Goal: Task Accomplishment & Management: Complete application form

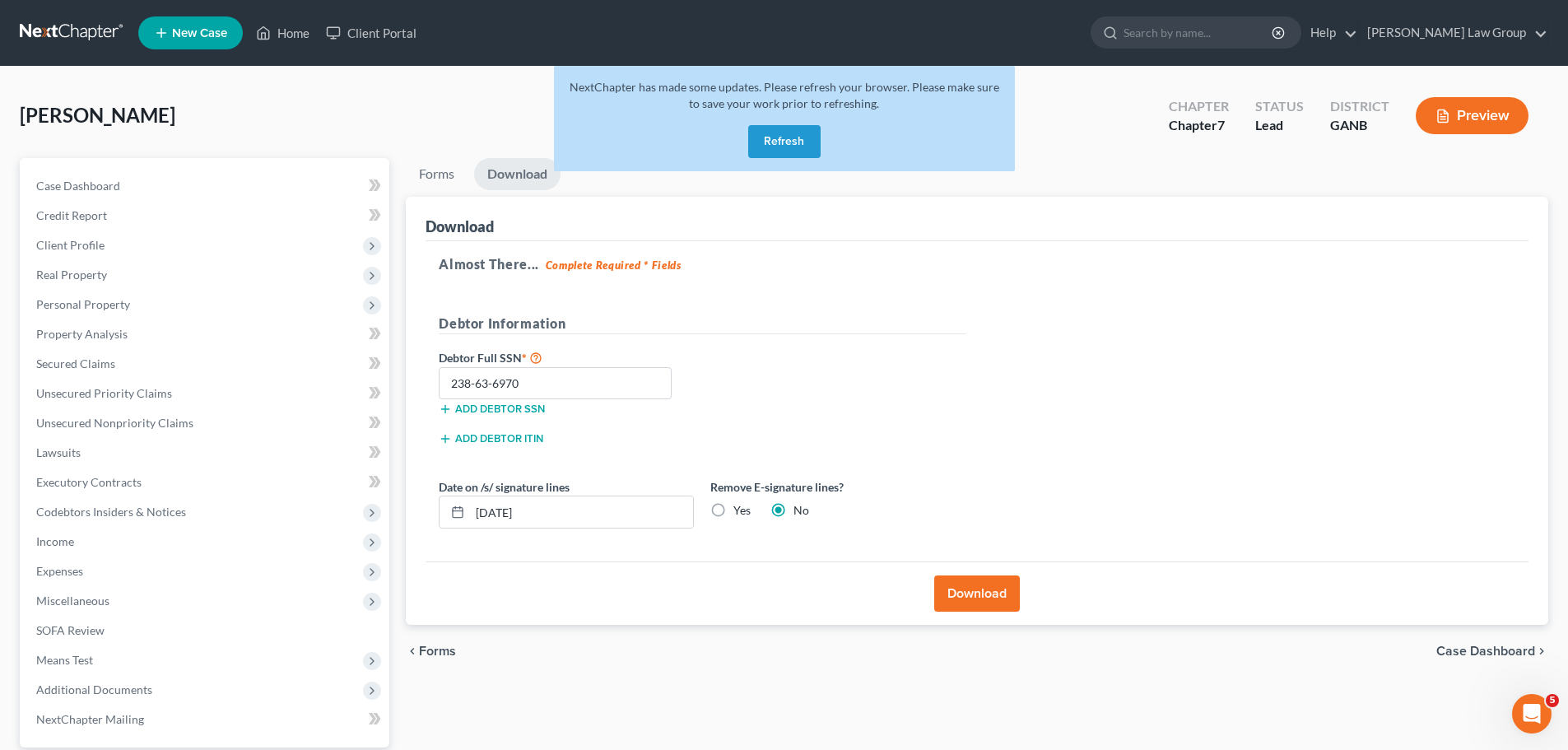
click at [772, 130] on button "Refresh" at bounding box center [784, 141] width 73 height 32
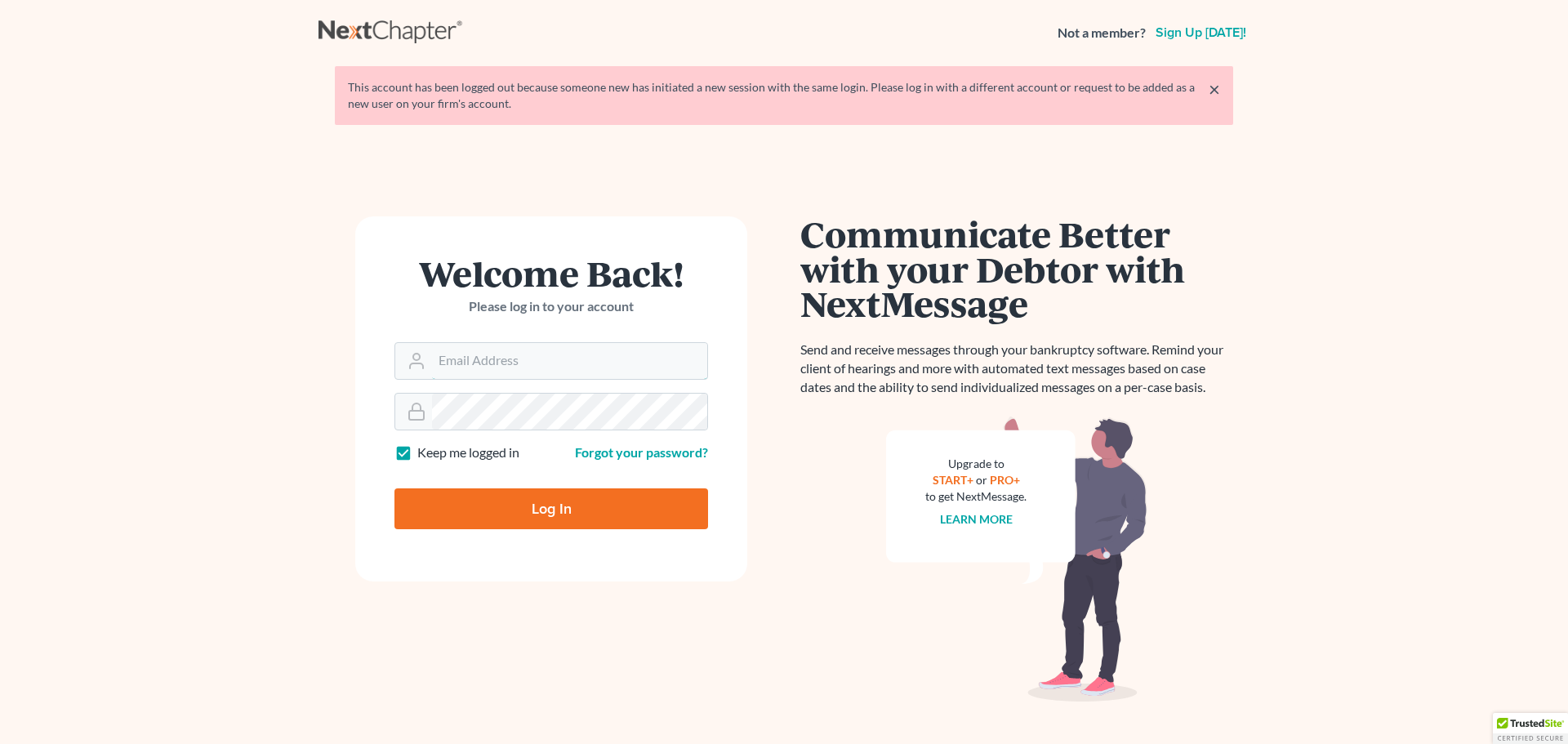
type input "[EMAIL_ADDRESS][DOMAIN_NAME]"
click at [564, 509] on input "Log In" at bounding box center [550, 508] width 314 height 41
type input "Thinking..."
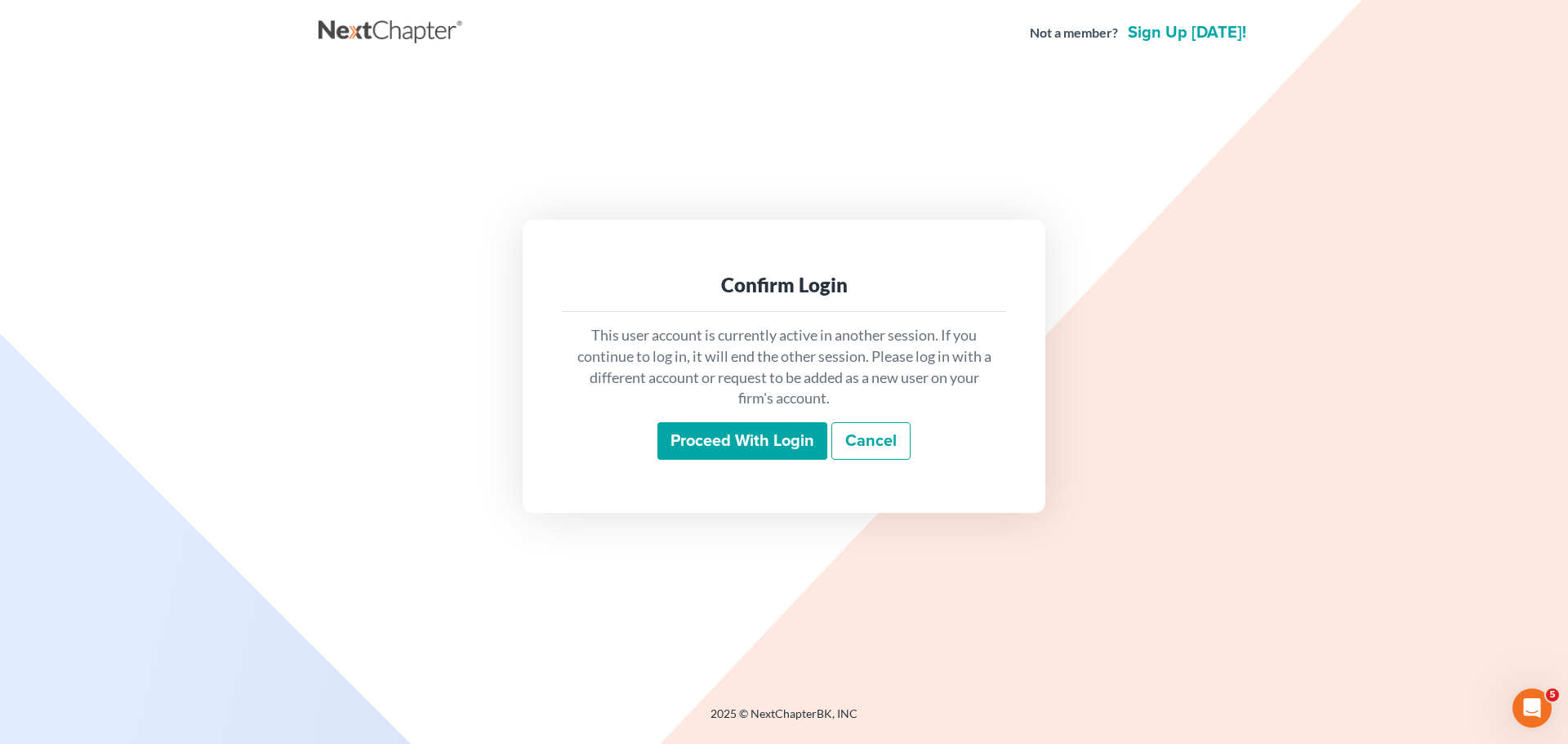
click at [724, 428] on input "Proceed with login" at bounding box center [742, 442] width 170 height 38
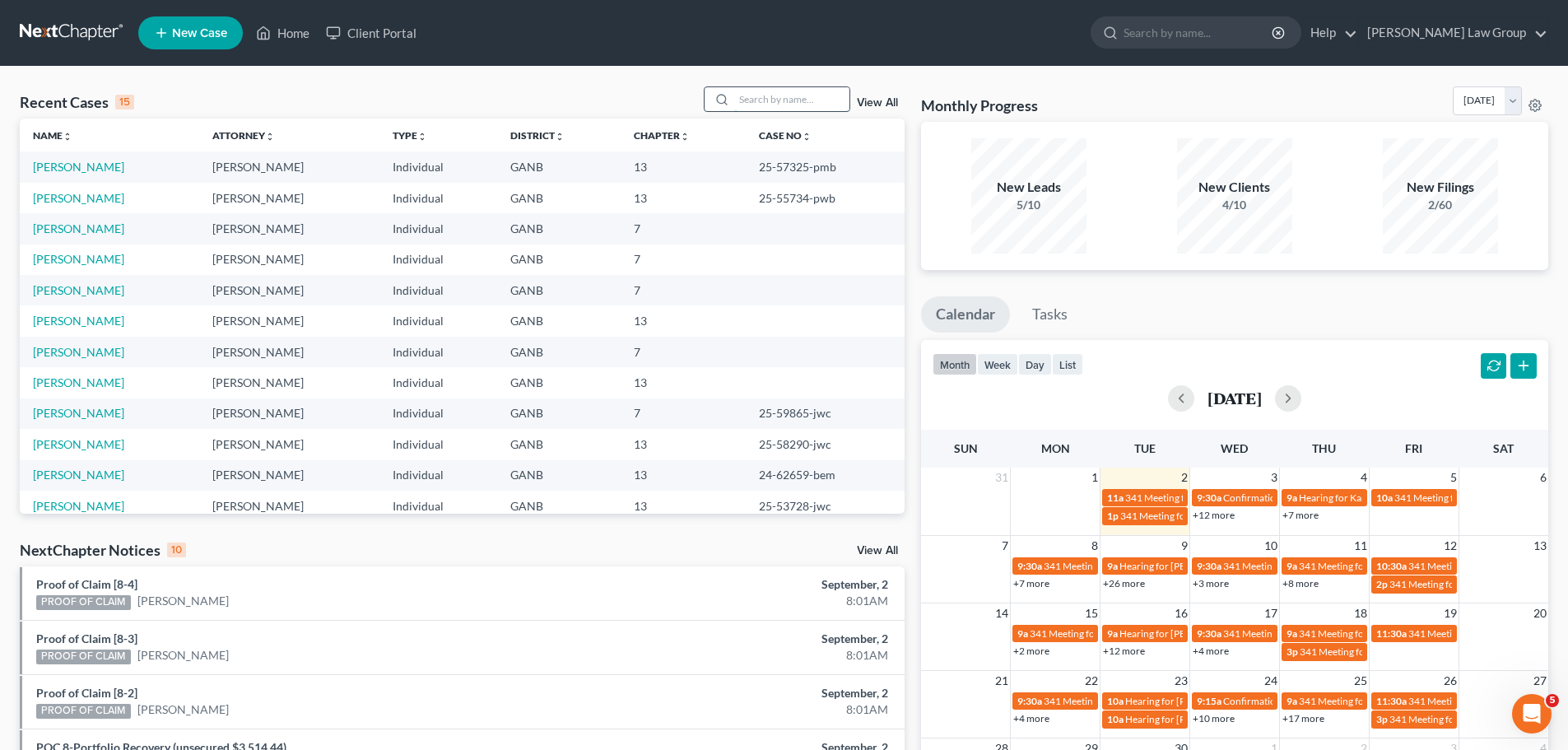
click at [791, 105] on input "search" at bounding box center [792, 98] width 116 height 24
type input "[PERSON_NAME]"
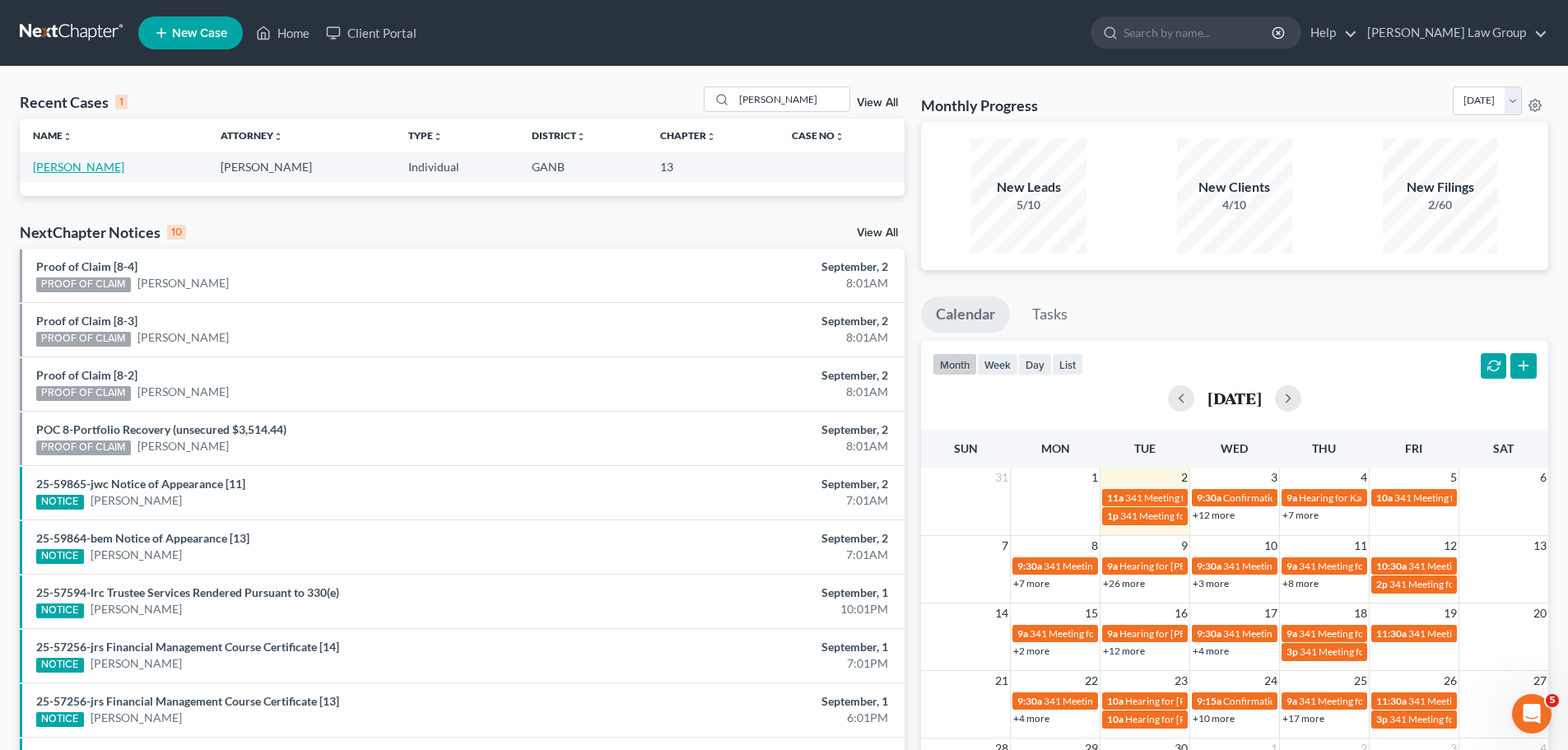
click at [67, 171] on link "[PERSON_NAME]" at bounding box center [78, 166] width 92 height 14
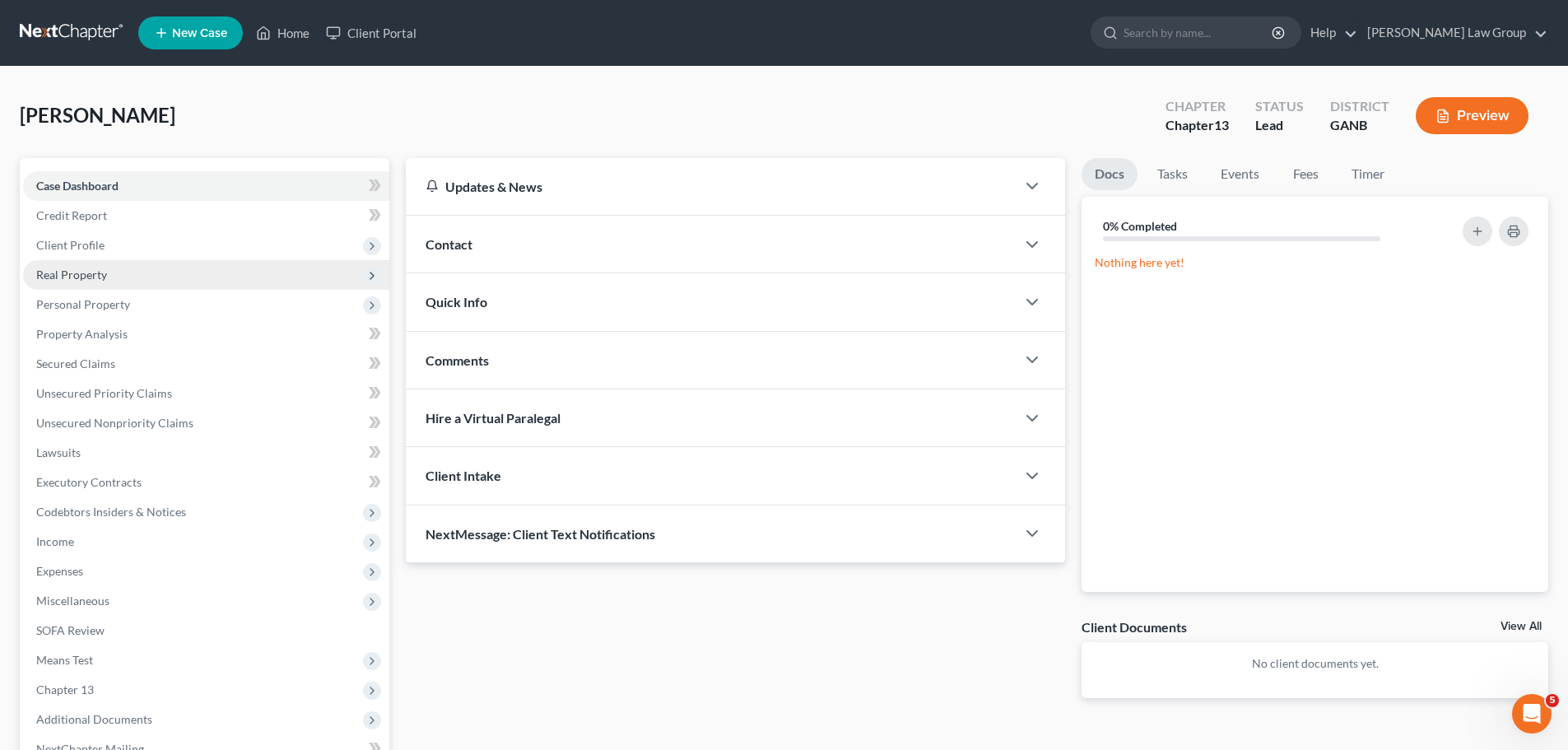
click at [91, 280] on span "Real Property" at bounding box center [72, 274] width 71 height 14
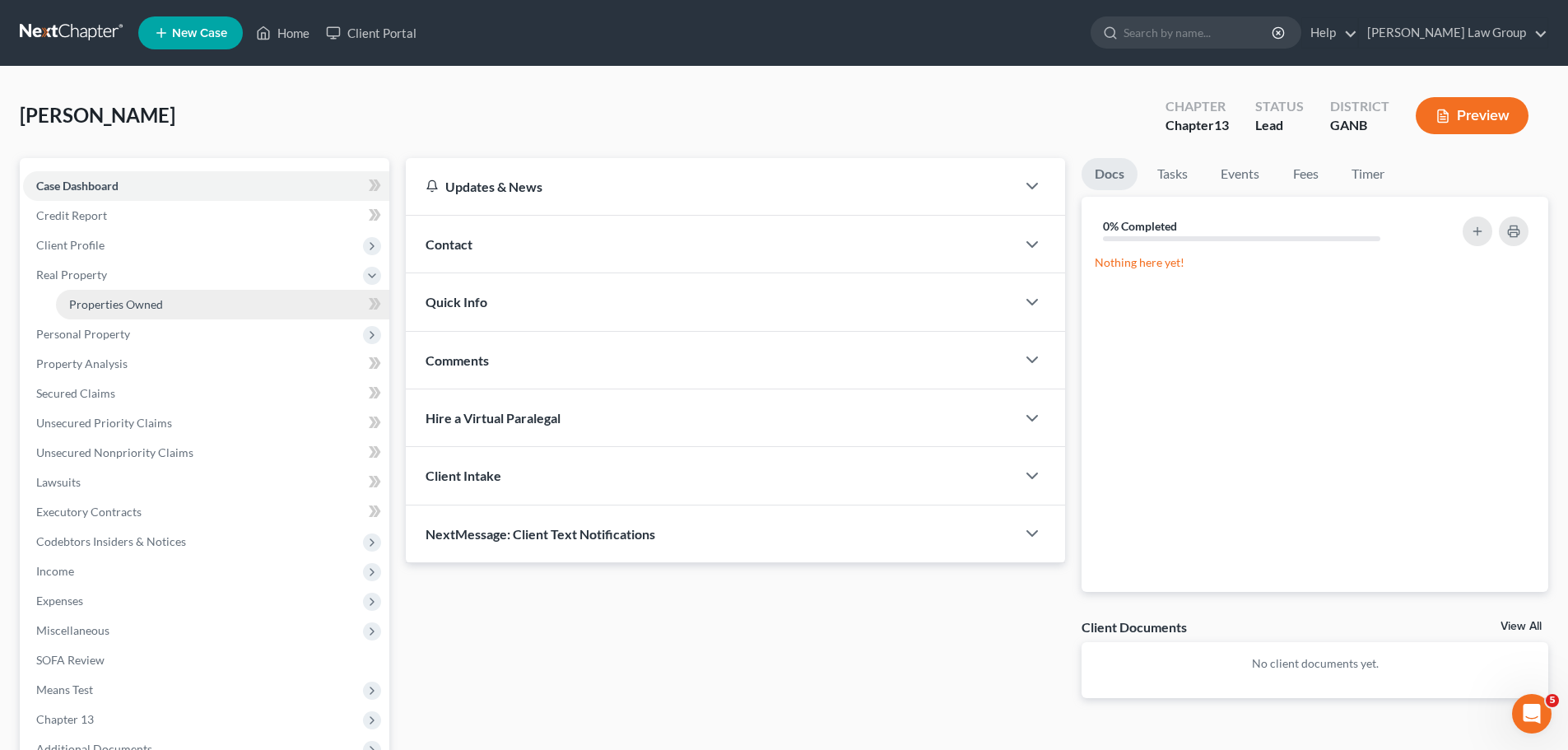
click at [156, 297] on span "Properties Owned" at bounding box center [116, 304] width 94 height 14
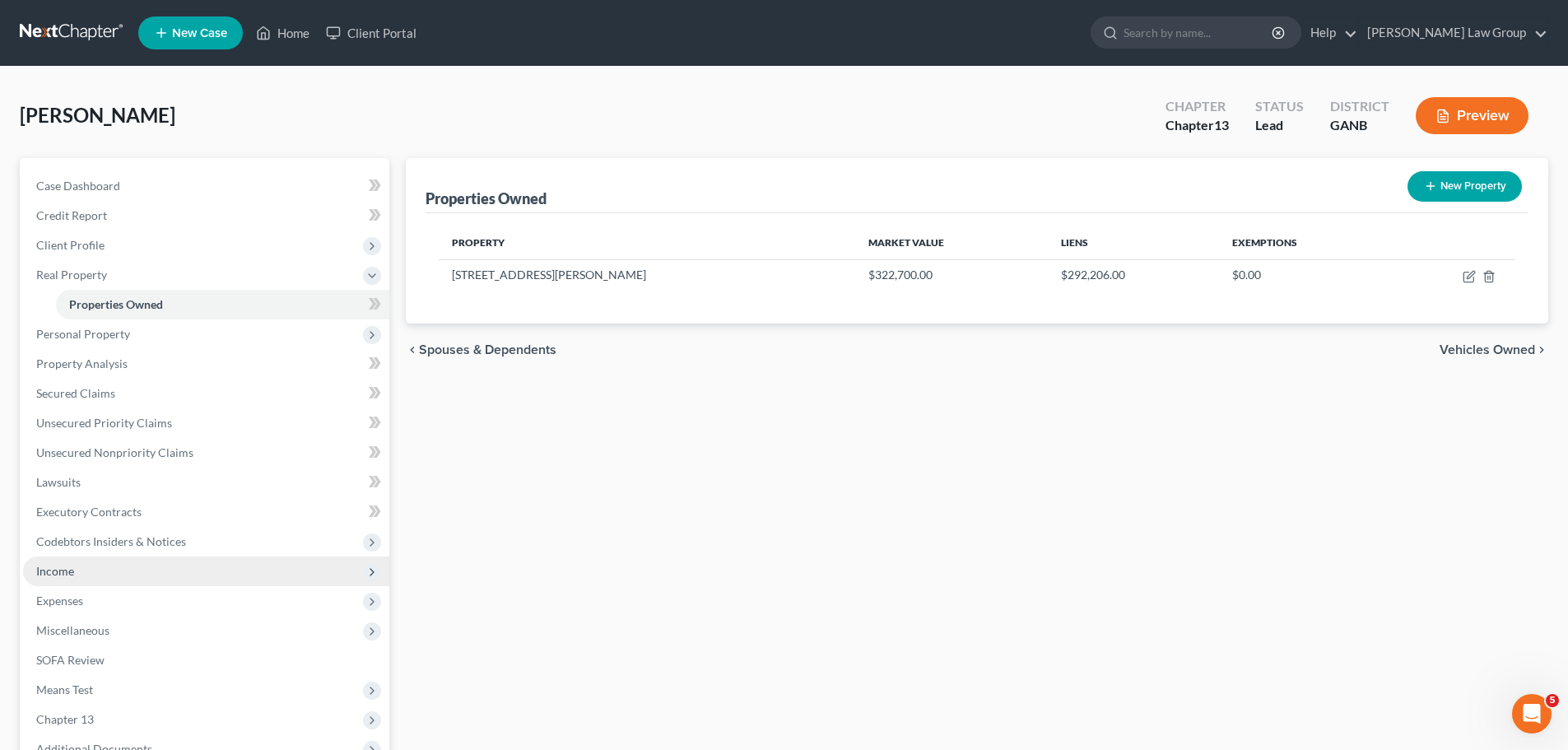
click at [108, 566] on span "Income" at bounding box center [205, 571] width 366 height 30
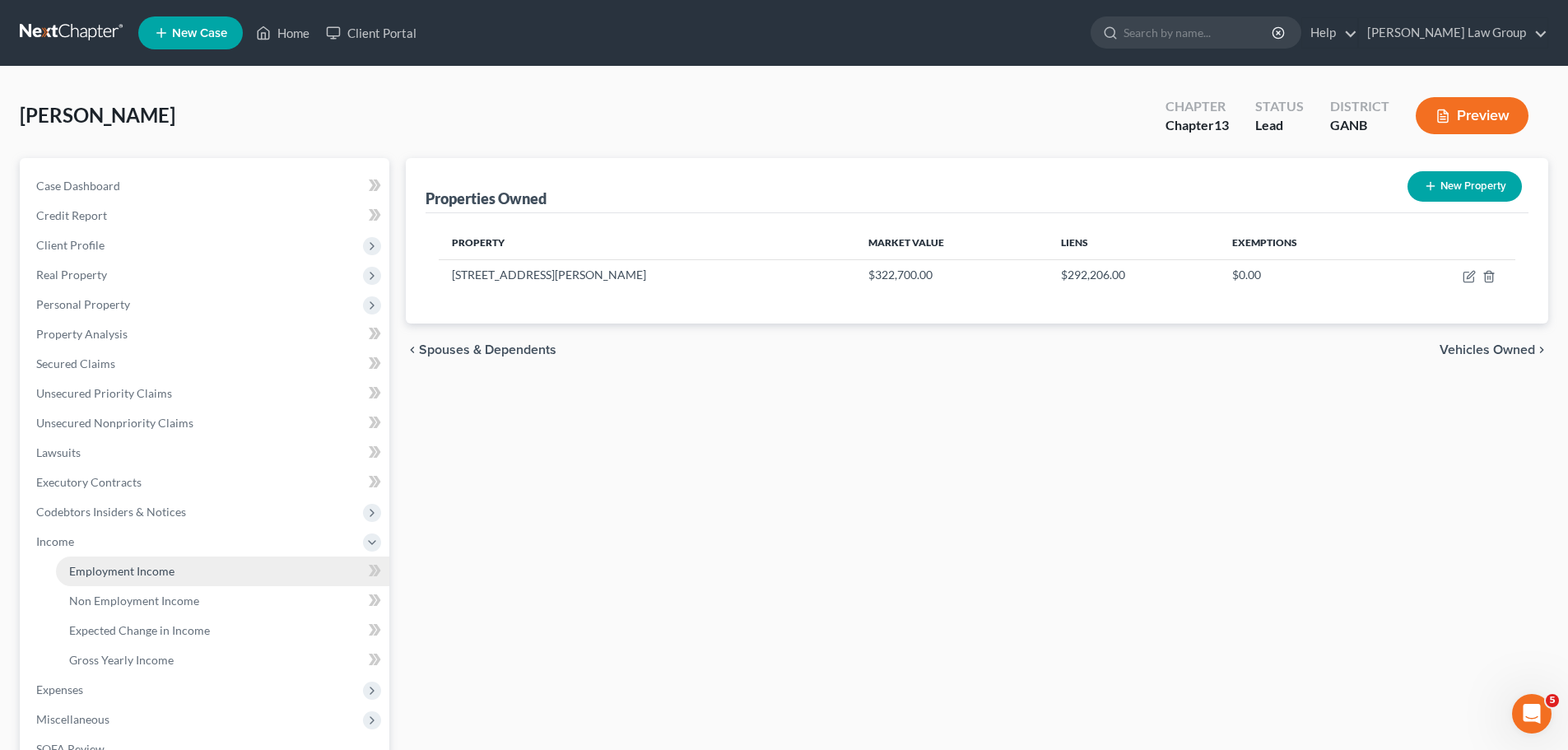
click at [183, 572] on link "Employment Income" at bounding box center [222, 571] width 333 height 30
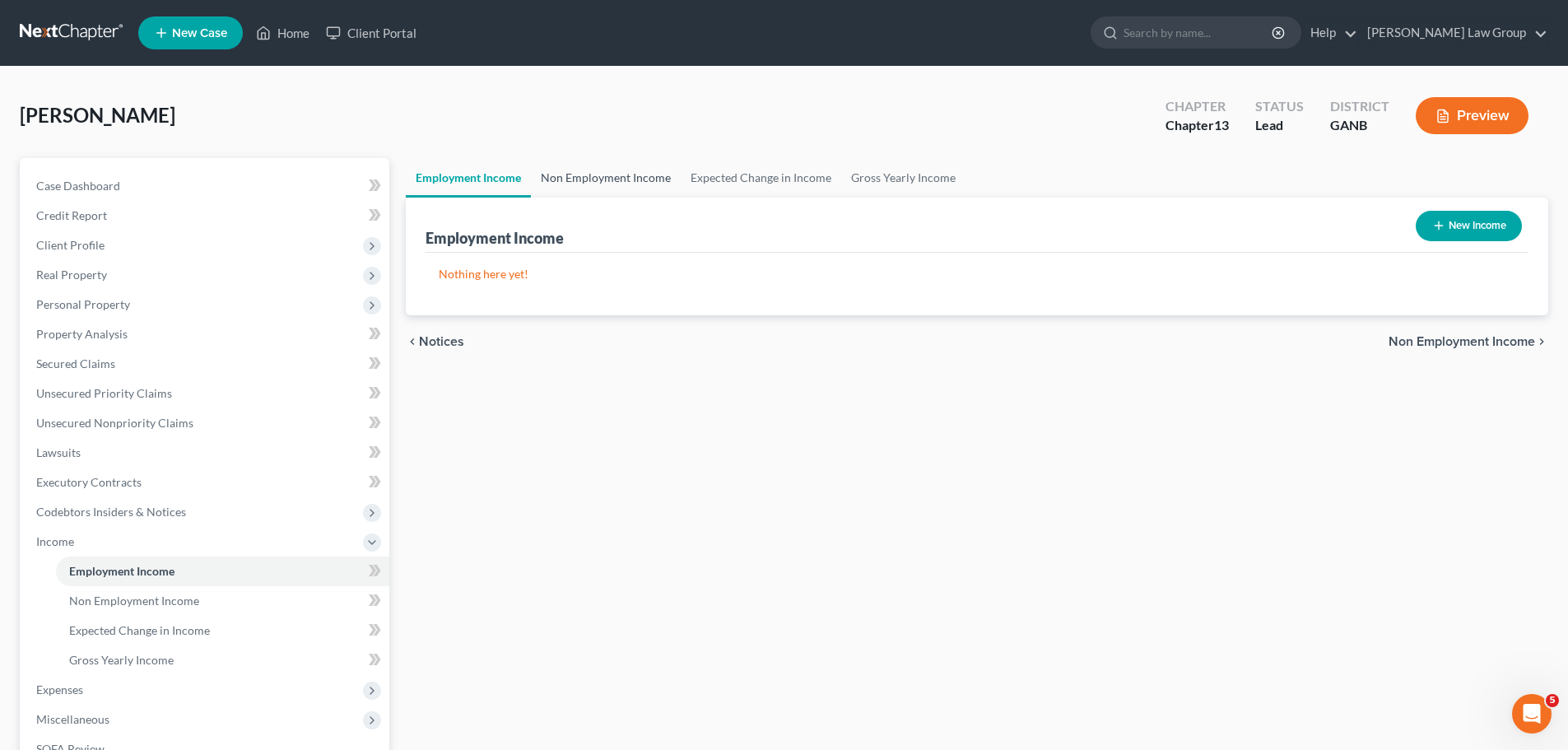
click at [637, 185] on link "Non Employment Income" at bounding box center [605, 177] width 150 height 39
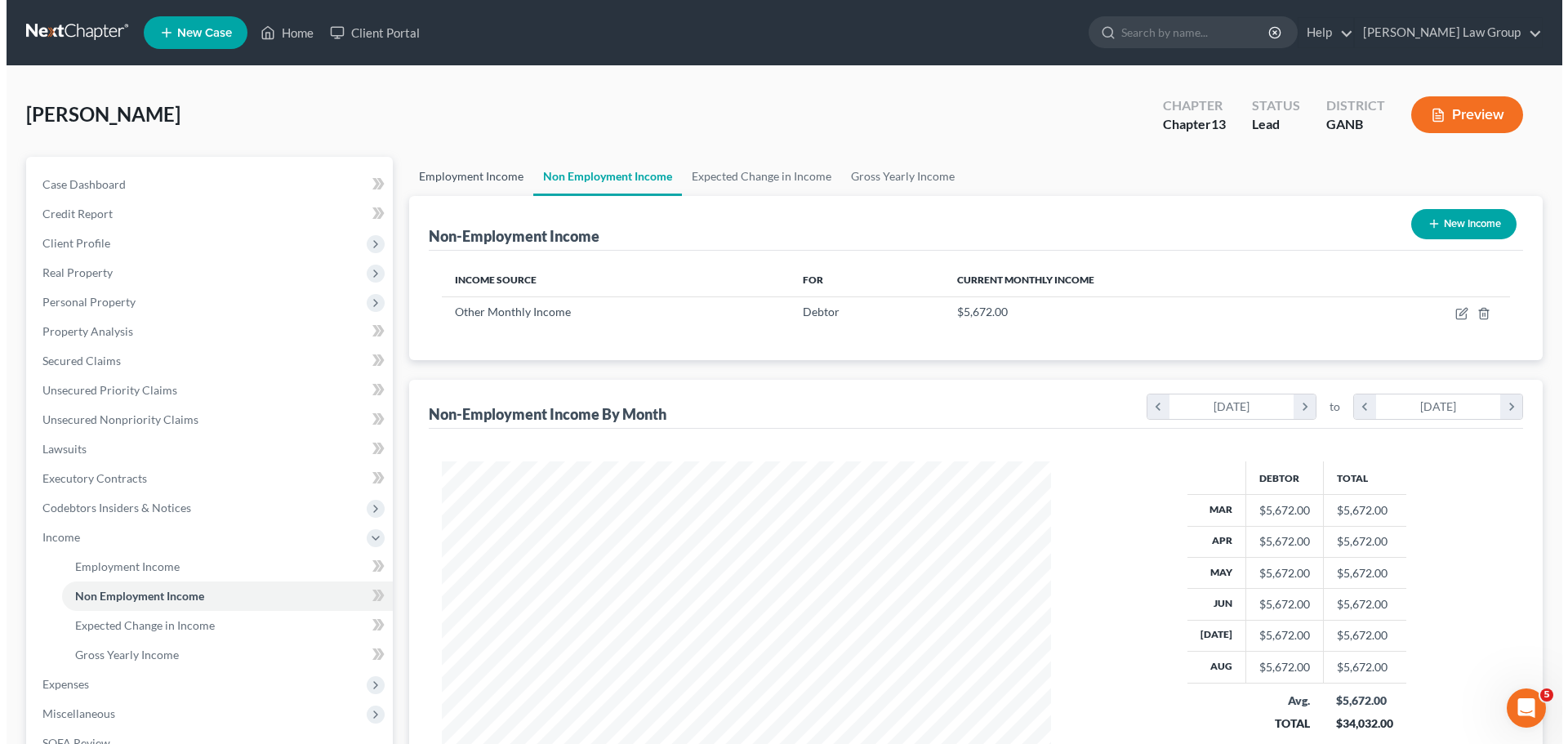
scroll to position [304, 641]
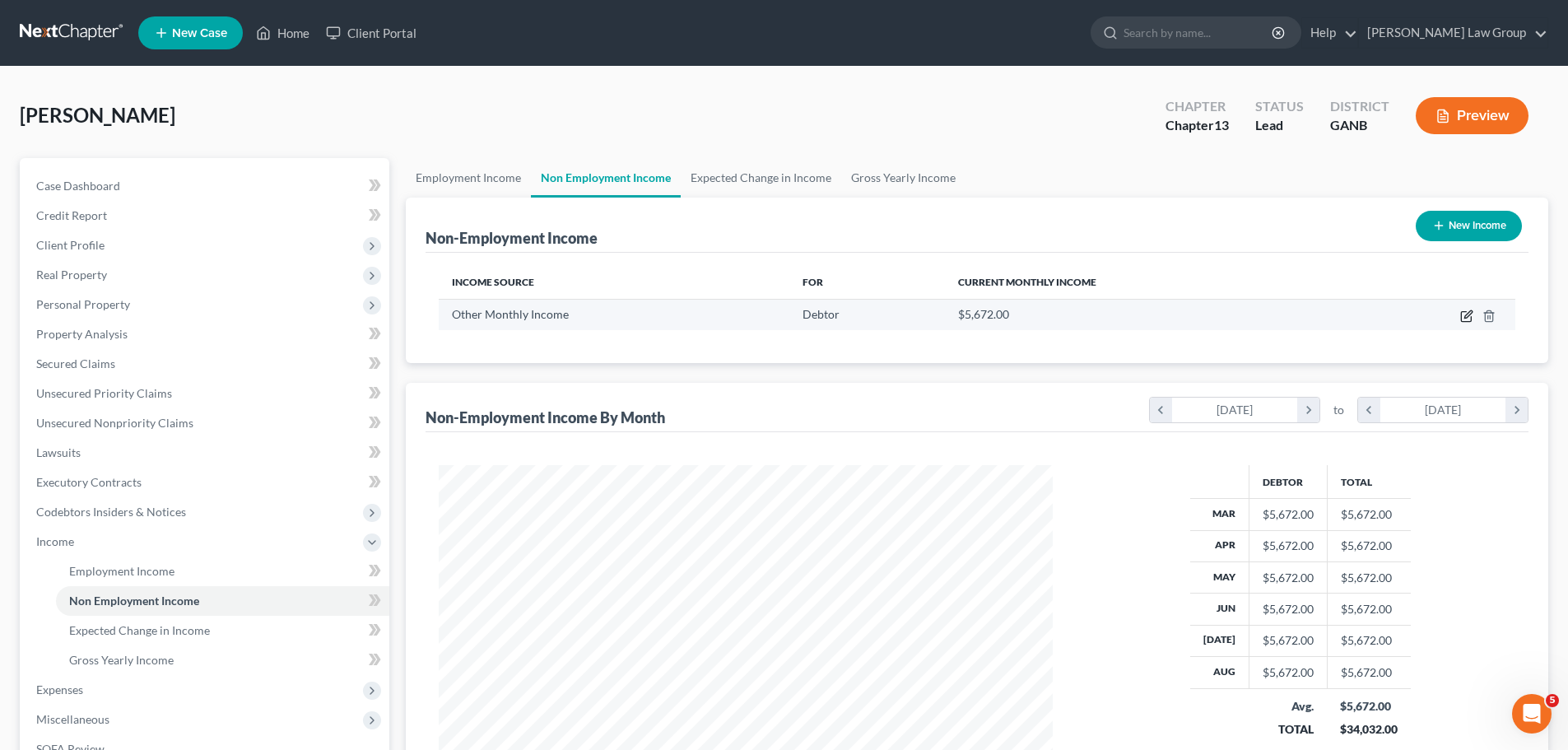
click at [1463, 313] on icon "button" at bounding box center [1467, 316] width 13 height 13
select select "13"
select select "0"
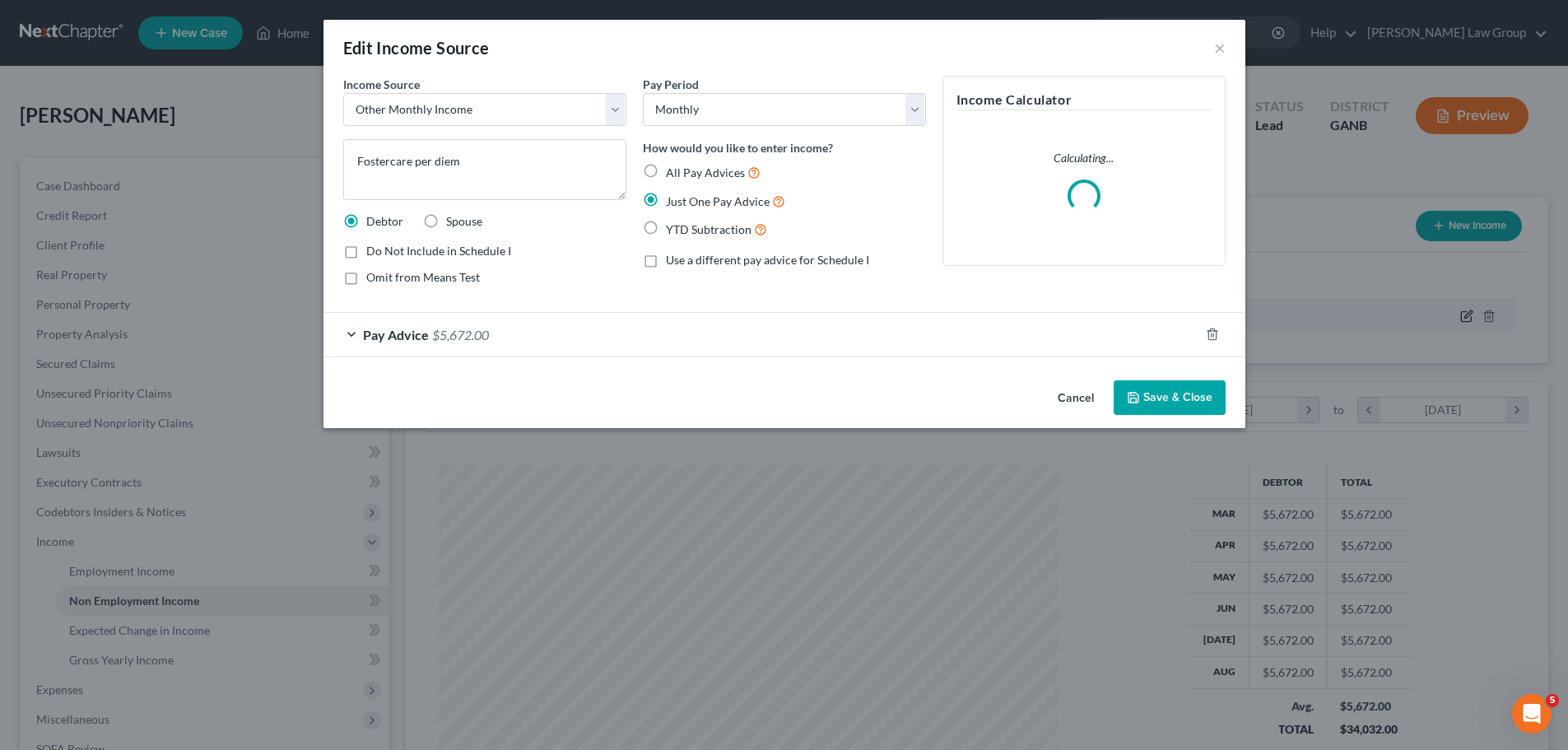
scroll to position [310, 652]
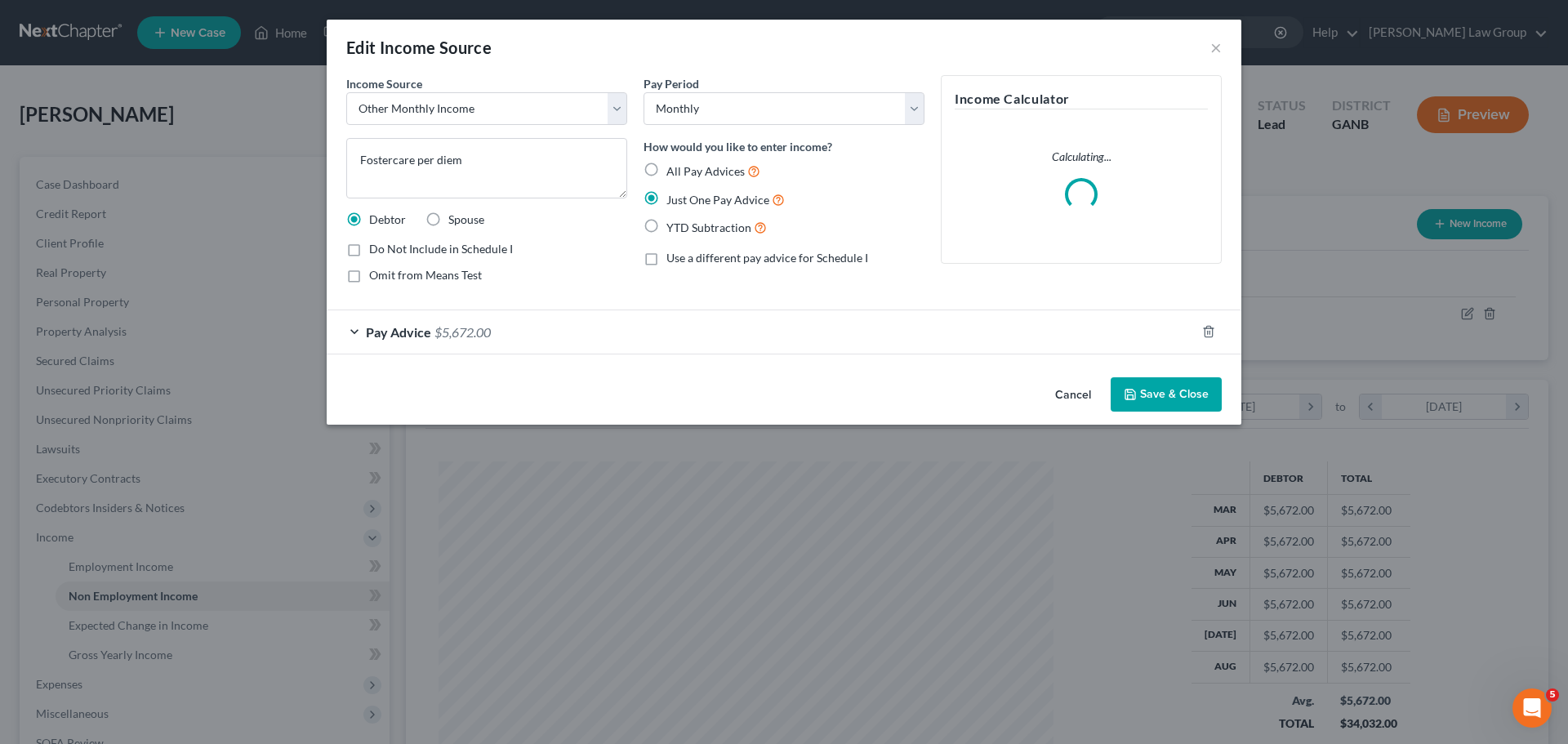
click at [1166, 410] on button "Save & Close" at bounding box center [1165, 394] width 111 height 34
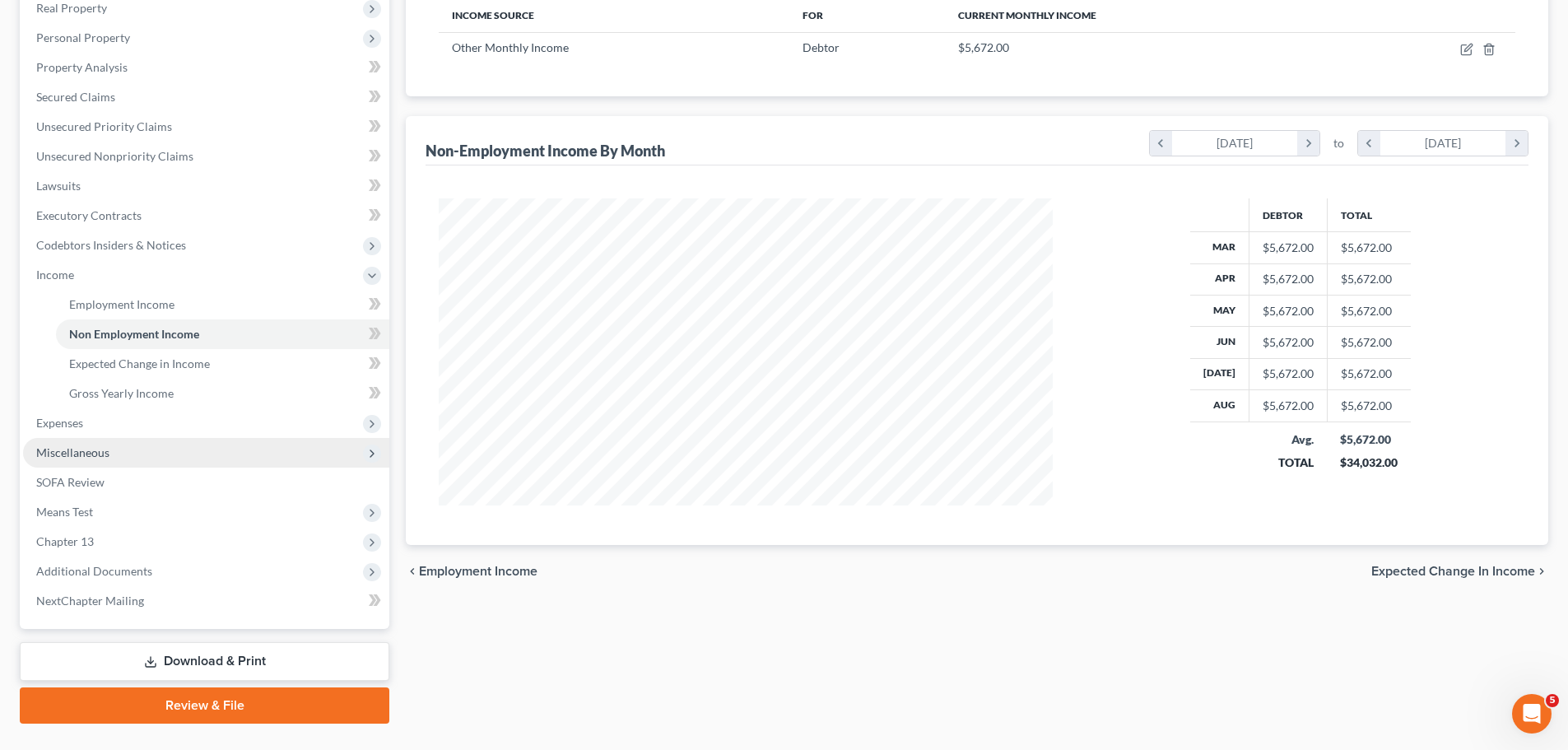
scroll to position [303, 0]
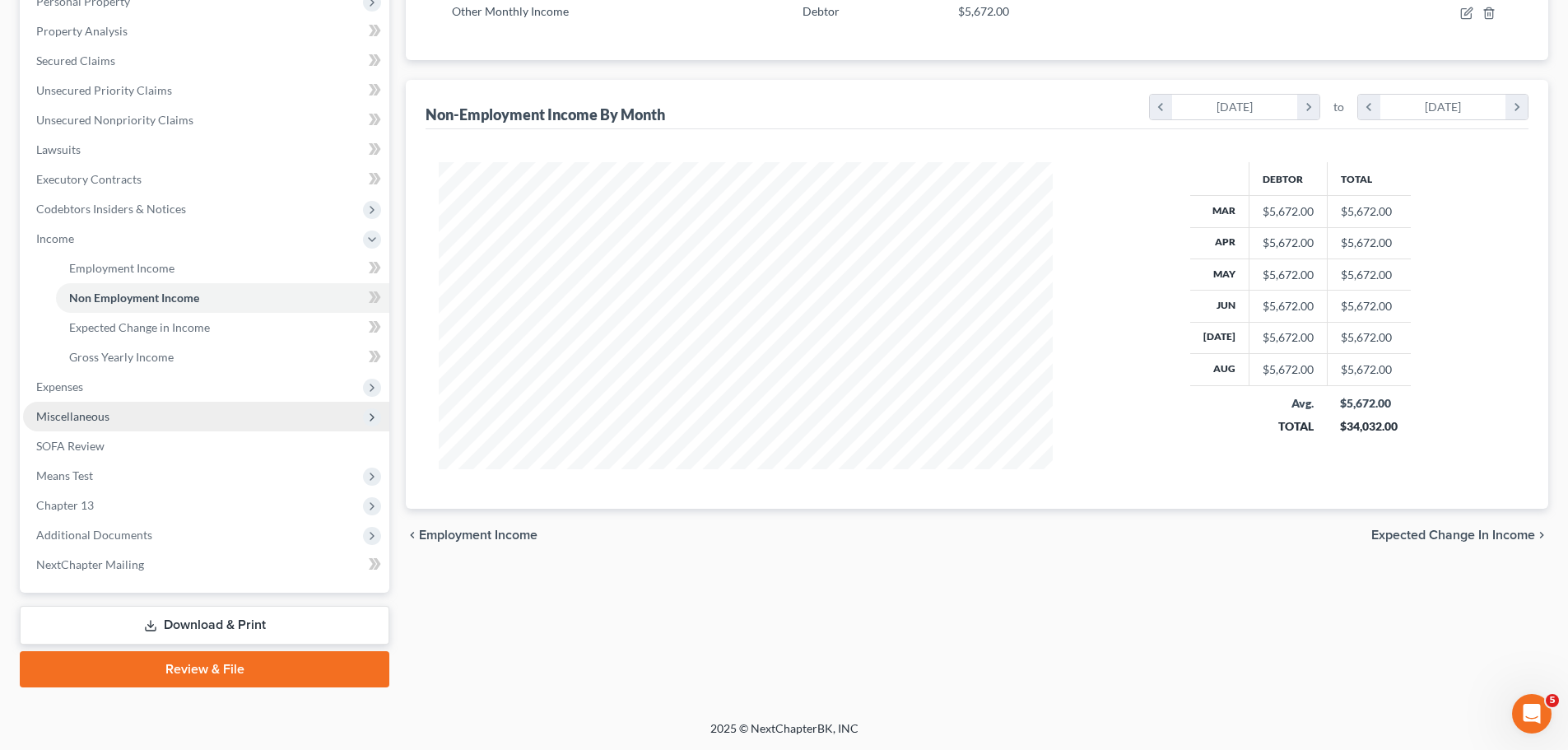
click at [128, 418] on span "Miscellaneous" at bounding box center [205, 417] width 366 height 30
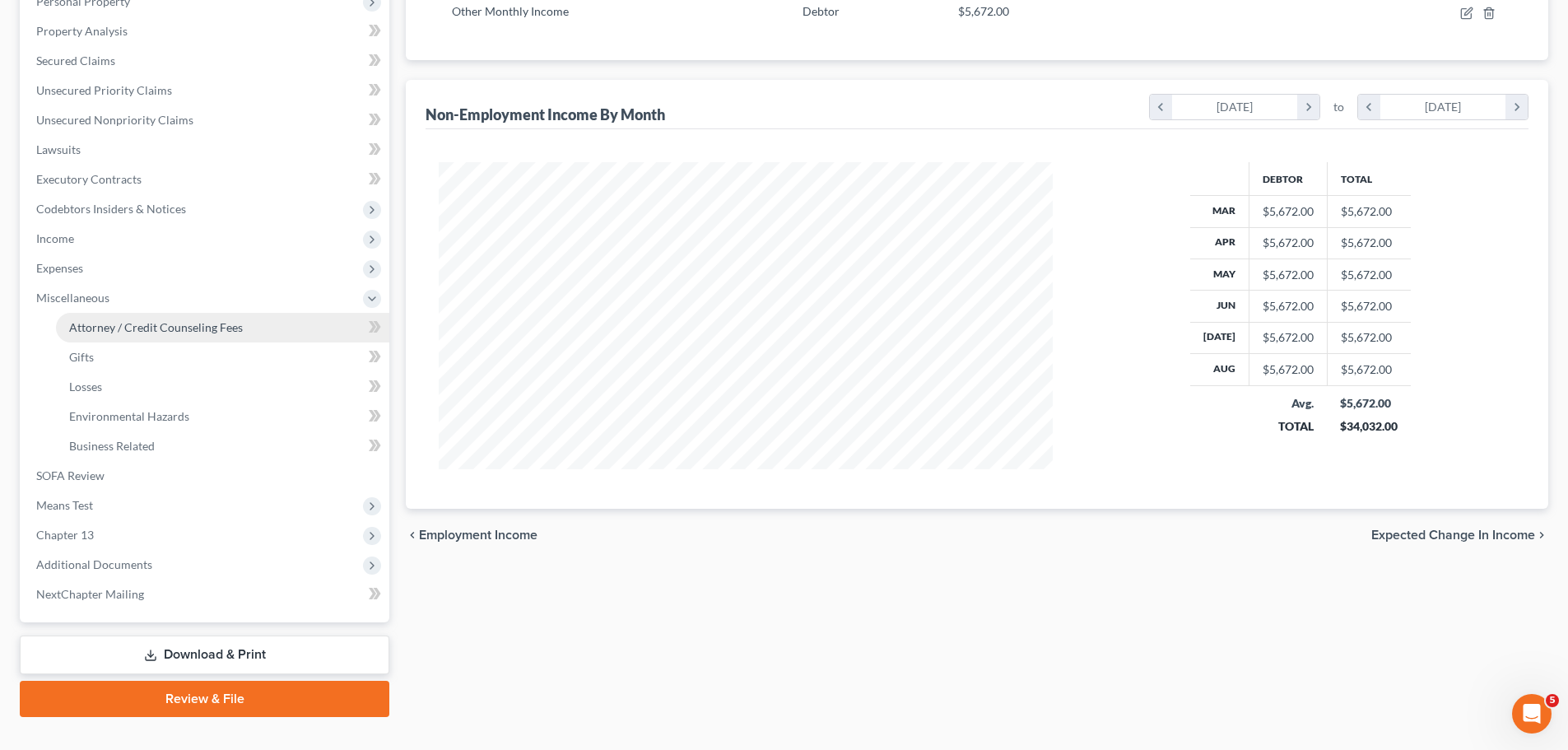
click at [170, 329] on span "Attorney / Credit Counseling Fees" at bounding box center [156, 327] width 174 height 14
select select "1"
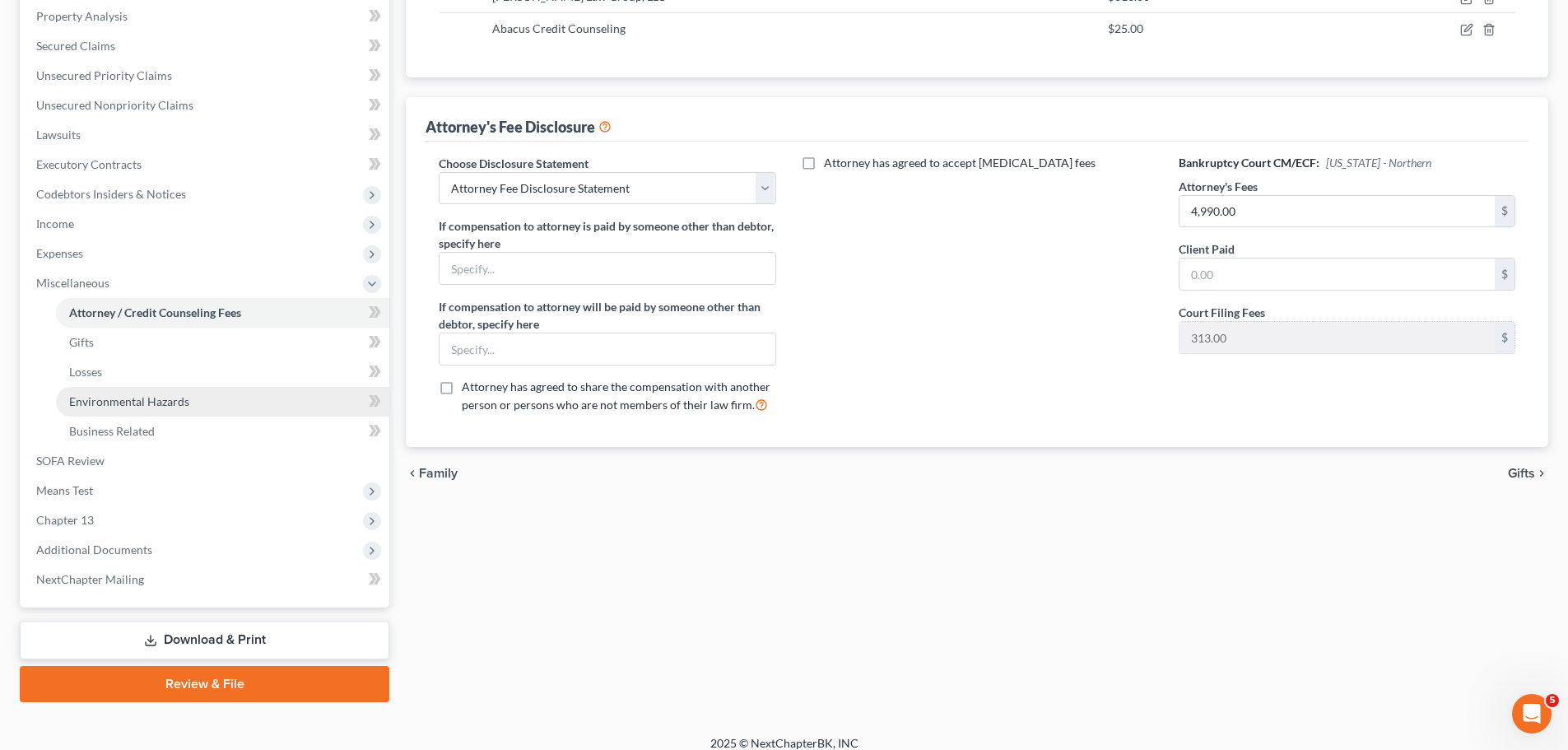
scroll to position [332, 0]
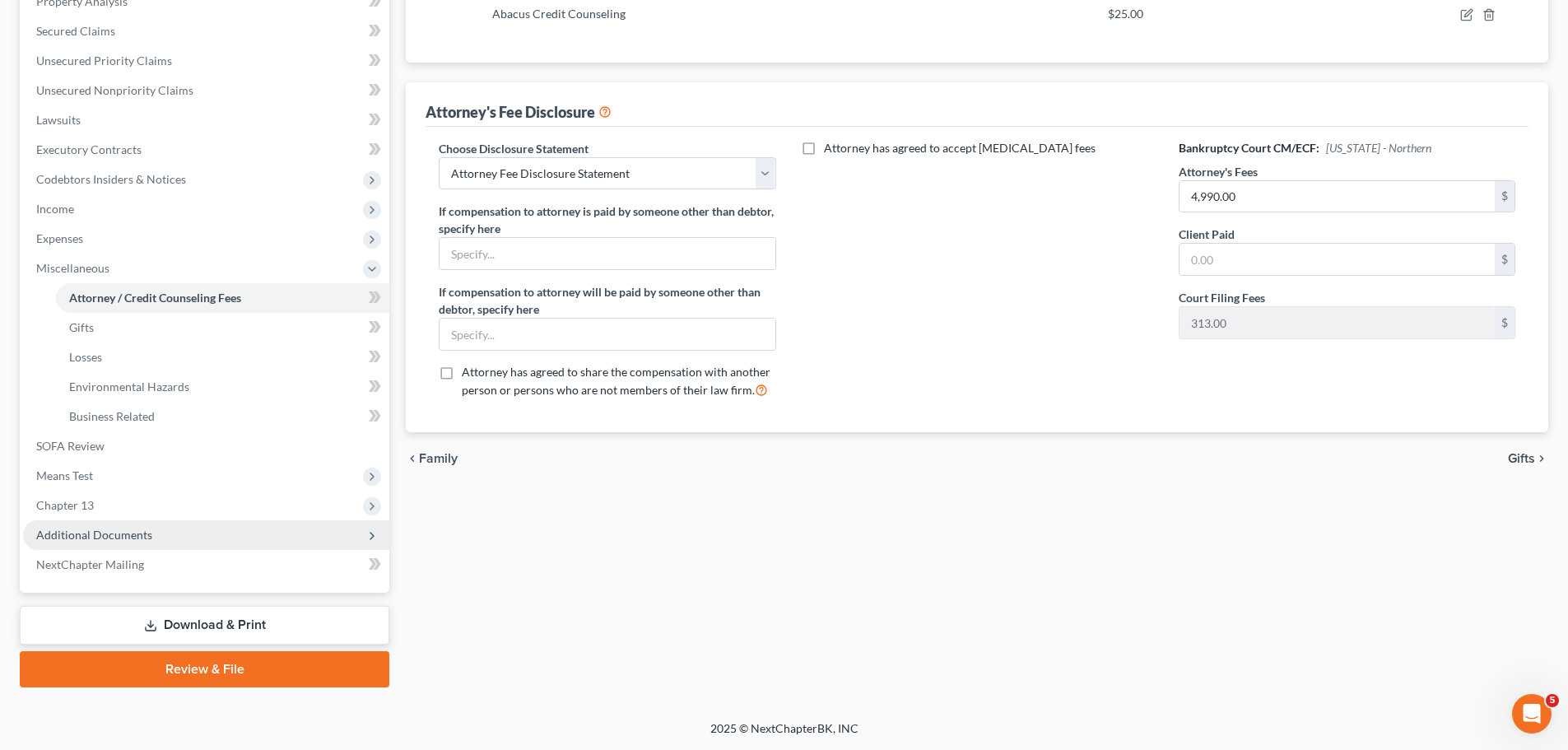
click at [192, 525] on span "Additional Documents" at bounding box center [205, 535] width 366 height 30
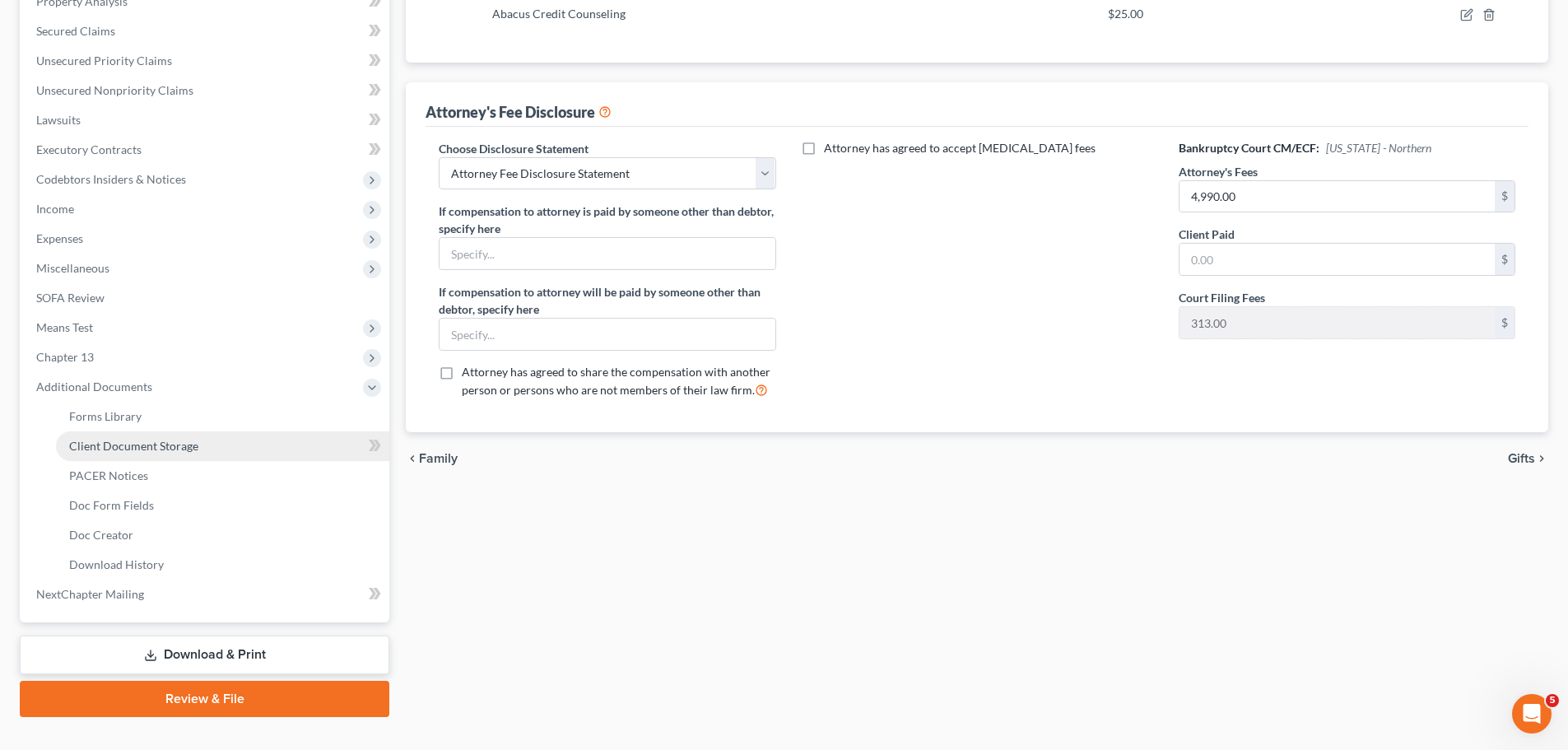
click at [167, 443] on span "Client Document Storage" at bounding box center [133, 445] width 129 height 14
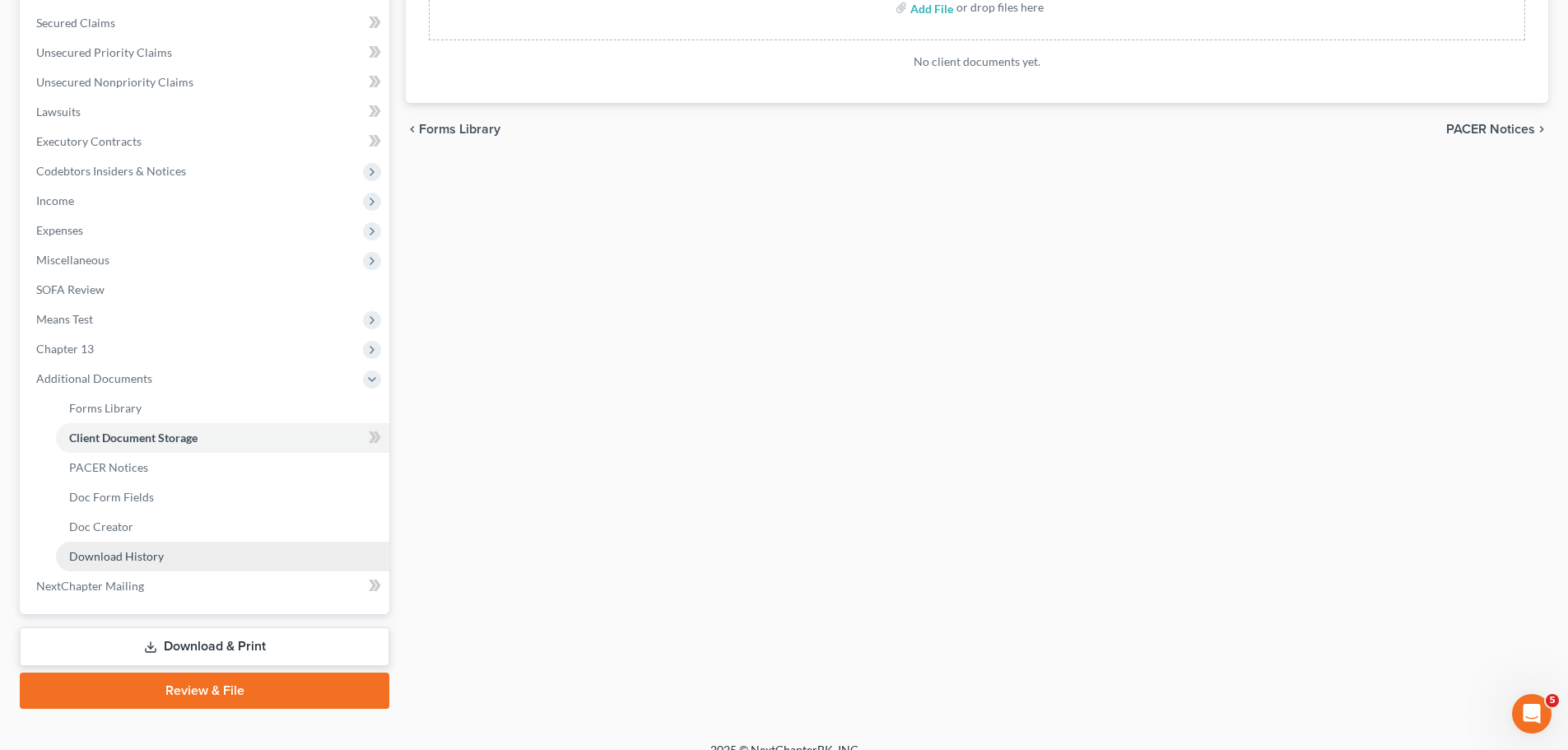
scroll to position [362, 0]
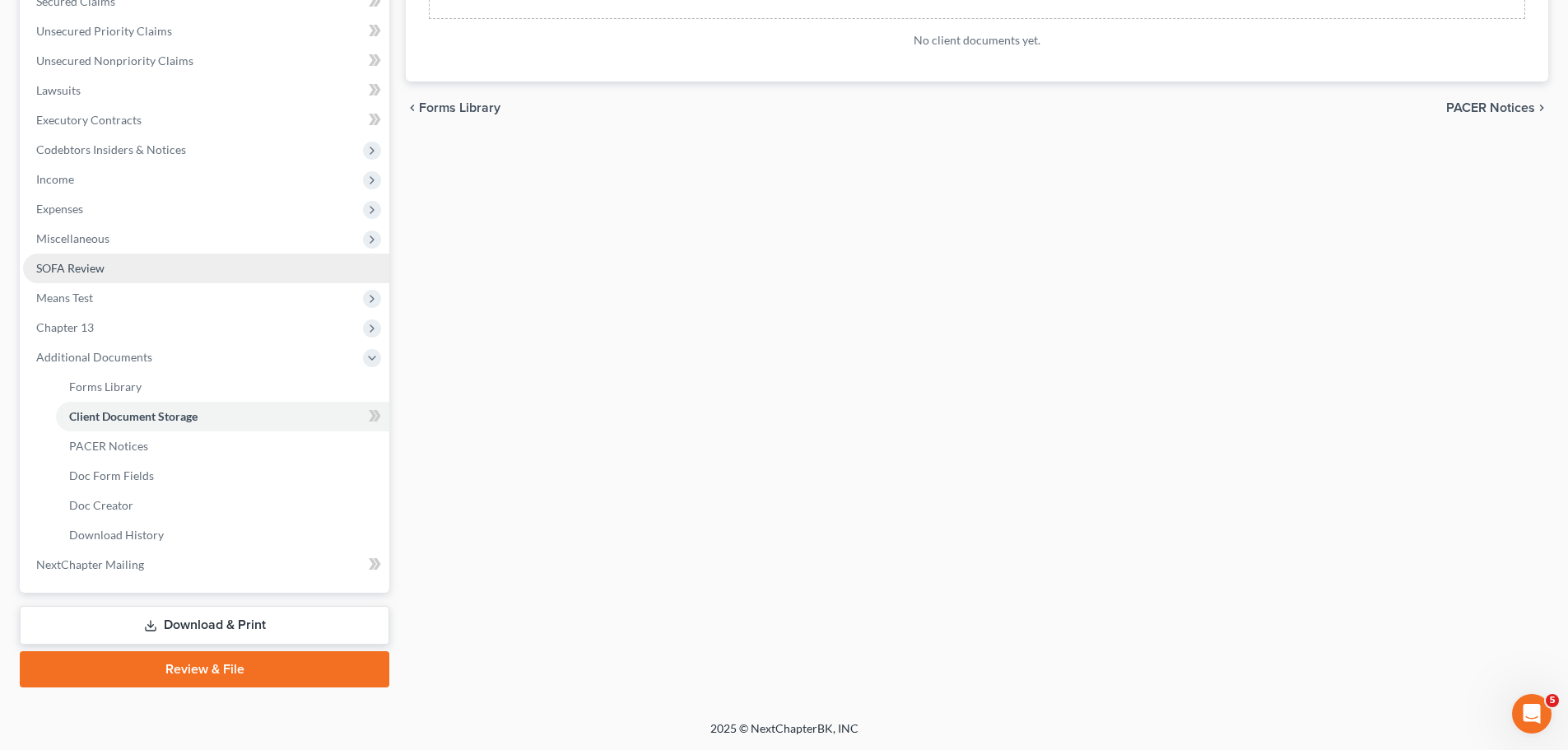
click at [77, 275] on link "SOFA Review" at bounding box center [205, 268] width 366 height 30
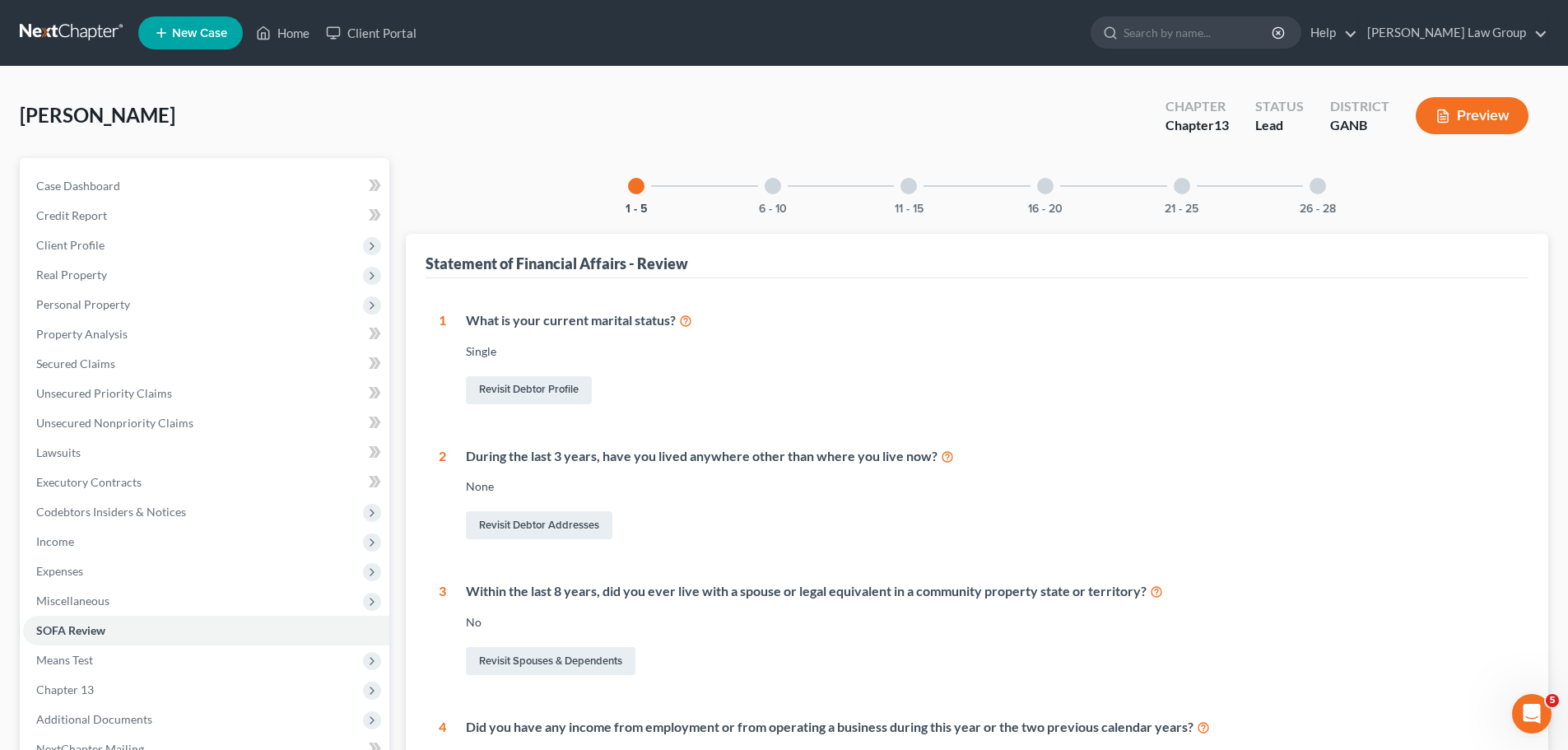
click at [1312, 194] on div "26 - 28" at bounding box center [1317, 185] width 56 height 56
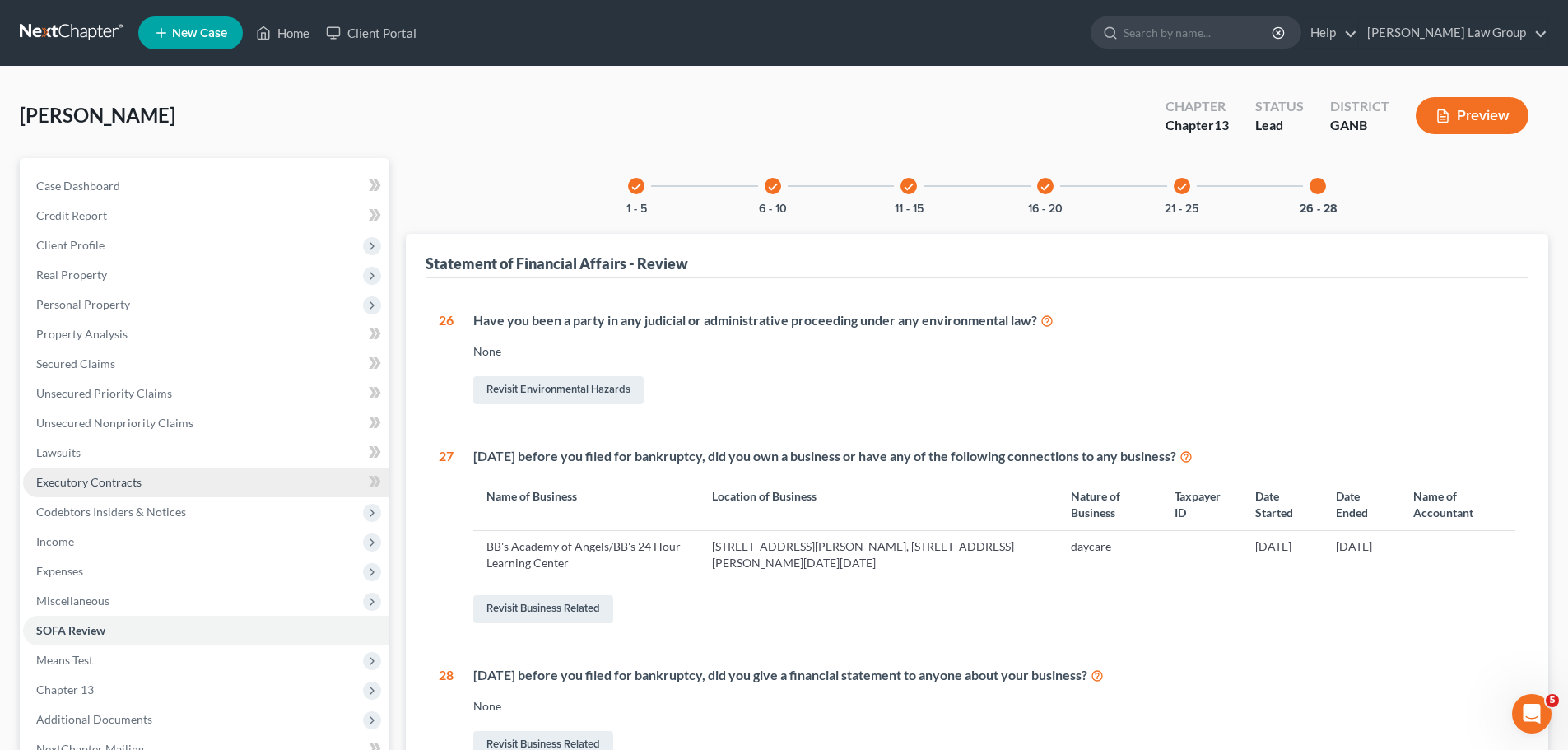
scroll to position [187, 0]
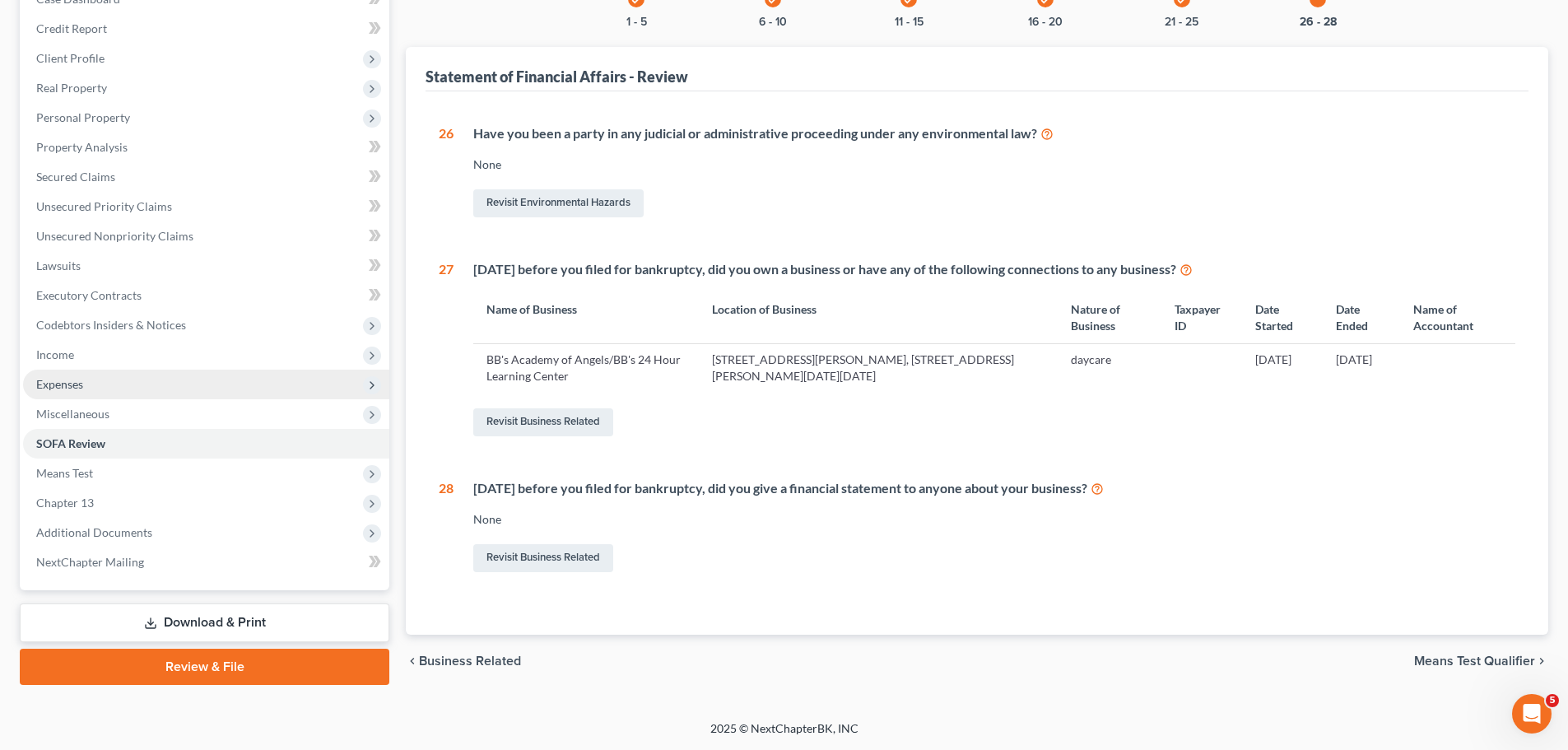
click at [127, 384] on span "Expenses" at bounding box center [205, 384] width 366 height 30
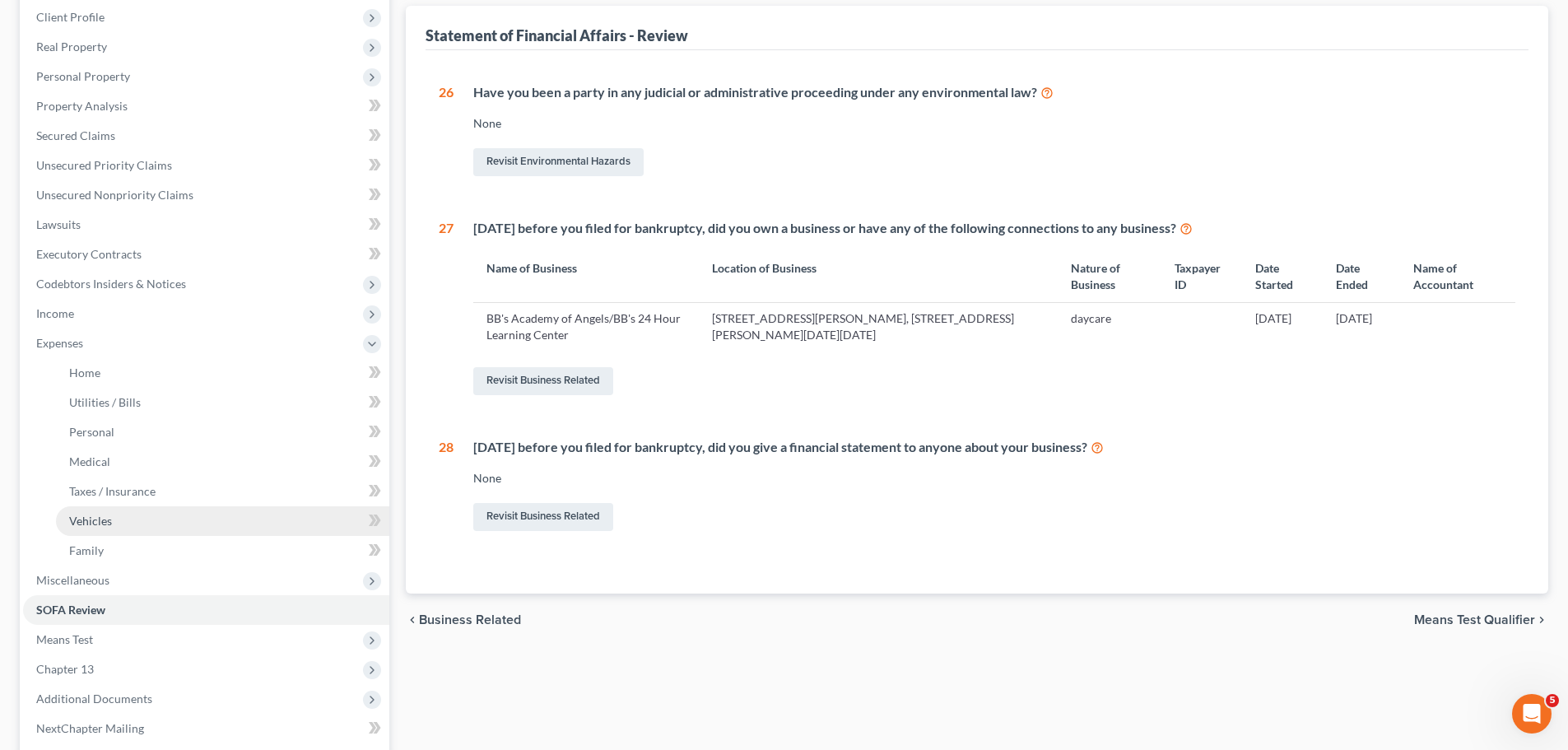
scroll to position [269, 0]
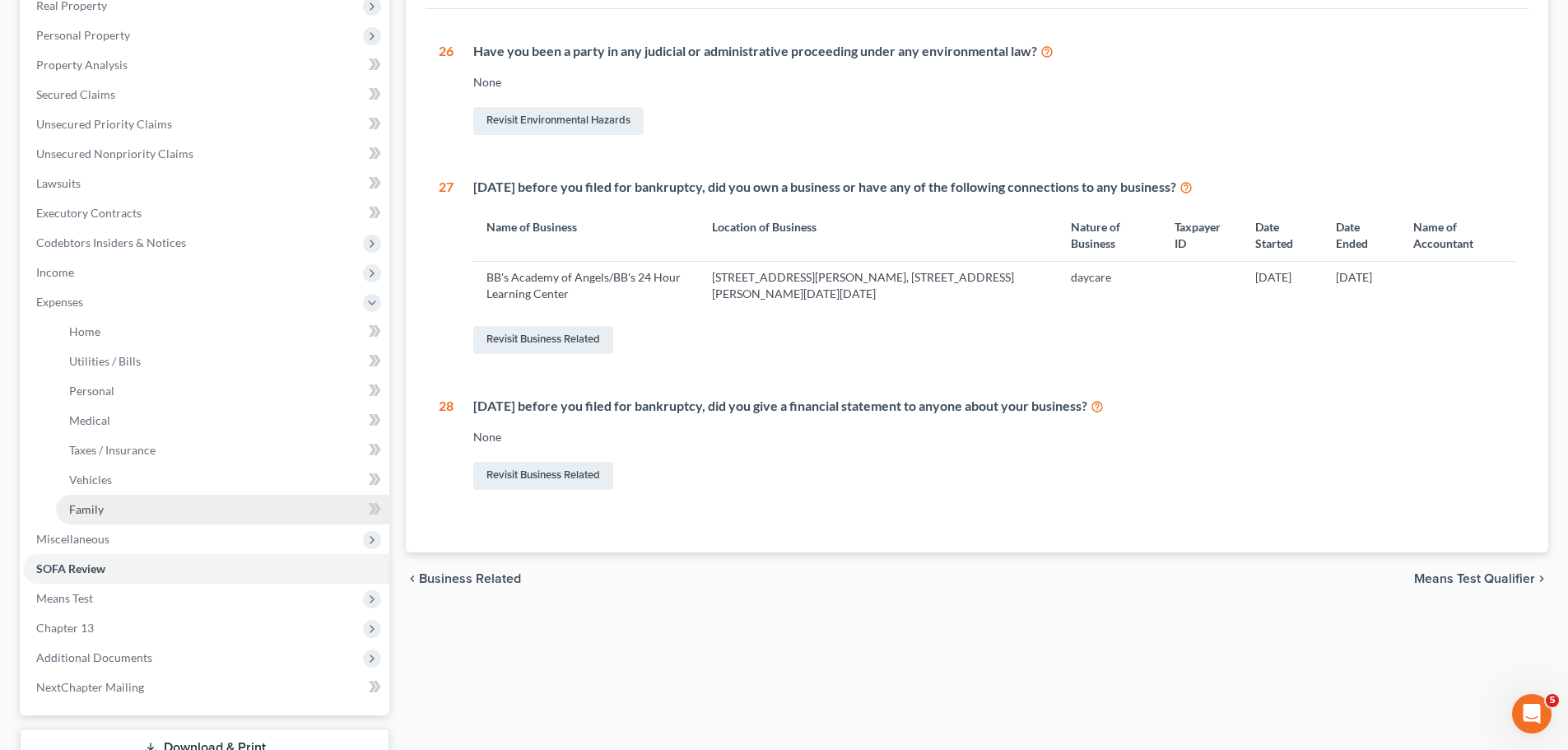
click at [134, 505] on link "Family" at bounding box center [222, 509] width 333 height 30
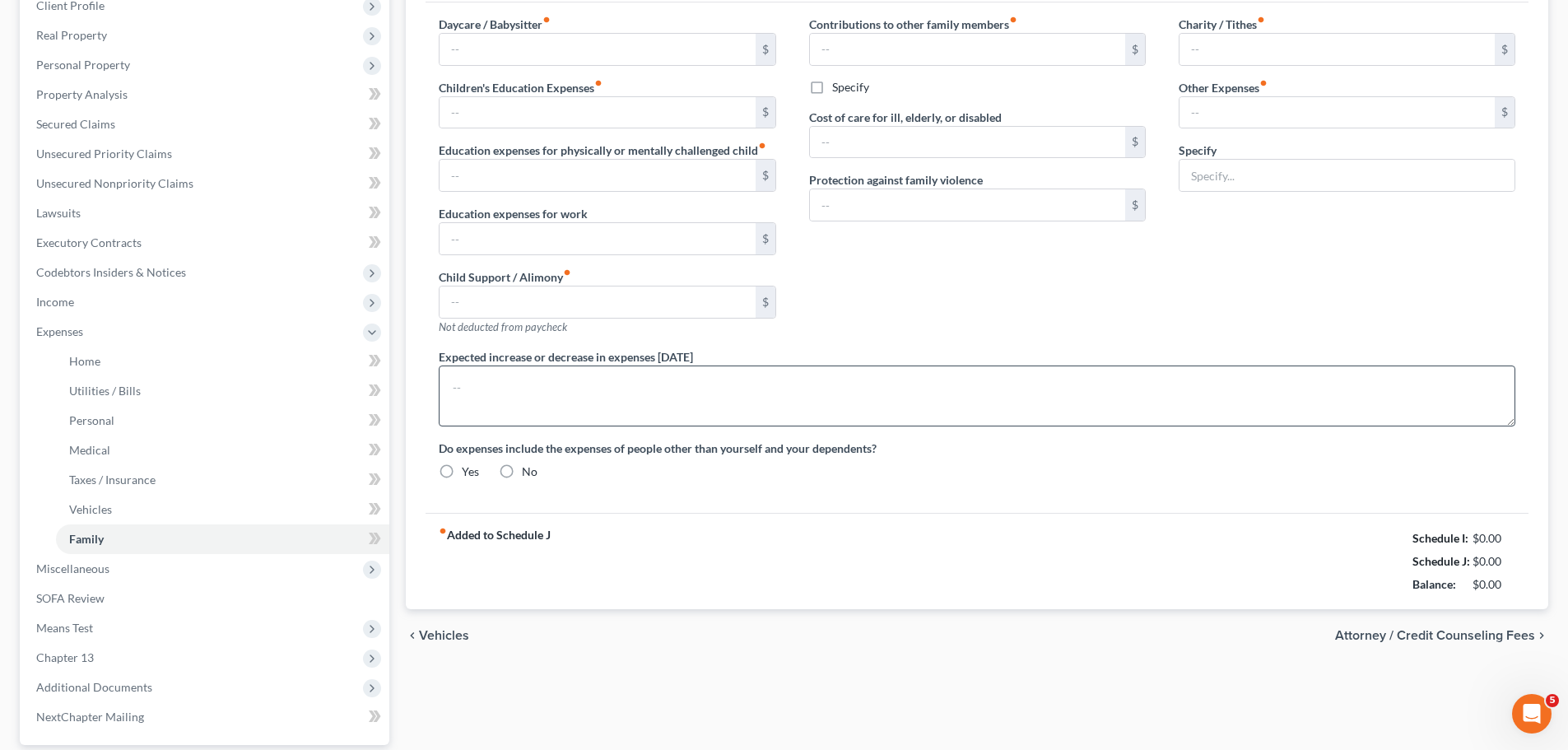
type input "0.00"
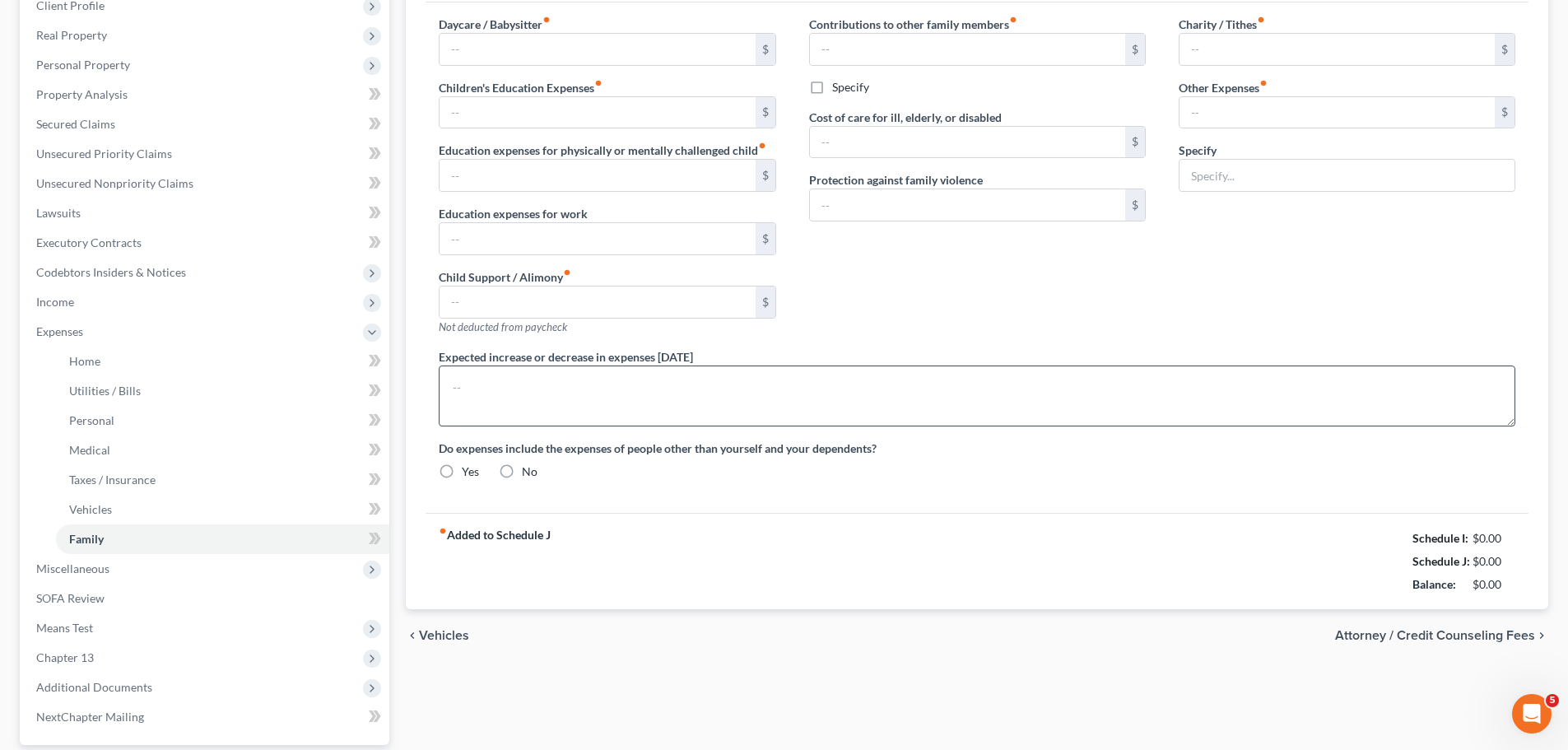
type input "0.00"
radio input "true"
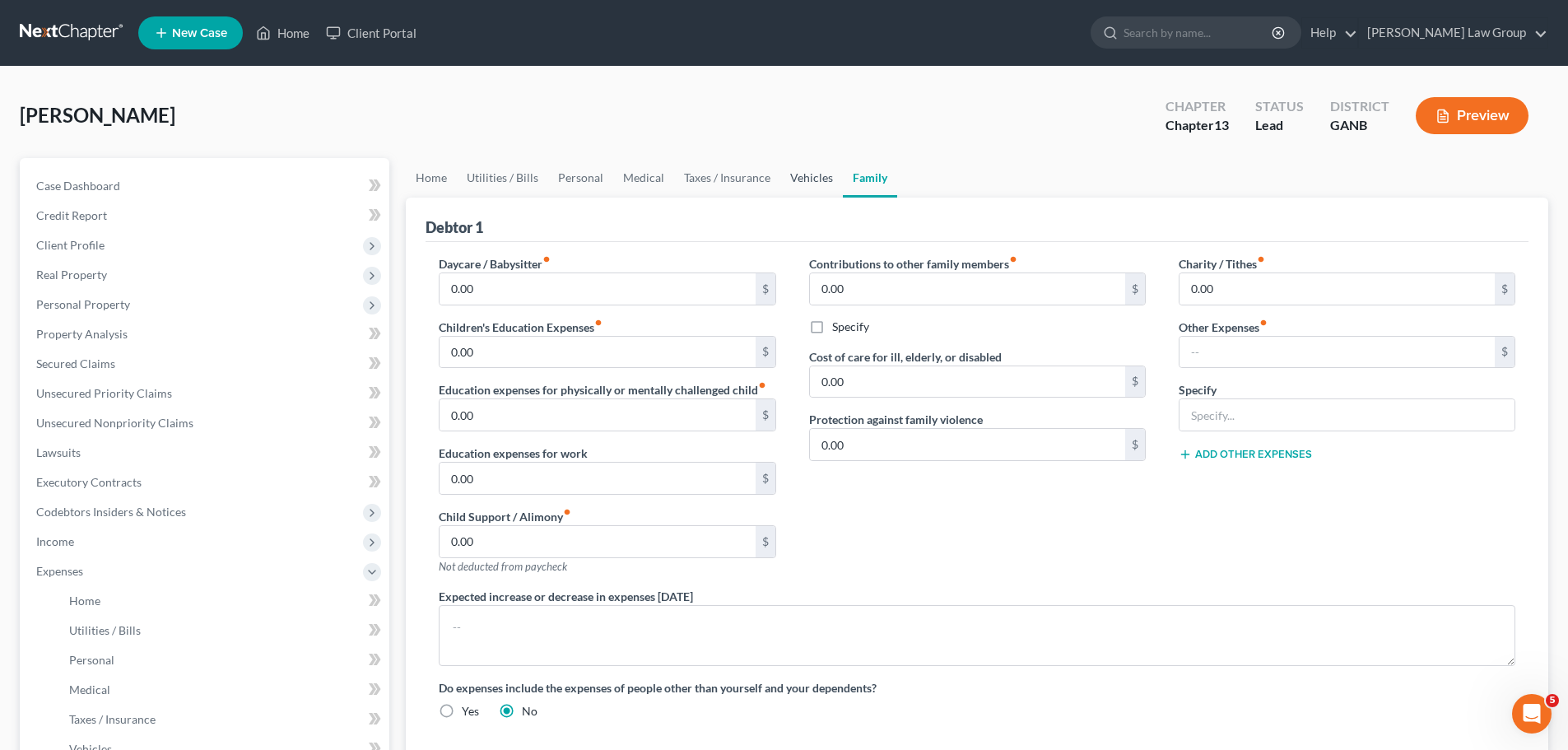
click at [798, 183] on link "Vehicles" at bounding box center [811, 177] width 62 height 39
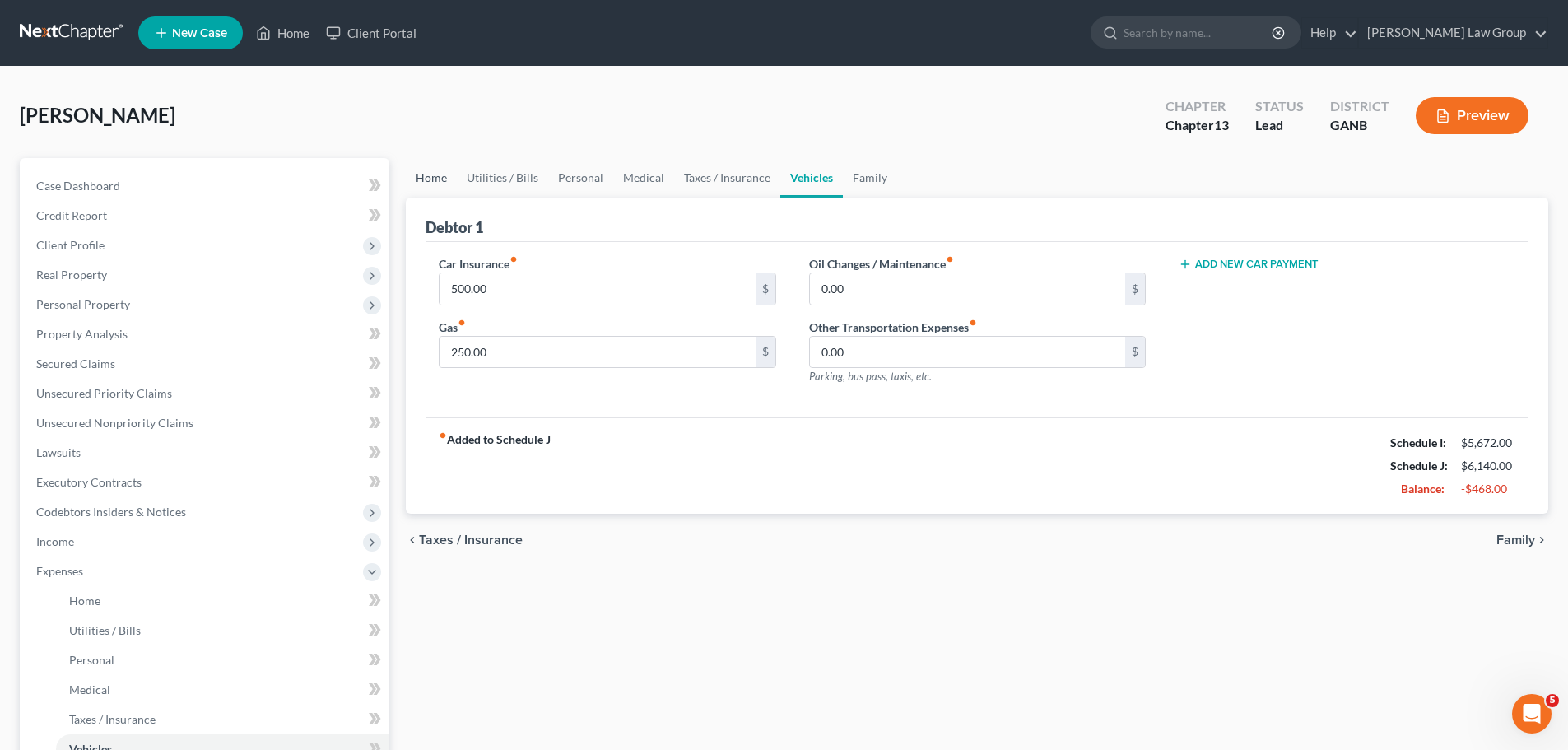
click at [438, 173] on link "Home" at bounding box center [431, 177] width 51 height 39
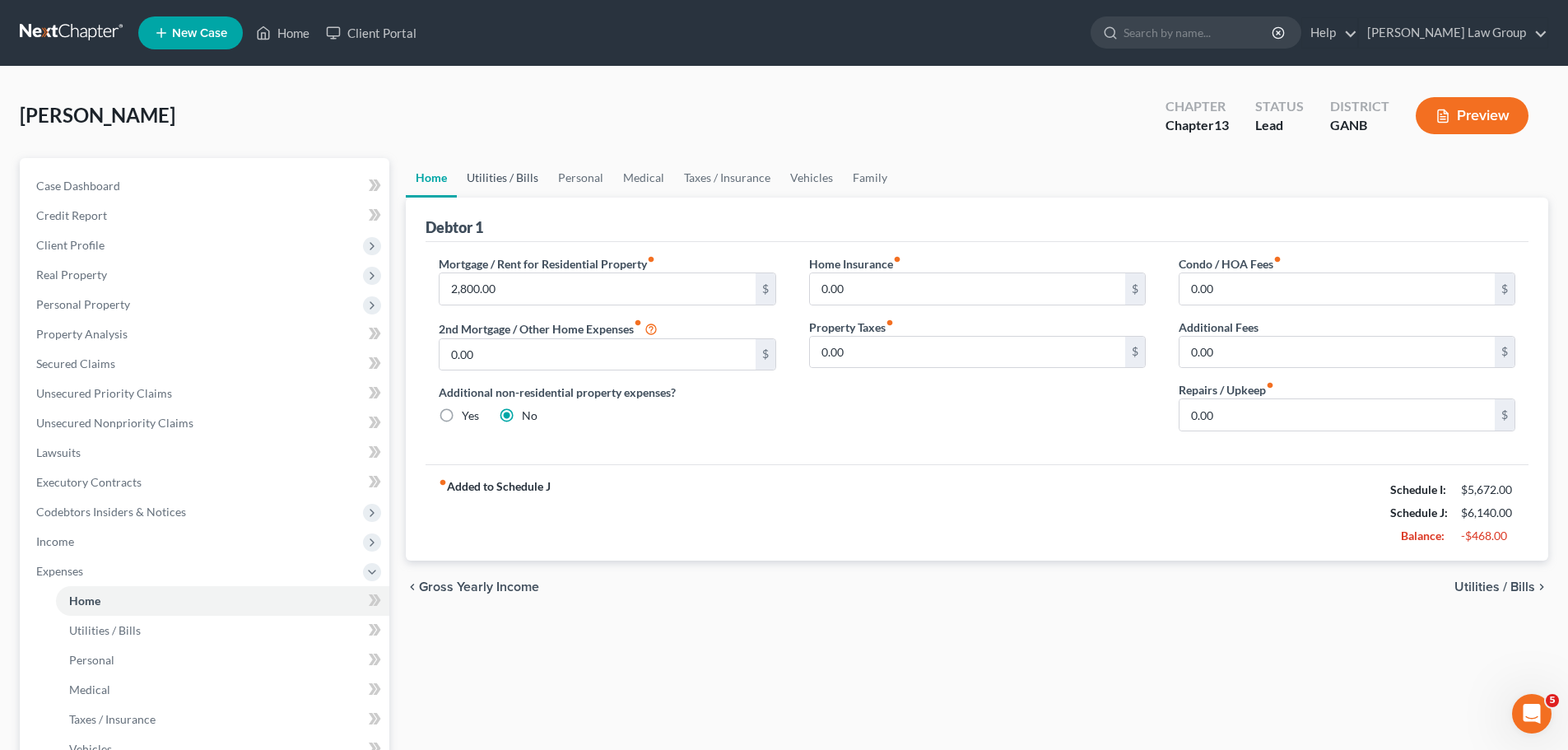
click at [498, 172] on link "Utilities / Bills" at bounding box center [502, 177] width 92 height 39
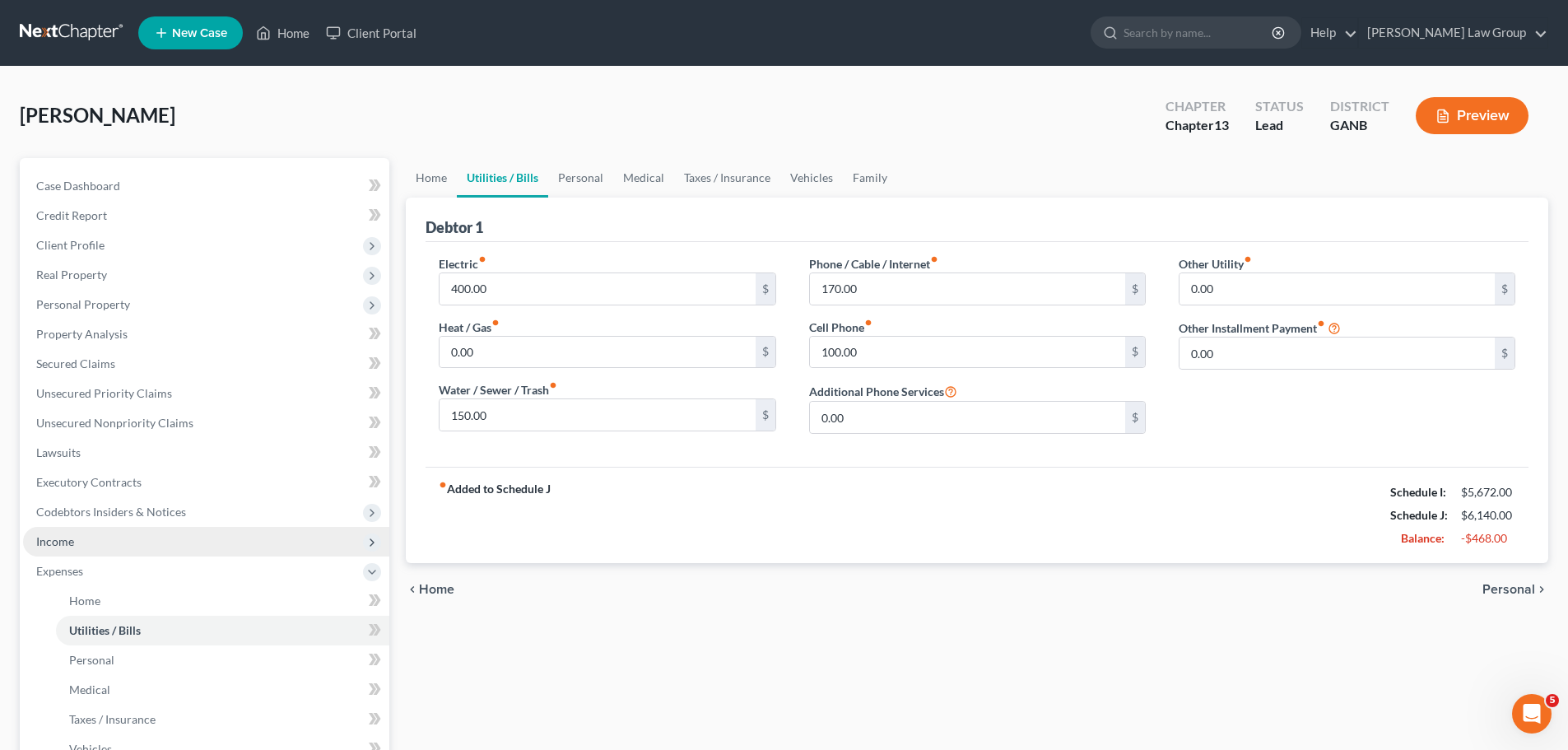
click at [128, 541] on span "Income" at bounding box center [205, 542] width 366 height 30
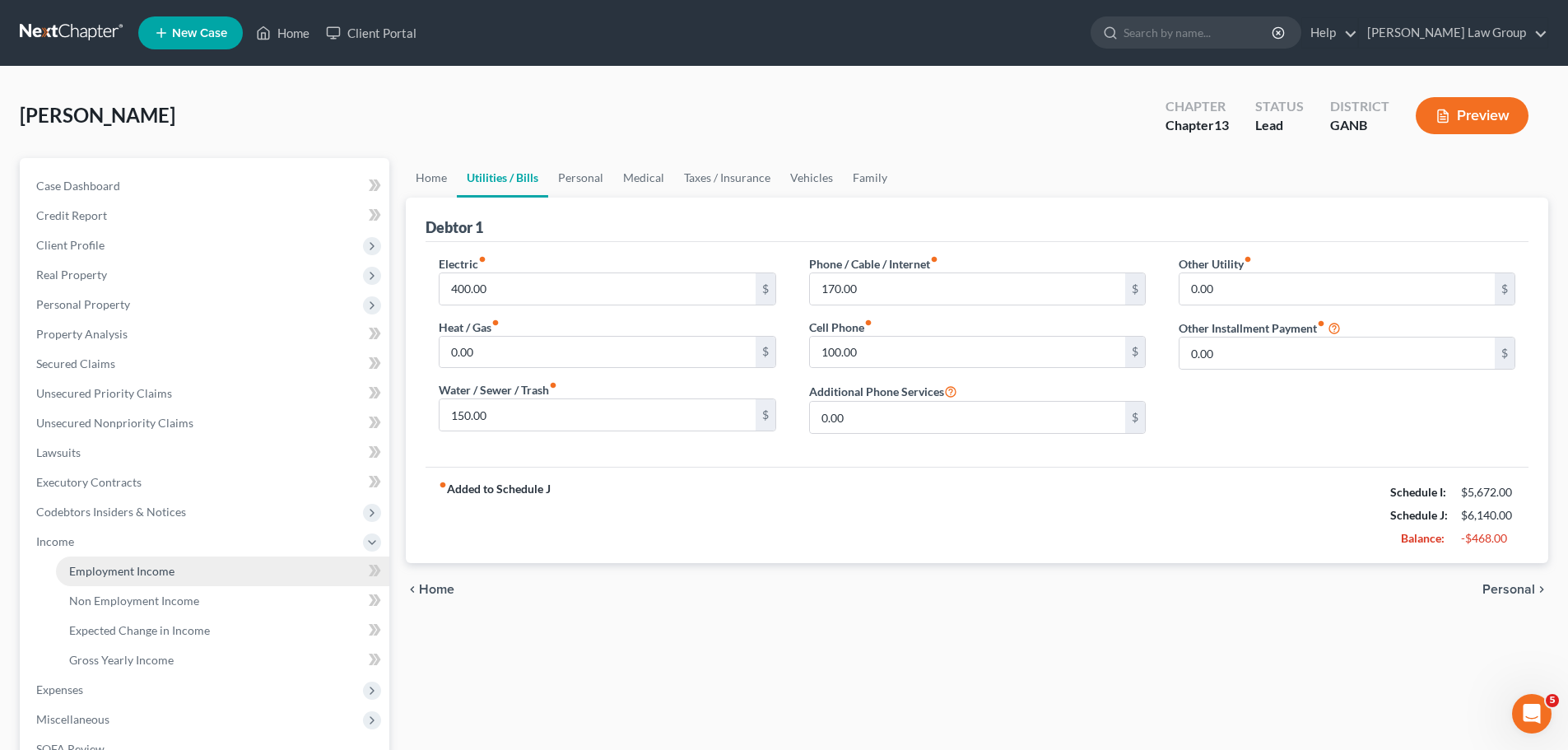
click at [203, 568] on link "Employment Income" at bounding box center [222, 571] width 333 height 30
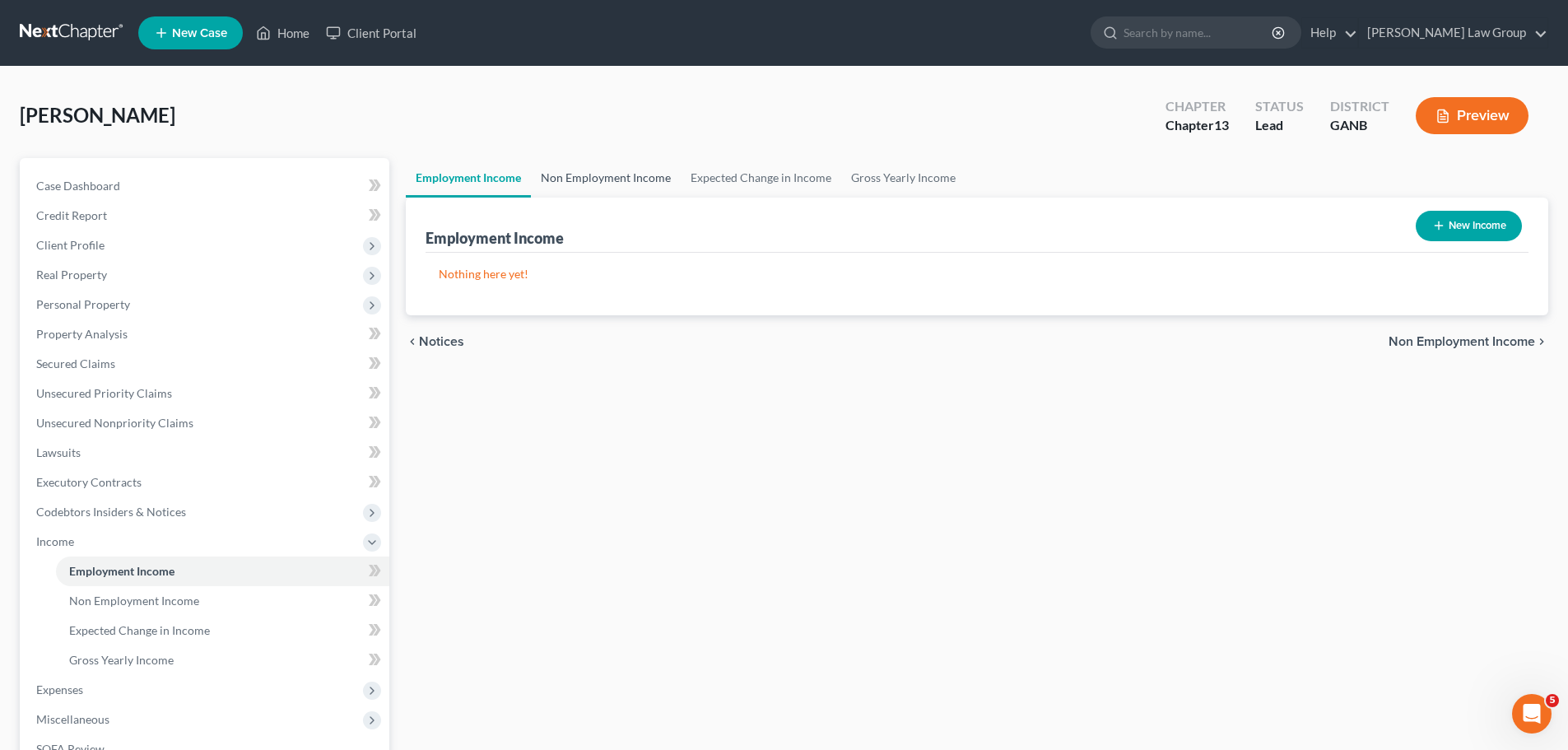
click at [619, 170] on link "Non Employment Income" at bounding box center [605, 177] width 150 height 39
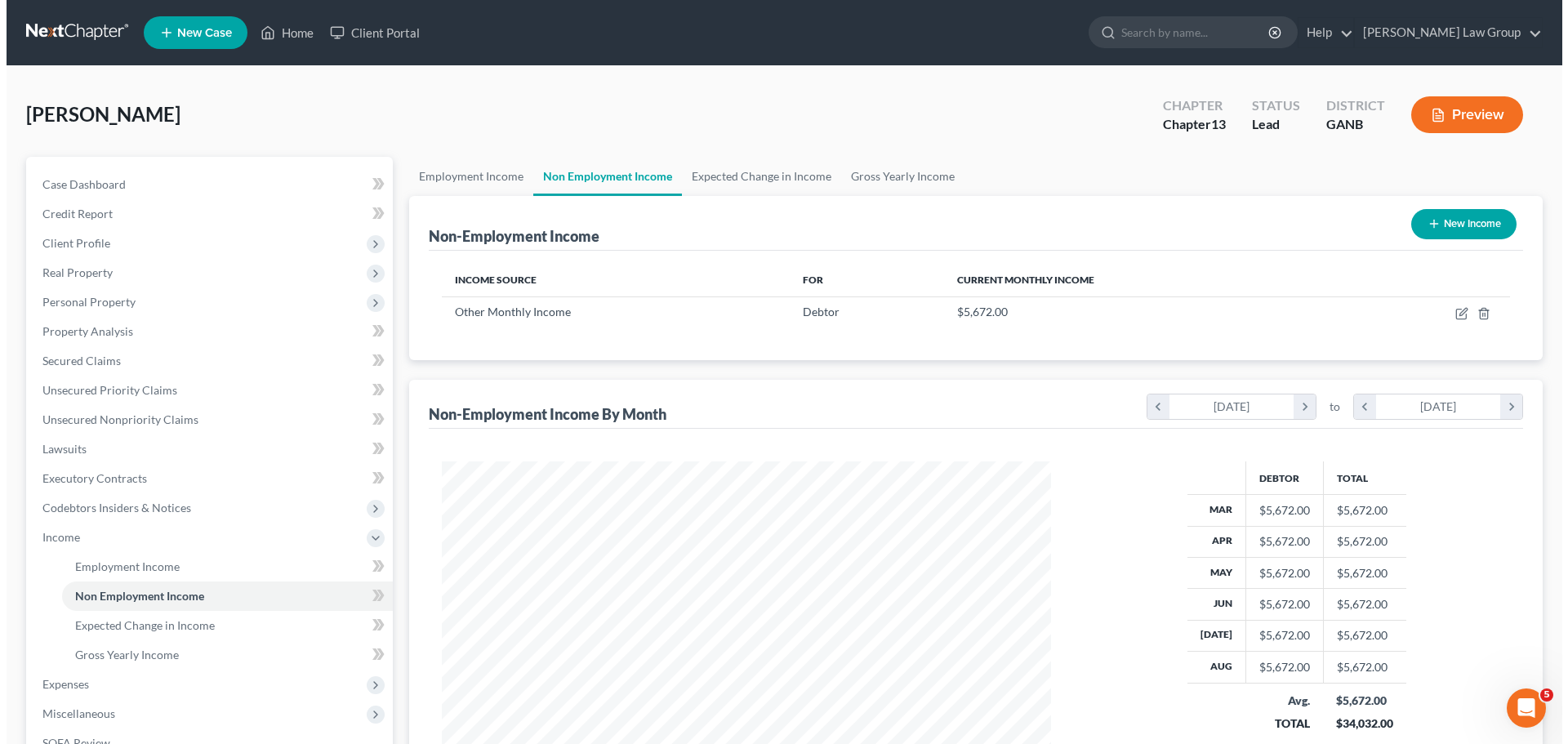
scroll to position [304, 641]
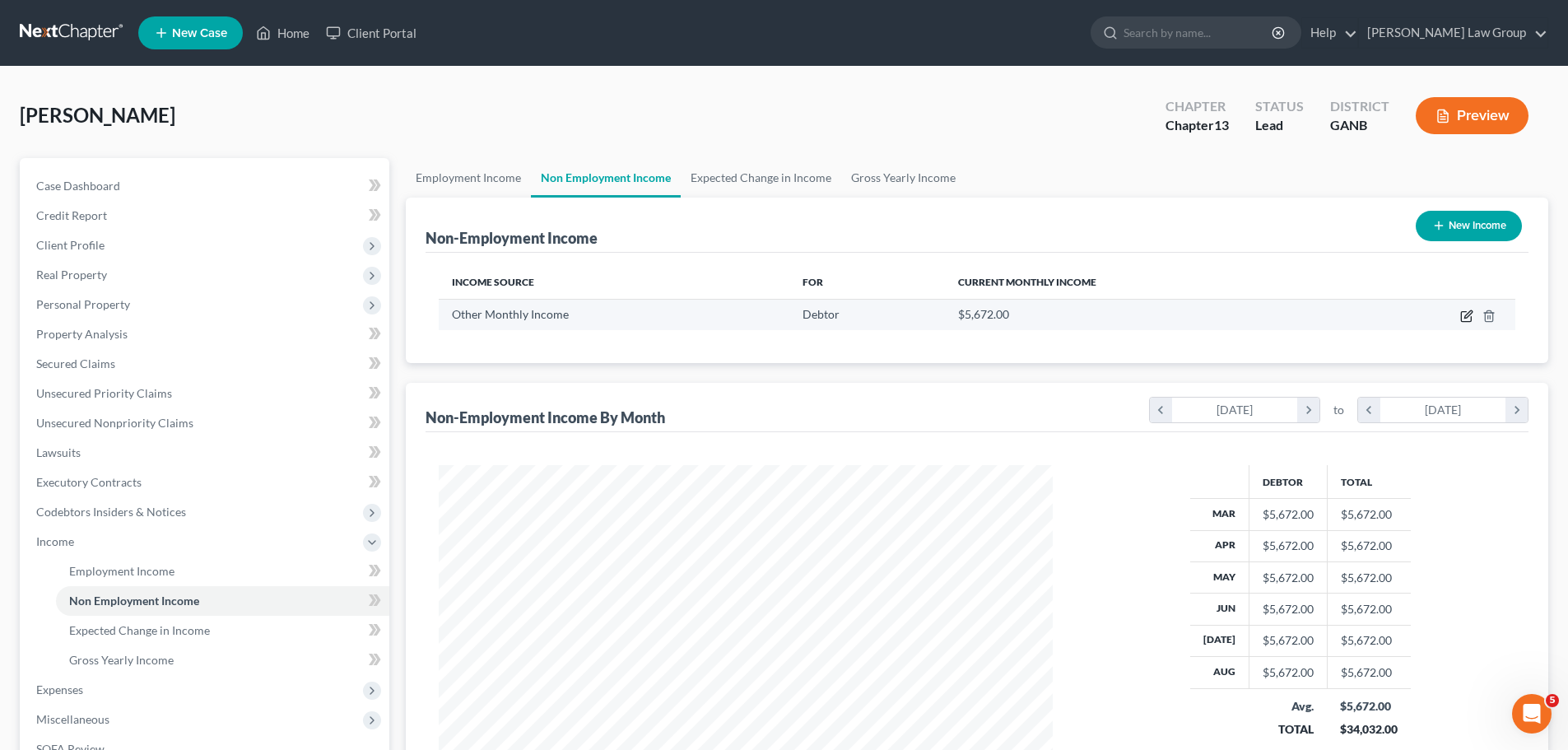
click at [1469, 310] on icon "button" at bounding box center [1467, 316] width 13 height 13
select select "13"
select select "0"
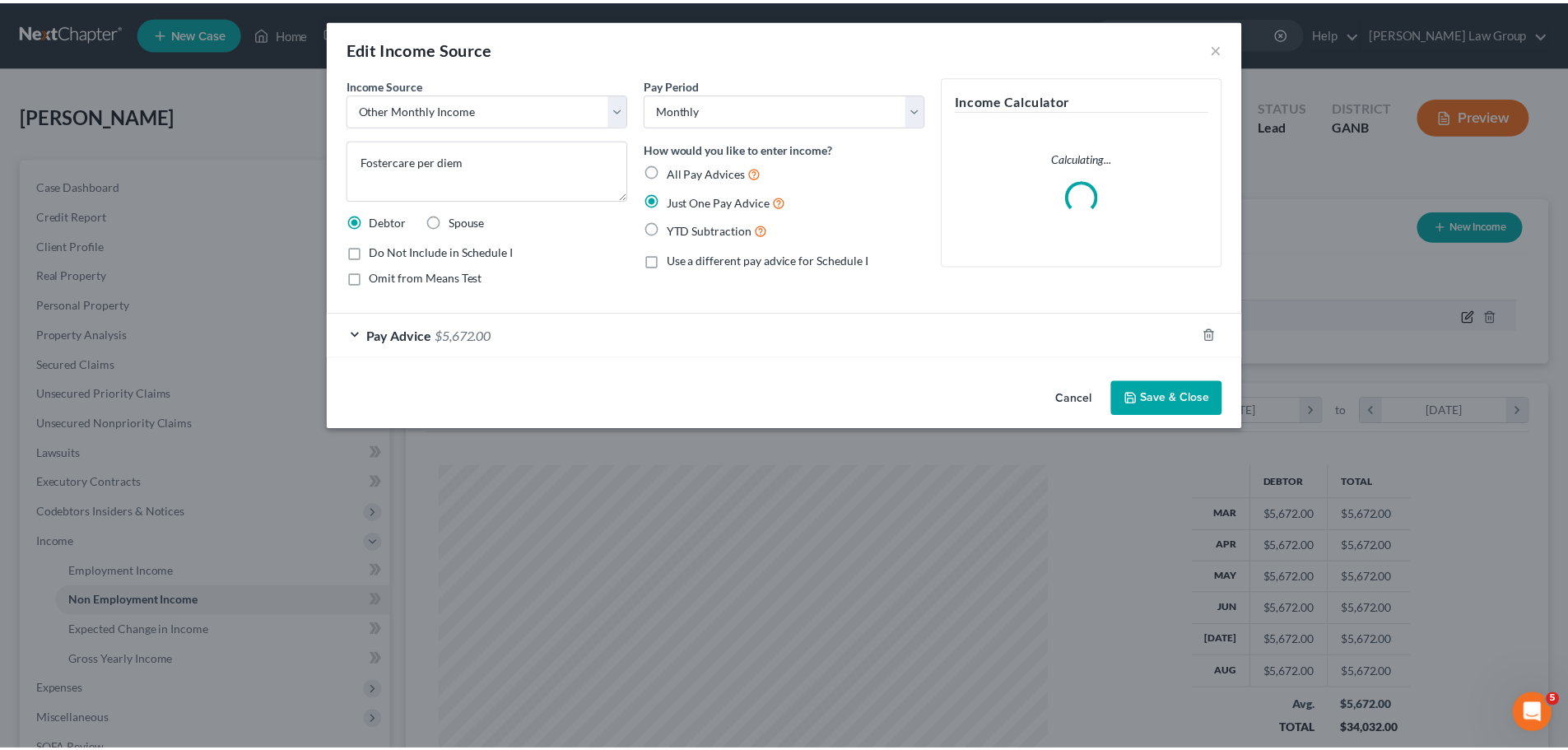
scroll to position [310, 652]
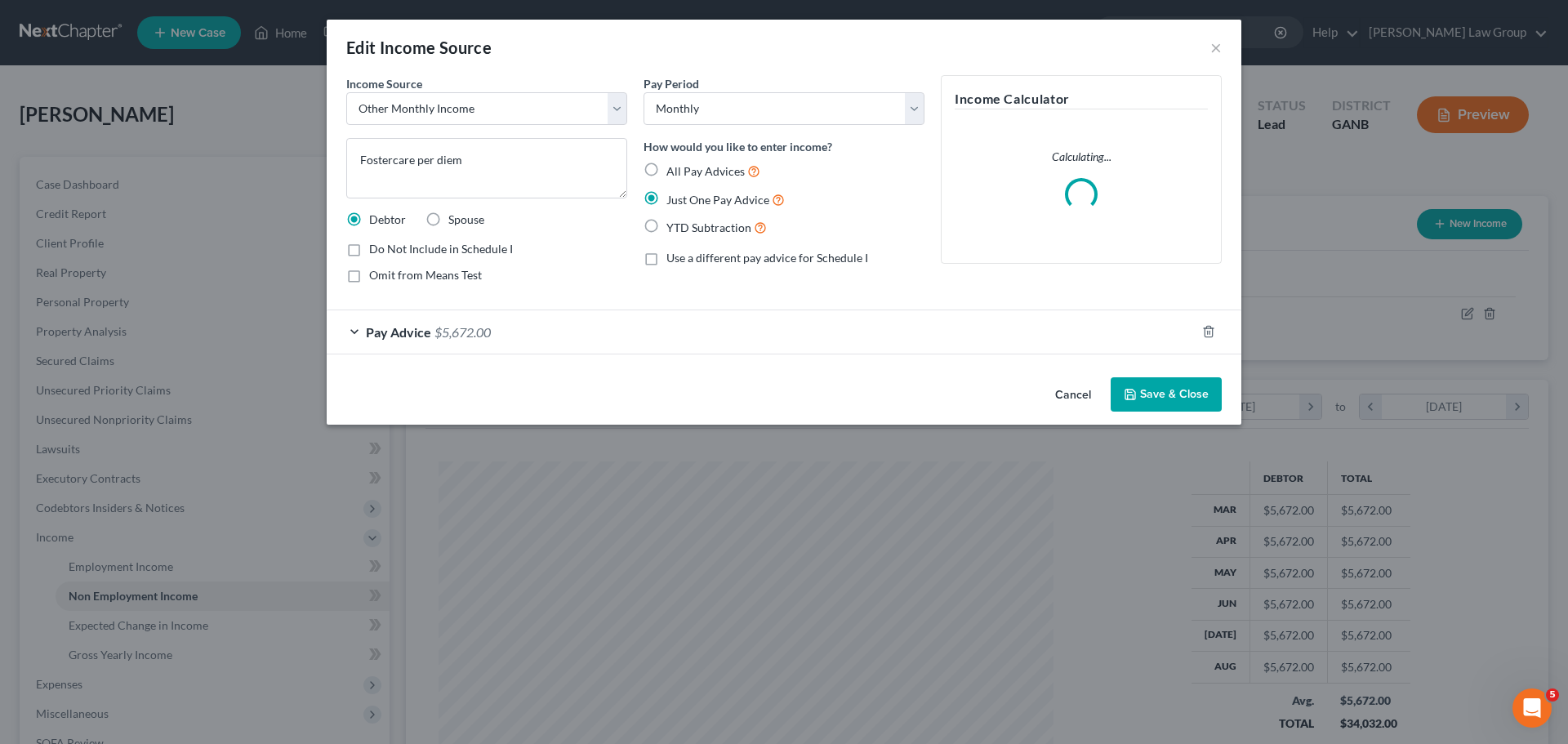
click at [1189, 403] on button "Save & Close" at bounding box center [1165, 394] width 111 height 34
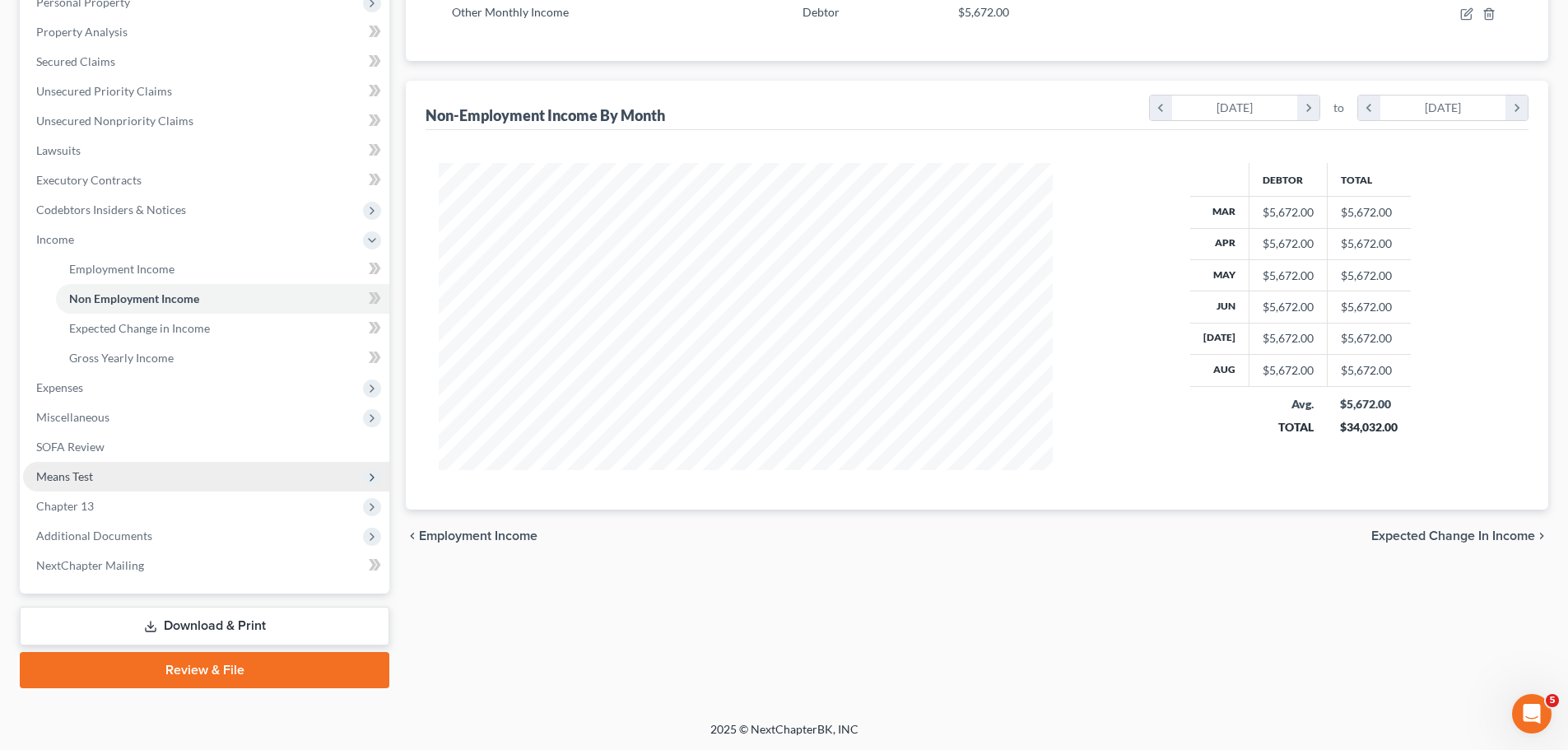
scroll to position [303, 0]
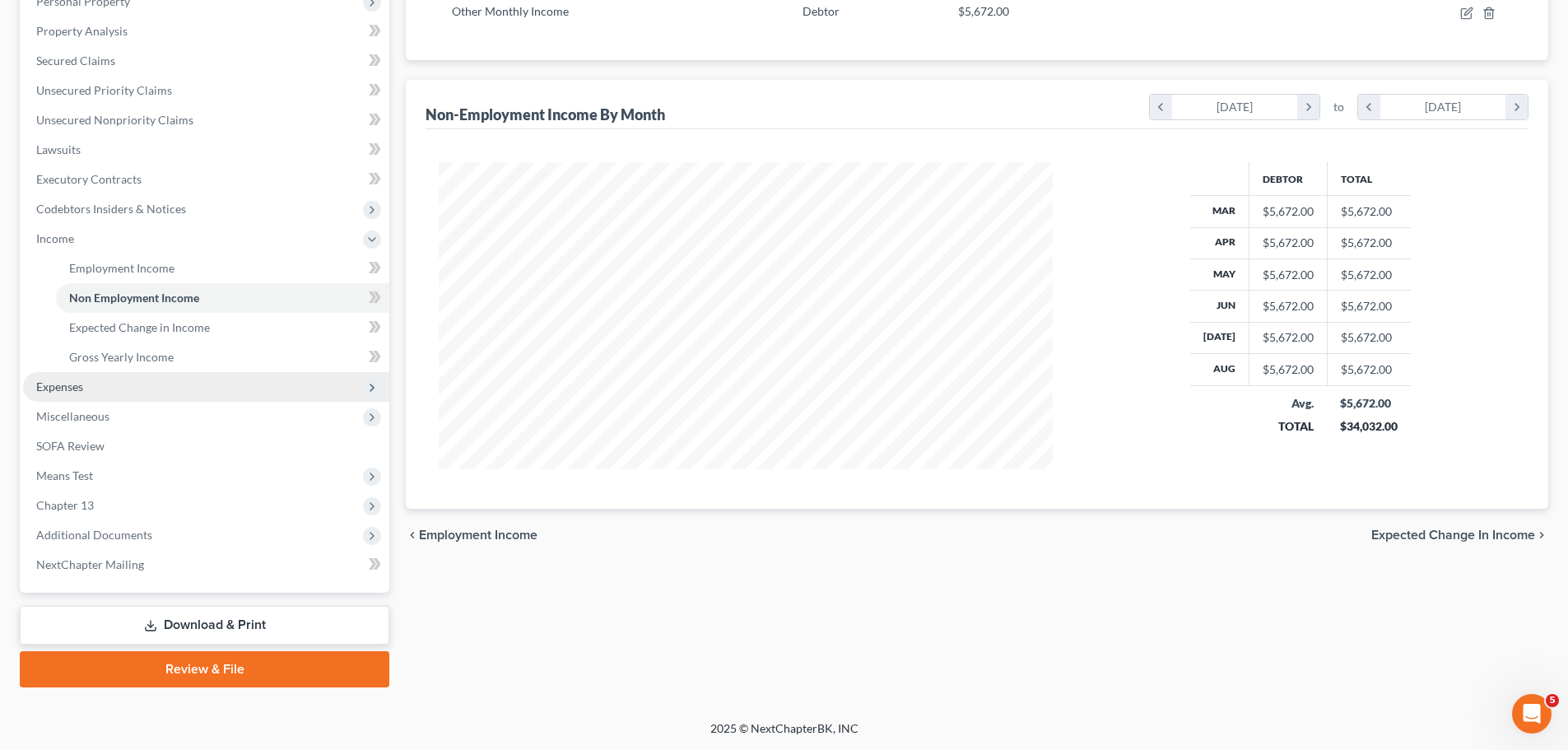
click at [104, 380] on span "Expenses" at bounding box center [205, 387] width 366 height 30
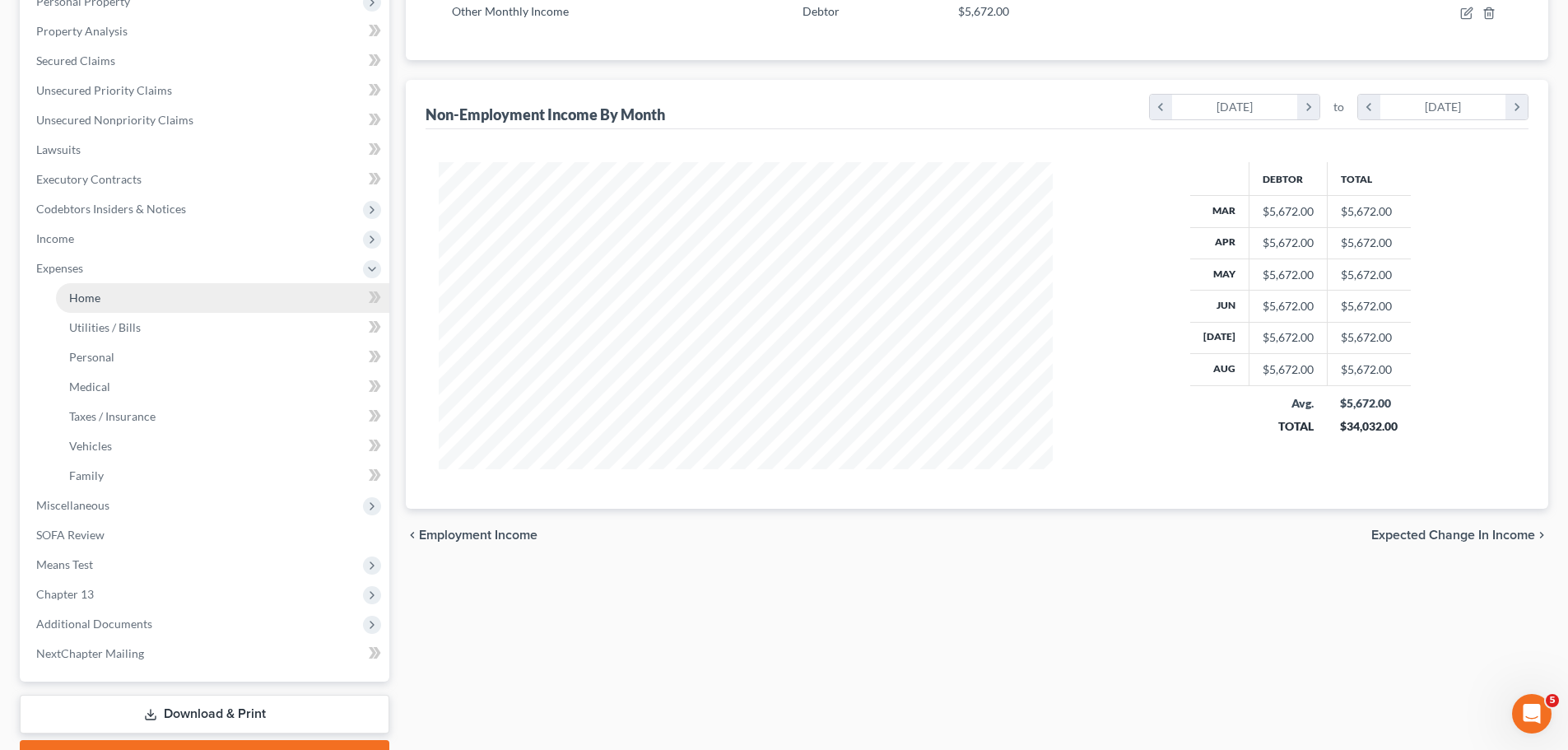
click at [143, 306] on link "Home" at bounding box center [222, 297] width 333 height 30
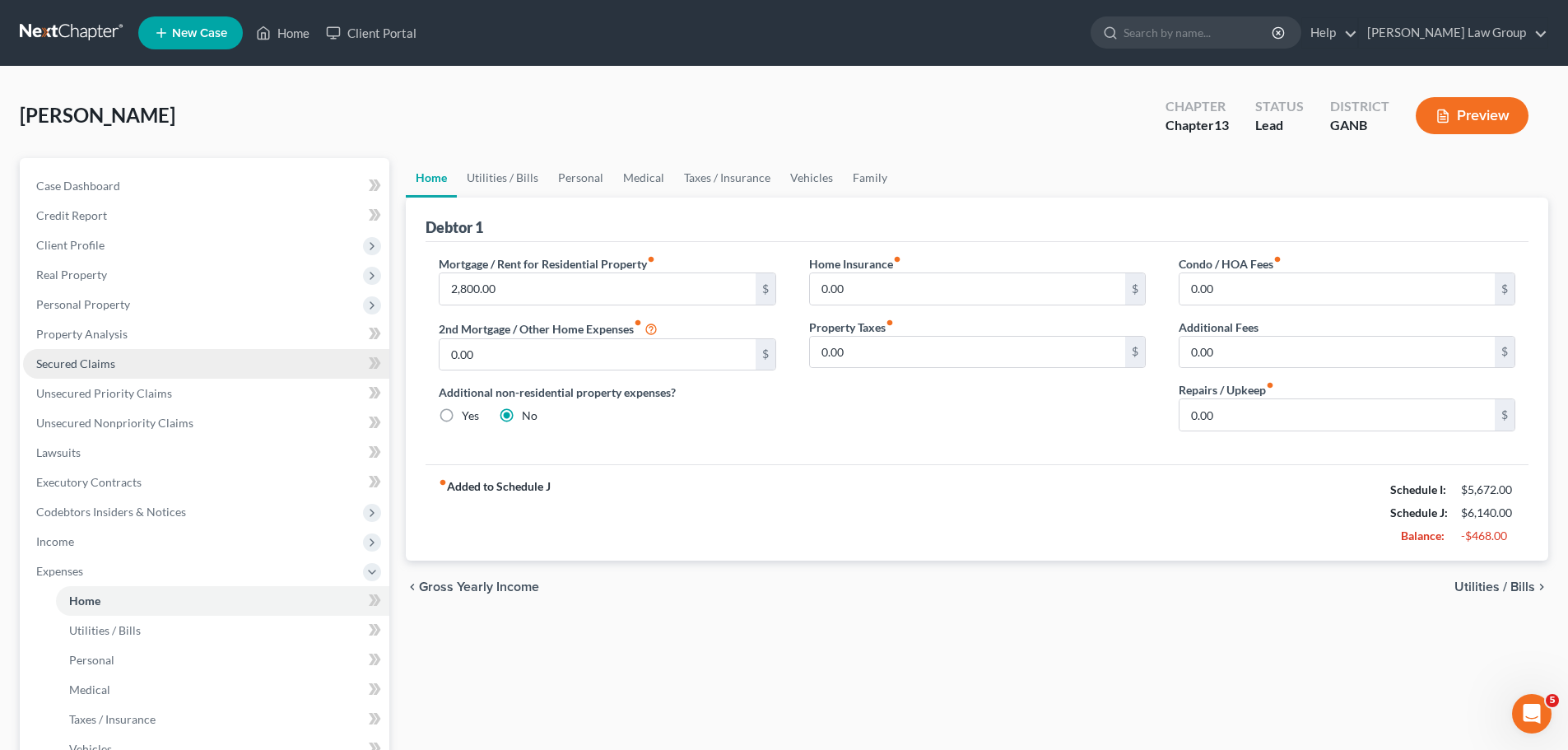
click at [109, 365] on span "Secured Claims" at bounding box center [75, 363] width 79 height 14
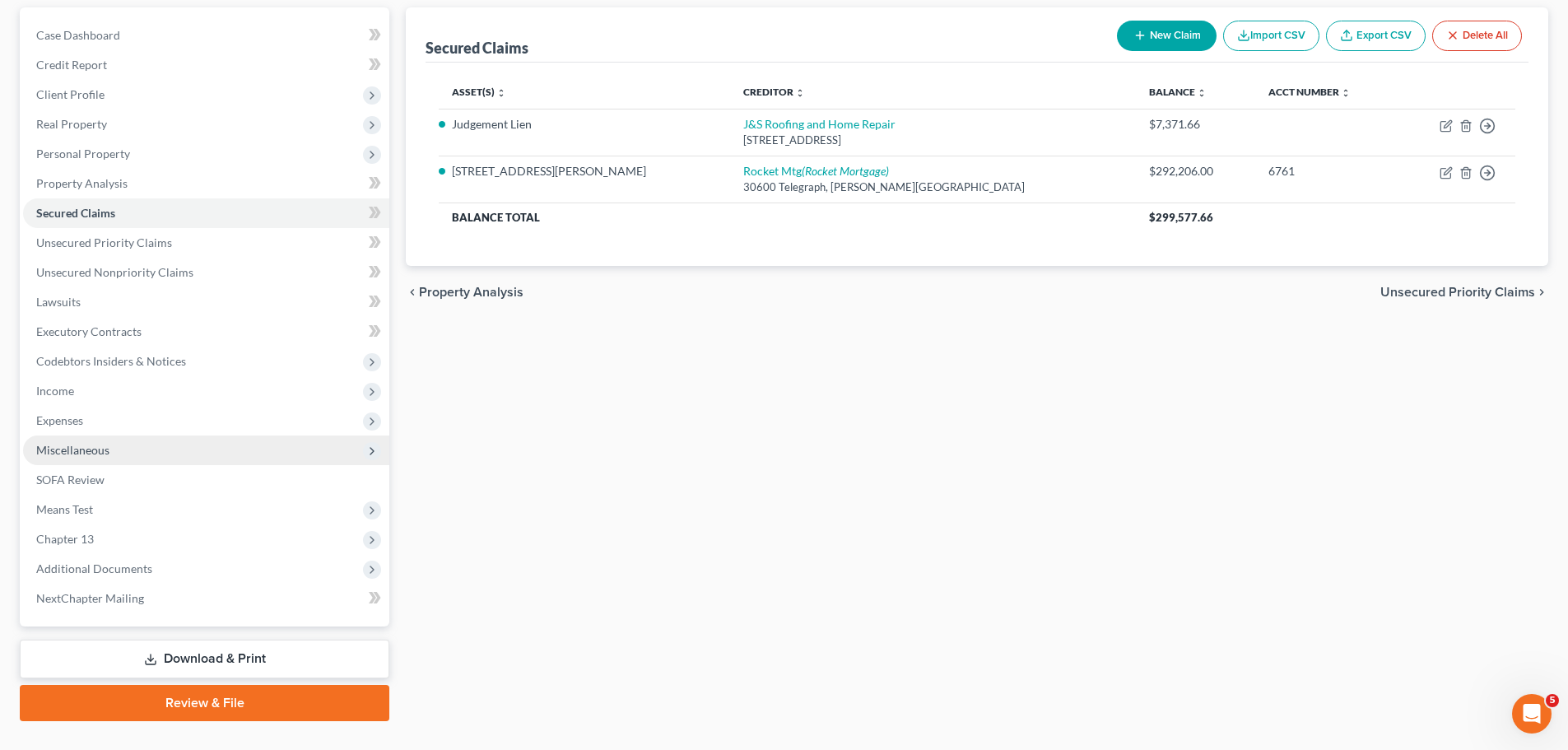
scroll to position [164, 0]
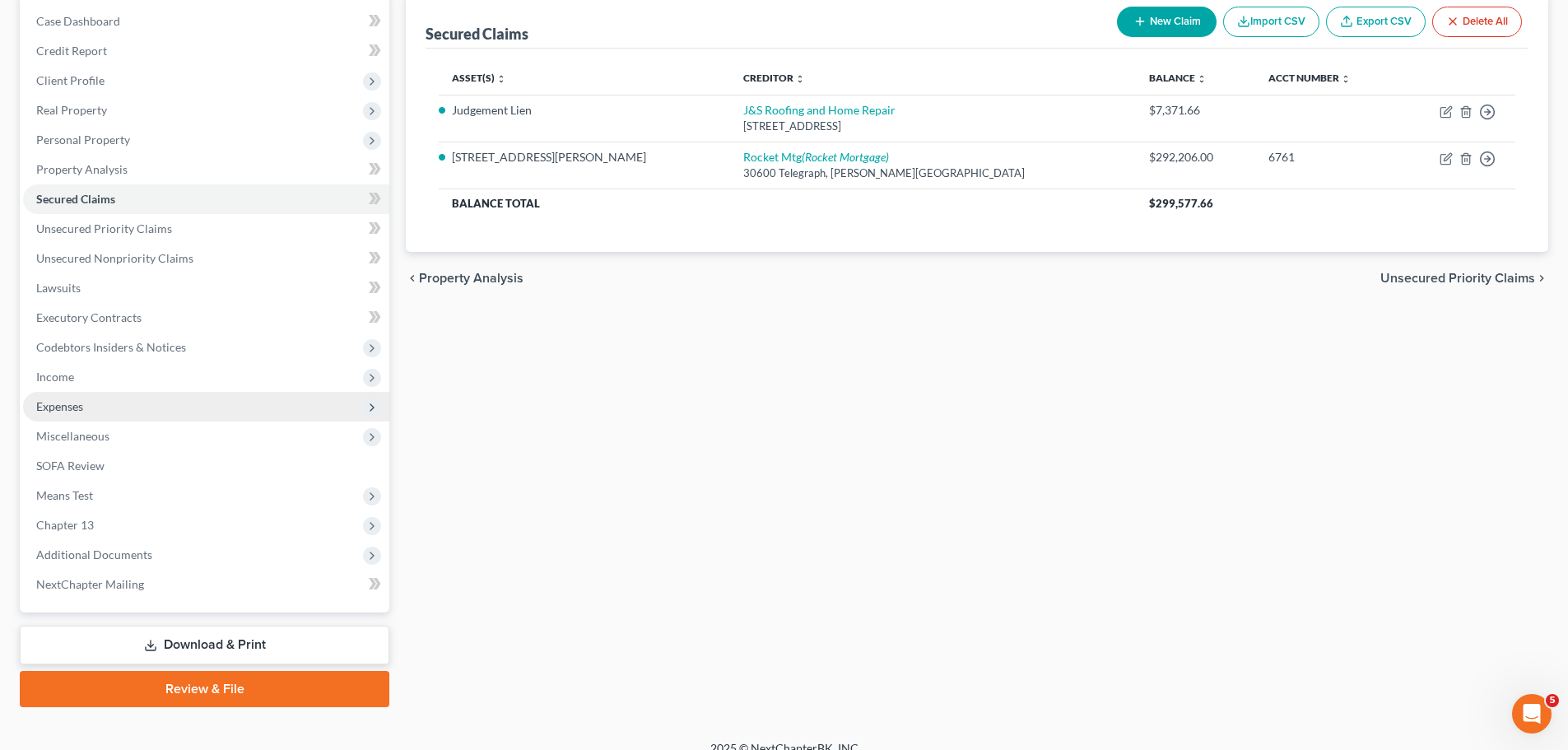
click at [124, 403] on span "Expenses" at bounding box center [205, 406] width 366 height 30
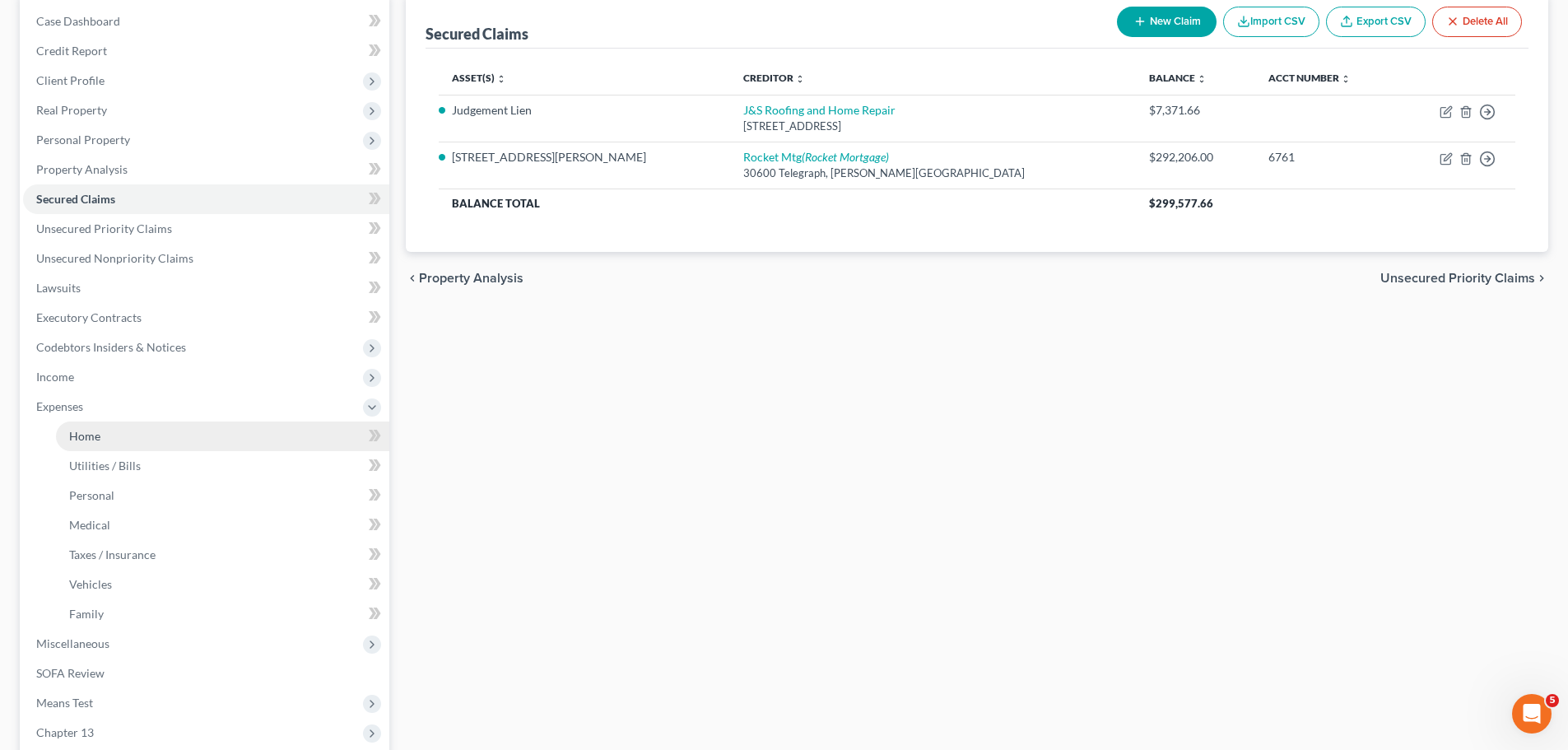
click at [118, 432] on link "Home" at bounding box center [222, 436] width 333 height 30
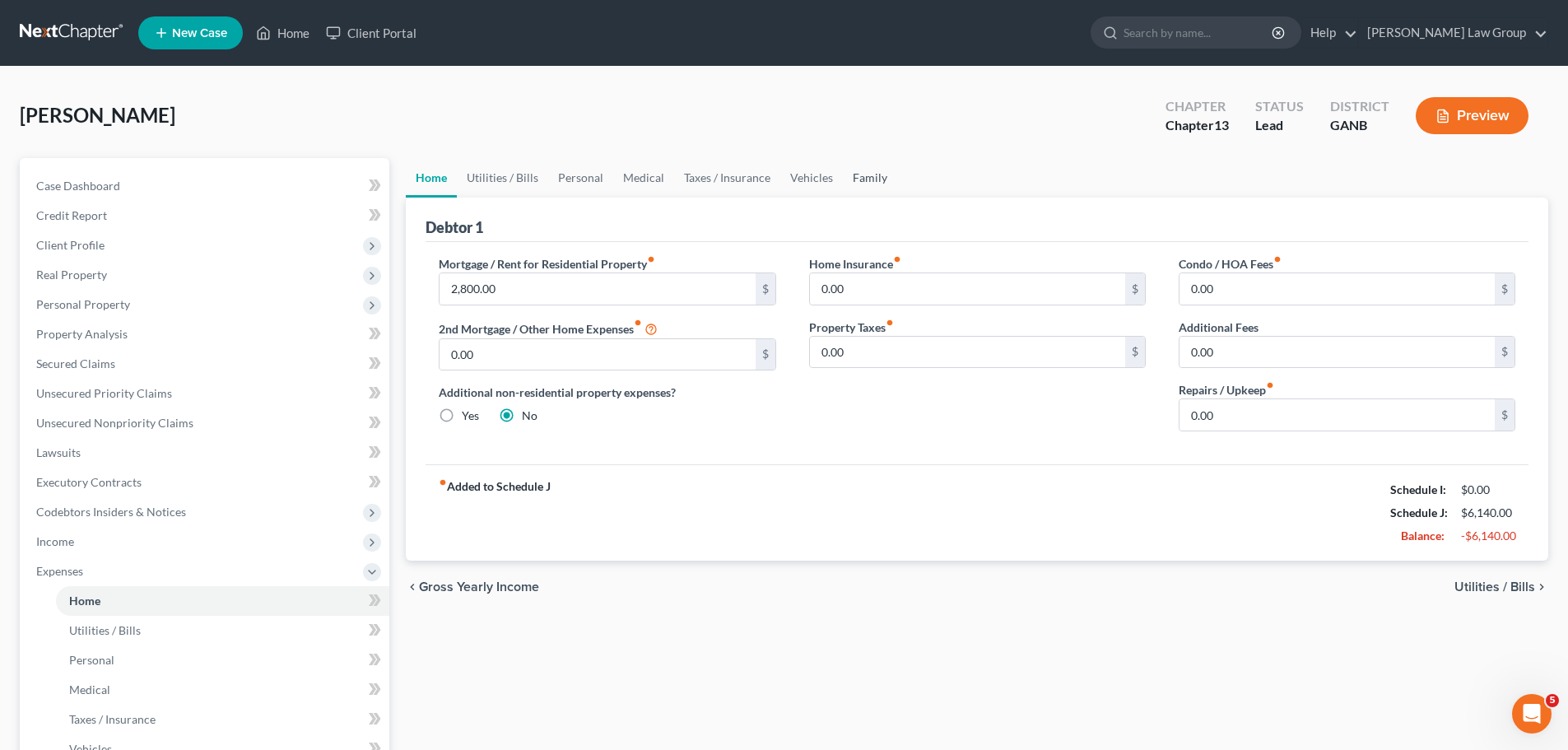
click at [859, 182] on link "Family" at bounding box center [869, 177] width 54 height 39
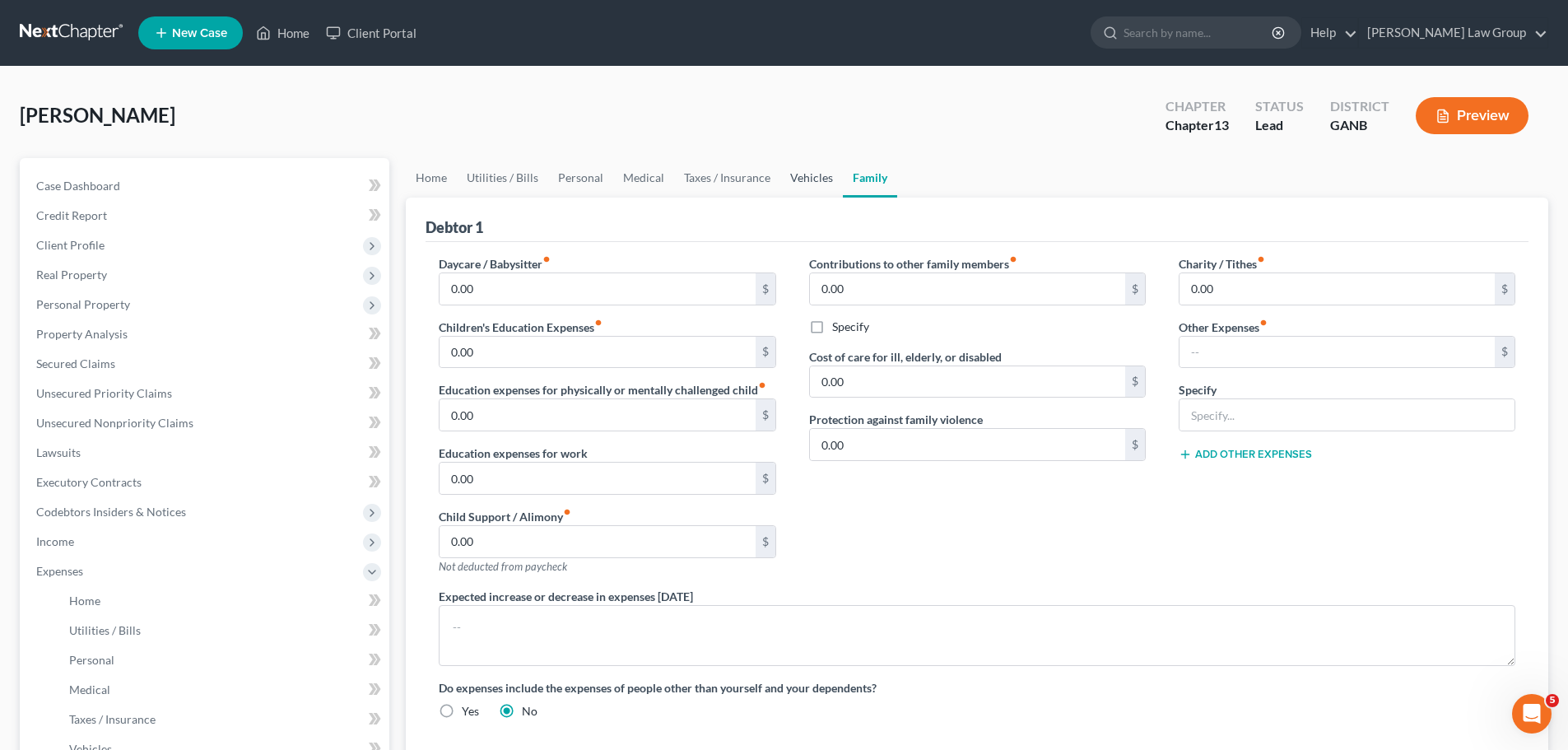
click at [814, 176] on link "Vehicles" at bounding box center [811, 177] width 62 height 39
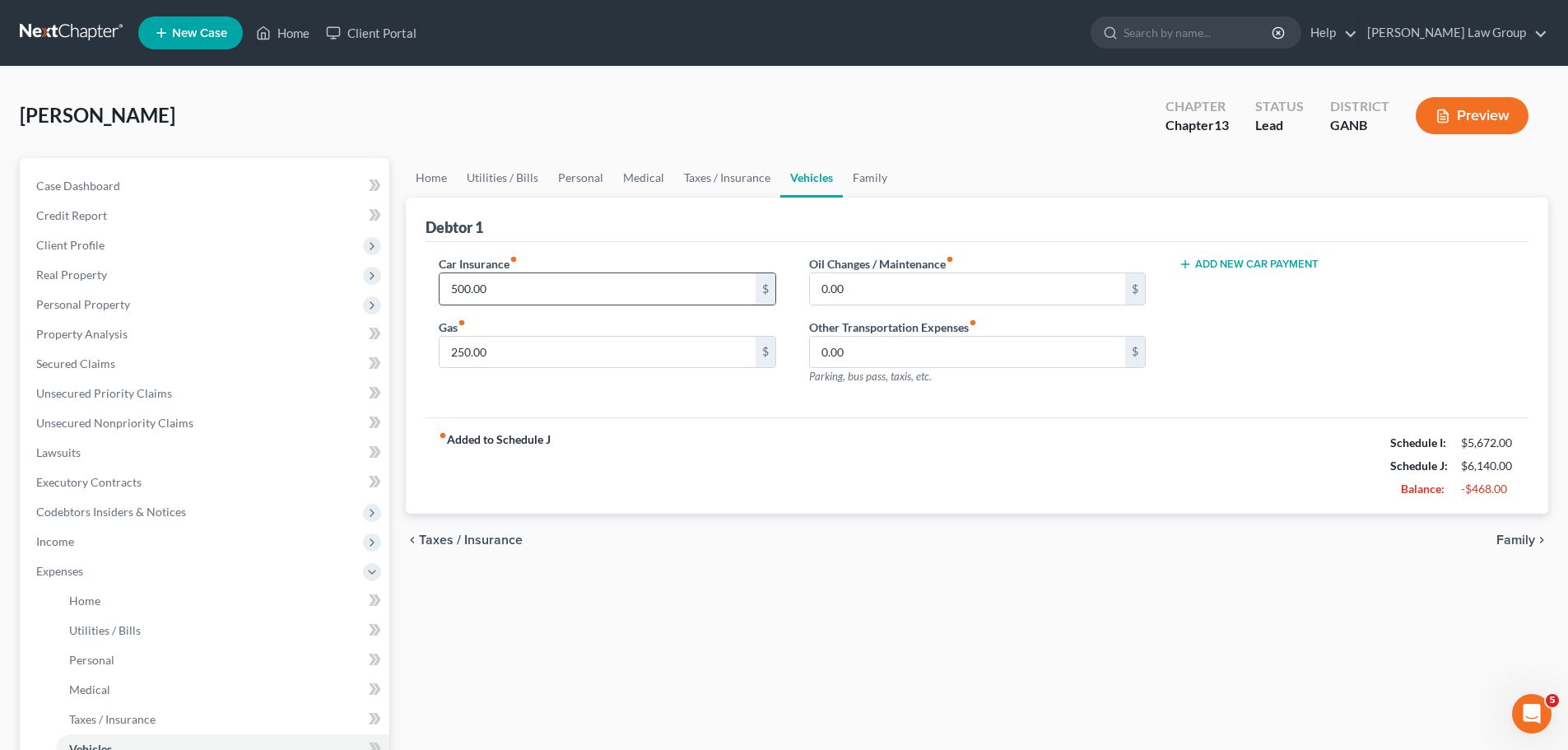
click at [514, 289] on input "500.00" at bounding box center [597, 289] width 315 height 32
type input "100"
click at [710, 163] on link "Taxes / Insurance" at bounding box center [727, 177] width 106 height 39
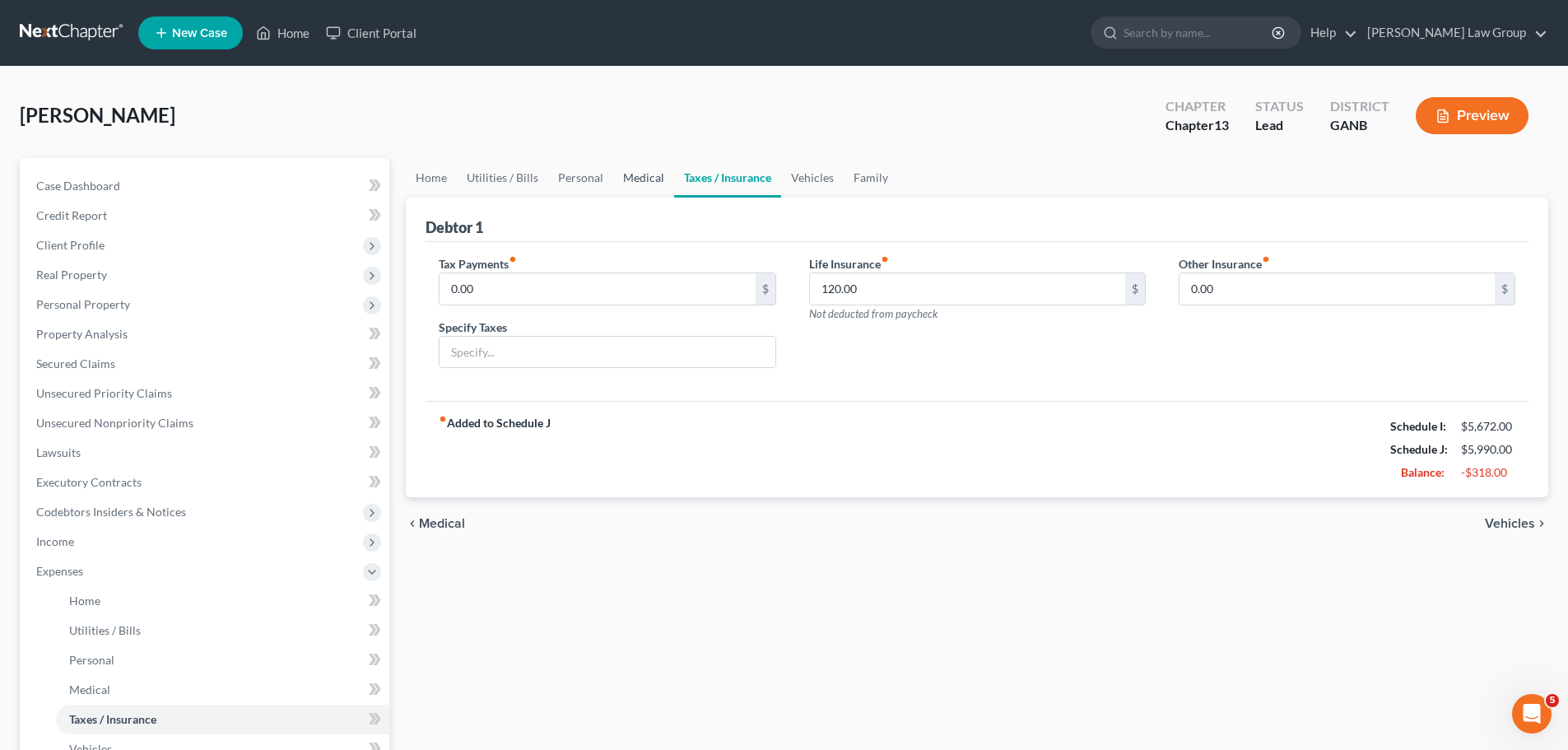
click at [646, 176] on link "Medical" at bounding box center [644, 177] width 61 height 39
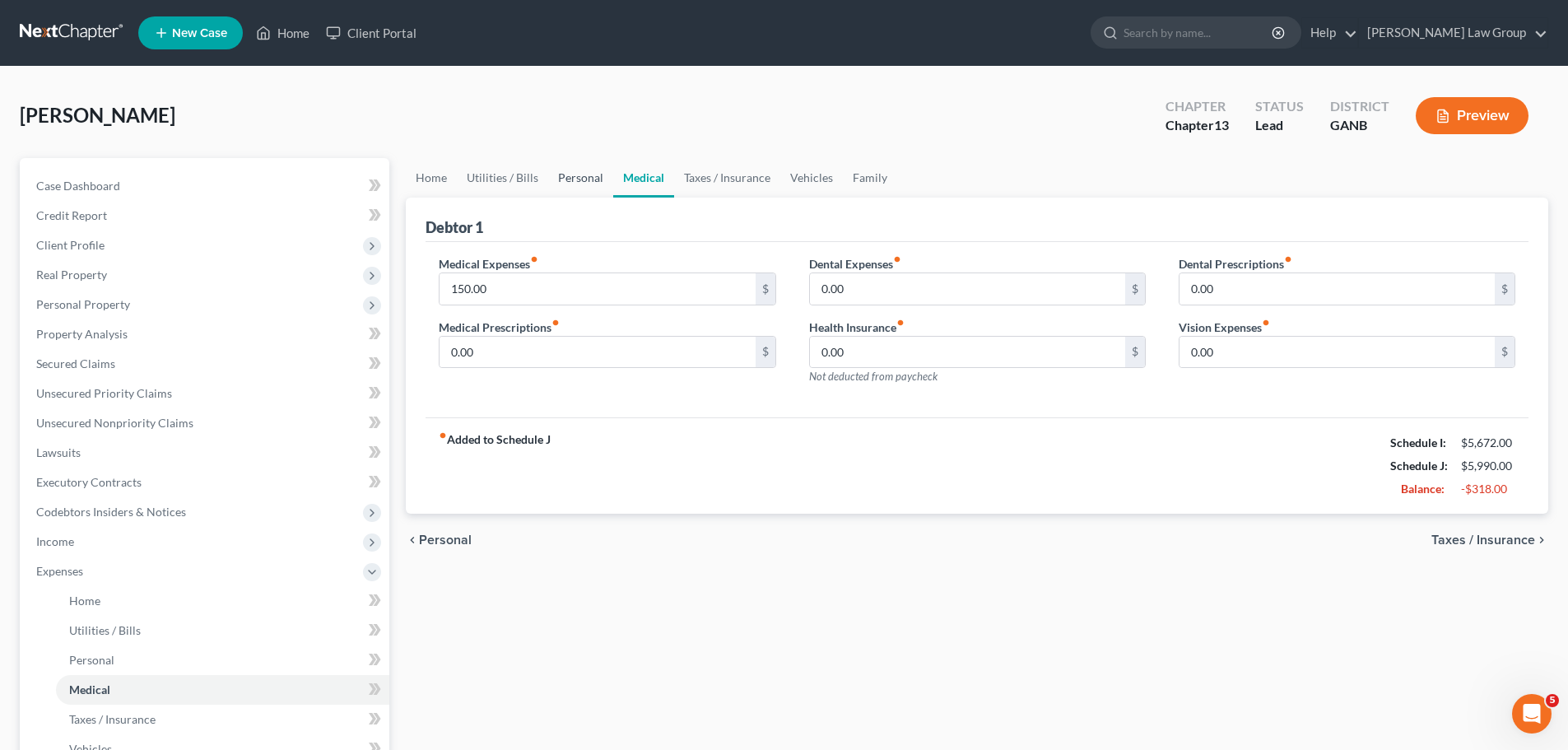
click at [565, 189] on link "Personal" at bounding box center [581, 177] width 65 height 39
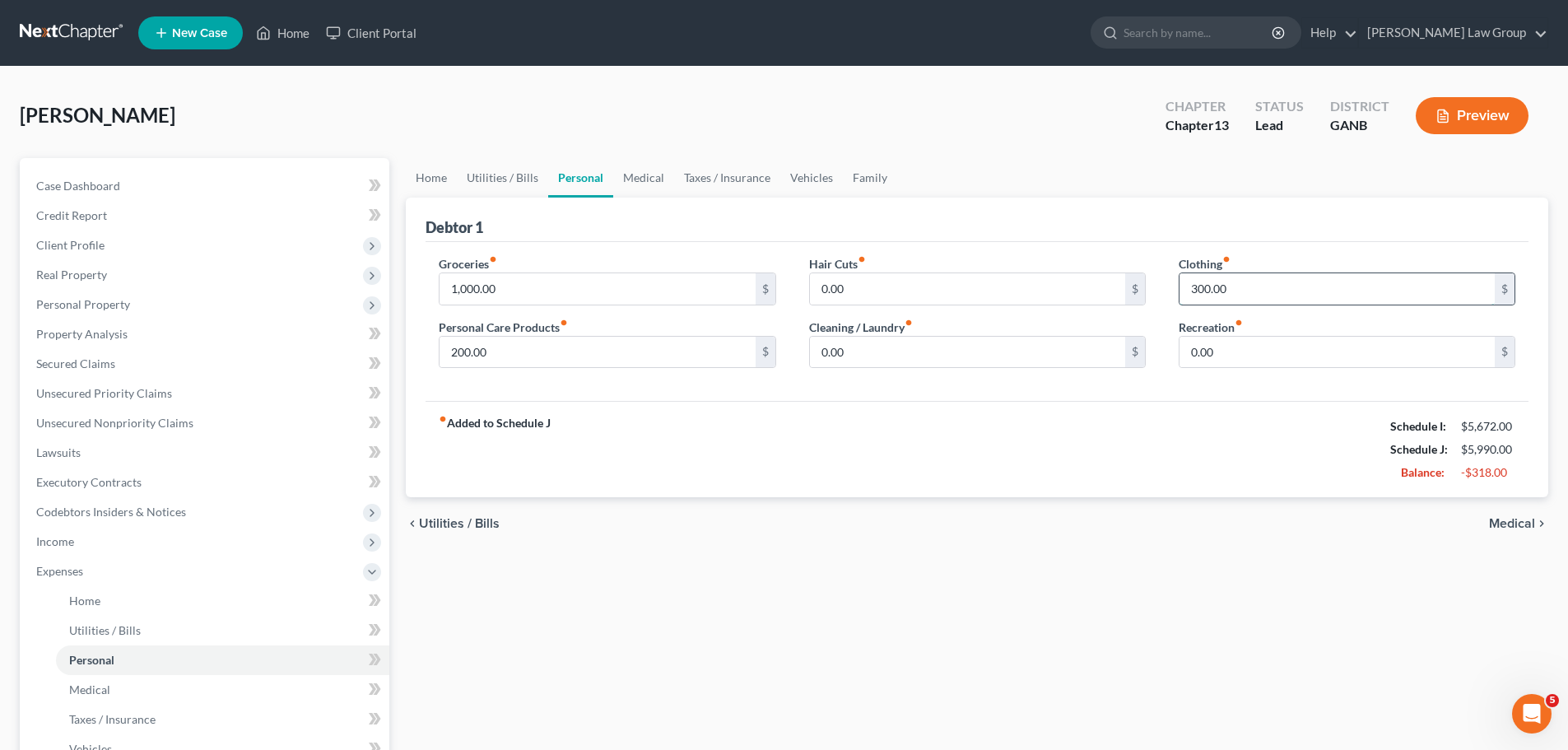
click at [1306, 294] on input "300.00" at bounding box center [1337, 289] width 315 height 32
type input "100"
click at [549, 346] on input "200.00" at bounding box center [597, 352] width 315 height 32
type input "100"
click at [471, 187] on link "Utilities / Bills" at bounding box center [502, 177] width 92 height 39
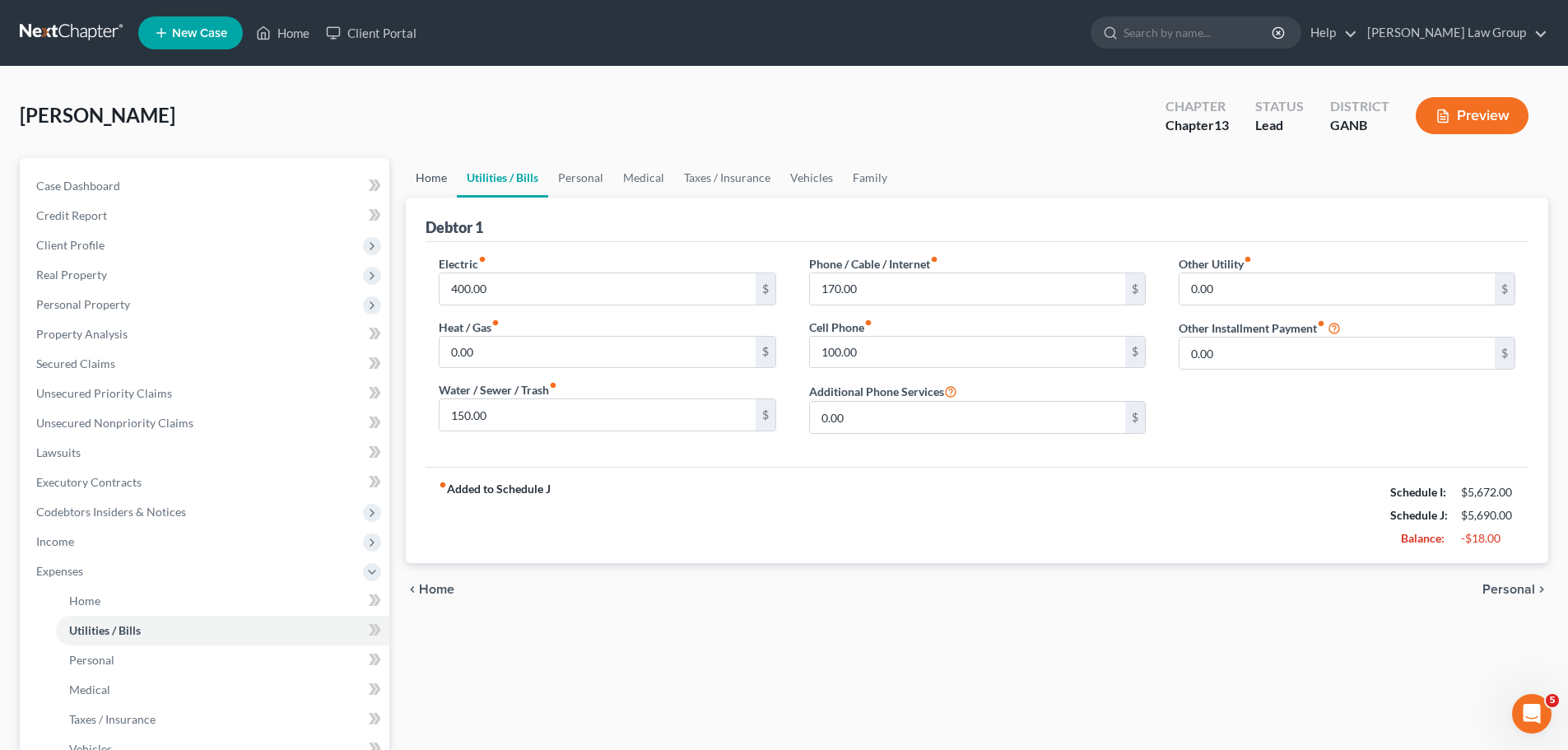
click at [413, 175] on link "Home" at bounding box center [431, 177] width 51 height 39
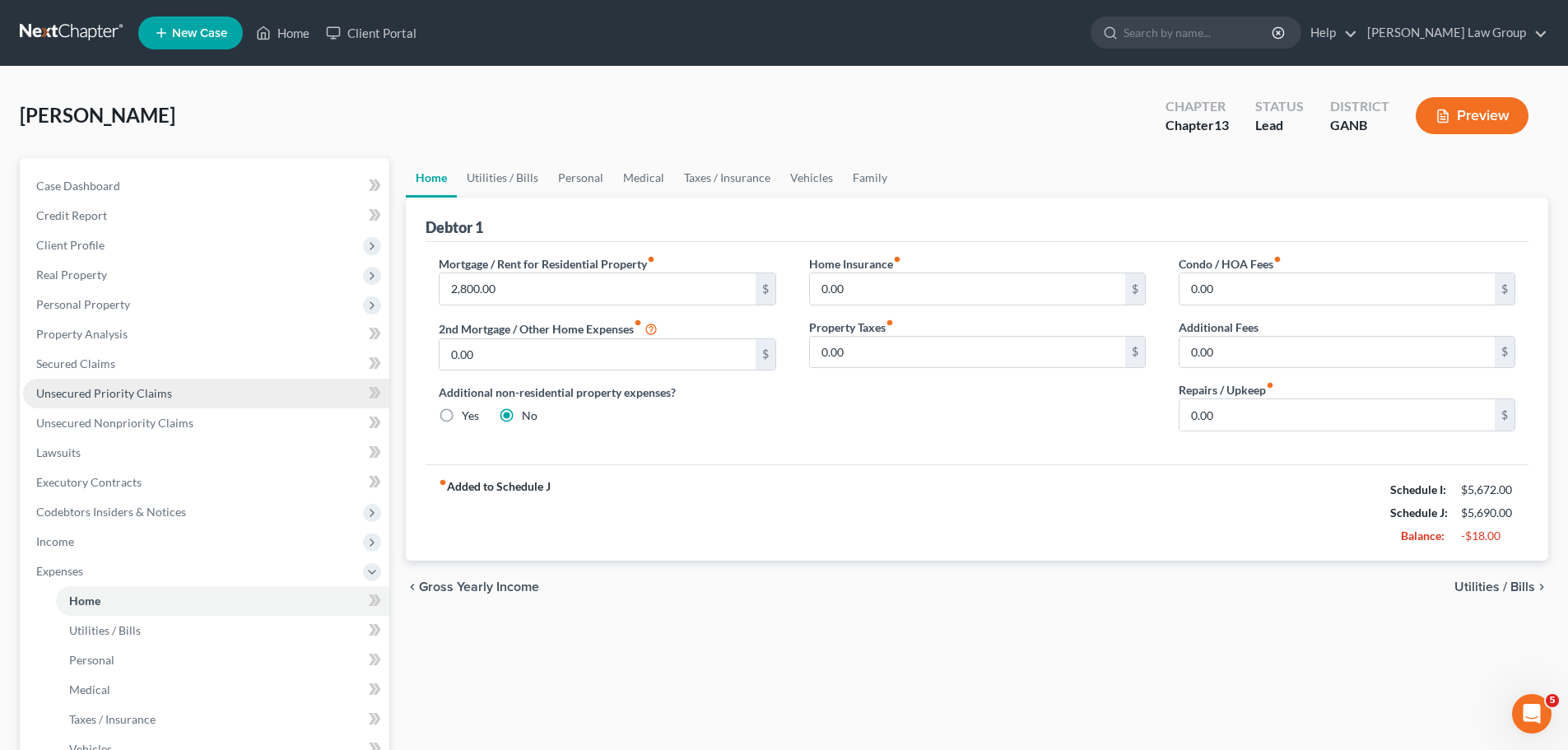
click at [215, 396] on link "Unsecured Priority Claims" at bounding box center [205, 393] width 366 height 30
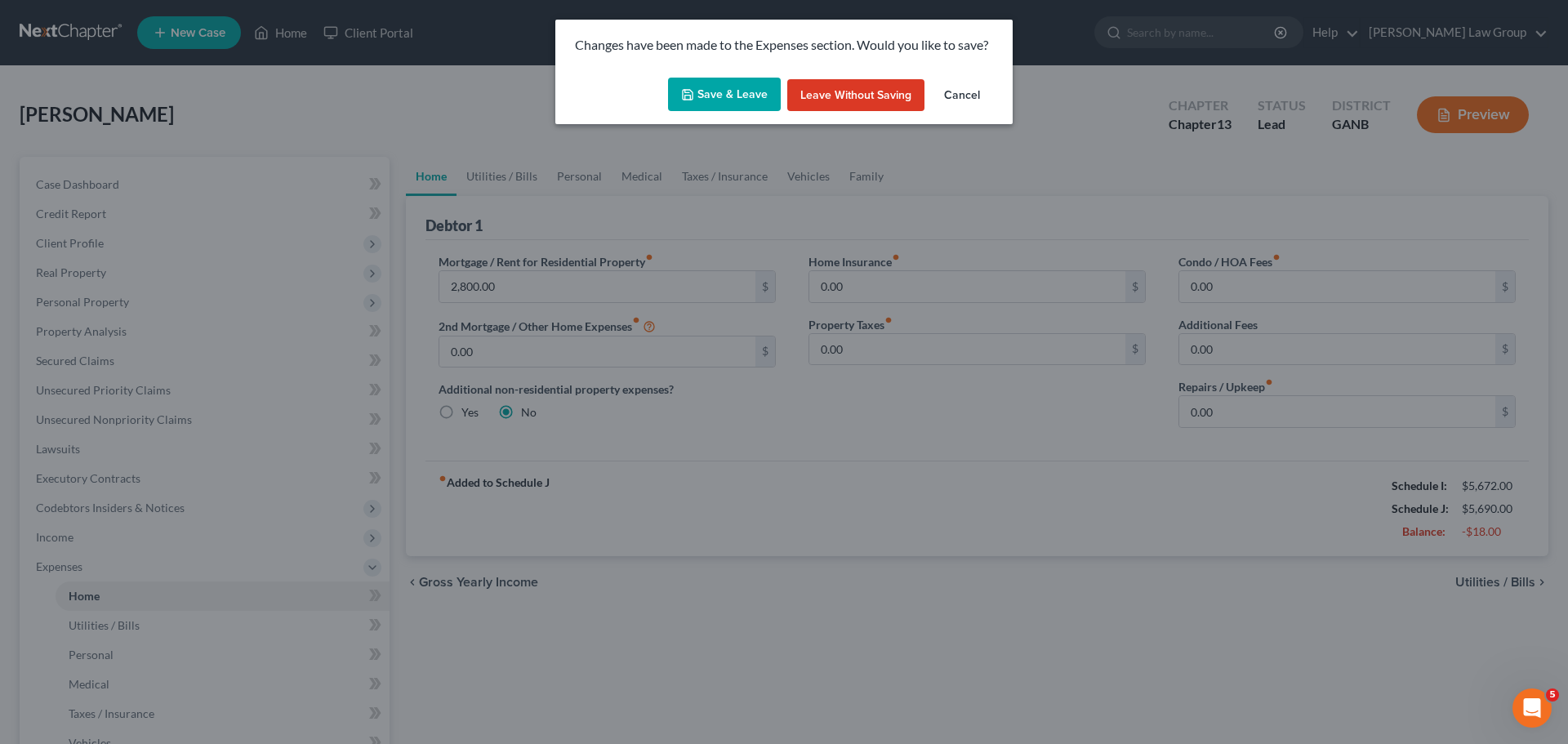
click at [738, 110] on button "Save & Leave" at bounding box center [724, 95] width 113 height 34
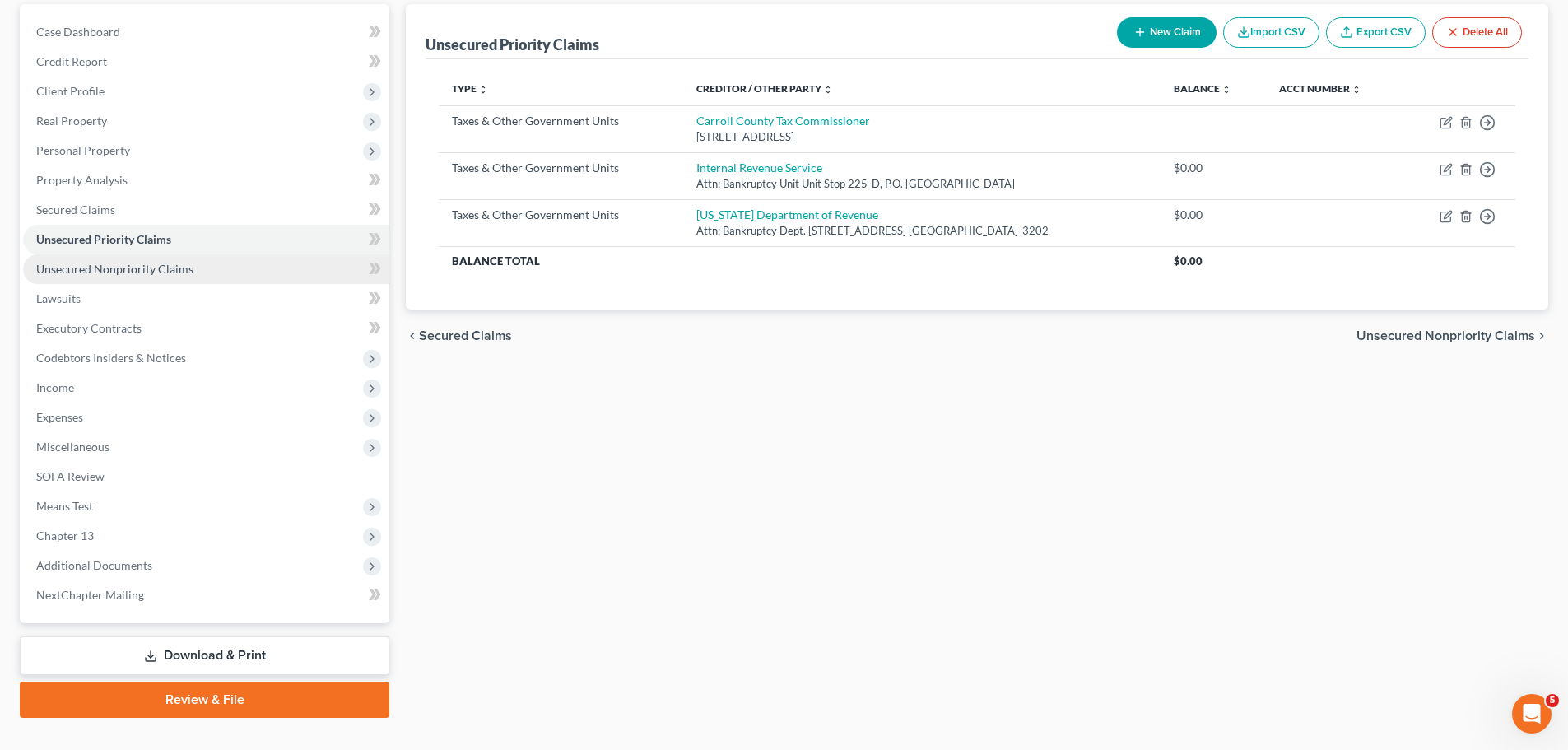
scroll to position [164, 0]
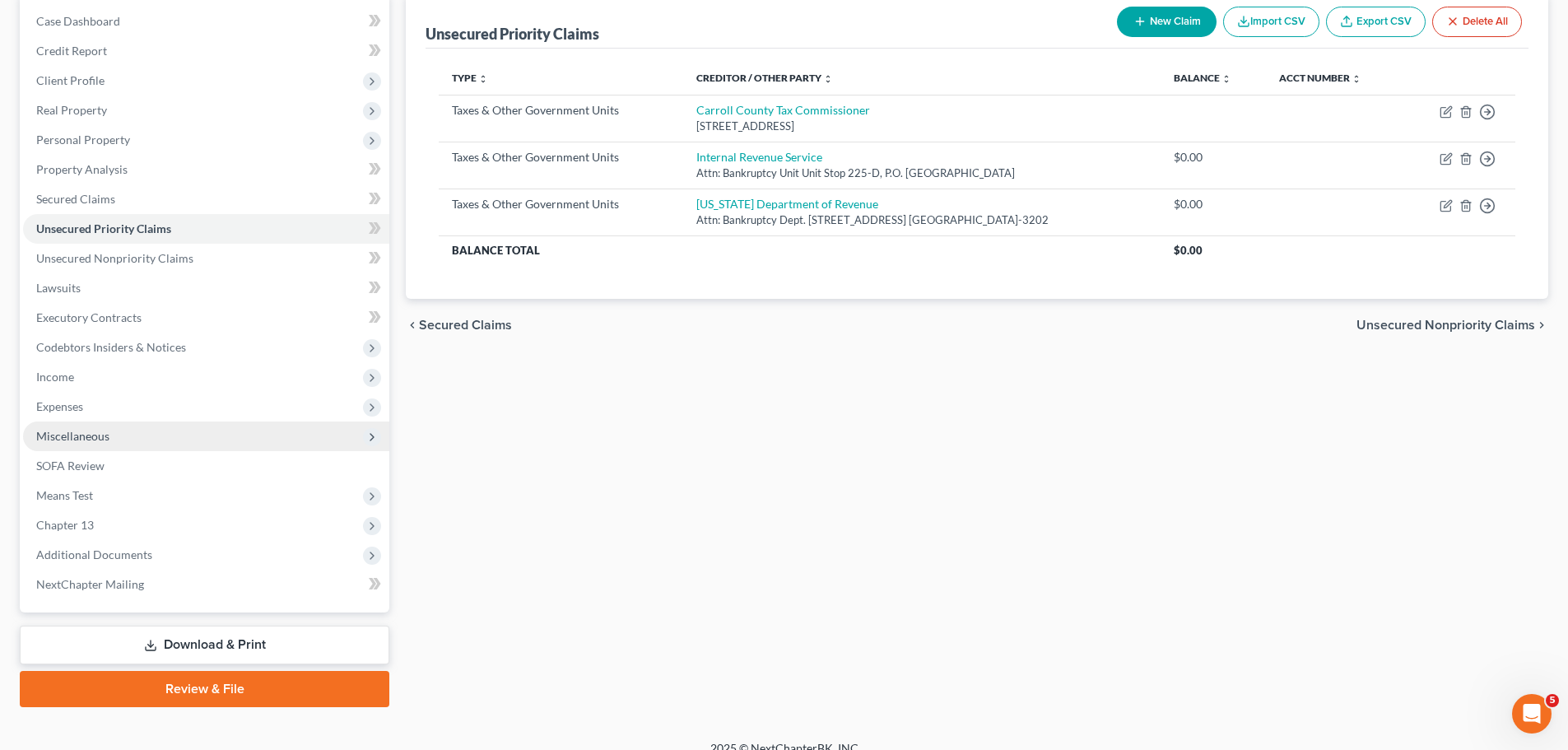
click at [187, 422] on span "Miscellaneous" at bounding box center [205, 436] width 366 height 30
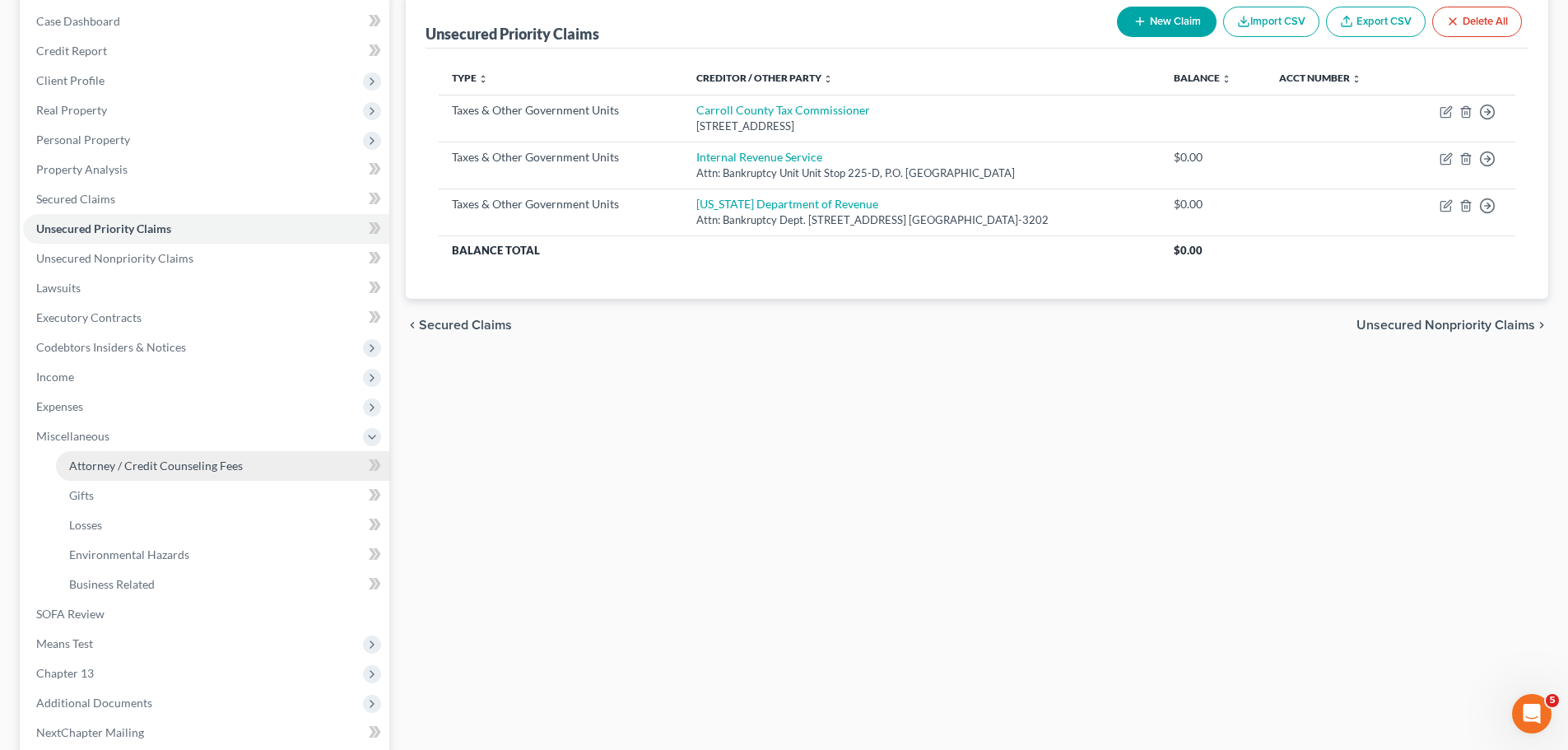
click at [247, 461] on link "Attorney / Credit Counseling Fees" at bounding box center [222, 465] width 333 height 30
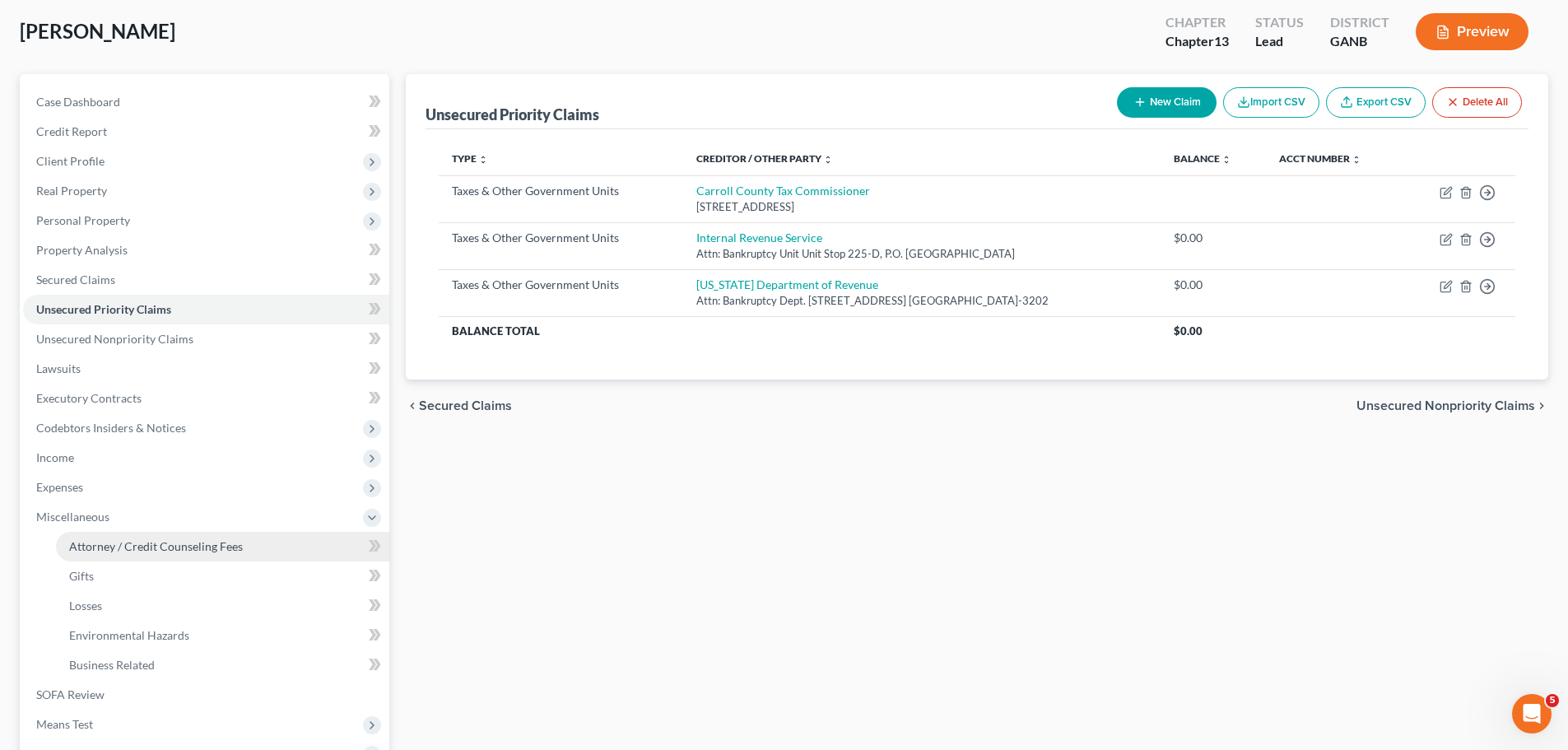
select select "1"
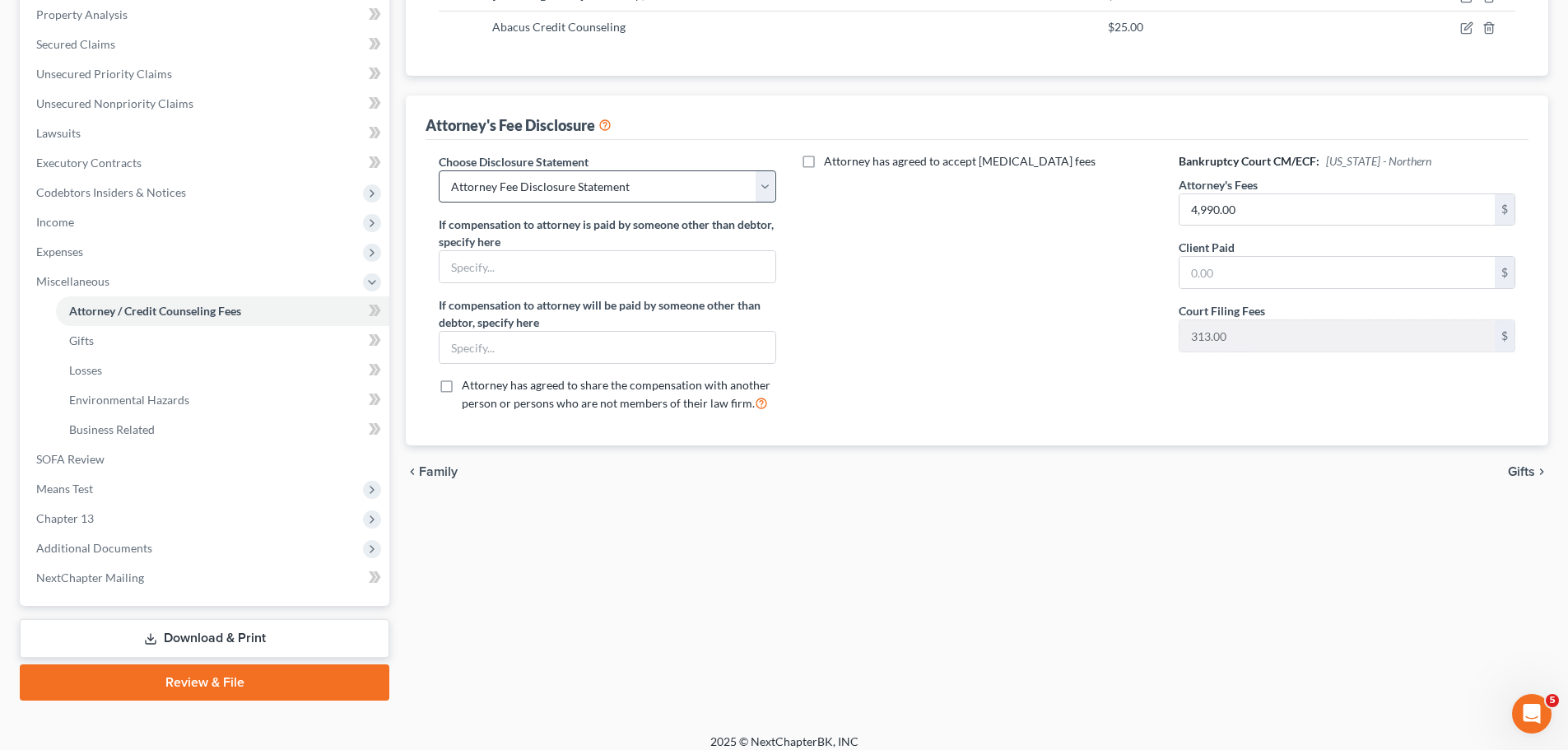
scroll to position [3, 0]
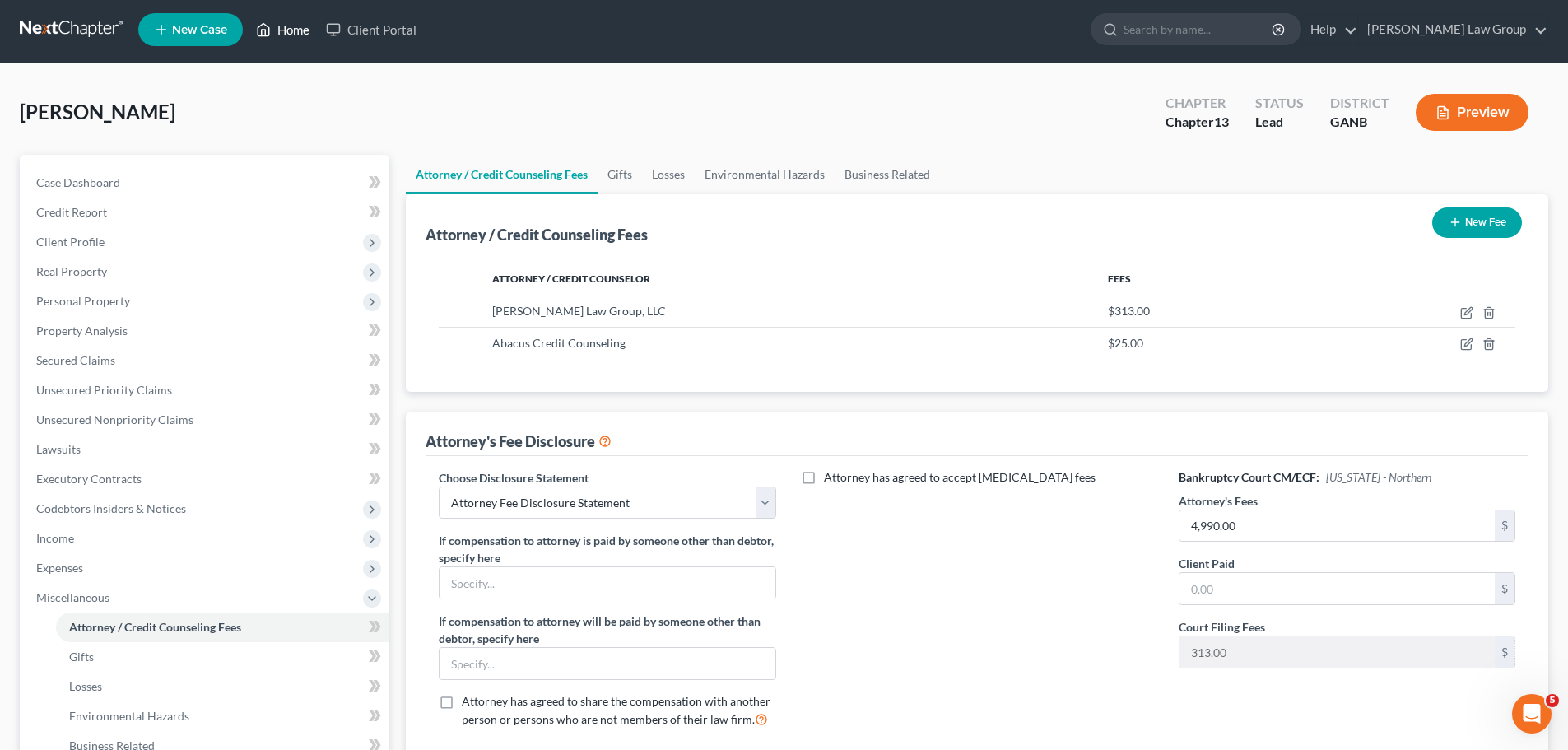
click at [281, 21] on link "Home" at bounding box center [282, 30] width 70 height 30
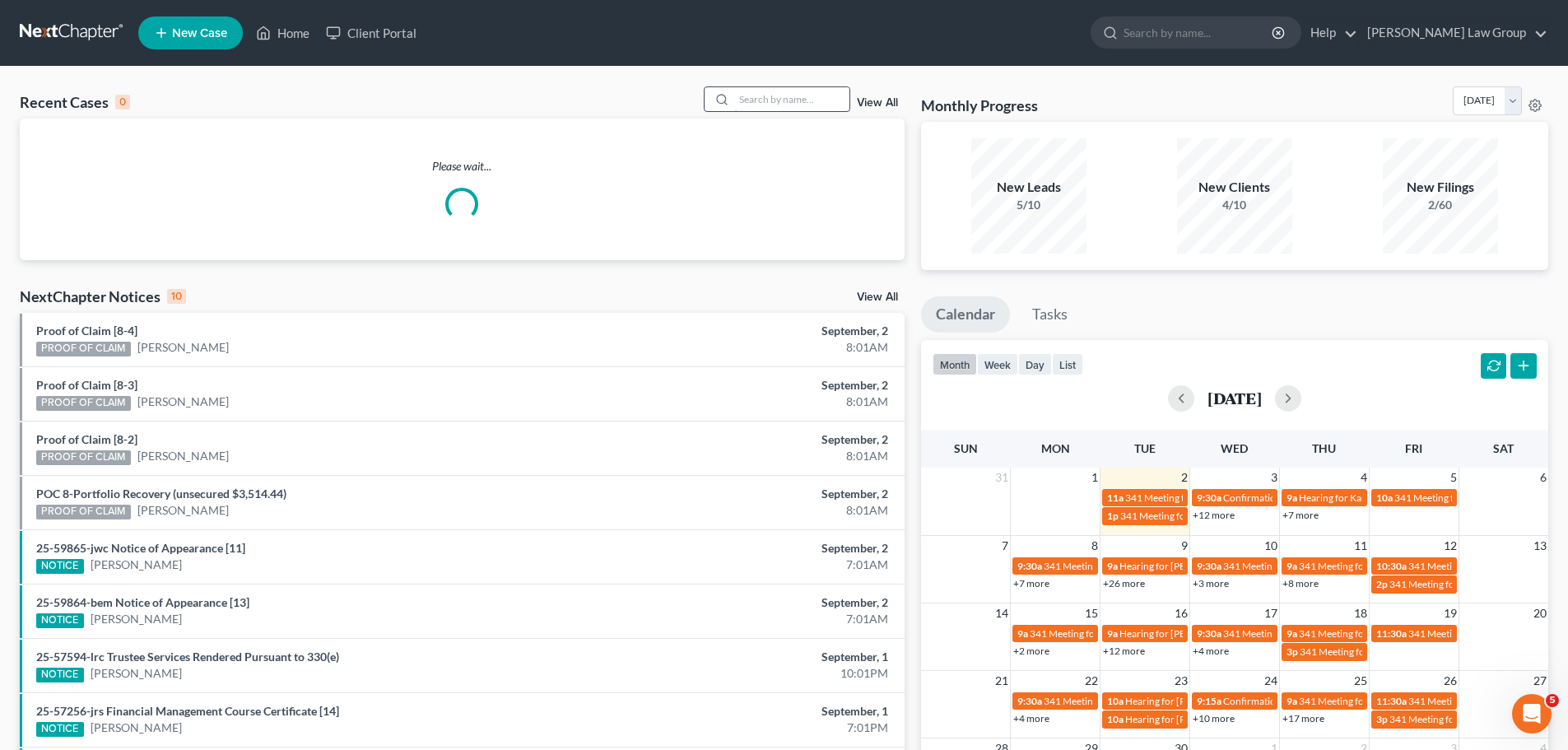
click at [813, 103] on input "search" at bounding box center [792, 98] width 116 height 24
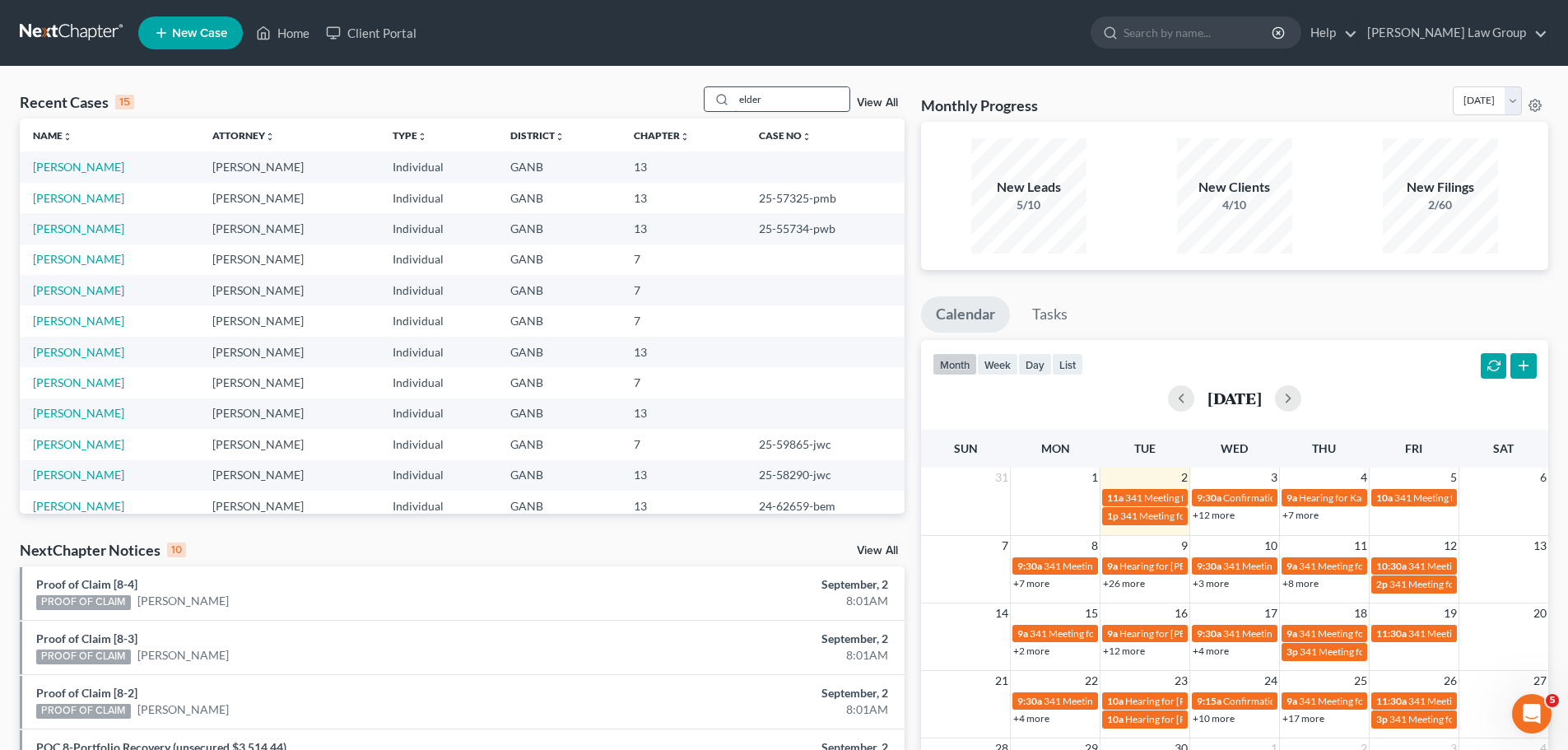
type input "elder"
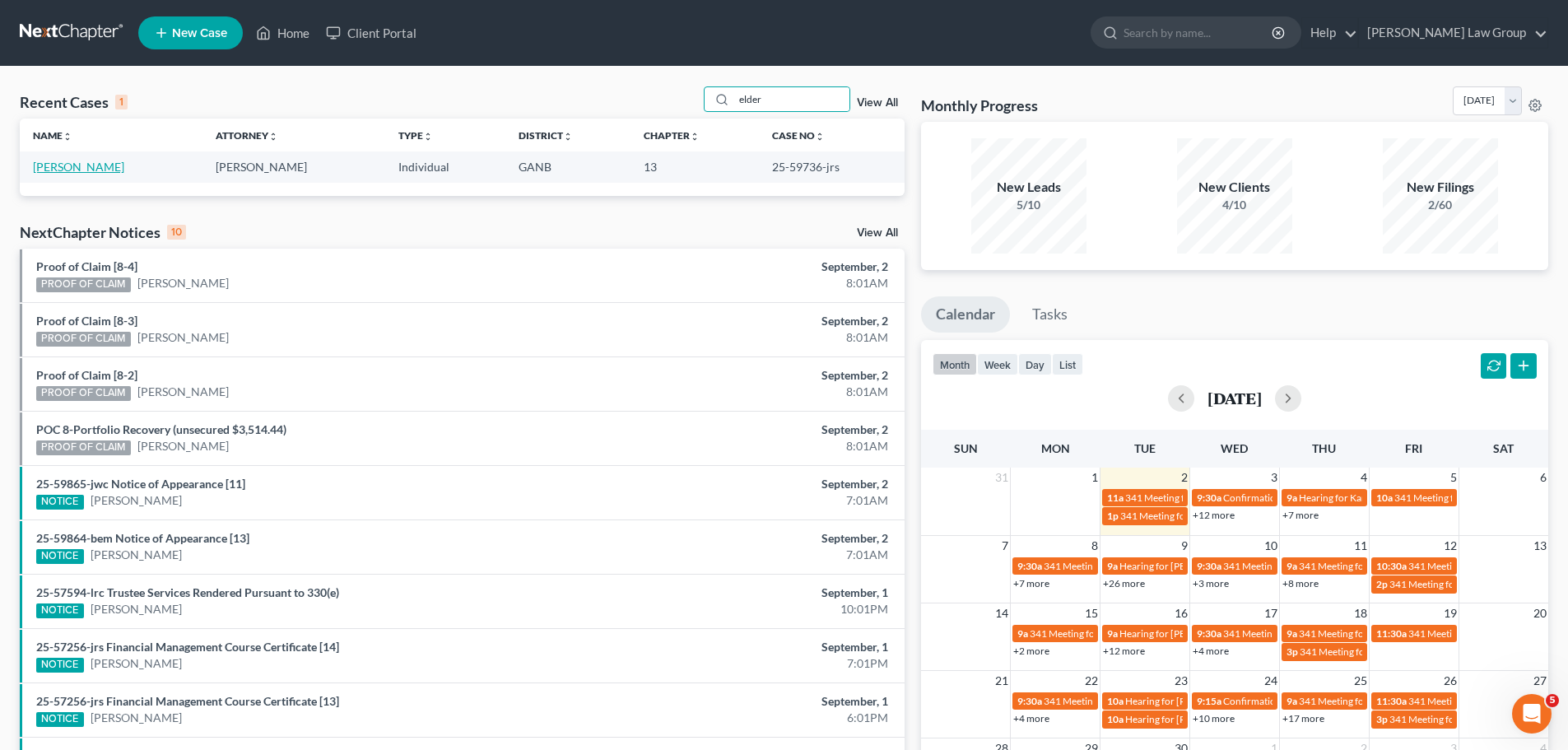
click at [77, 167] on link "[PERSON_NAME]" at bounding box center [78, 166] width 92 height 14
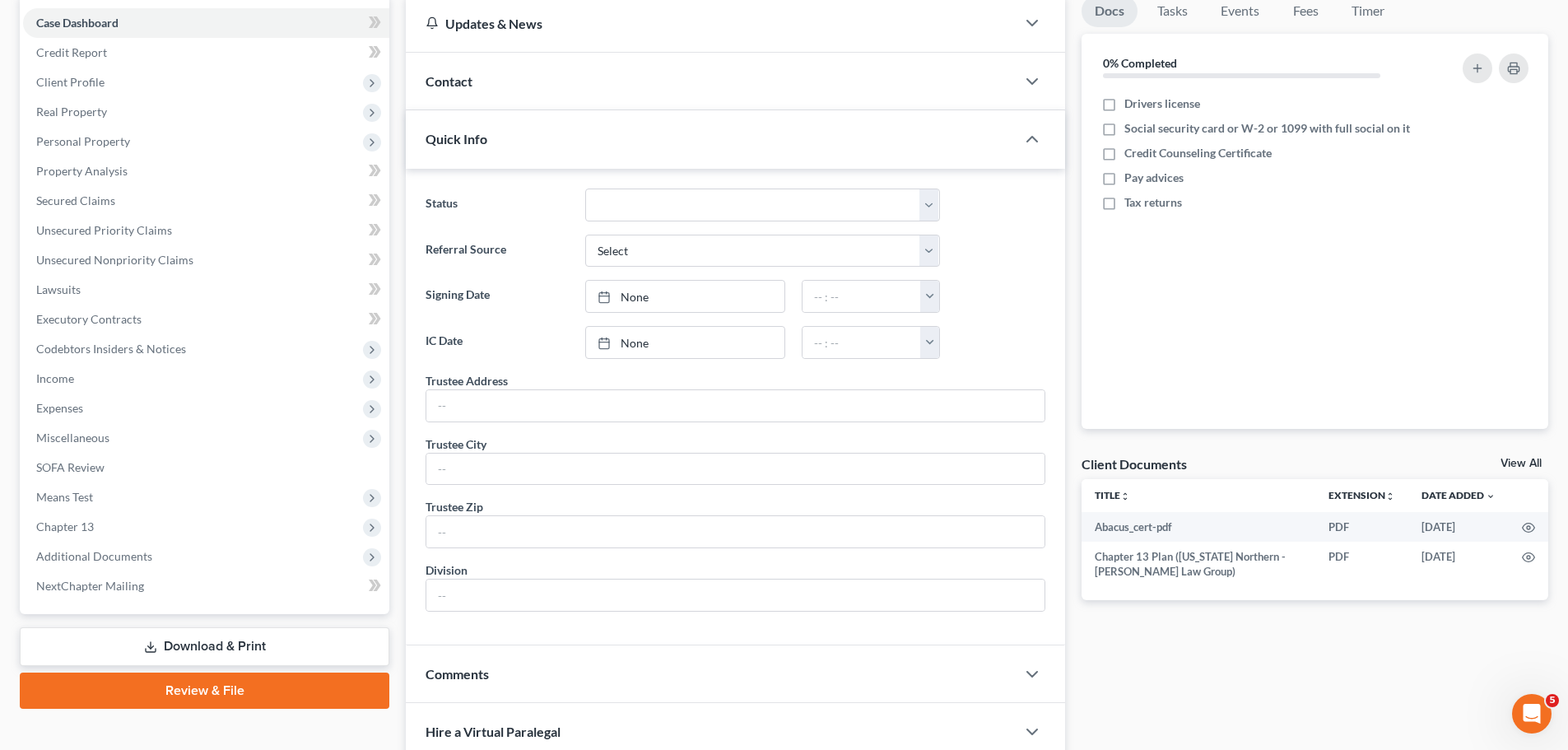
scroll to position [353, 0]
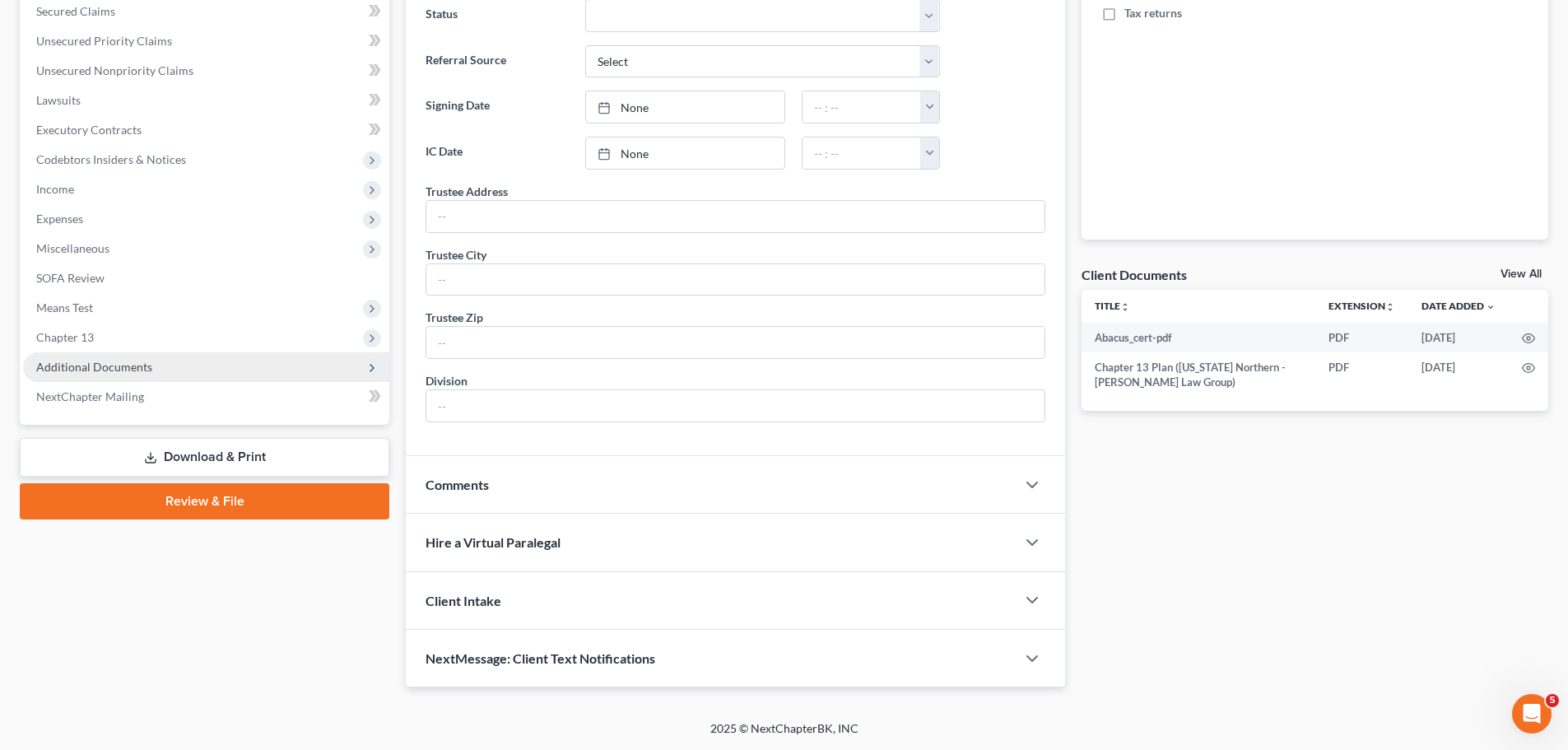
click at [182, 360] on span "Additional Documents" at bounding box center [205, 367] width 366 height 30
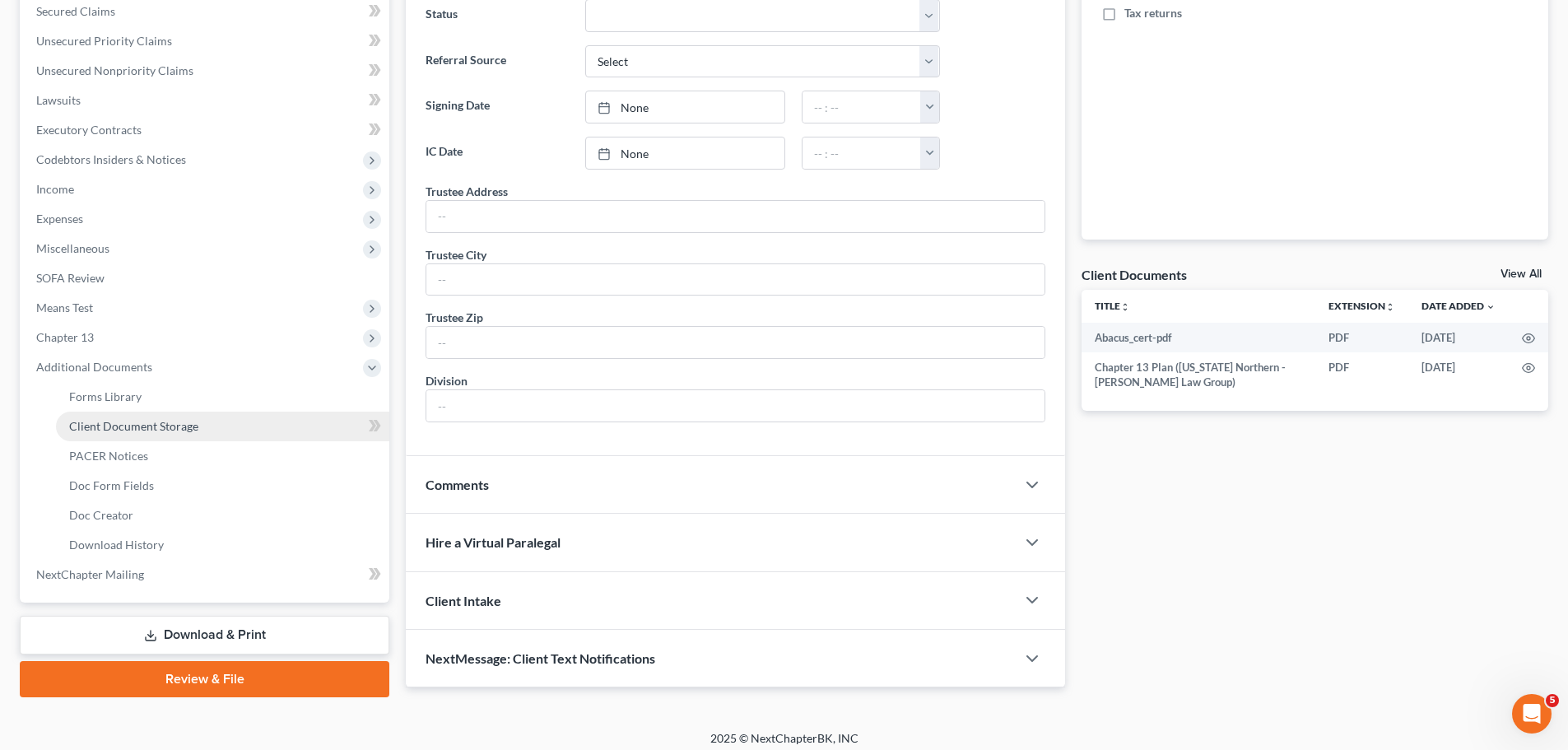
click at [164, 432] on span "Client Document Storage" at bounding box center [133, 426] width 129 height 14
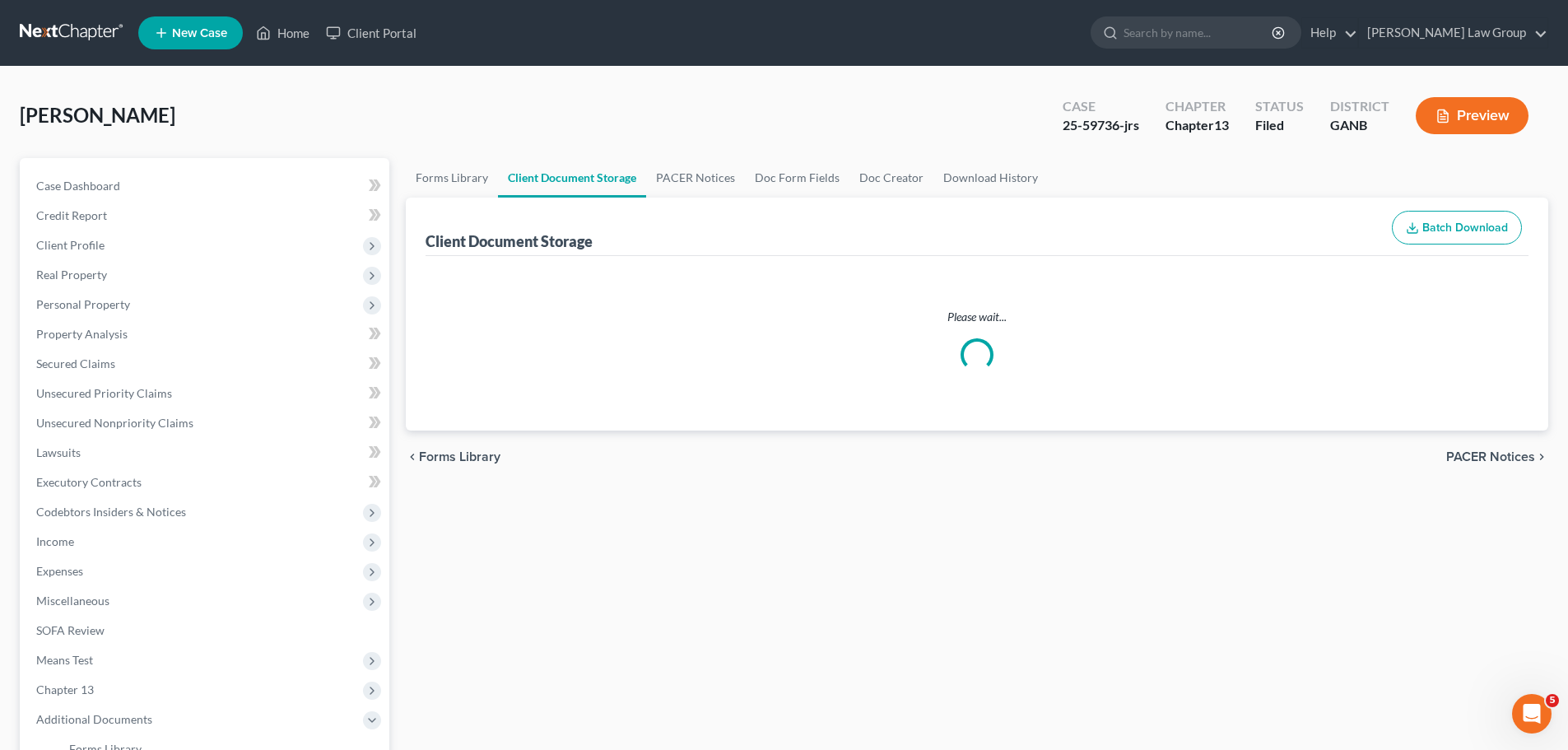
select select "0"
select select "5"
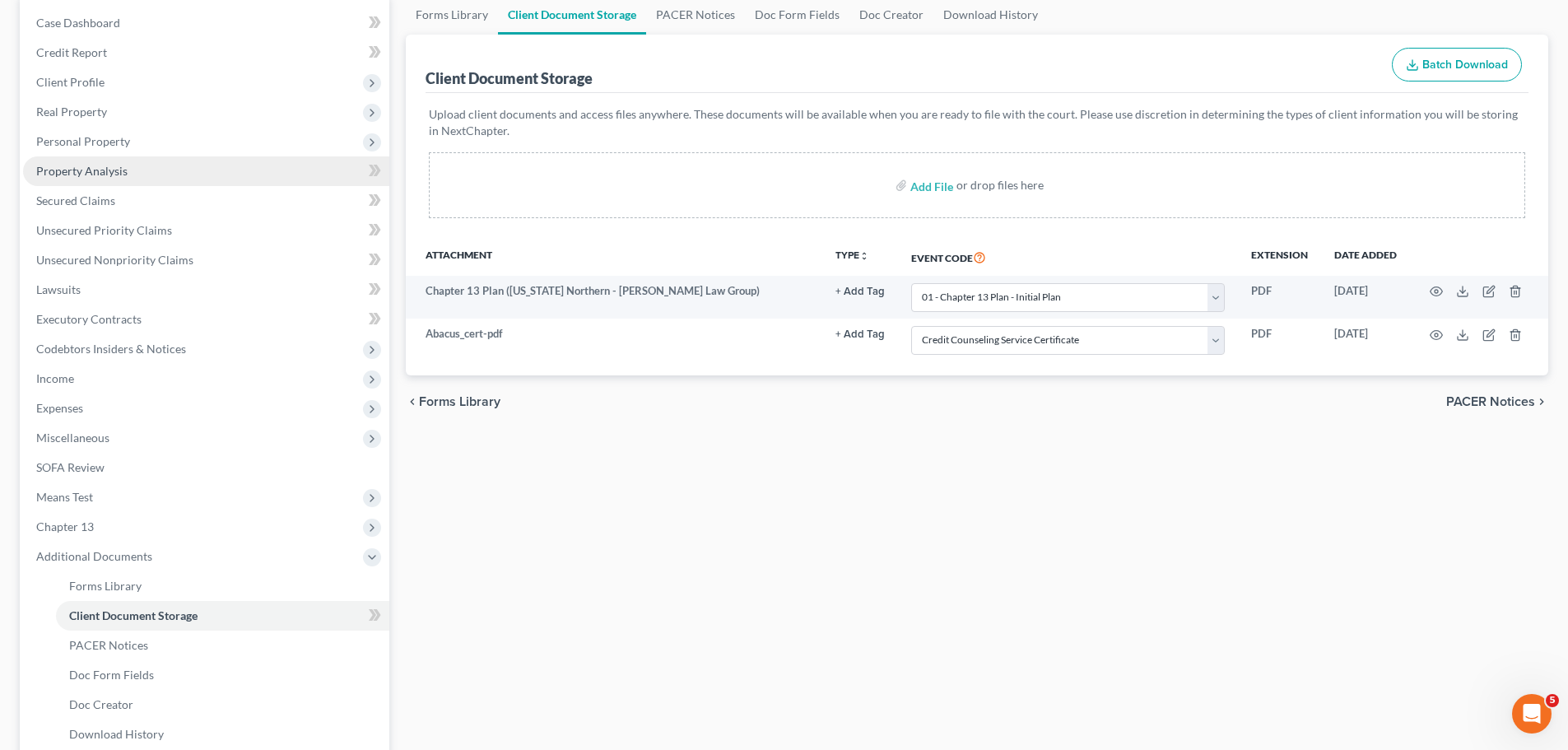
scroll to position [164, 0]
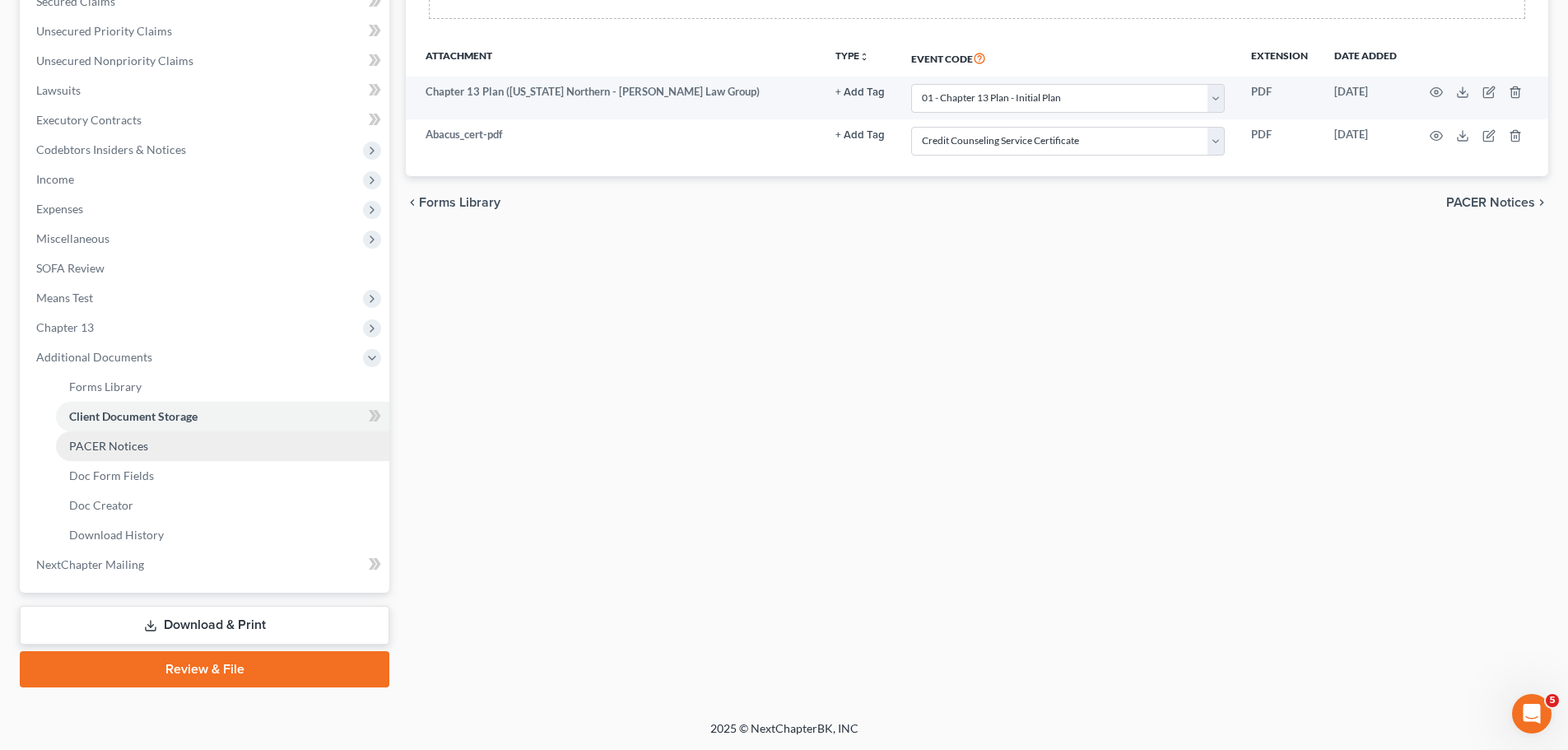
click at [168, 439] on link "PACER Notices" at bounding box center [222, 446] width 333 height 30
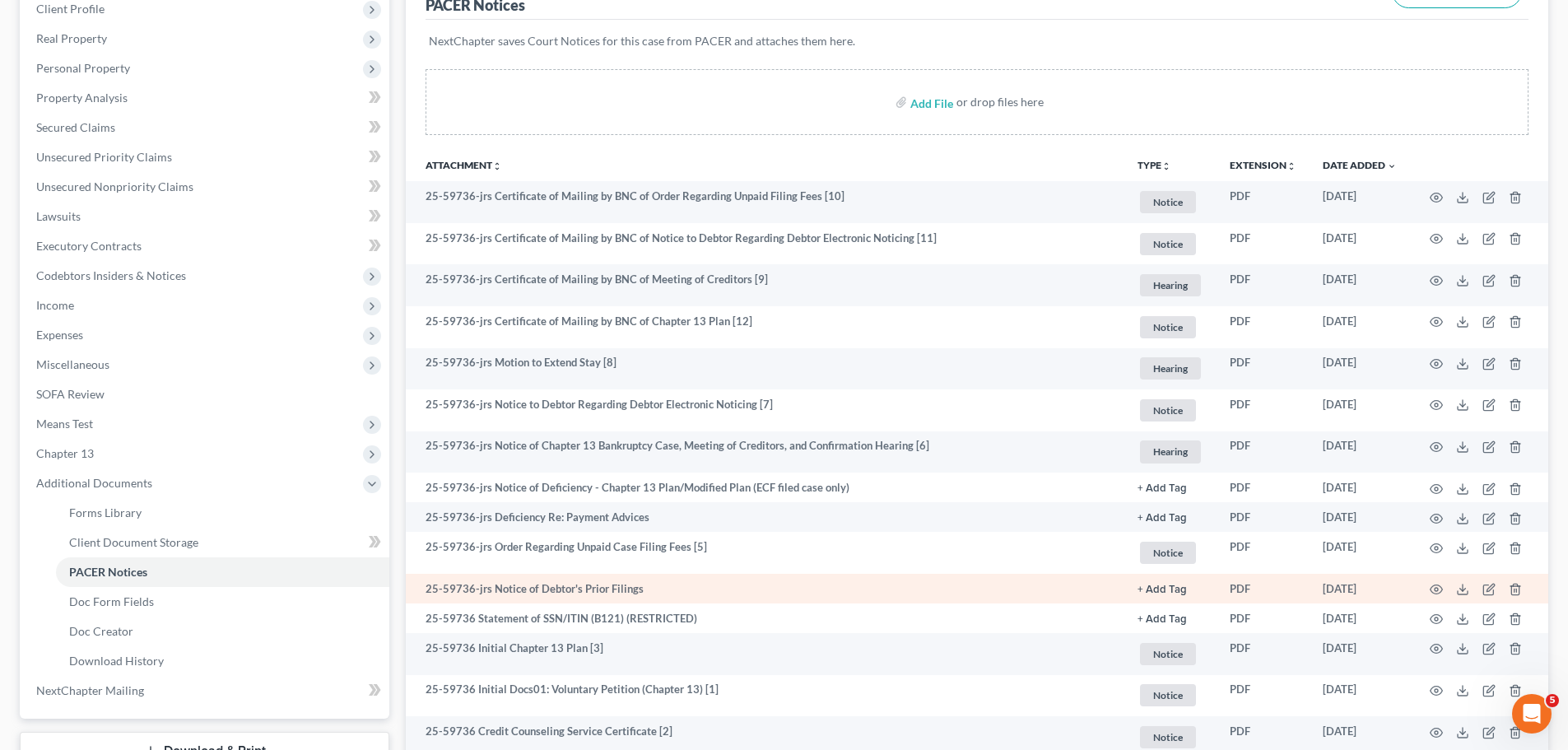
scroll to position [373, 0]
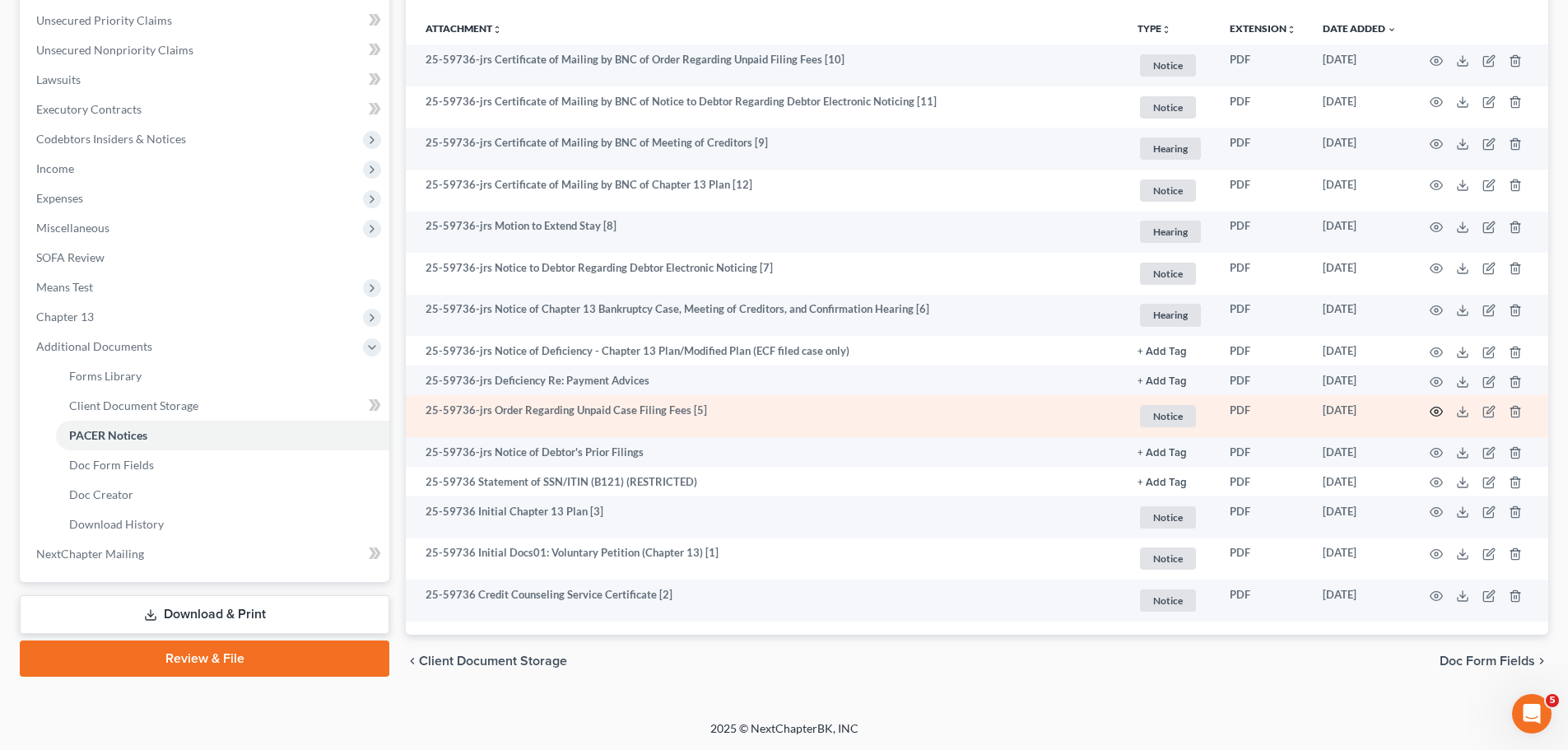
click at [1433, 407] on icon "button" at bounding box center [1436, 412] width 13 height 13
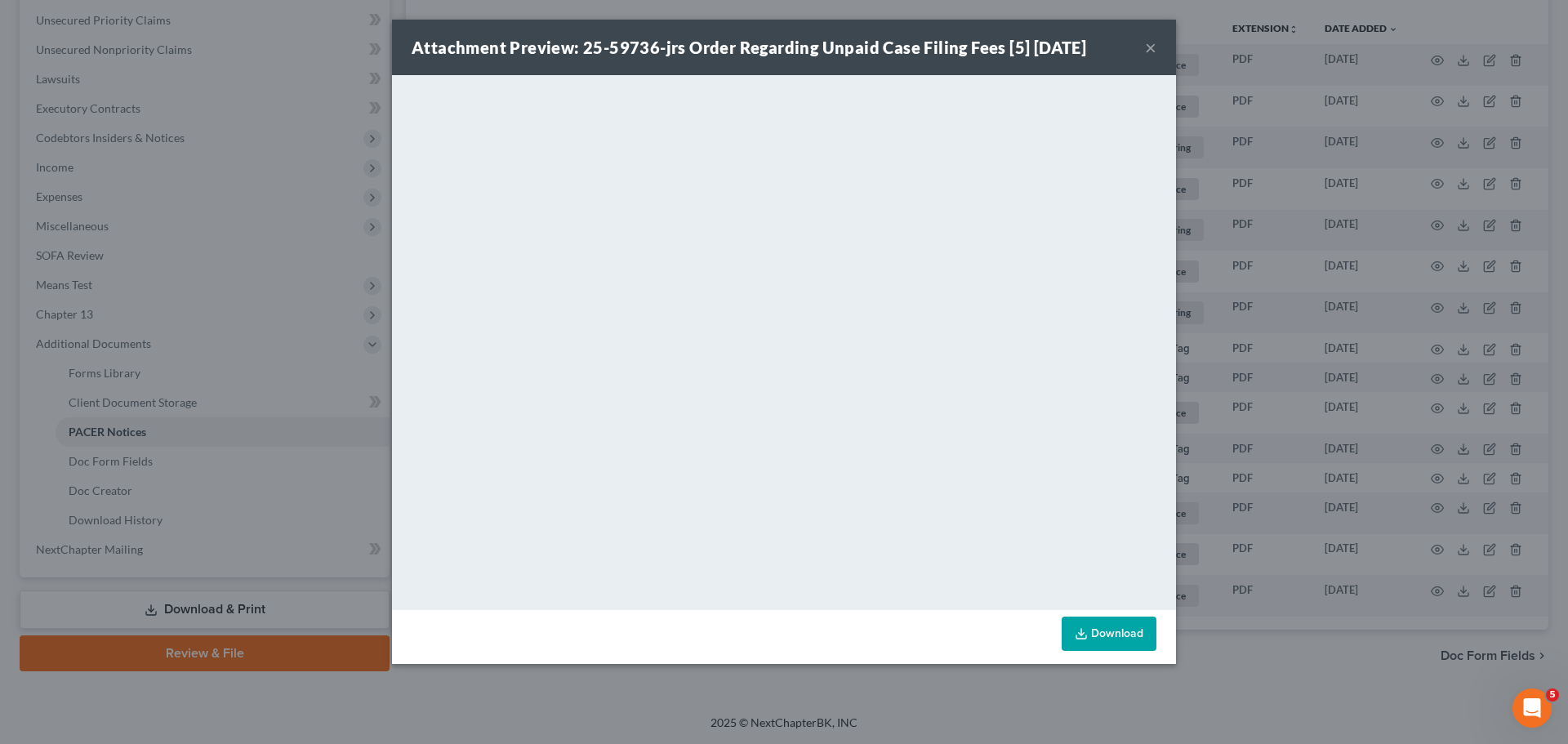
click at [1147, 45] on button "×" at bounding box center [1150, 47] width 11 height 20
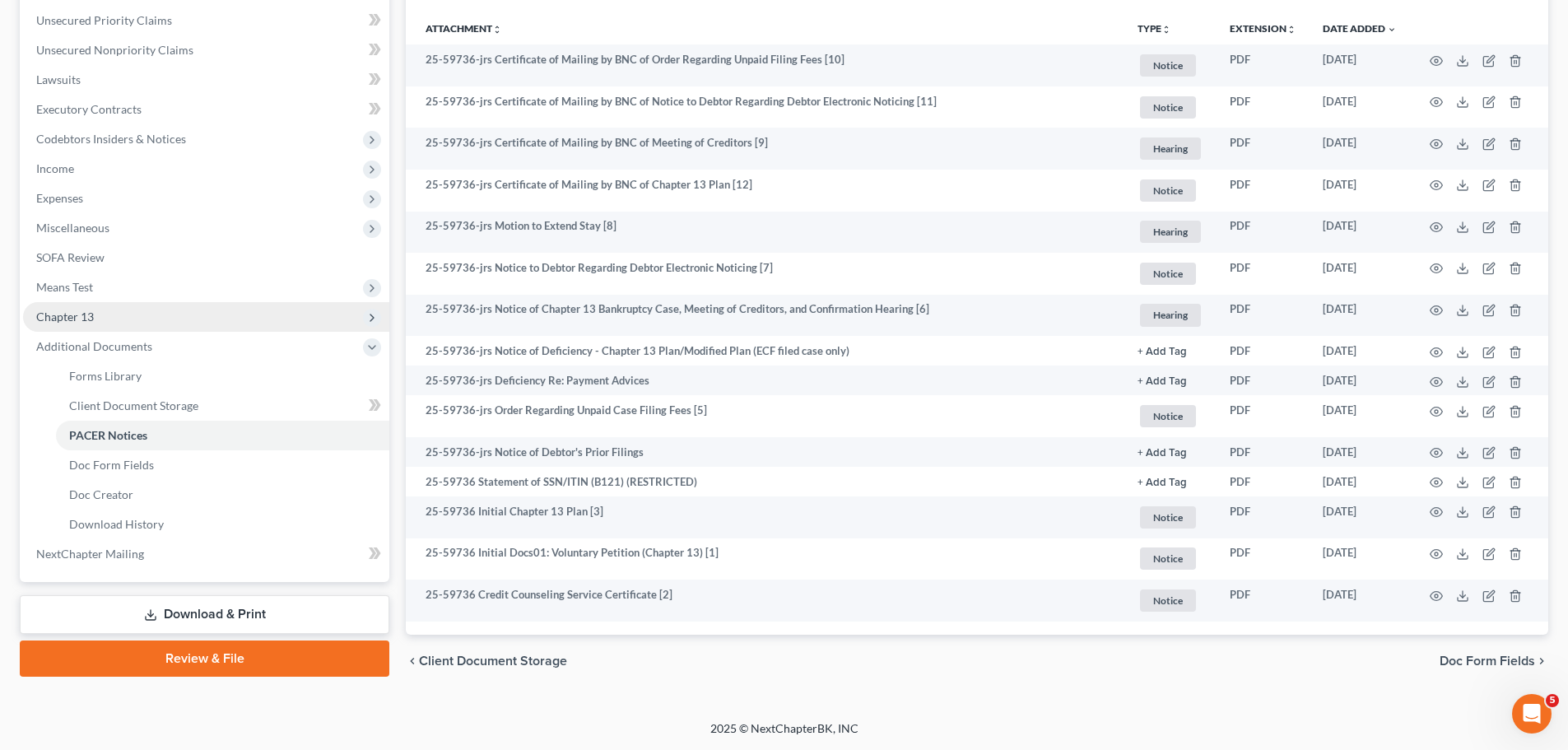
click at [170, 321] on span "Chapter 13" at bounding box center [205, 316] width 366 height 30
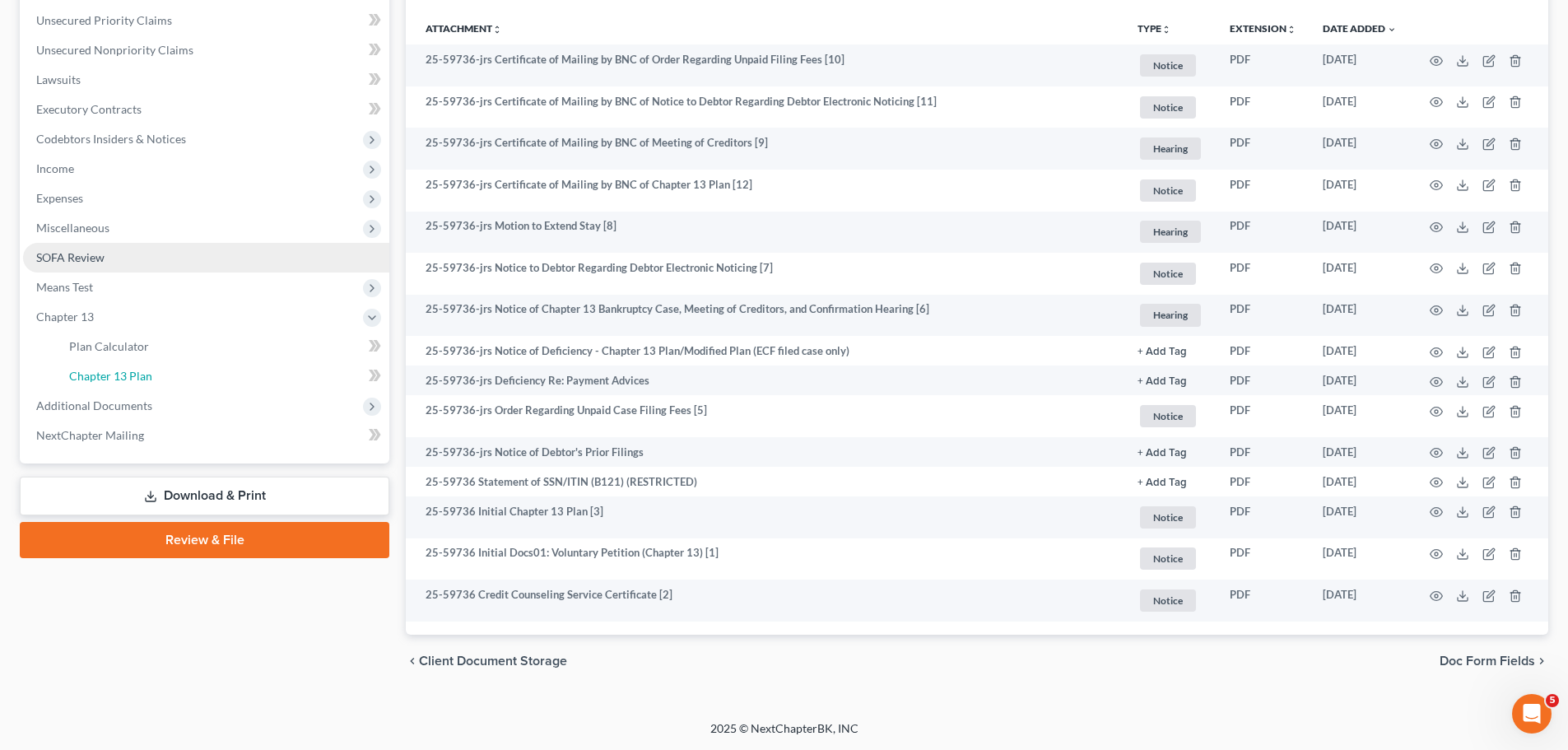
drag, startPoint x: 166, startPoint y: 375, endPoint x: 194, endPoint y: 372, distance: 28.2
click at [166, 375] on link "Chapter 13 Plan" at bounding box center [222, 375] width 333 height 30
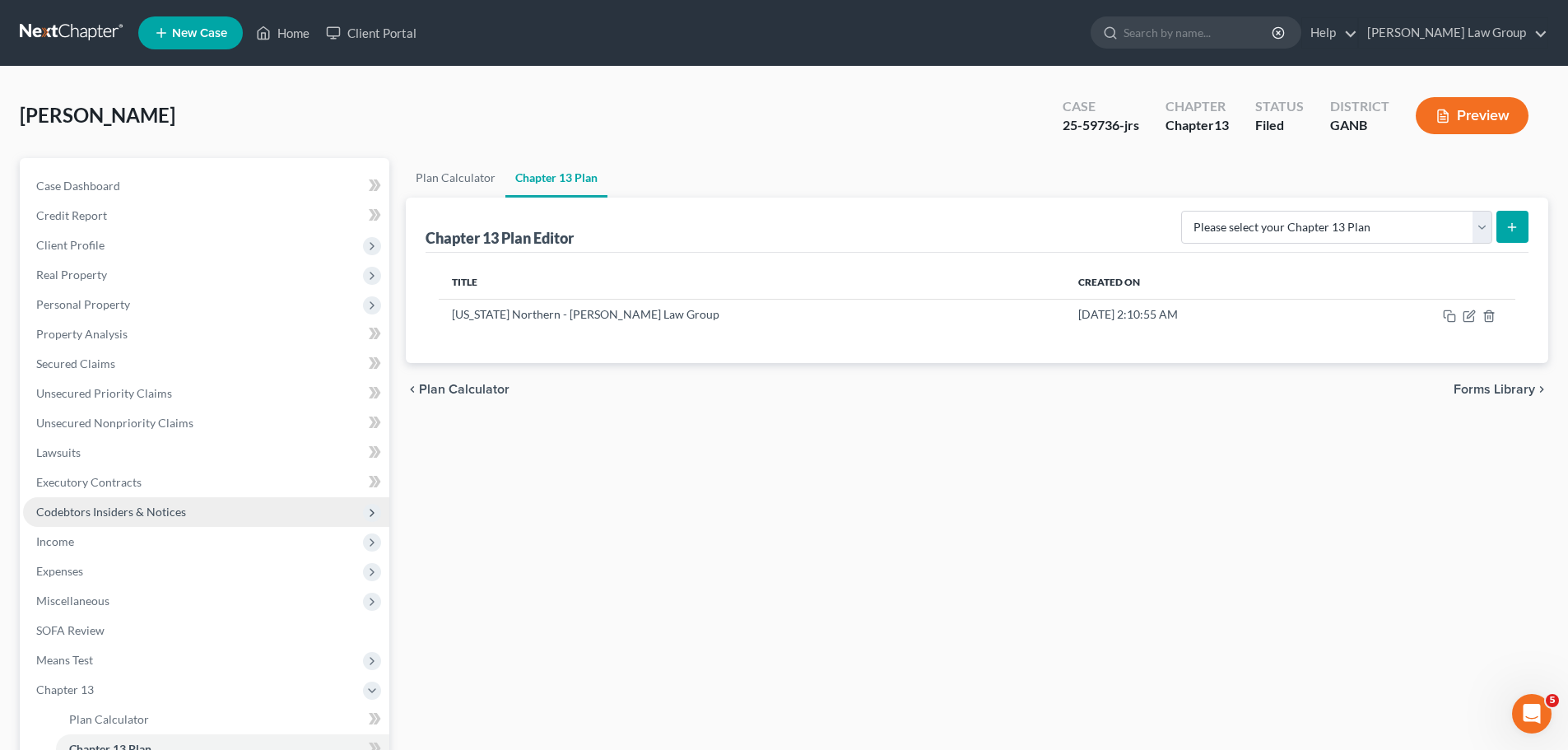
scroll to position [244, 0]
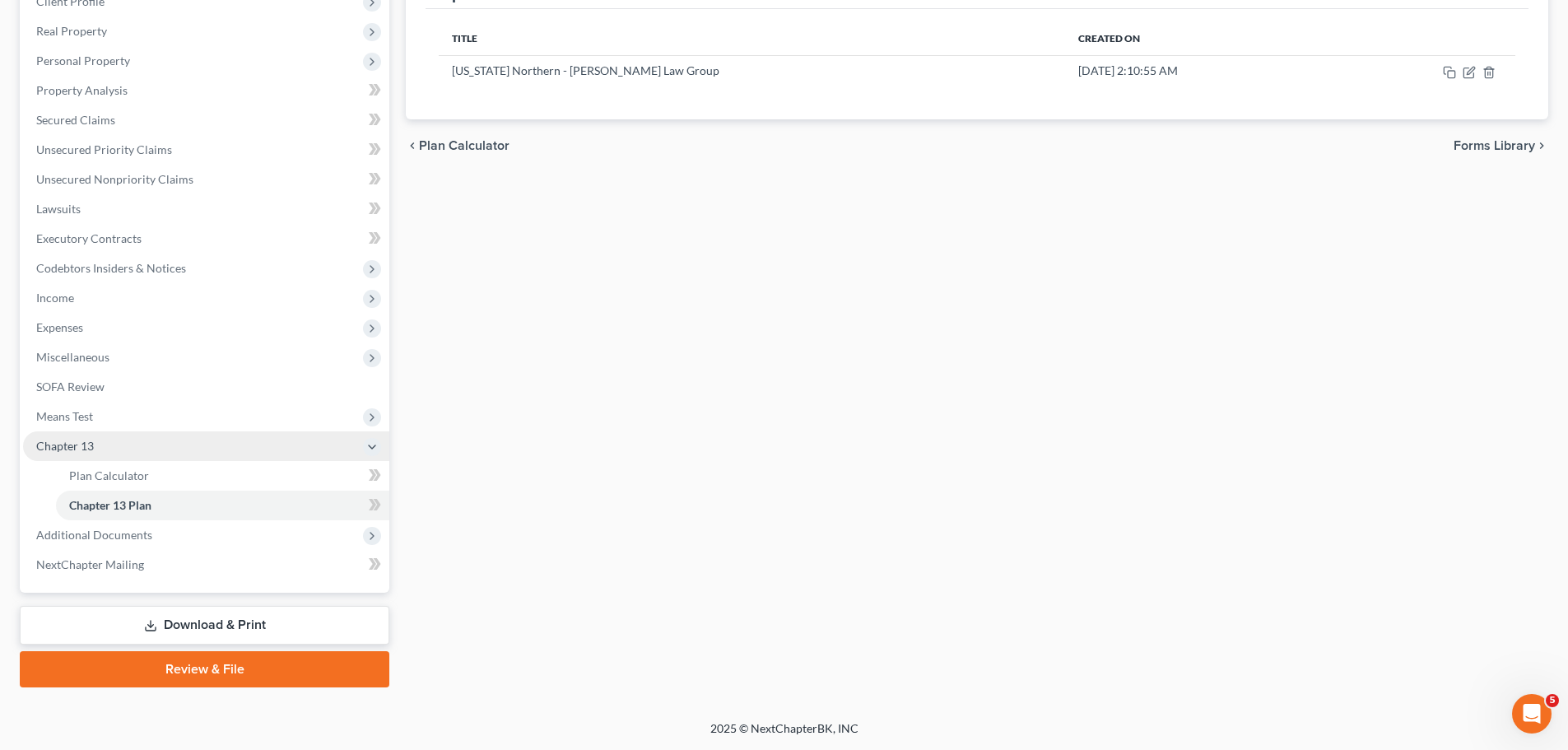
click at [118, 445] on span "Chapter 13" at bounding box center [205, 446] width 366 height 30
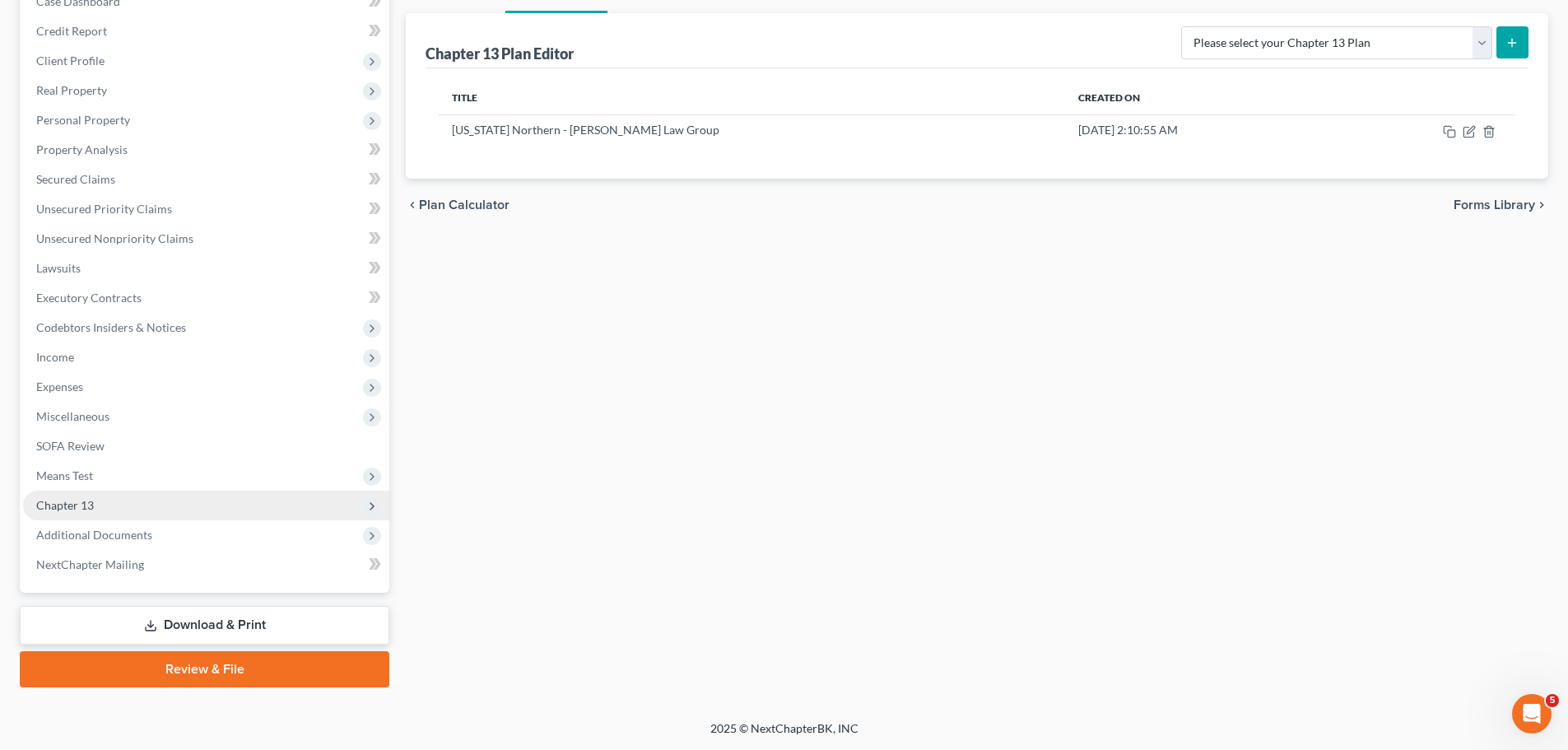
scroll to position [184, 0]
click at [1466, 139] on td at bounding box center [1423, 130] width 182 height 32
click at [1470, 133] on icon "button" at bounding box center [1471, 130] width 8 height 8
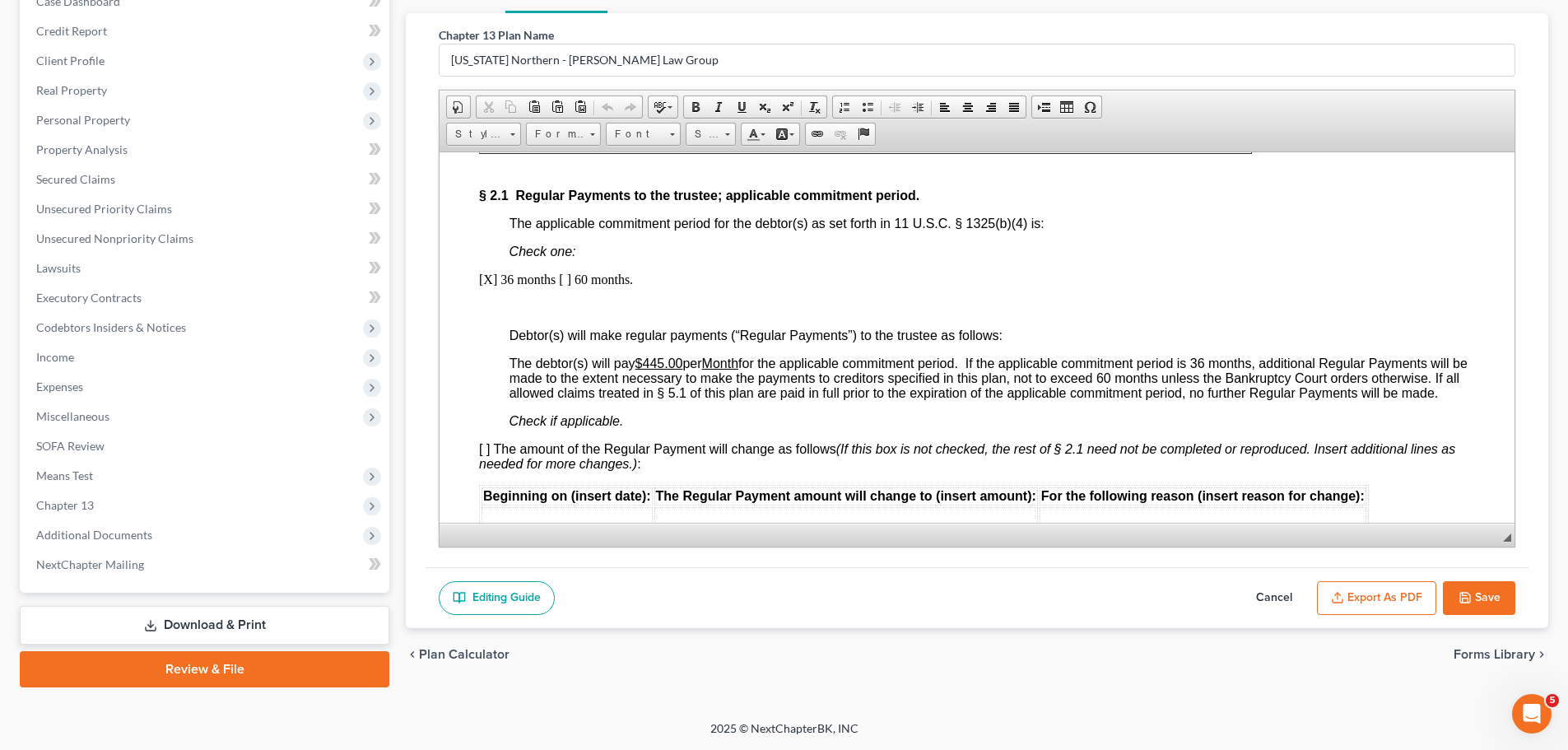
scroll to position [1318, 0]
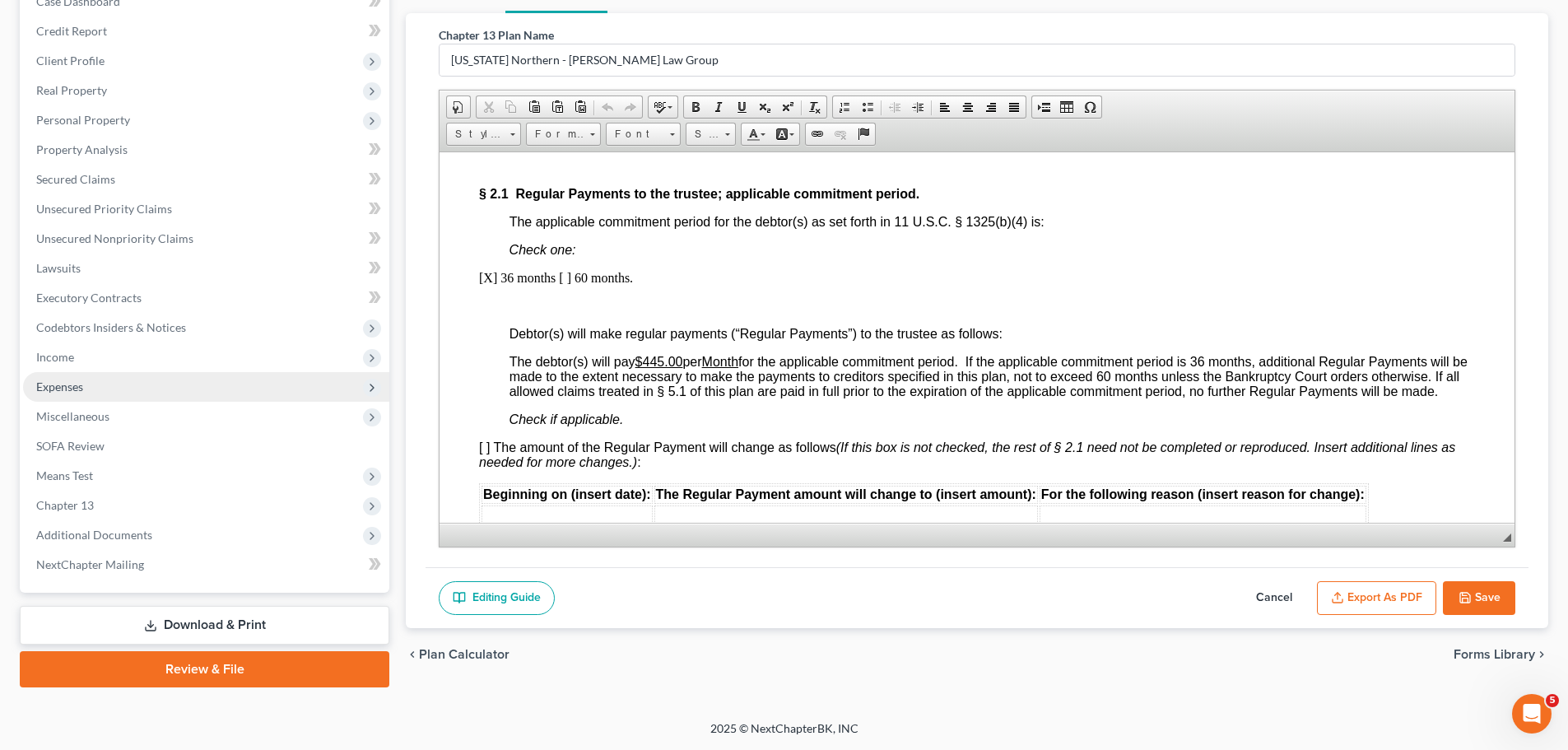
click at [110, 373] on span "Expenses" at bounding box center [205, 387] width 366 height 30
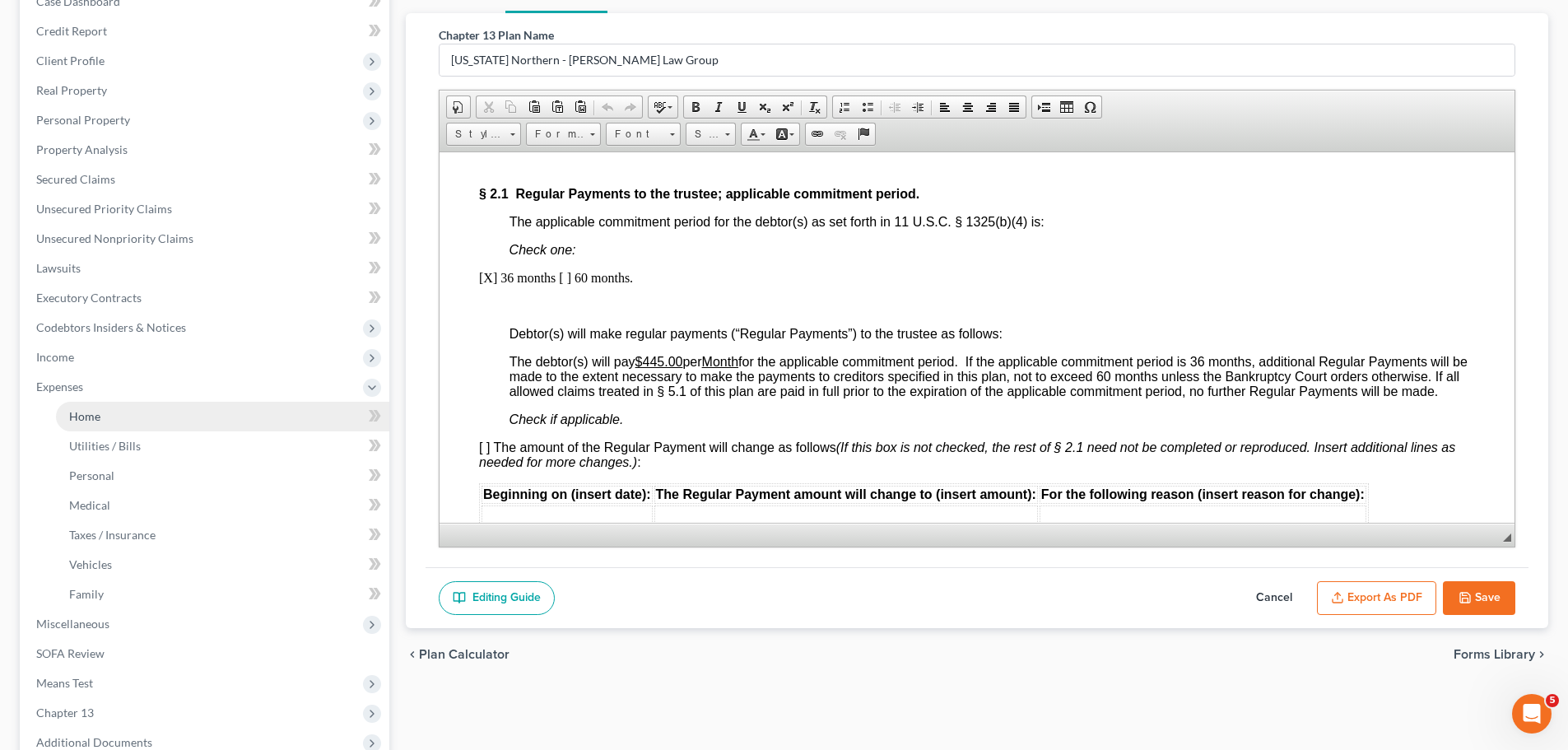
click at [103, 419] on link "Home" at bounding box center [222, 417] width 333 height 30
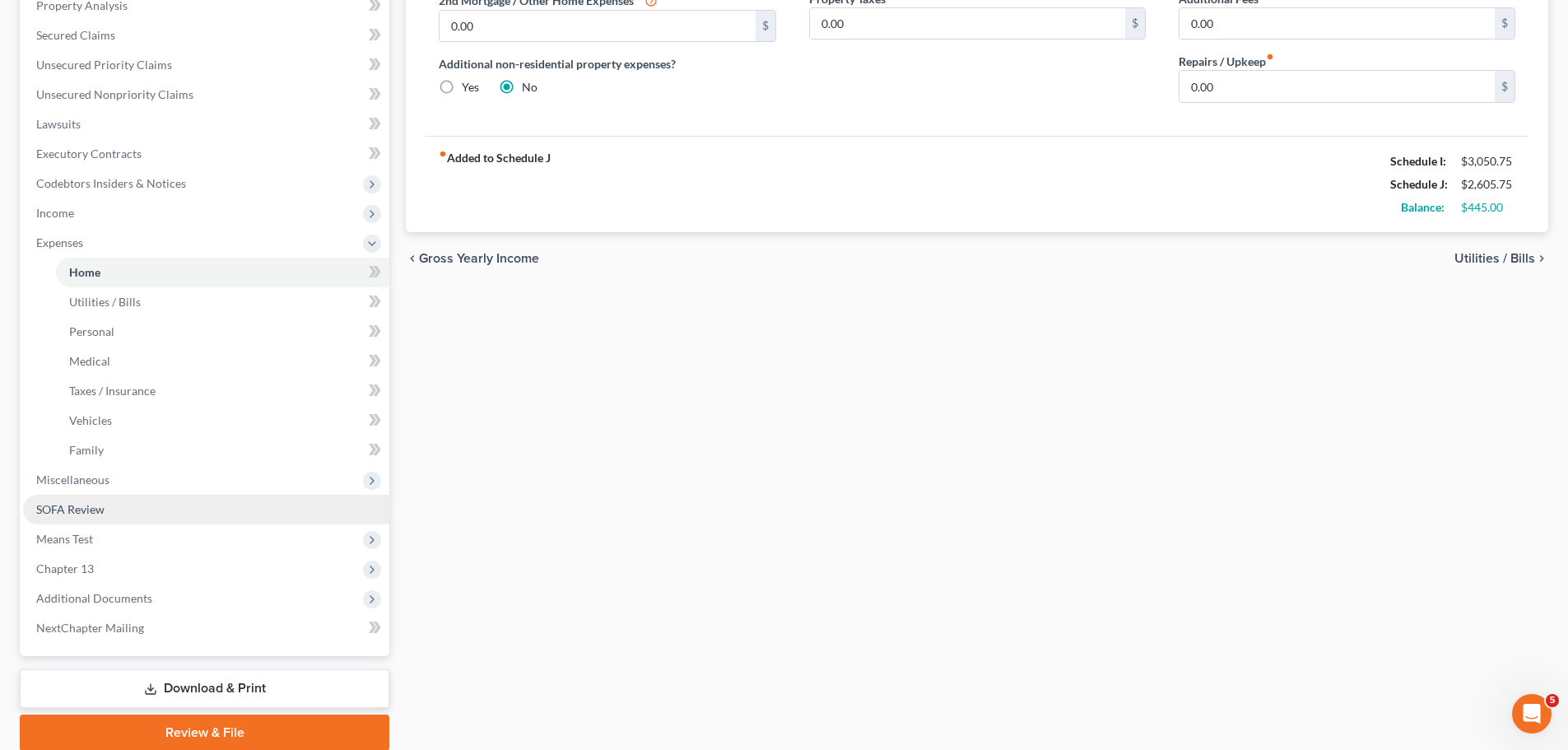
scroll to position [330, 0]
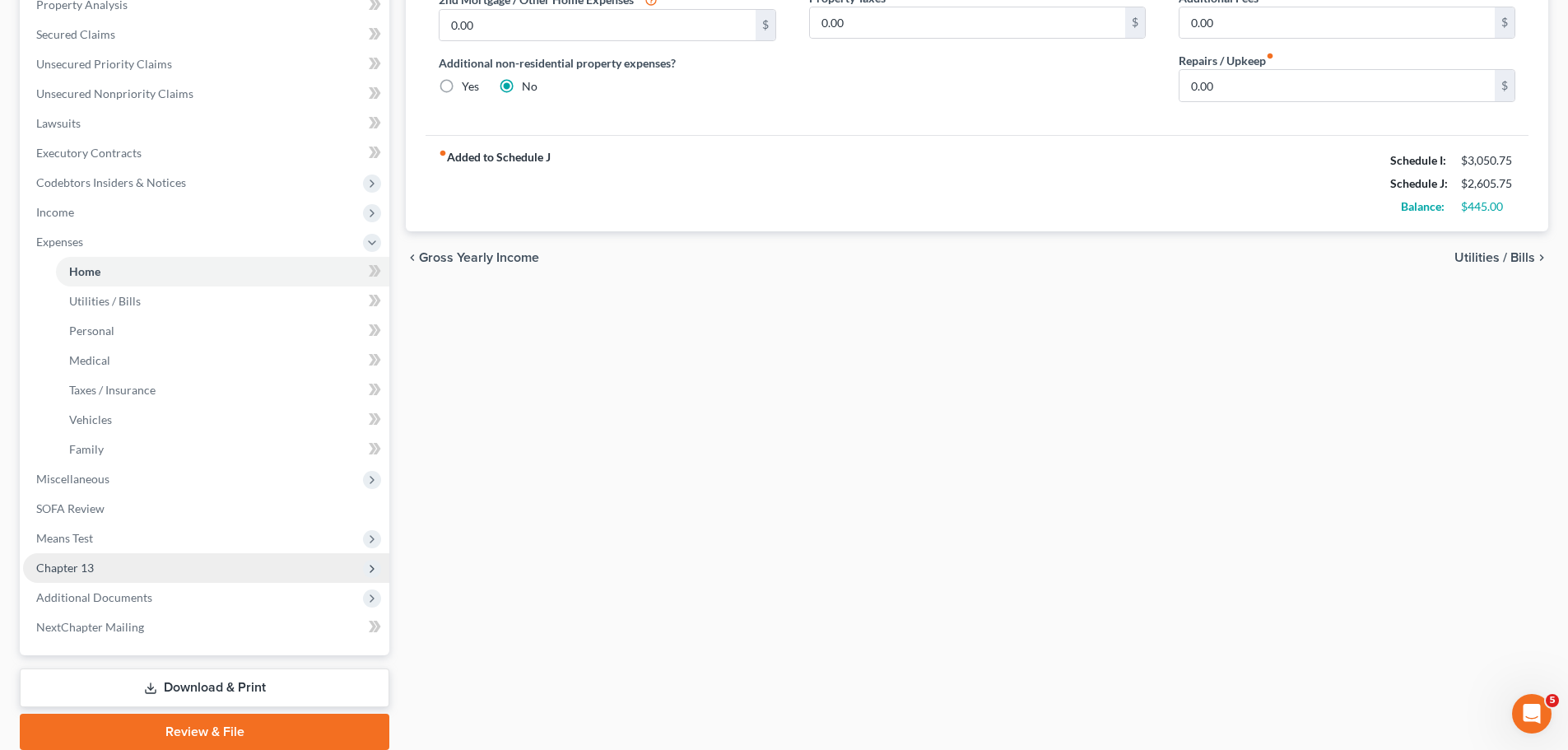
click at [160, 571] on span "Chapter 13" at bounding box center [205, 568] width 366 height 30
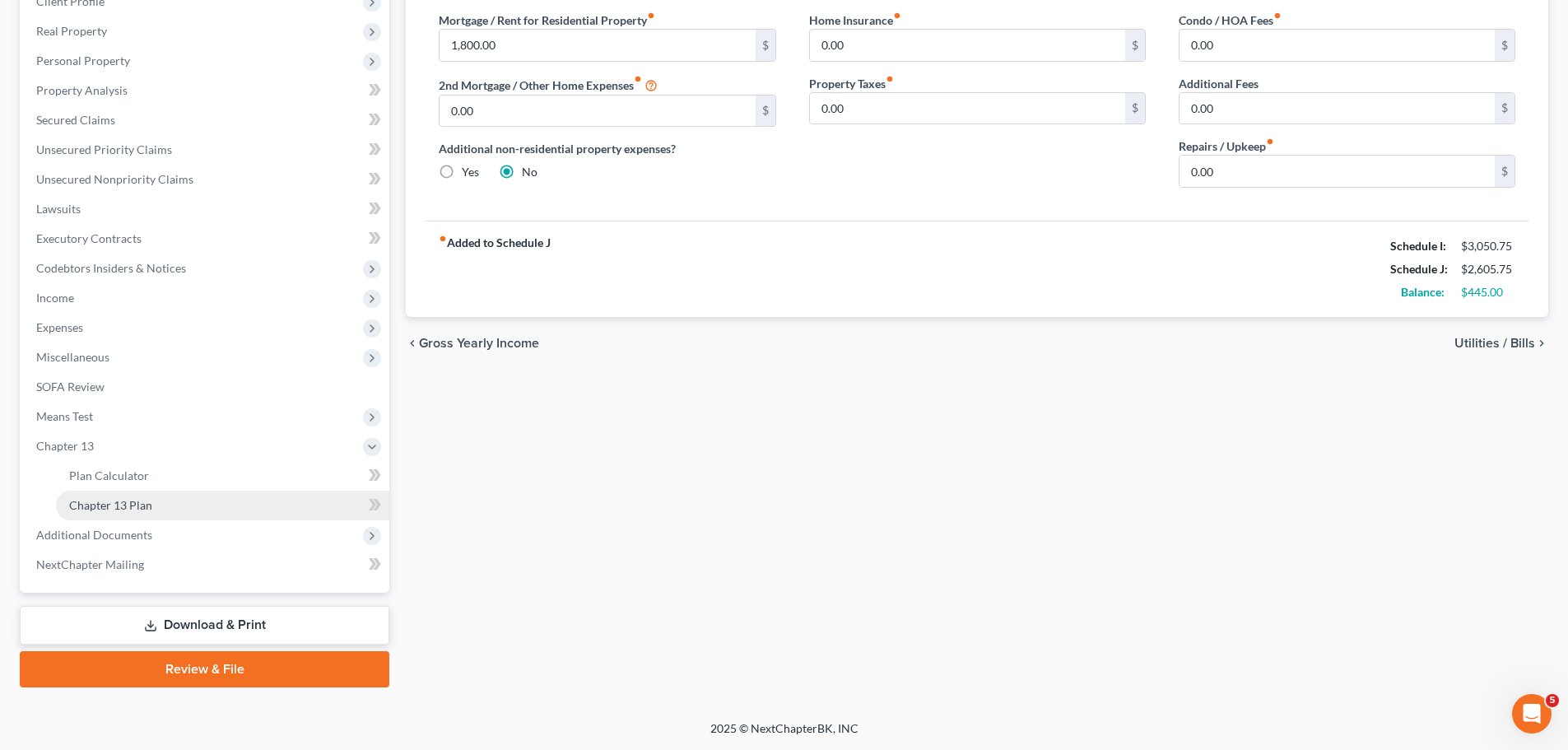
click at [198, 515] on link "Chapter 13 Plan" at bounding box center [222, 505] width 333 height 30
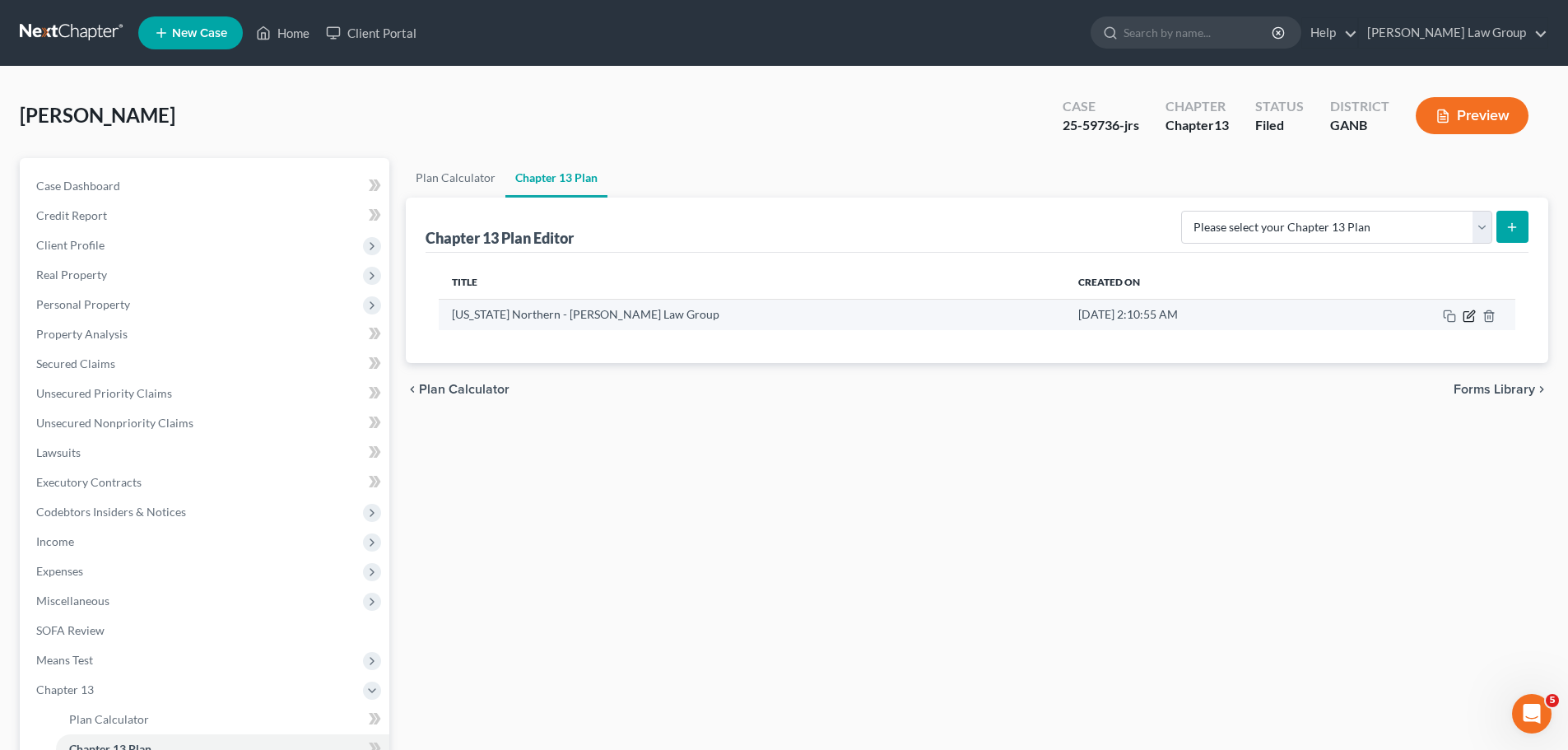
click at [1468, 313] on icon "button" at bounding box center [1469, 316] width 13 height 13
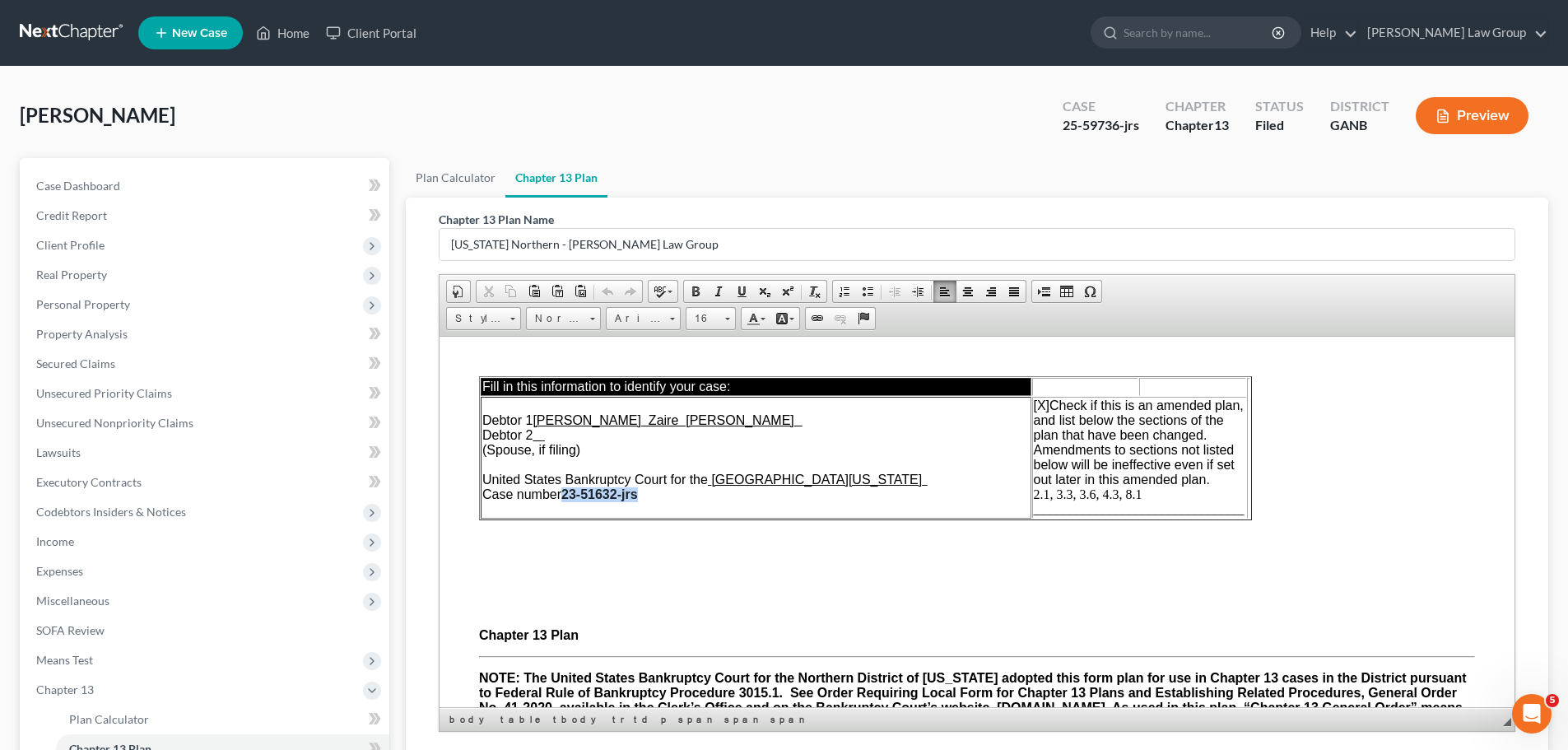
drag, startPoint x: 636, startPoint y: 495, endPoint x: 564, endPoint y: 494, distance: 72.0
click at [564, 494] on td "Debtor 1 [PERSON_NAME] Zaire [PERSON_NAME] Debtor 2 (Spouse, if filing) United …" at bounding box center [755, 458] width 551 height 122
click at [1049, 407] on span "[X] Check if this is an amended plan, and list below the sections of the plan t…" at bounding box center [1138, 441] width 210 height 88
click at [1046, 401] on span "[X]" at bounding box center [1041, 404] width 16 height 14
drag, startPoint x: 1144, startPoint y: 489, endPoint x: 1032, endPoint y: 497, distance: 112.3
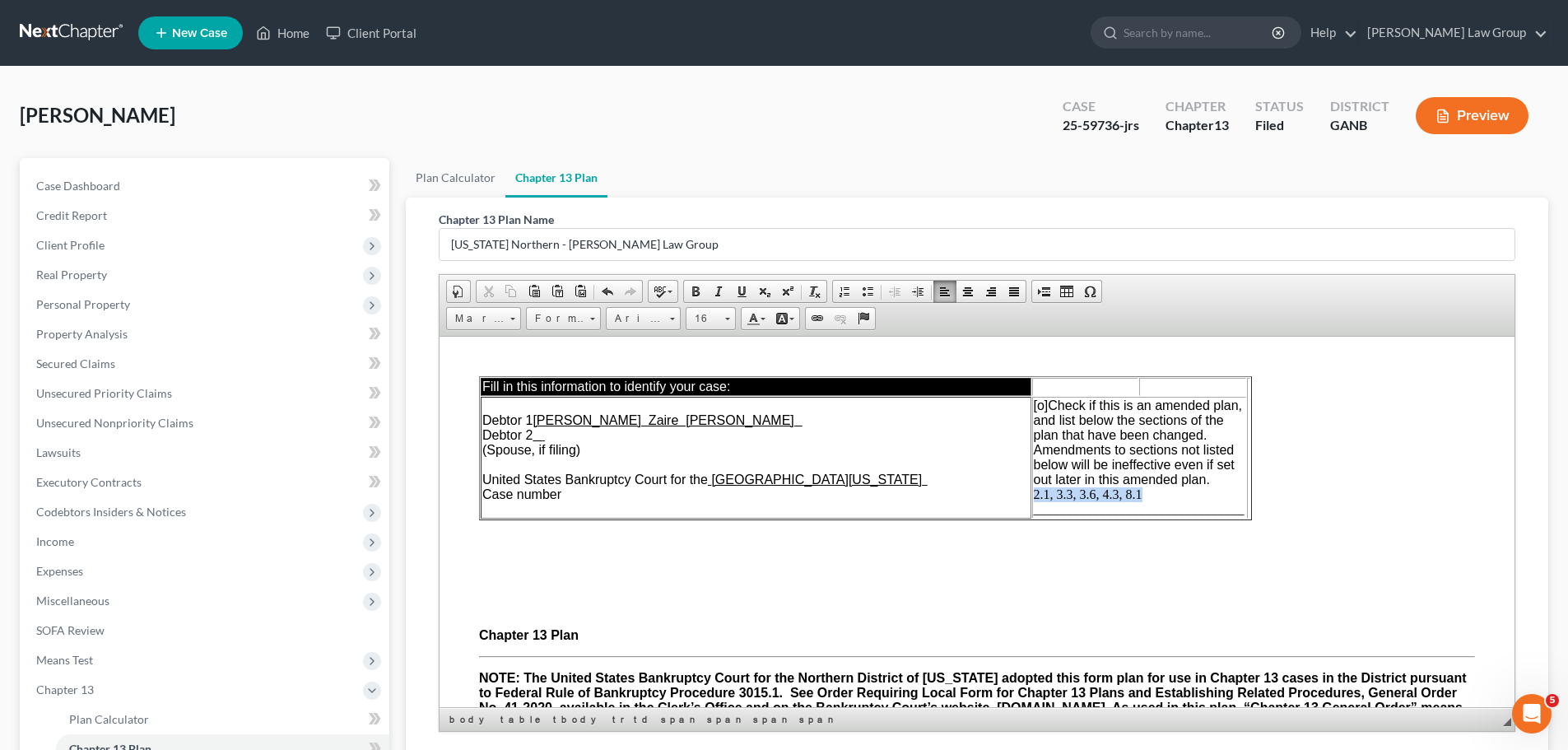
click at [1032, 497] on td "[o] Check if this is an amended plan, and list below the sections of the plan t…" at bounding box center [1139, 458] width 214 height 122
click at [1128, 557] on p at bounding box center [977, 551] width 996 height 15
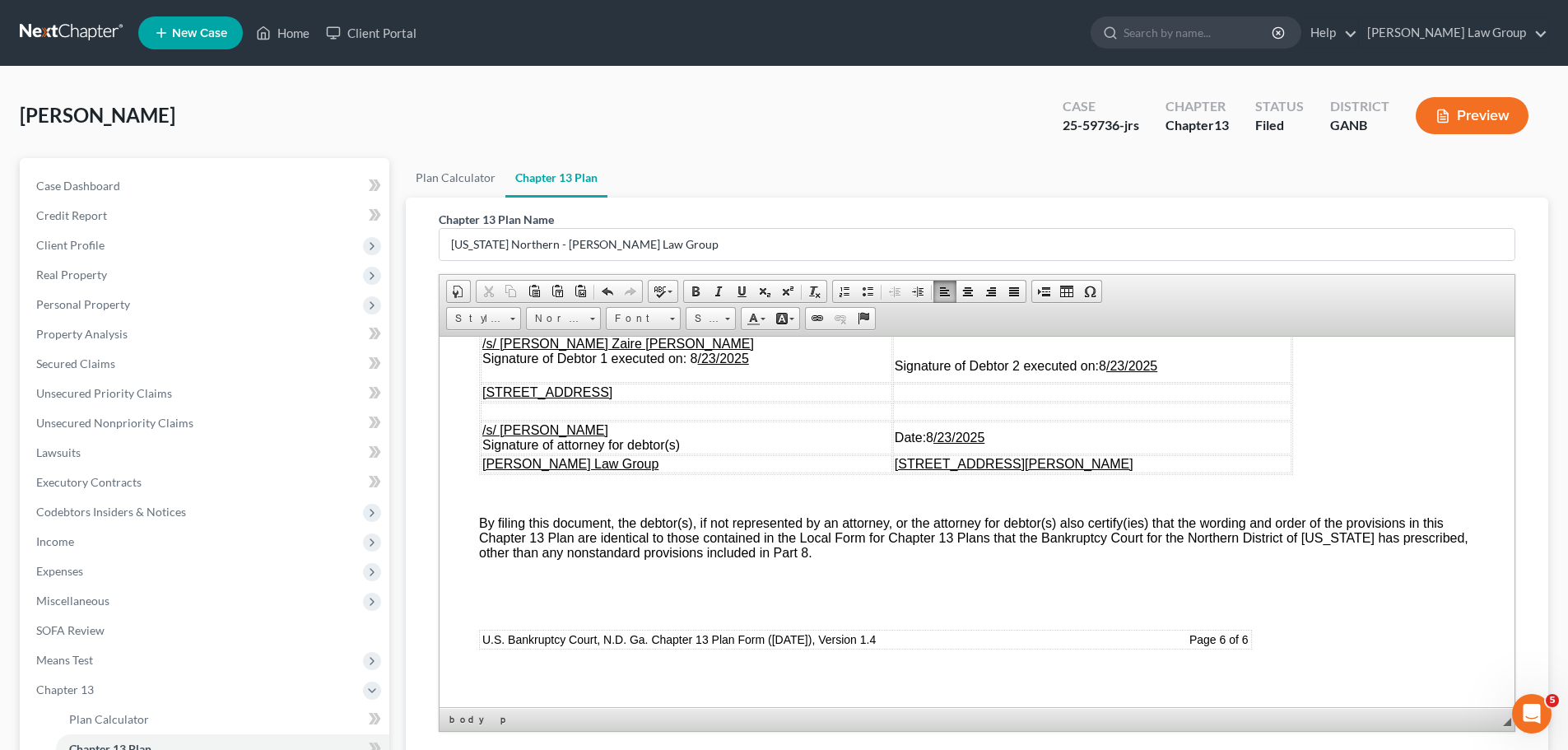
scroll to position [7575, 0]
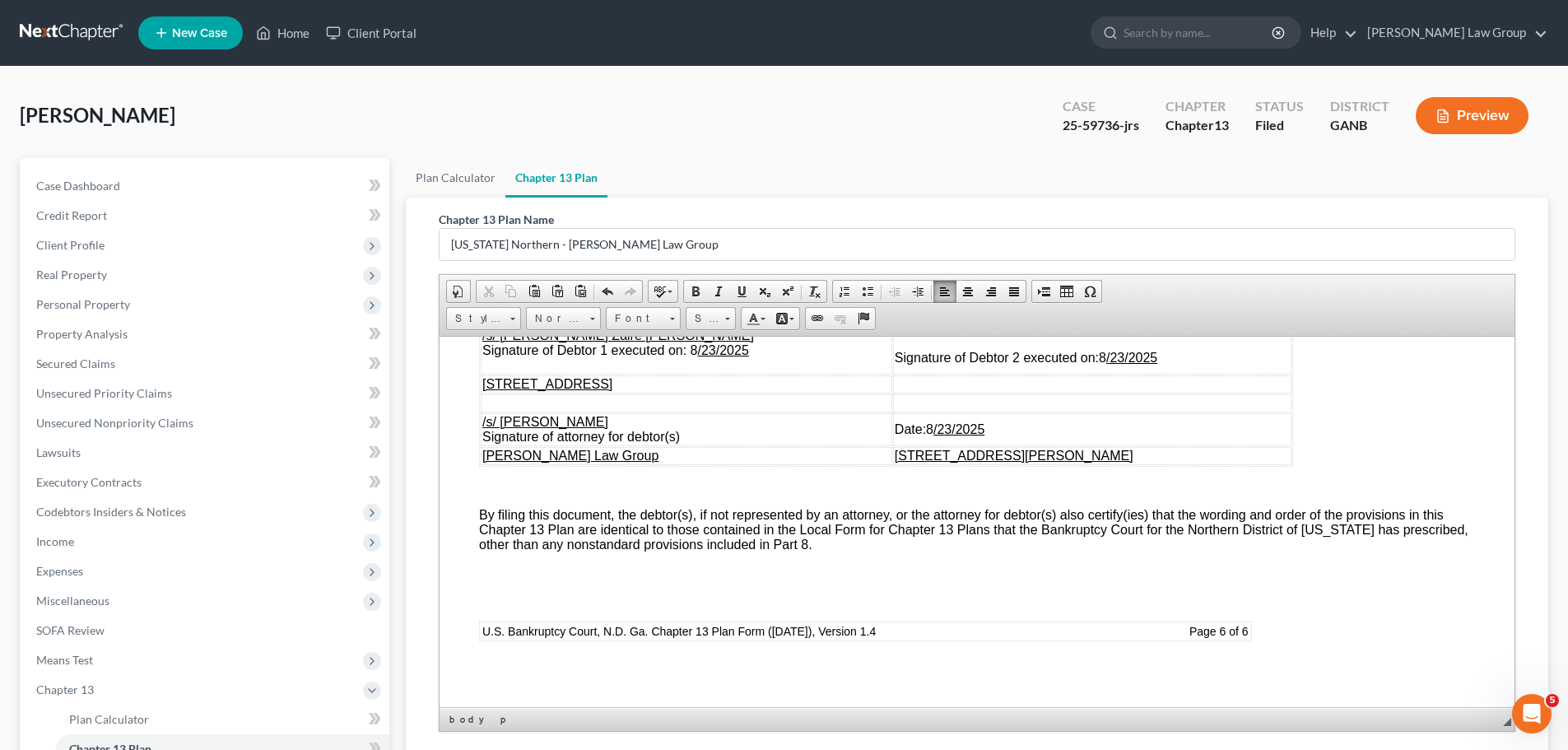
click at [710, 356] on u "/23/2025" at bounding box center [723, 349] width 51 height 14
drag, startPoint x: 1036, startPoint y: 499, endPoint x: 896, endPoint y: 501, distance: 140.0
click at [896, 461] on u "[STREET_ADDRESS][PERSON_NAME]" at bounding box center [1014, 455] width 239 height 14
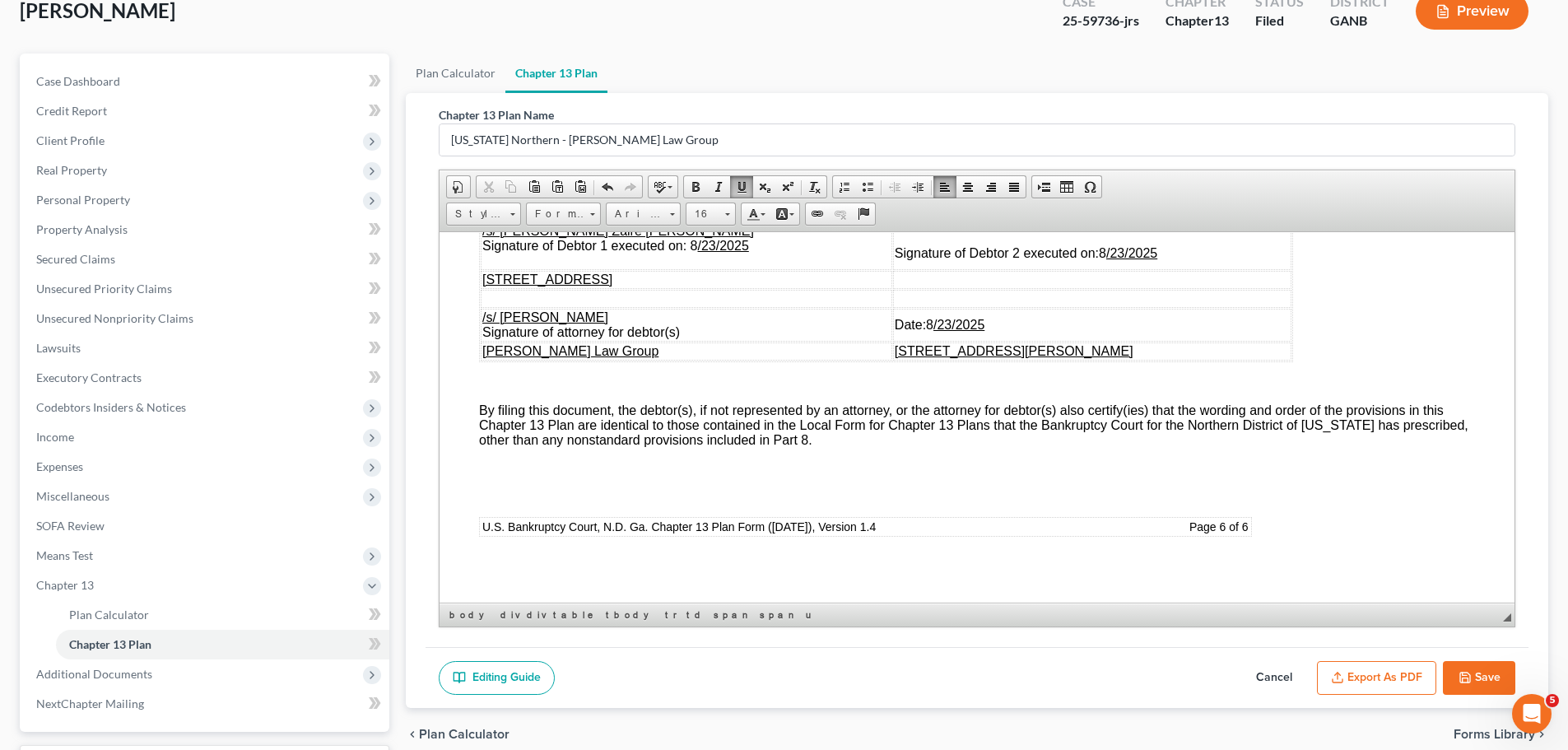
click at [1376, 672] on button "Export as PDF" at bounding box center [1376, 678] width 119 height 34
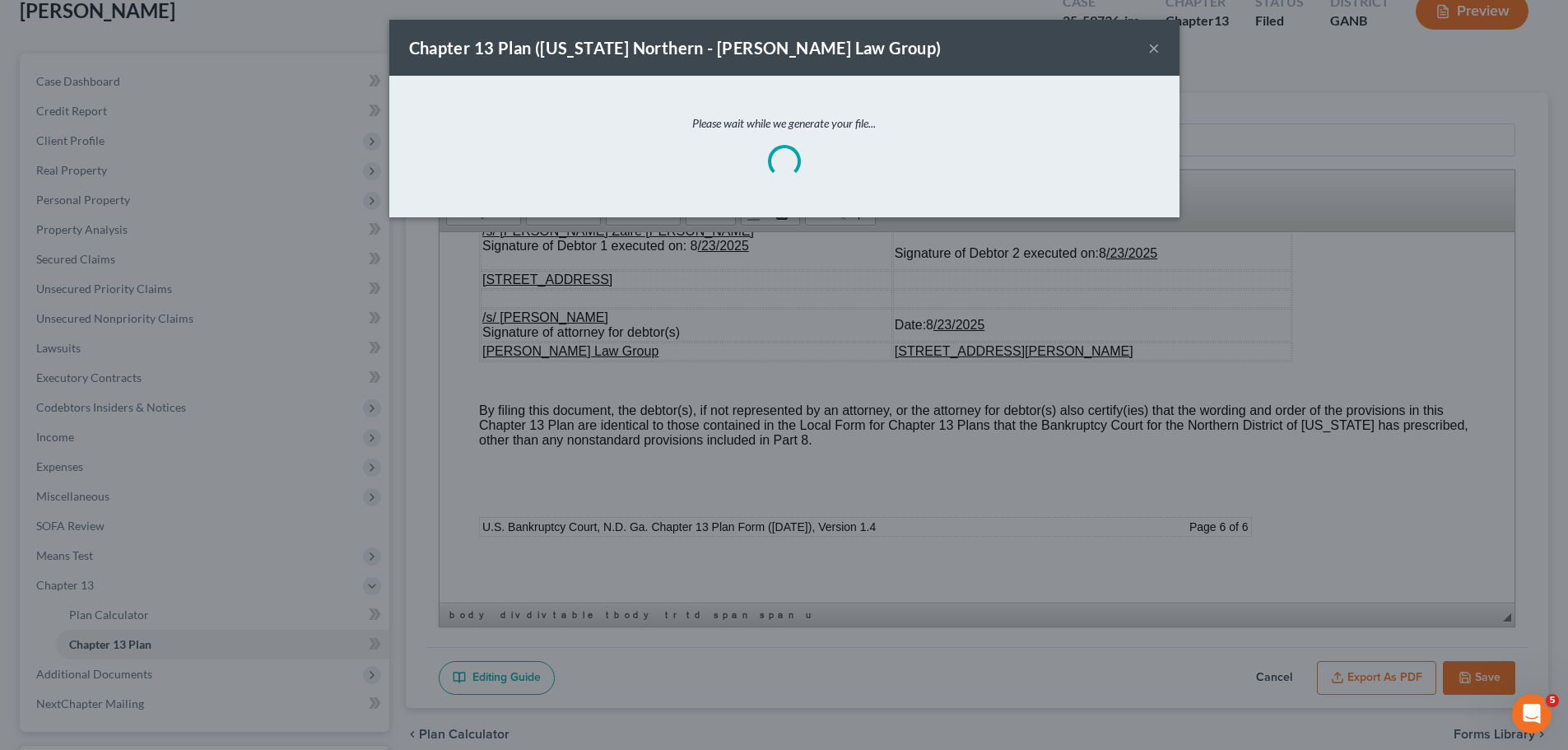
scroll to position [7545, 0]
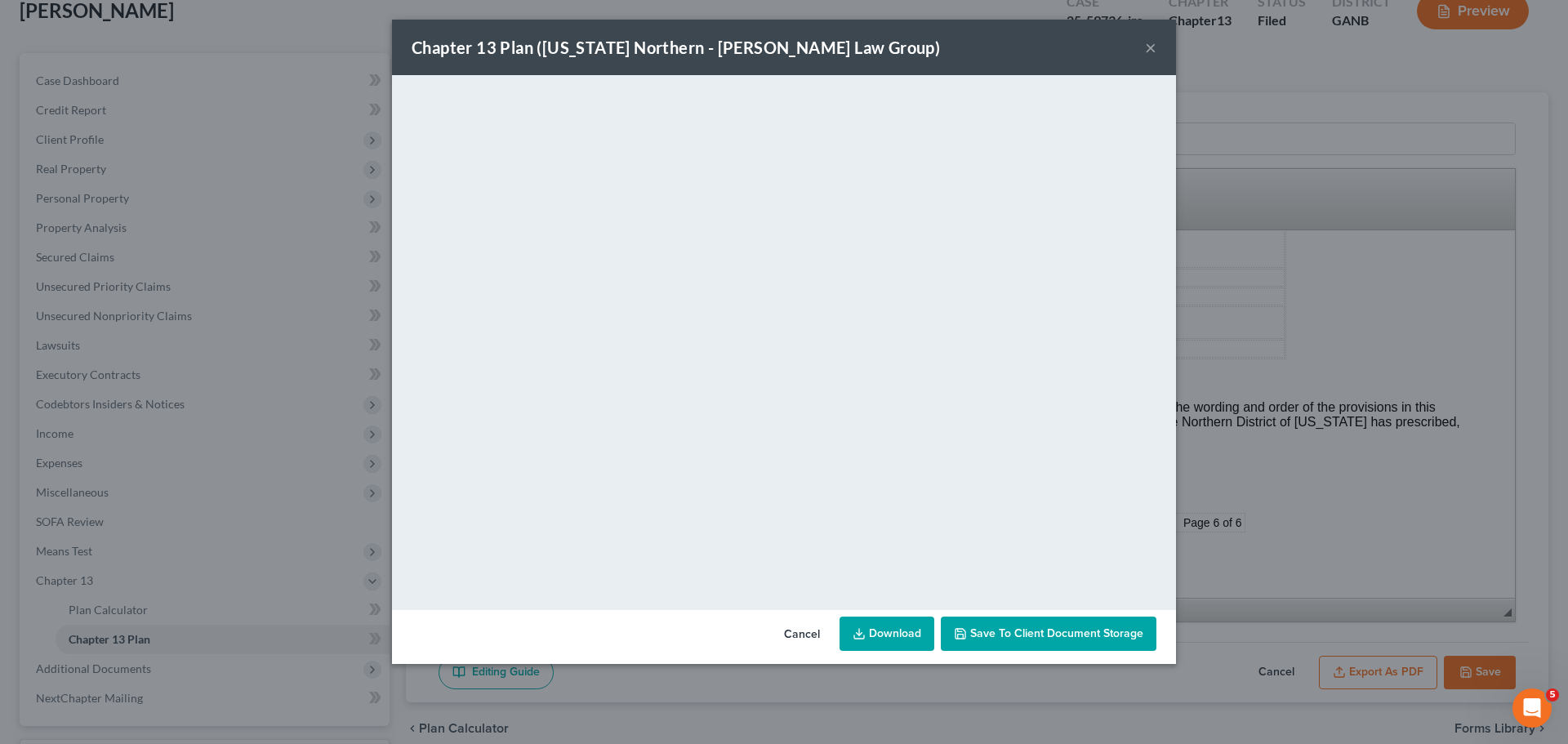
click at [890, 638] on link "Download" at bounding box center [887, 634] width 95 height 34
click at [1154, 50] on button "×" at bounding box center [1150, 47] width 11 height 20
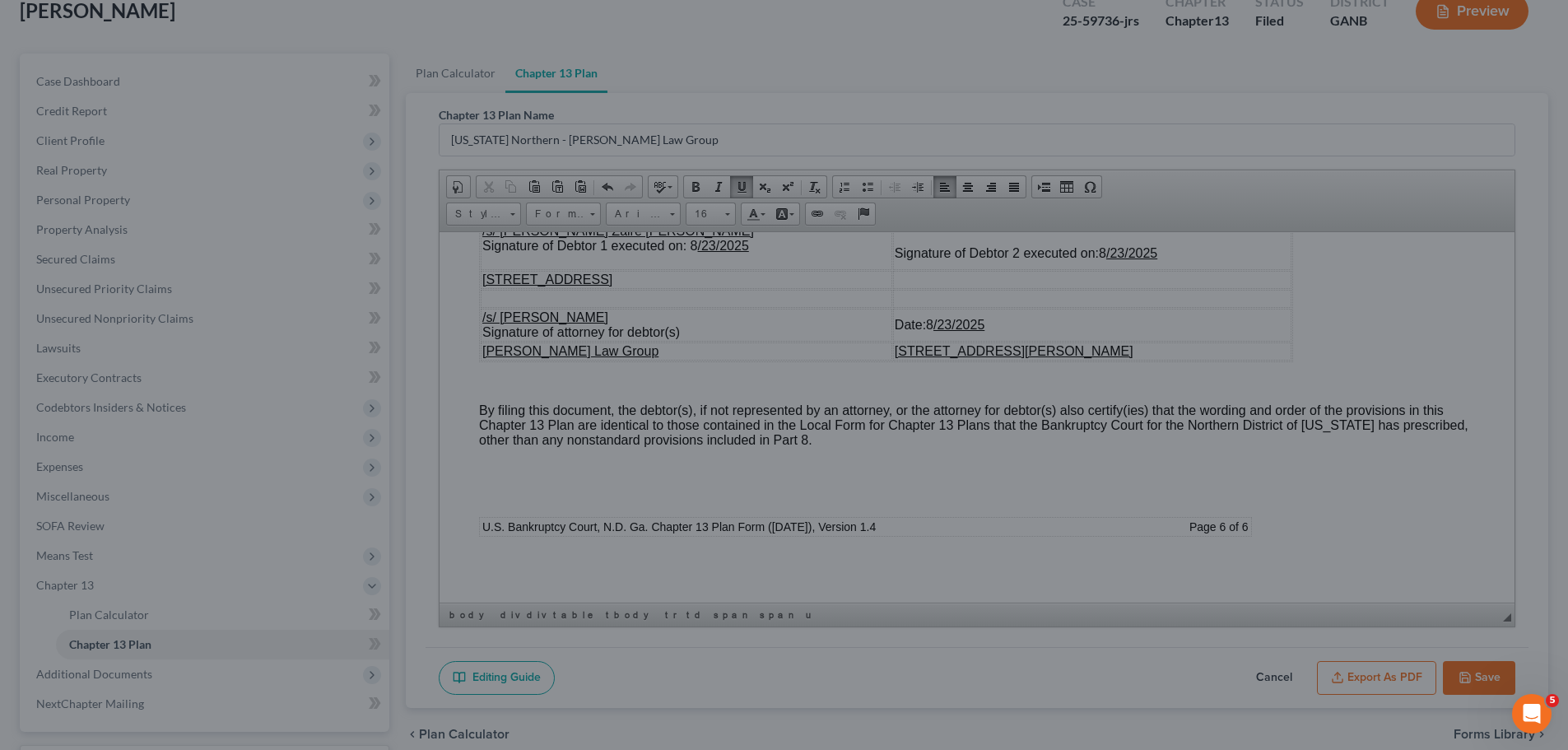
scroll to position [7575, 0]
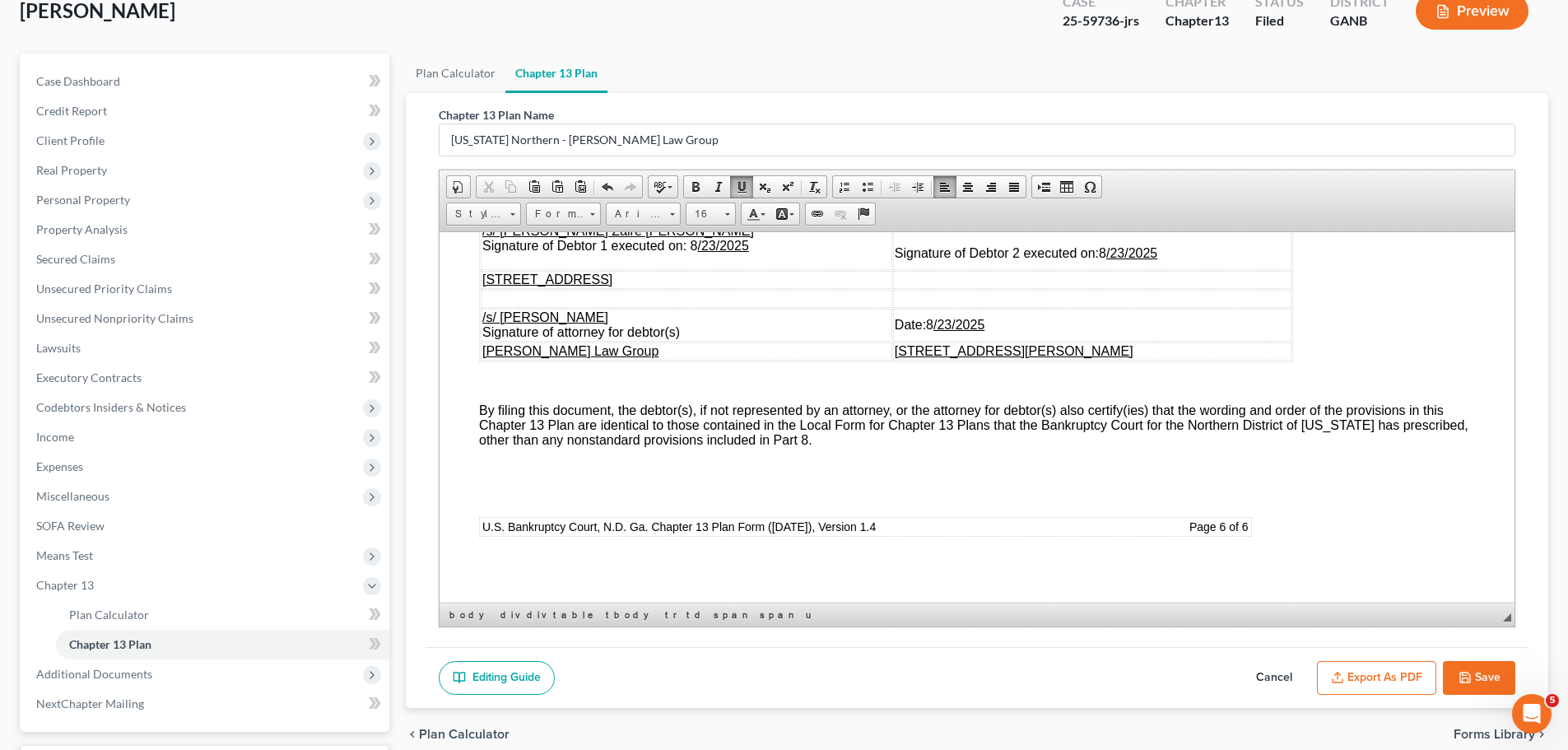
click at [1487, 666] on button "Save" at bounding box center [1479, 678] width 73 height 34
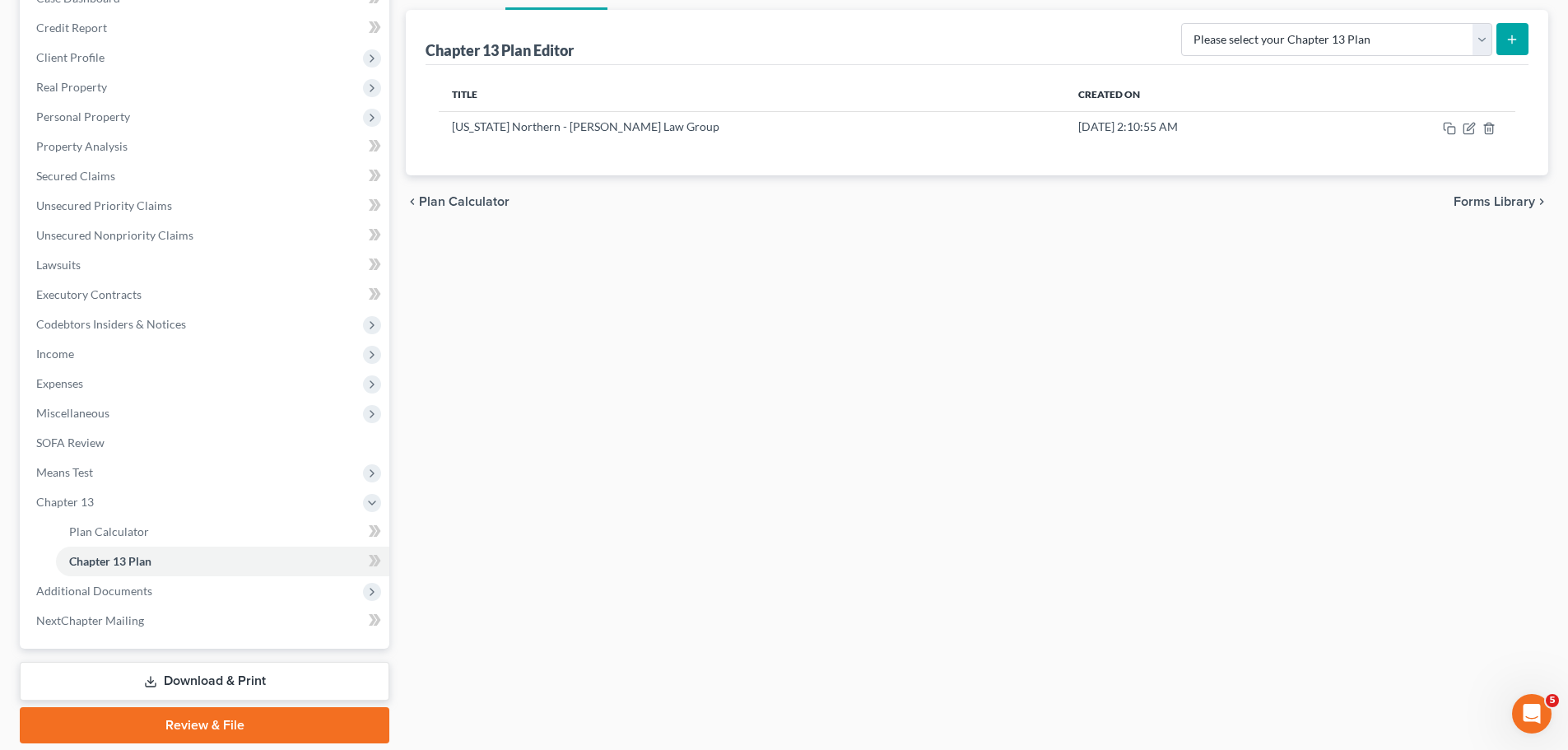
scroll to position [244, 0]
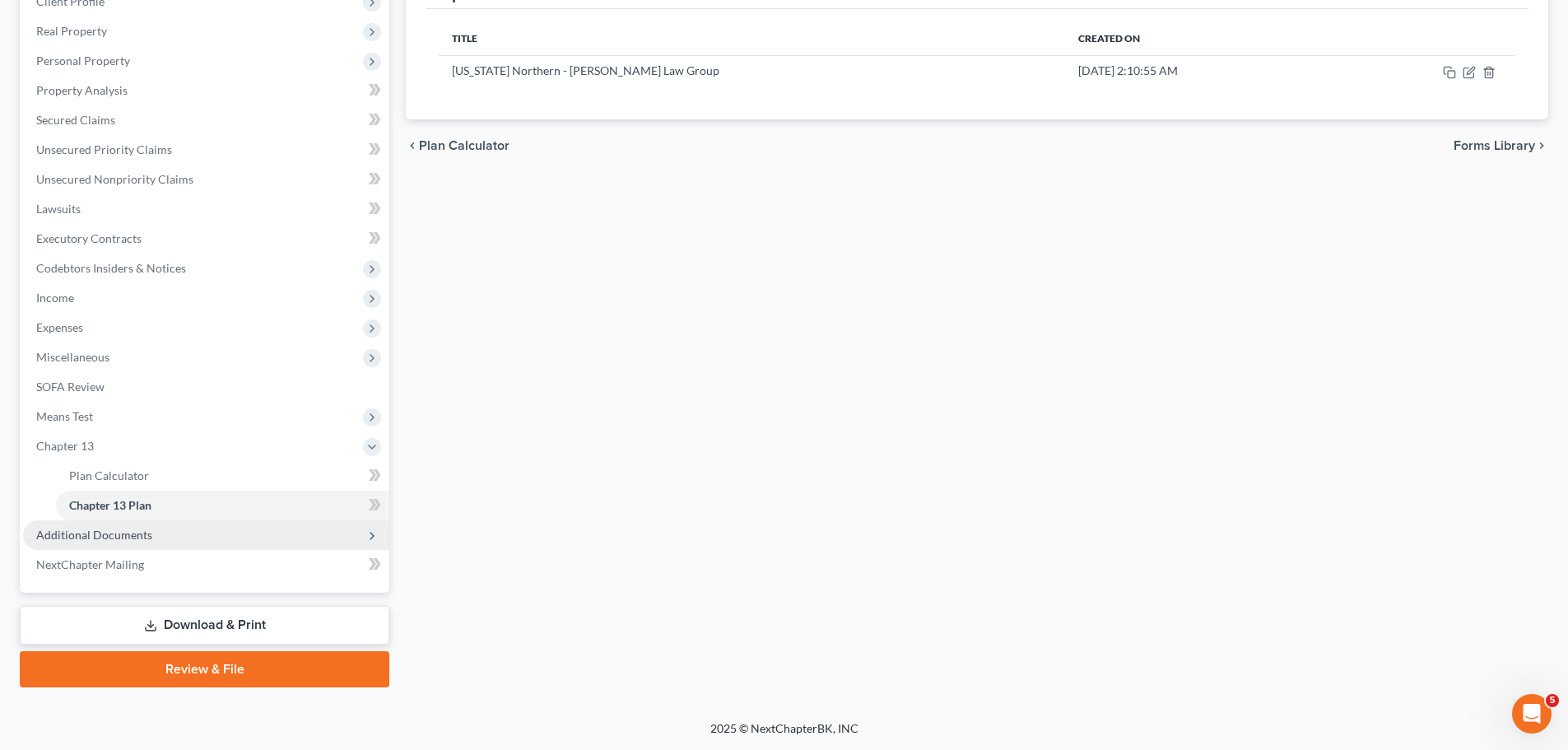
click at [126, 533] on span "Additional Documents" at bounding box center [95, 534] width 117 height 14
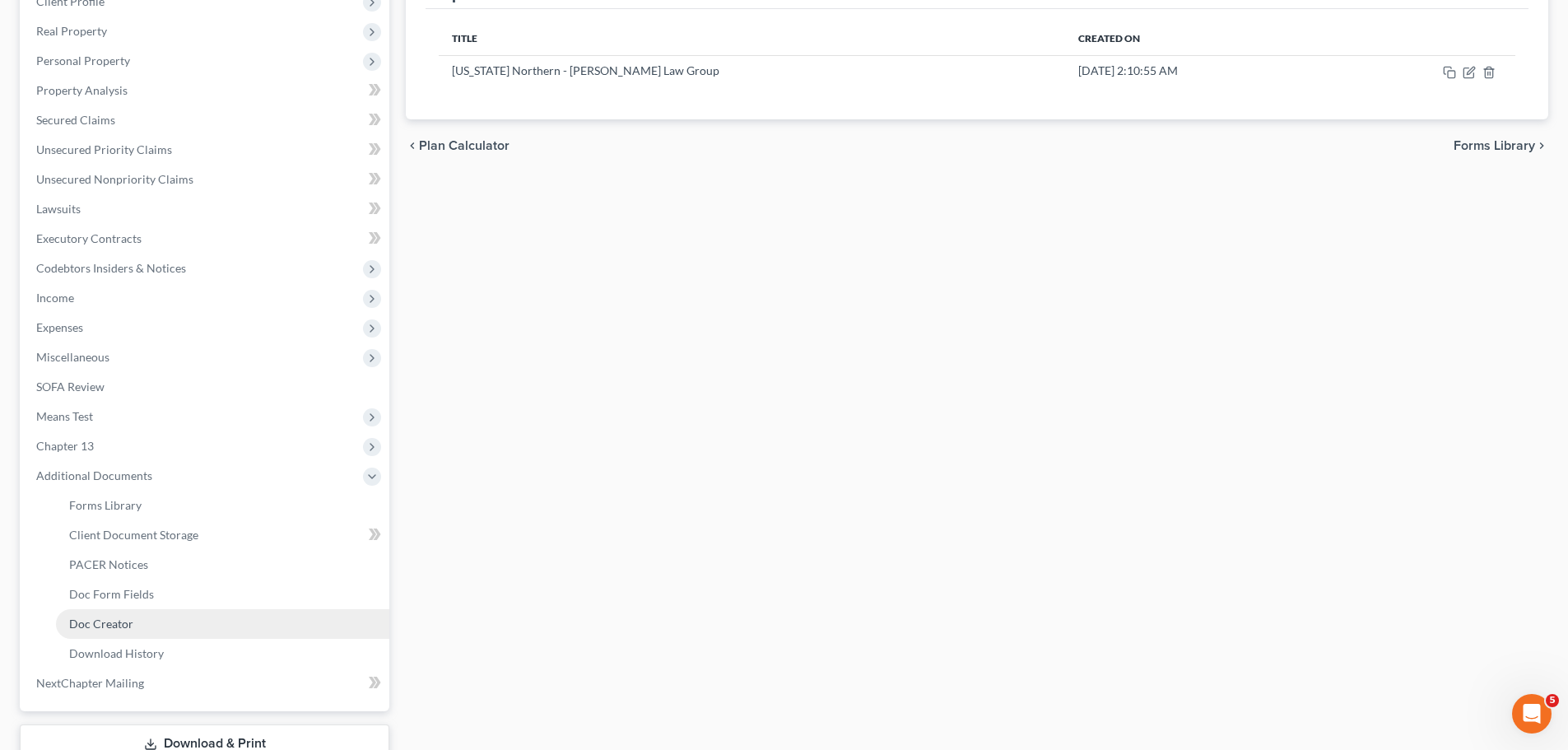
click at [117, 629] on span "Doc Creator" at bounding box center [100, 623] width 64 height 14
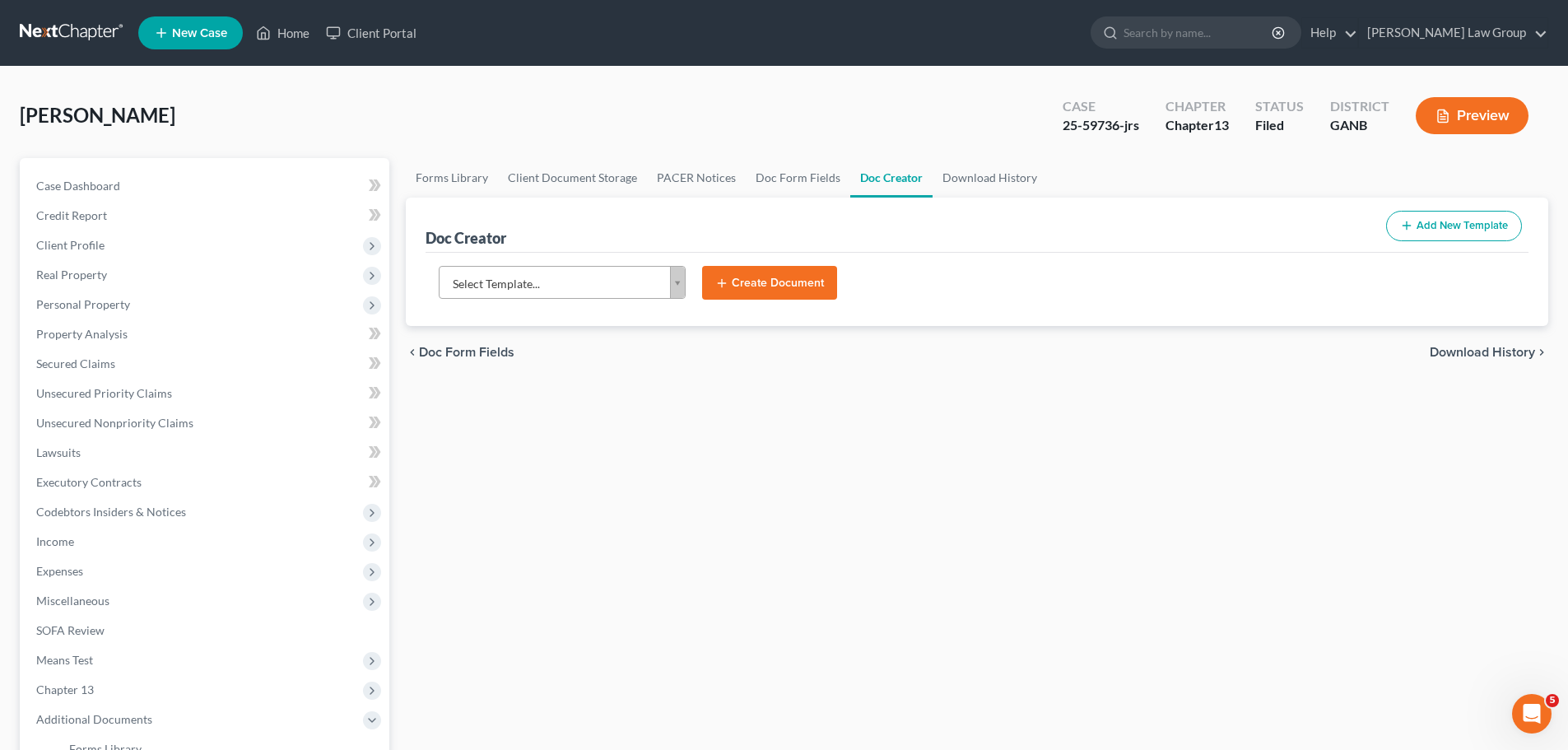
click at [603, 283] on body "Home New Case Client Portal [PERSON_NAME] Law Group [EMAIL_ADDRESS][DOMAIN_NAME…" at bounding box center [784, 556] width 1568 height 1112
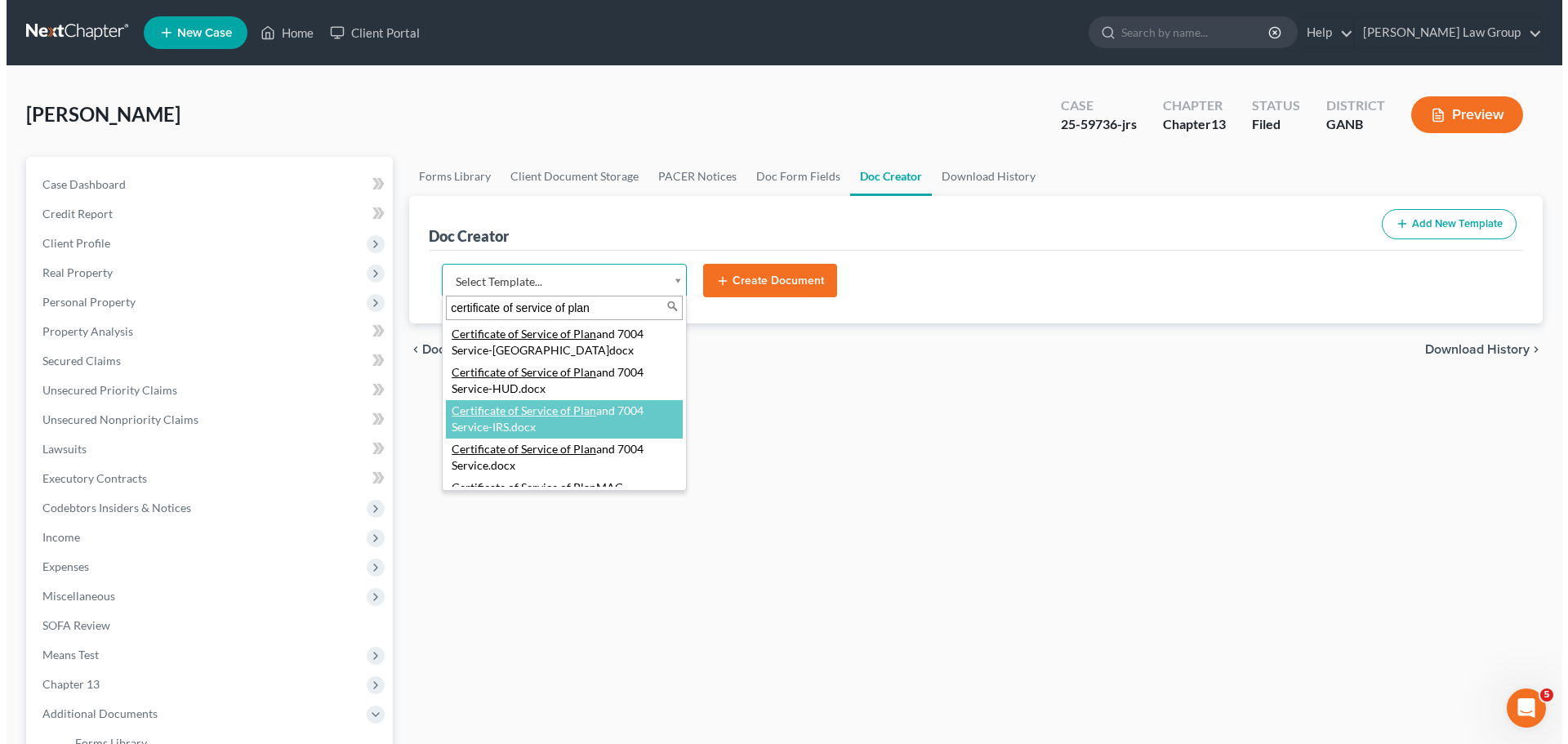
scroll to position [50, 0]
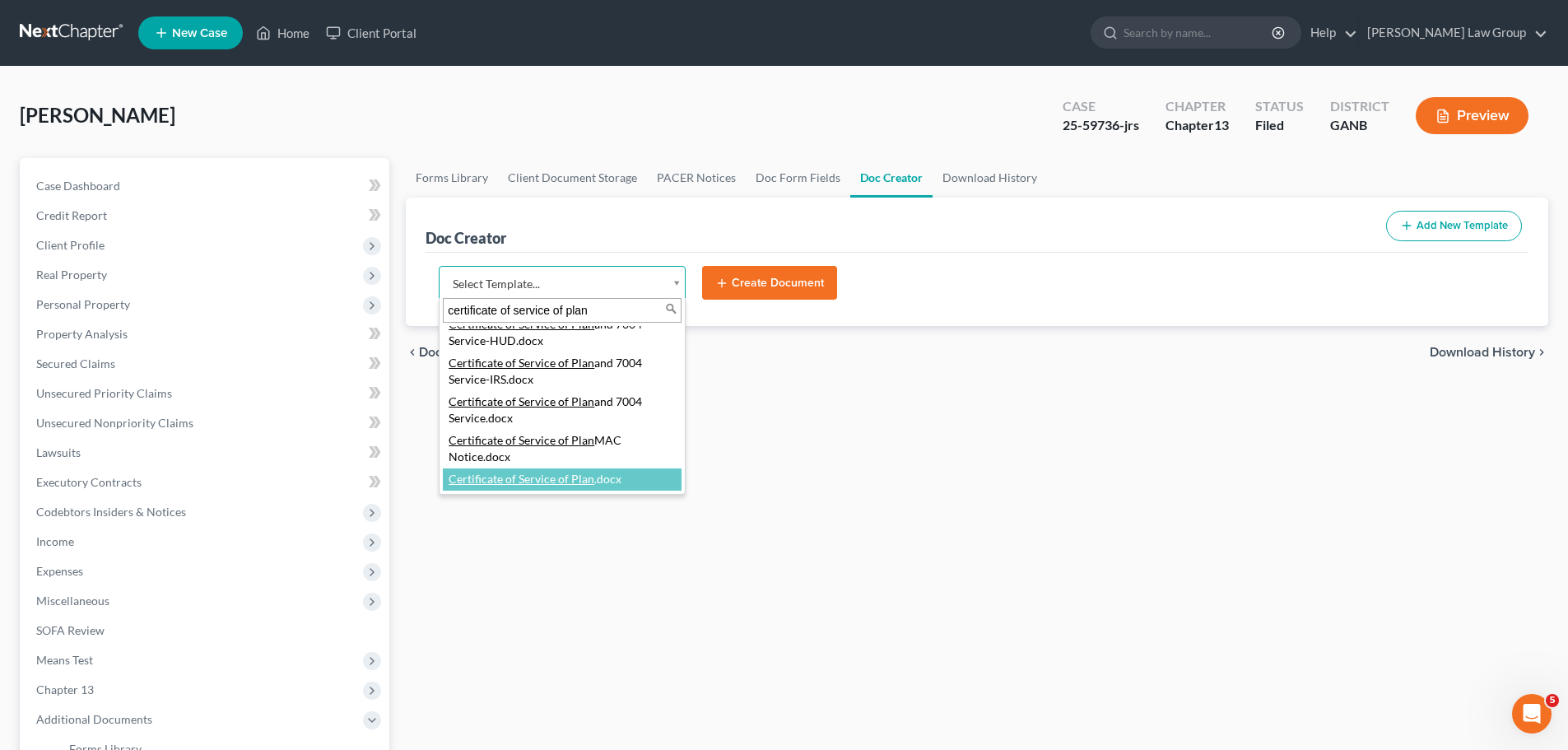
type input "certificate of service of plan"
select select "111545"
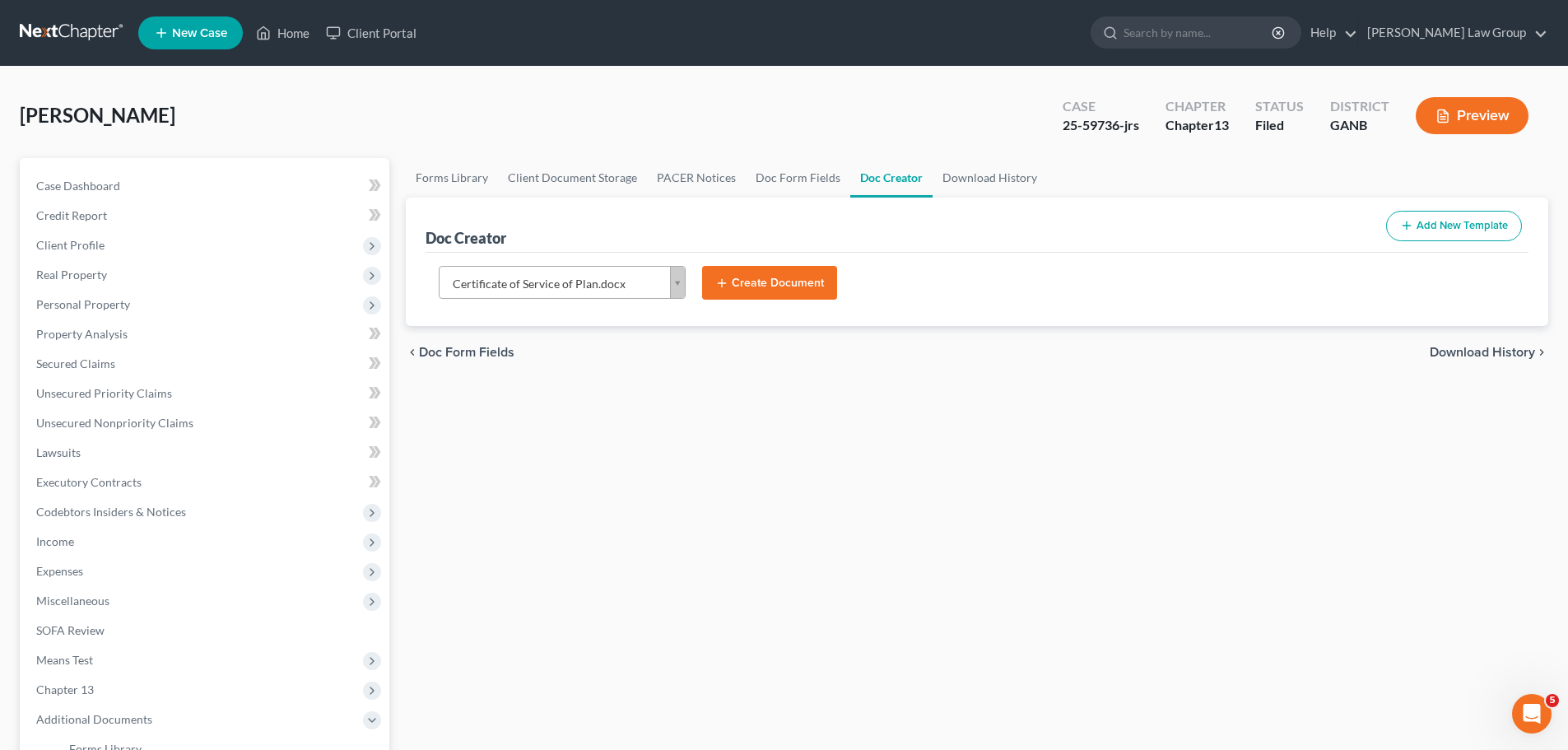
click at [743, 275] on button "Create Document" at bounding box center [769, 283] width 135 height 34
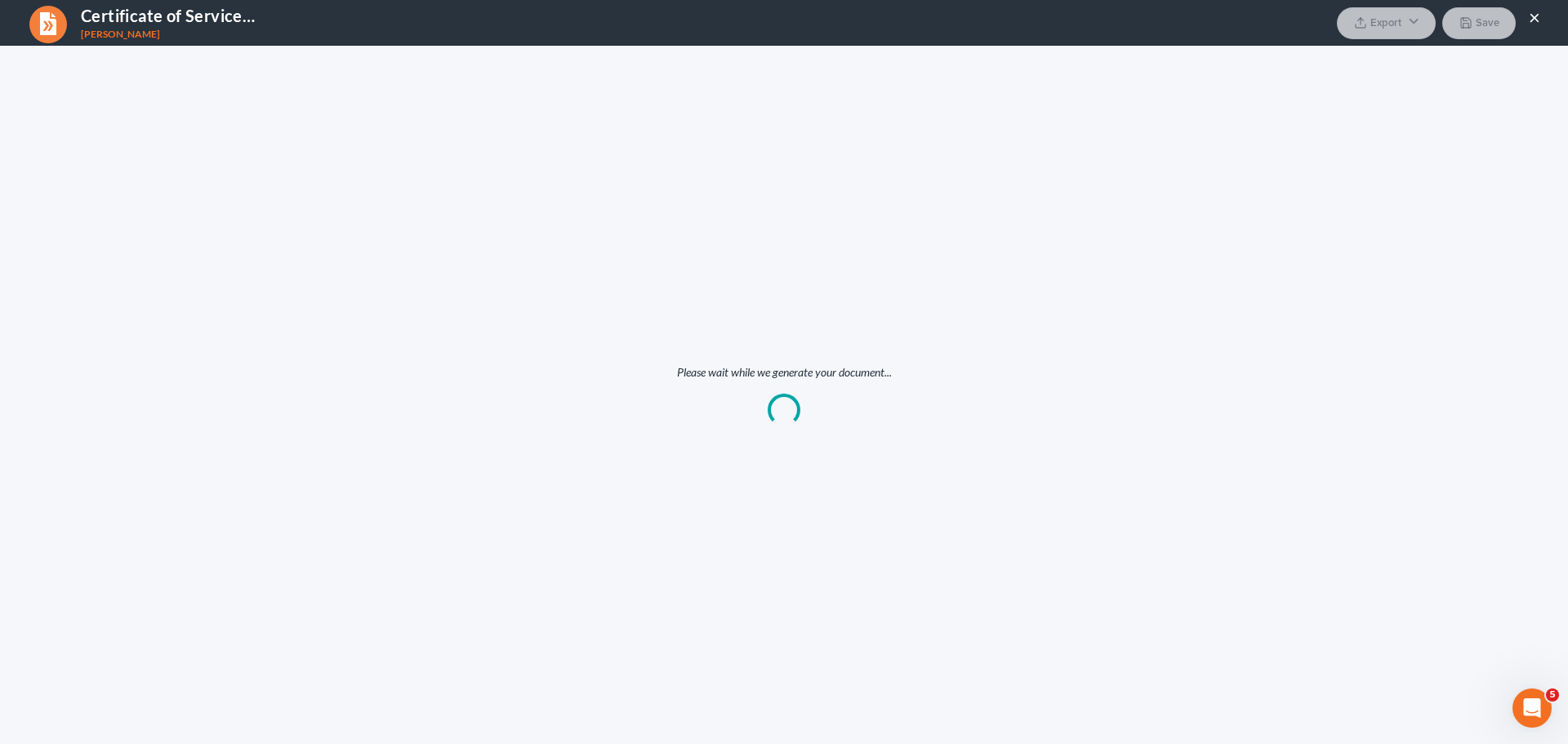
scroll to position [0, 0]
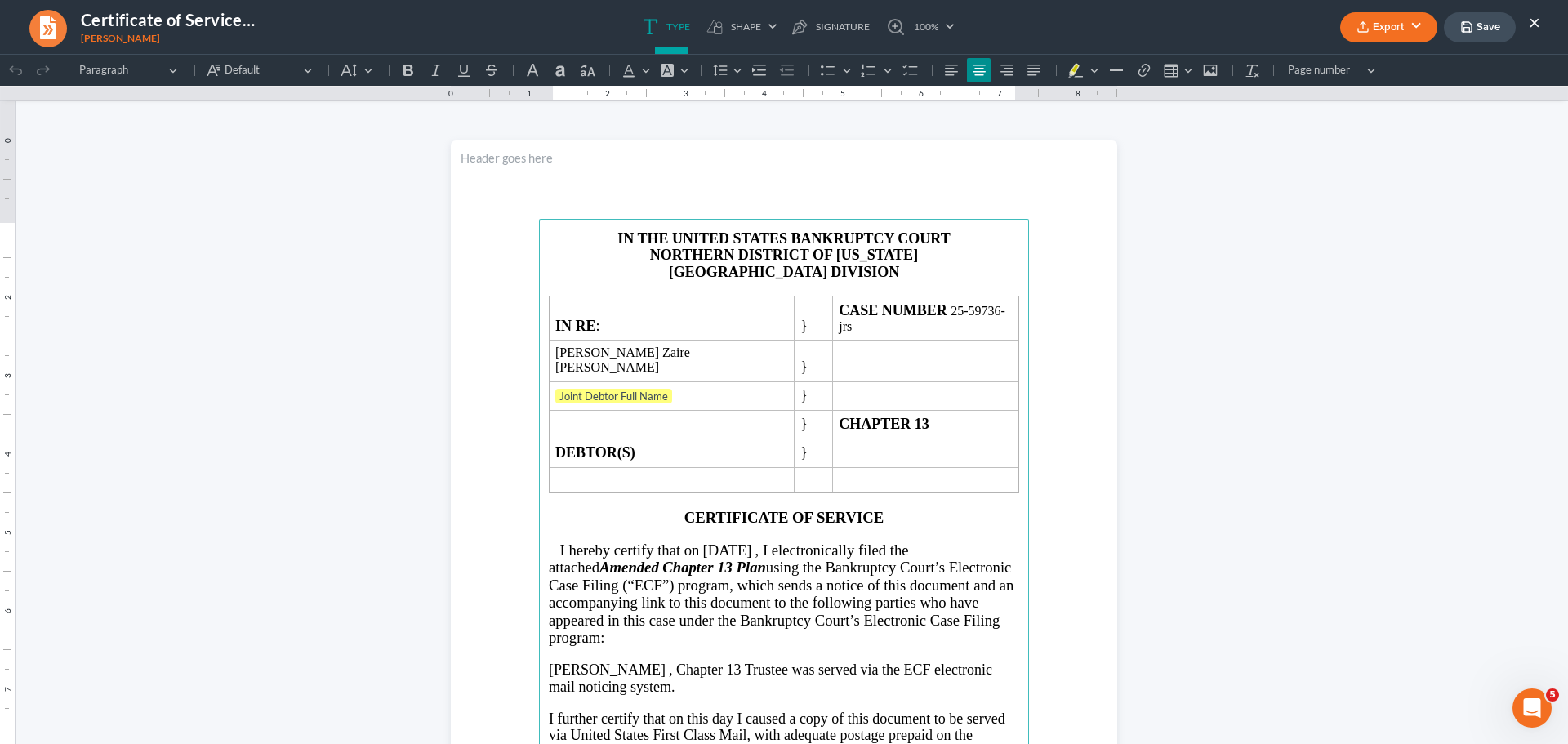
click at [772, 261] on span "NORTHERN DISTRICT OF [US_STATE]" at bounding box center [784, 254] width 268 height 16
click at [830, 274] on strong "DIVISION" at bounding box center [864, 271] width 68 height 16
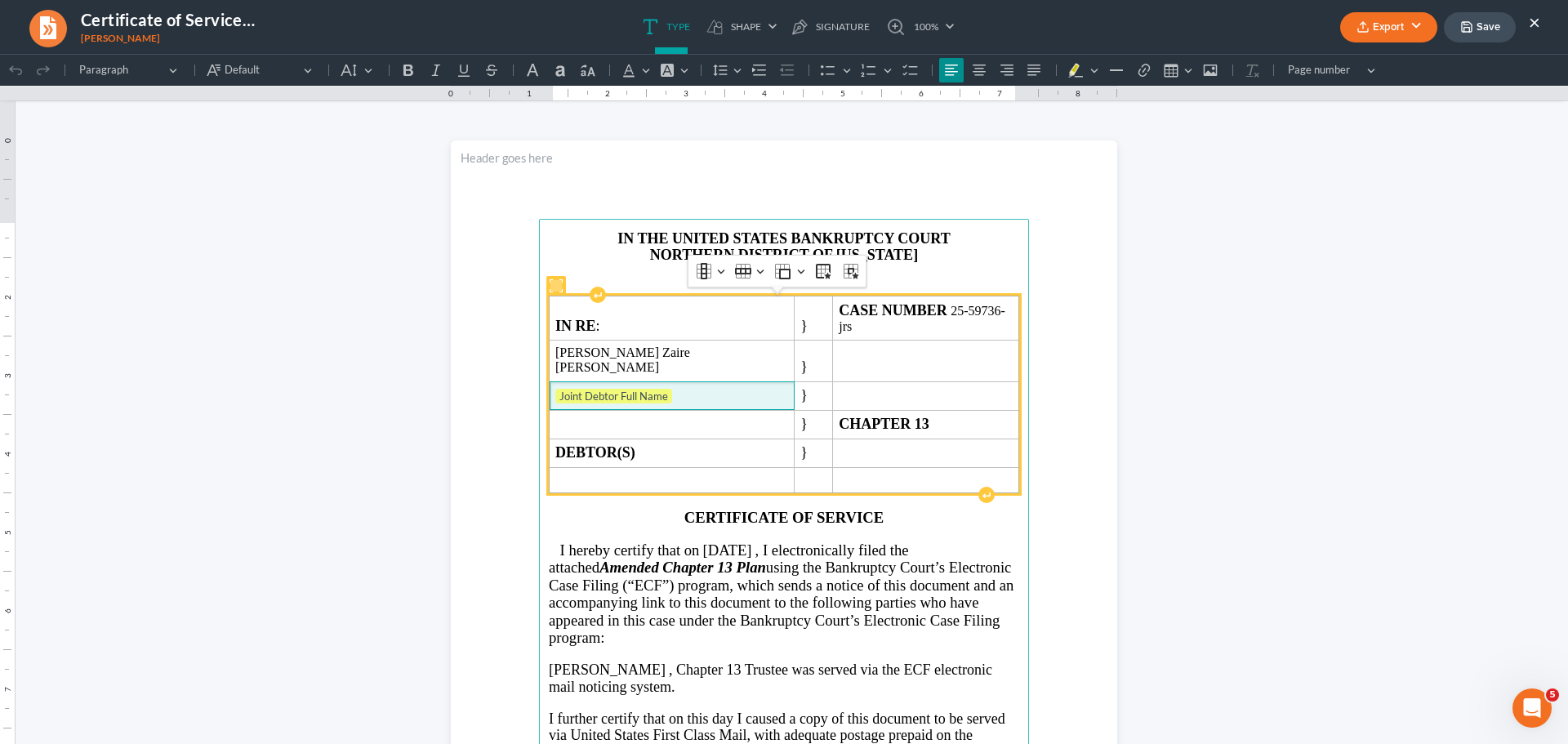
click at [700, 389] on span "Joint Debtor Full Name" at bounding box center [672, 396] width 233 height 16
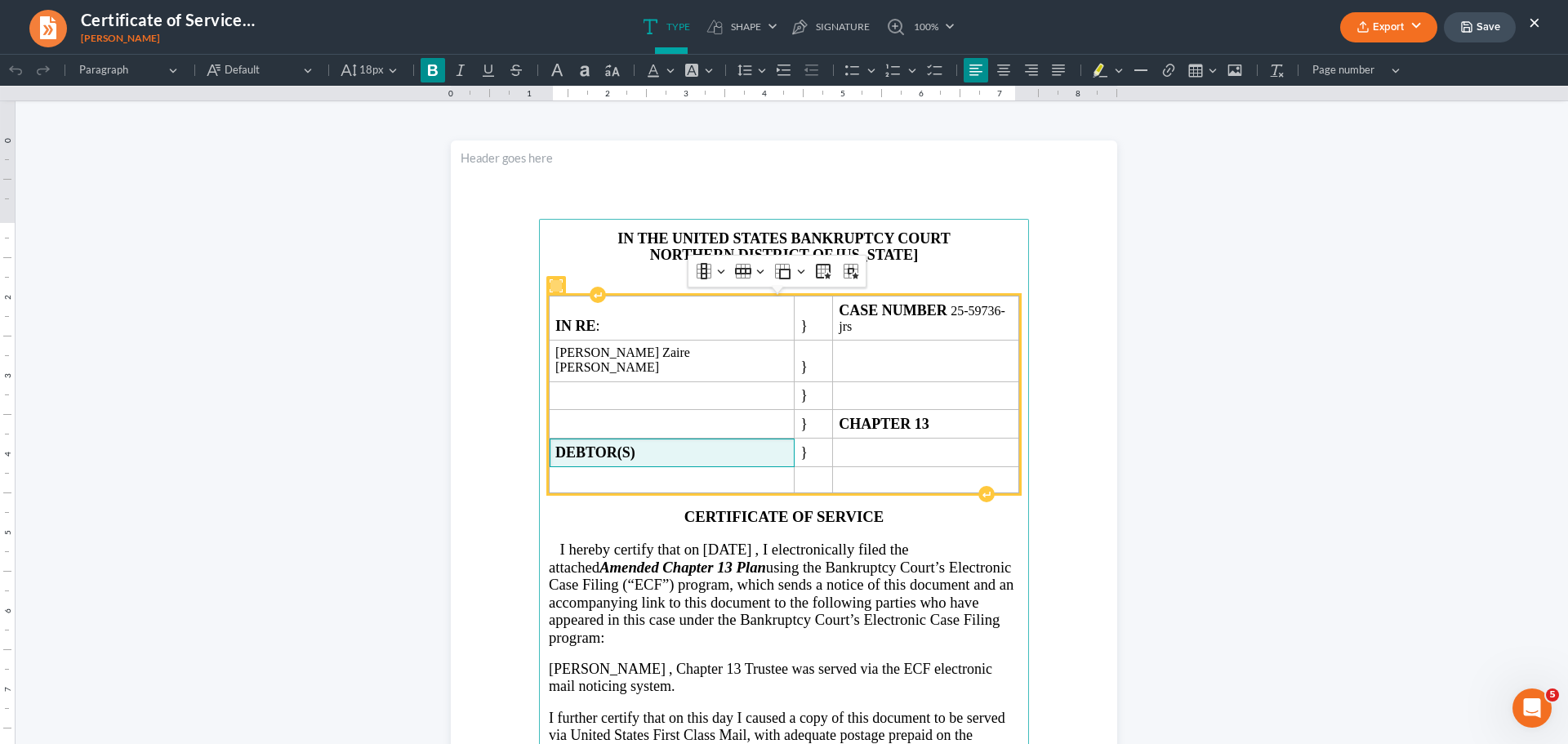
click at [749, 445] on span "DEBTOR(S)" at bounding box center [672, 453] width 233 height 17
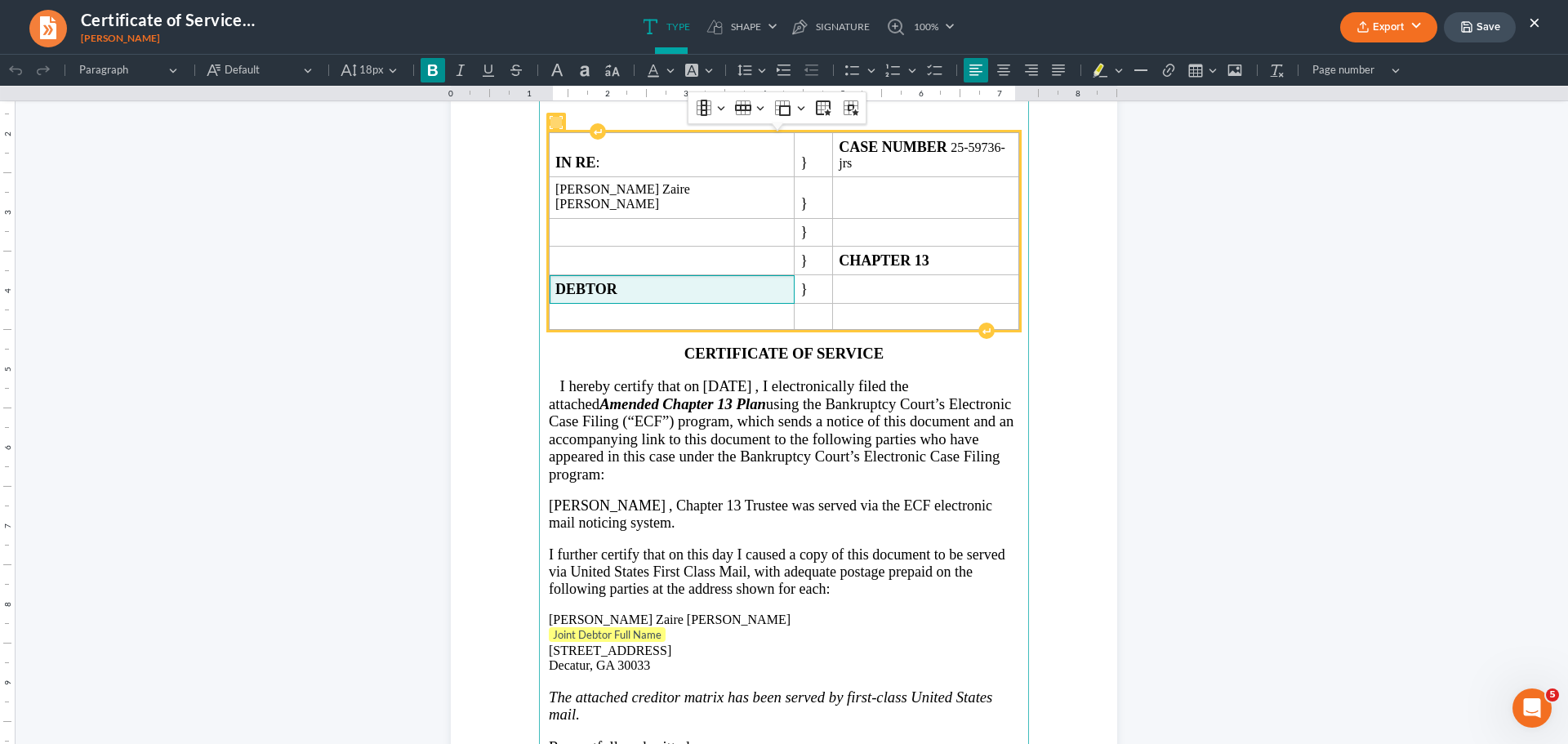
scroll to position [327, 0]
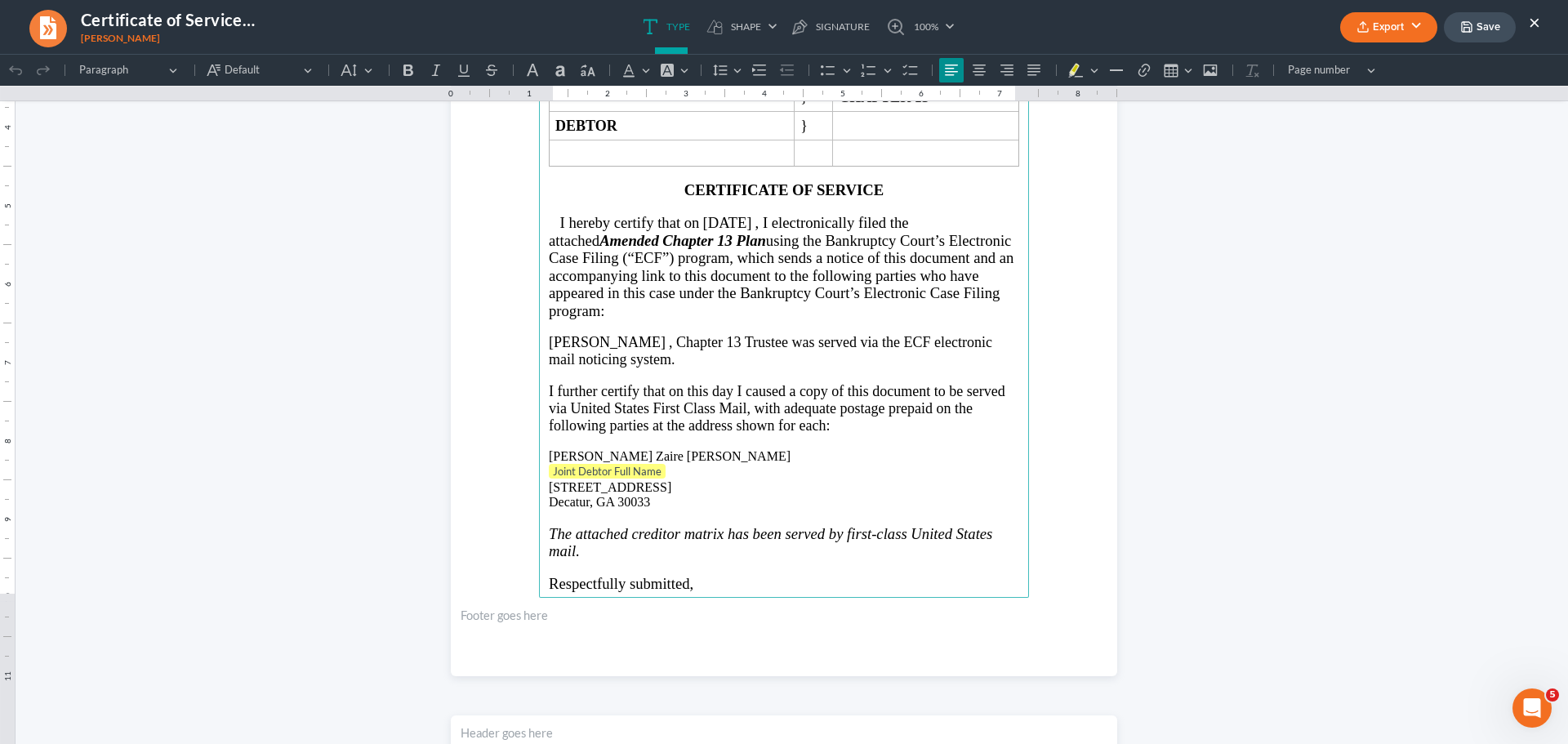
click at [729, 463] on p "Joint Debtor Full Name" at bounding box center [784, 471] width 470 height 16
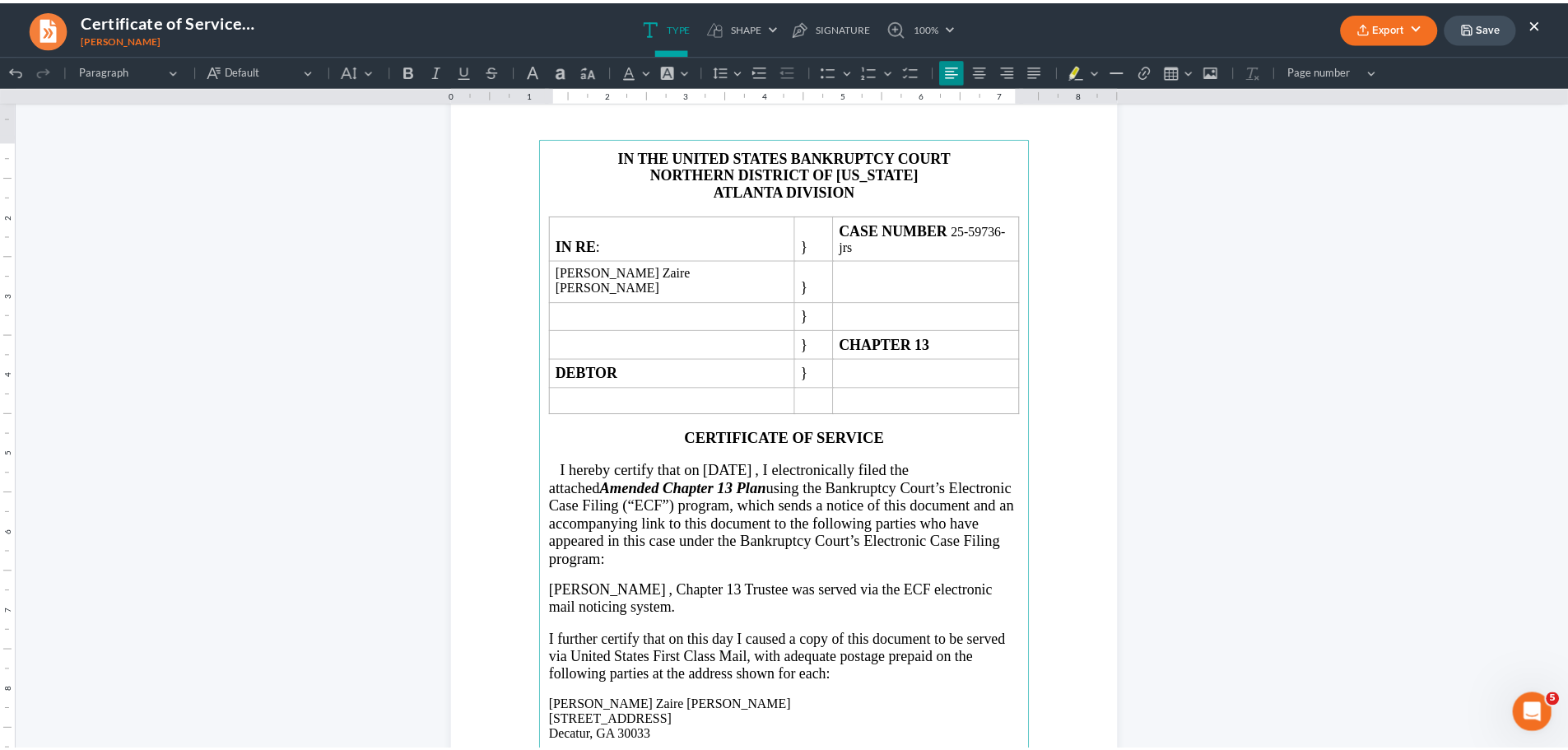
scroll to position [56, 0]
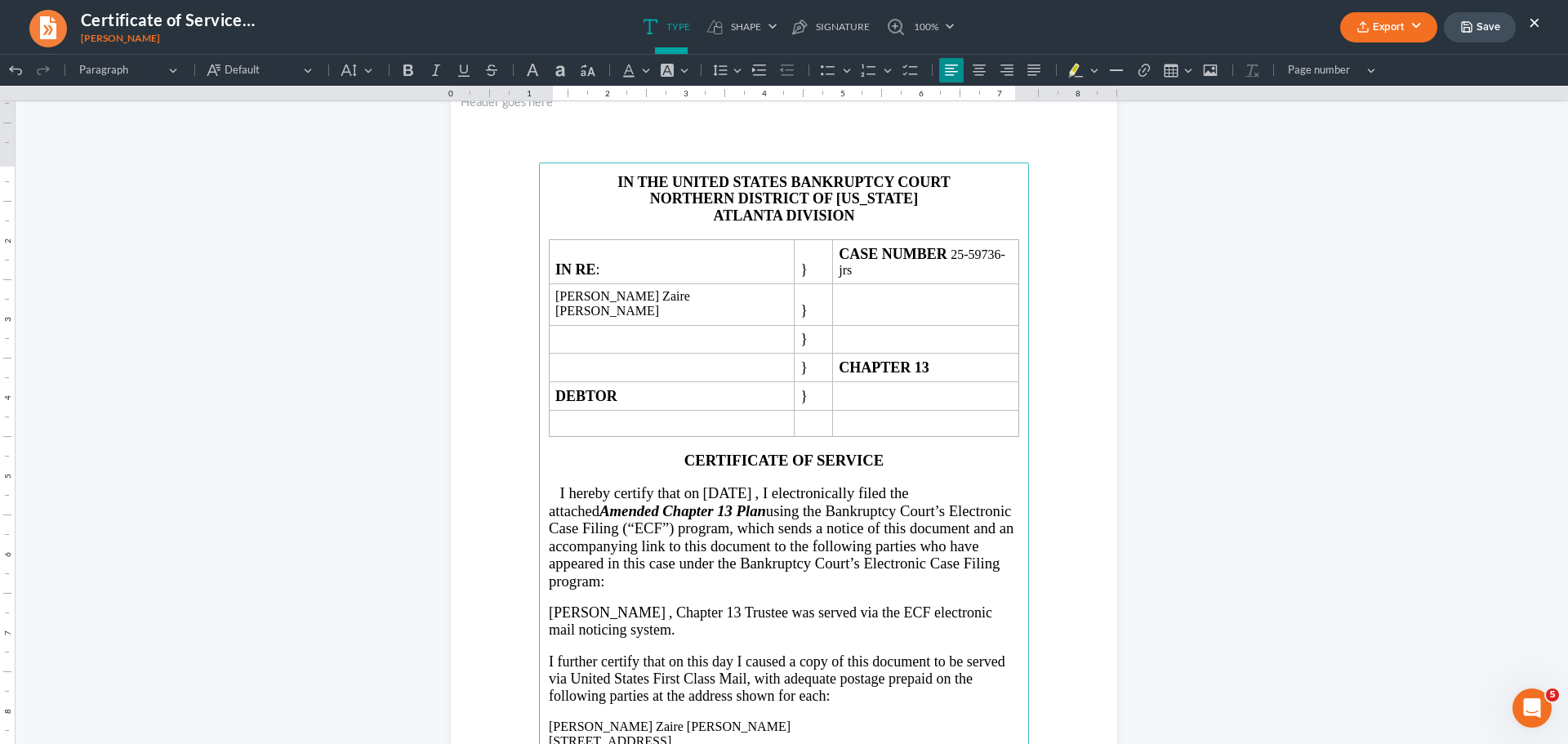
click at [1387, 32] on button "Export" at bounding box center [1388, 27] width 98 height 30
click at [1364, 65] on link "PDF" at bounding box center [1387, 64] width 127 height 27
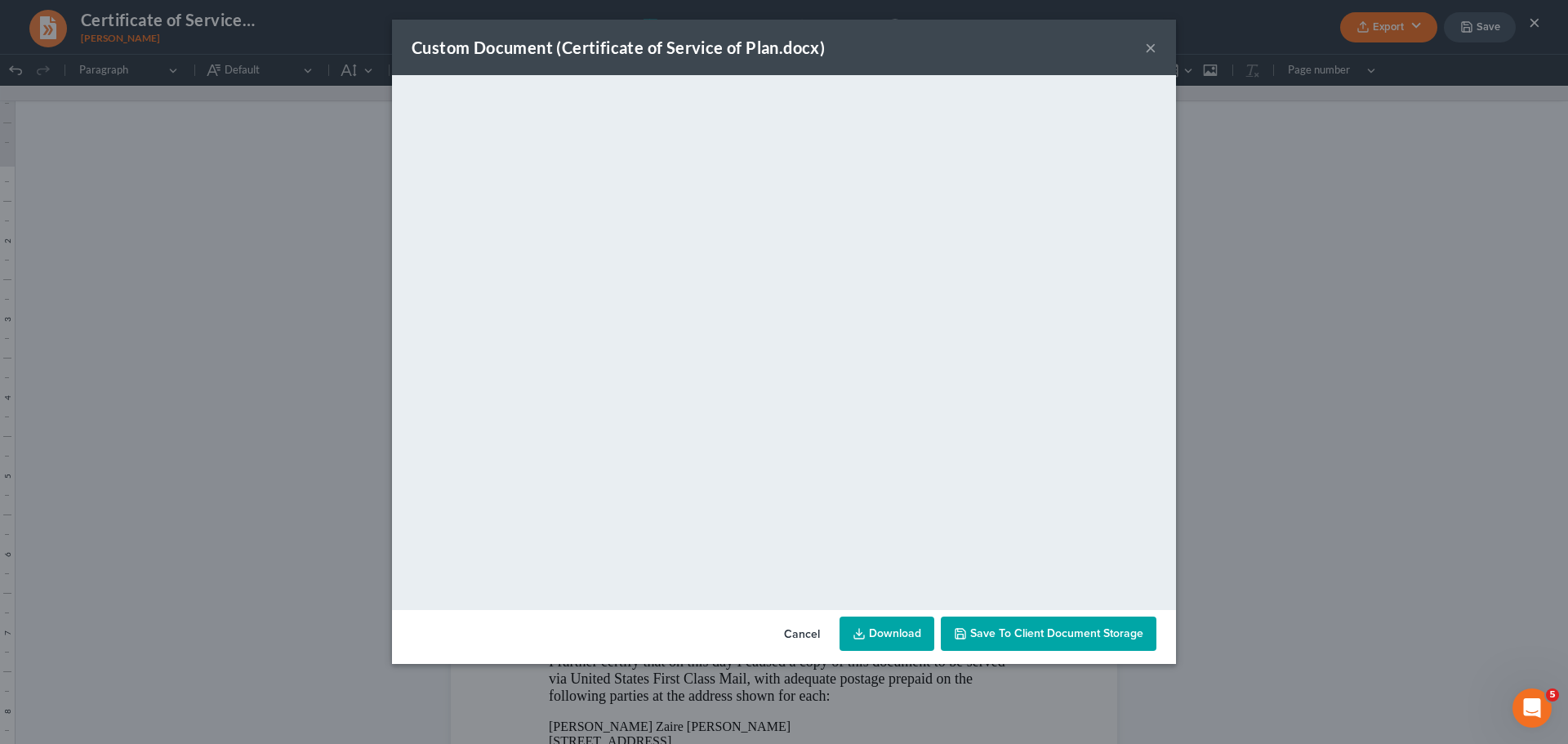
click at [903, 640] on link "Download" at bounding box center [887, 634] width 95 height 34
click at [1143, 50] on div "Custom Document (Certificate of Service of Plan.docx) ×" at bounding box center [784, 47] width 784 height 56
click at [1155, 45] on button "×" at bounding box center [1150, 47] width 11 height 20
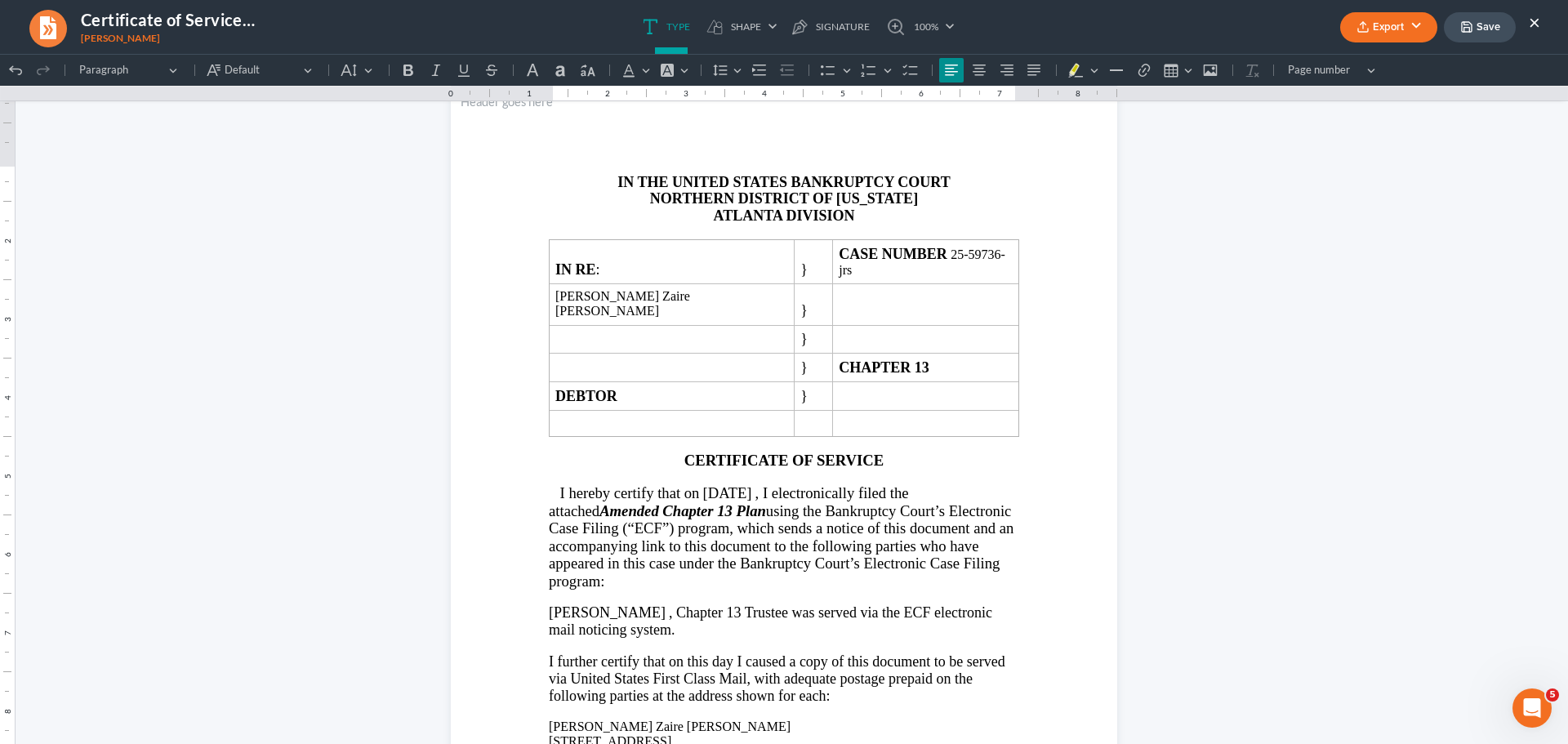
click at [1533, 26] on button "×" at bounding box center [1534, 22] width 11 height 20
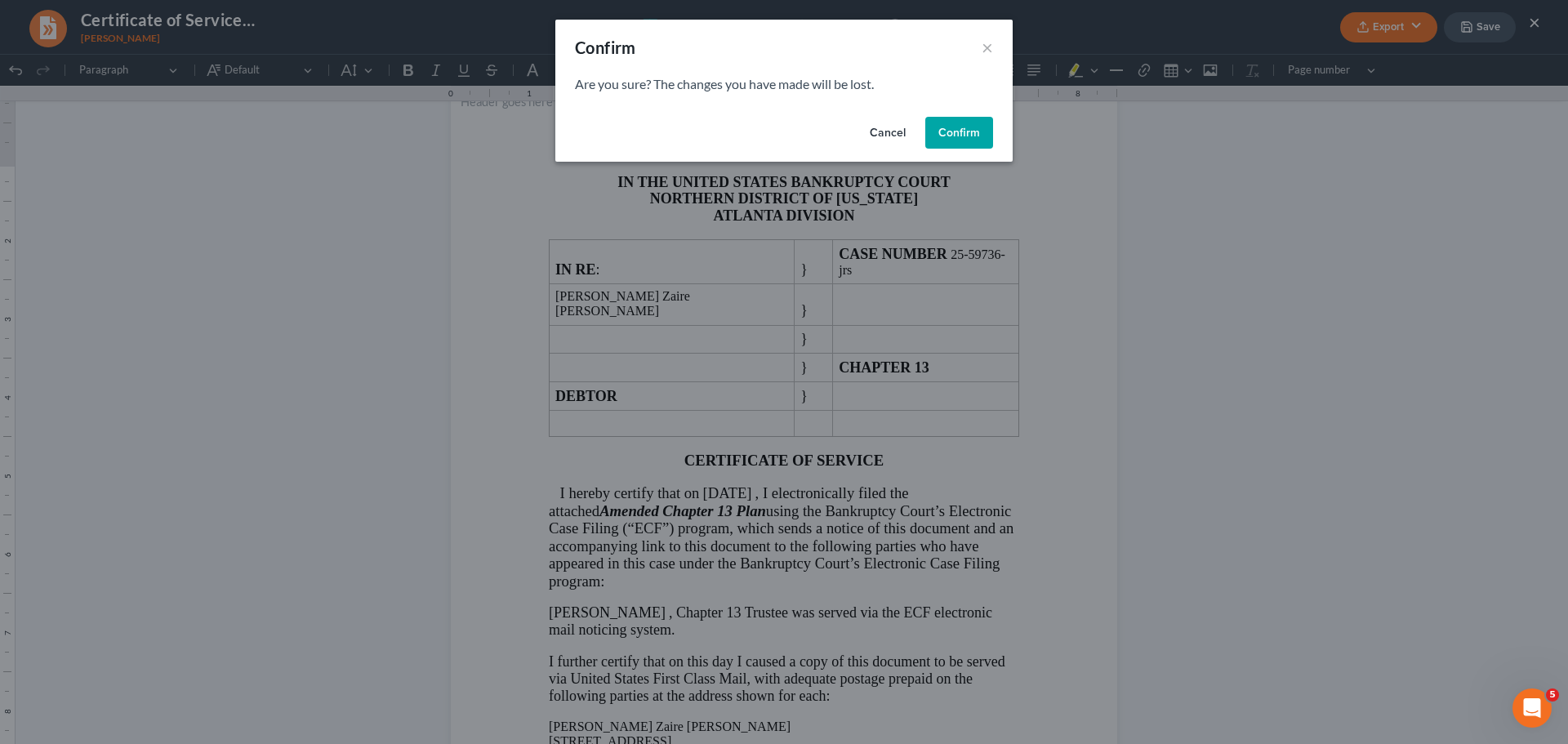
click at [994, 135] on div "Cancel Confirm" at bounding box center [784, 136] width 458 height 52
click at [952, 125] on button "Confirm" at bounding box center [959, 133] width 68 height 32
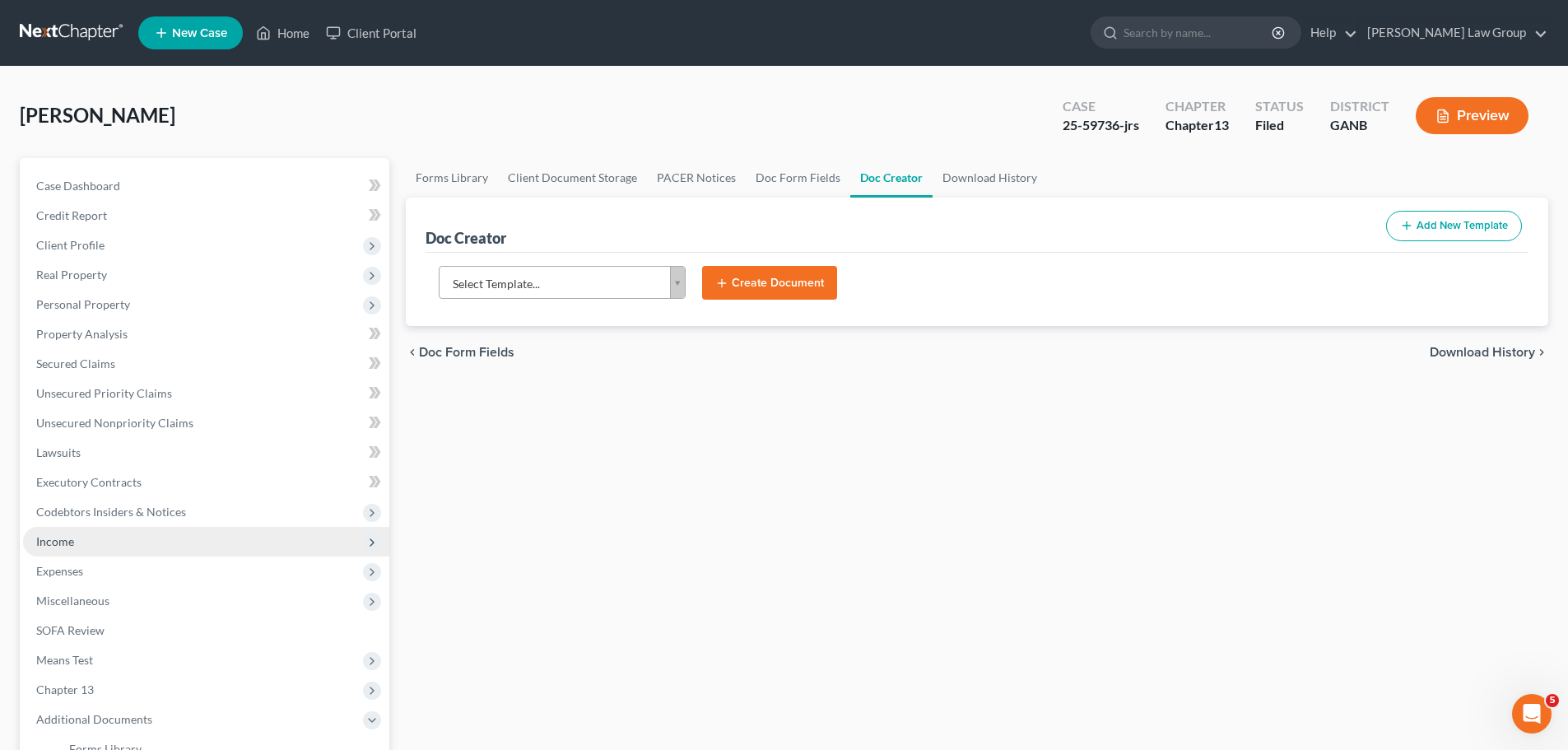
click at [128, 535] on span "Income" at bounding box center [205, 542] width 366 height 30
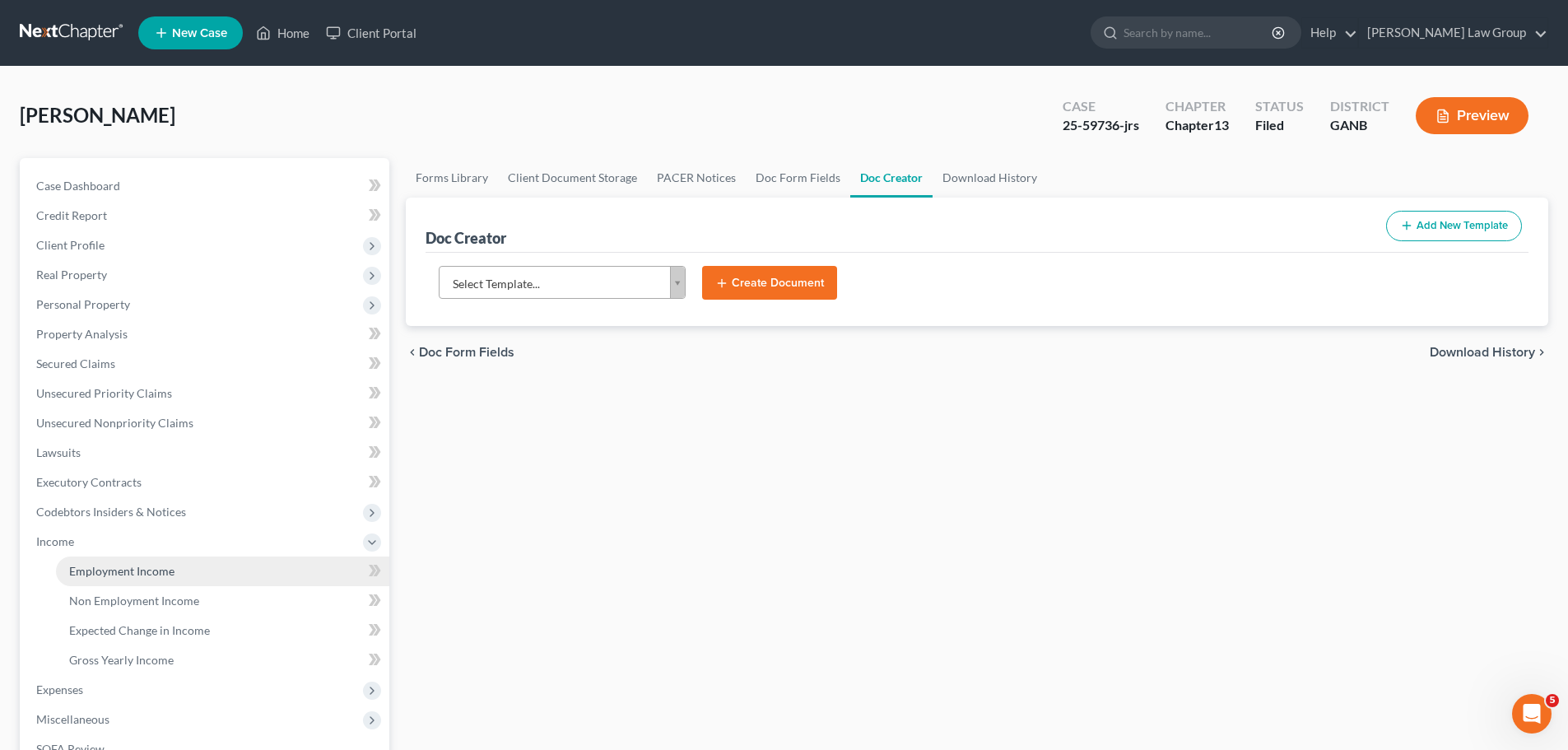
click at [162, 567] on span "Employment Income" at bounding box center [121, 570] width 105 height 14
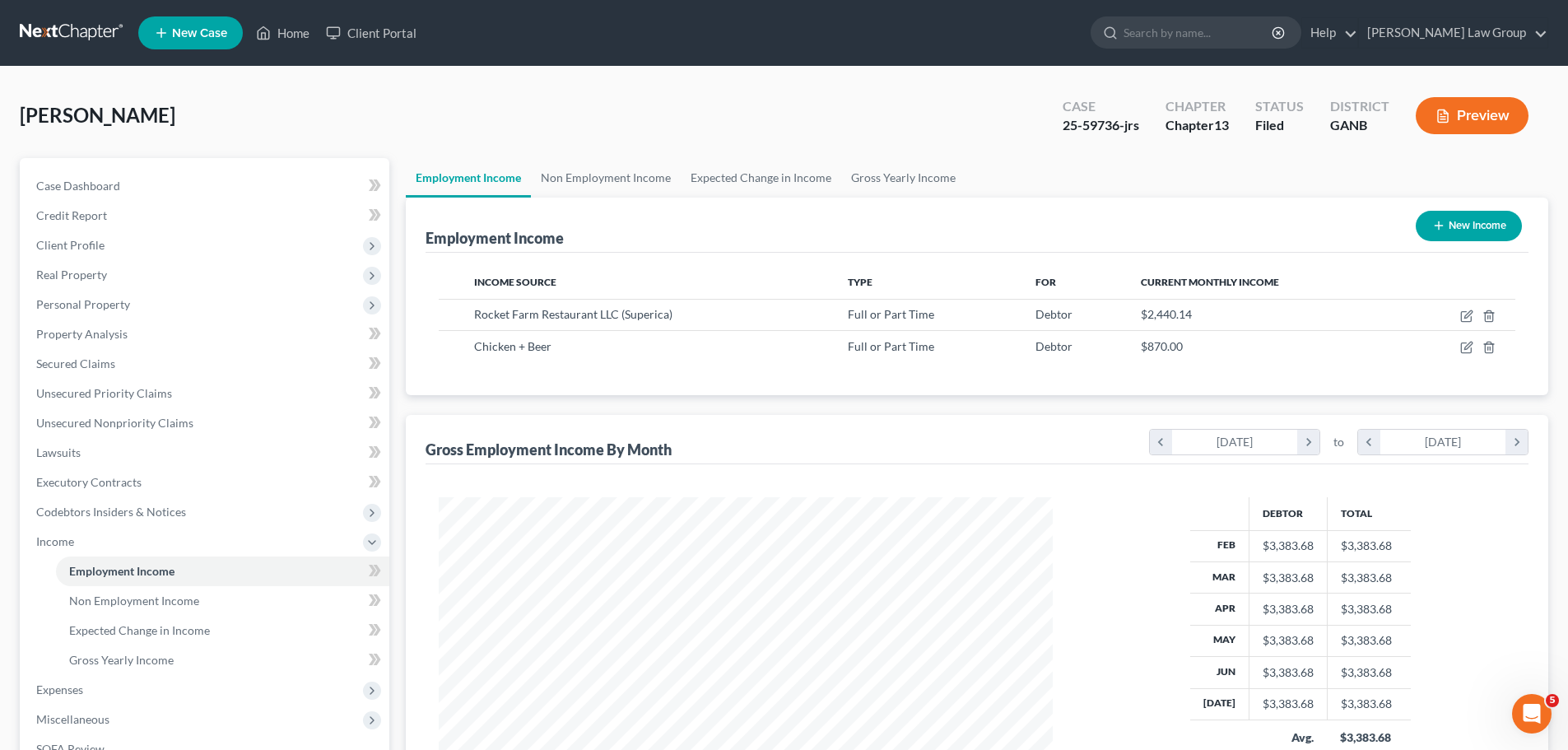
scroll to position [307, 646]
click at [309, 23] on link "Home" at bounding box center [282, 32] width 70 height 30
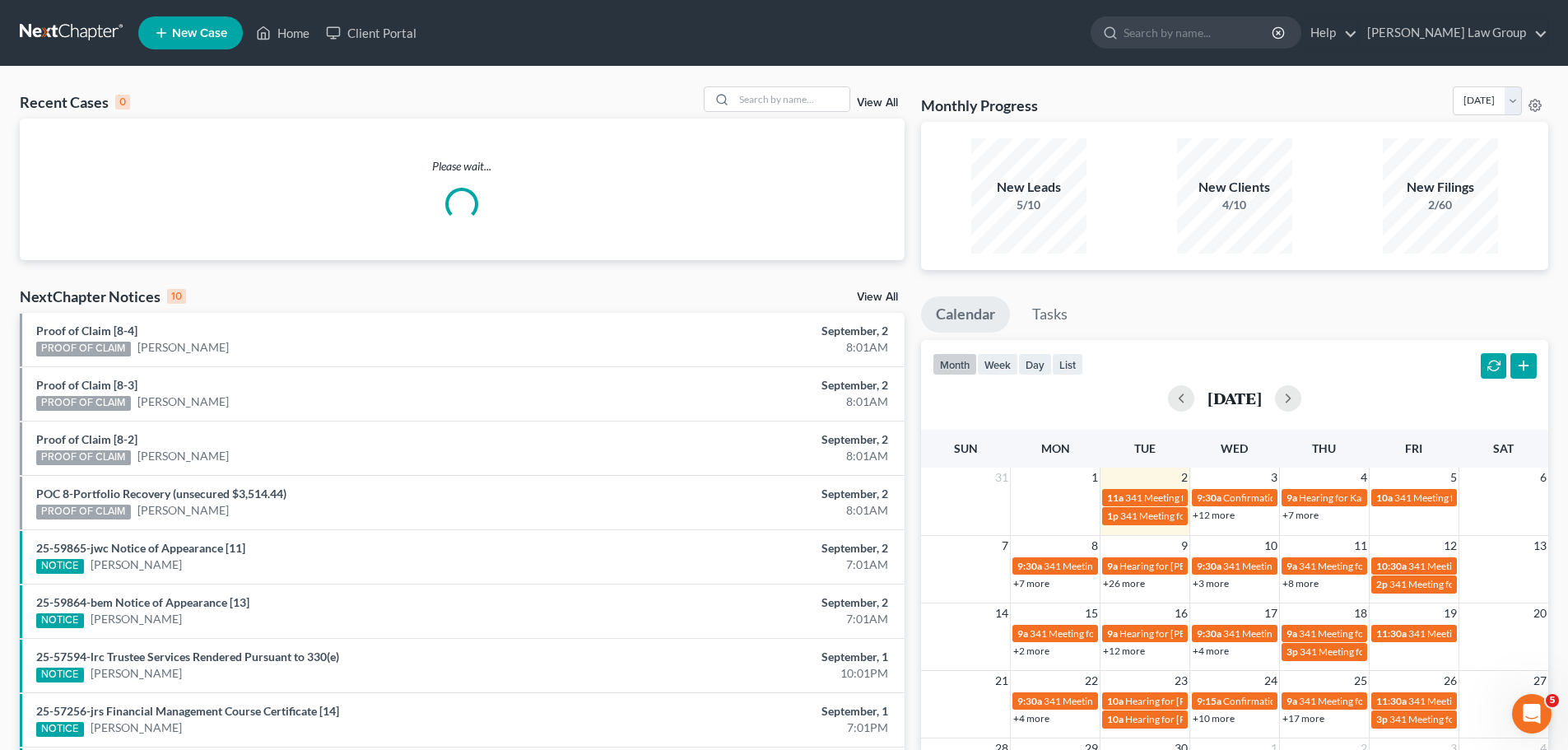
click at [778, 116] on div "Recent Cases 0 View All" at bounding box center [462, 102] width 884 height 32
click at [771, 105] on input "search" at bounding box center [792, 98] width 116 height 24
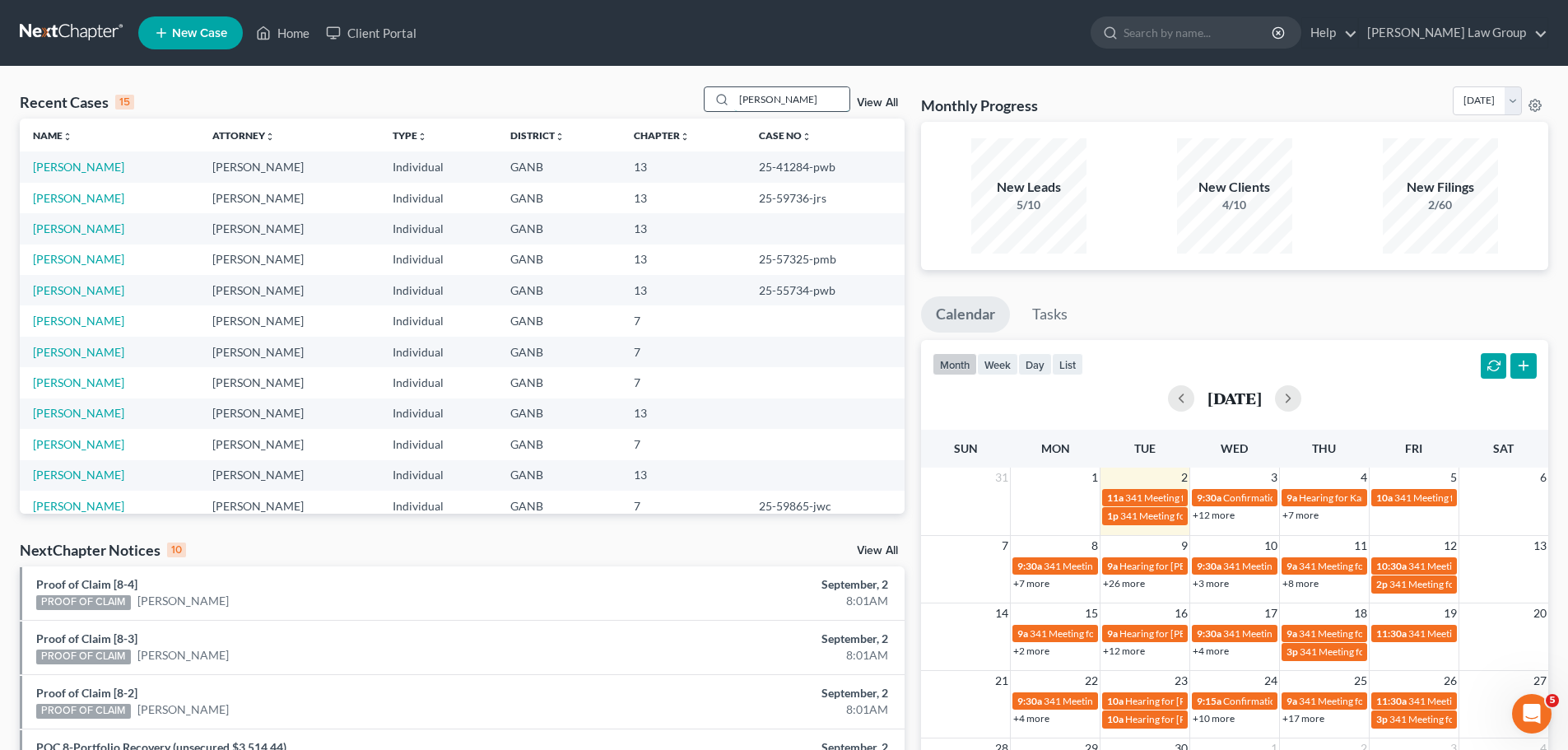
type input "[PERSON_NAME]"
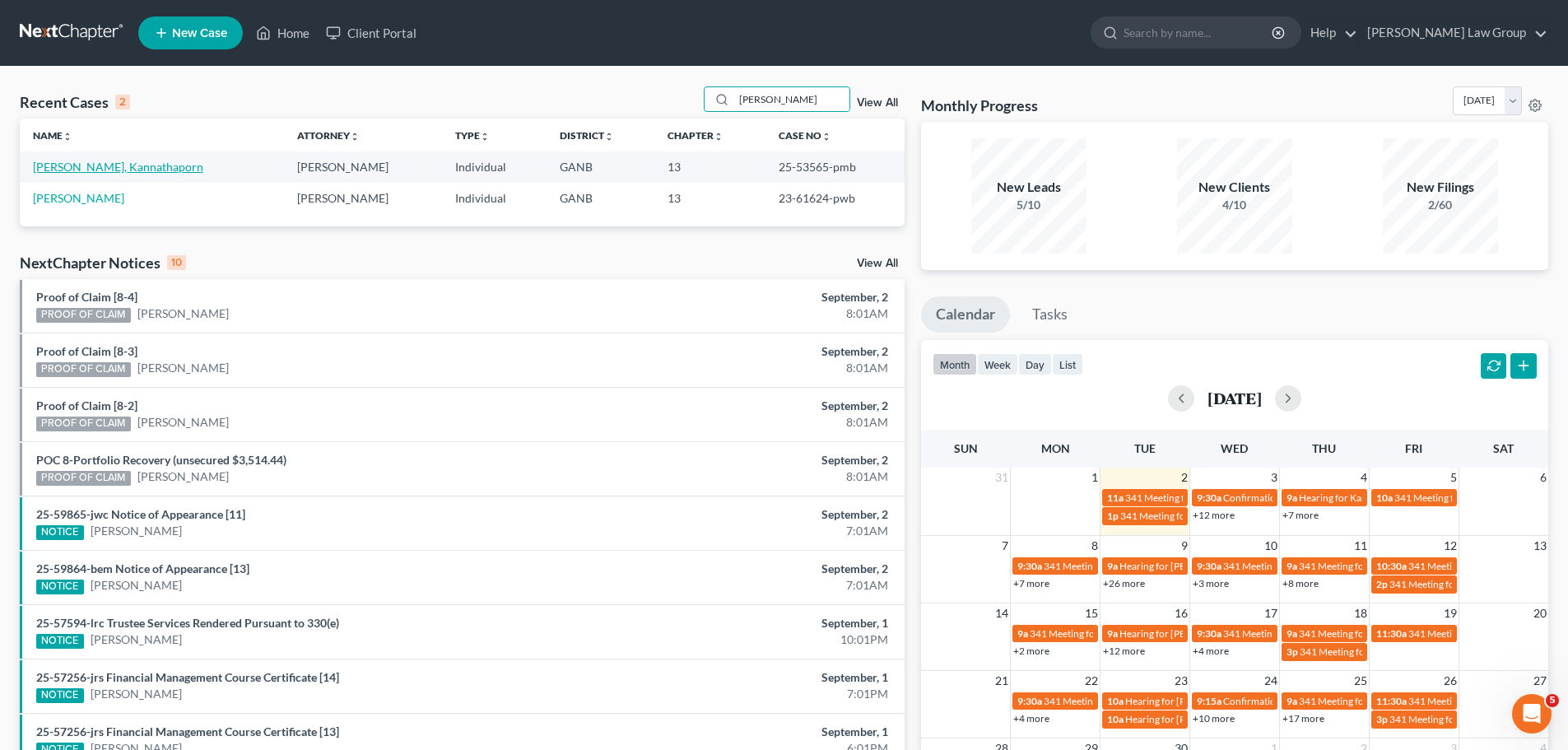
click at [102, 163] on link "[PERSON_NAME], Kannathaporn" at bounding box center [117, 166] width 170 height 14
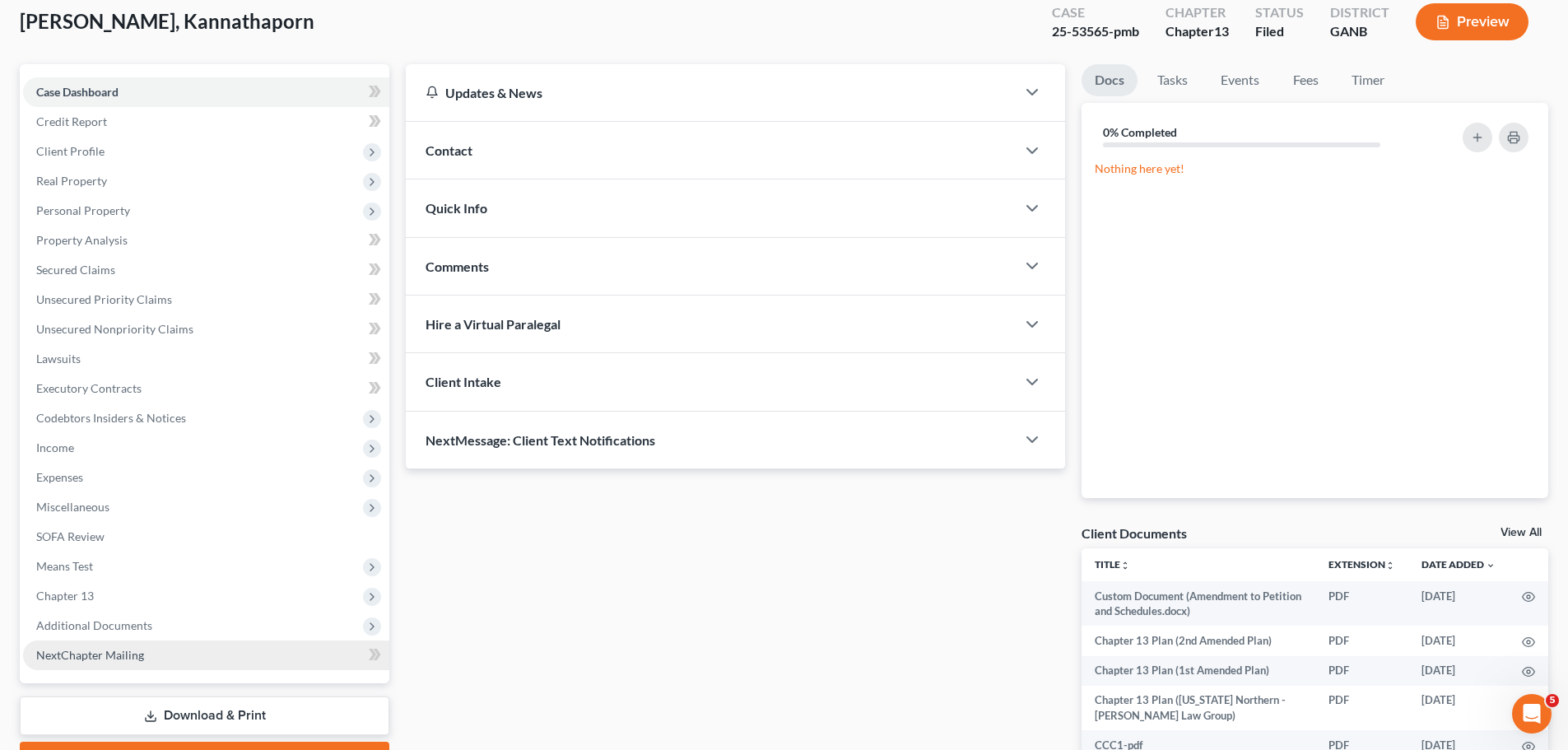
scroll to position [205, 0]
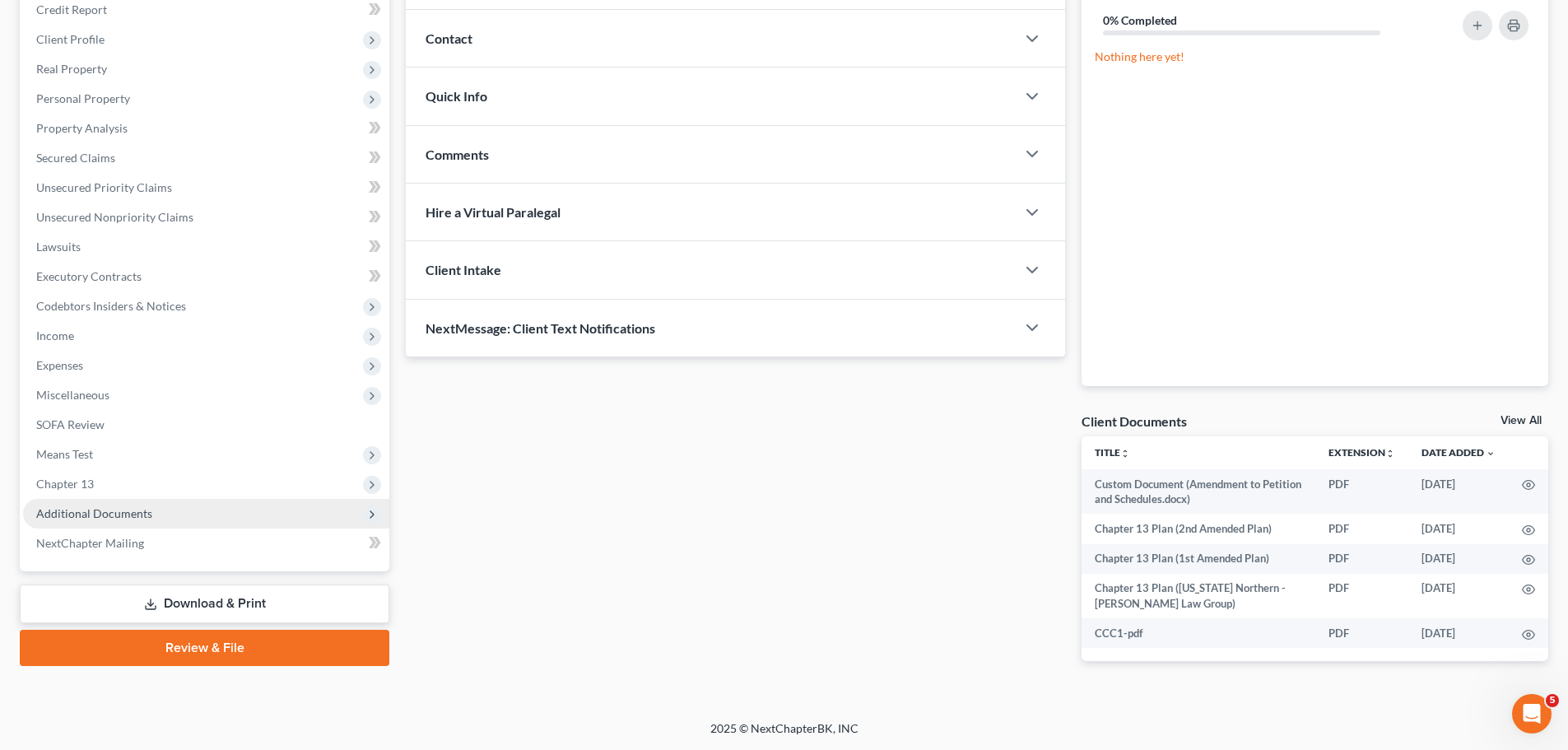
click at [158, 515] on span "Additional Documents" at bounding box center [205, 513] width 366 height 30
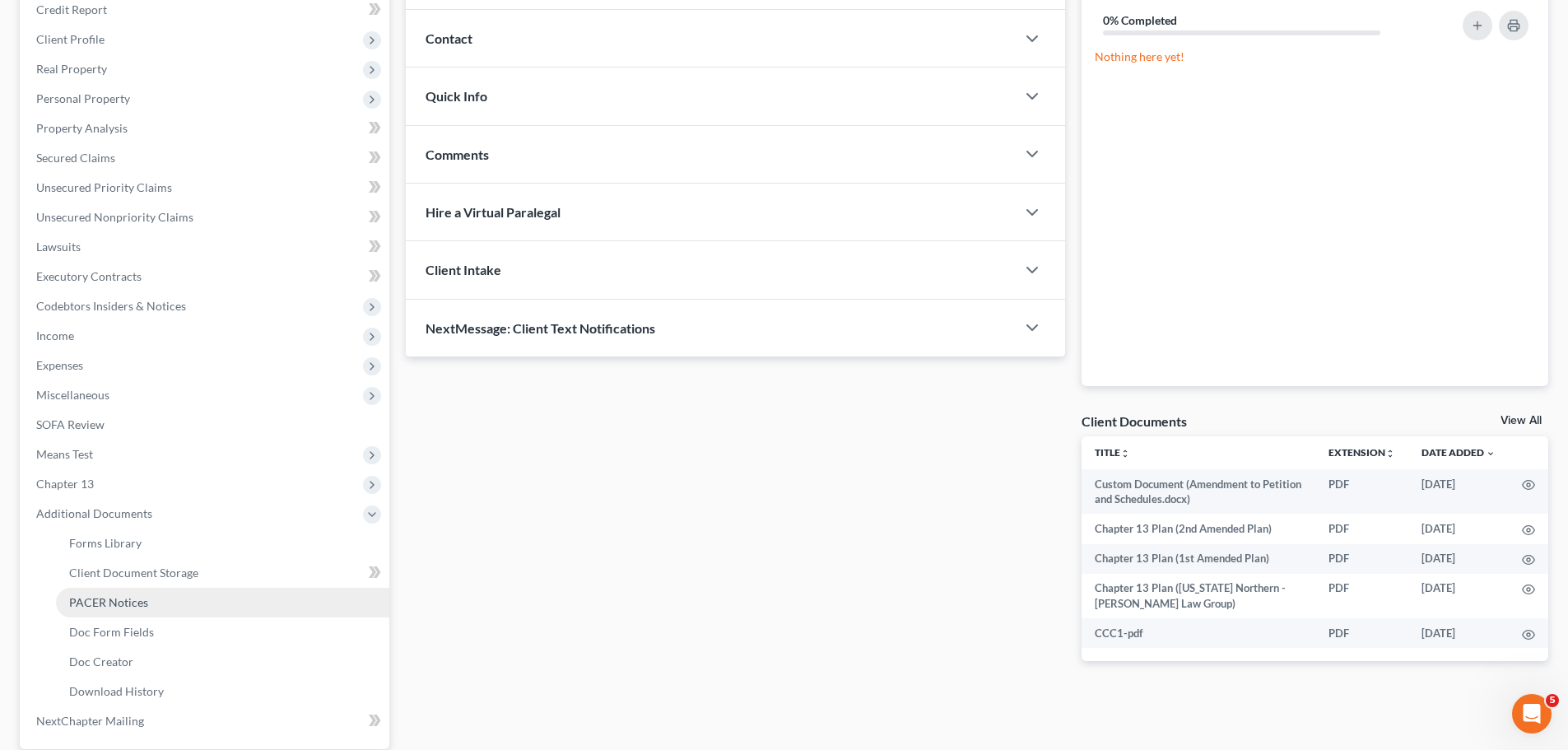
click at [150, 596] on link "PACER Notices" at bounding box center [222, 602] width 333 height 30
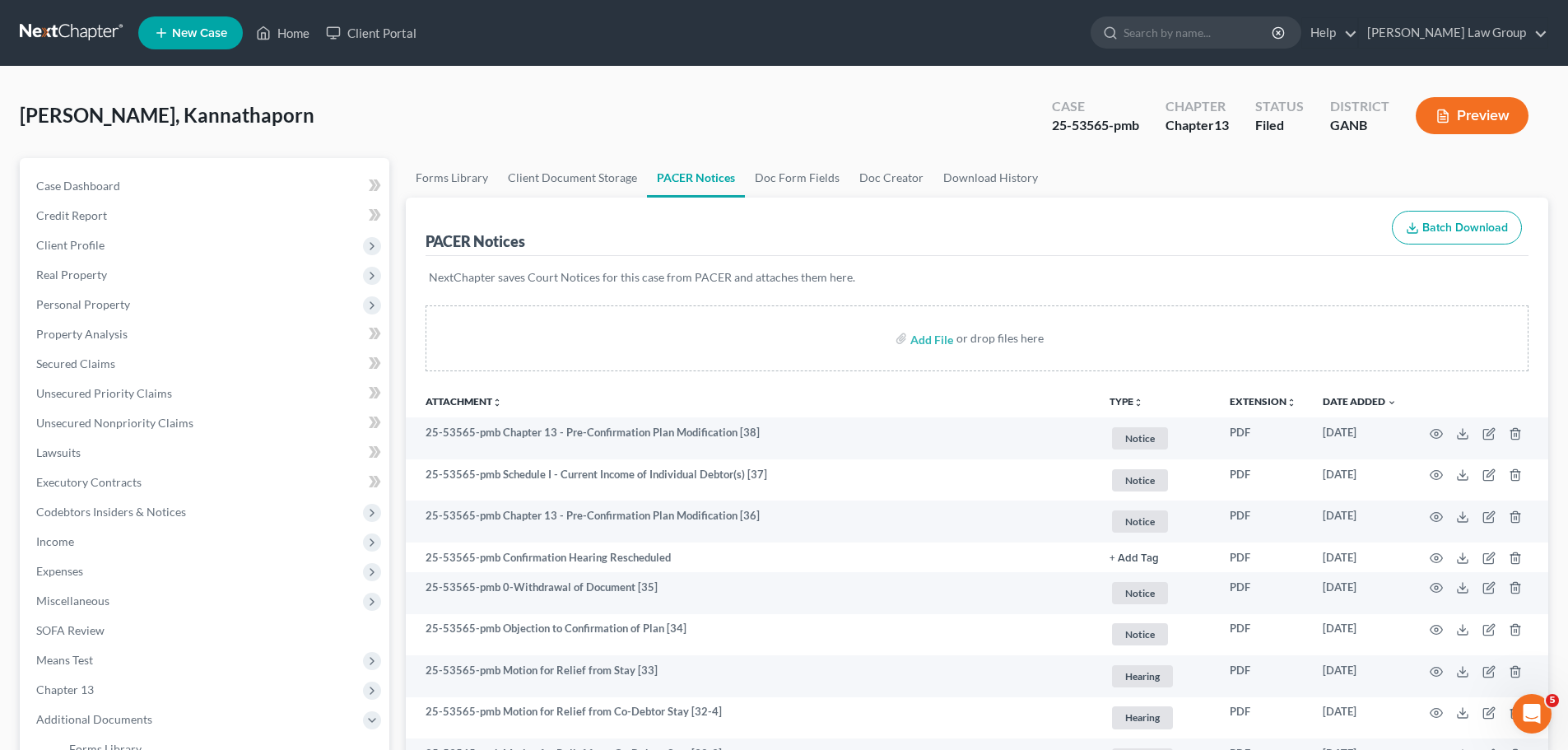
click at [1110, 395] on th "TYPE unfold_more NONE Capital One U/s Exported from Doc Creator [DATE] Hearing …" at bounding box center [1156, 400] width 120 height 32
click at [1122, 404] on button "TYPE unfold_more" at bounding box center [1126, 401] width 33 height 11
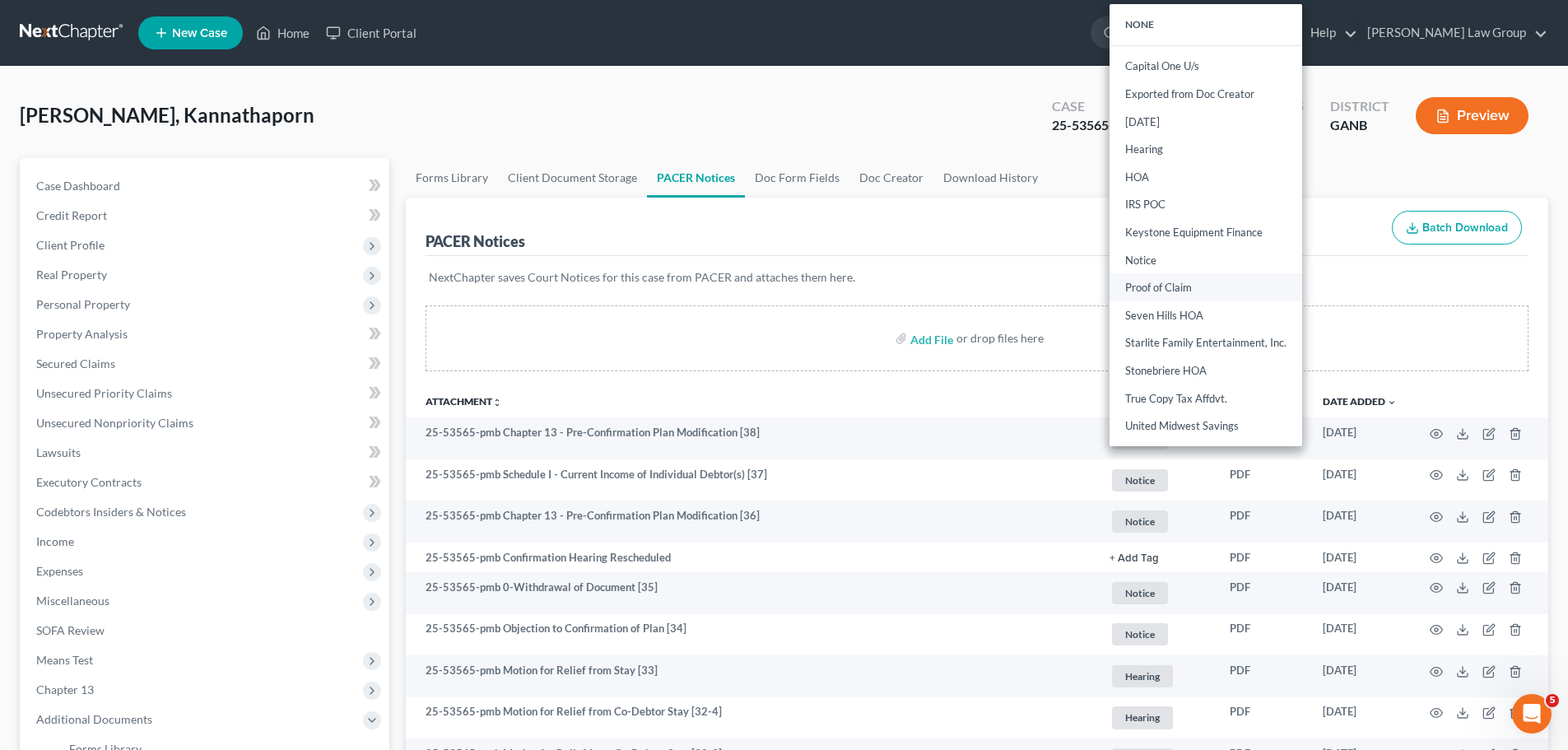
click at [1176, 274] on link "Proof of Claim" at bounding box center [1206, 288] width 193 height 28
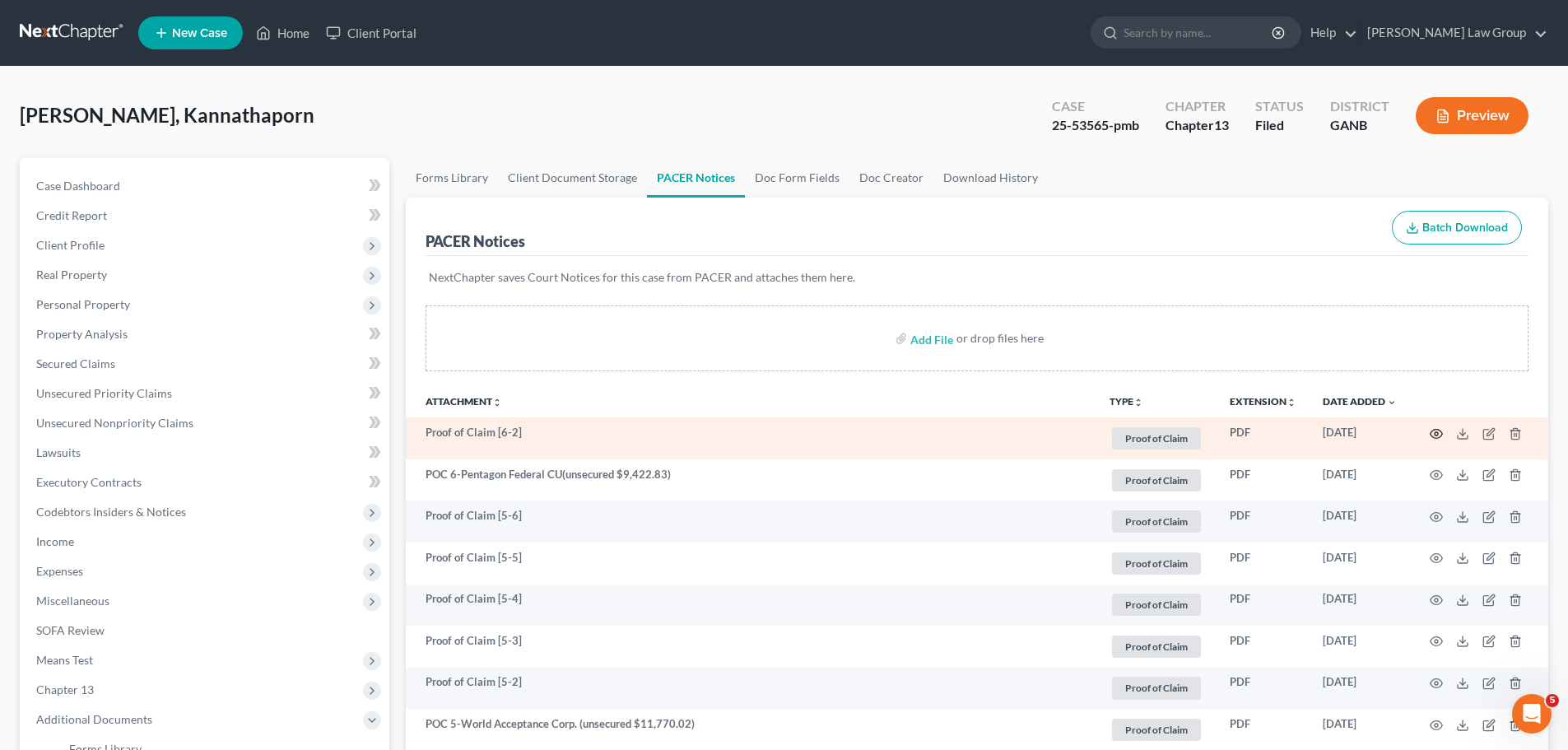
click at [1431, 433] on icon "button" at bounding box center [1436, 434] width 13 height 13
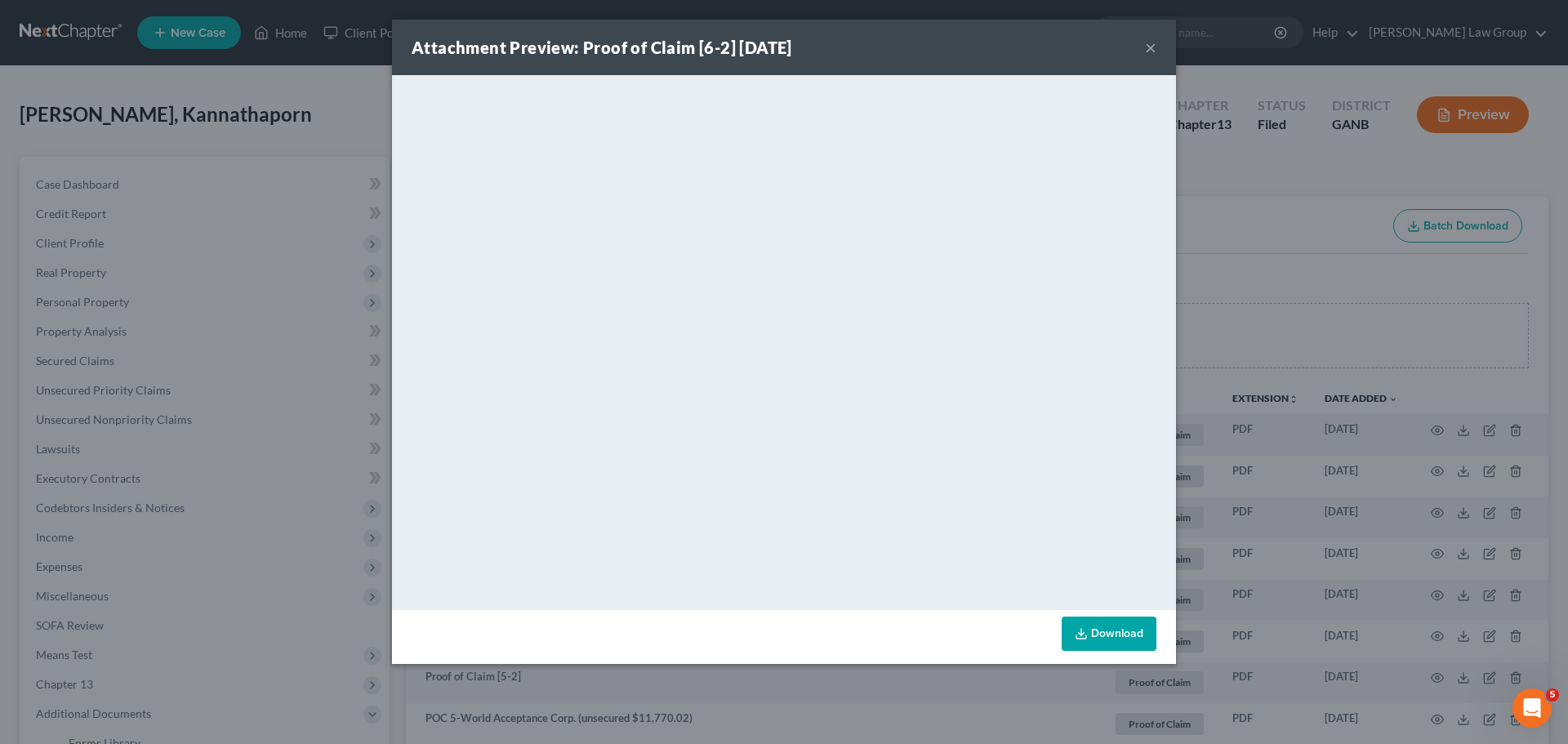
click at [1152, 45] on button "×" at bounding box center [1150, 47] width 11 height 20
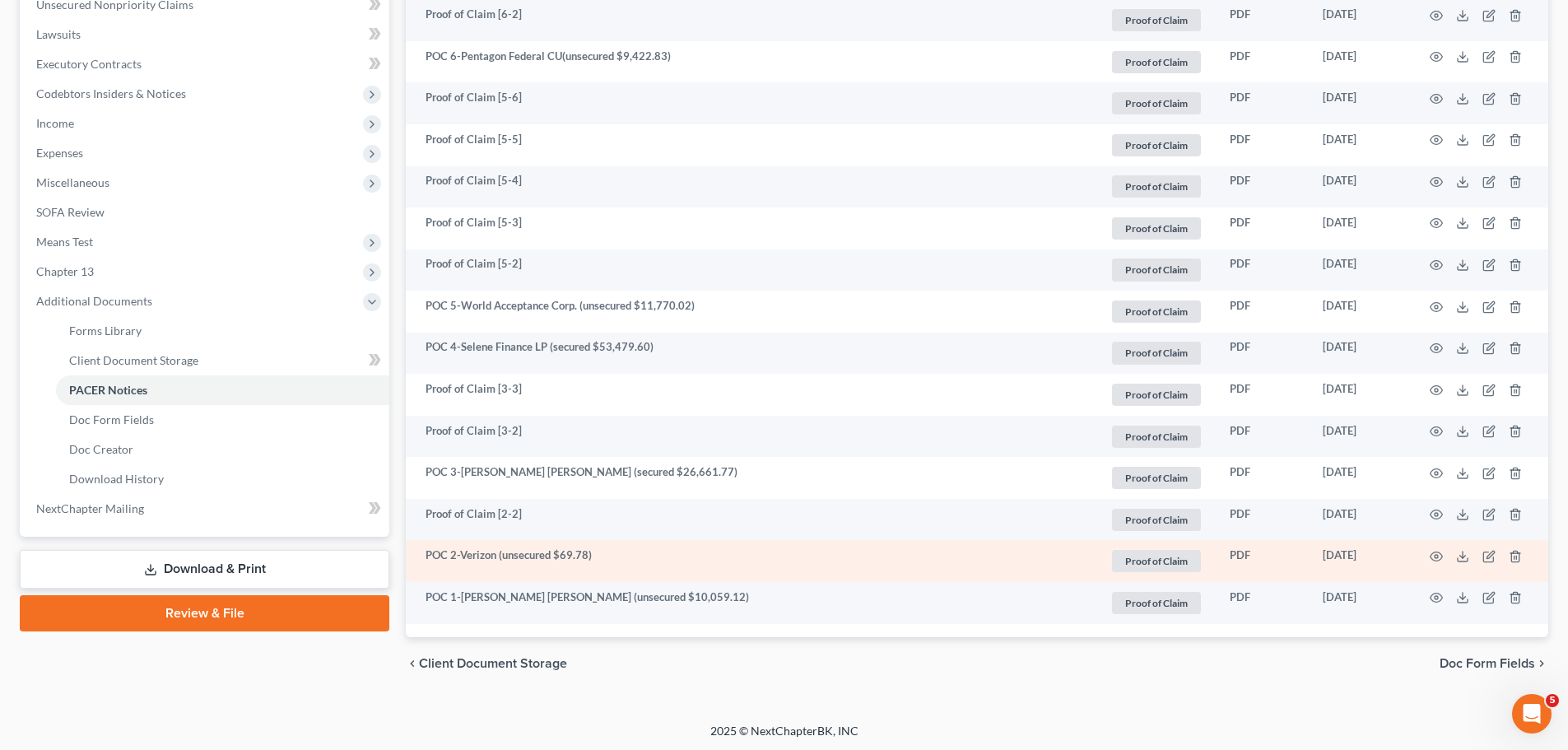
scroll to position [420, 0]
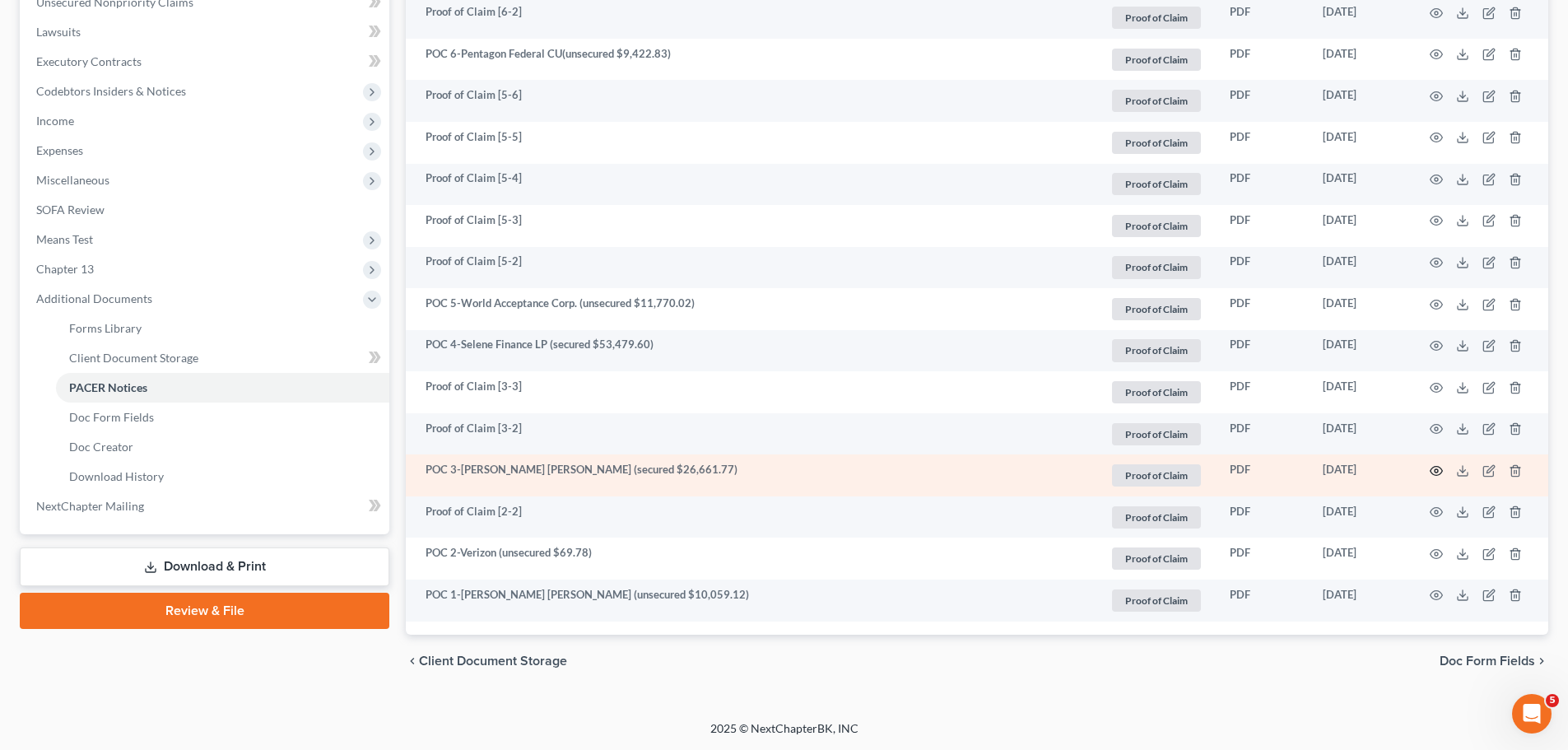
click at [1432, 468] on icon "button" at bounding box center [1436, 471] width 13 height 13
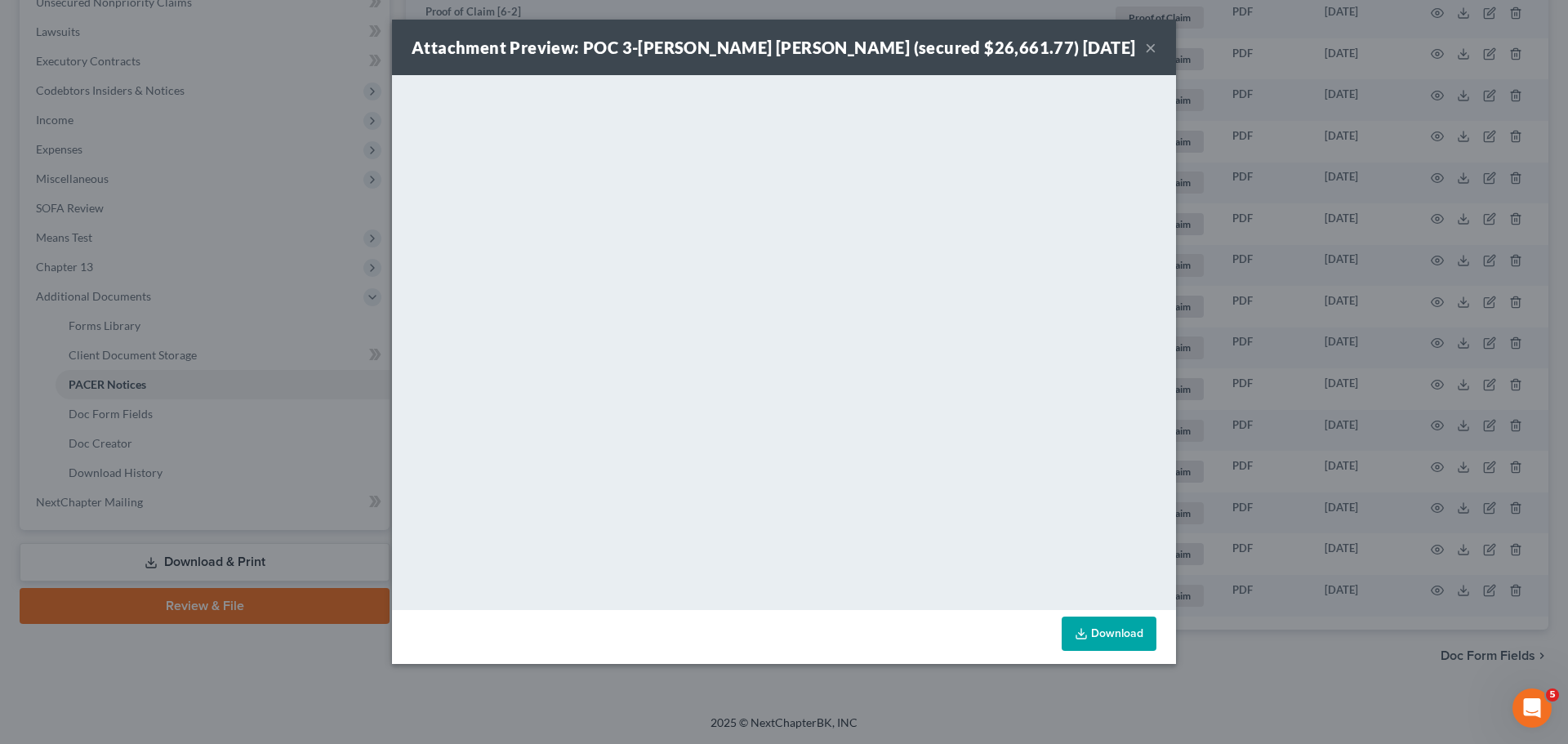
click at [1152, 57] on button "×" at bounding box center [1150, 47] width 11 height 20
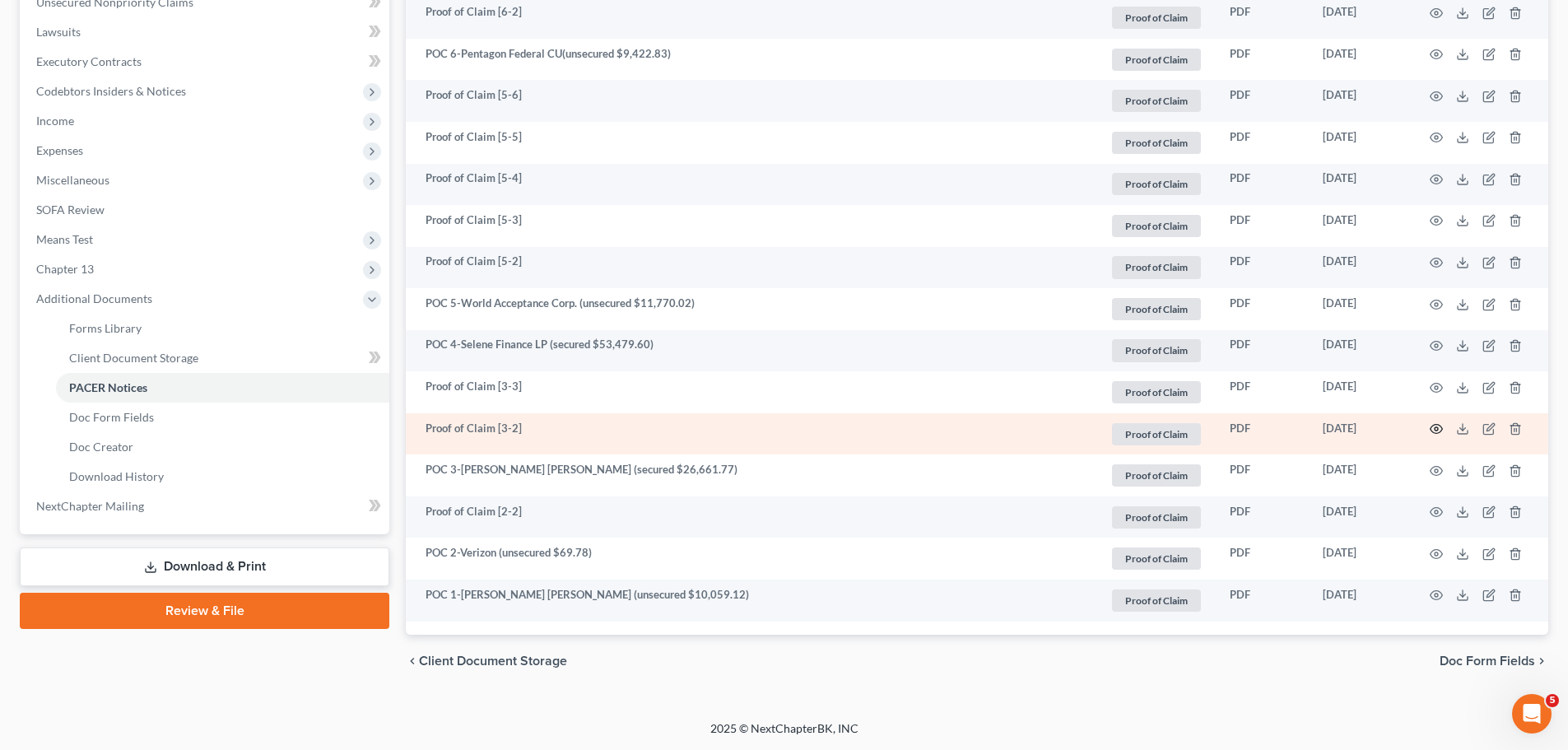
click at [1434, 424] on icon "button" at bounding box center [1436, 429] width 13 height 13
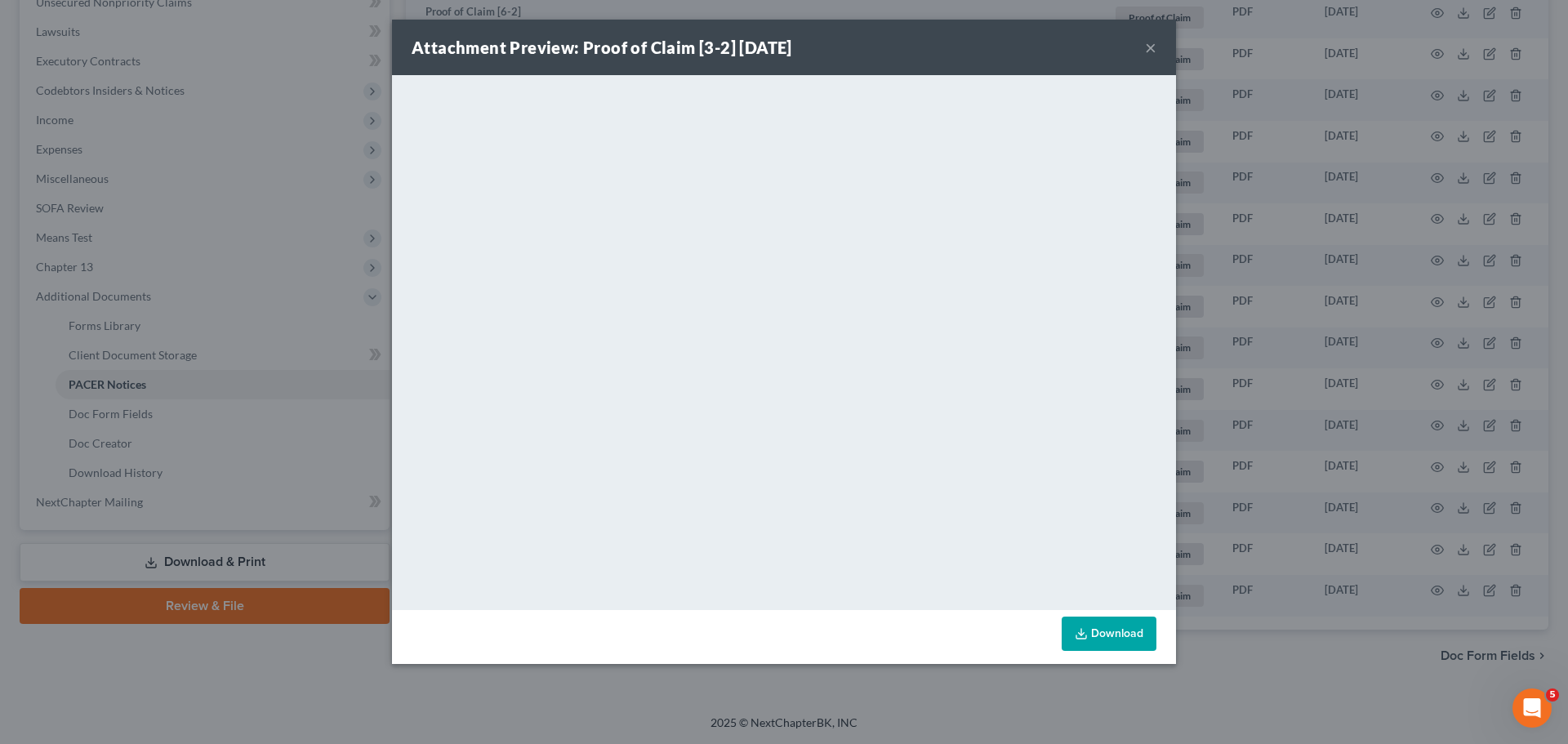
click at [1155, 55] on button "×" at bounding box center [1150, 47] width 11 height 20
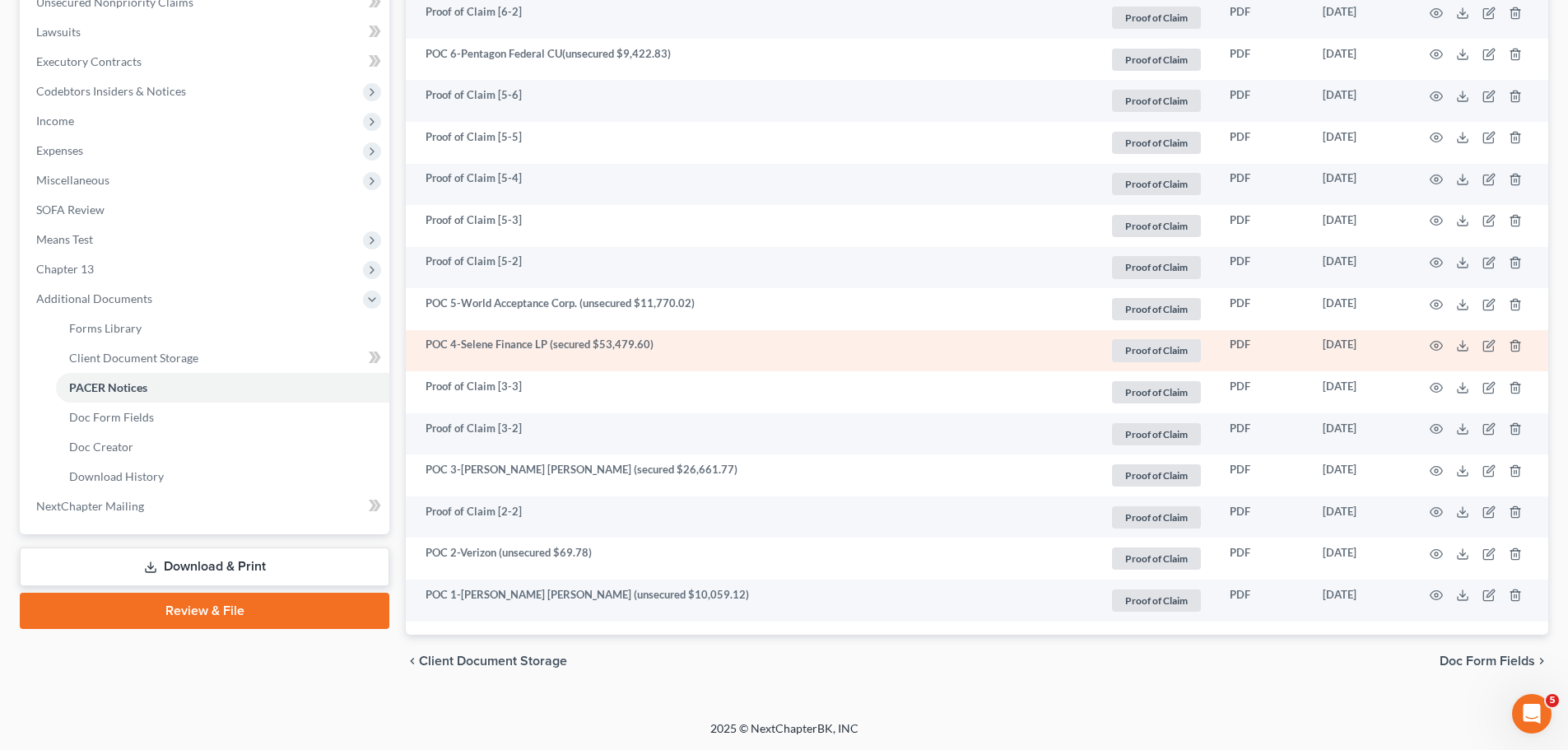
click at [1440, 338] on td at bounding box center [1478, 352] width 138 height 42
click at [1433, 340] on icon "button" at bounding box center [1436, 346] width 13 height 13
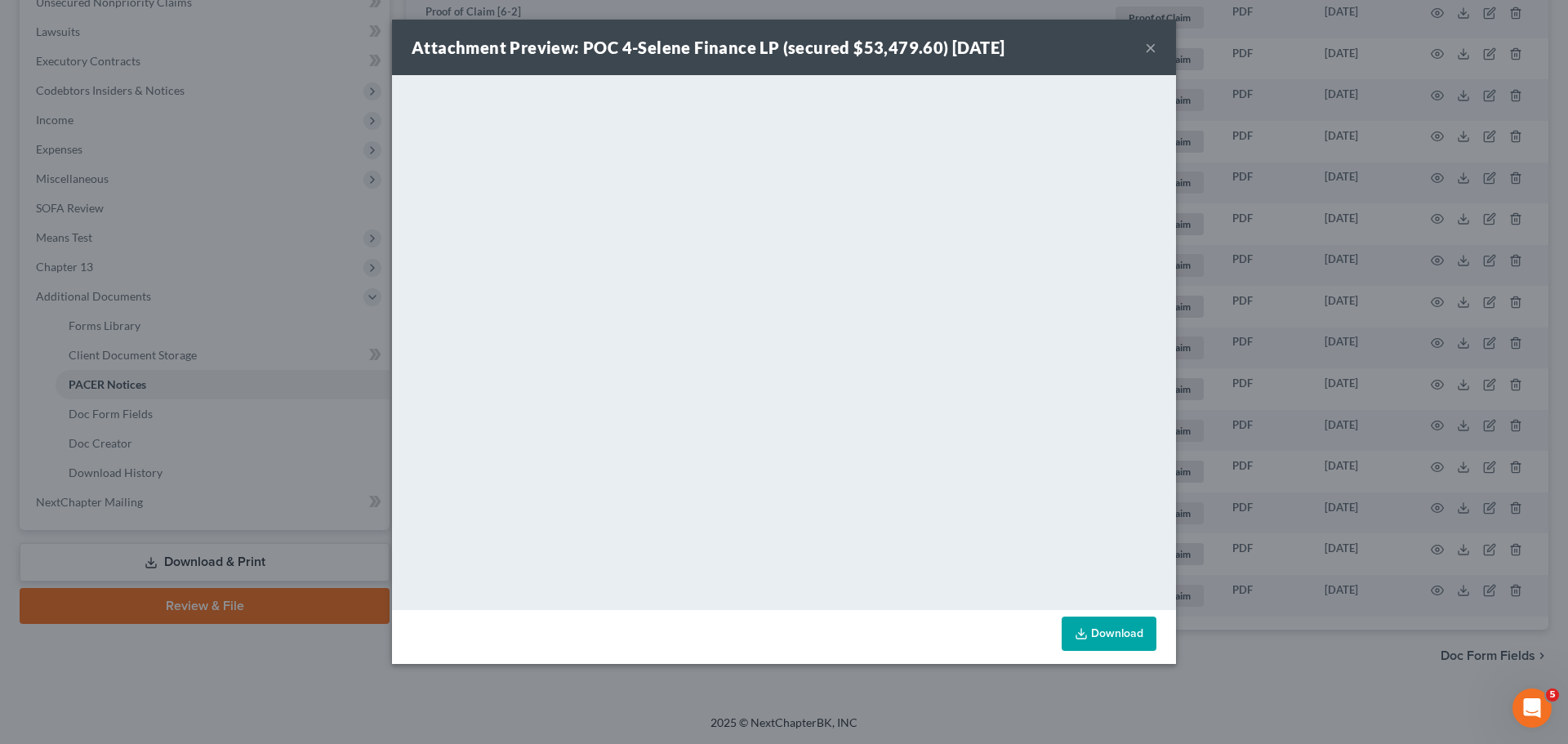
click at [1145, 56] on button "×" at bounding box center [1150, 47] width 11 height 20
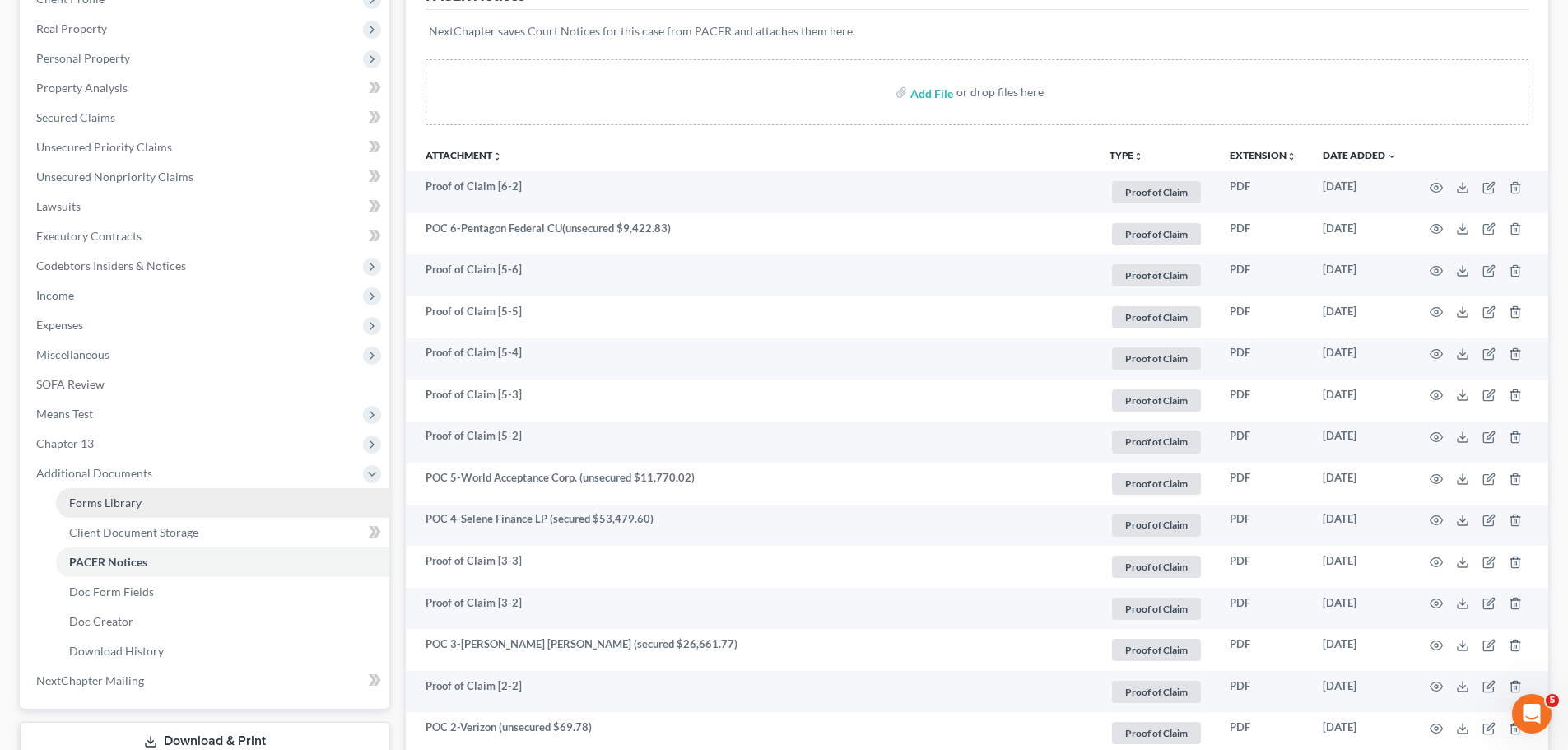
scroll to position [338, 0]
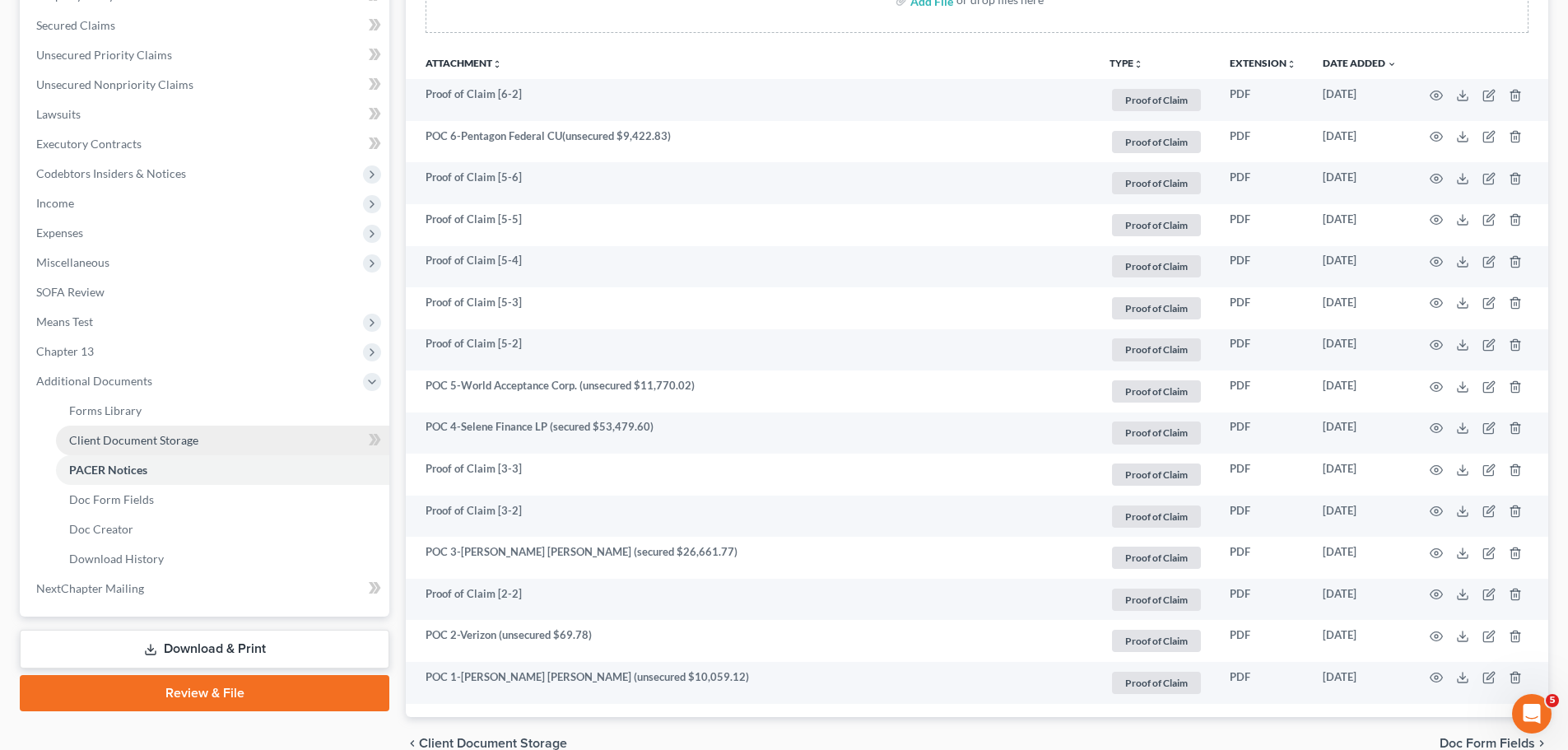
click at [136, 438] on span "Client Document Storage" at bounding box center [133, 439] width 129 height 14
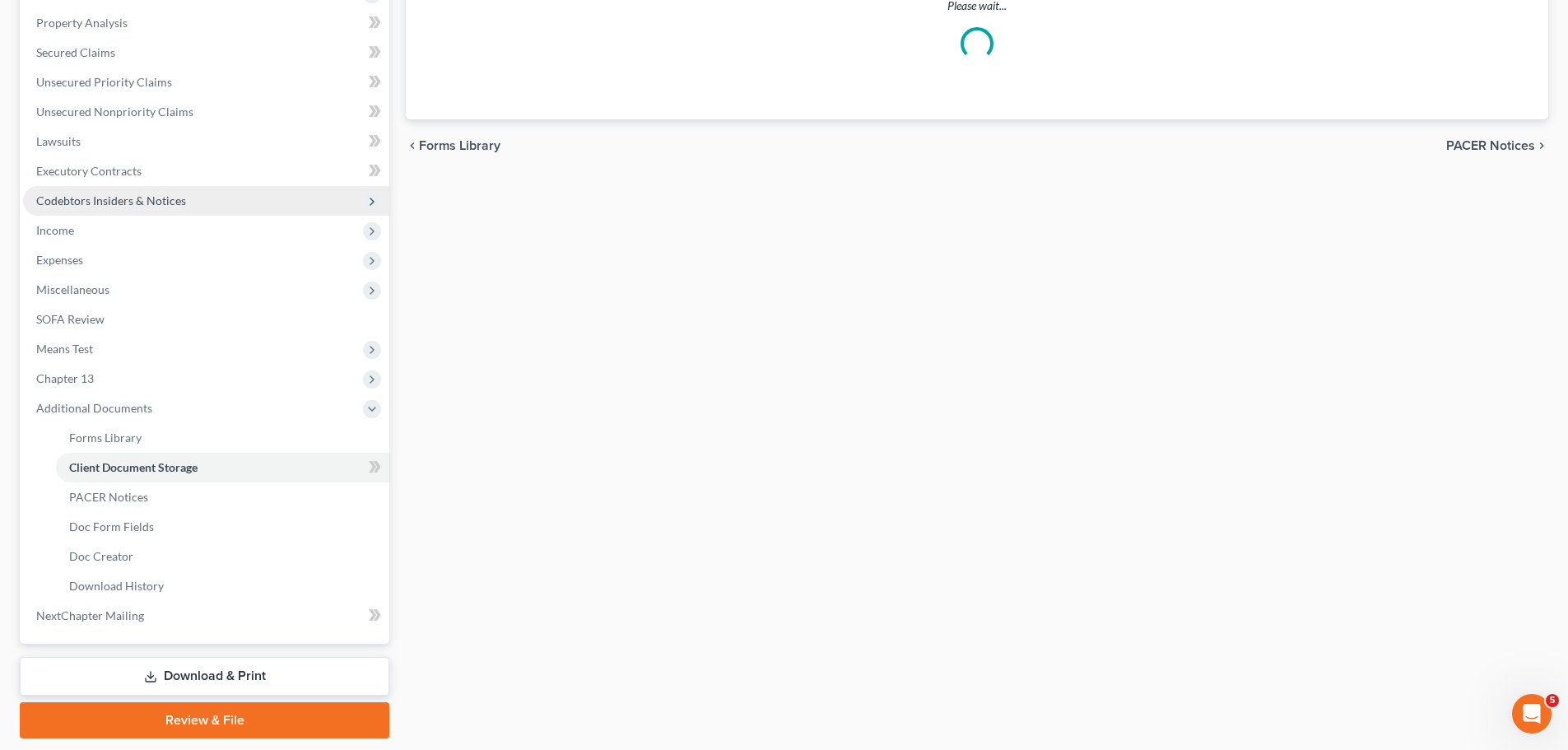
scroll to position [68, 0]
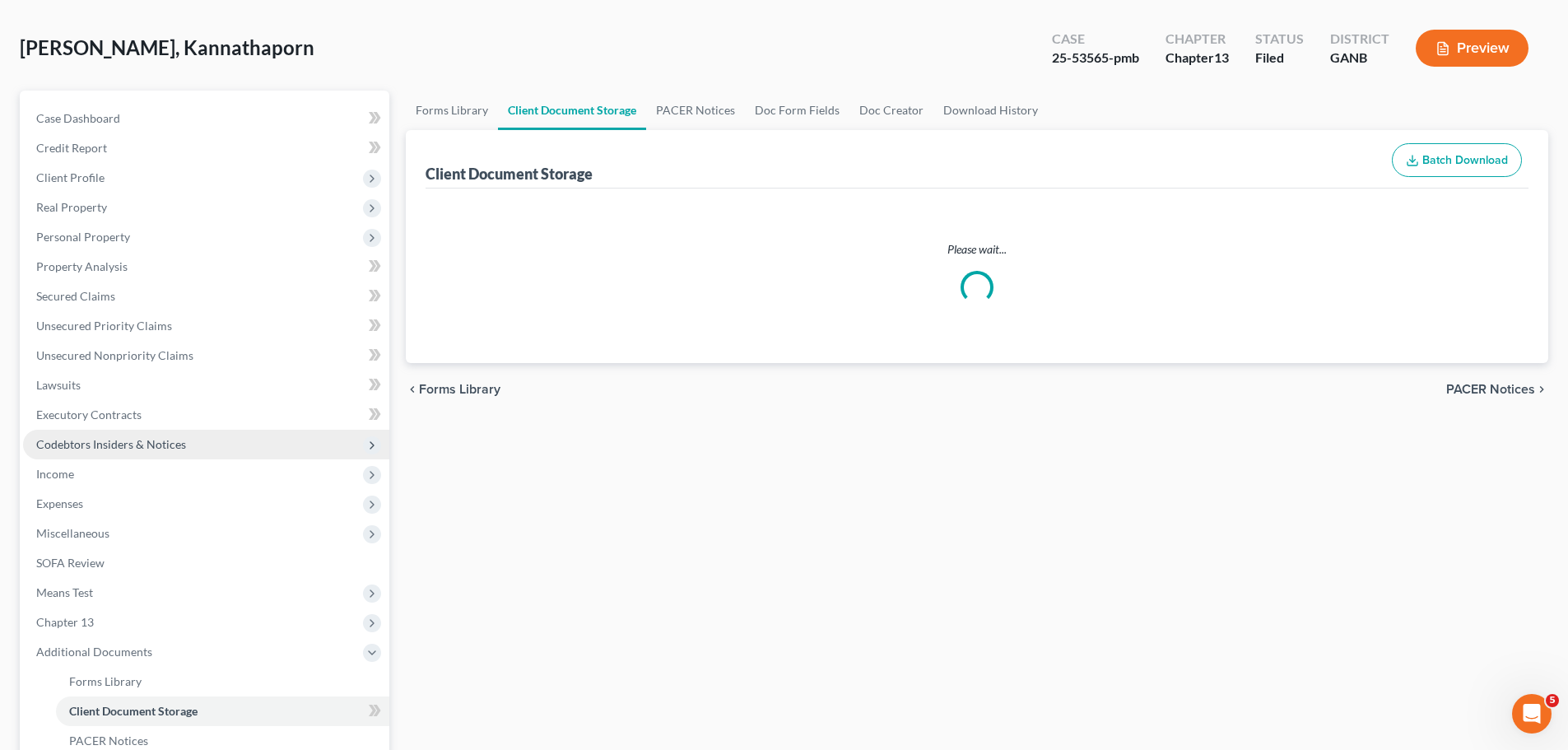
select select "5"
select select "0"
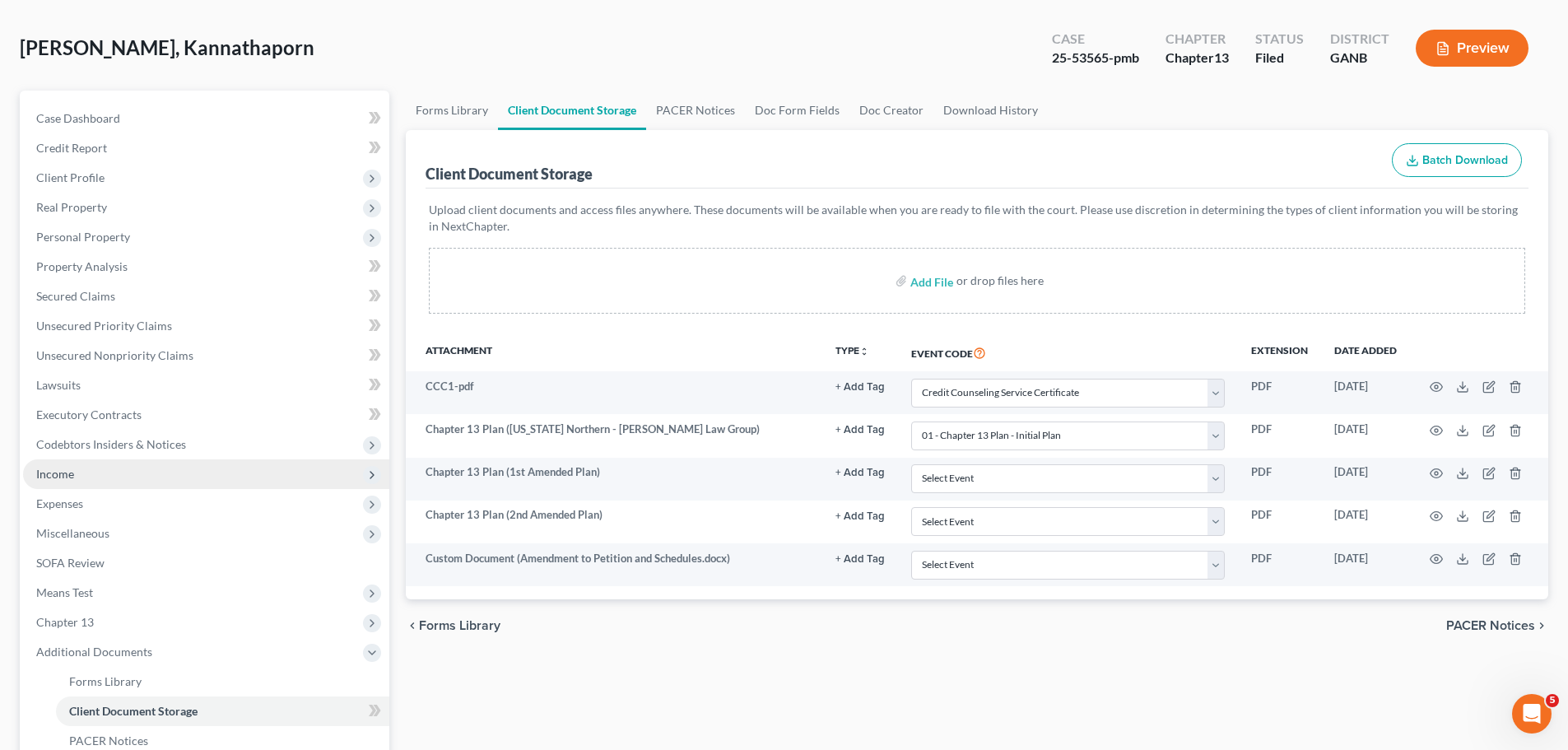
scroll to position [0, 0]
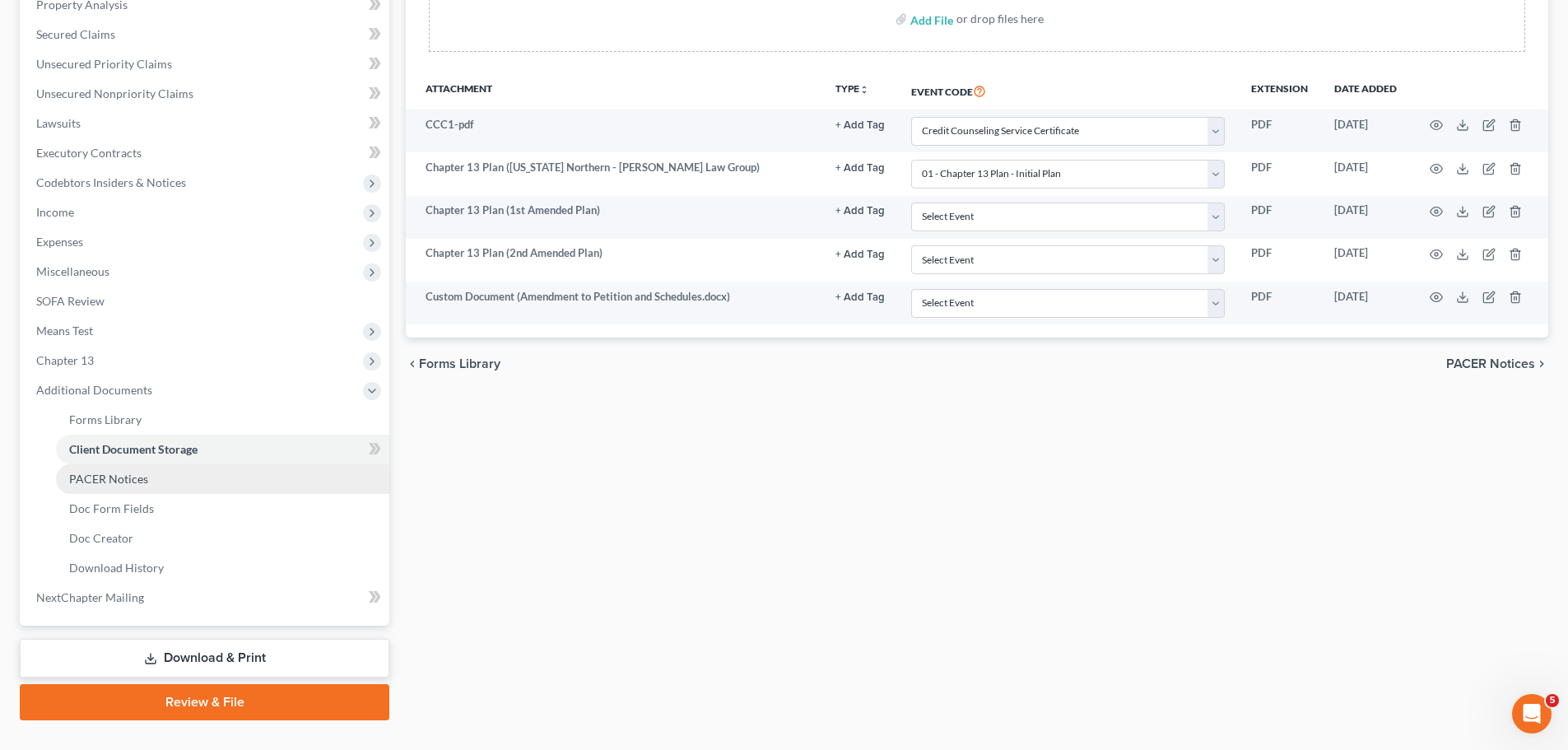
click at [114, 469] on link "PACER Notices" at bounding box center [222, 479] width 333 height 30
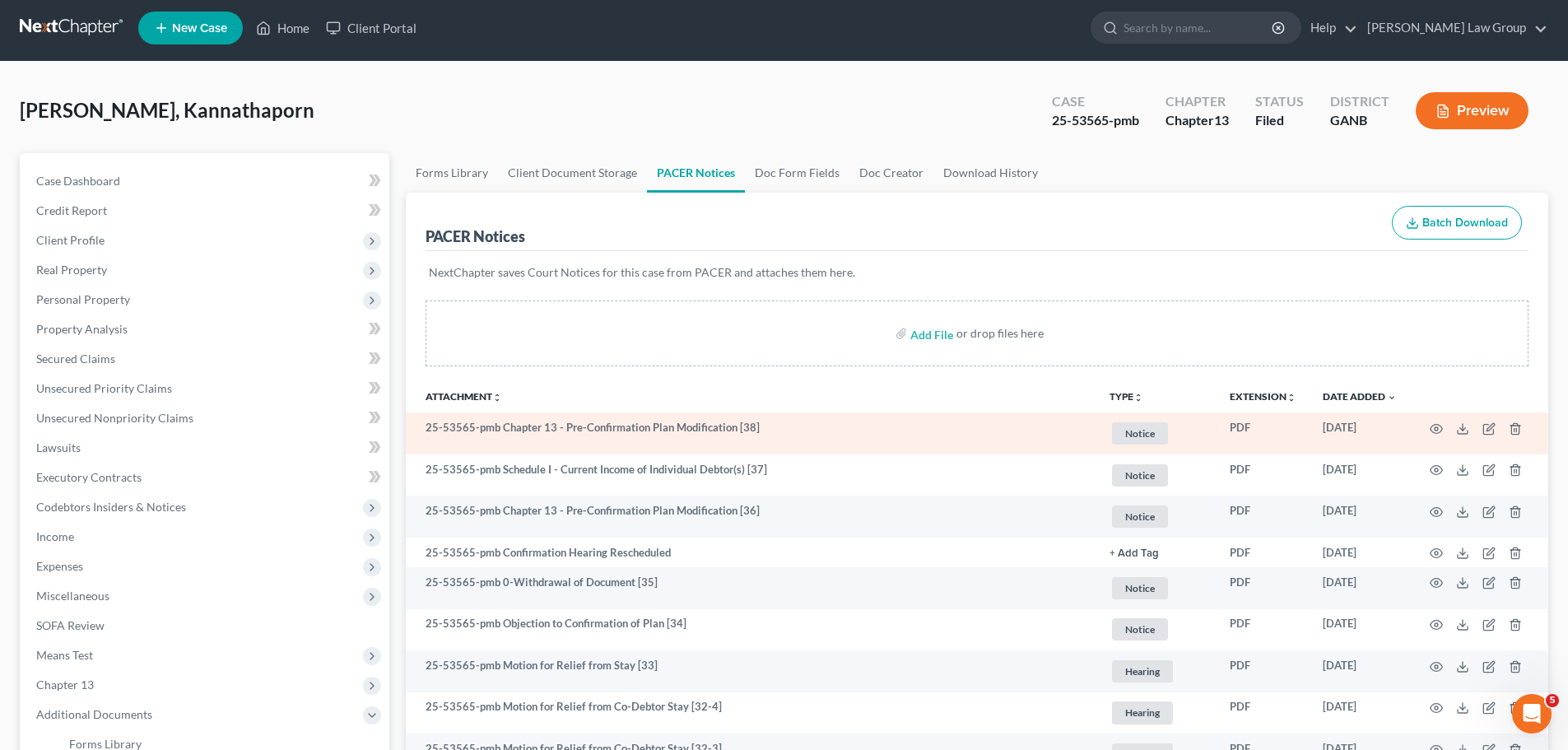
scroll to position [164, 0]
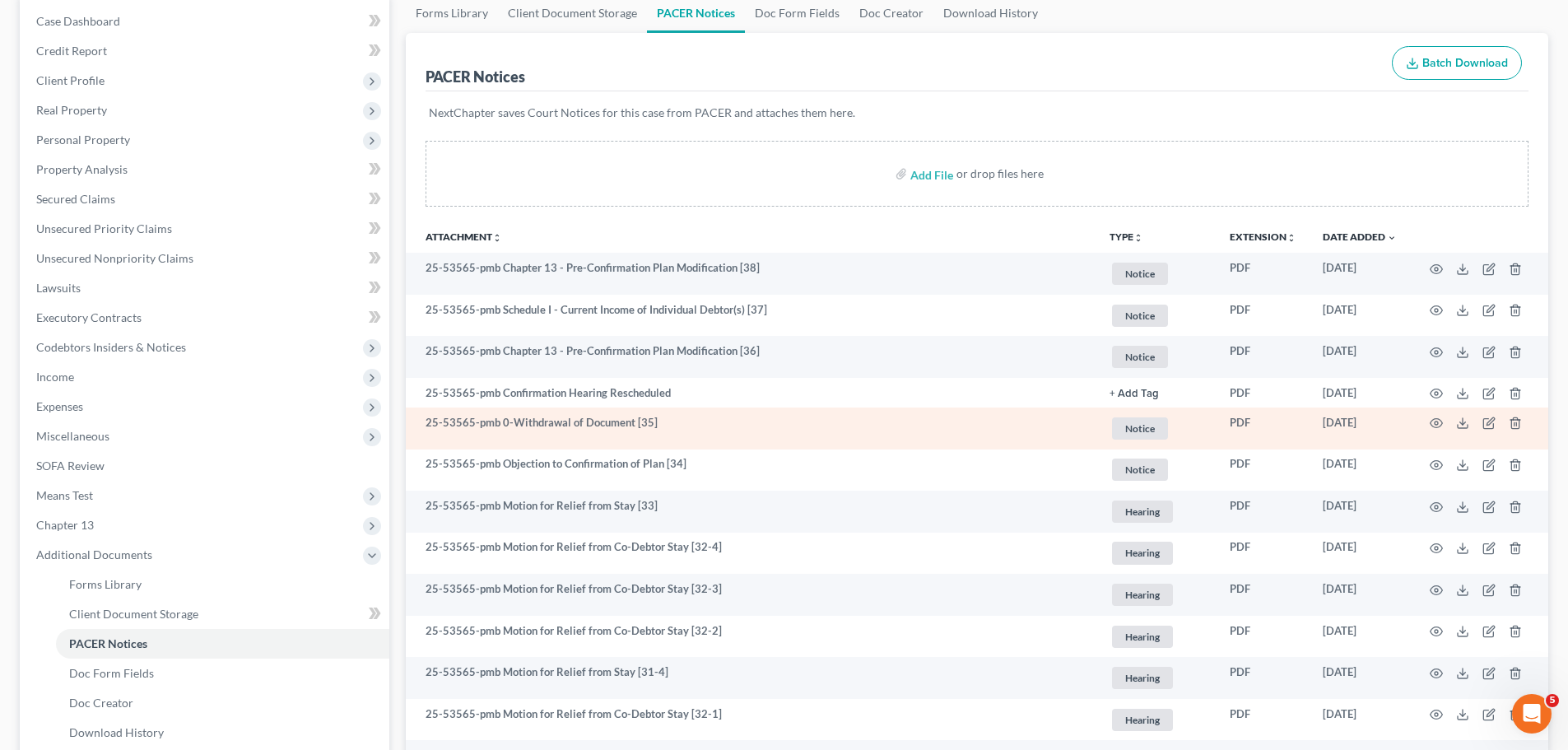
click at [1435, 415] on td at bounding box center [1478, 429] width 138 height 42
click at [1436, 420] on icon "button" at bounding box center [1436, 423] width 13 height 13
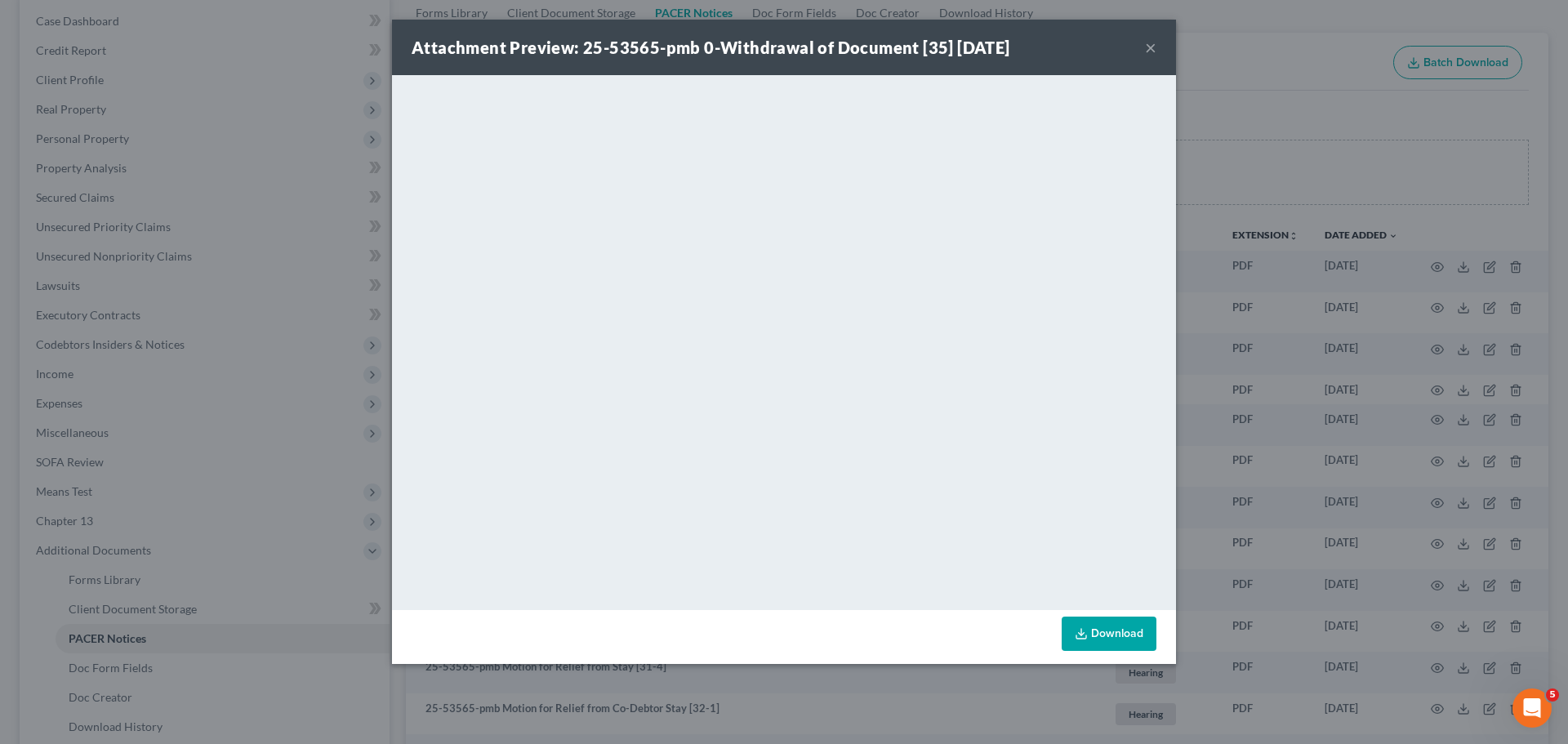
click at [1148, 52] on button "×" at bounding box center [1150, 47] width 11 height 20
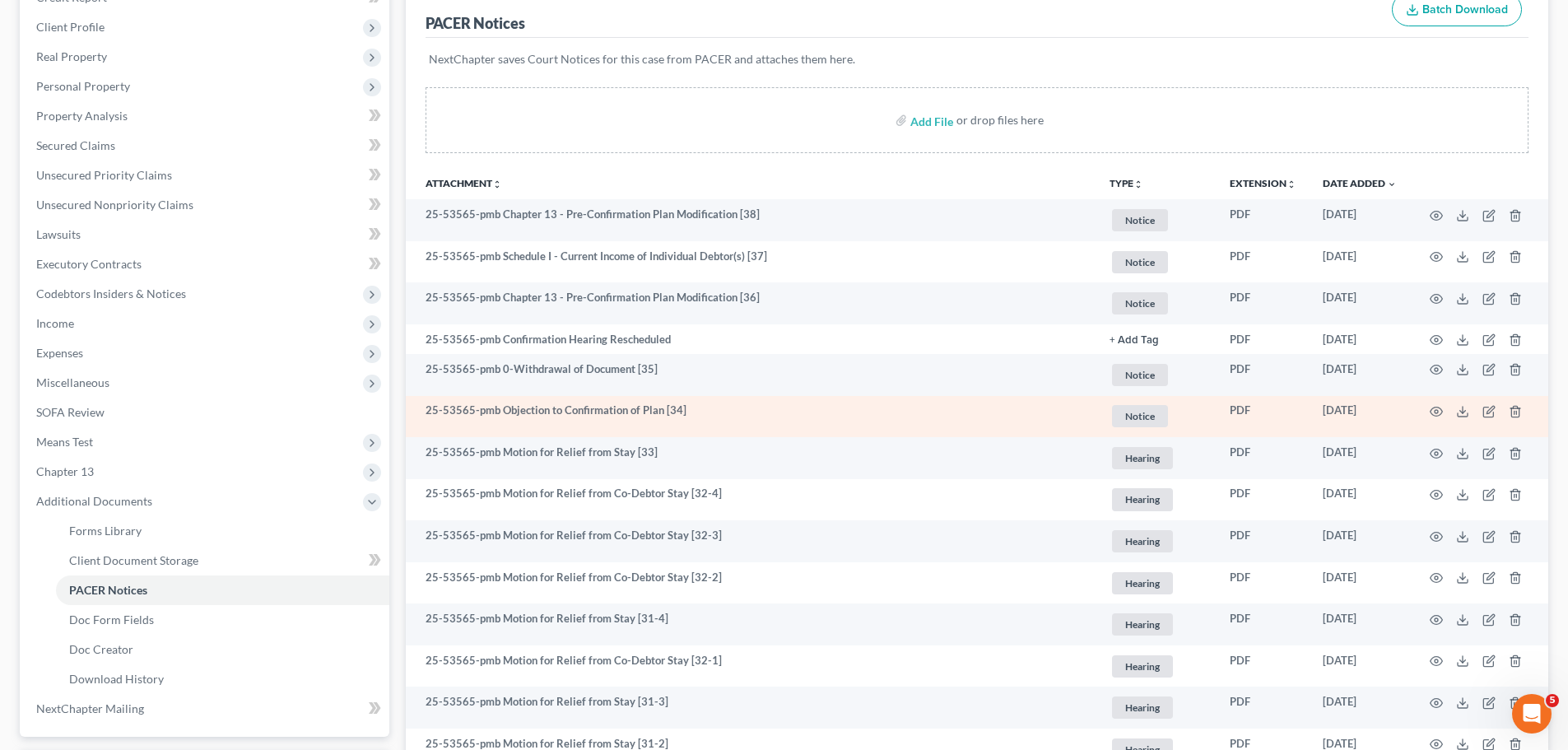
scroll to position [247, 0]
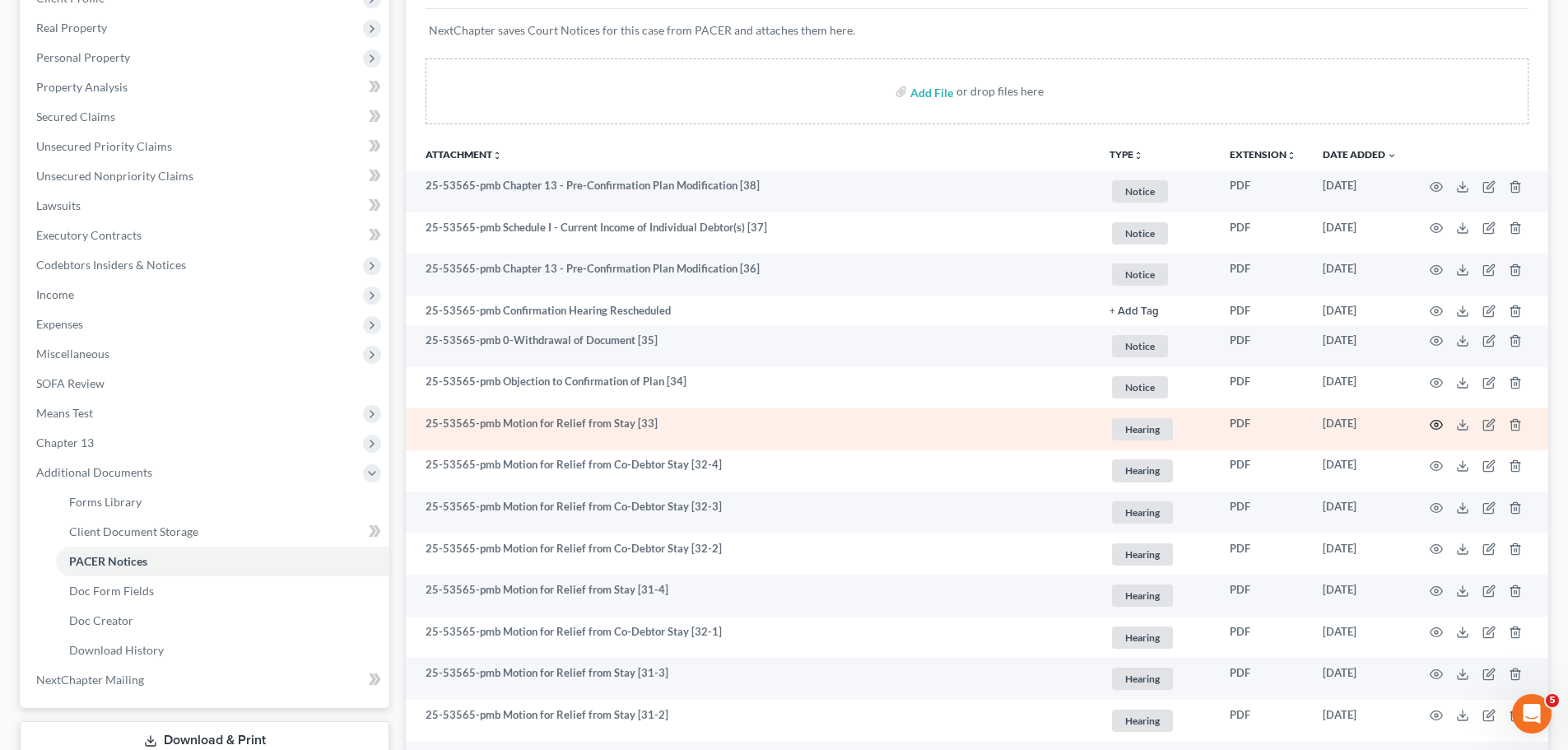
click at [1433, 423] on icon "button" at bounding box center [1436, 425] width 13 height 13
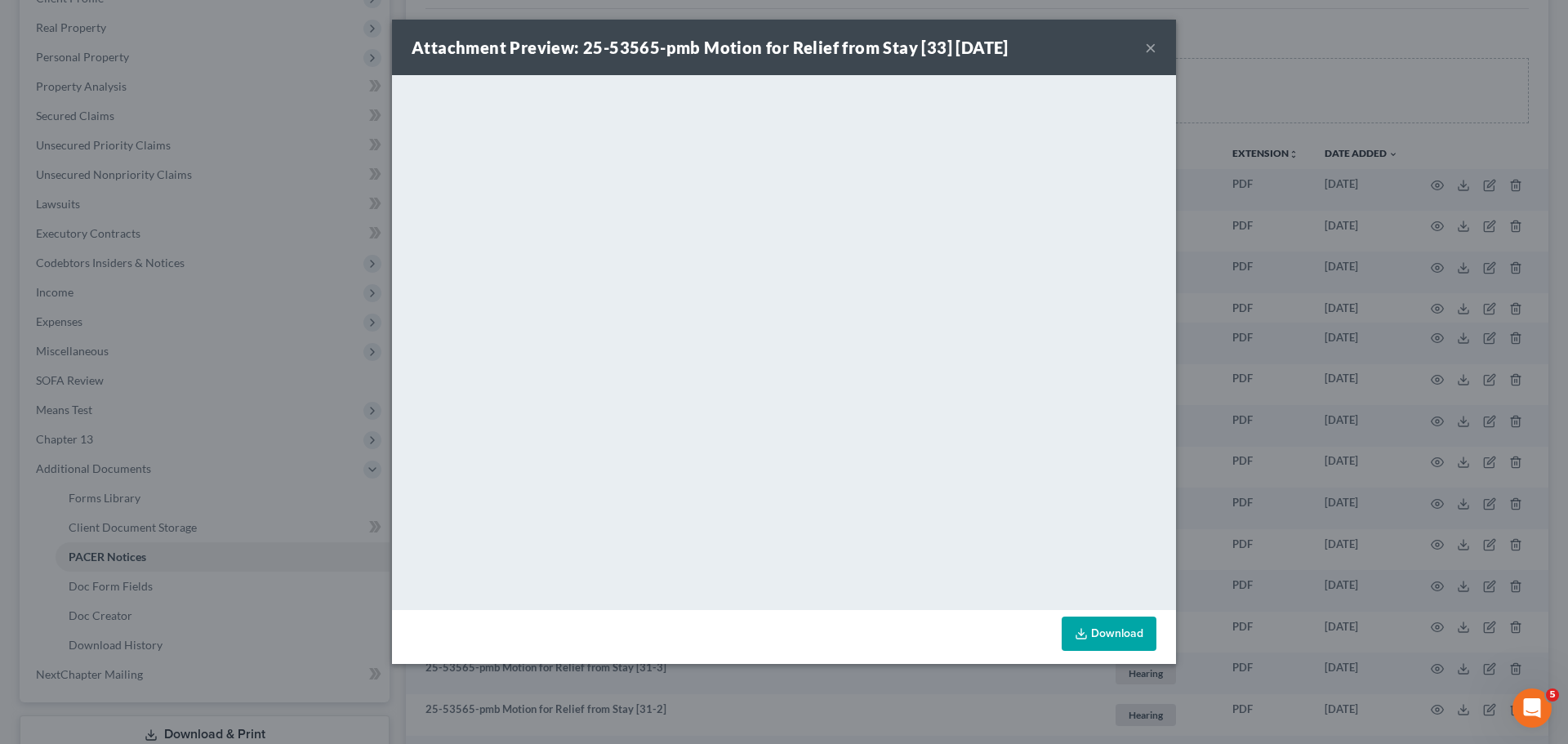
click at [1141, 56] on div "Attachment Preview: 25-53565-pmb Motion for Relief from Stay [33] [DATE] ×" at bounding box center [784, 47] width 784 height 56
click at [1148, 44] on button "×" at bounding box center [1150, 47] width 11 height 20
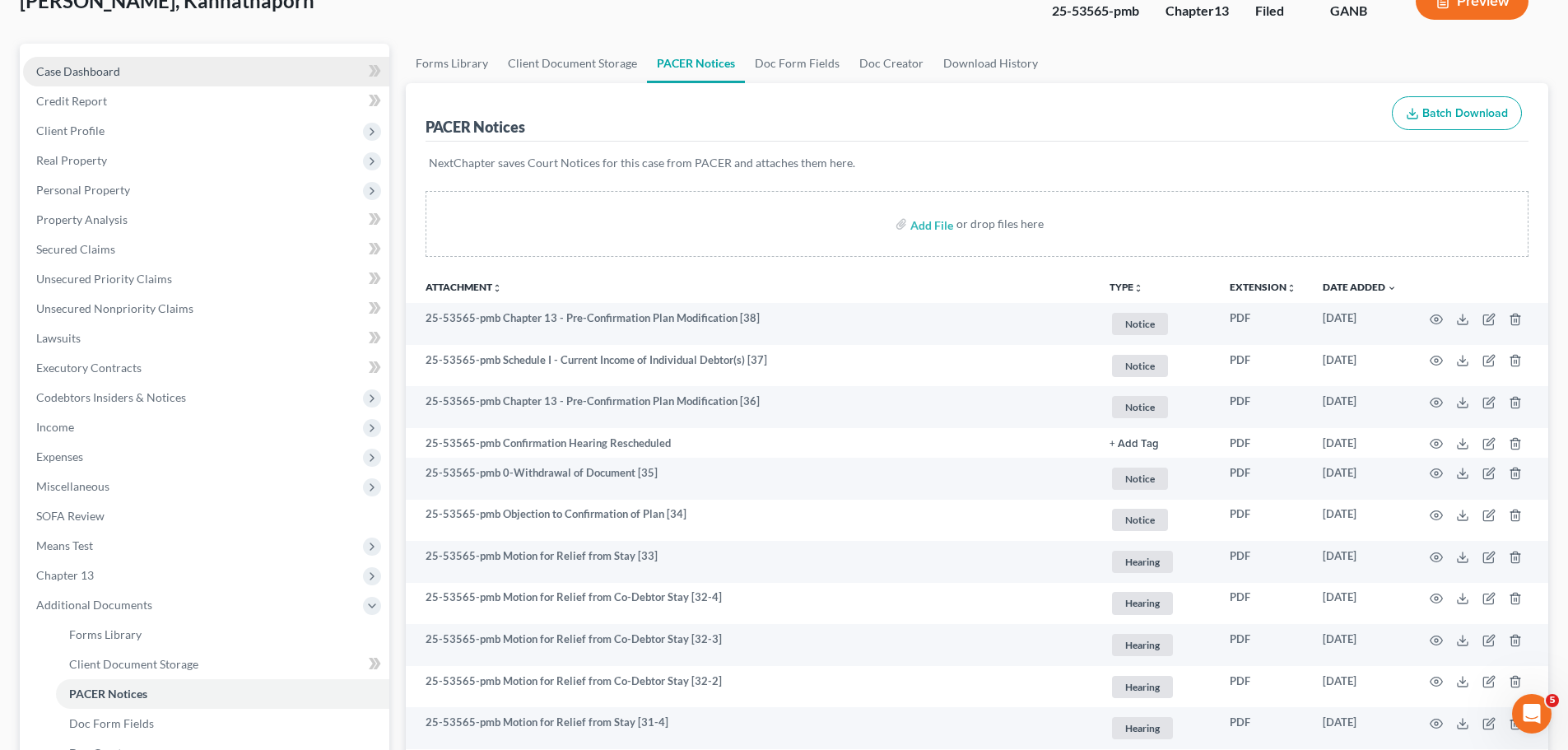
scroll to position [0, 0]
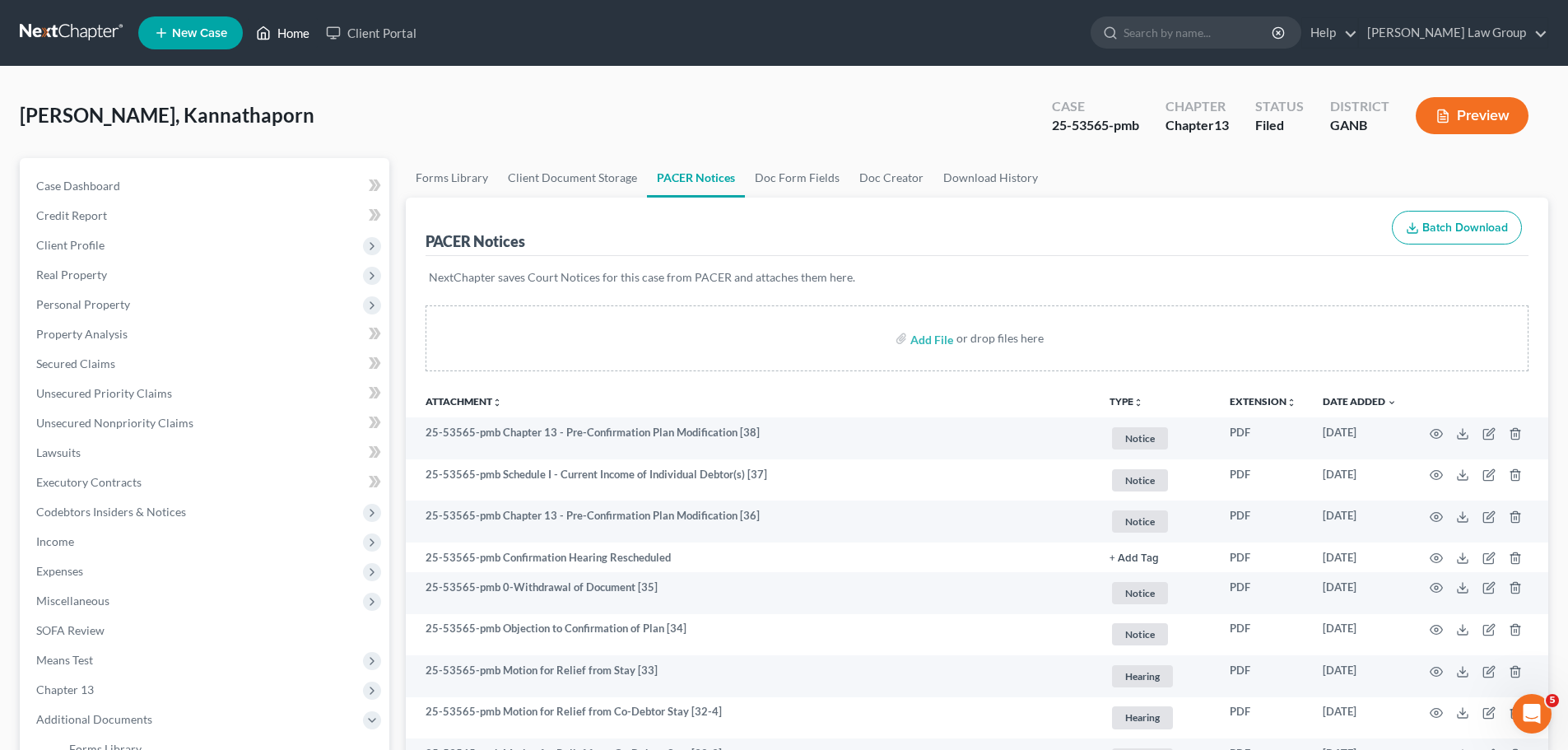
click at [284, 29] on link "Home" at bounding box center [282, 32] width 70 height 30
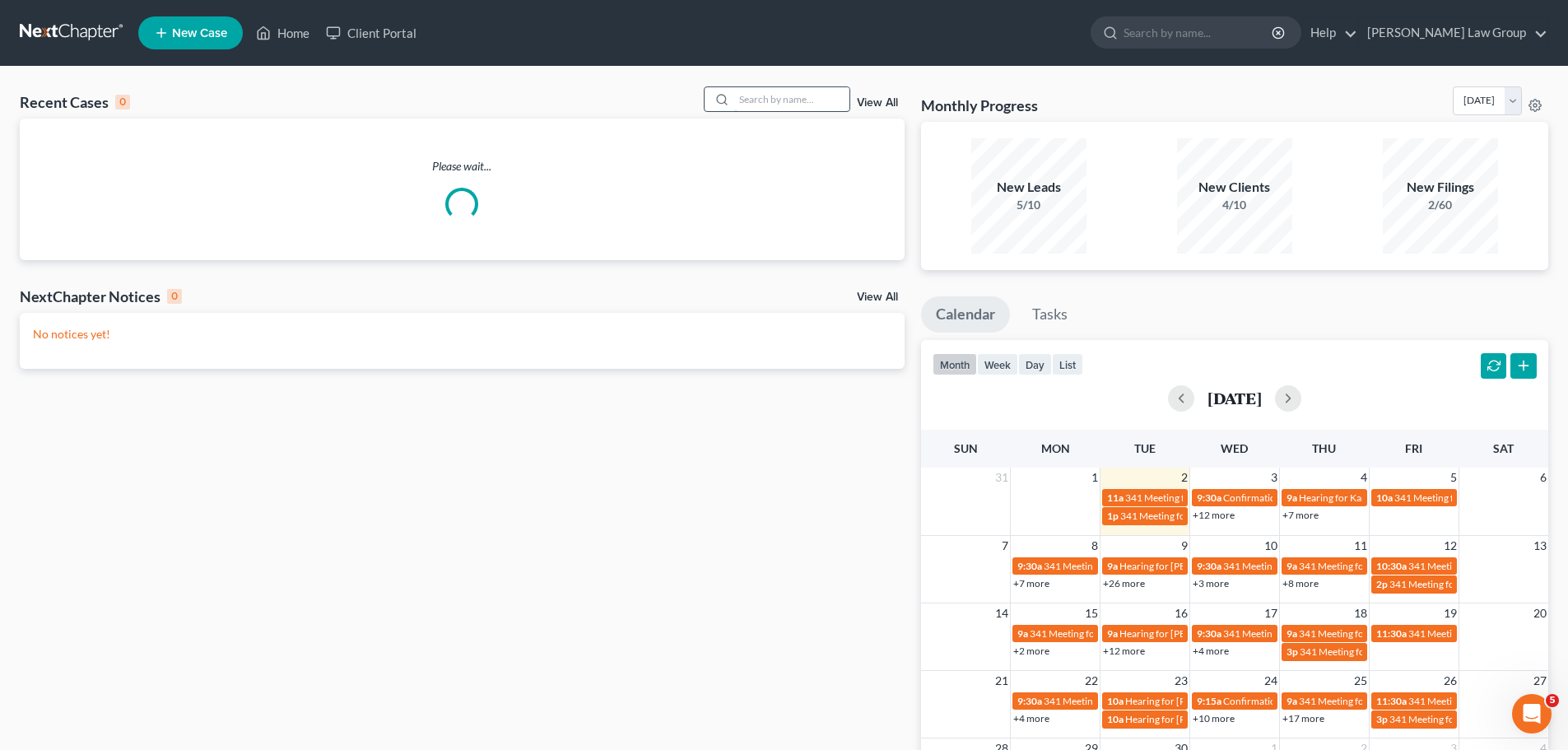
click at [812, 107] on input "search" at bounding box center [792, 98] width 116 height 24
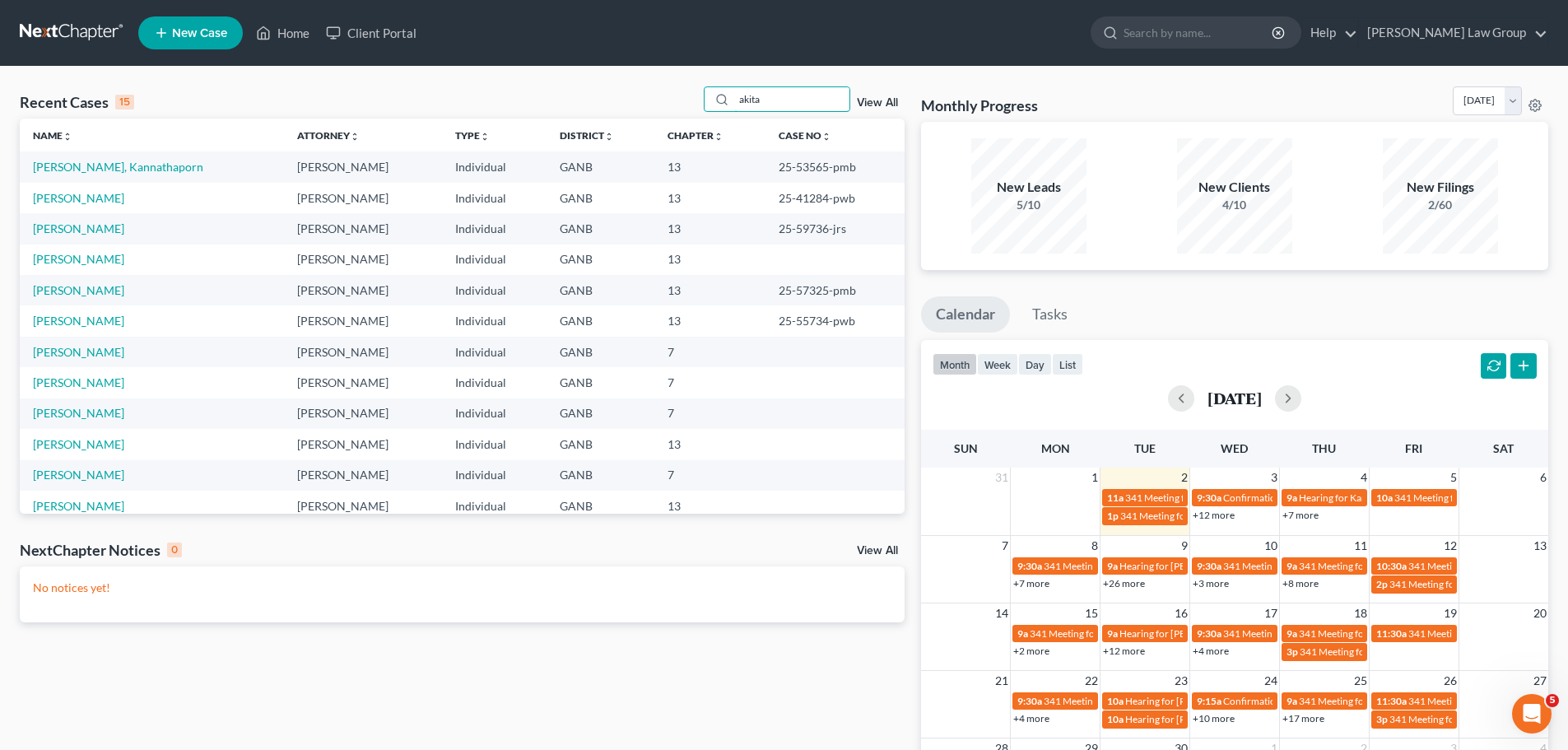
type input "akita"
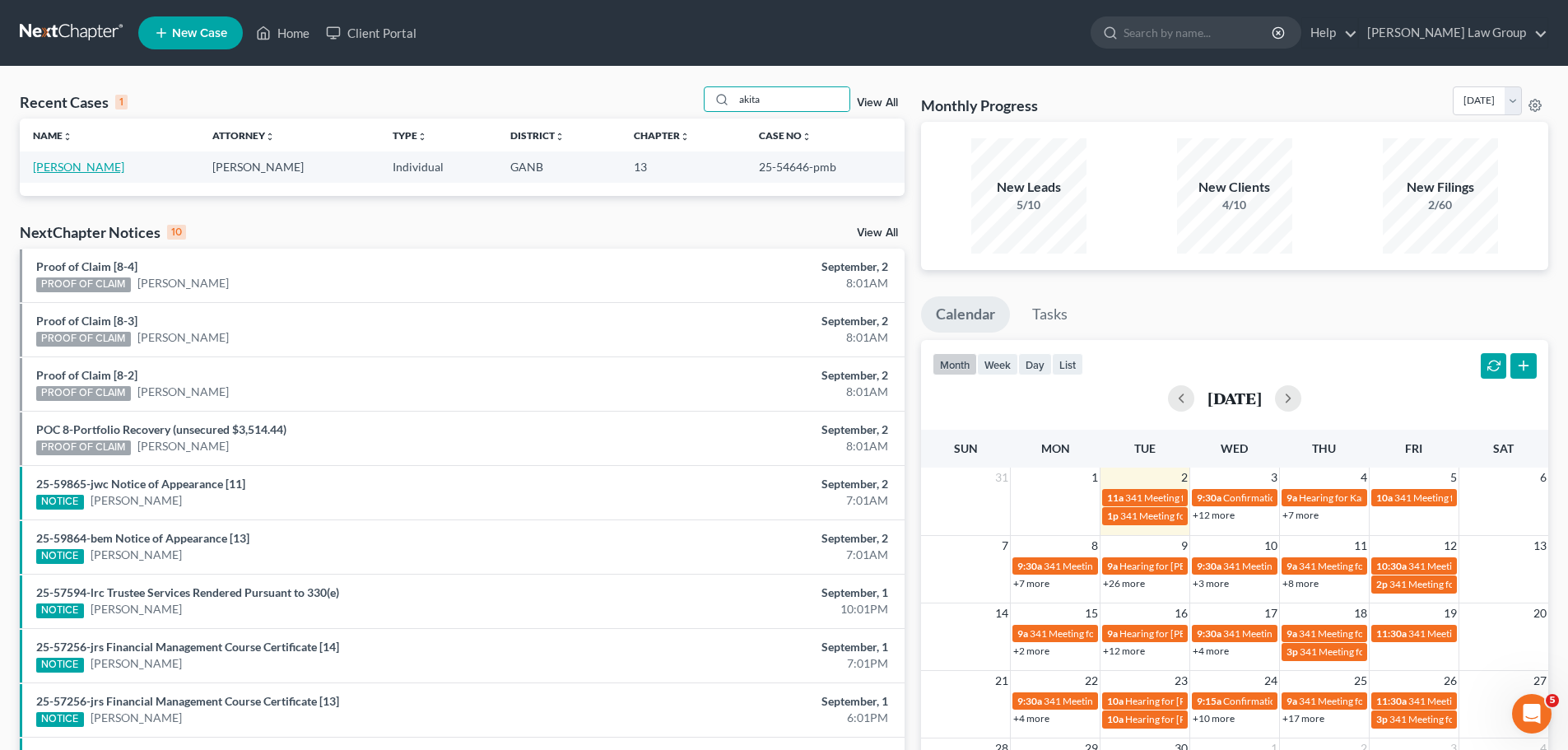
click at [69, 164] on link "[PERSON_NAME]" at bounding box center [78, 166] width 92 height 14
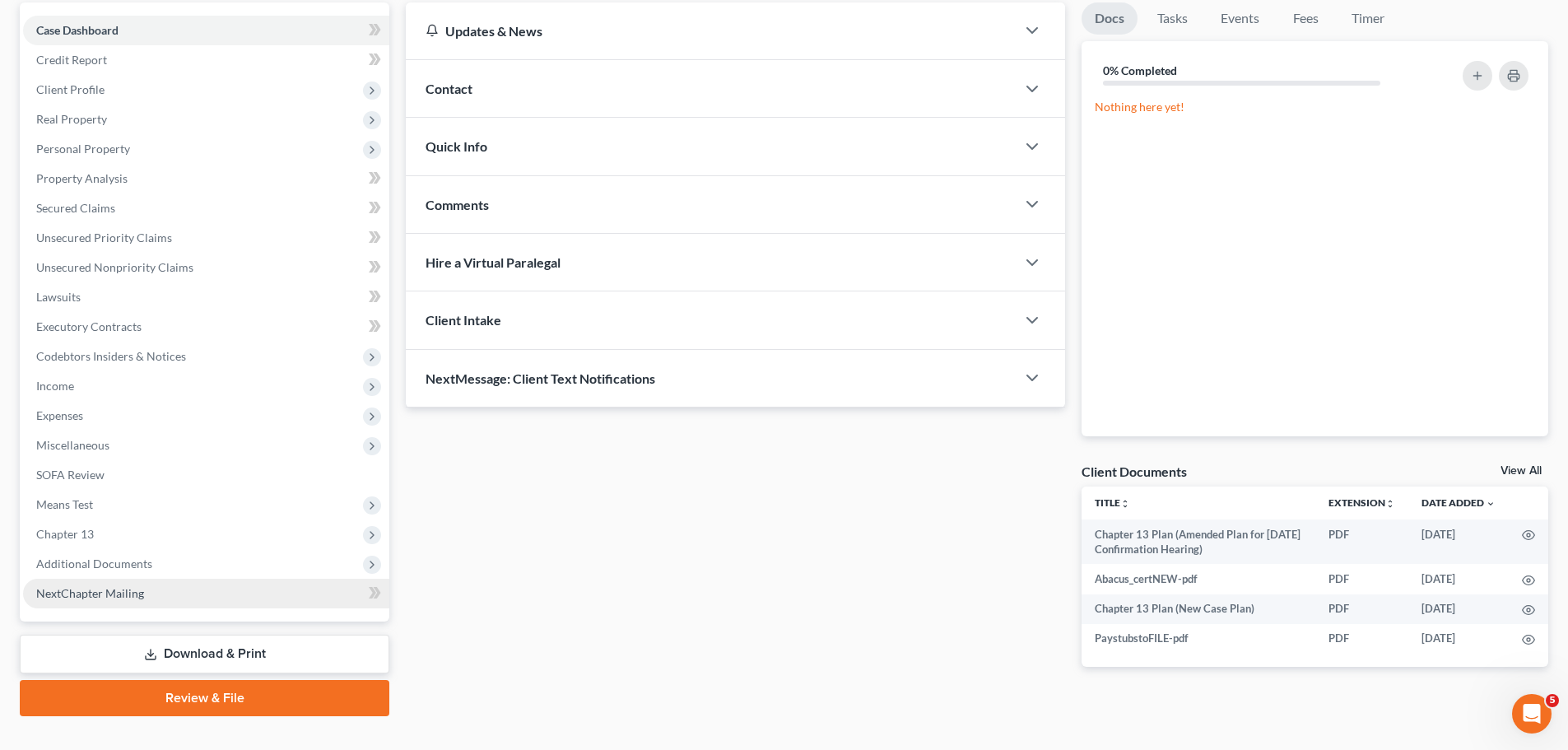
scroll to position [184, 0]
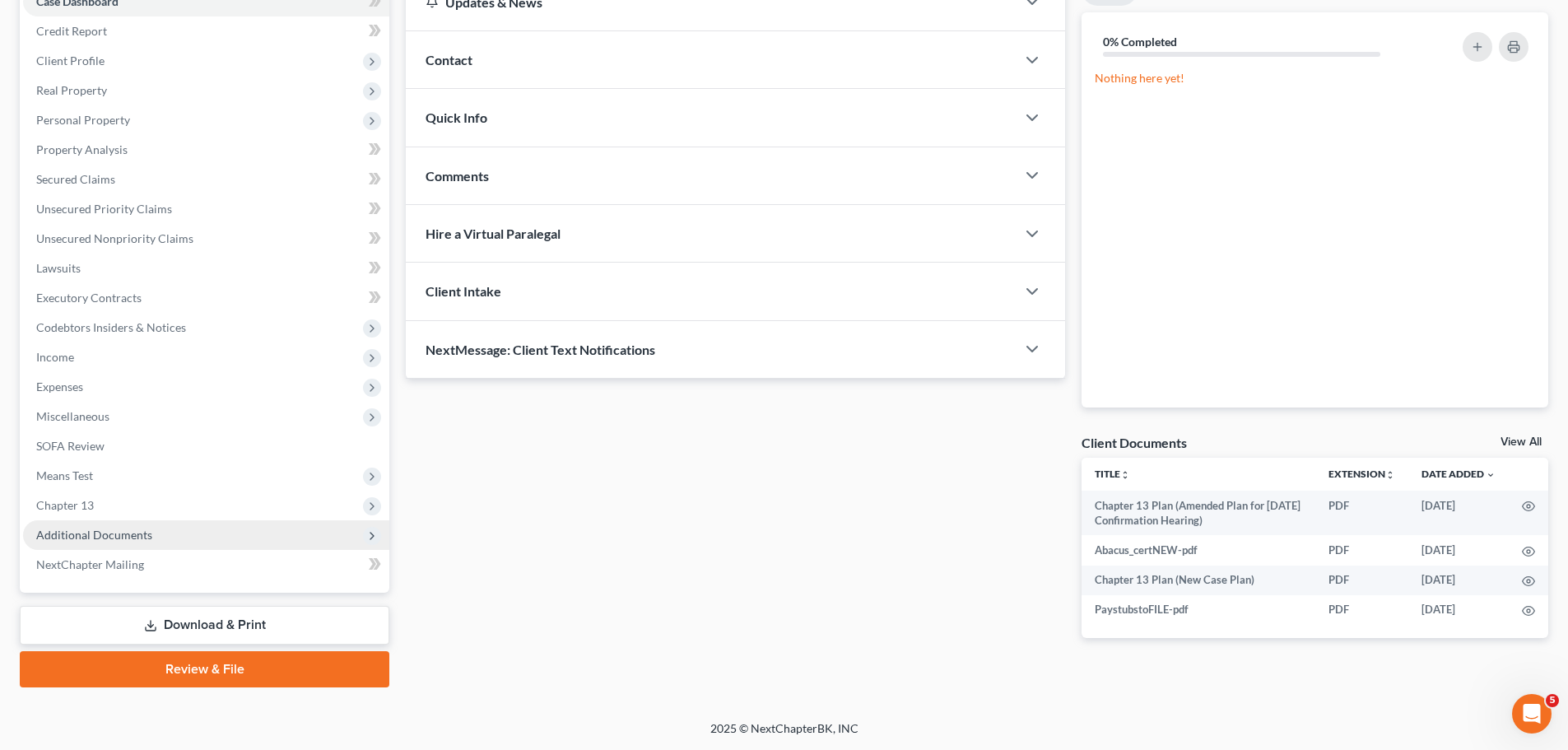
click at [180, 545] on span "Additional Documents" at bounding box center [205, 535] width 366 height 30
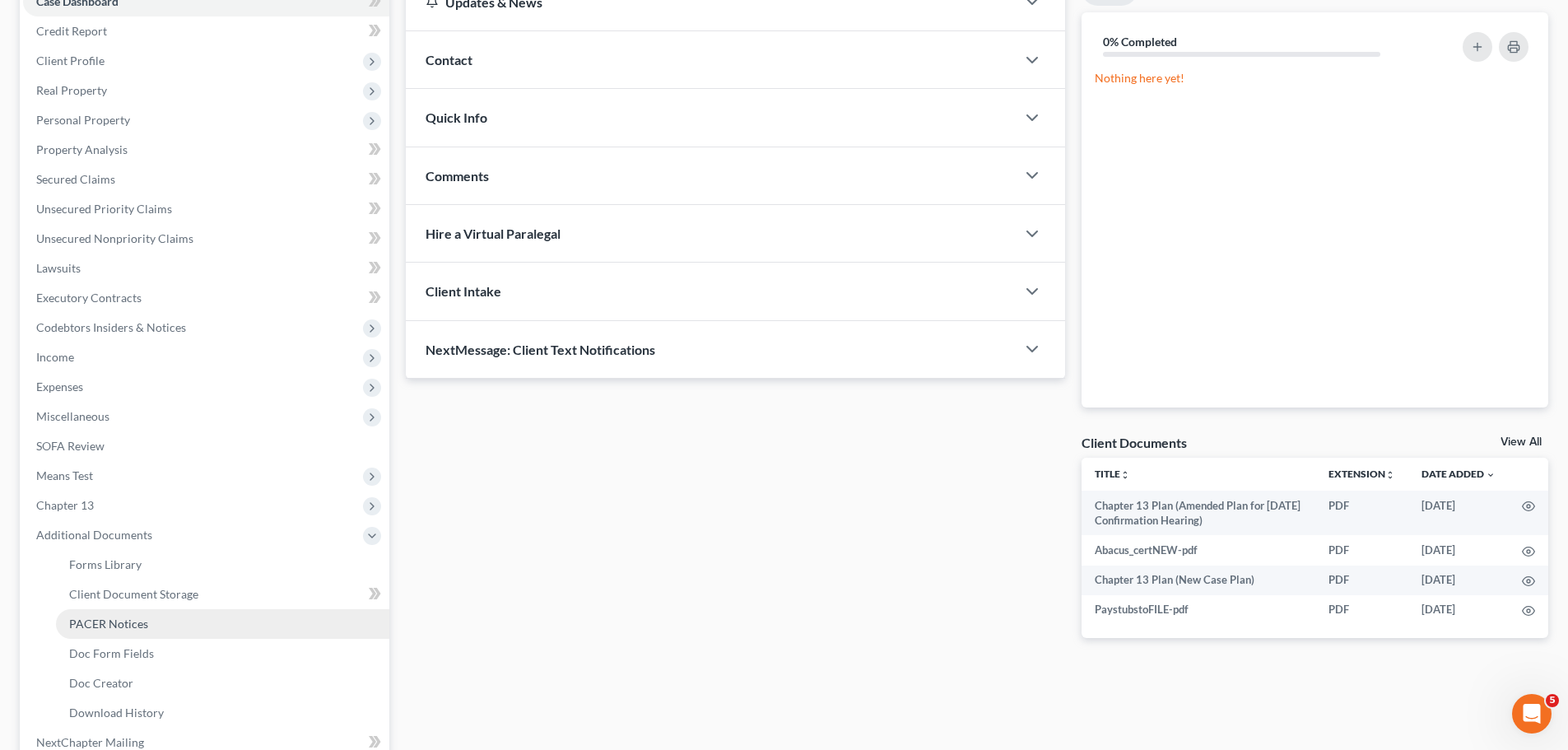
click at [156, 622] on link "PACER Notices" at bounding box center [222, 624] width 333 height 30
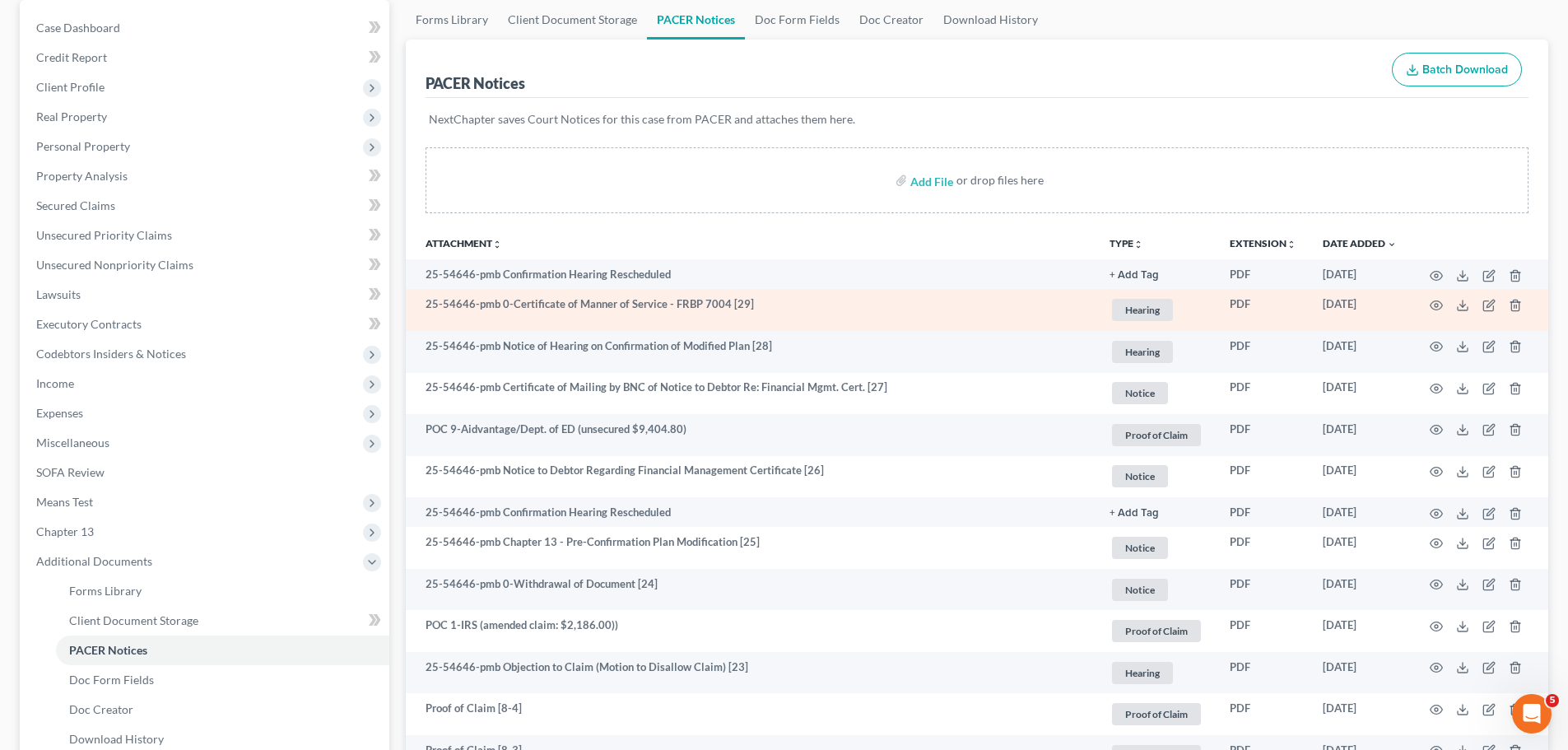
scroll to position [164, 0]
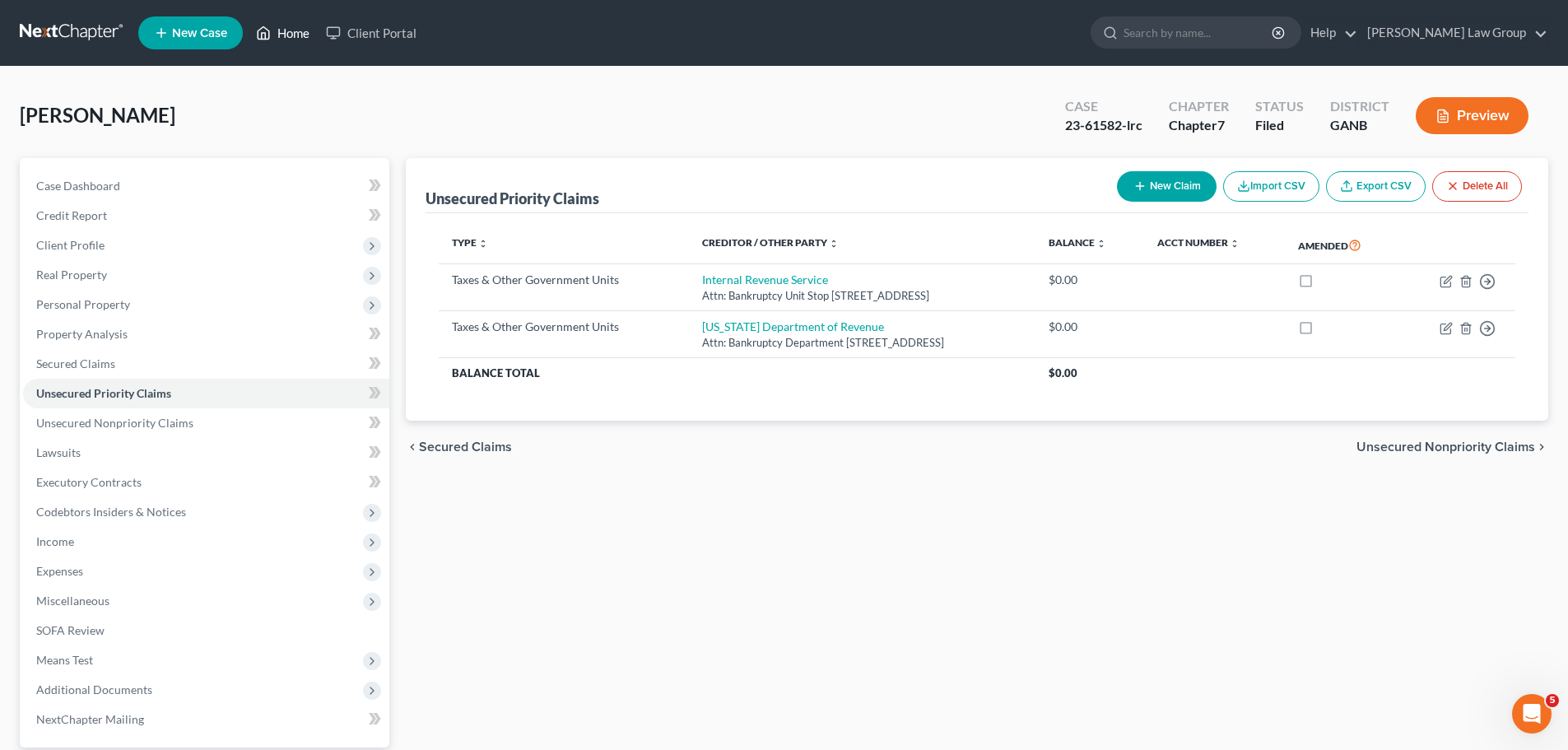
click at [277, 39] on link "Home" at bounding box center [282, 32] width 70 height 30
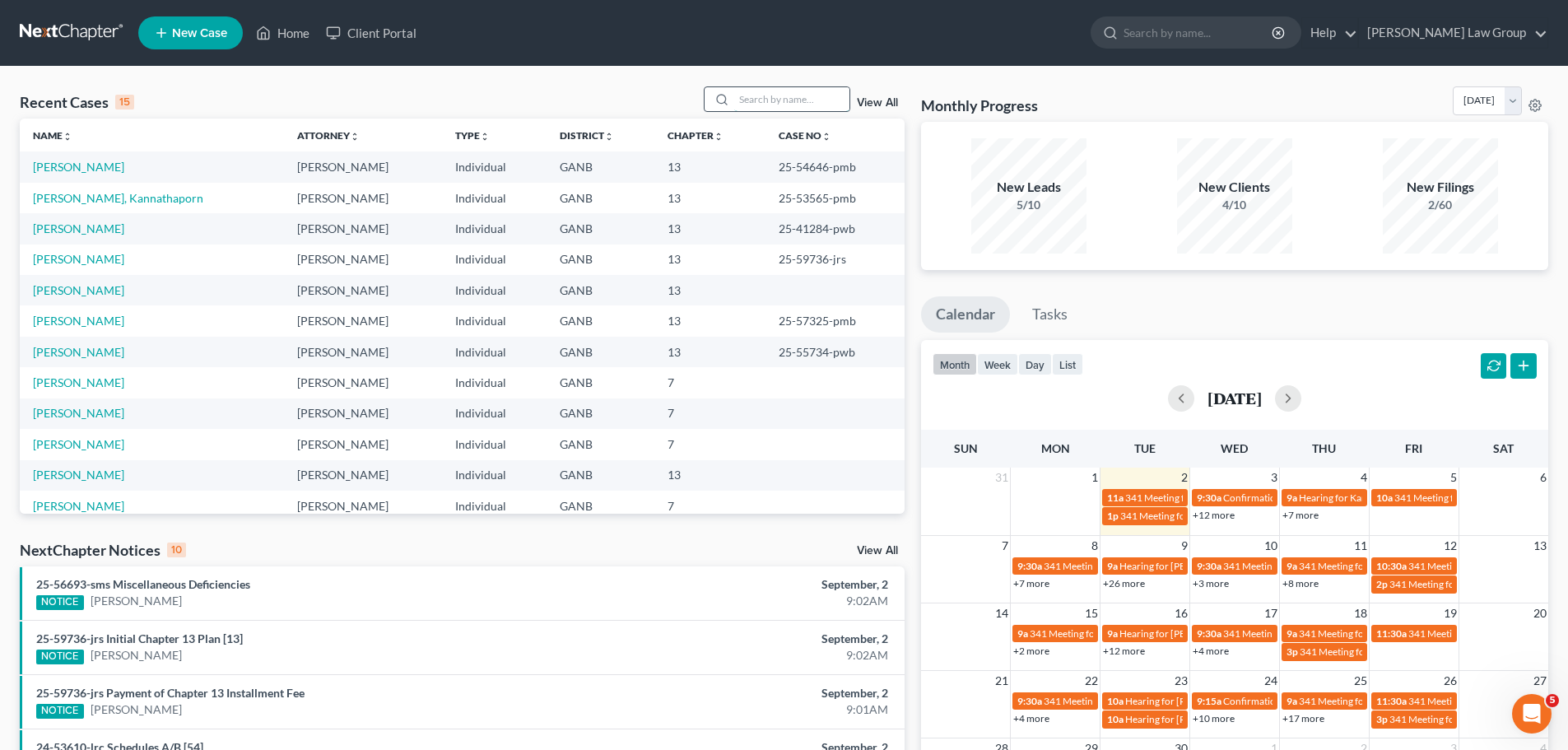
click at [771, 94] on input "search" at bounding box center [792, 98] width 116 height 24
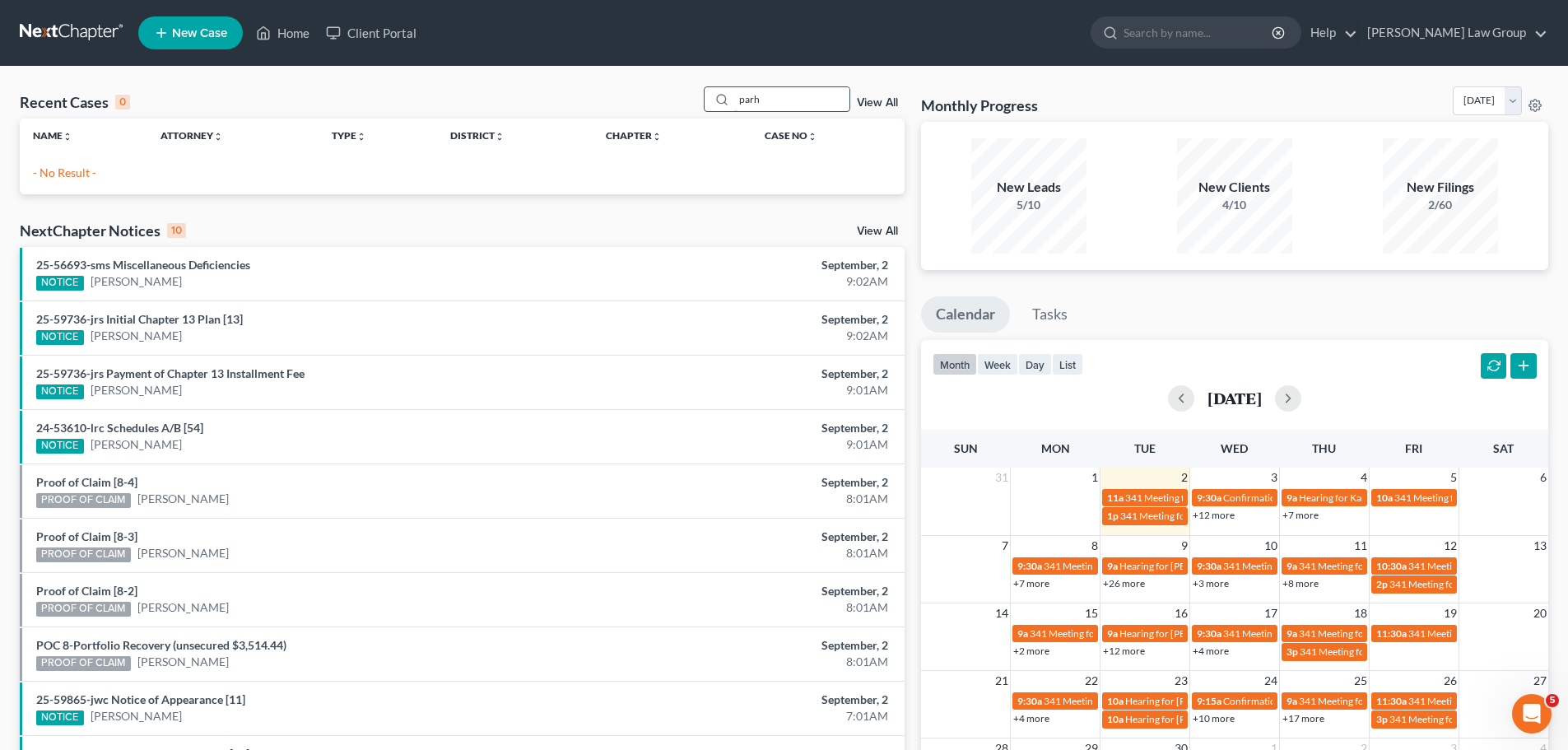
type input "parh"
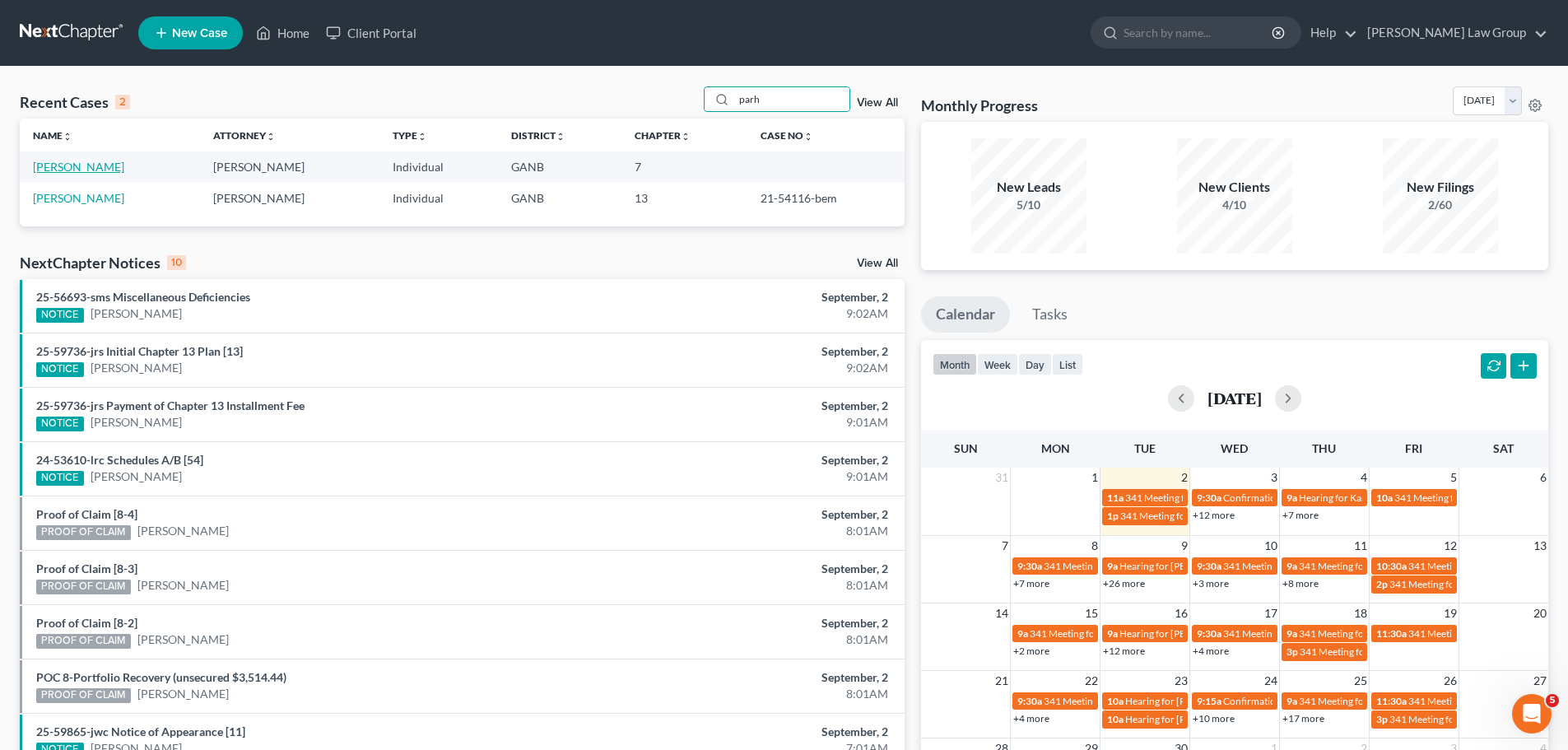
click at [101, 161] on link "Parham, Corinna" at bounding box center [78, 166] width 92 height 14
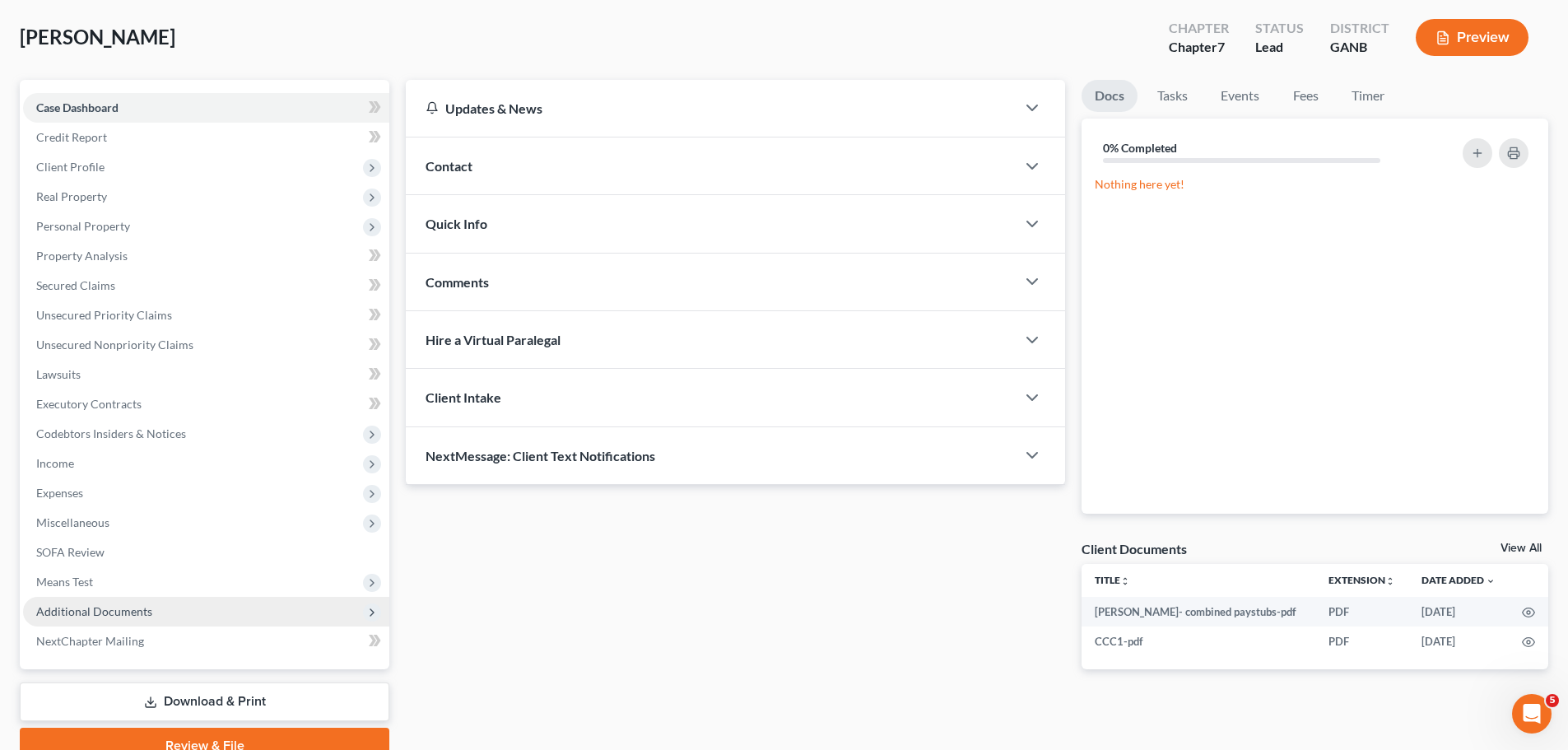
scroll to position [155, 0]
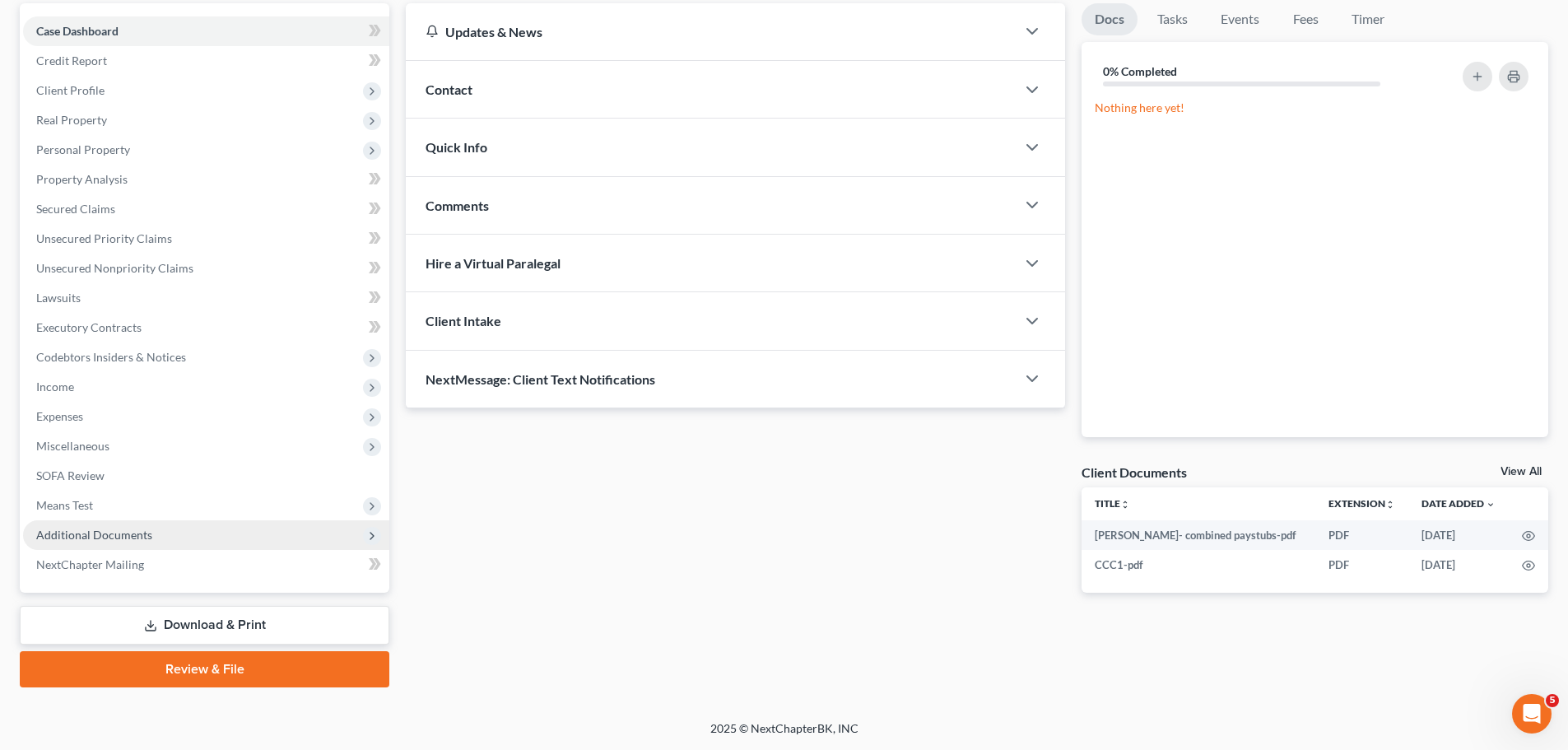
click at [183, 525] on span "Additional Documents" at bounding box center [205, 535] width 366 height 30
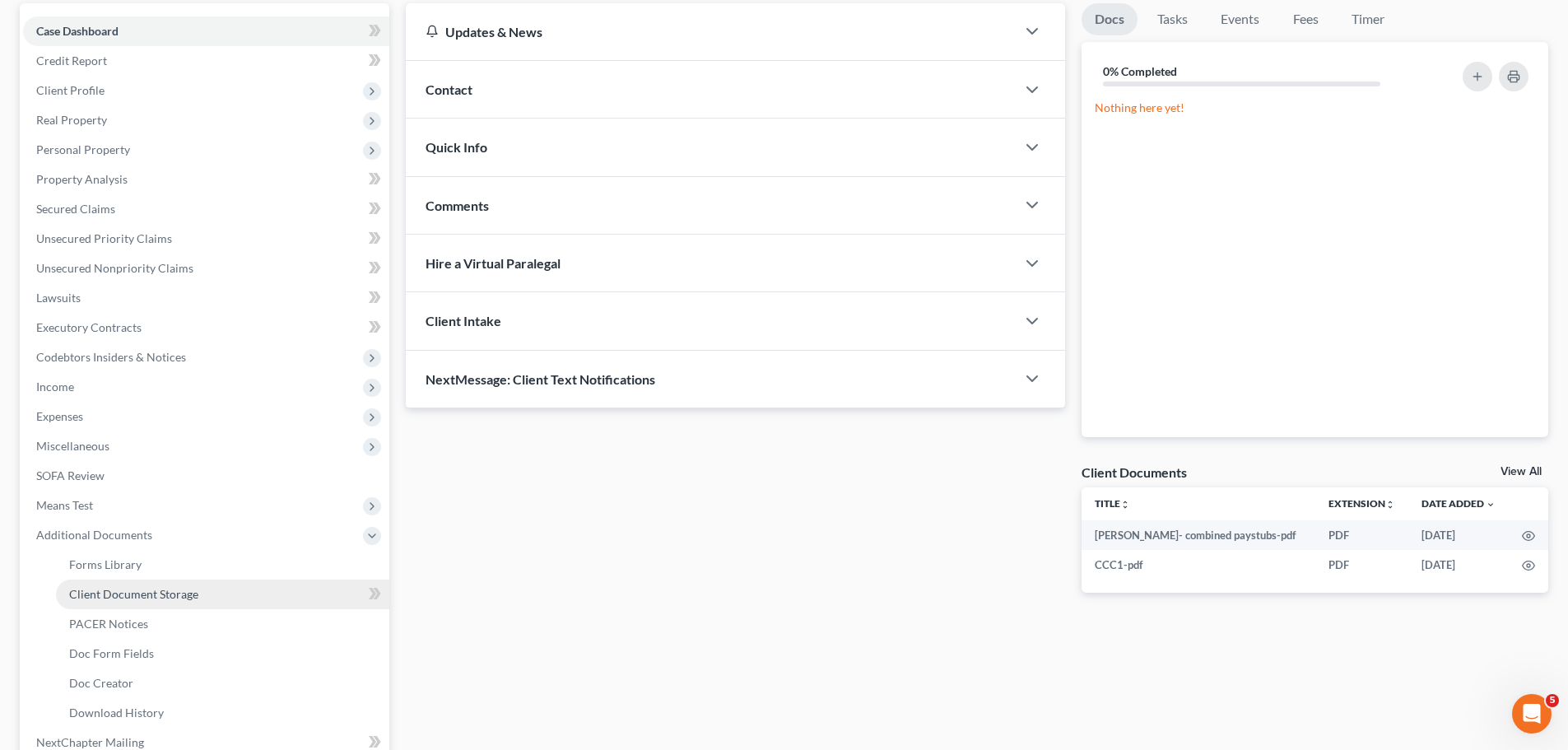
click at [200, 598] on link "Client Document Storage" at bounding box center [222, 594] width 333 height 30
select select "5"
select select "35"
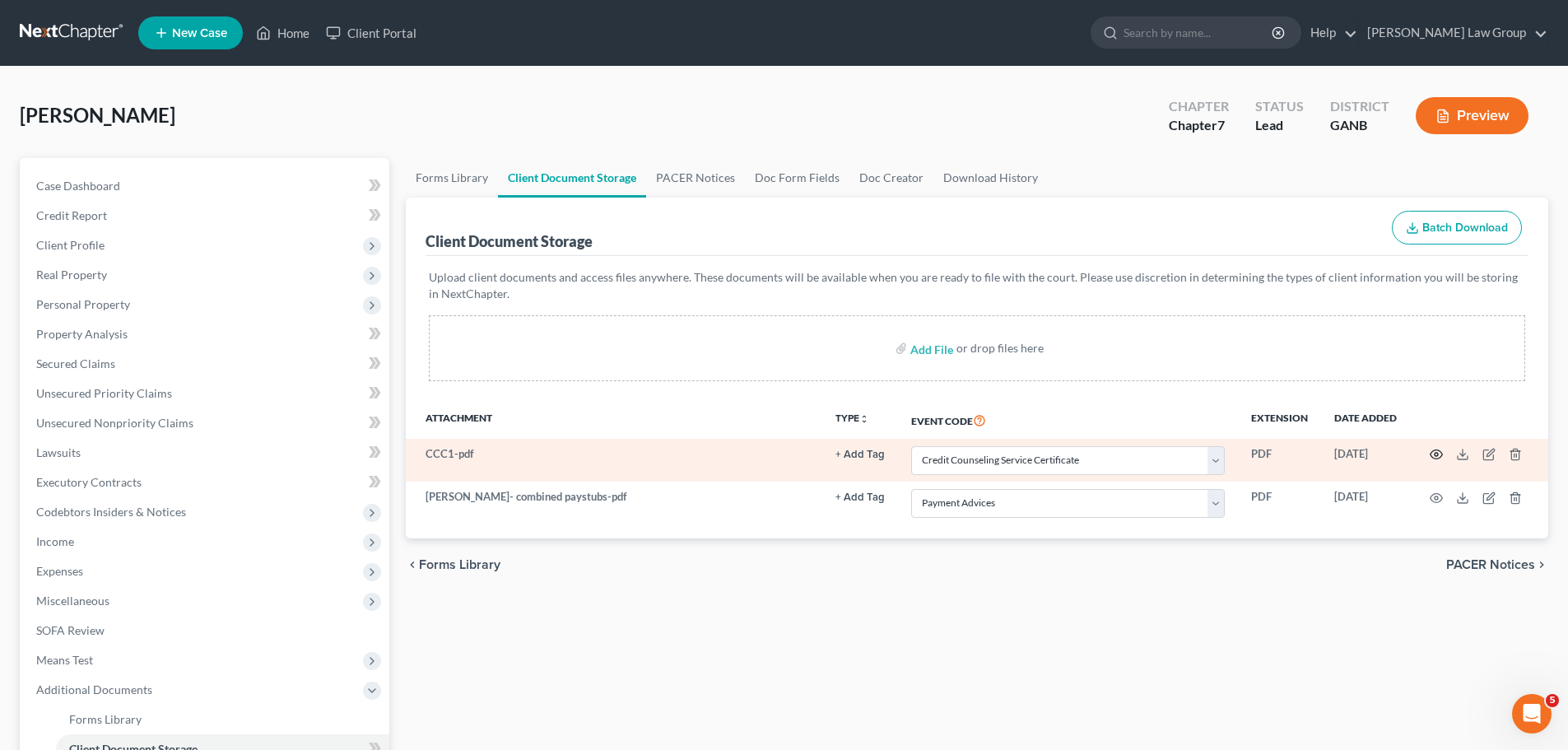
click at [1436, 461] on icon "button" at bounding box center [1436, 455] width 13 height 13
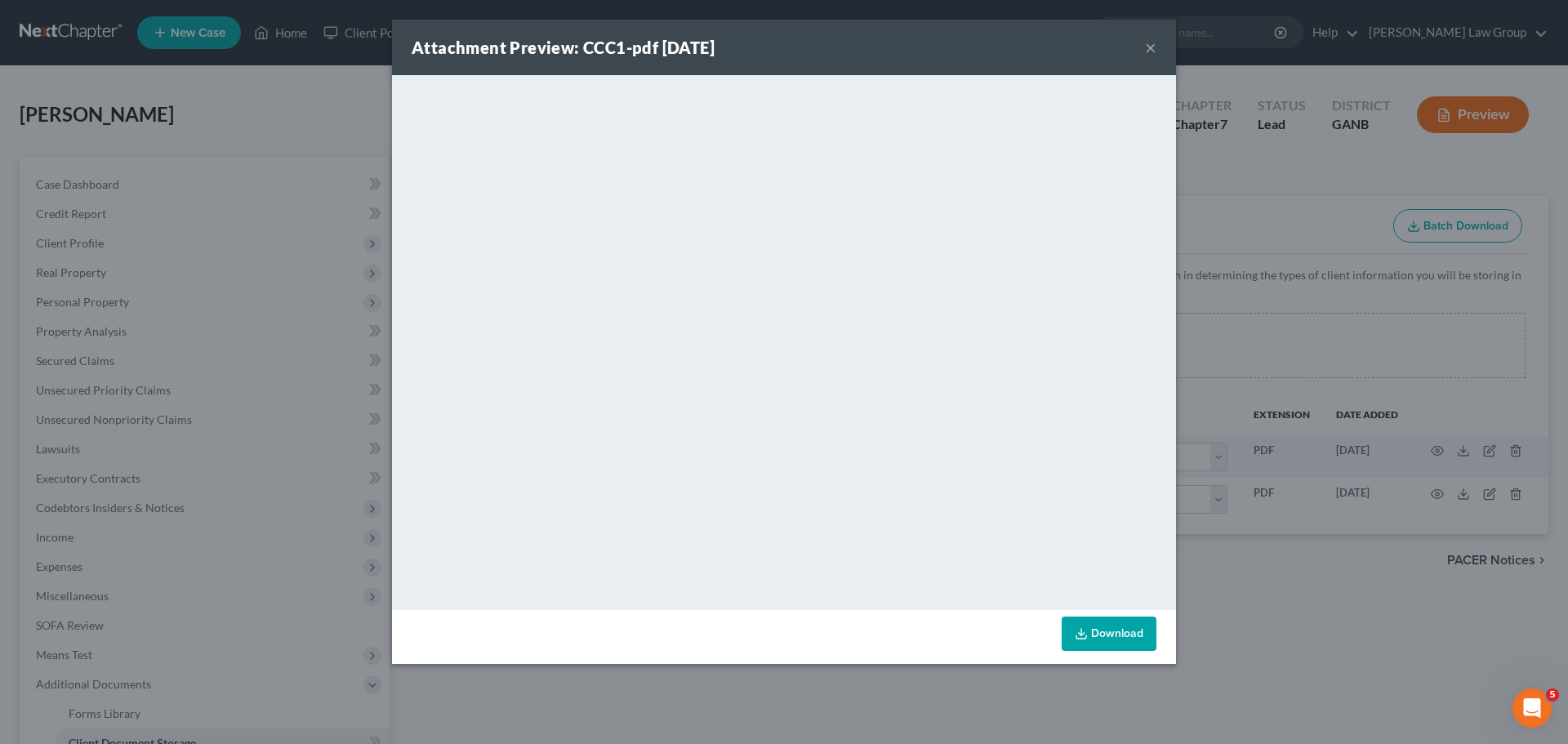
click at [1157, 45] on div "Attachment Preview: CCC1-pdf 08/13/2025 ×" at bounding box center [784, 47] width 784 height 56
click at [1148, 45] on button "×" at bounding box center [1150, 47] width 11 height 20
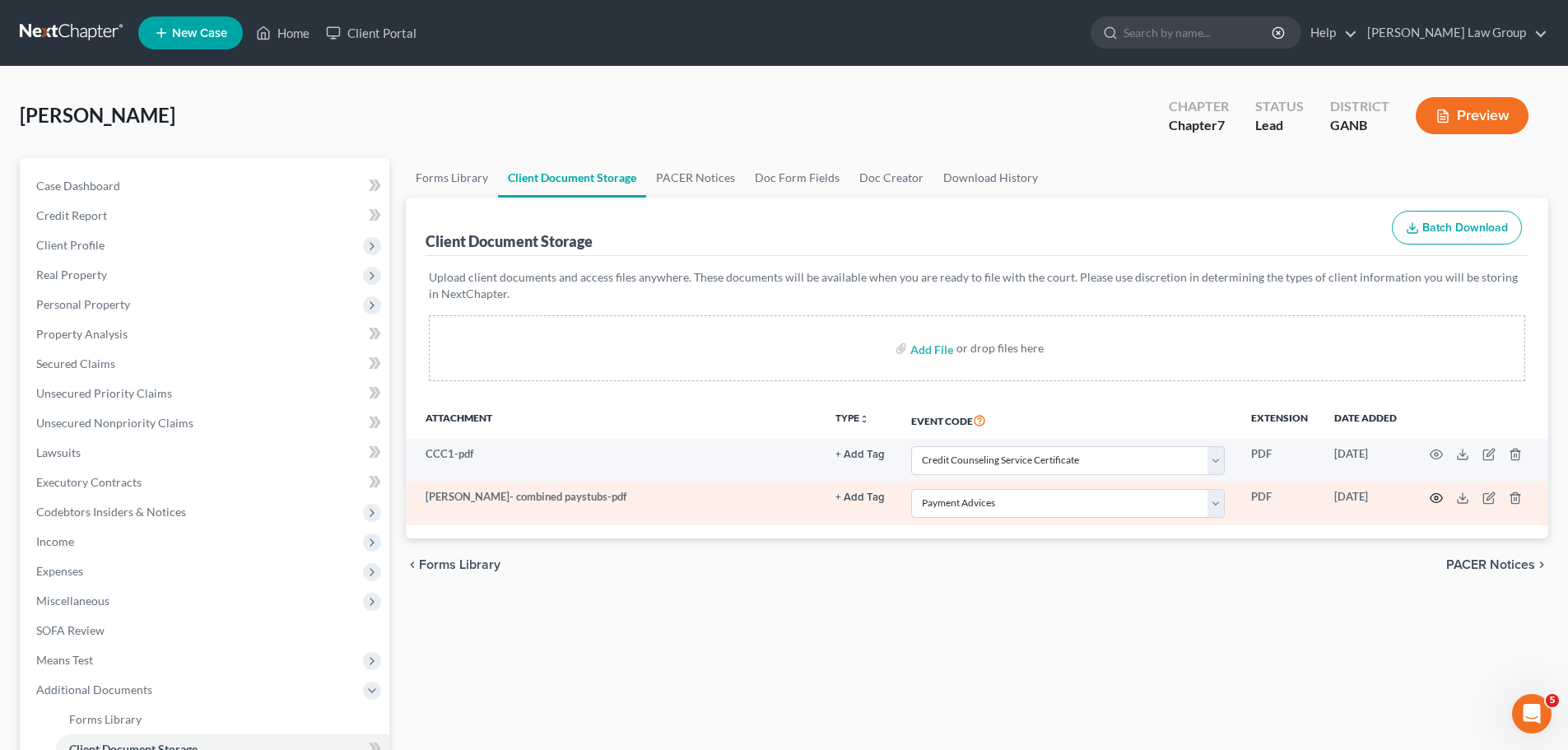
click at [1435, 497] on circle "button" at bounding box center [1435, 498] width 3 height 3
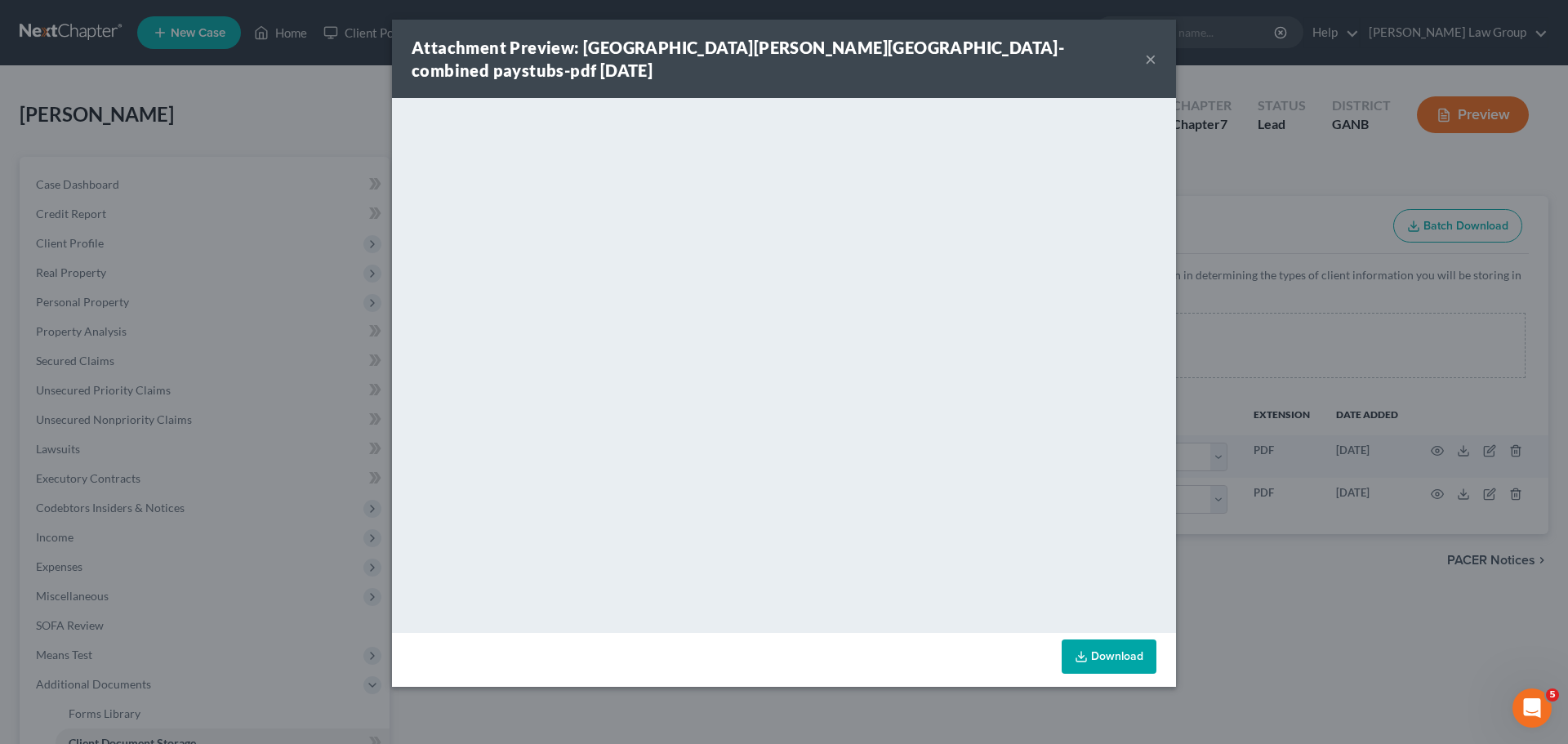
click at [1155, 50] on button "×" at bounding box center [1150, 59] width 11 height 20
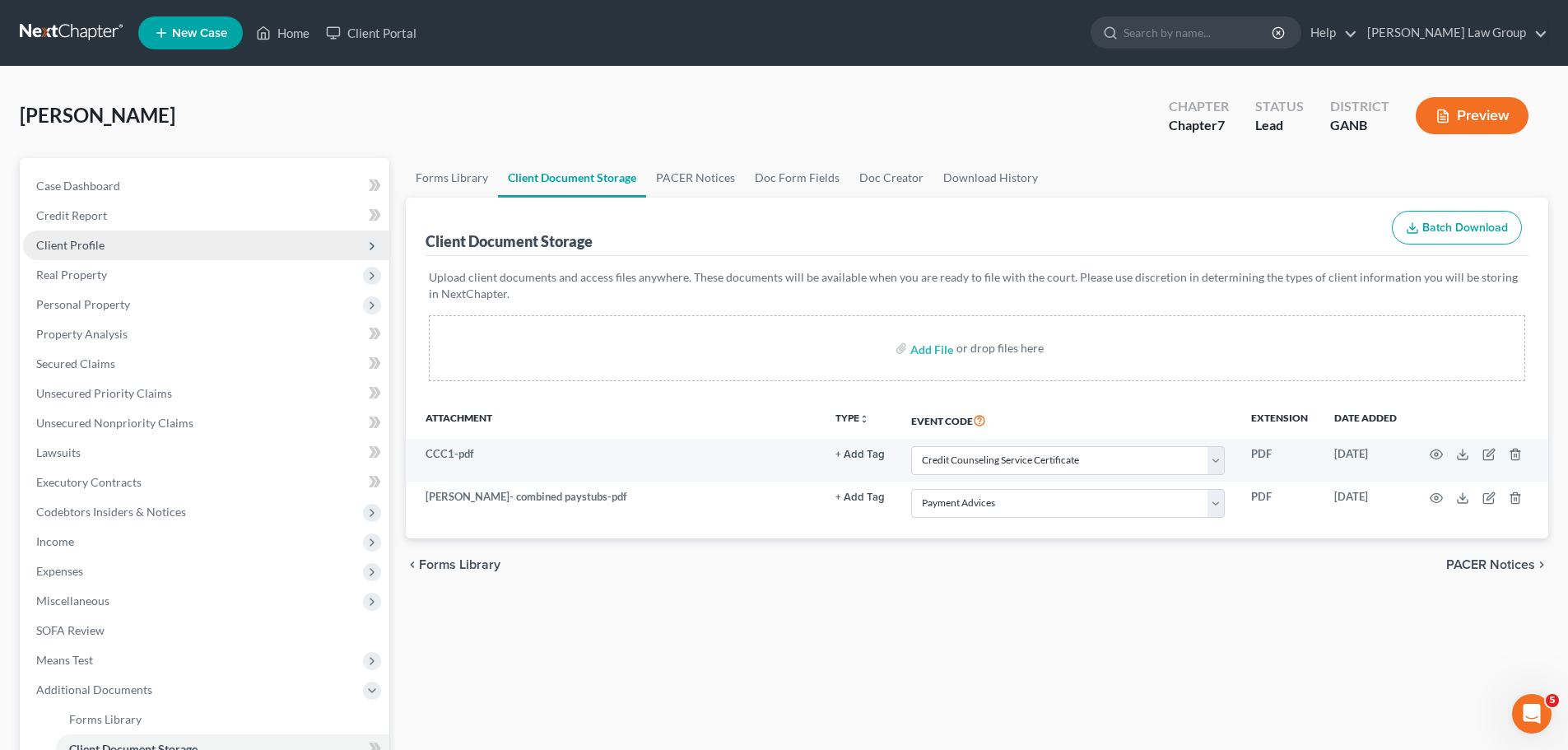
click at [105, 241] on span "Client Profile" at bounding box center [205, 245] width 366 height 30
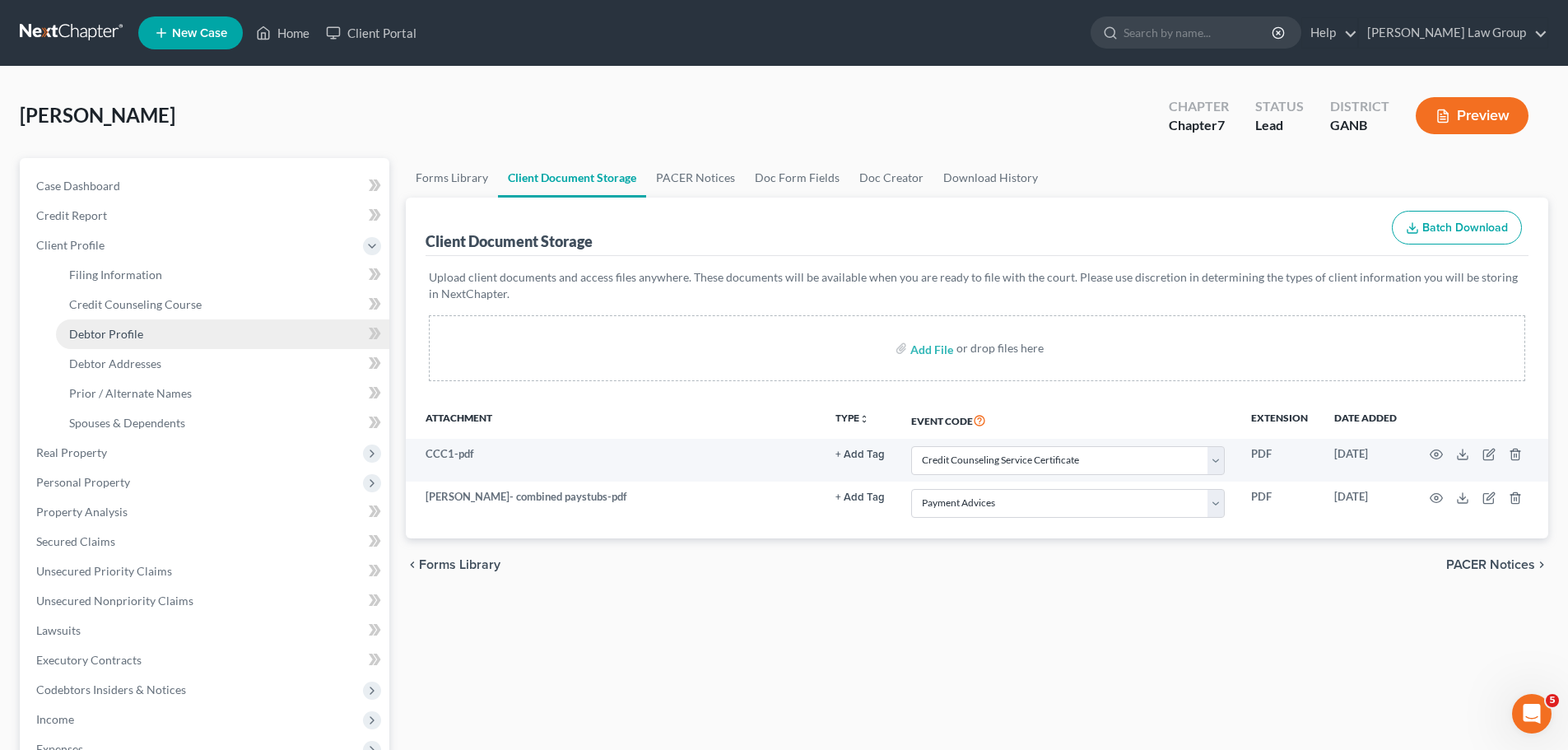
click at [151, 330] on link "Debtor Profile" at bounding box center [222, 333] width 333 height 30
select select "0"
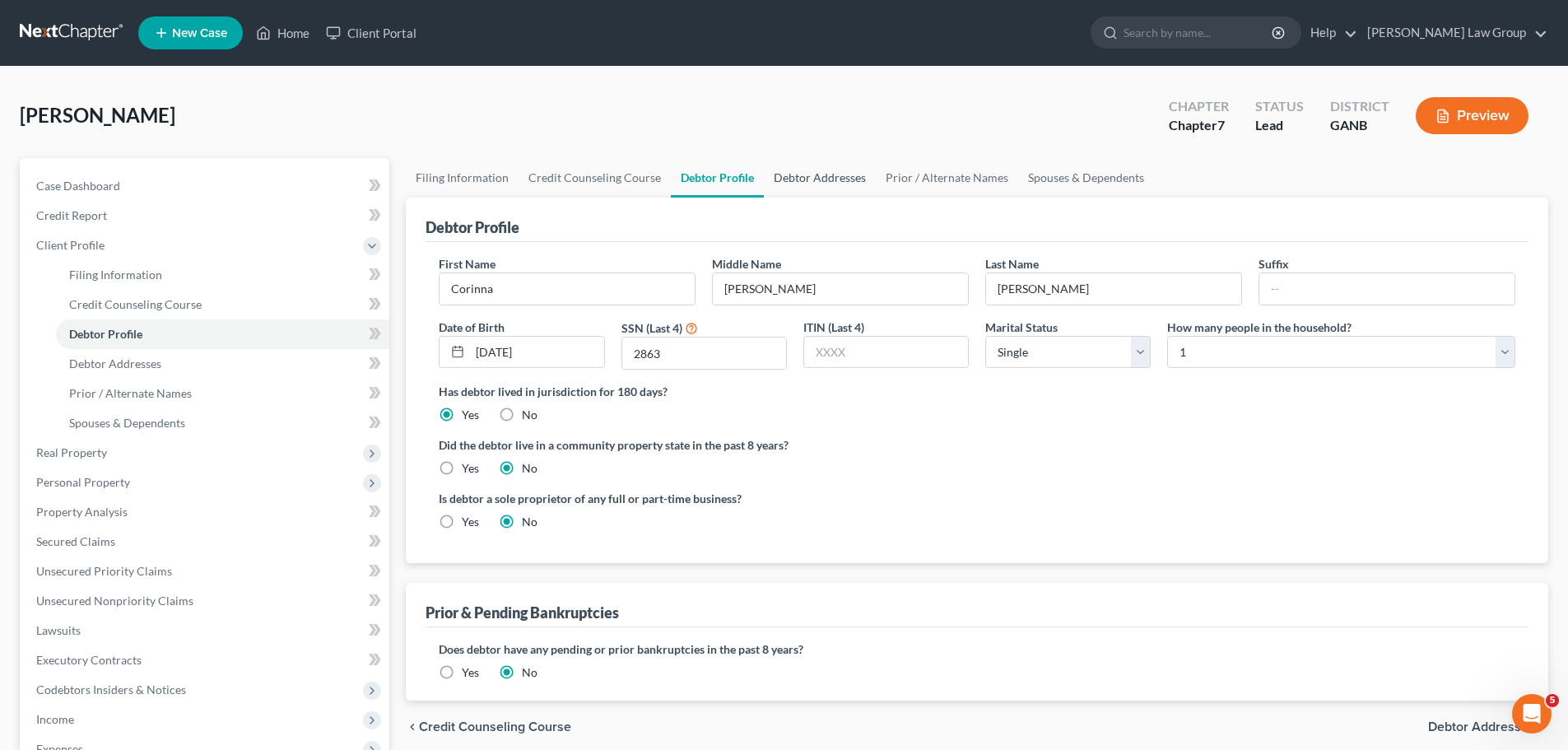
click at [776, 181] on link "Debtor Addresses" at bounding box center [819, 177] width 112 height 39
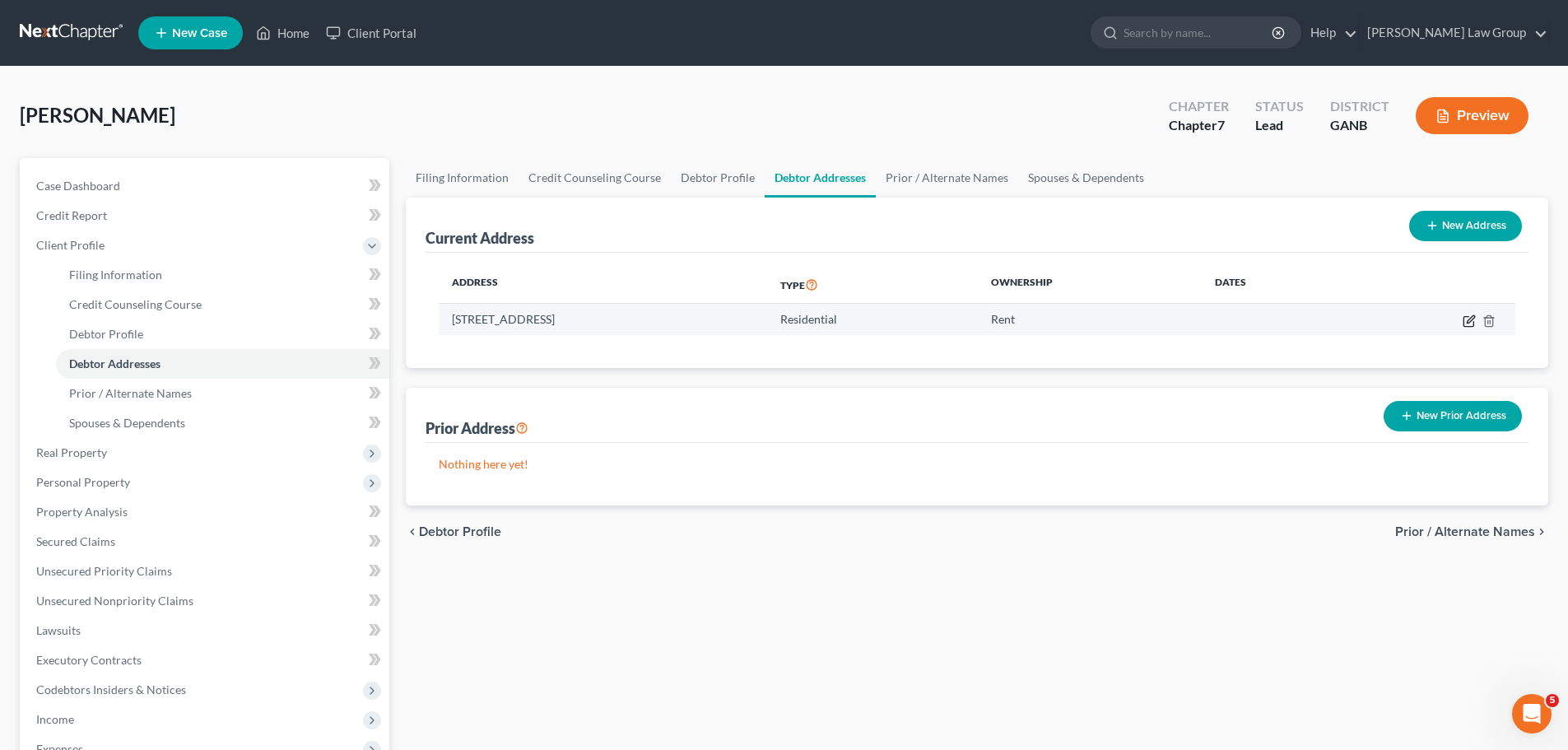
click at [1472, 315] on icon "button" at bounding box center [1469, 321] width 13 height 13
select select "10"
select select "0"
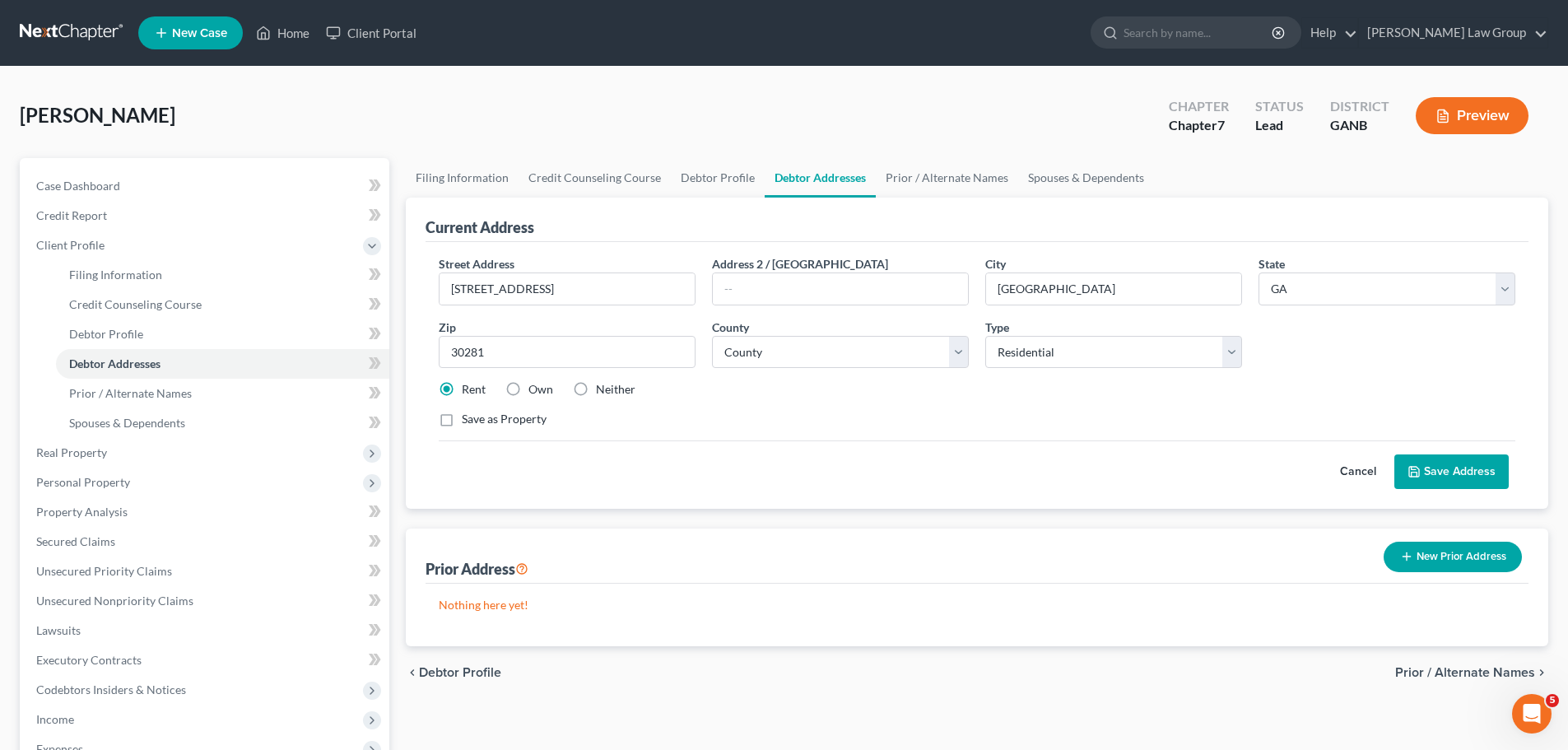
click at [1434, 475] on button "Save Address" at bounding box center [1451, 472] width 115 height 34
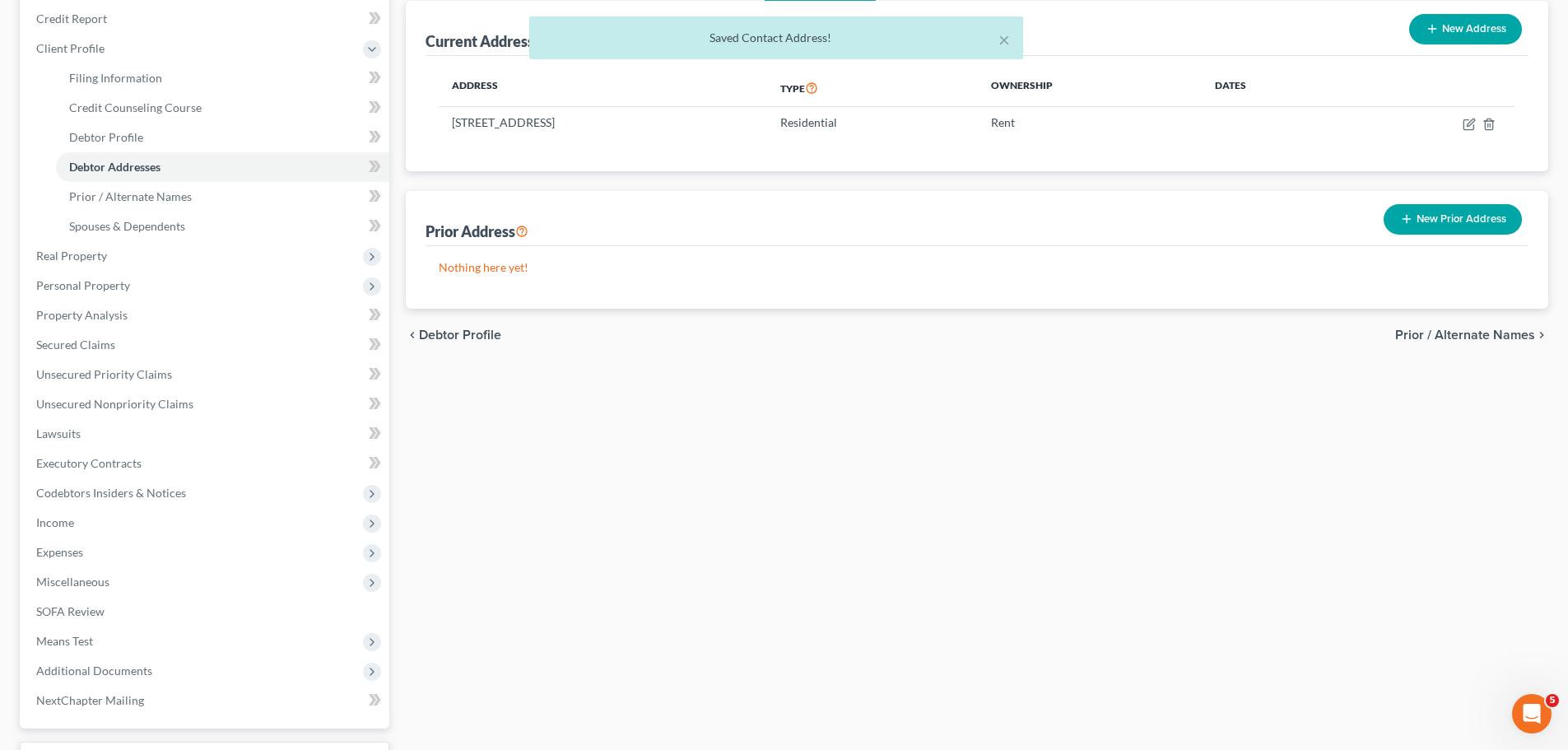
scroll to position [332, 0]
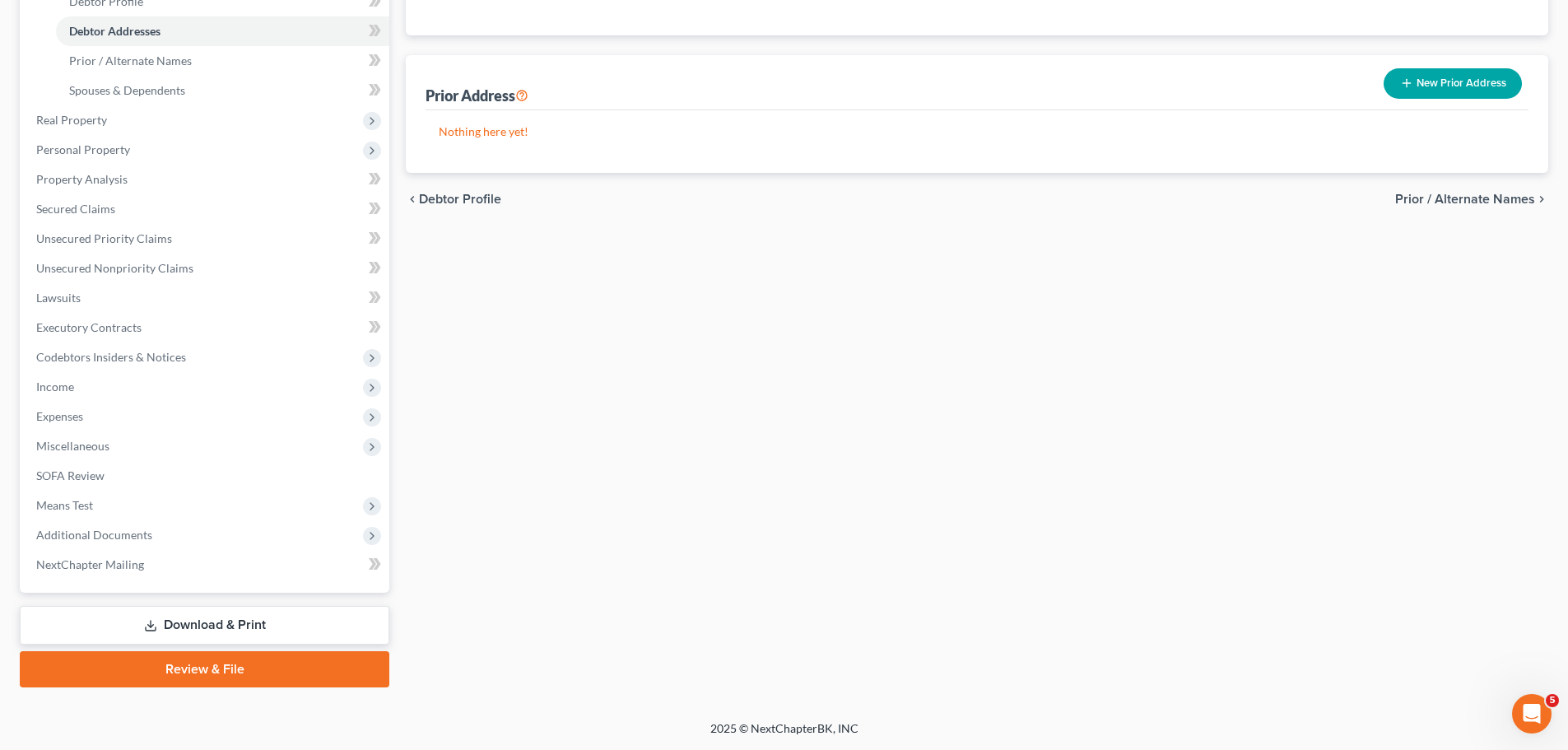
click at [204, 671] on link "Review & File" at bounding box center [204, 670] width 370 height 36
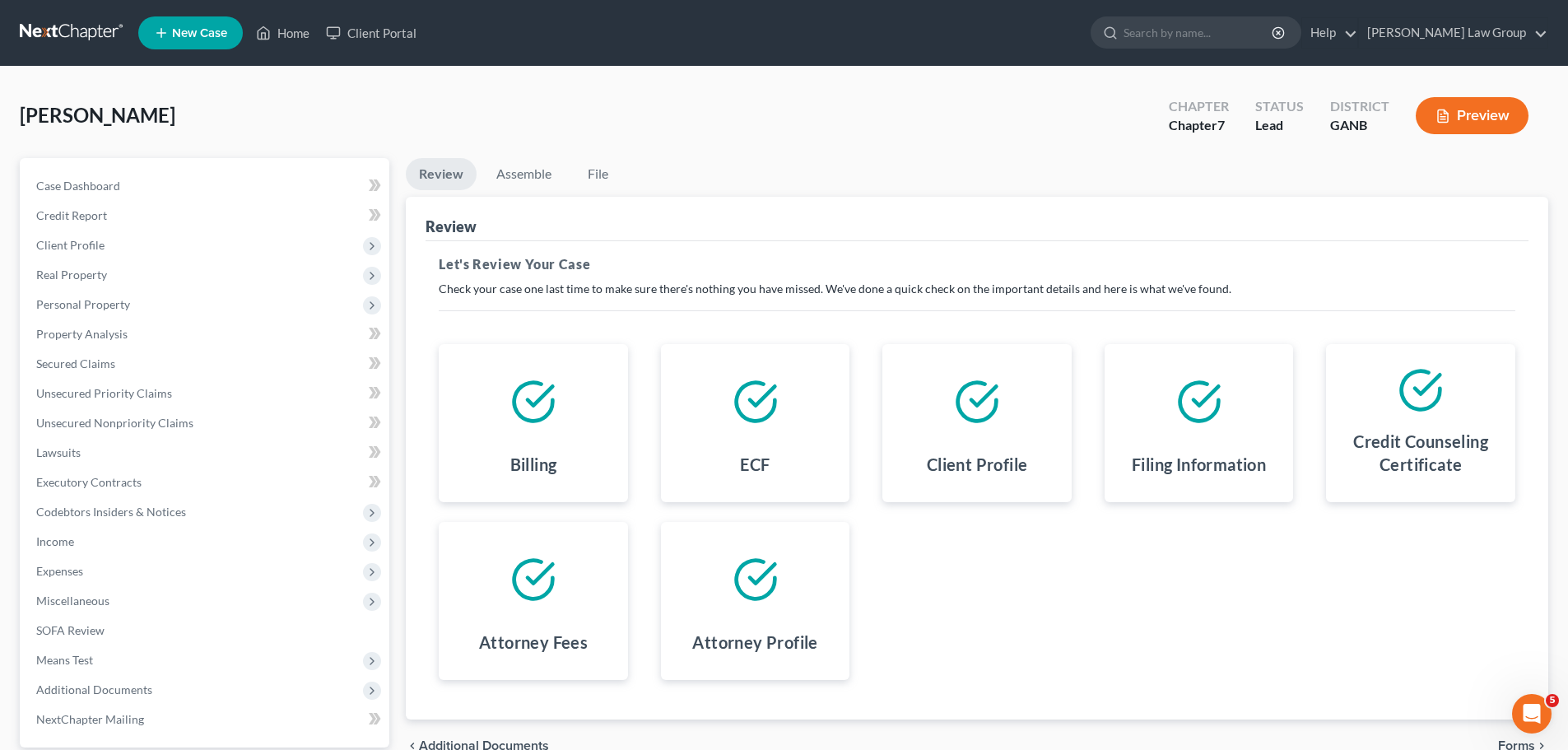
click at [544, 156] on div "Parham, Corinna Upgraded Chapter Chapter 7 Status Lead District GANB Preview" at bounding box center [784, 121] width 1528 height 72
click at [535, 172] on link "Assemble" at bounding box center [523, 174] width 81 height 32
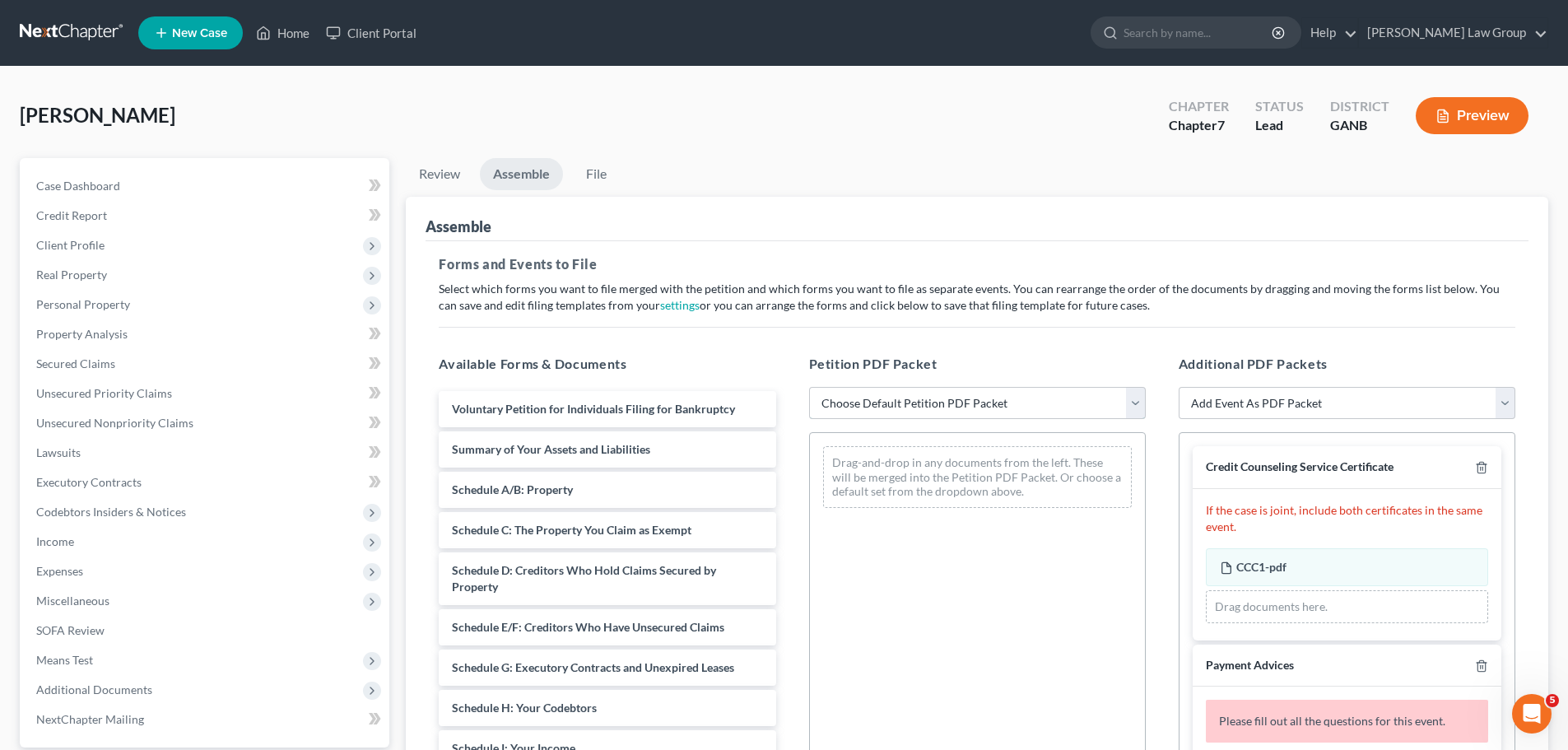
drag, startPoint x: 975, startPoint y: 394, endPoint x: 972, endPoint y: 402, distance: 8.5
click at [974, 395] on select "Choose Default Petition PDF Packet Complete Bankruptcy Petition (all forms and …" at bounding box center [977, 403] width 336 height 32
click at [809, 387] on select "Choose Default Petition PDF Packet Complete Bankruptcy Petition (all forms and …" at bounding box center [977, 403] width 336 height 32
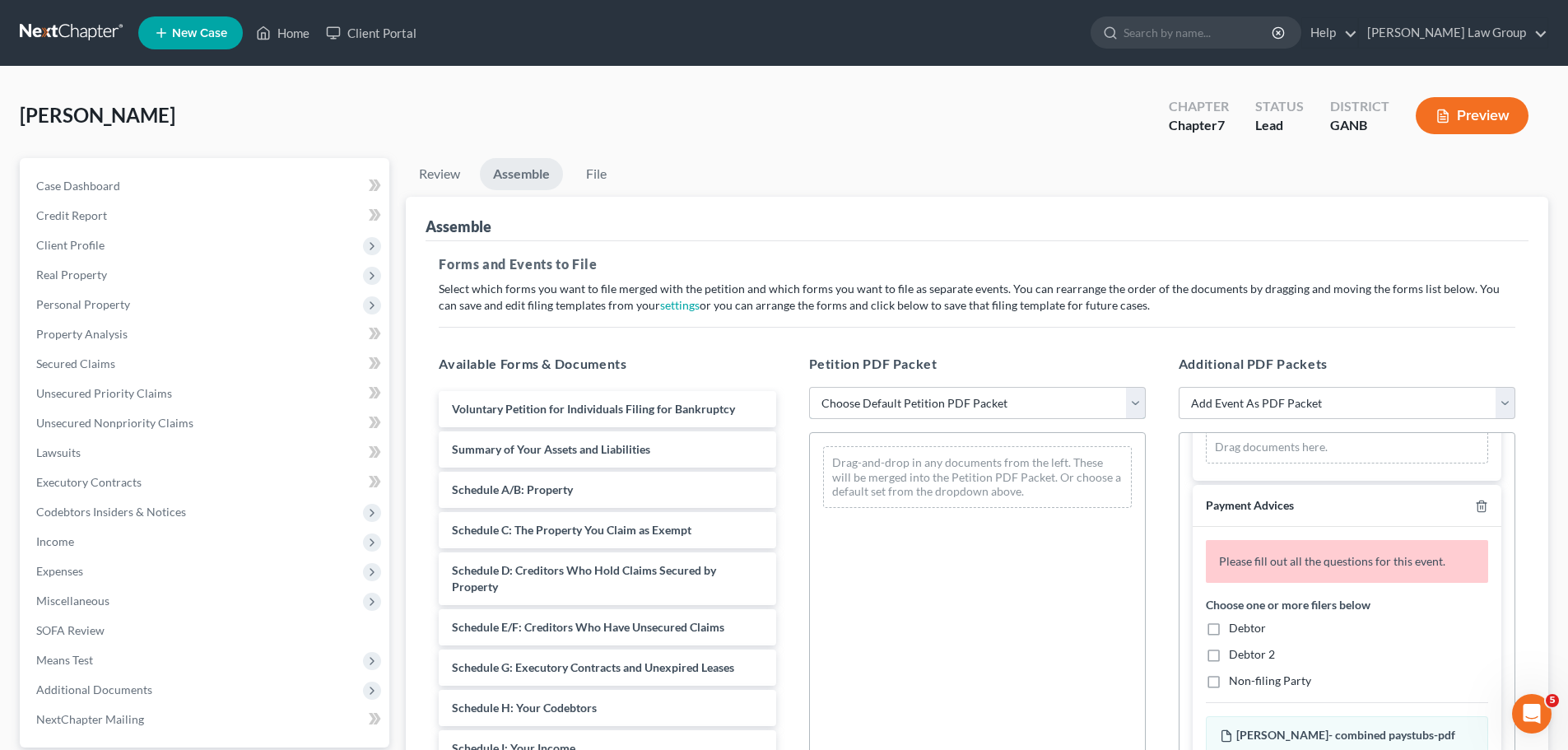
scroll to position [164, 0]
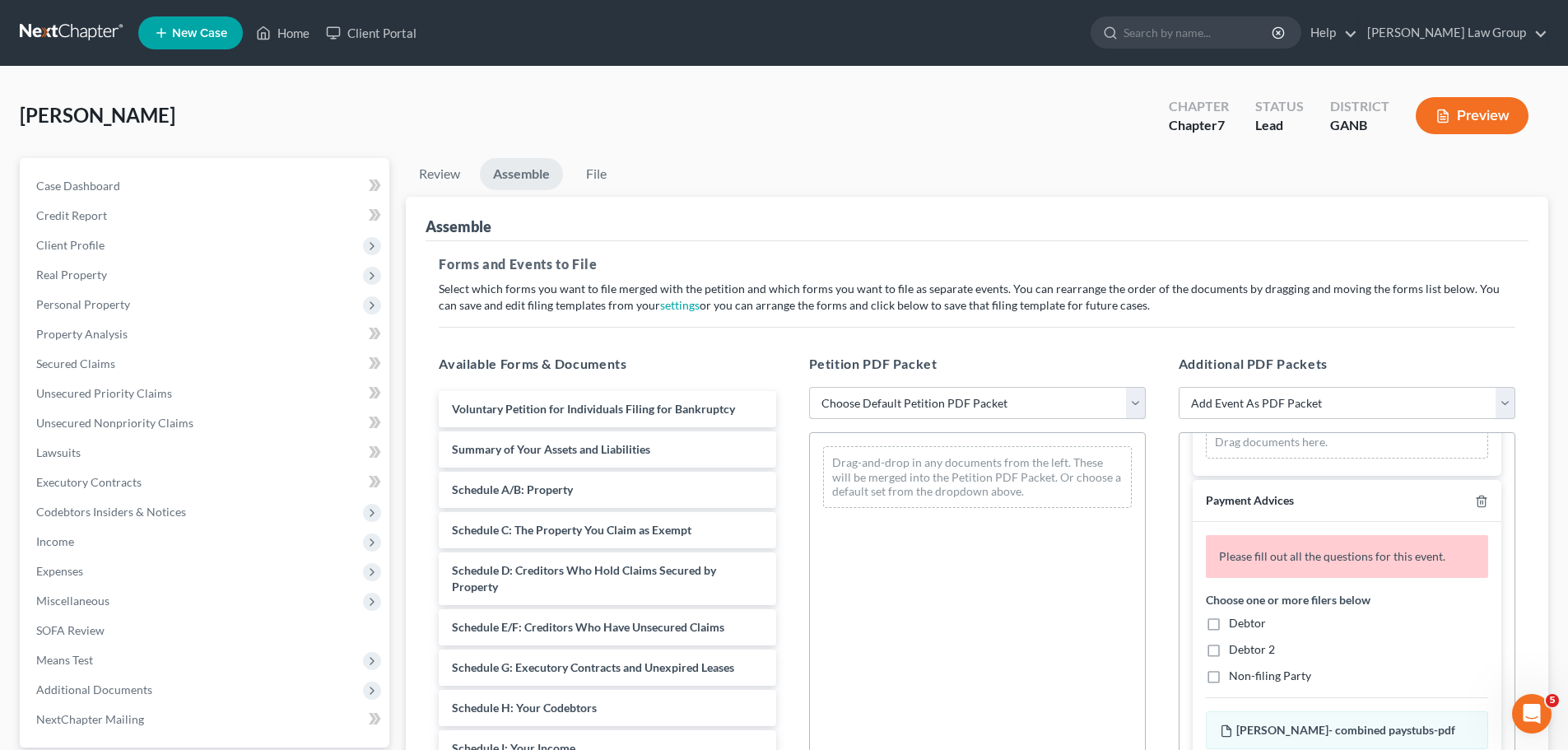
click at [934, 410] on select "Choose Default Petition PDF Packet Complete Bankruptcy Petition (all forms and …" at bounding box center [977, 403] width 336 height 32
select select "0"
click at [809, 387] on select "Choose Default Petition PDF Packet Complete Bankruptcy Petition (all forms and …" at bounding box center [977, 403] width 336 height 32
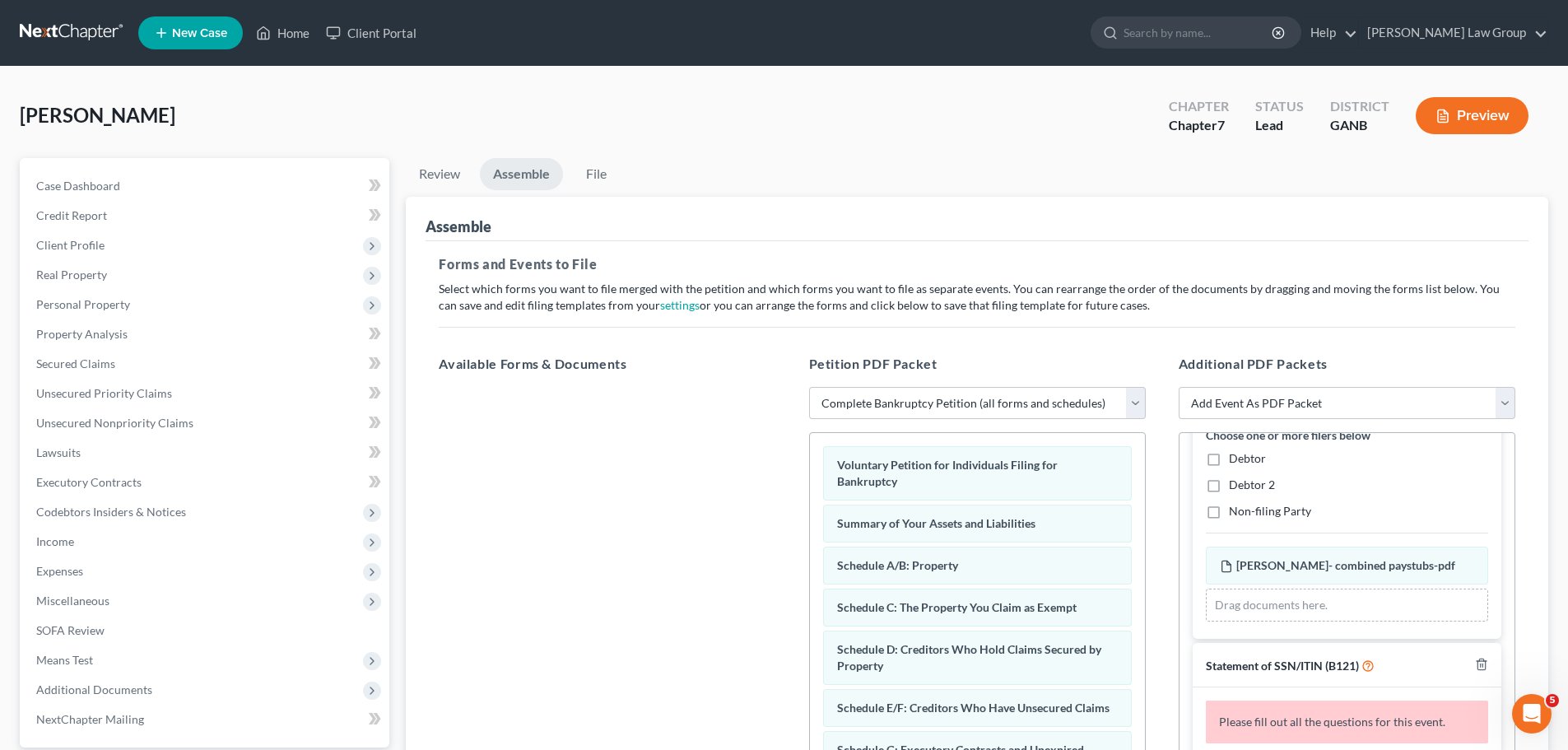
click at [1229, 461] on label "Debtor" at bounding box center [1247, 458] width 37 height 16
click at [1235, 461] on input "Debtor" at bounding box center [1240, 455] width 11 height 11
checkbox input "true"
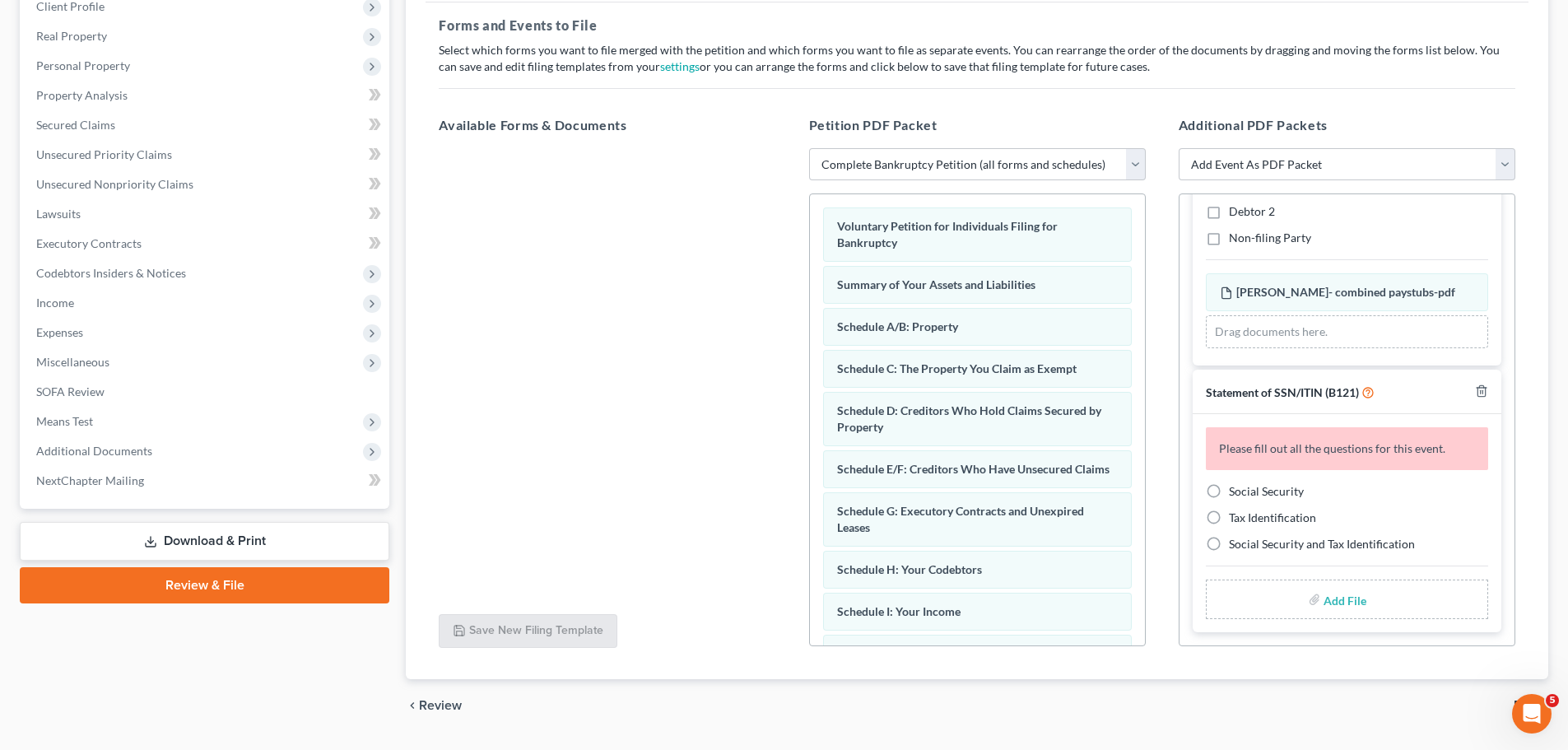
scroll to position [247, 0]
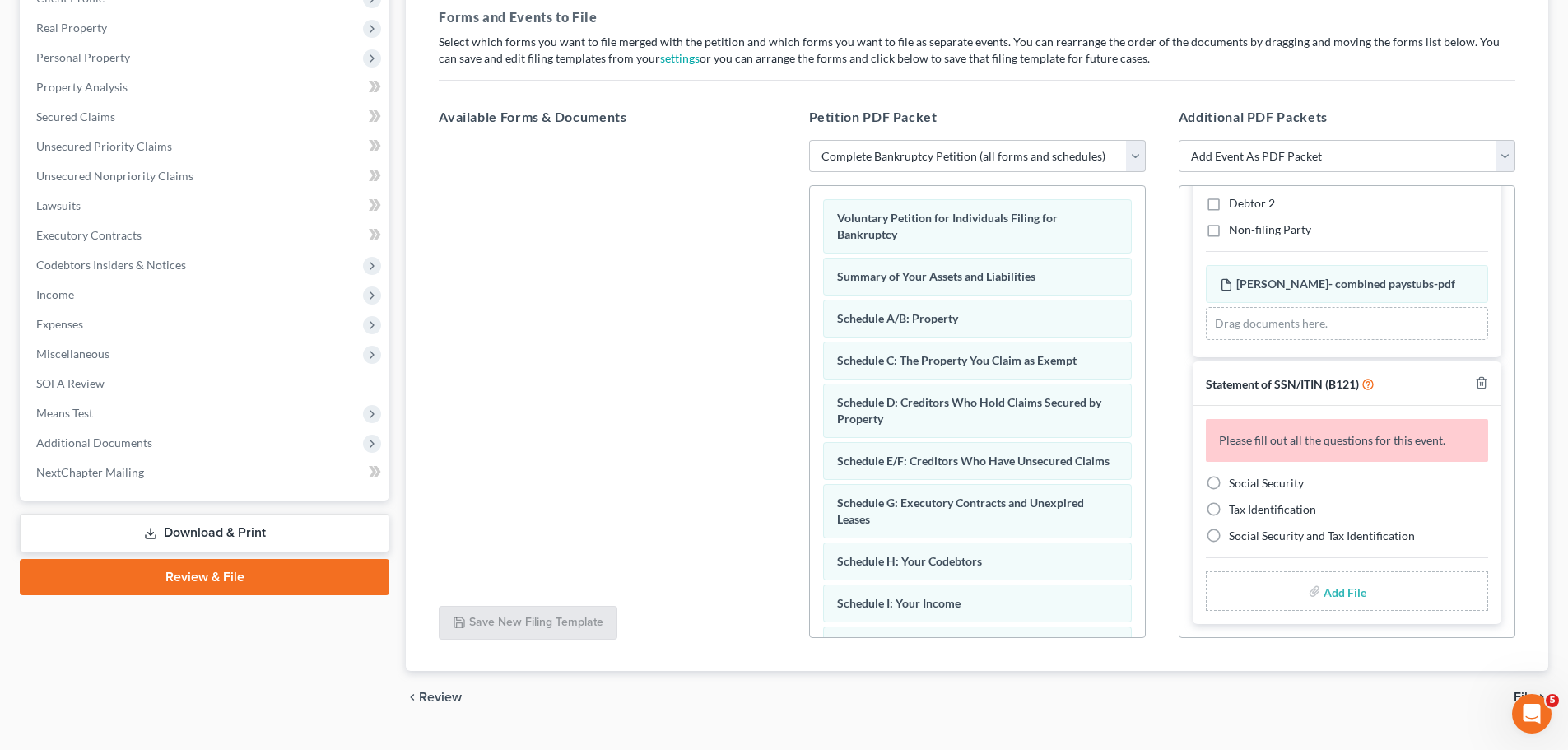
click at [1229, 480] on label "Social Security" at bounding box center [1266, 482] width 74 height 16
click at [1235, 480] on input "Social Security" at bounding box center [1240, 480] width 11 height 11
radio input "true"
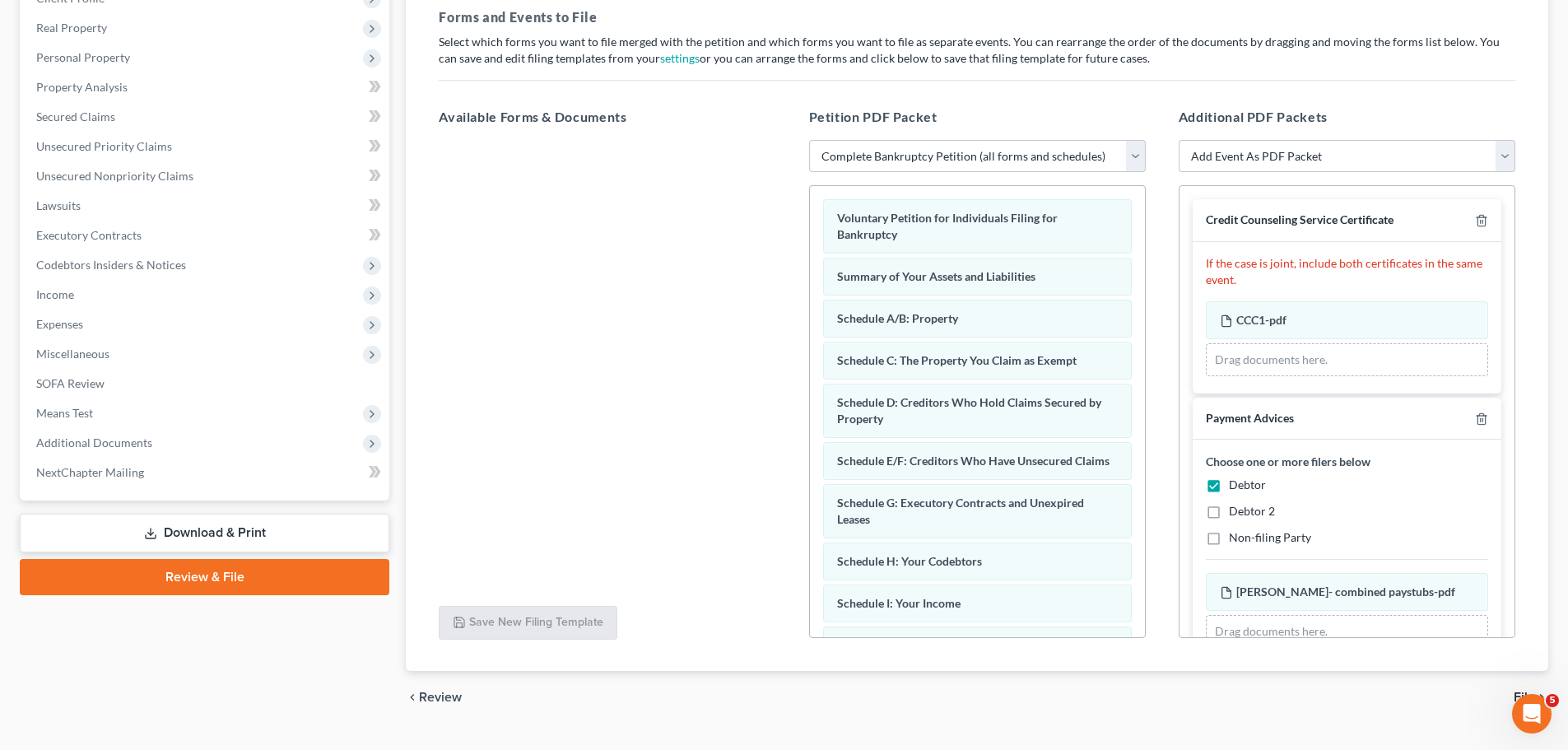
scroll to position [252, 0]
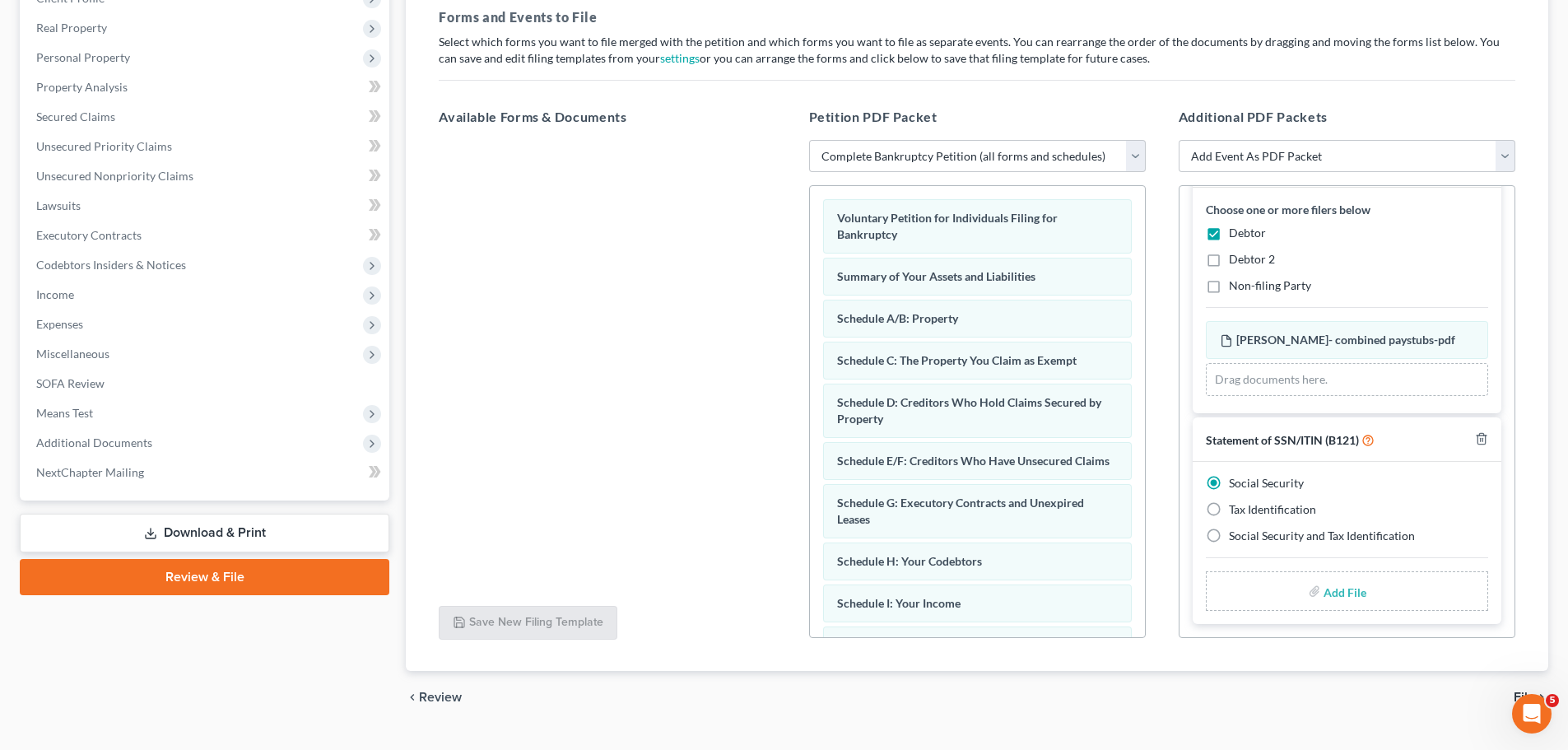
click at [1327, 591] on input "file" at bounding box center [1343, 590] width 39 height 30
type input "C:\fakepath\SSN to file in case PARHAM.pdf"
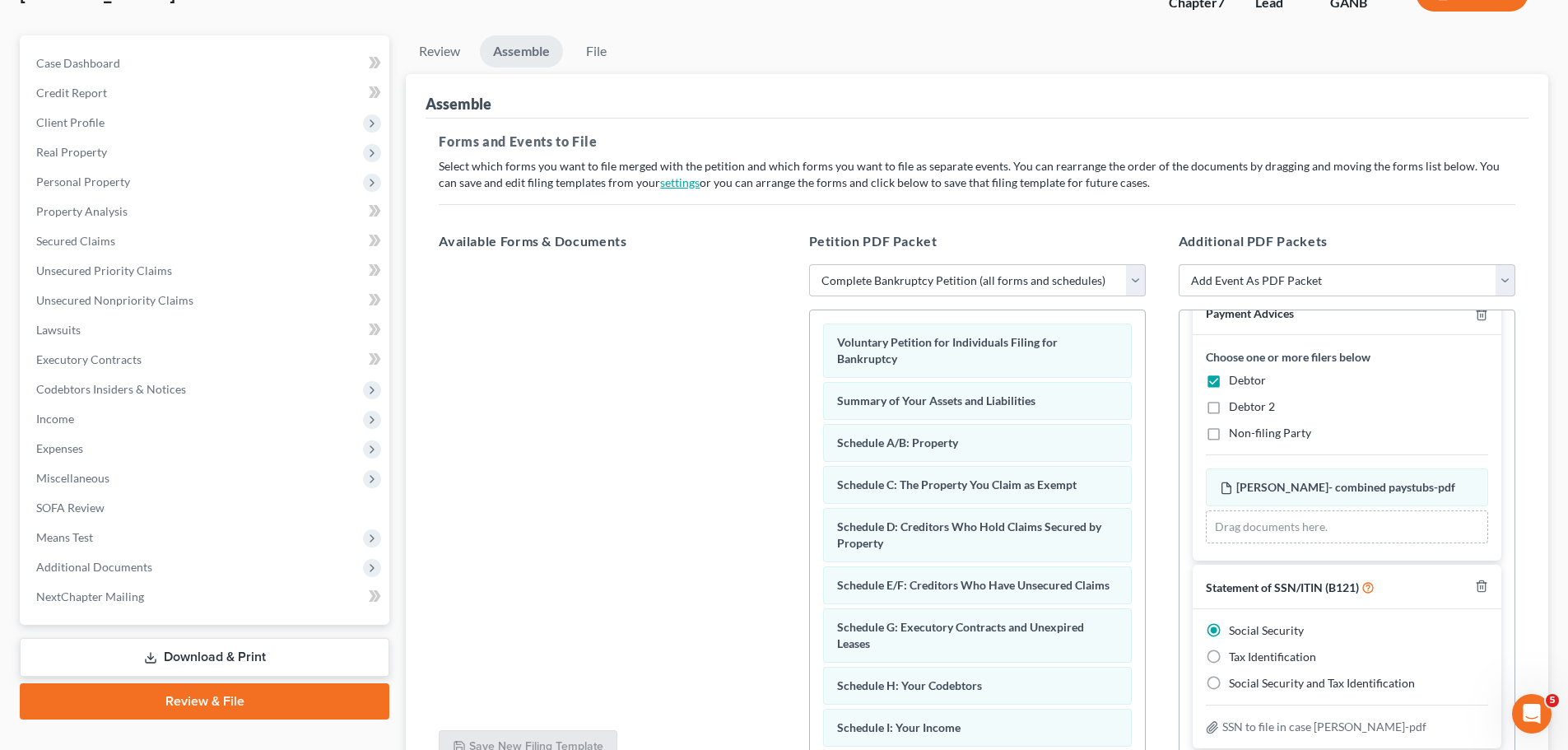
scroll to position [0, 0]
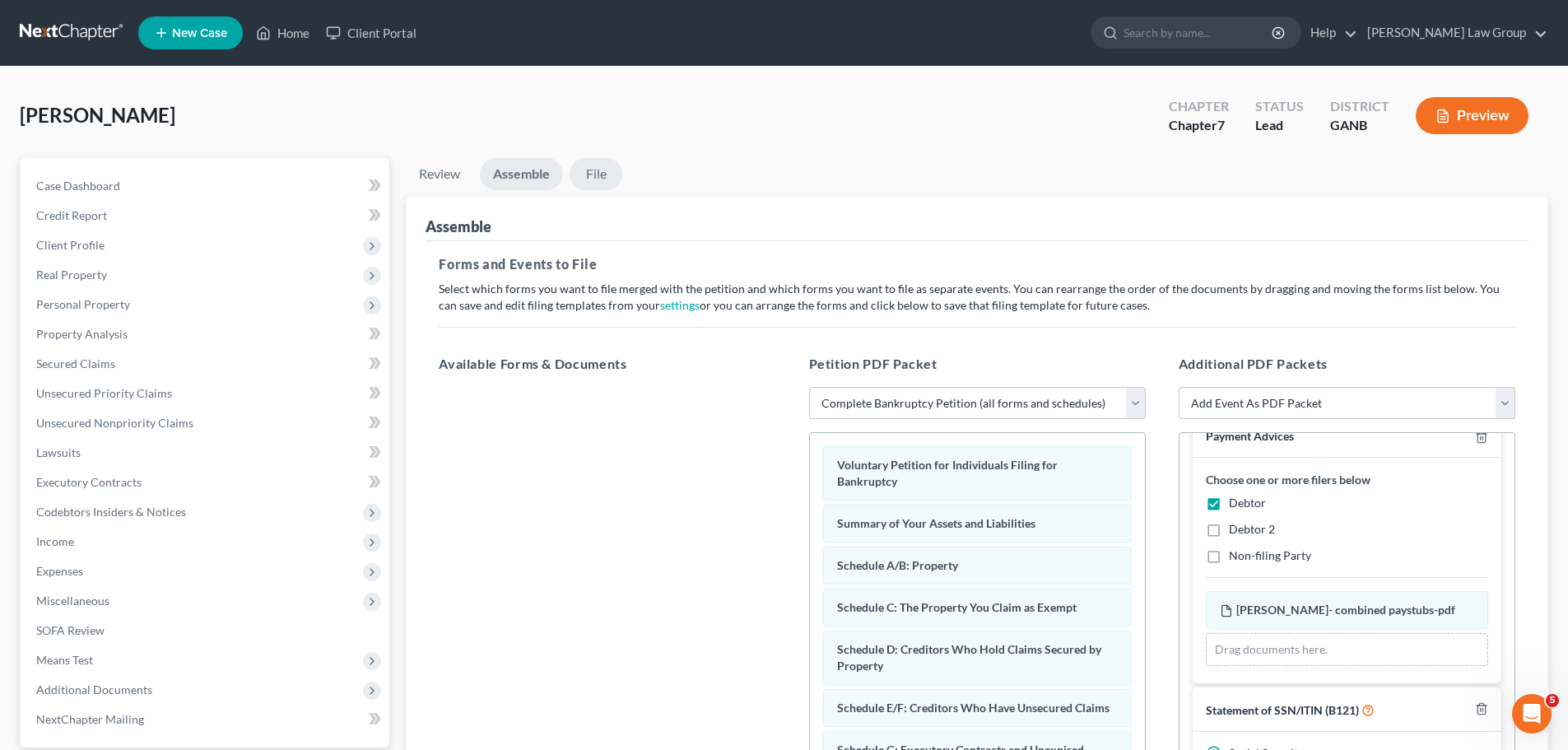
click at [596, 180] on link "File" at bounding box center [595, 174] width 53 height 32
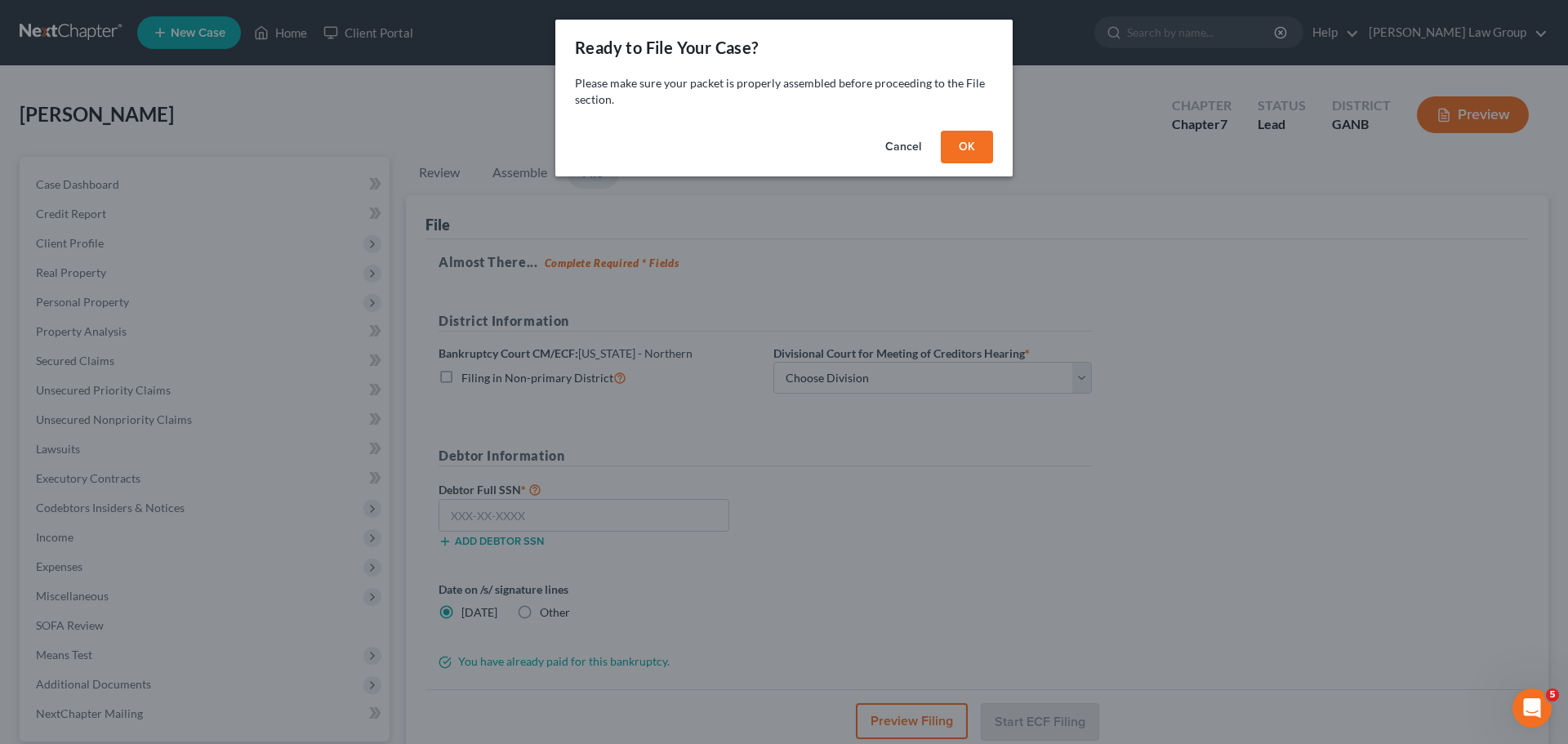
click at [981, 137] on button "OK" at bounding box center [966, 147] width 52 height 32
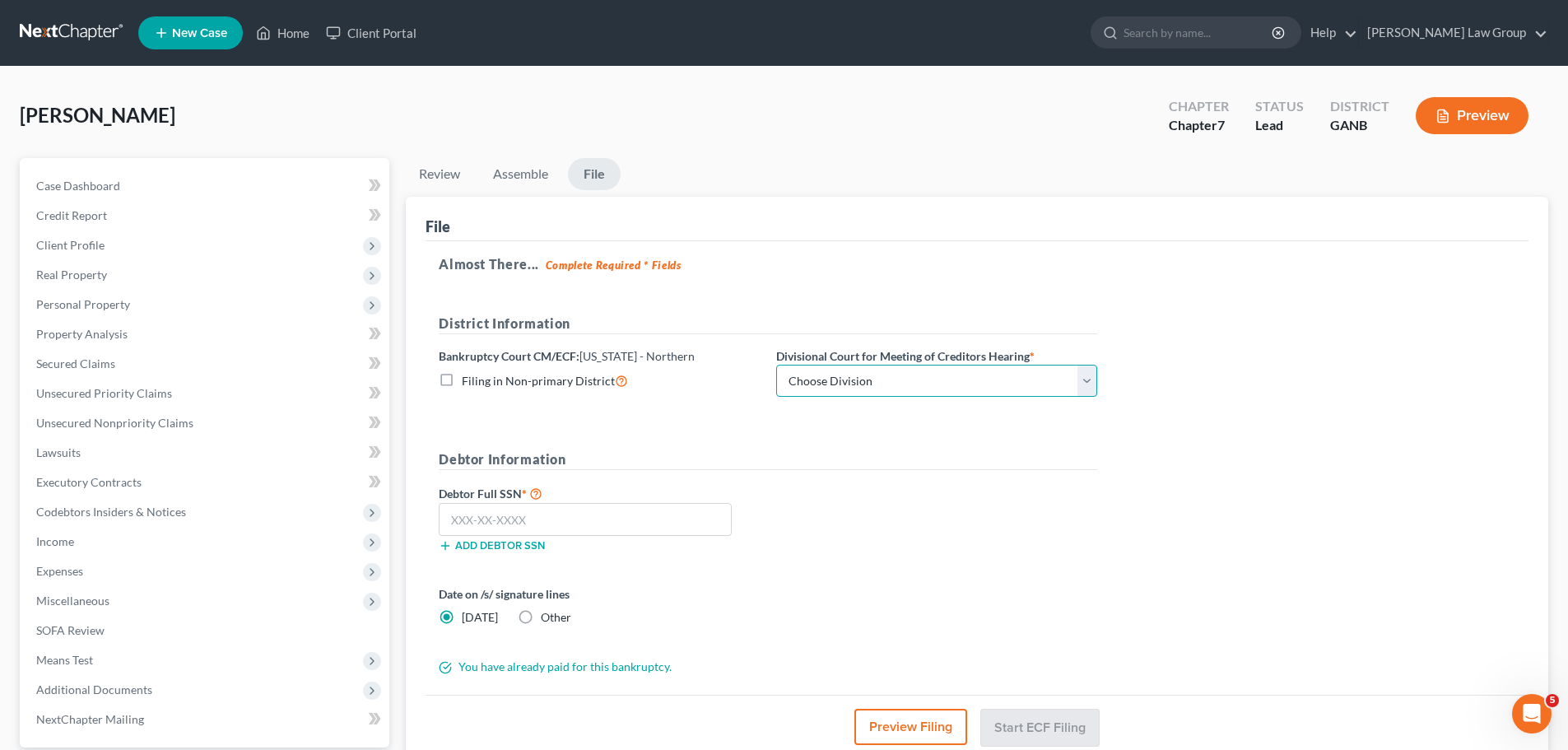
click at [842, 387] on select "Choose Division Atlanta Gainesville Newnan Rome" at bounding box center [937, 381] width 321 height 32
select select "0"
click at [776, 365] on select "Choose Division Atlanta Gainesville Newnan Rome" at bounding box center [937, 381] width 321 height 32
click at [592, 517] on input "text" at bounding box center [584, 520] width 293 height 32
paste input "255-25-2863"
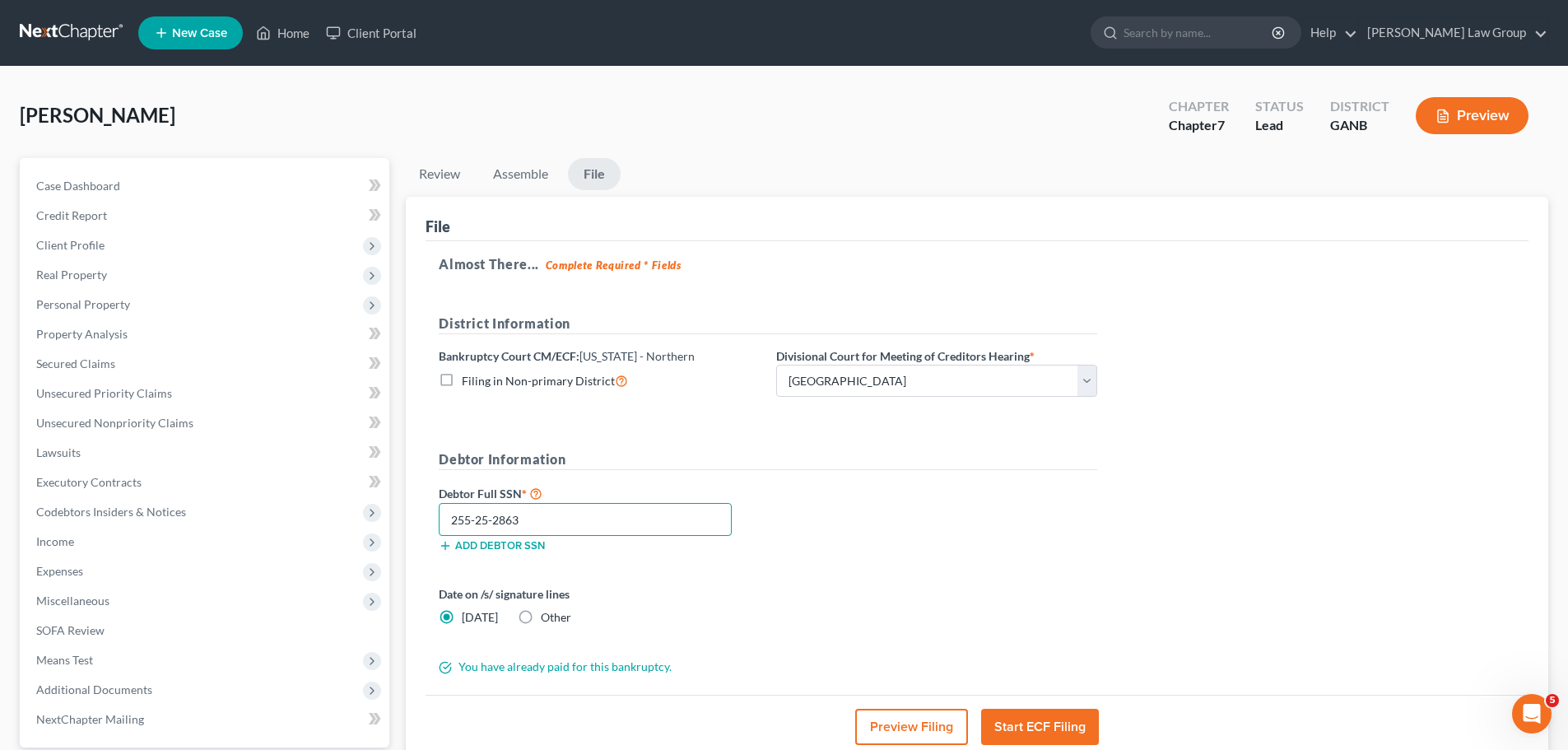
type input "255-25-2863"
click at [896, 511] on div "Debtor Full SSN * 255-25-2863 Add debtor SSN" at bounding box center [768, 525] width 675 height 82
click at [1025, 727] on button "Start ECF Filing" at bounding box center [1039, 727] width 117 height 36
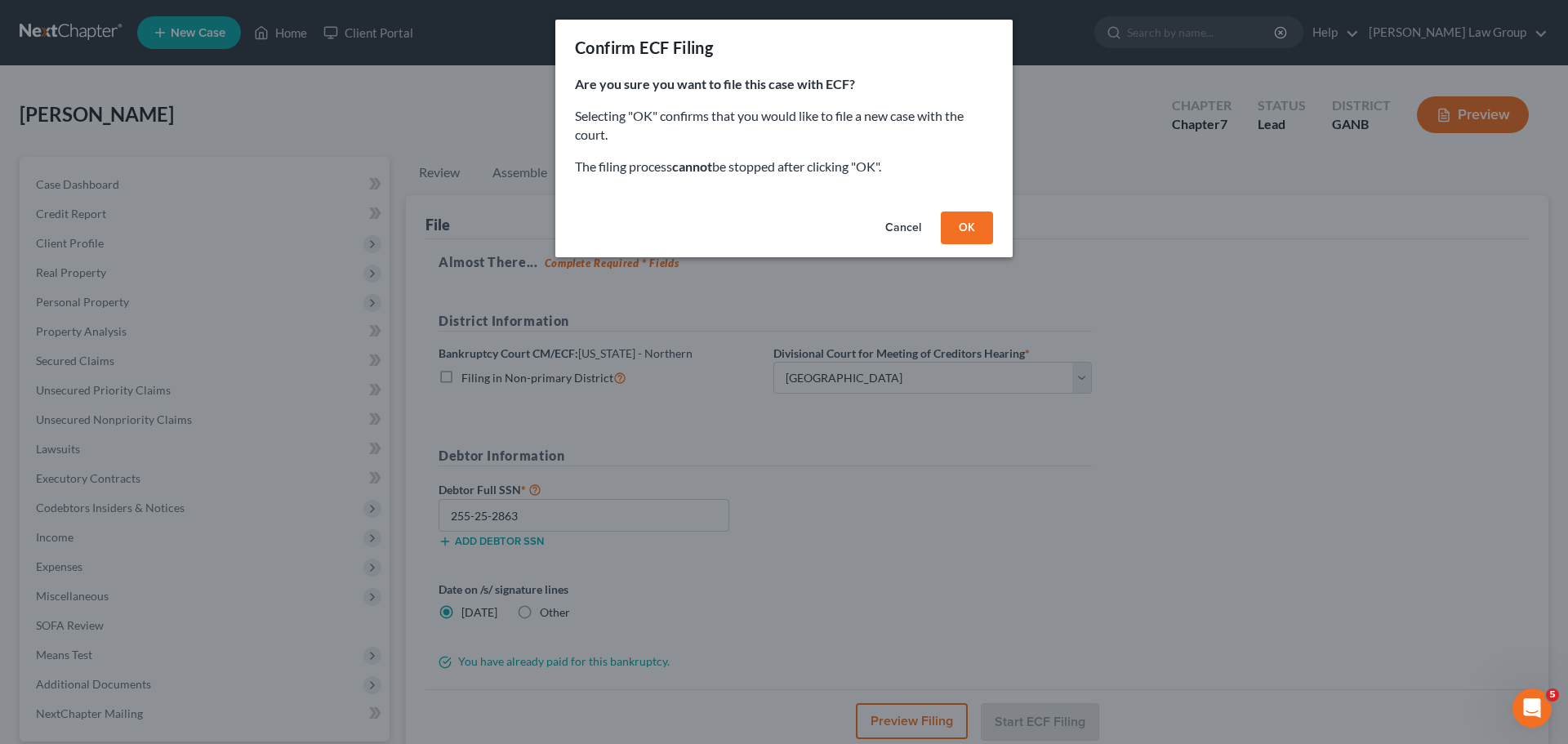
click at [973, 227] on button "OK" at bounding box center [966, 227] width 52 height 32
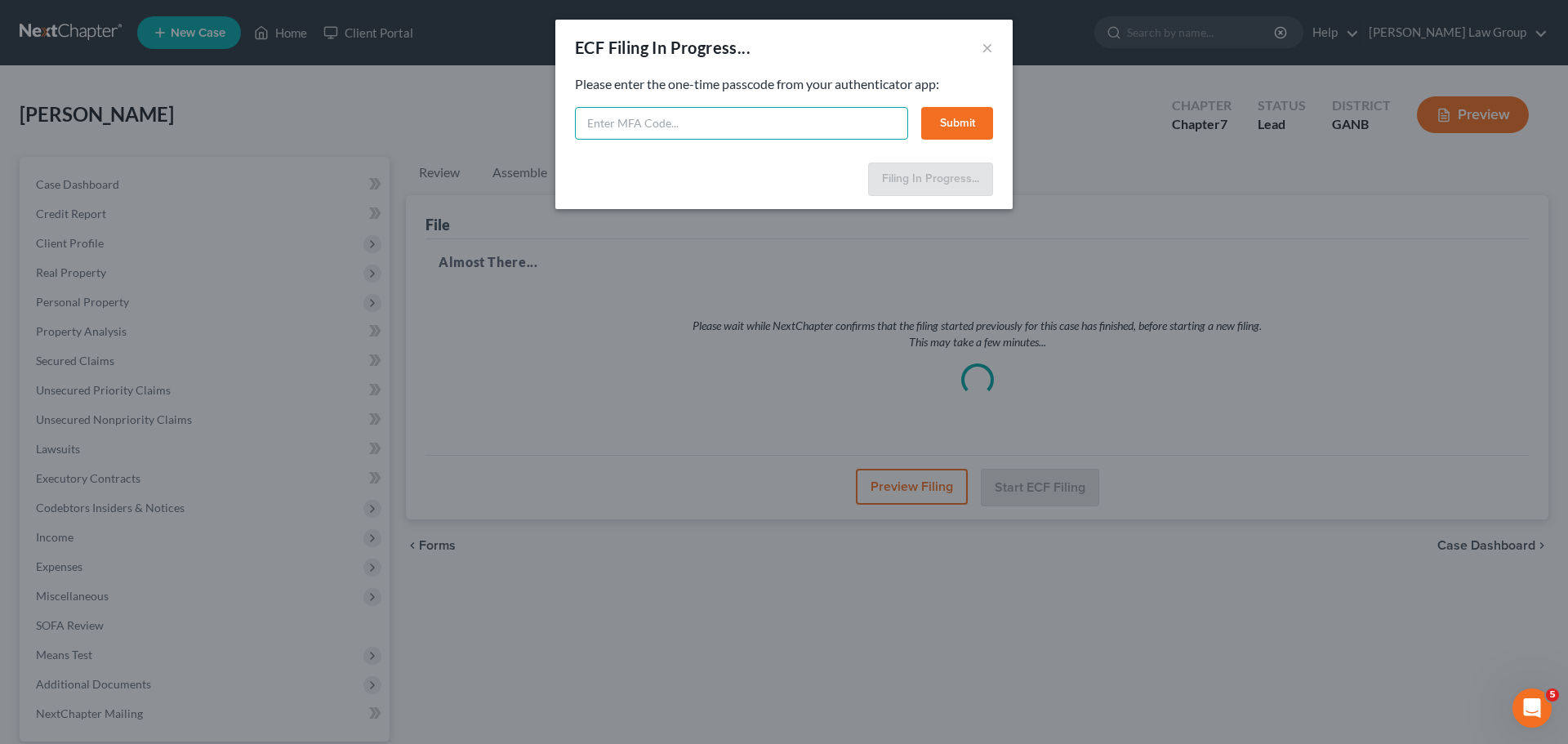
click at [751, 122] on input "text" at bounding box center [742, 123] width 333 height 32
click at [614, 133] on input "text" at bounding box center [742, 123] width 333 height 32
type input "561316"
click at [984, 121] on button "Submit" at bounding box center [957, 123] width 72 height 32
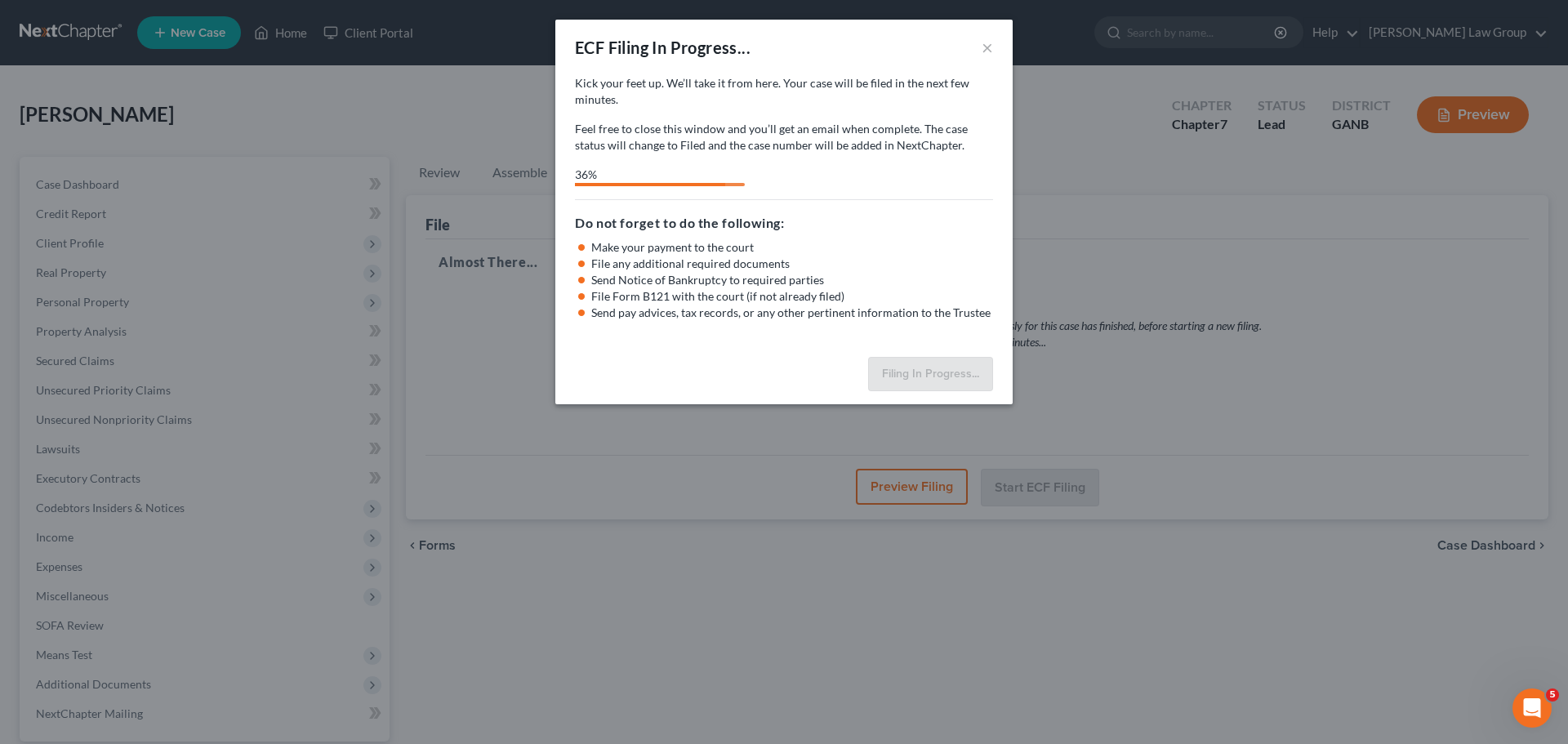
select select "0"
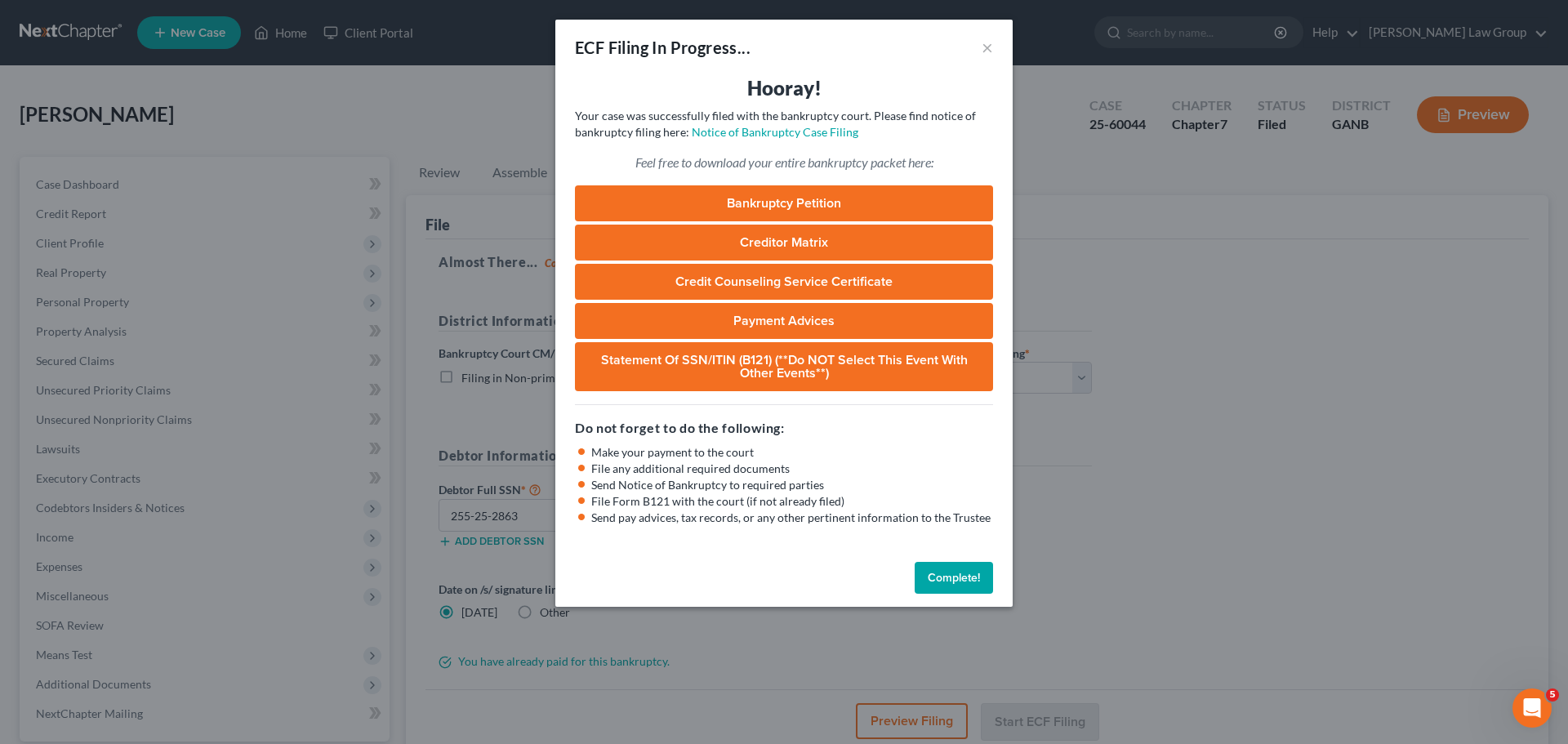
click at [960, 569] on button "Complete!" at bounding box center [953, 578] width 79 height 32
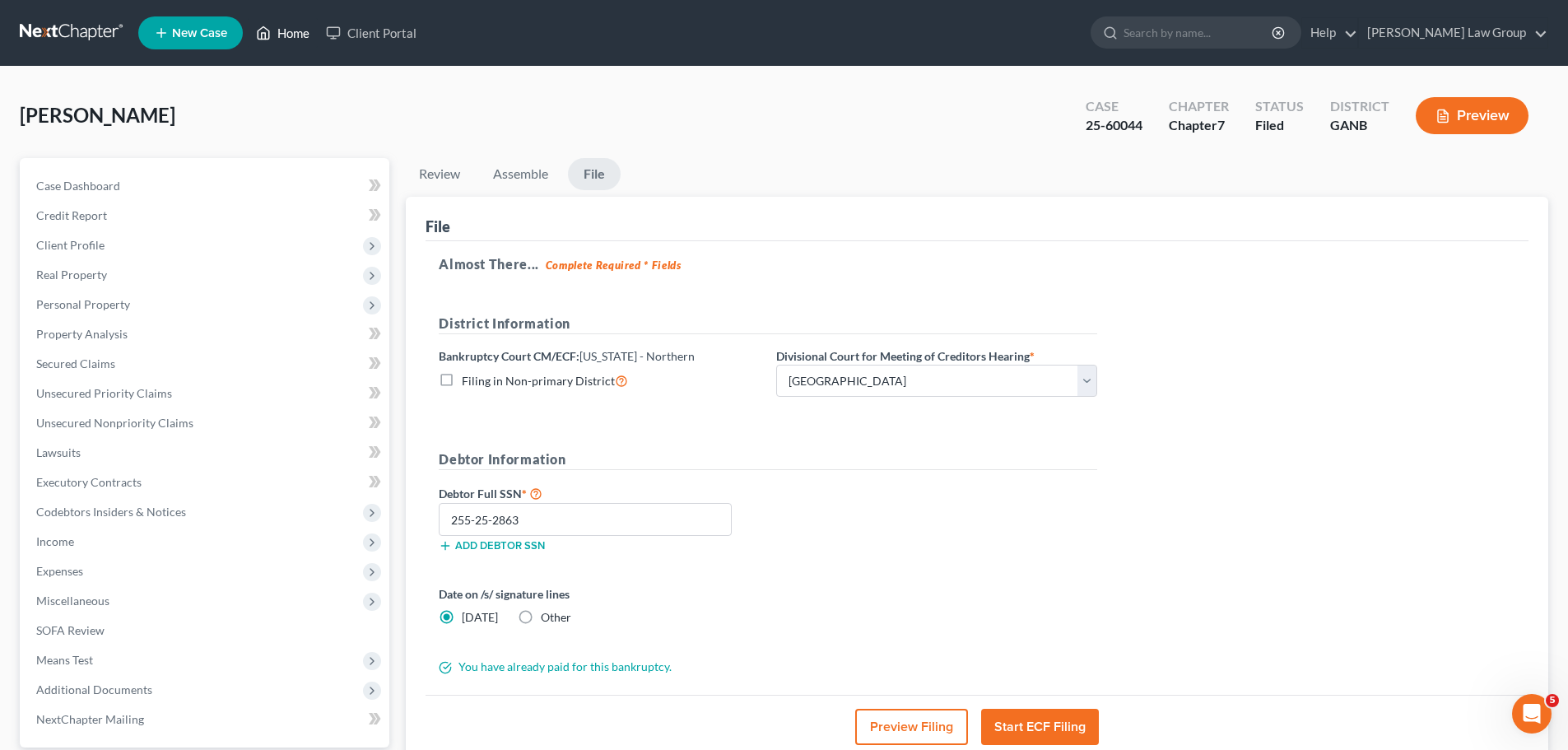
click at [288, 34] on link "Home" at bounding box center [282, 32] width 70 height 30
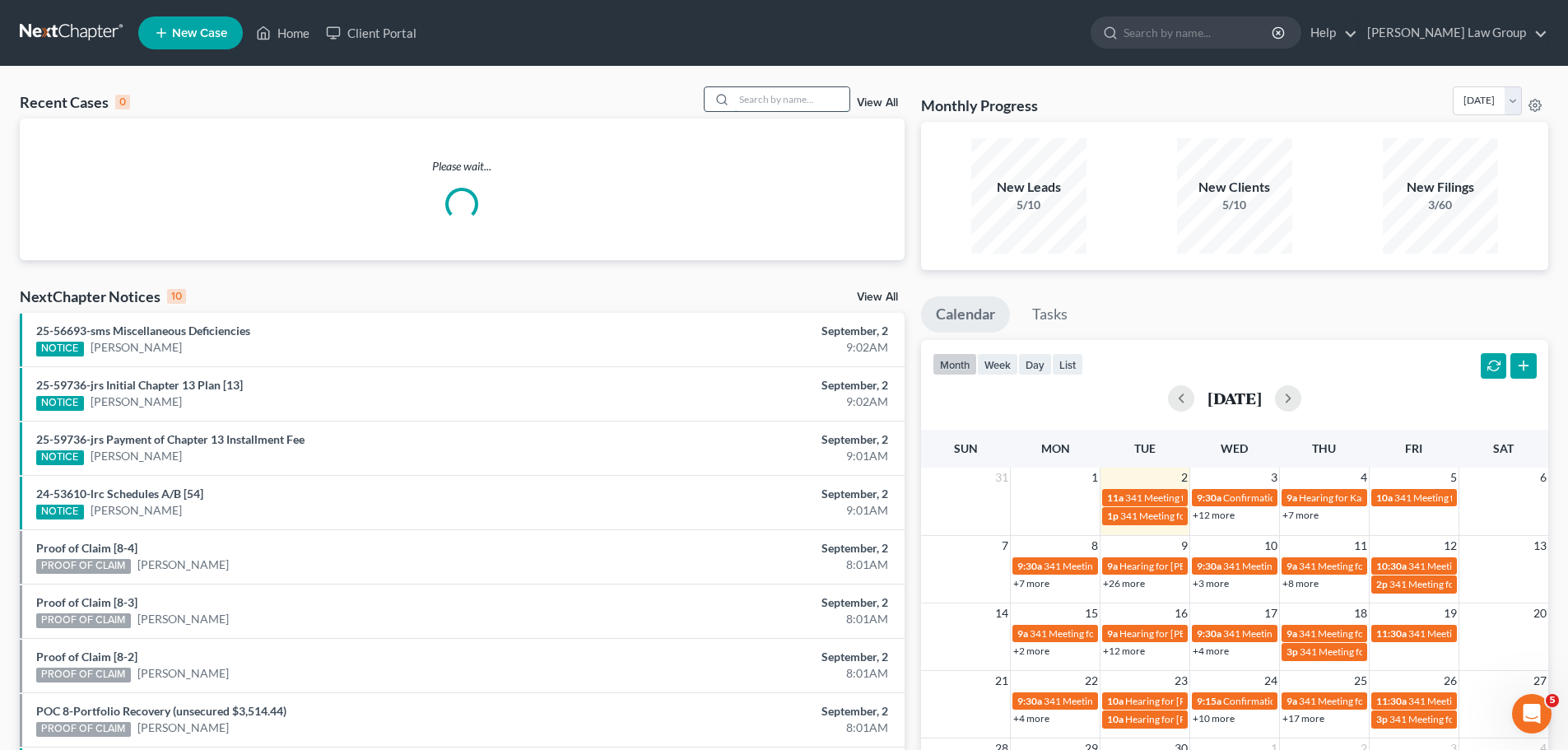
click at [752, 96] on input "search" at bounding box center [792, 98] width 116 height 24
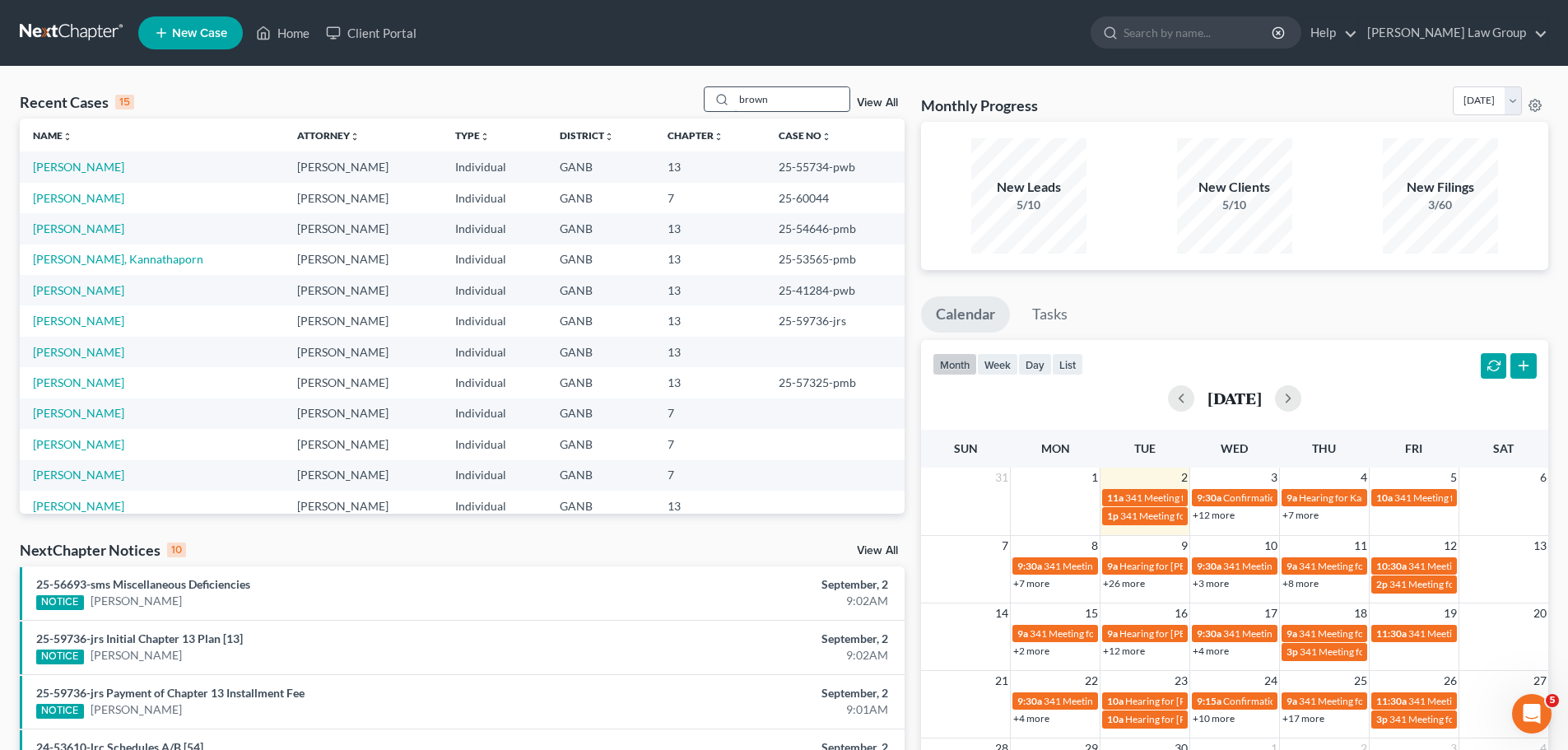
type input "brown"
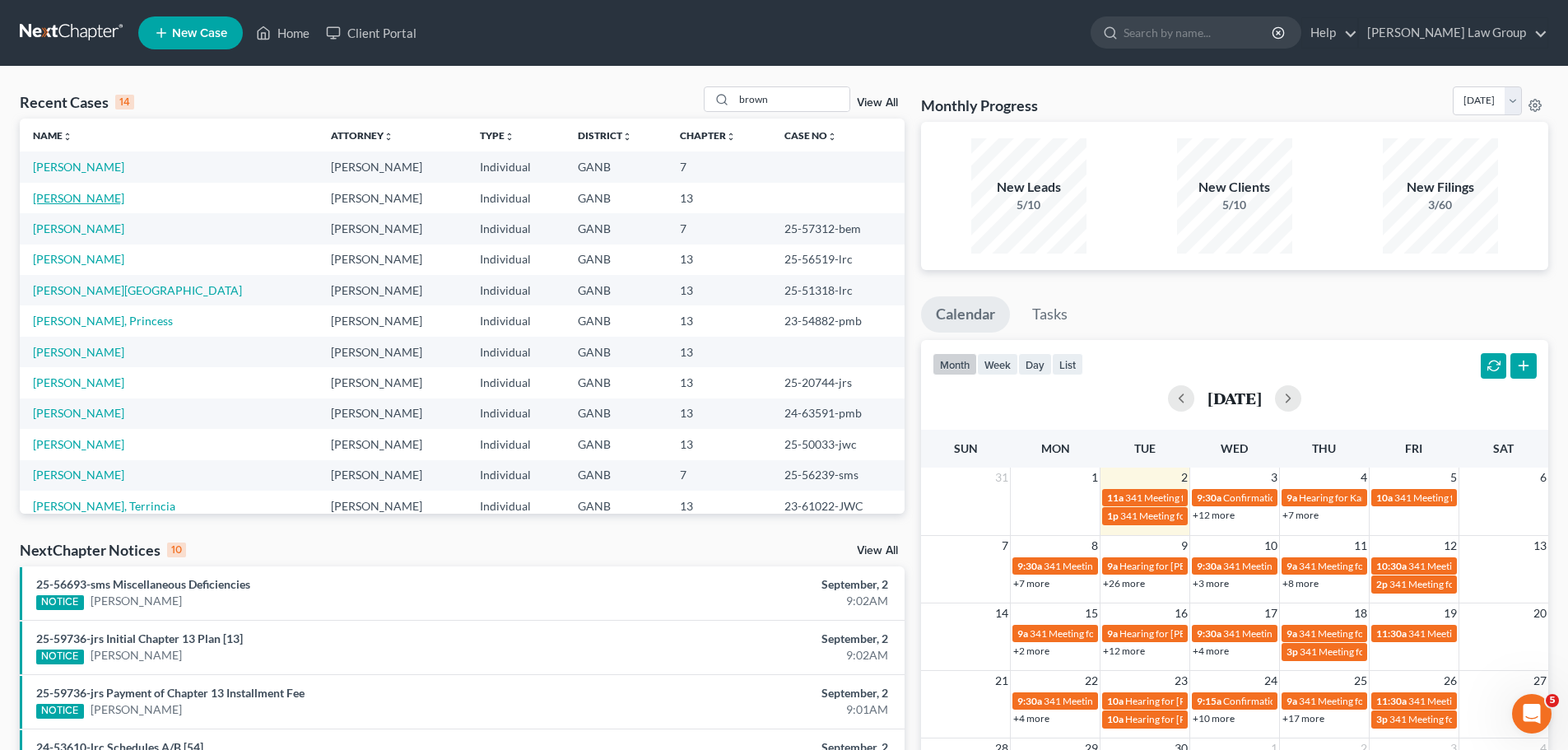
click at [99, 200] on link "[PERSON_NAME]" at bounding box center [78, 198] width 92 height 14
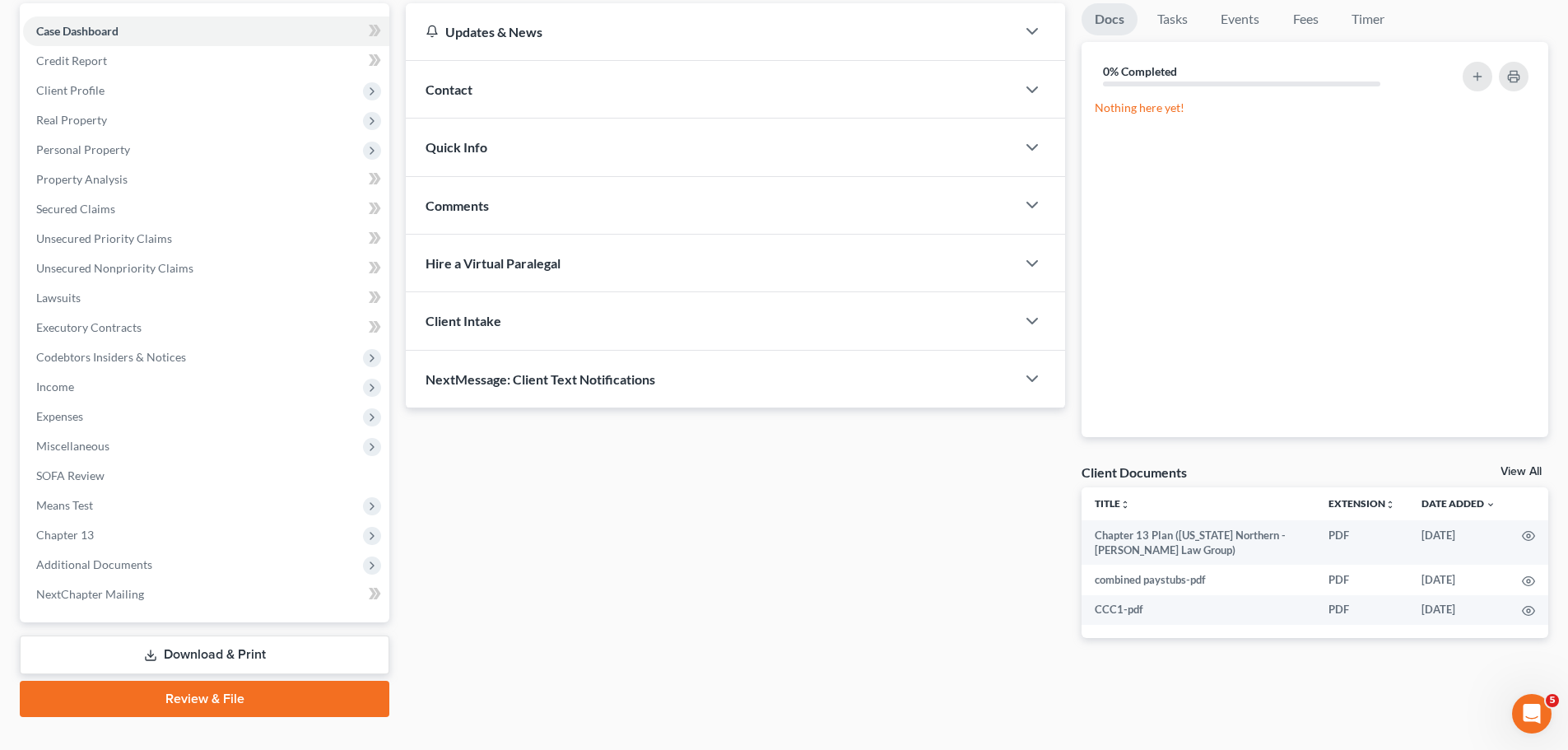
scroll to position [184, 0]
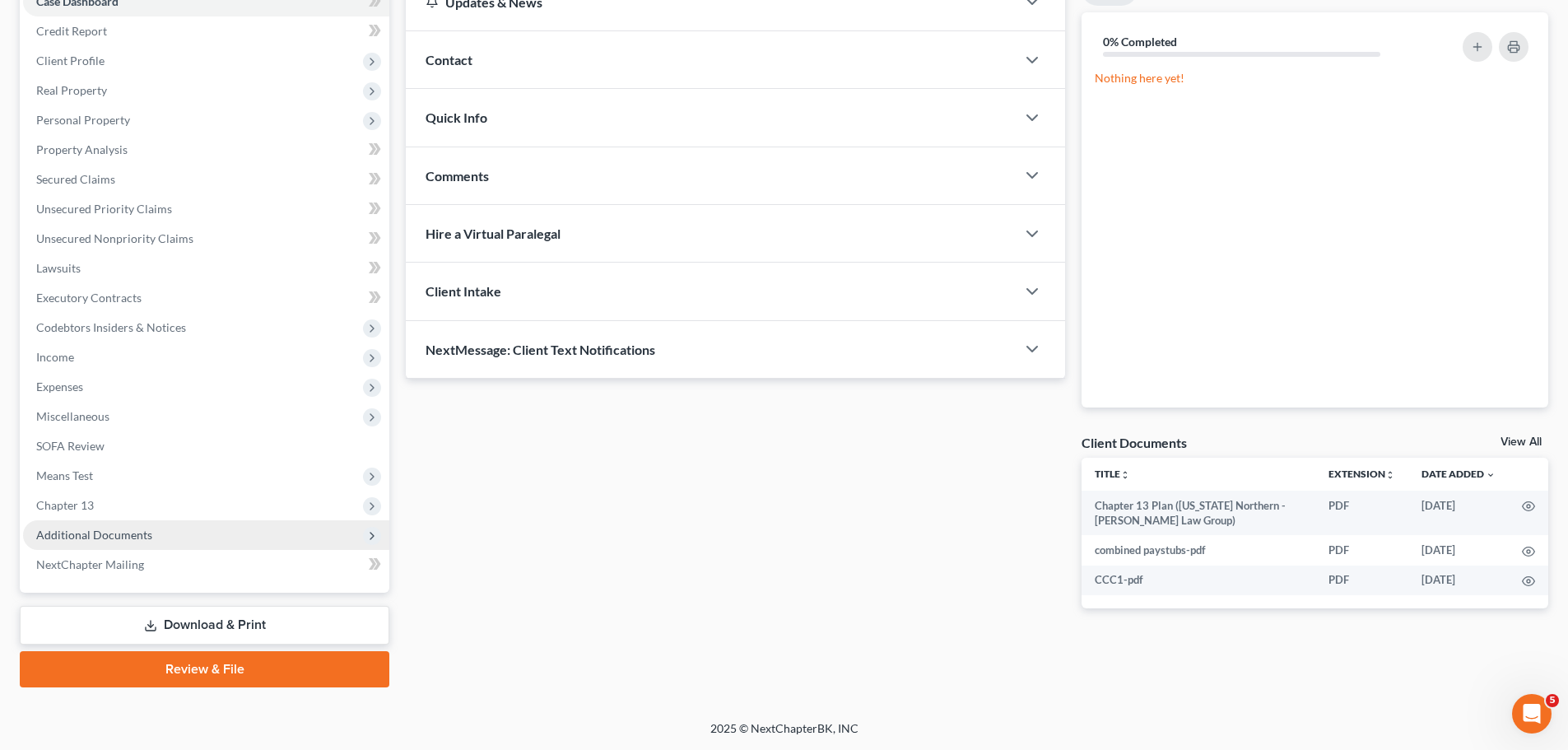
click at [151, 533] on span "Additional Documents" at bounding box center [205, 535] width 366 height 30
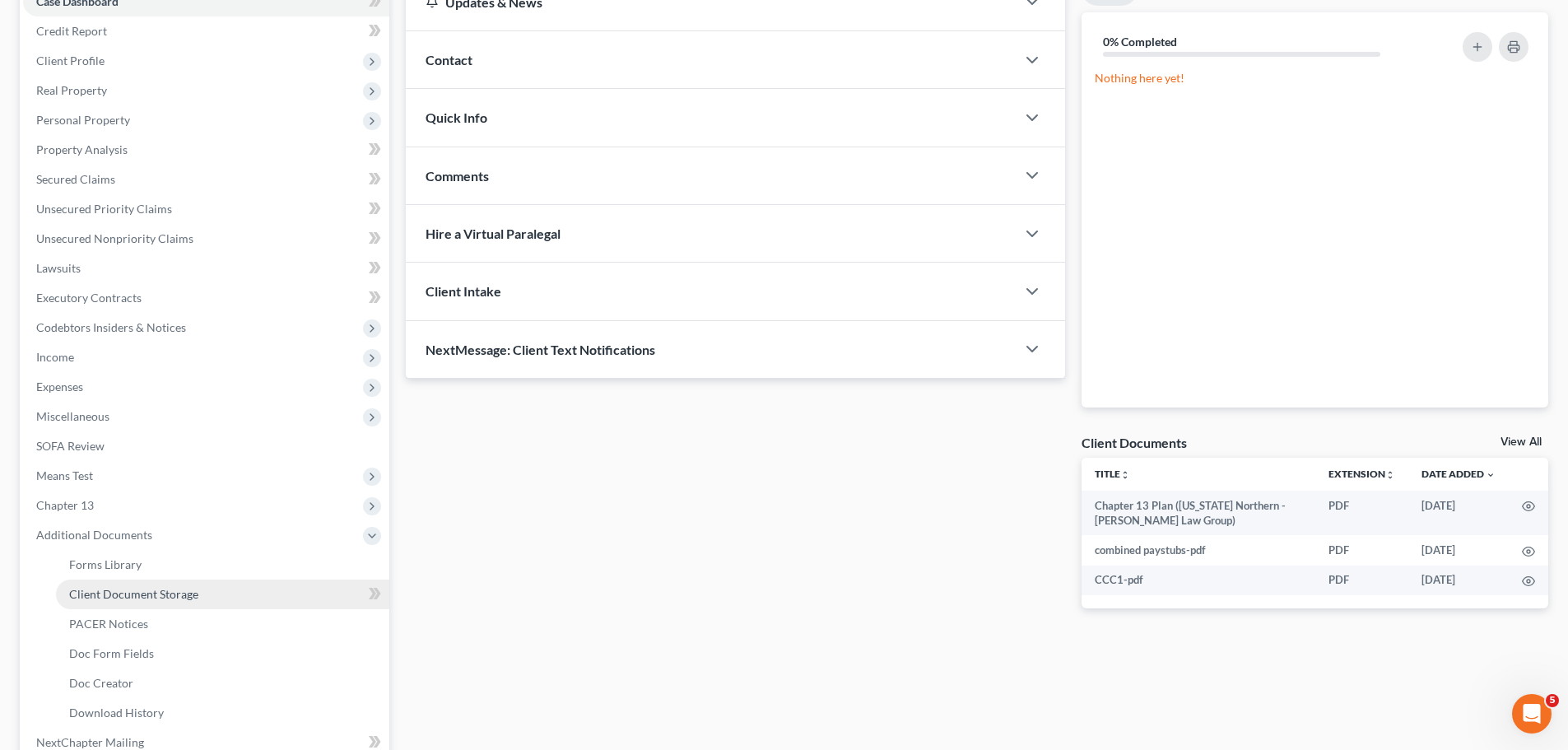
click at [233, 595] on link "Client Document Storage" at bounding box center [222, 594] width 333 height 30
select select "5"
select select "35"
select select "0"
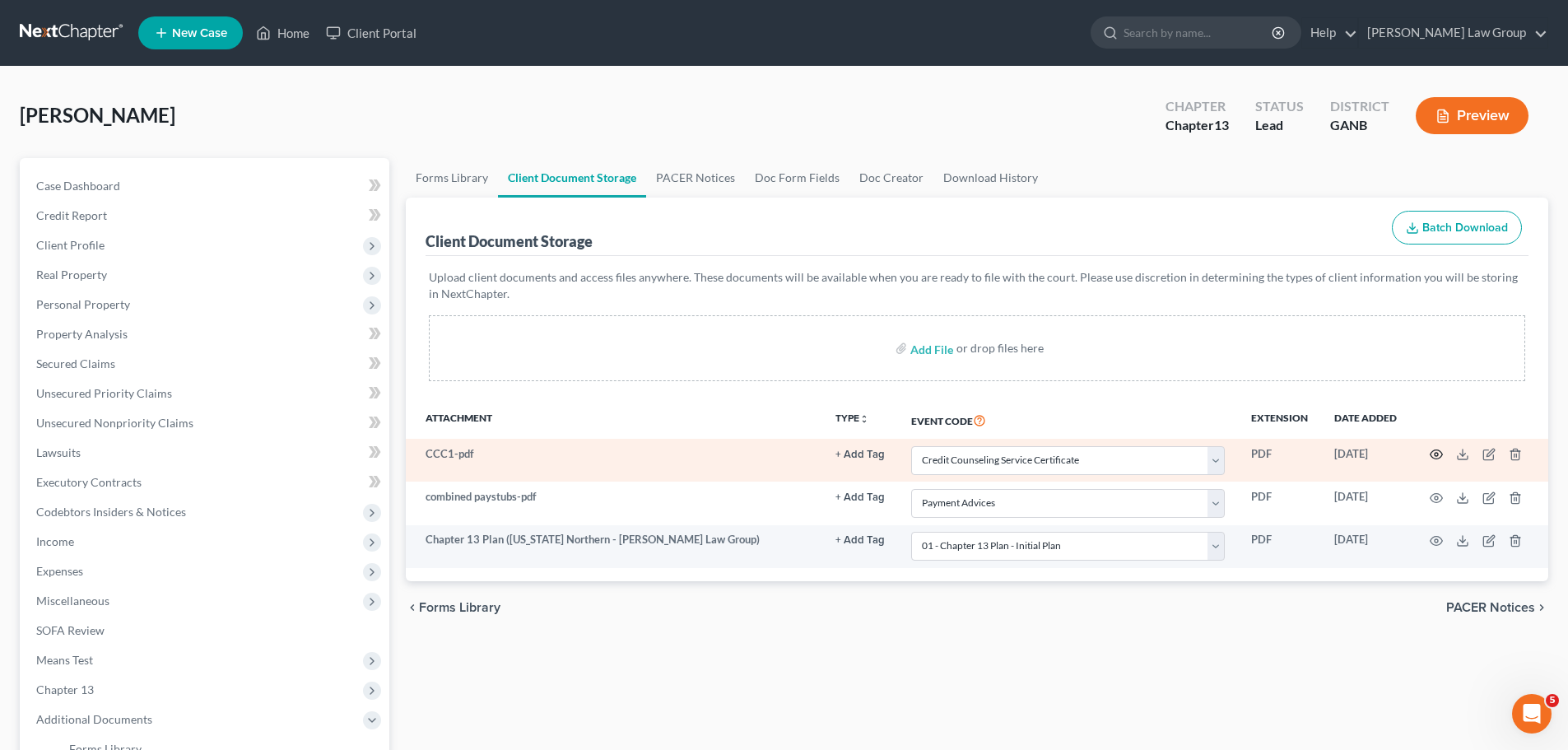
click at [1431, 456] on icon "button" at bounding box center [1436, 455] width 13 height 13
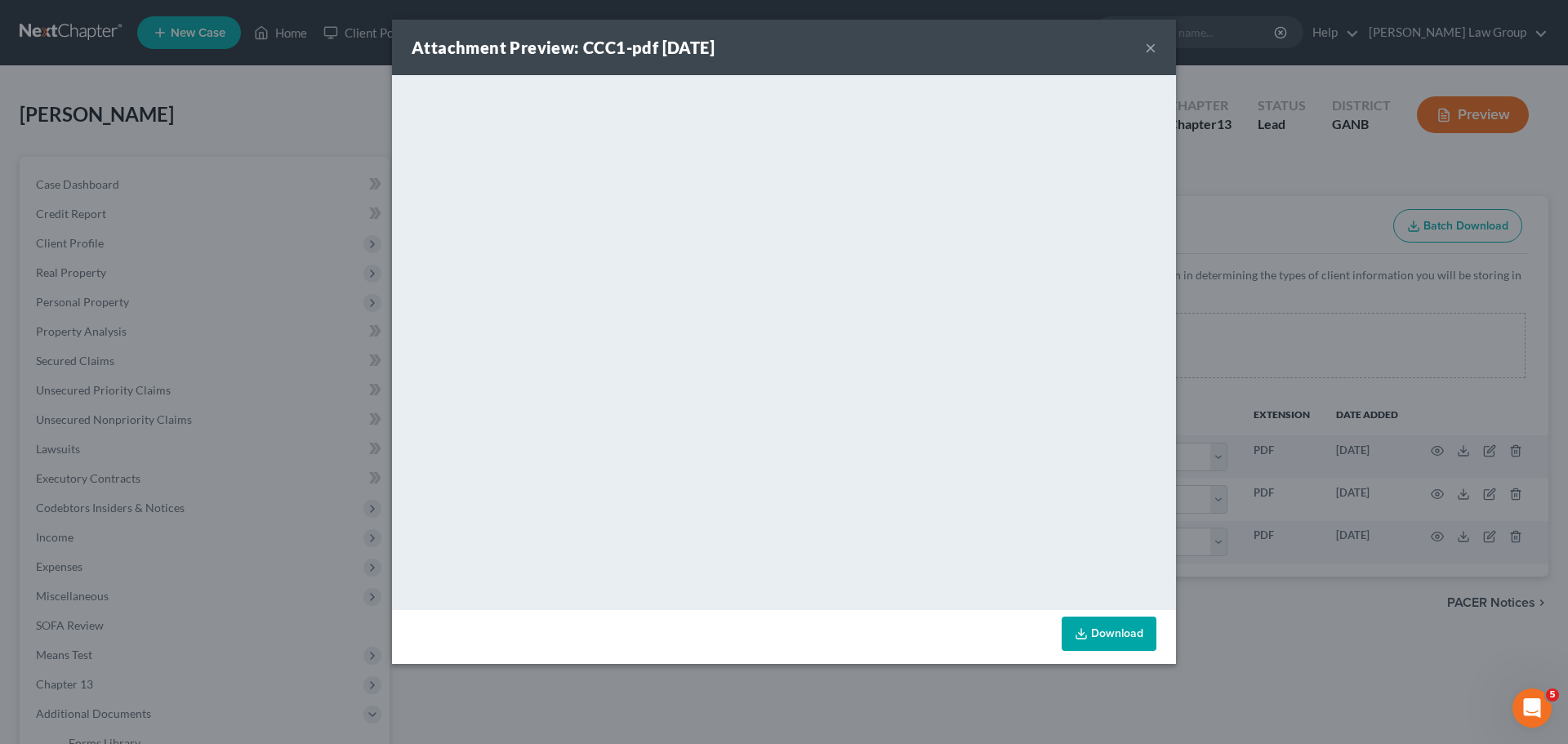
click at [1146, 45] on button "×" at bounding box center [1150, 47] width 11 height 20
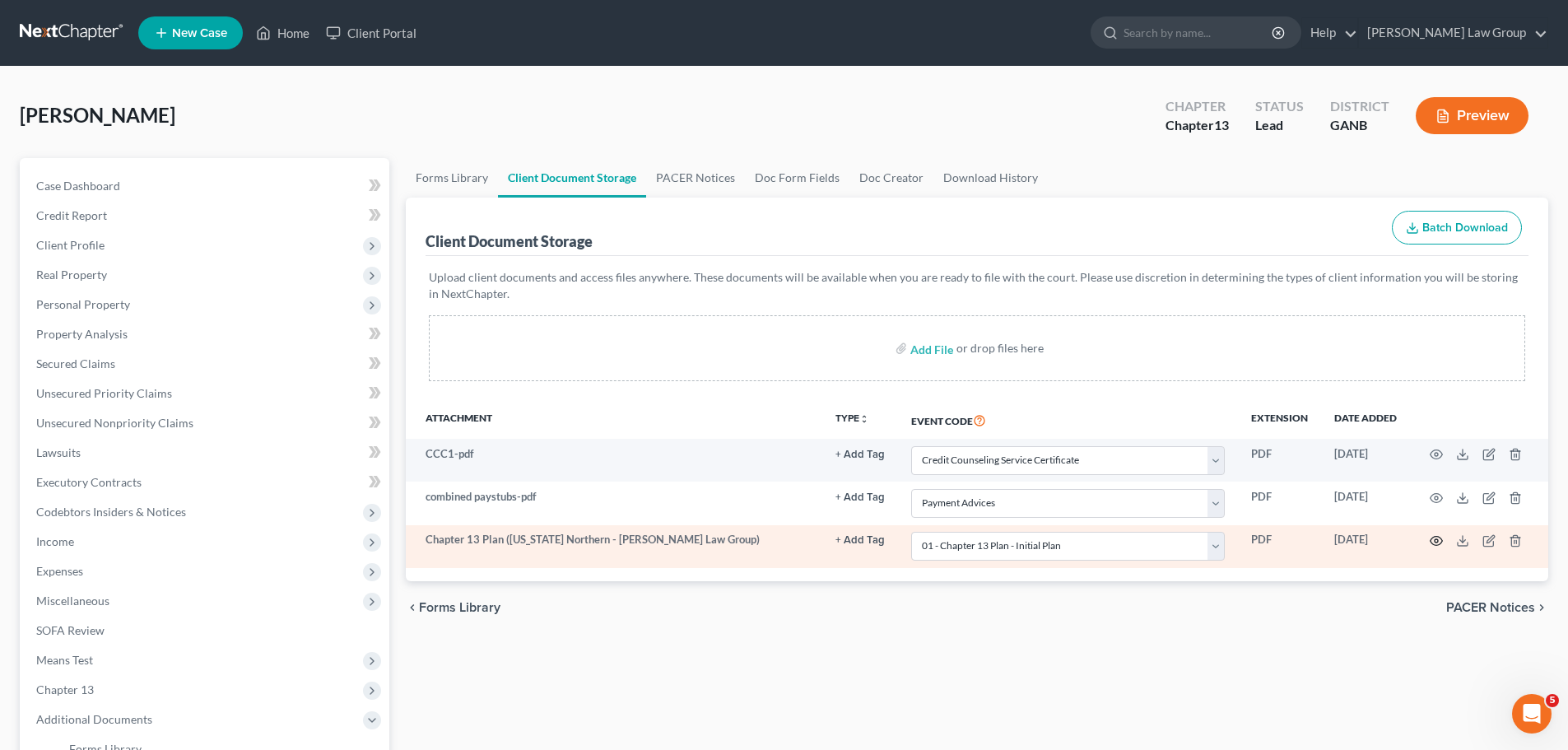
click at [1433, 545] on icon "button" at bounding box center [1436, 541] width 12 height 9
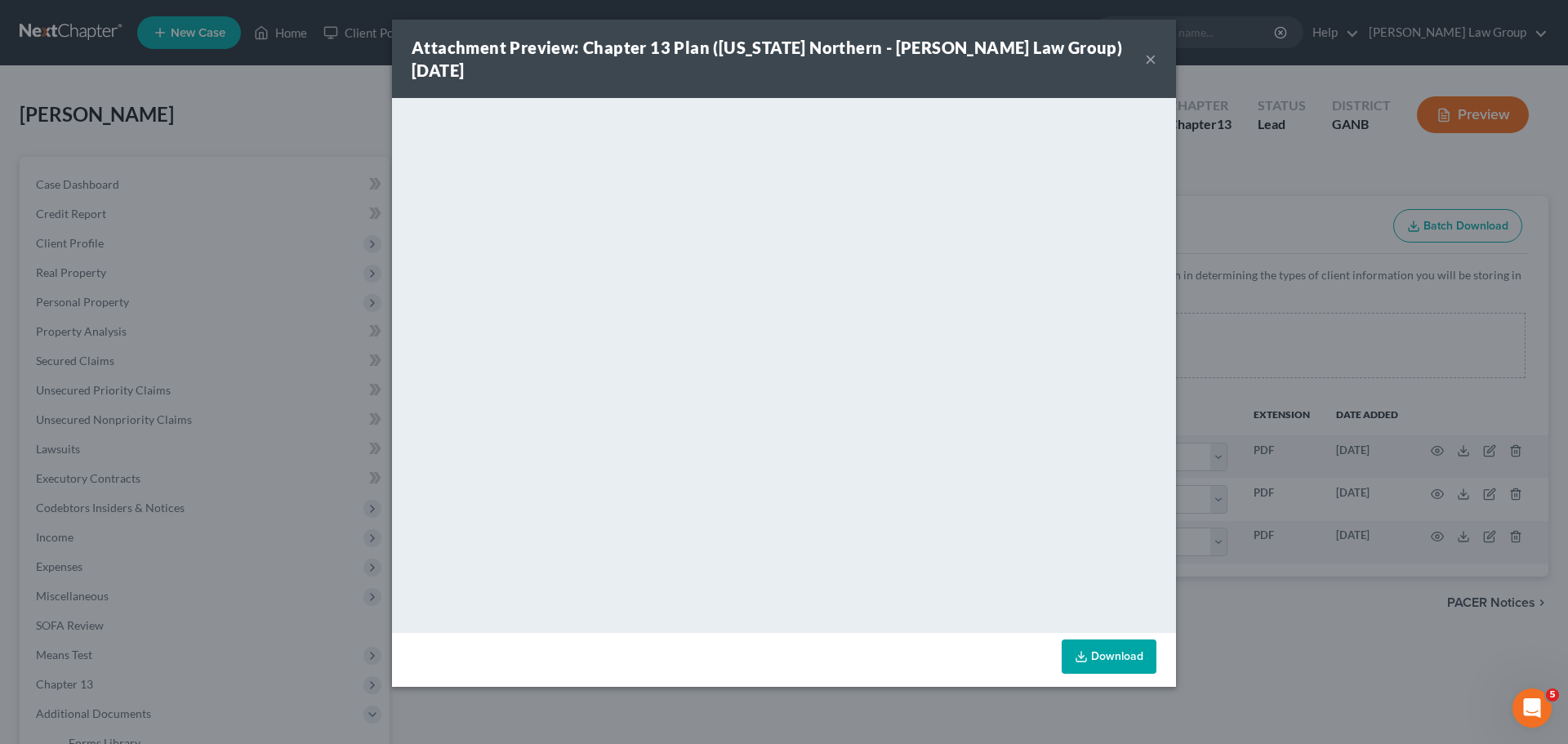
click at [1148, 53] on button "×" at bounding box center [1150, 59] width 11 height 20
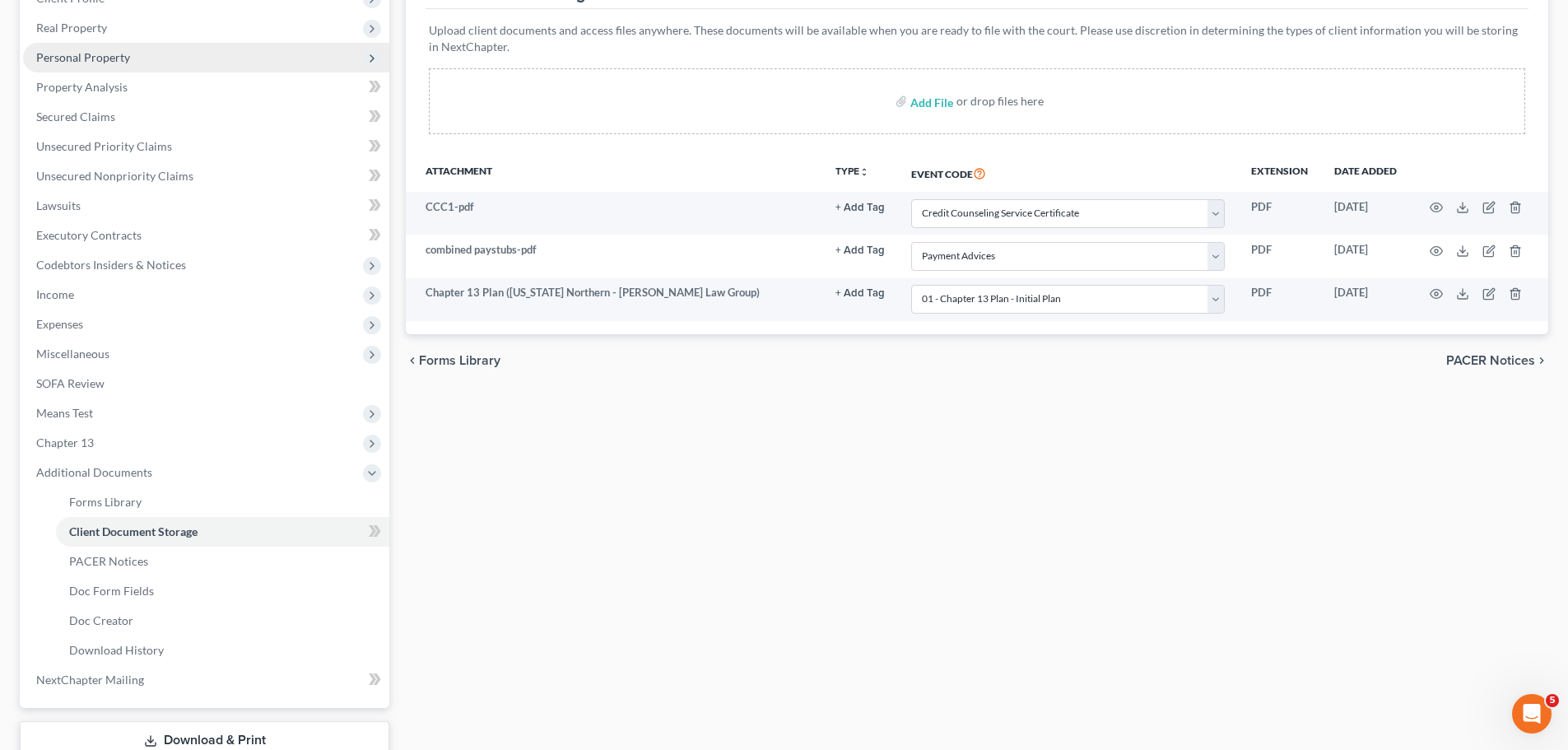
scroll to position [362, 0]
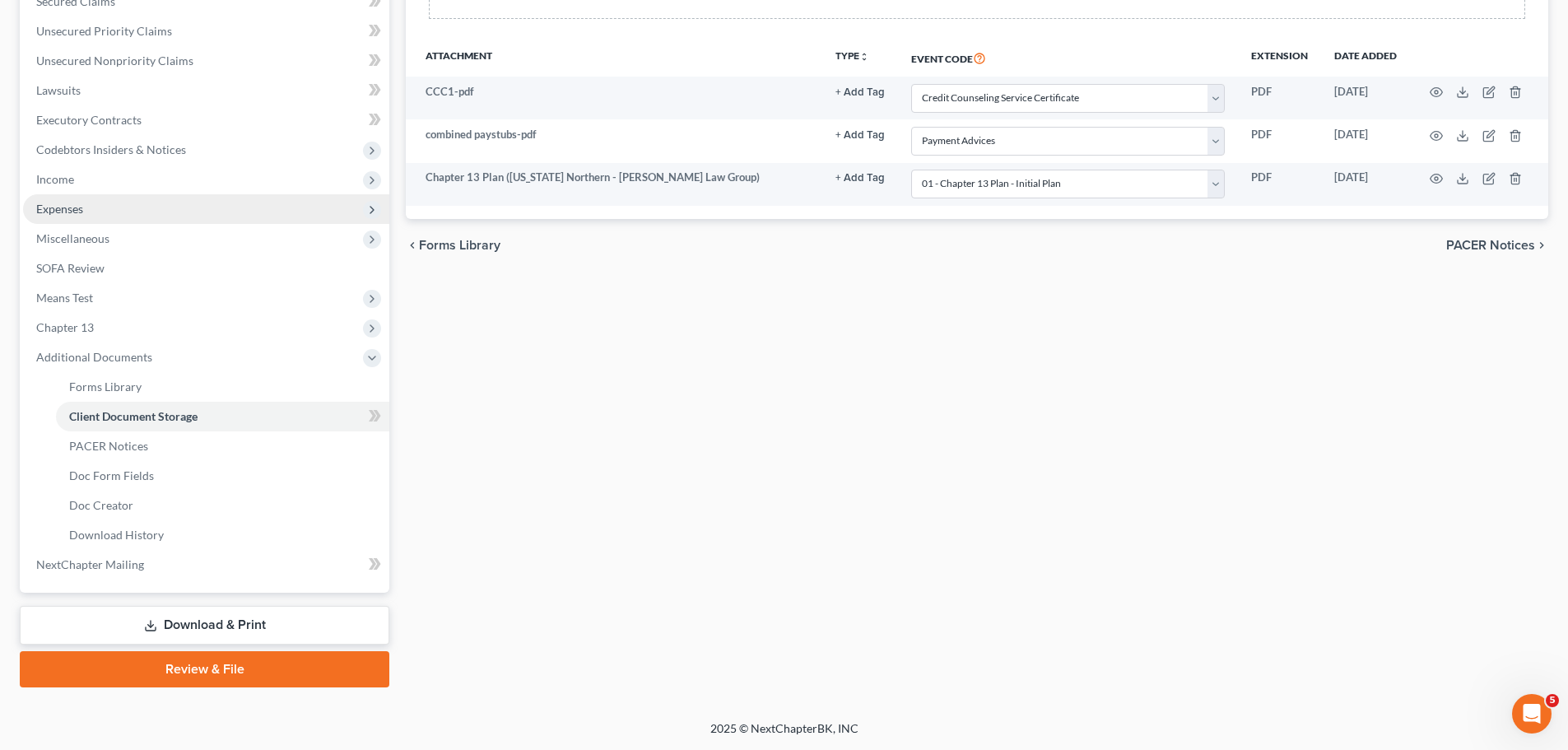
click at [125, 208] on span "Expenses" at bounding box center [205, 208] width 366 height 30
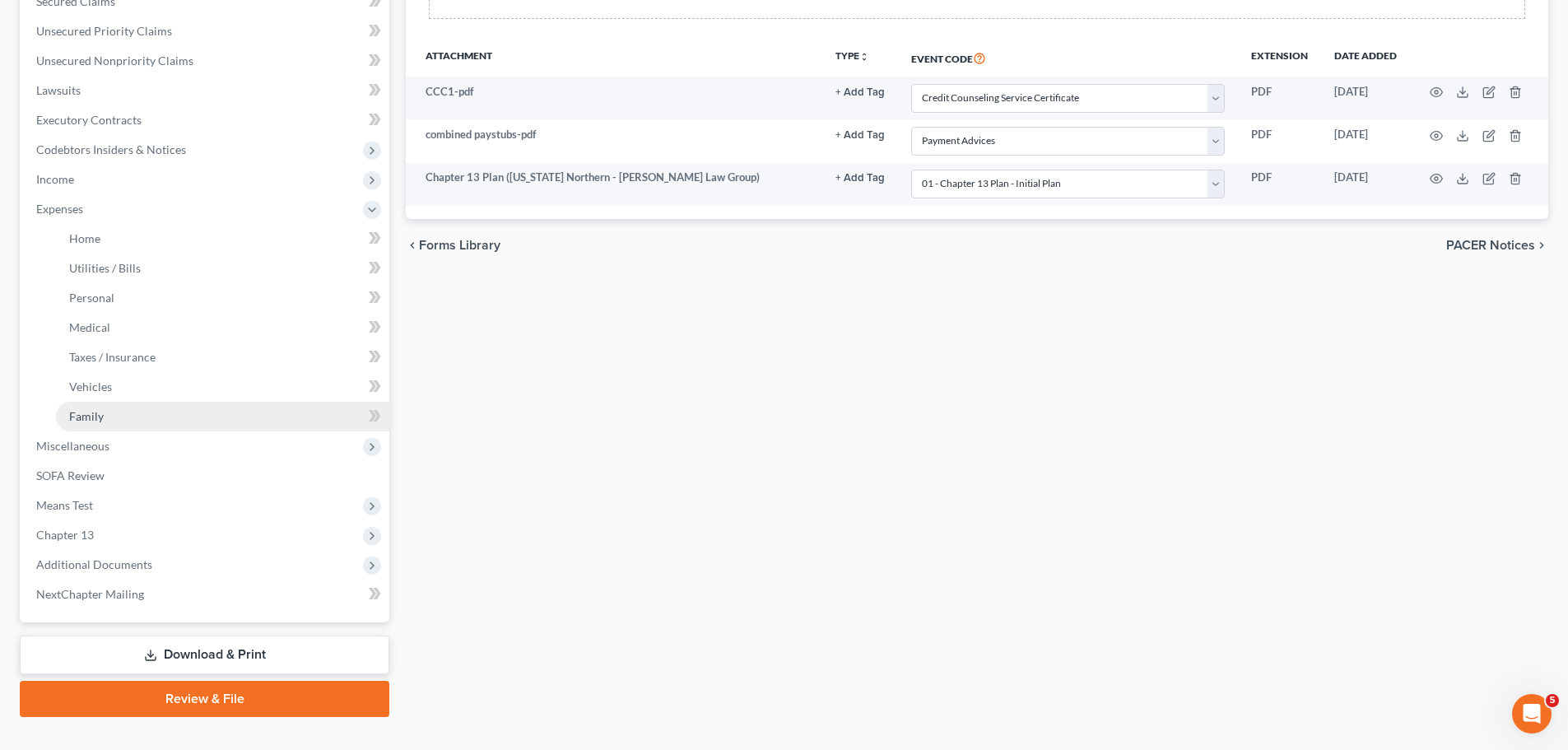
click at [121, 425] on link "Family" at bounding box center [222, 417] width 333 height 30
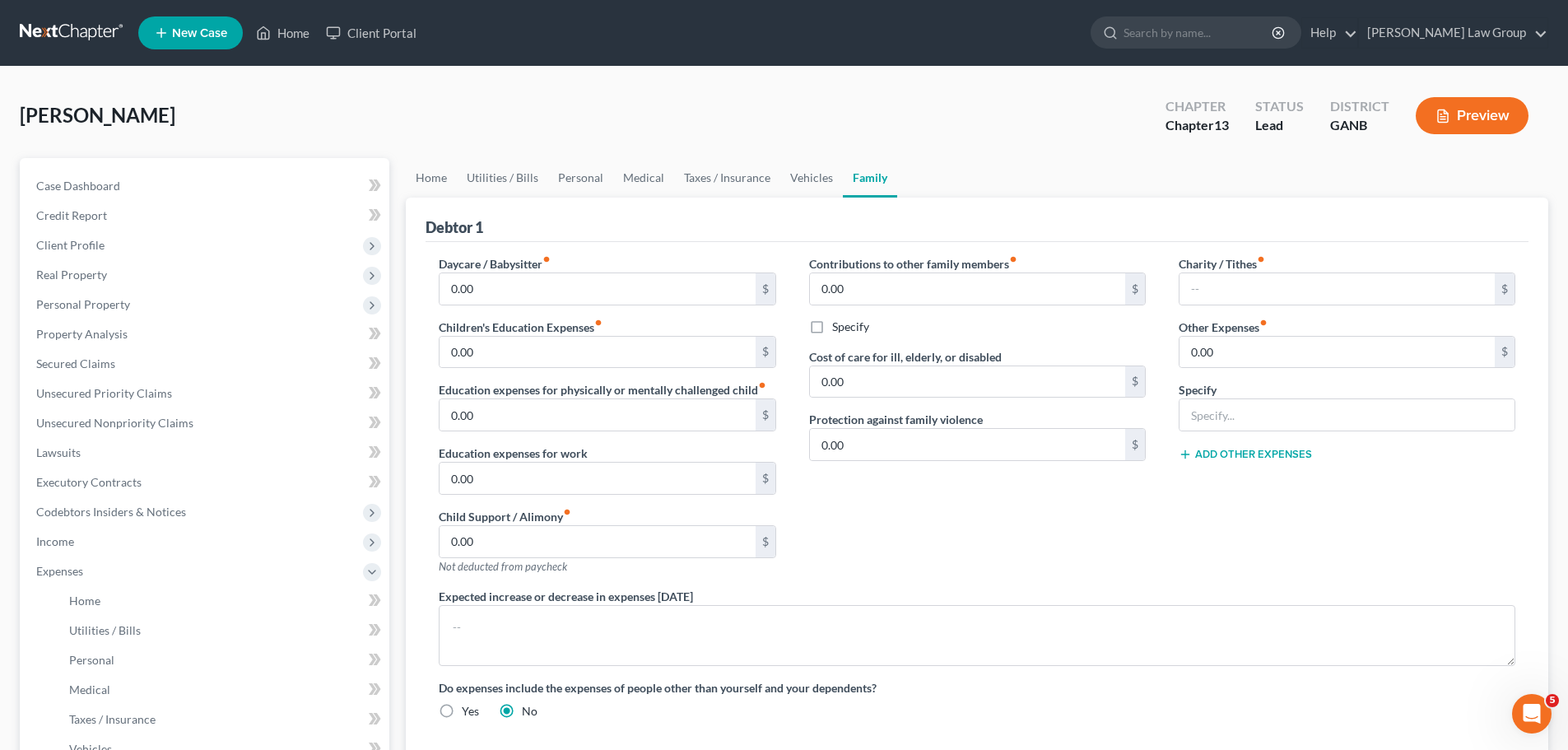
scroll to position [392, 0]
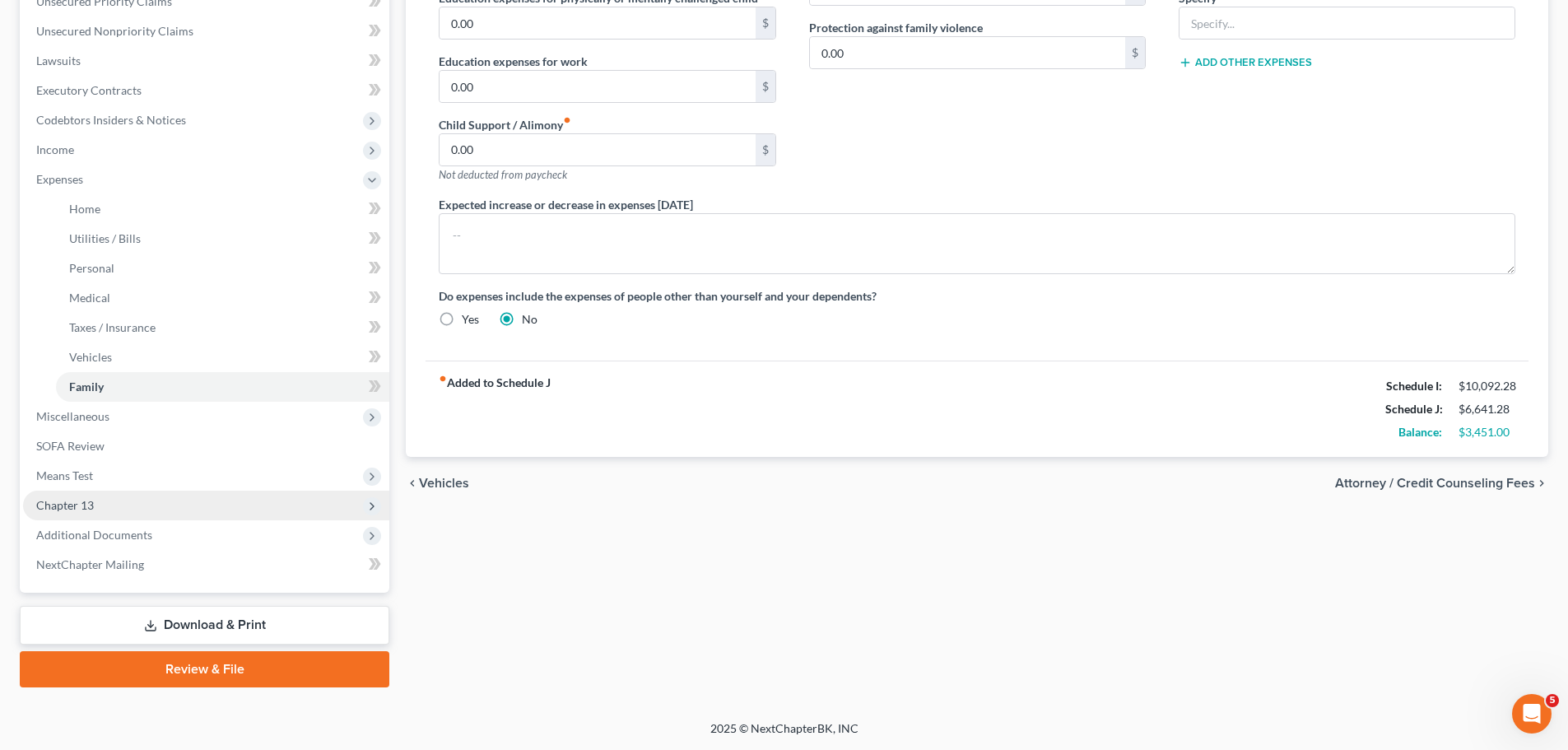
click at [157, 505] on span "Chapter 13" at bounding box center [205, 505] width 366 height 30
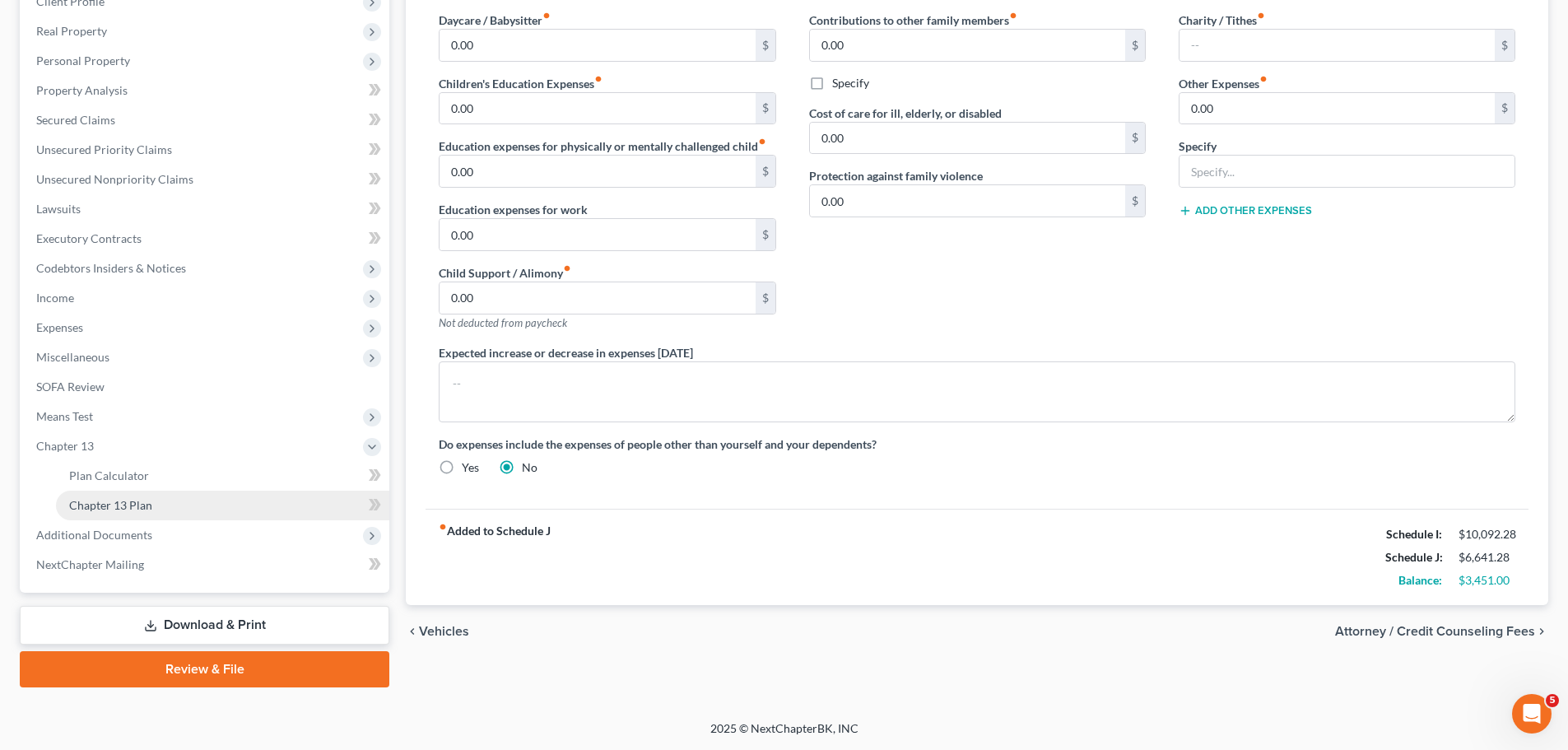
click at [177, 508] on link "Chapter 13 Plan" at bounding box center [222, 505] width 333 height 30
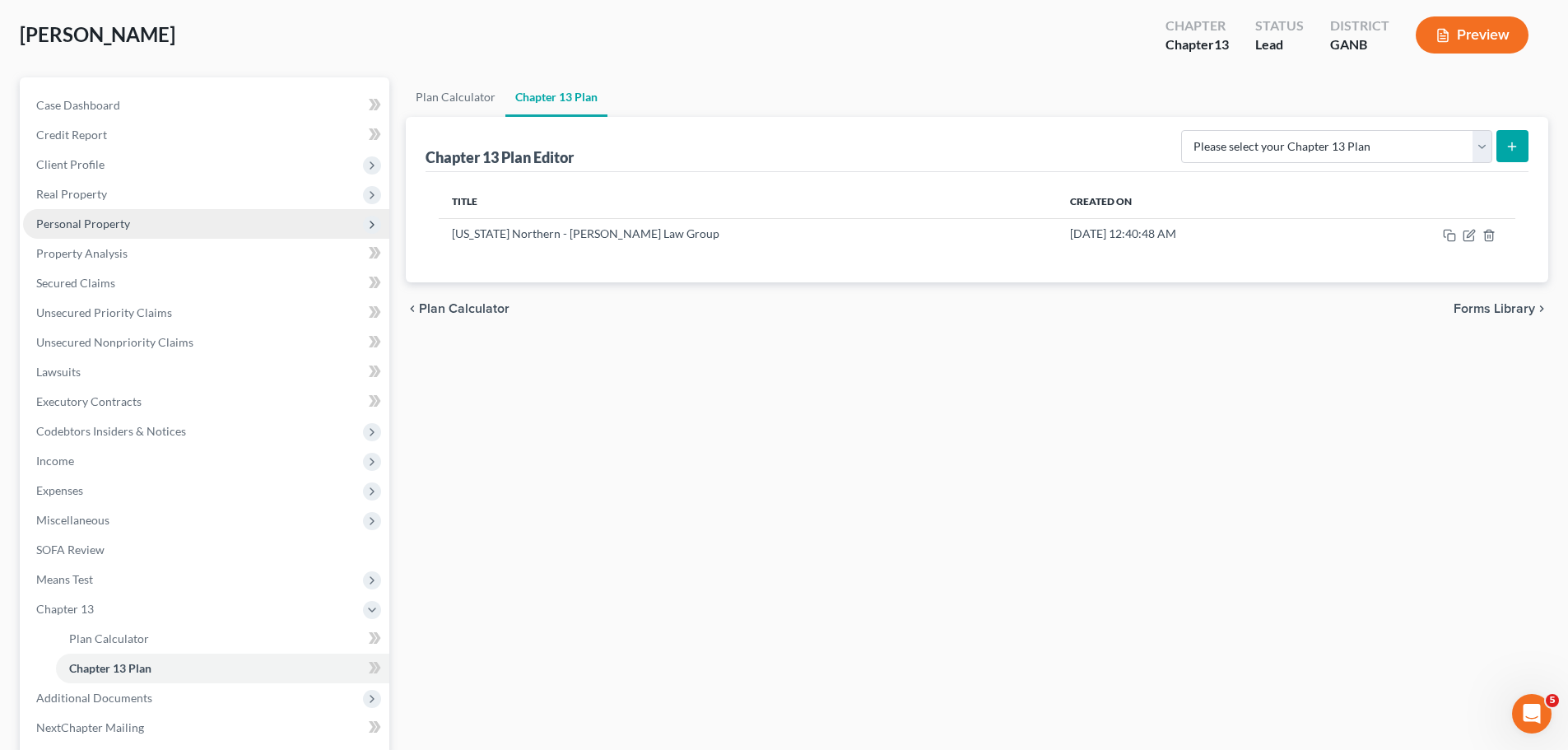
scroll to position [79, 0]
click at [116, 227] on span "Personal Property" at bounding box center [83, 225] width 94 height 14
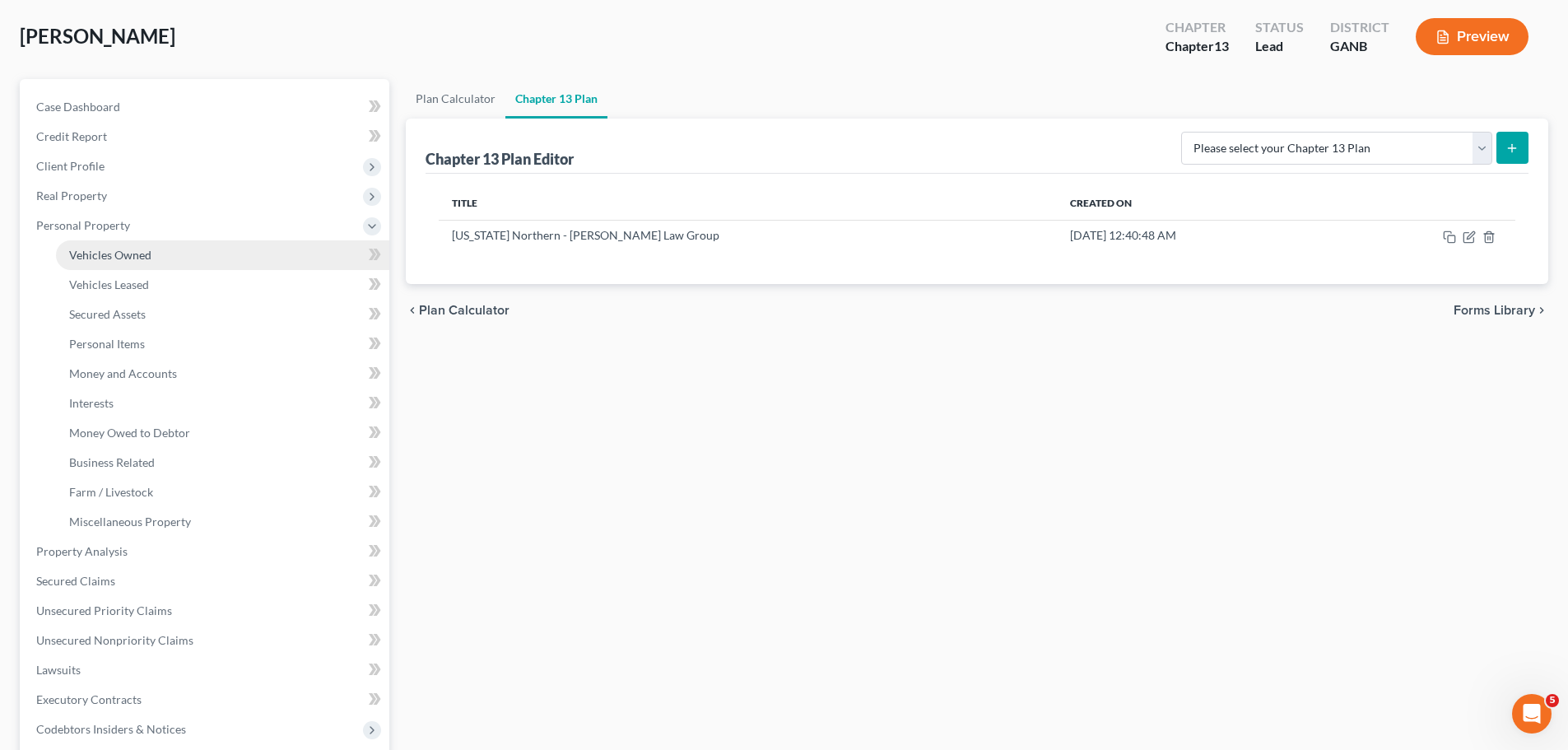
click at [125, 259] on span "Vehicles Owned" at bounding box center [110, 254] width 82 height 14
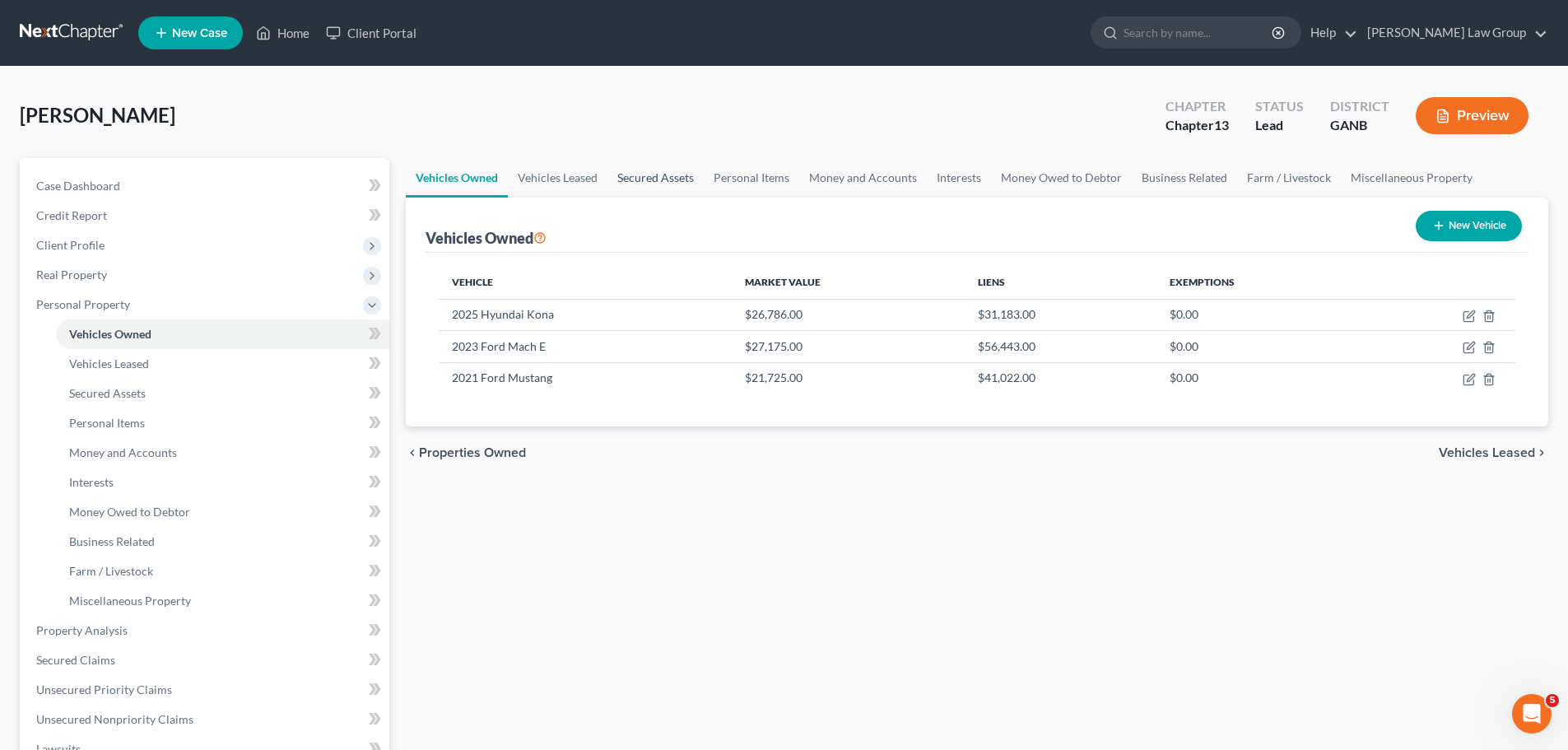
click at [686, 181] on link "Secured Assets" at bounding box center [655, 177] width 96 height 39
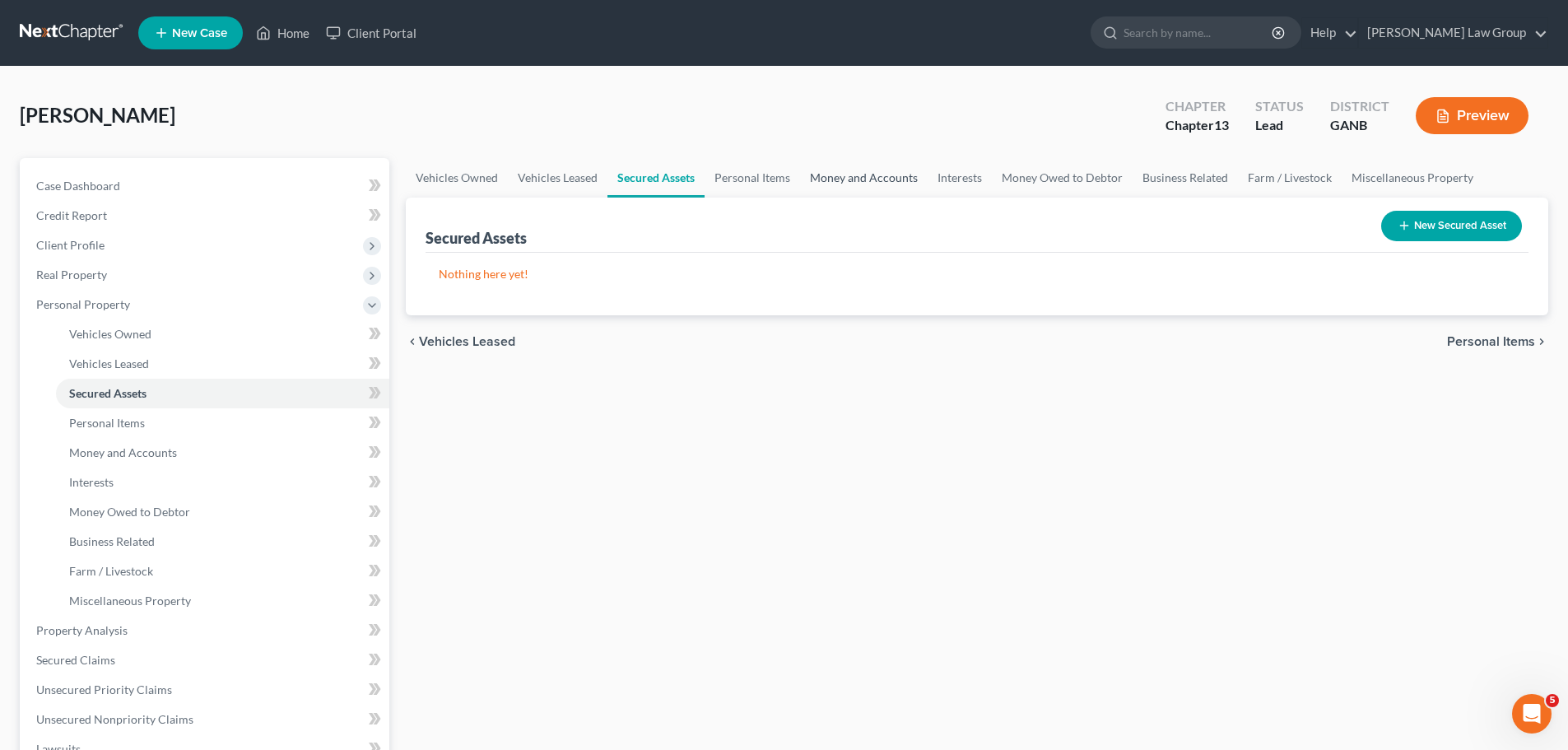
click at [901, 186] on link "Money and Accounts" at bounding box center [864, 177] width 128 height 39
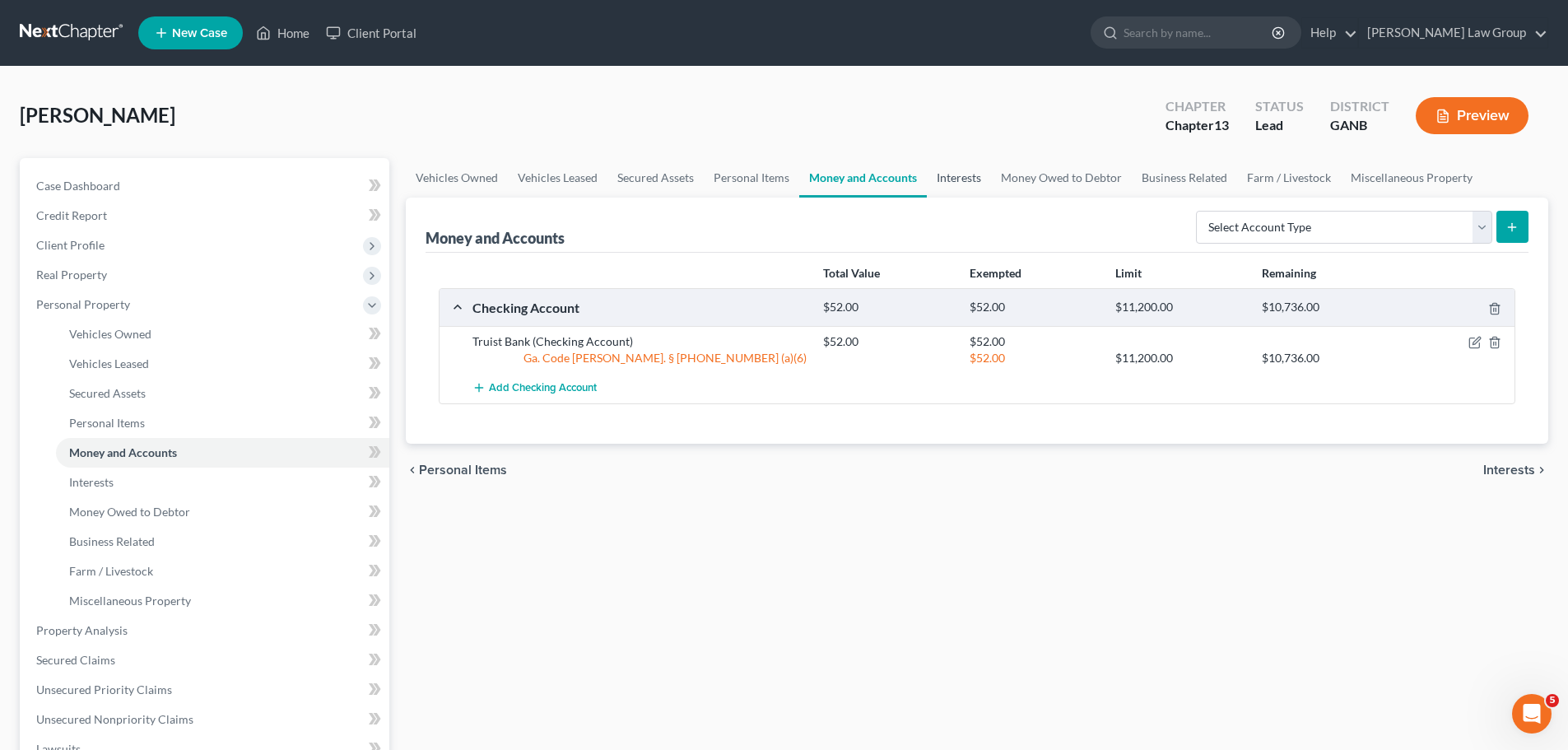
click at [980, 171] on link "Interests" at bounding box center [958, 177] width 64 height 39
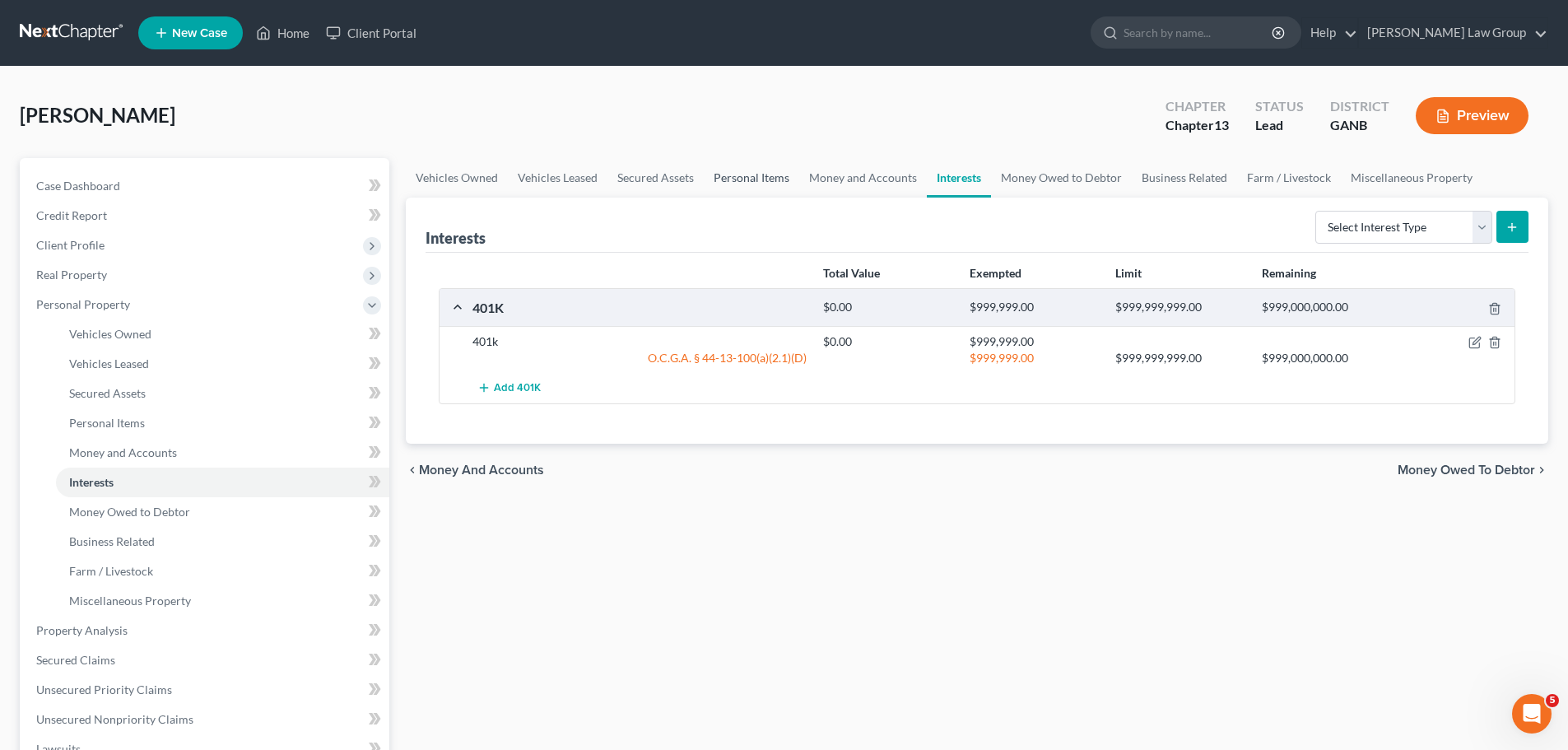
click at [787, 170] on link "Personal Items" at bounding box center [752, 177] width 95 height 39
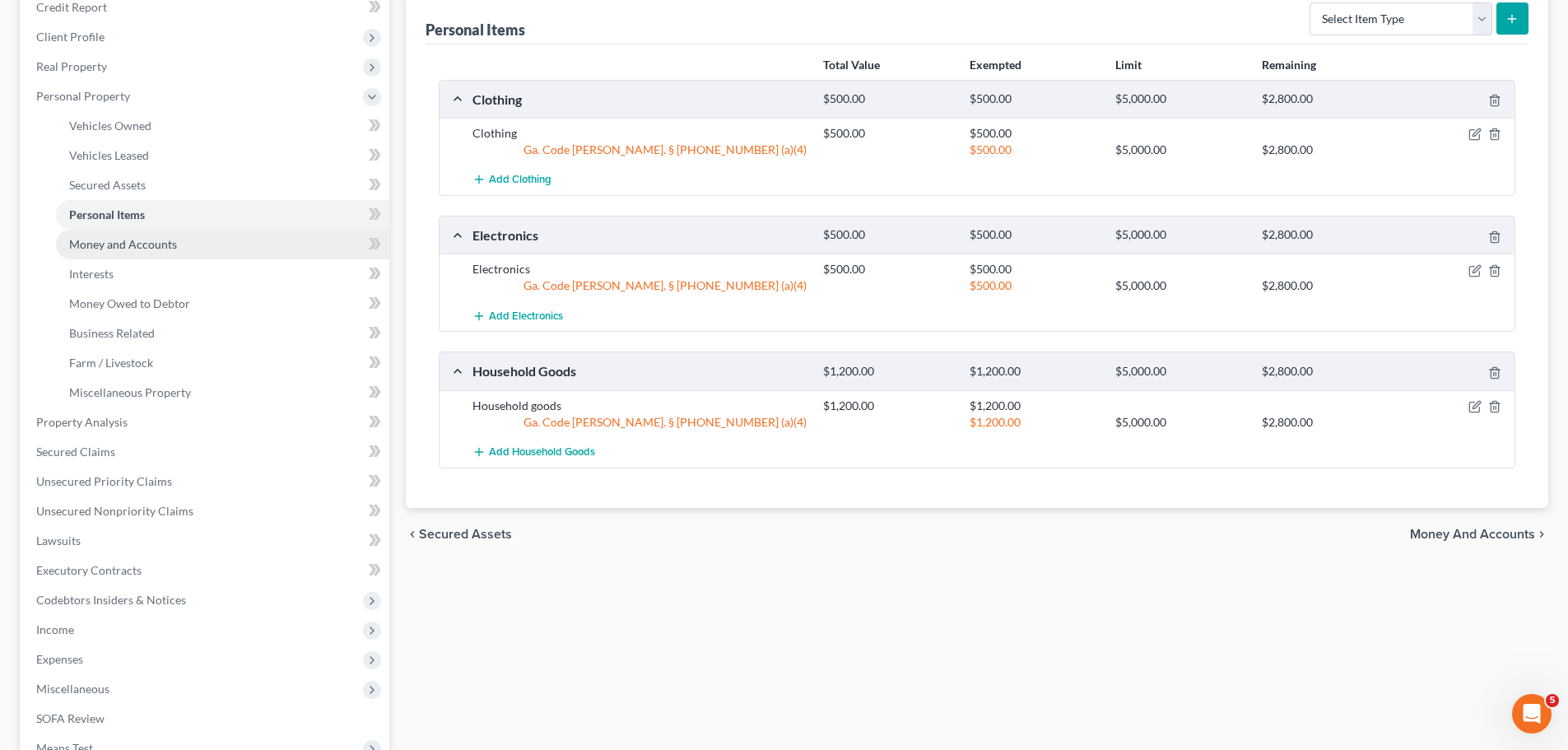
scroll to position [412, 0]
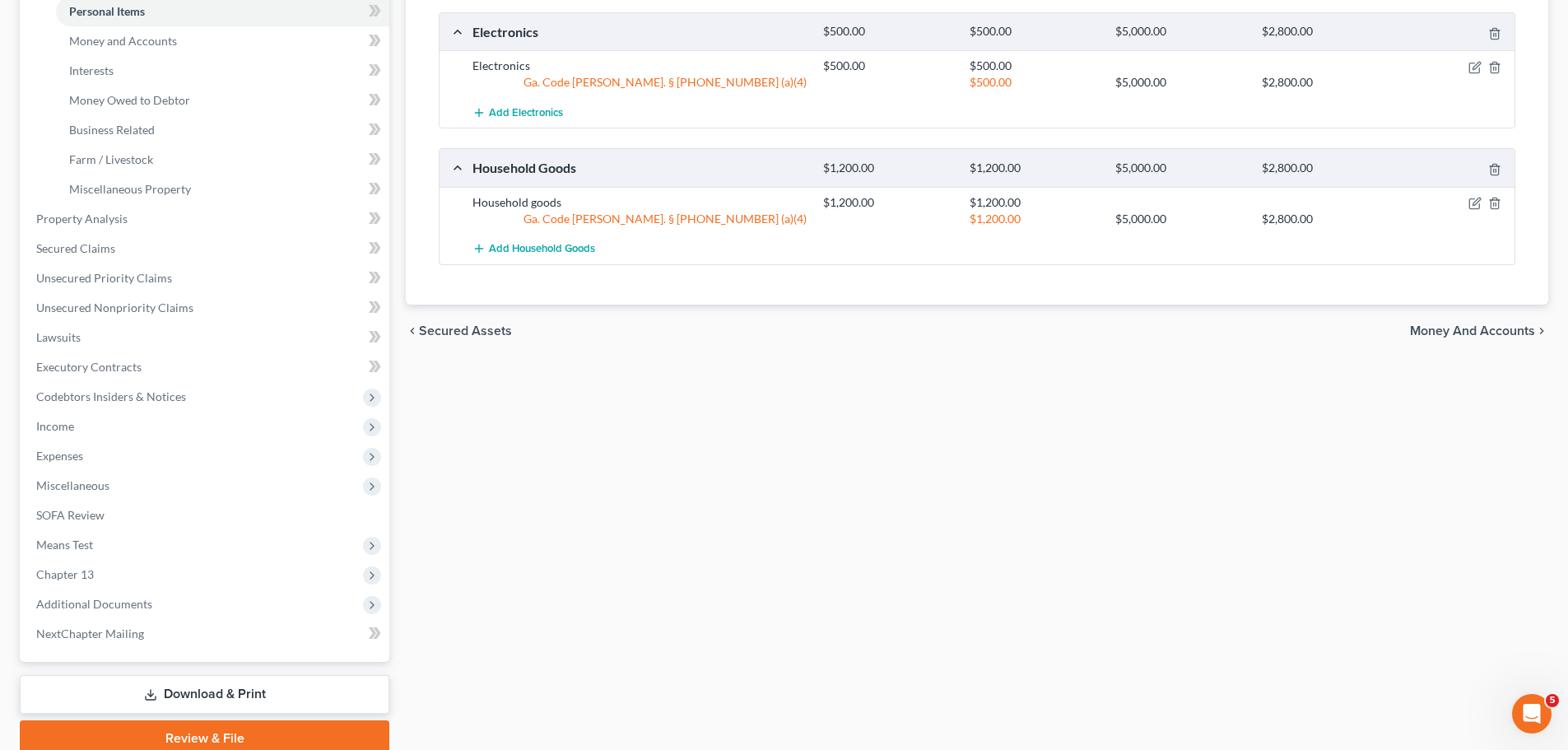
click at [247, 730] on link "Review & File" at bounding box center [204, 739] width 370 height 36
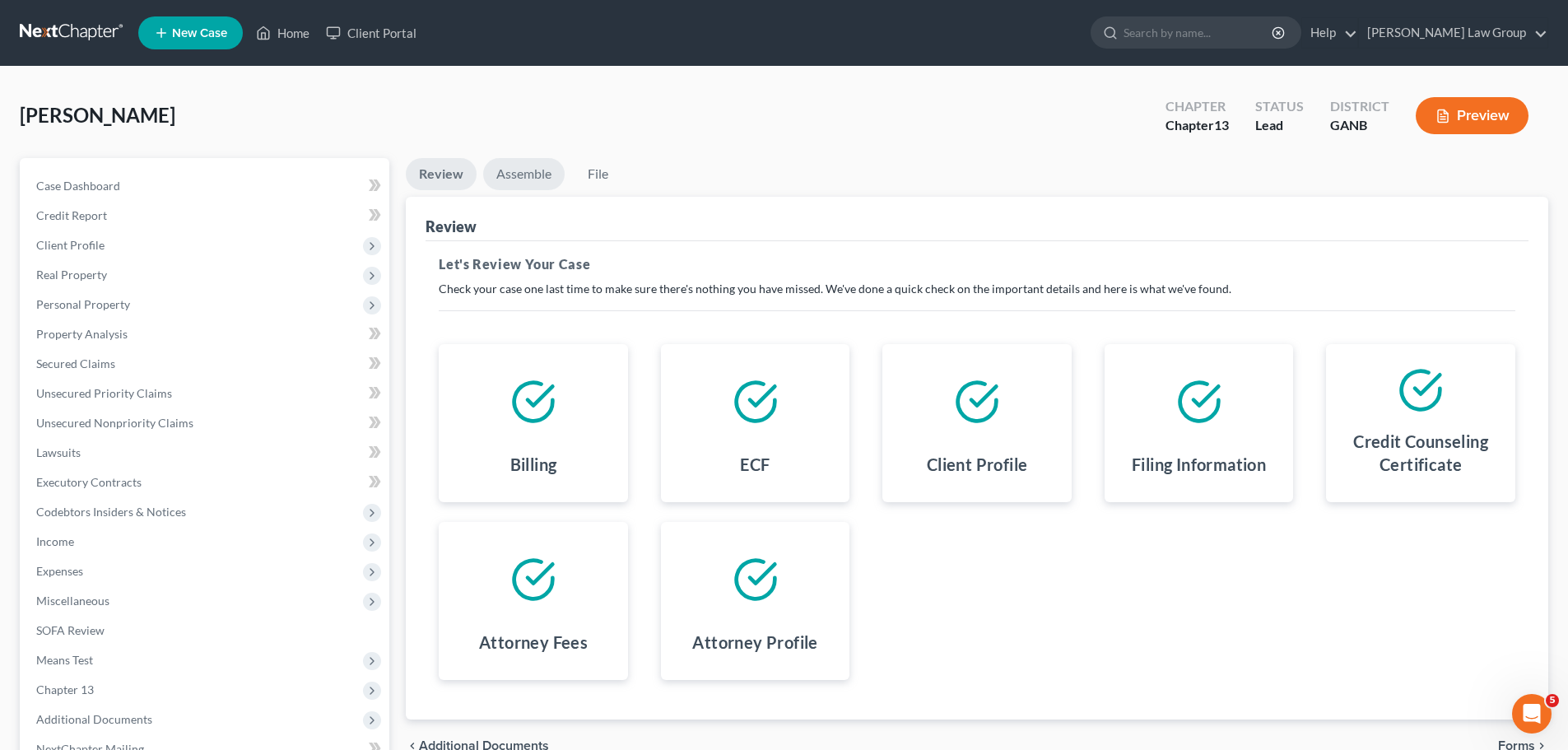
click at [531, 176] on link "Assemble" at bounding box center [523, 174] width 81 height 32
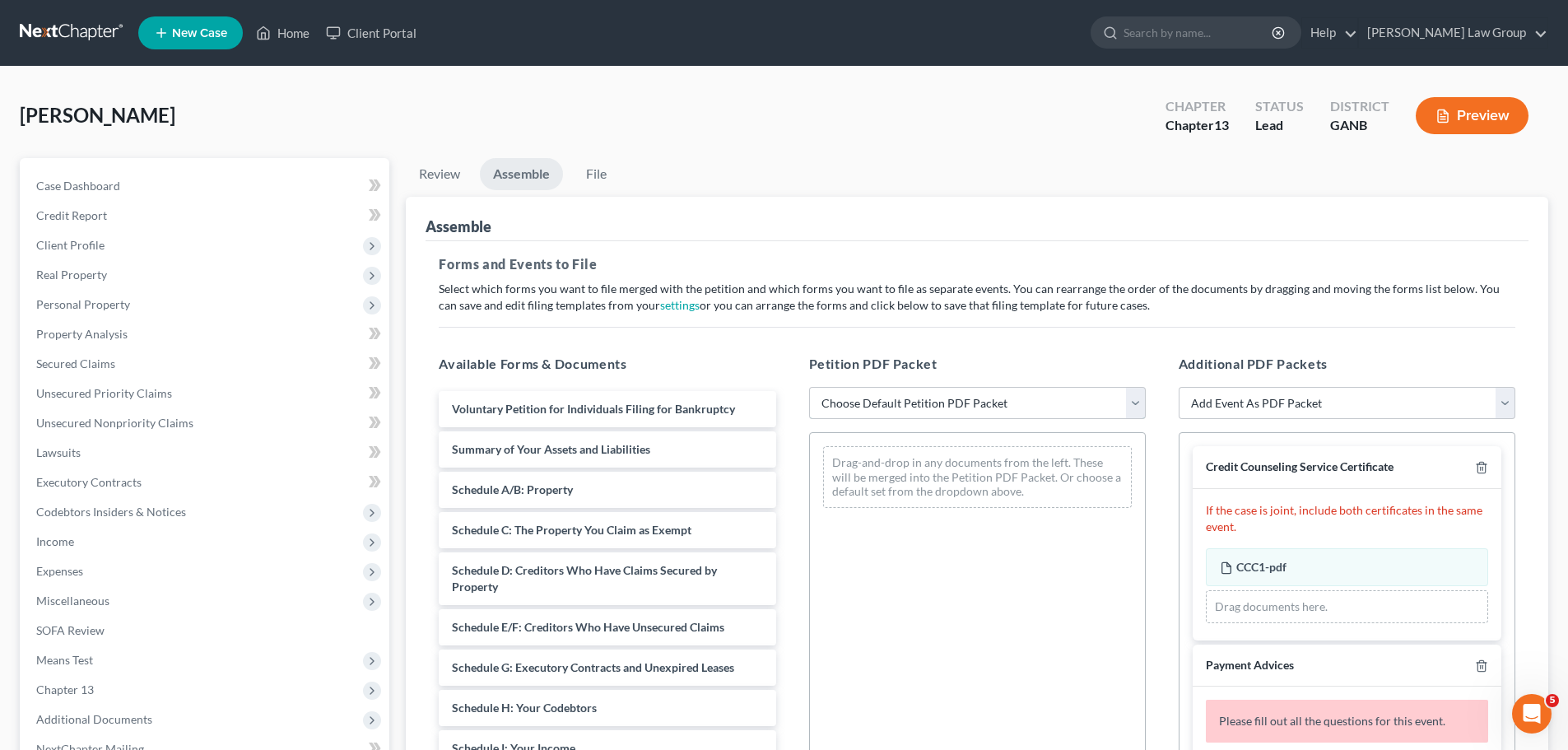
click at [943, 402] on select "Choose Default Petition PDF Packet Complete Bankruptcy Petition (all forms and …" at bounding box center [977, 403] width 336 height 32
select select "0"
click at [809, 387] on select "Choose Default Petition PDF Packet Complete Bankruptcy Petition (all forms and …" at bounding box center [977, 403] width 336 height 32
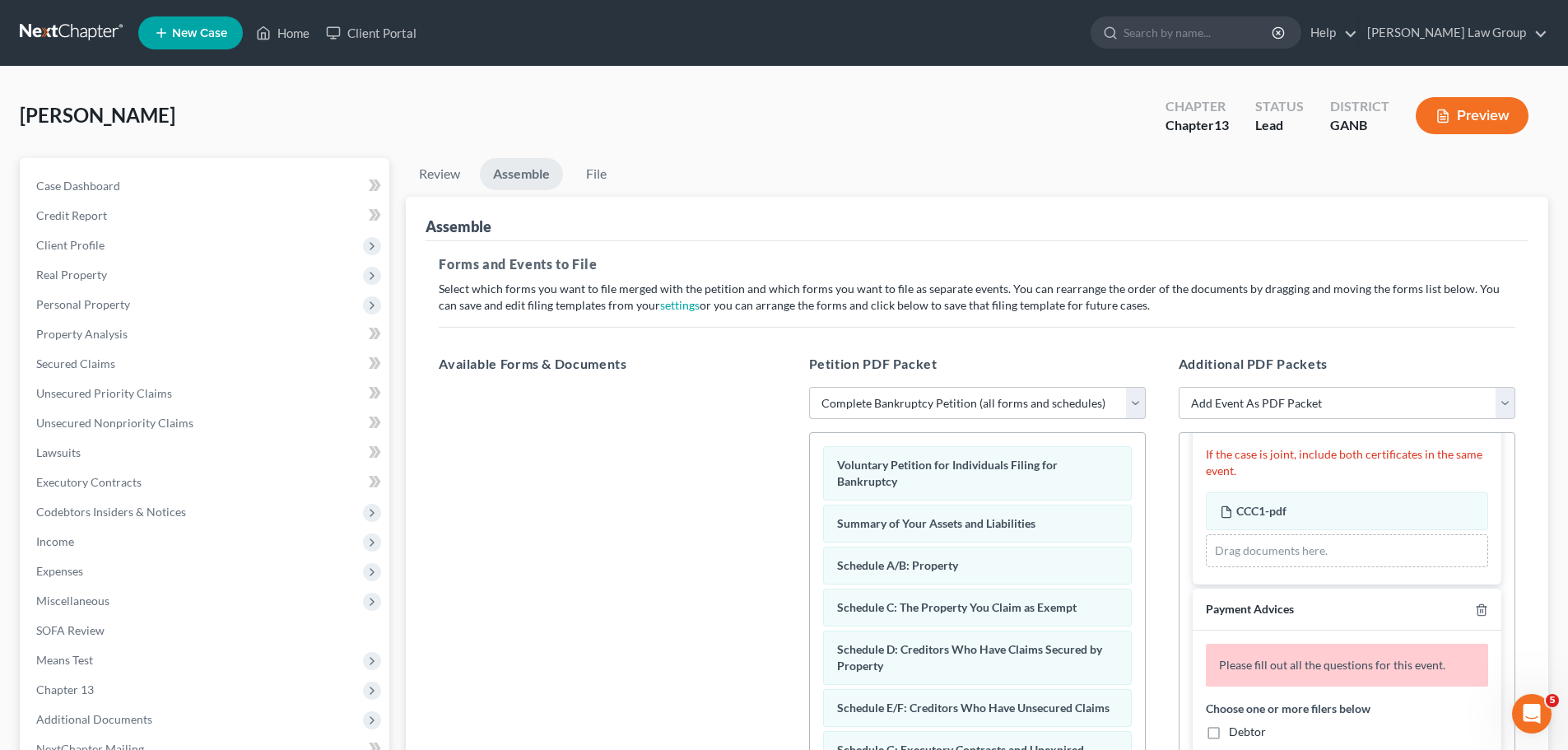
scroll to position [164, 0]
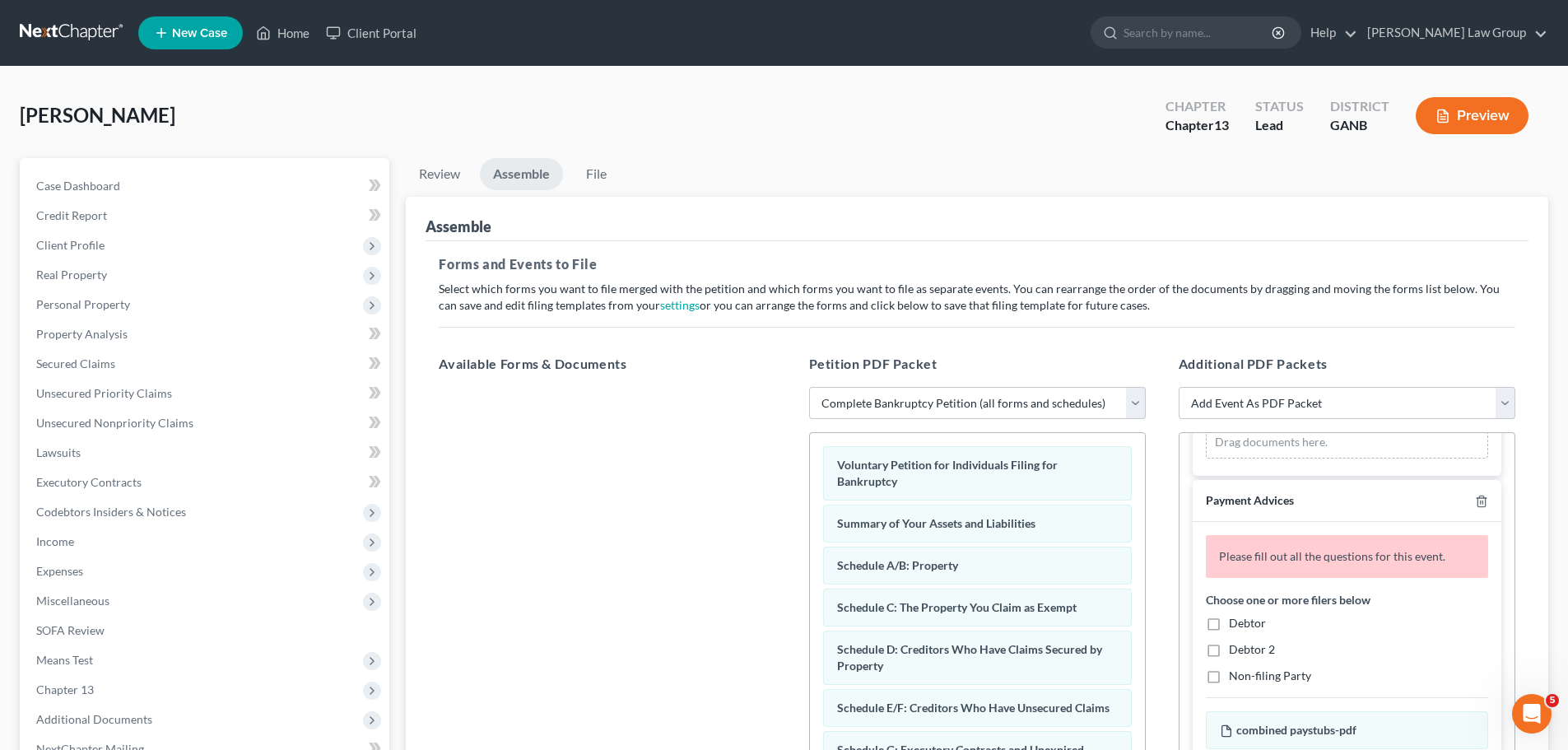
click at [1229, 625] on label "Debtor" at bounding box center [1247, 623] width 37 height 16
click at [1235, 625] on input "Debtor" at bounding box center [1240, 620] width 11 height 11
checkbox input "true"
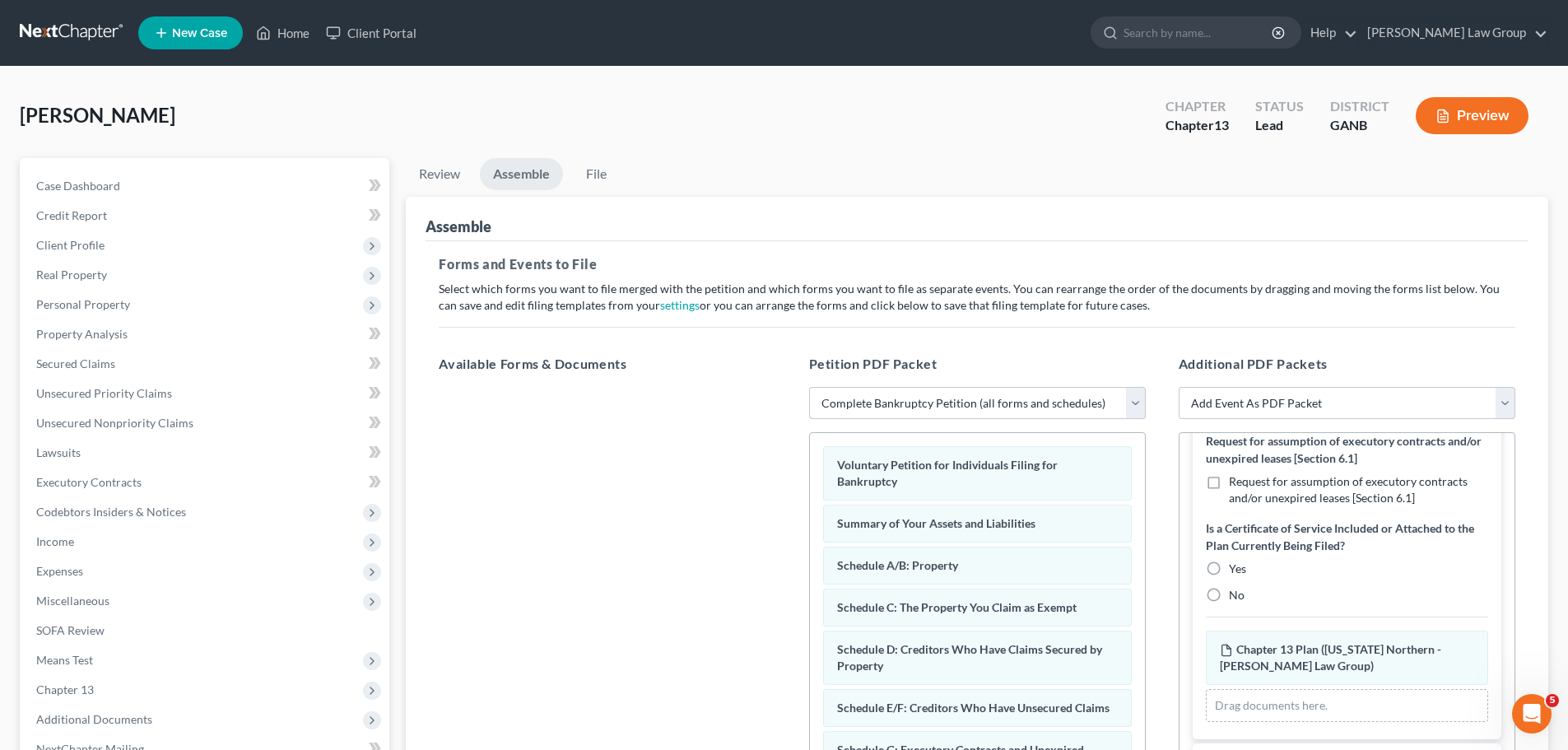
click at [1229, 592] on label "No" at bounding box center [1237, 594] width 15 height 16
click at [1235, 592] on input "No" at bounding box center [1240, 591] width 11 height 11
radio input "true"
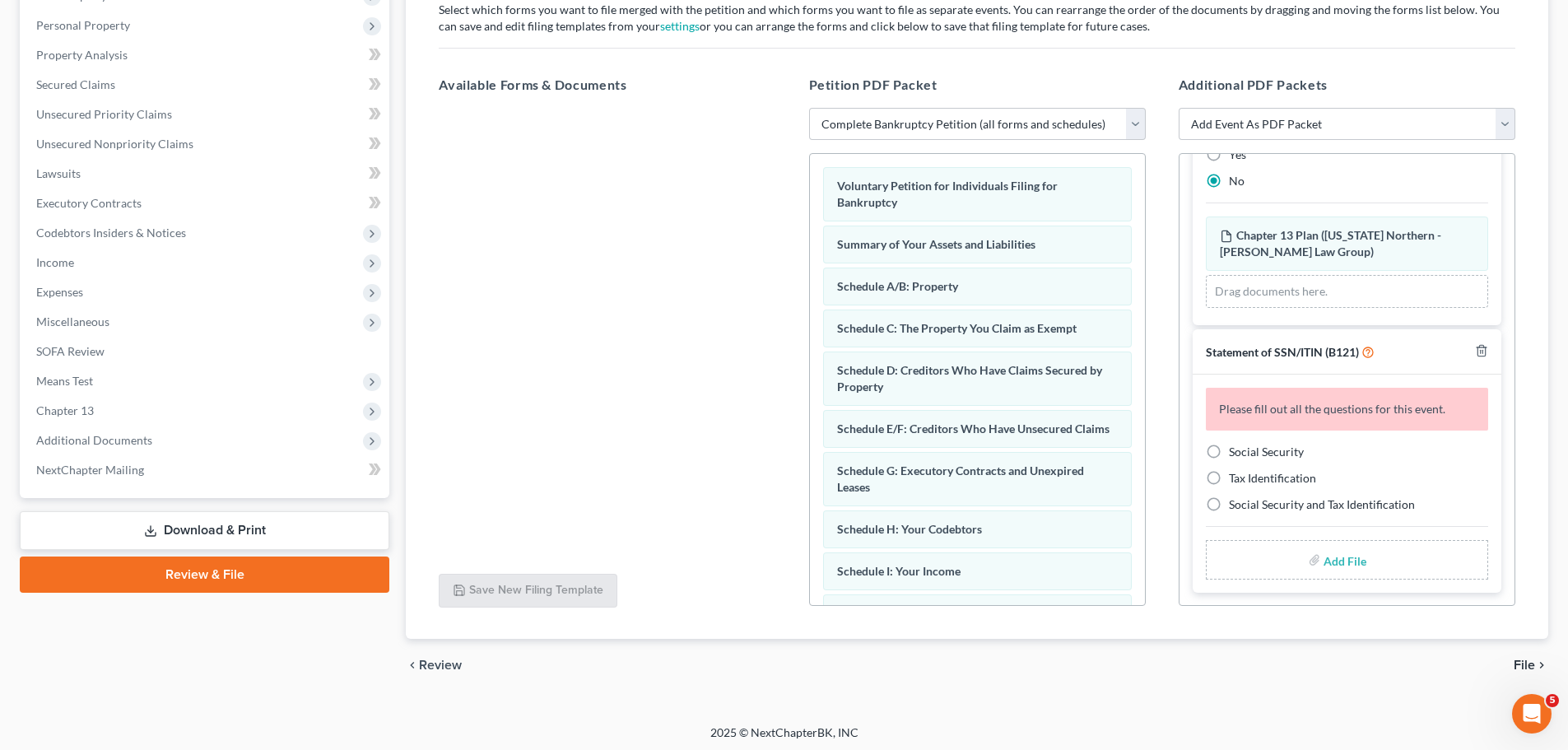
scroll to position [283, 0]
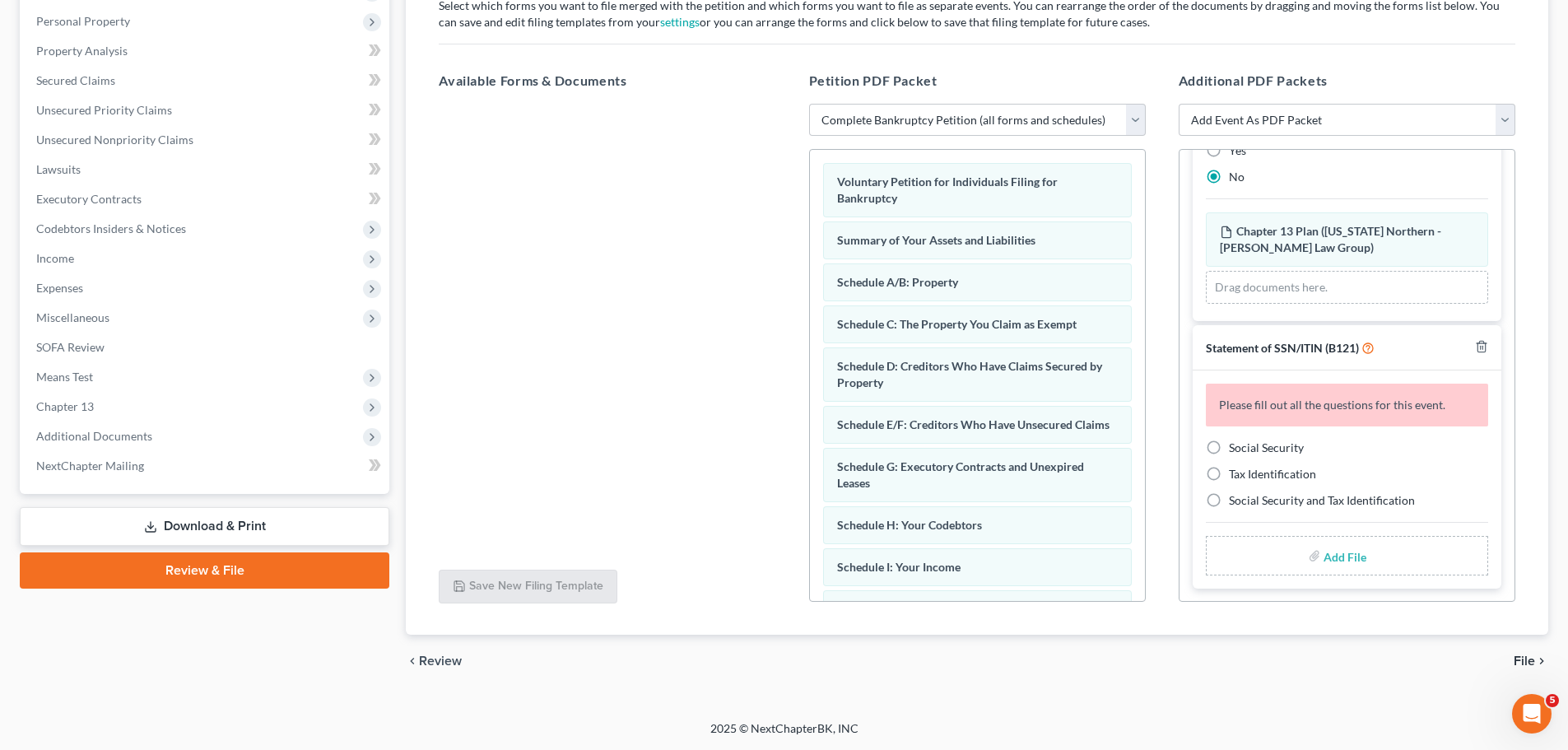
click at [1229, 443] on label "Social Security" at bounding box center [1266, 447] width 74 height 16
click at [1235, 443] on input "Social Security" at bounding box center [1240, 444] width 11 height 11
radio input "true"
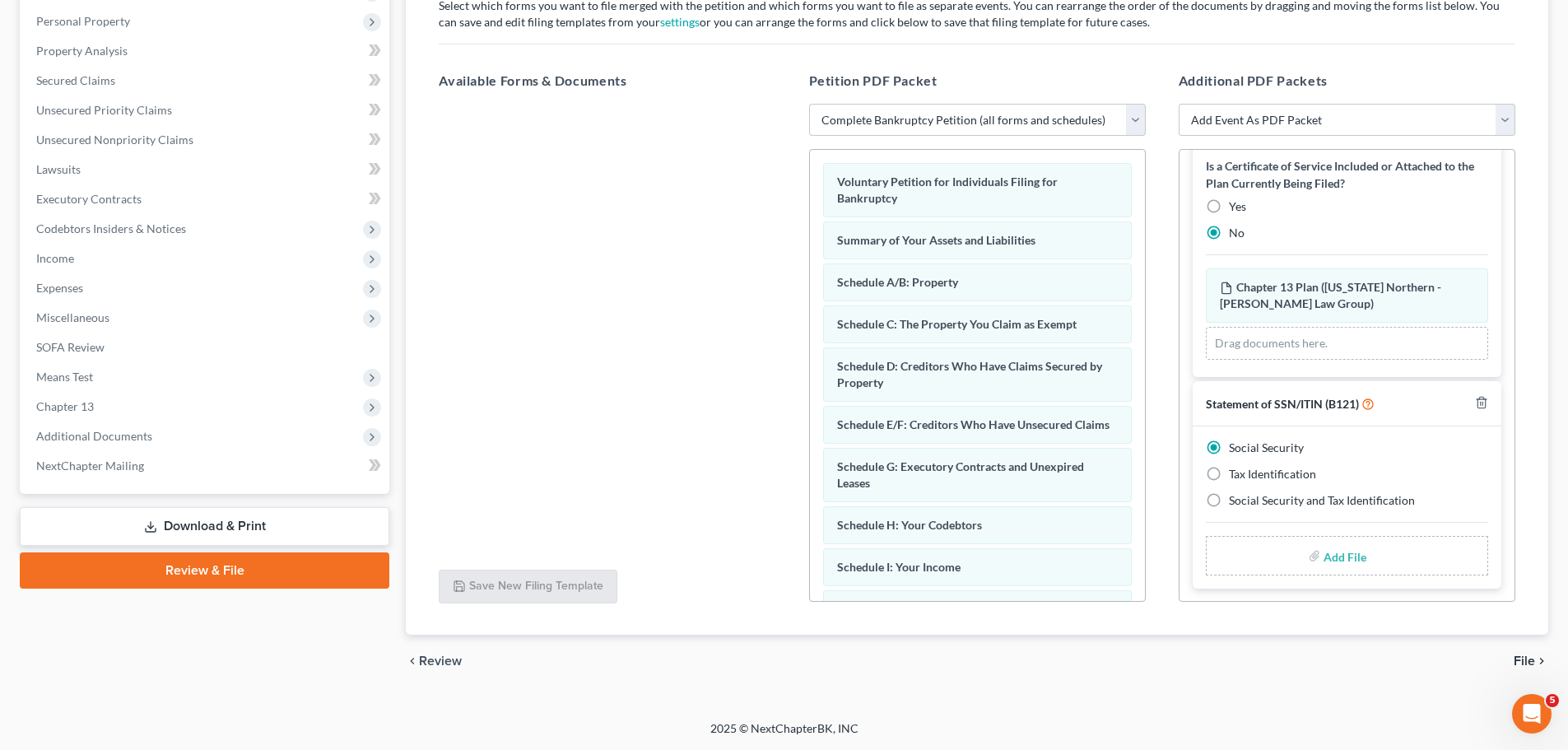
scroll to position [846, 0]
click at [1327, 562] on input "file" at bounding box center [1343, 555] width 39 height 30
type input "C:\fakepath\SSN to file in case BROWN.pdf"
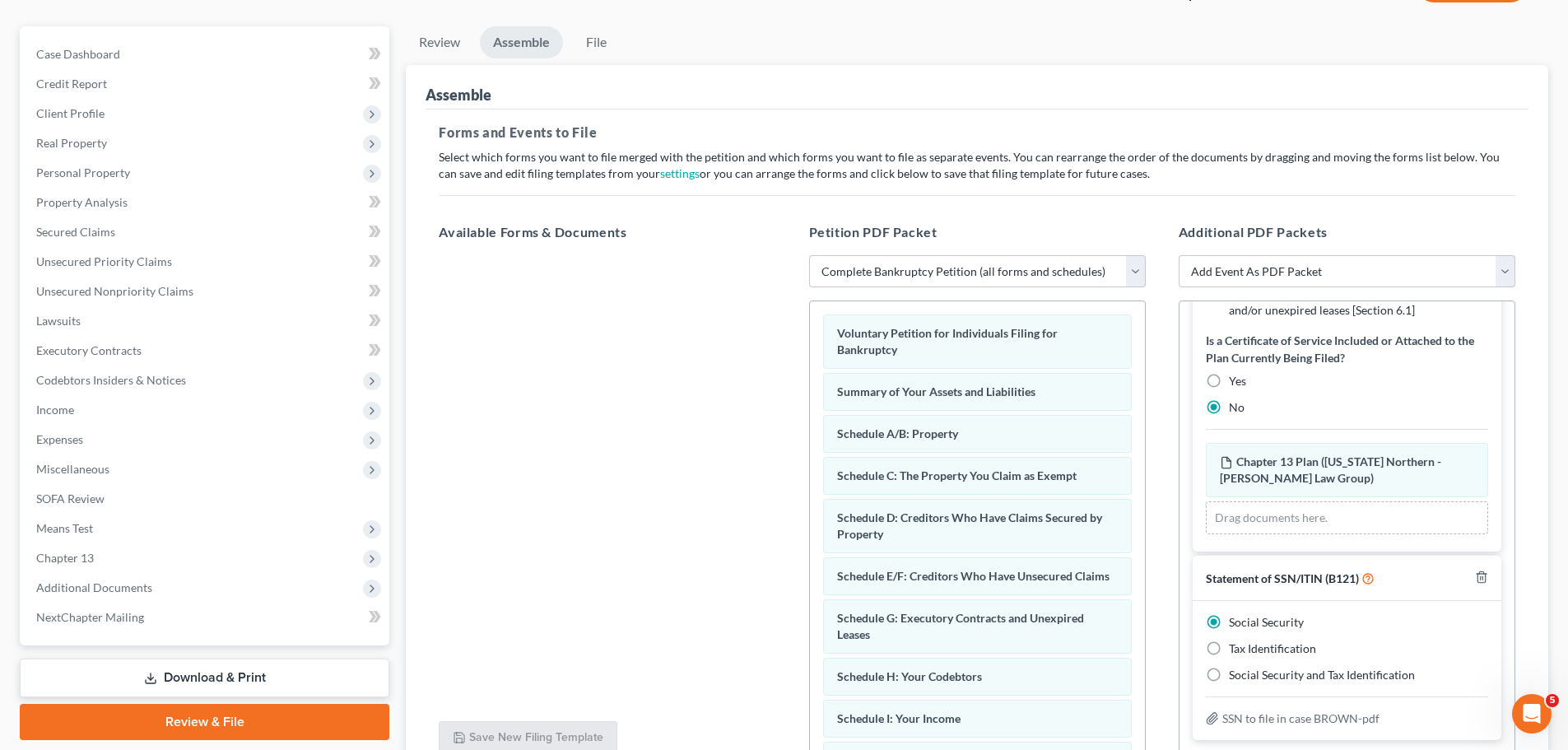
scroll to position [0, 0]
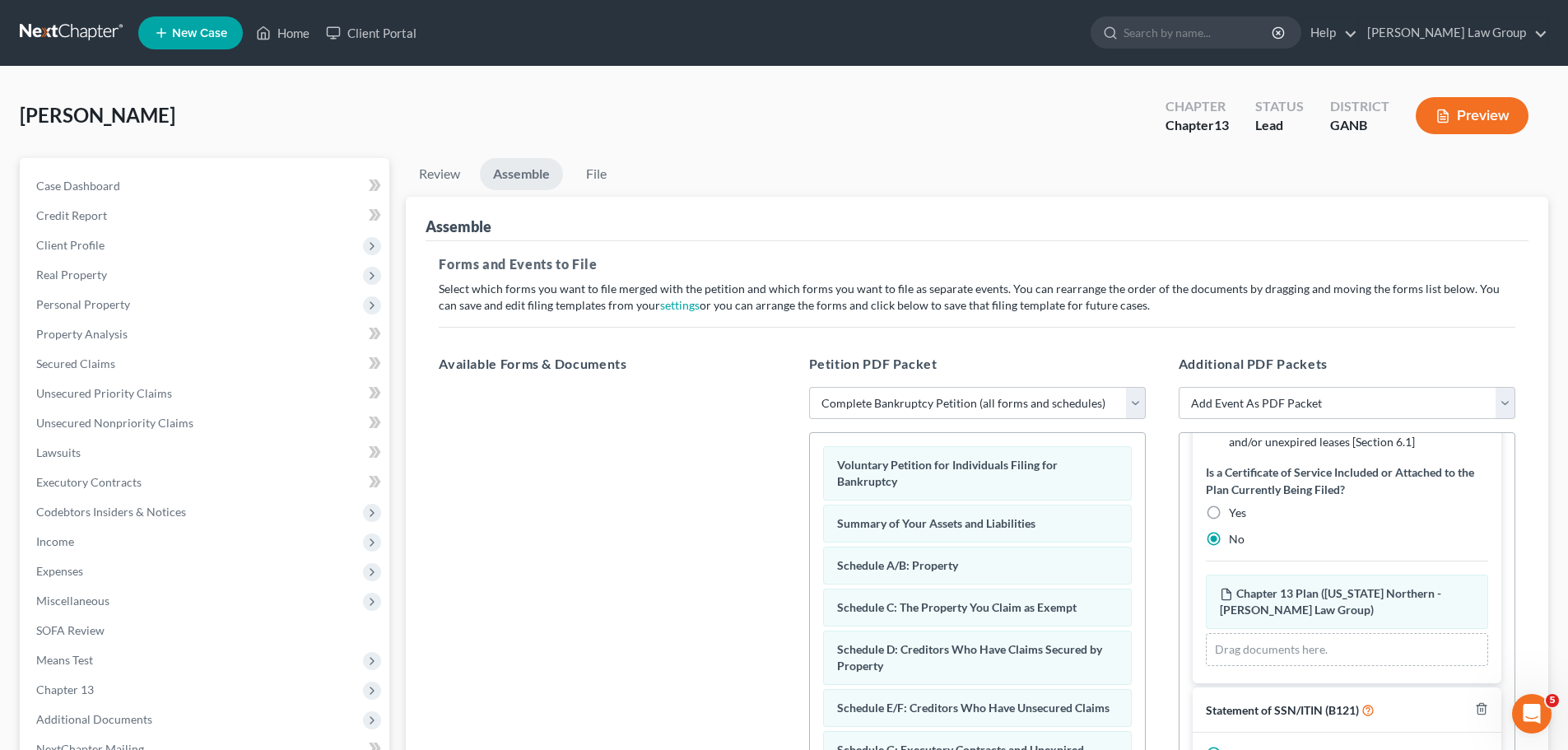
click at [602, 190] on li "File" at bounding box center [595, 177] width 53 height 39
click at [601, 182] on link "File" at bounding box center [595, 174] width 53 height 32
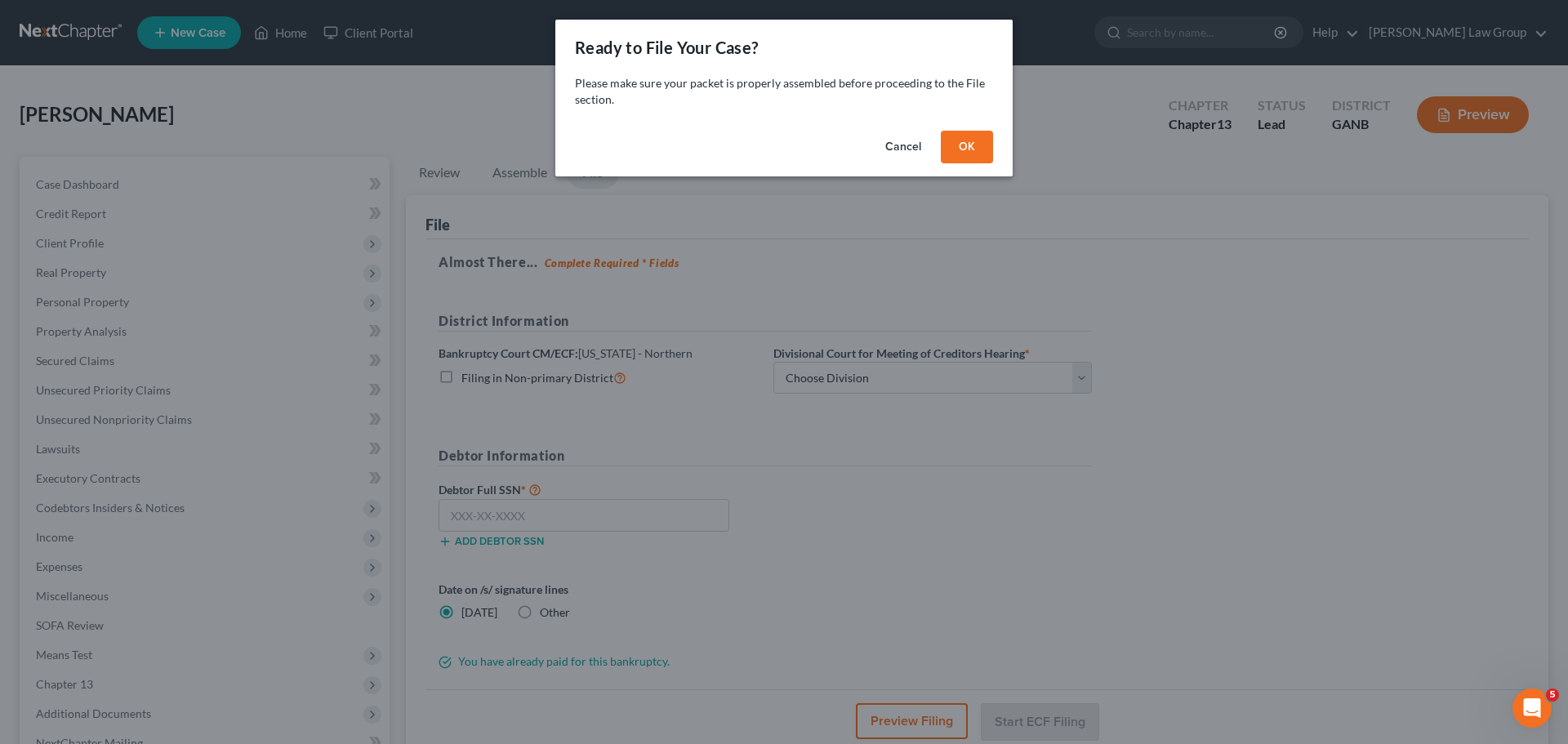
click at [973, 139] on button "OK" at bounding box center [966, 147] width 52 height 32
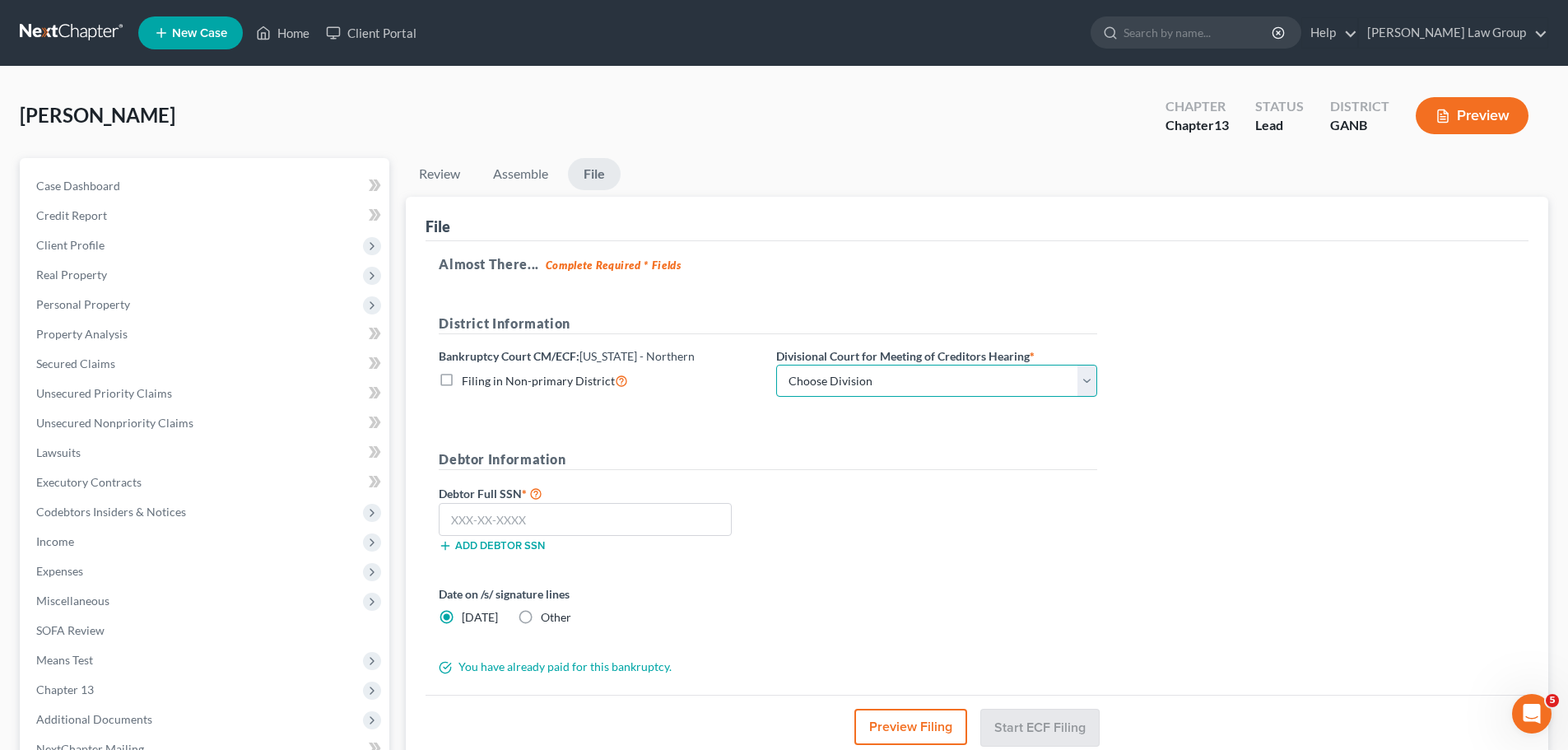
click at [816, 378] on select "Choose Division Atlanta Gainesville Newnan Rome" at bounding box center [937, 381] width 321 height 32
select select "0"
click at [776, 365] on select "Choose Division Atlanta Gainesville Newnan Rome" at bounding box center [937, 381] width 321 height 32
click at [526, 517] on input "text" at bounding box center [584, 520] width 293 height 32
paste input "258-67-8177"
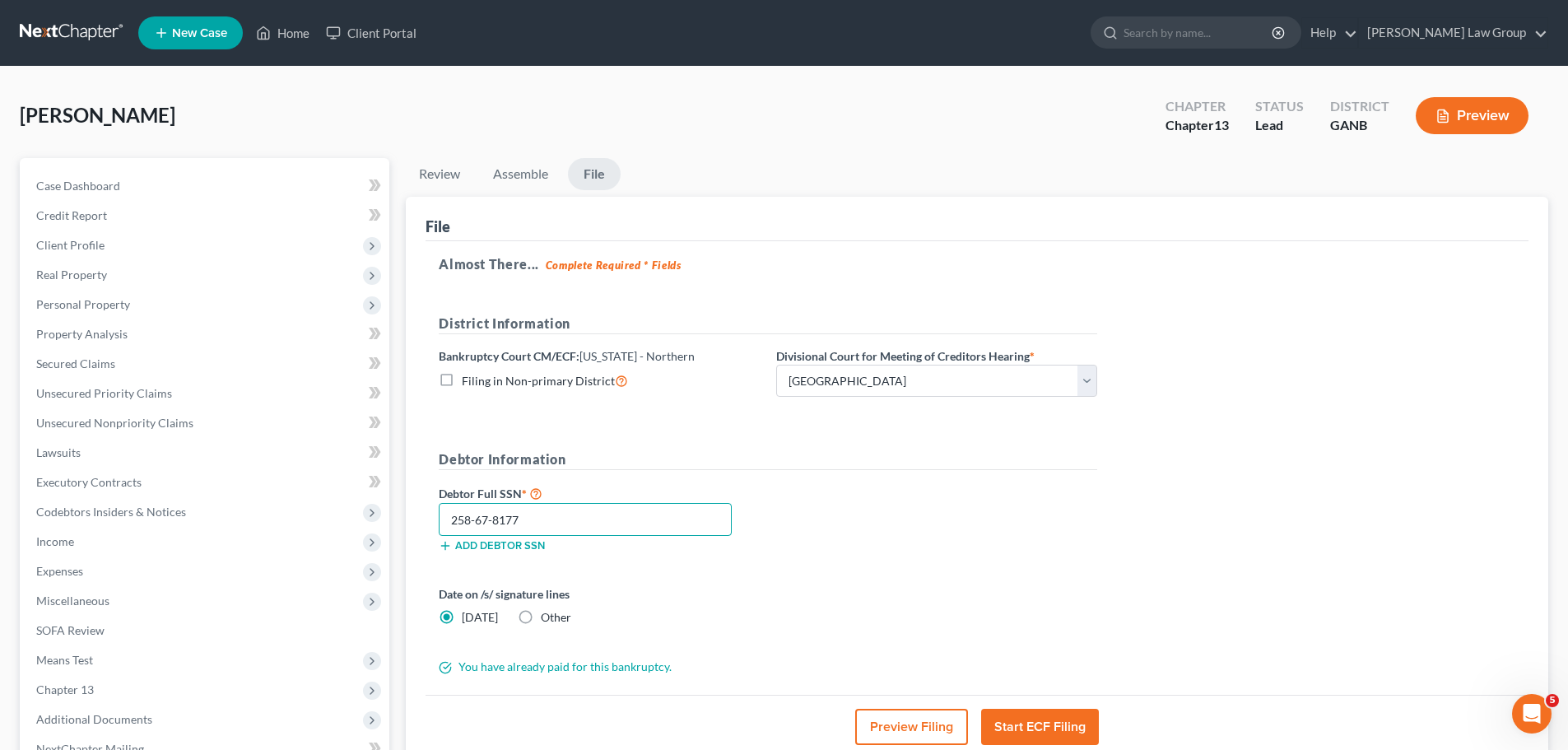
type input "258-67-8177"
click at [903, 378] on select "Choose Division Atlanta Gainesville Newnan Rome" at bounding box center [937, 381] width 321 height 32
select select "2"
click at [776, 365] on select "Choose Division Atlanta Gainesville Newnan Rome" at bounding box center [937, 381] width 321 height 32
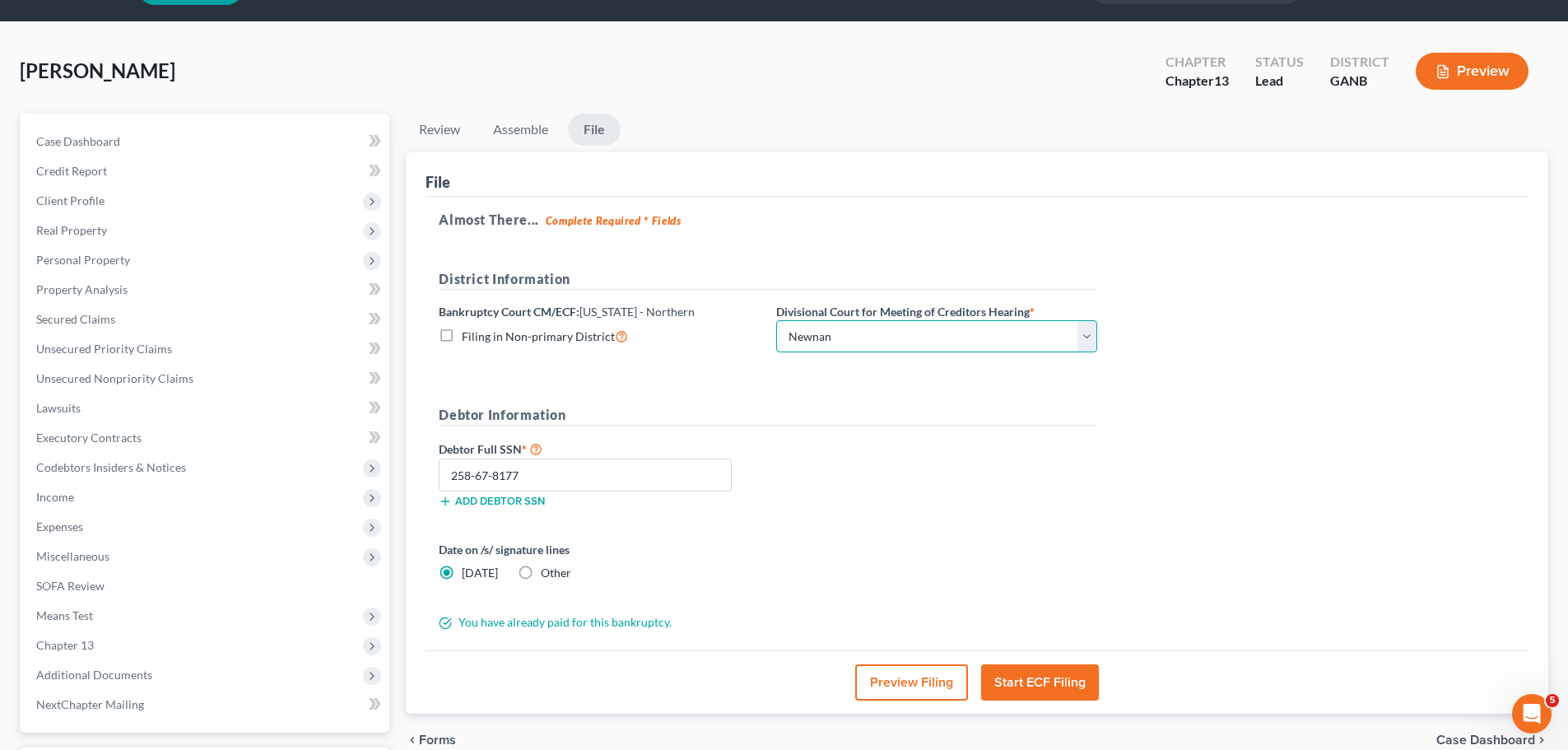
scroll to position [82, 0]
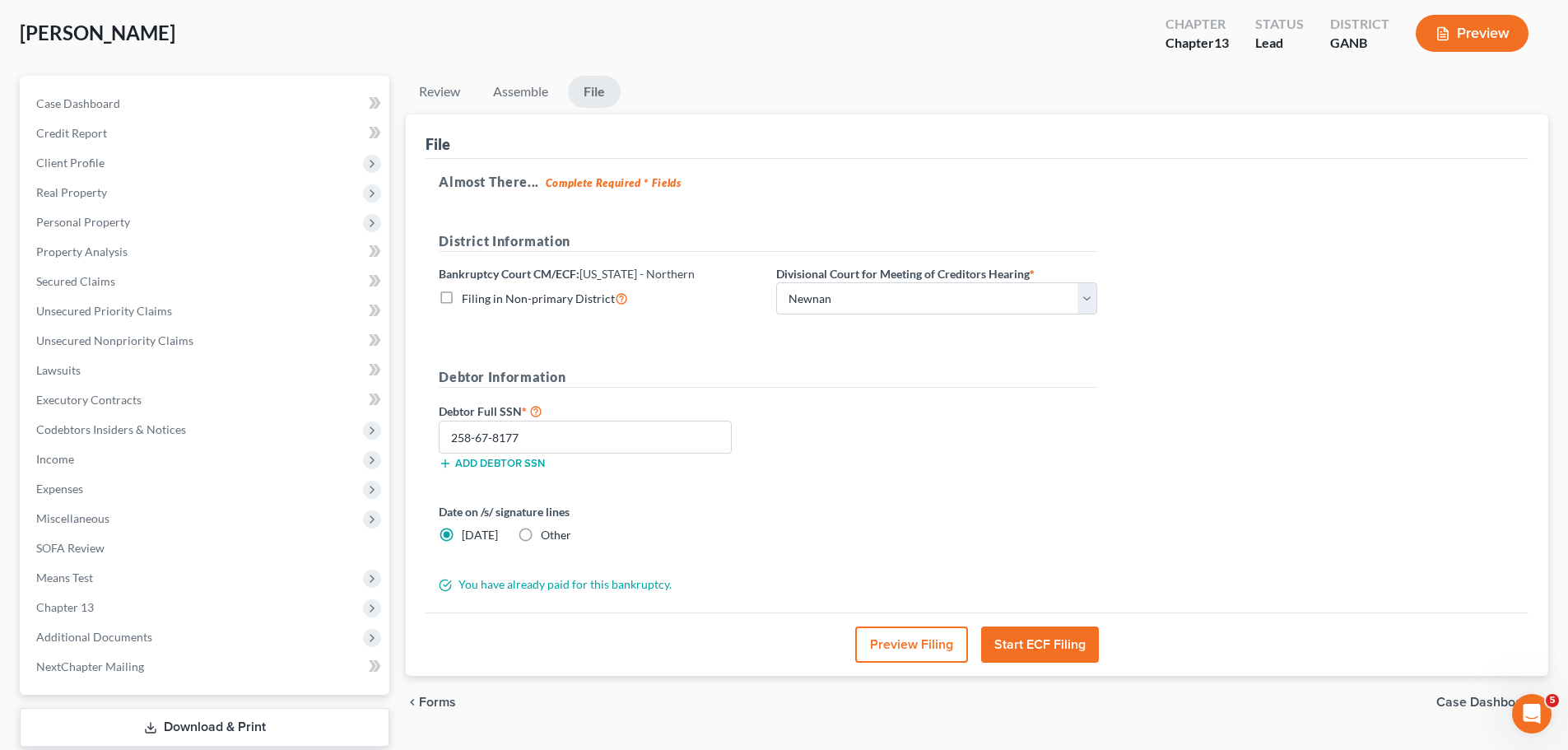
click at [1032, 645] on button "Start ECF Filing" at bounding box center [1039, 645] width 117 height 36
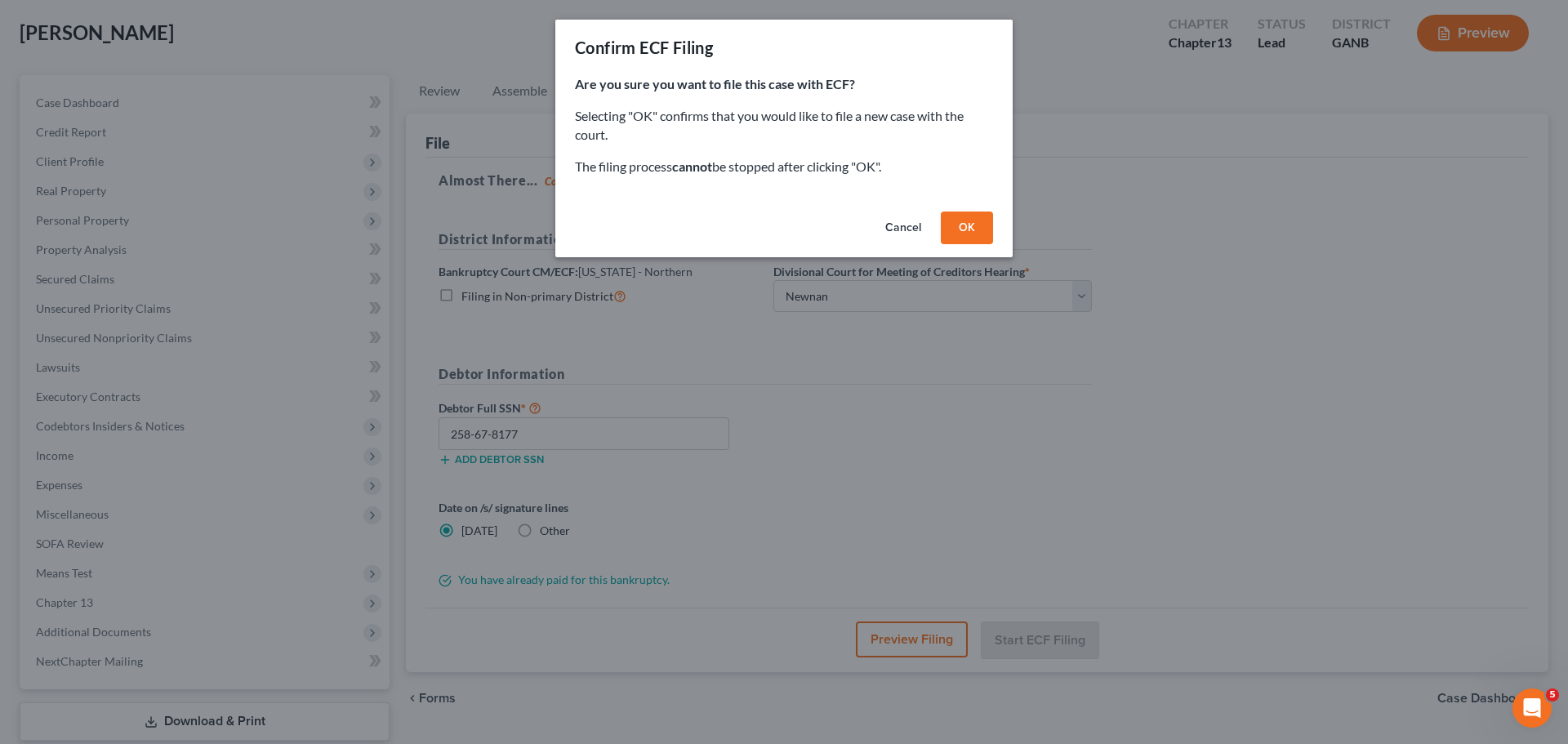
click at [971, 239] on button "OK" at bounding box center [966, 227] width 52 height 32
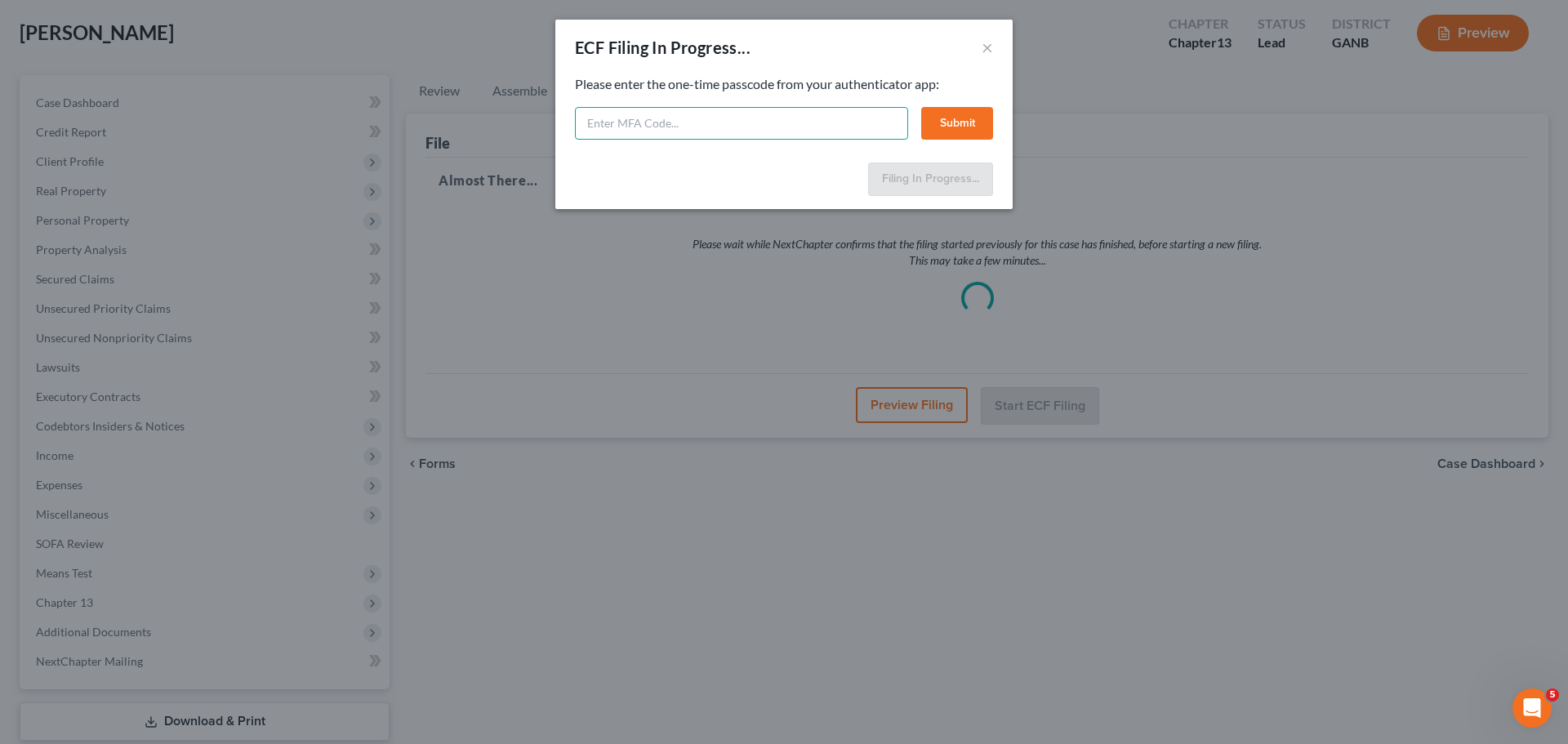
click at [621, 126] on input "text" at bounding box center [742, 123] width 333 height 32
type input "336204"
click at [994, 120] on div "Feel free to download your entire bankruptcy packet here: Please enter the one-…" at bounding box center [784, 115] width 458 height 81
click at [976, 121] on button "Submit" at bounding box center [957, 123] width 72 height 32
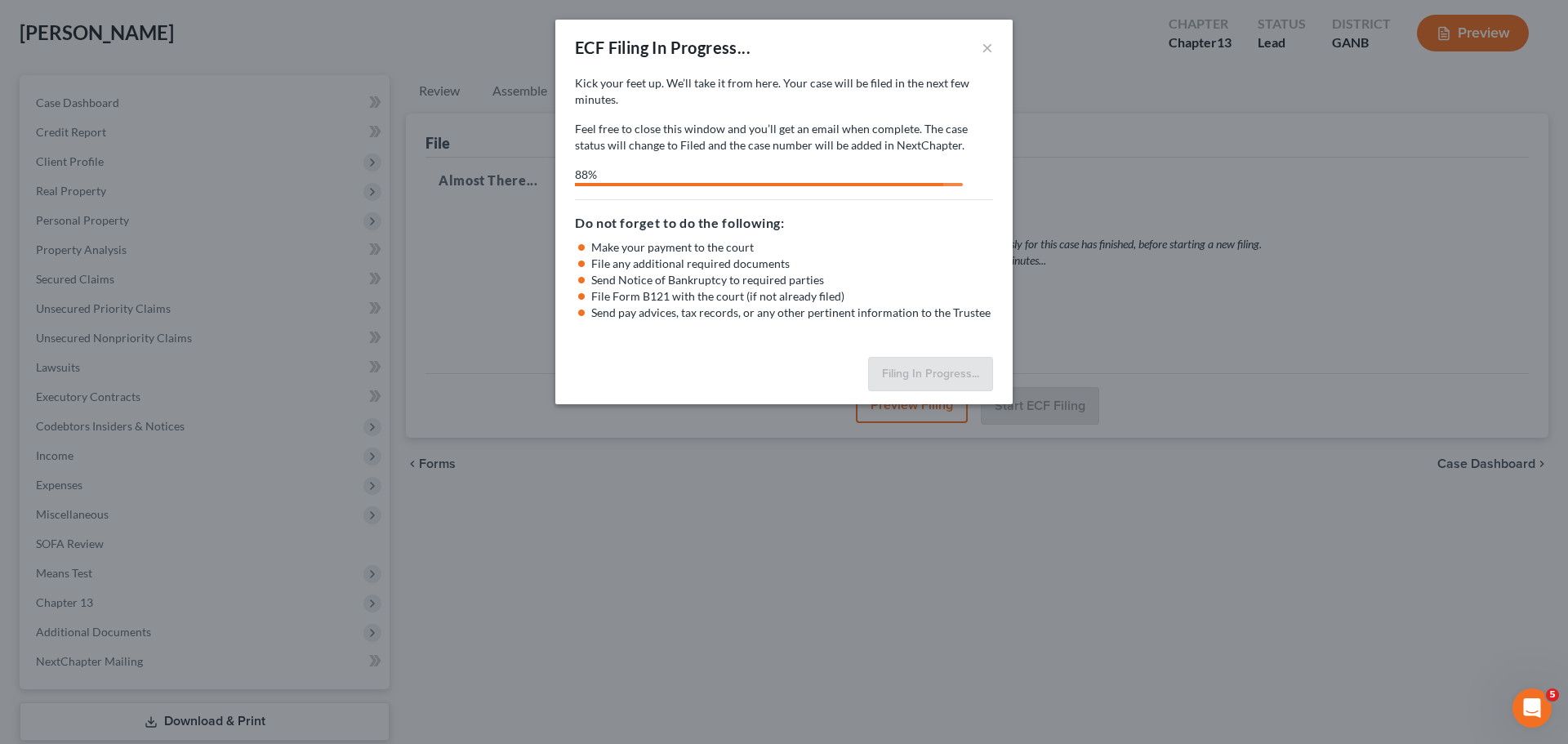
select select "2"
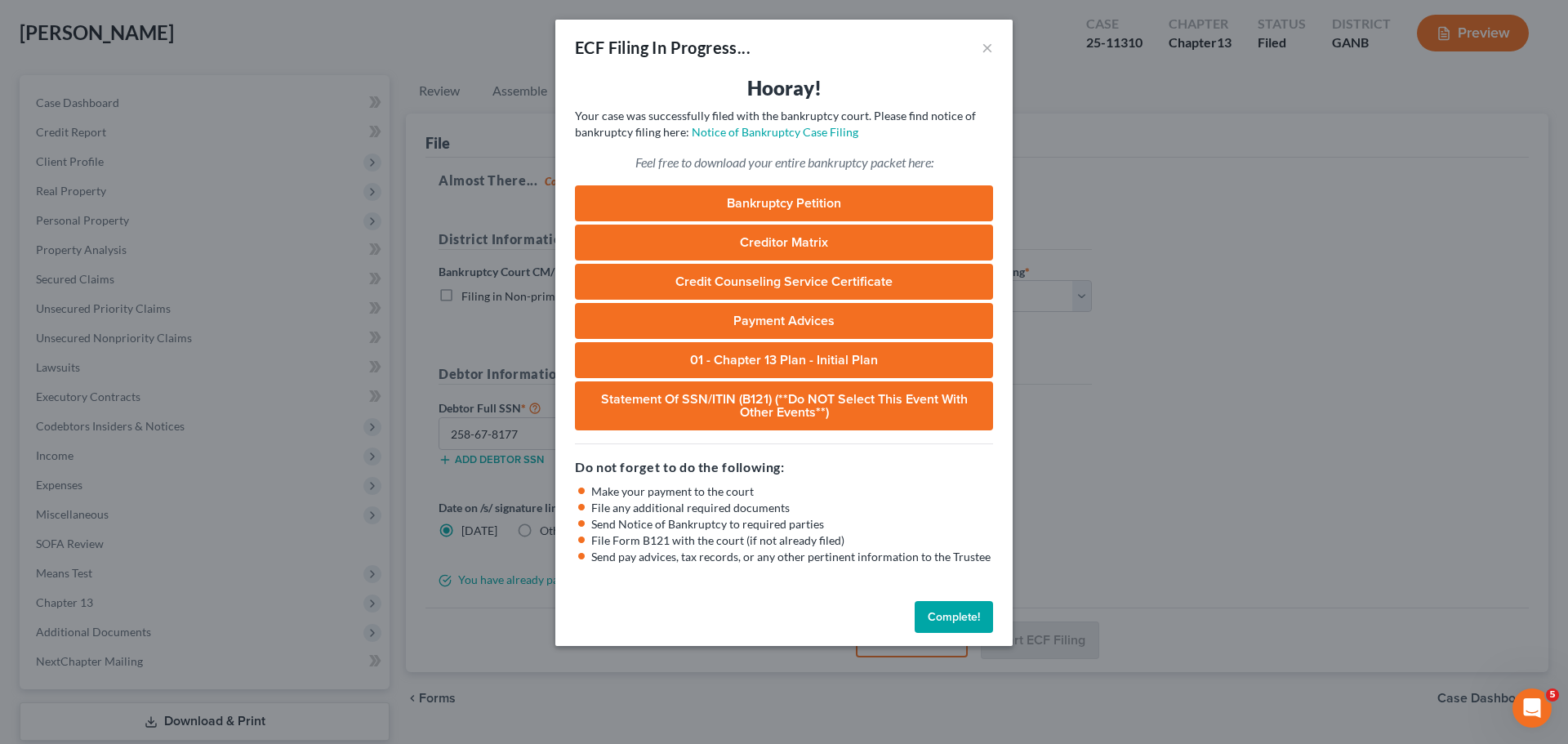
click at [944, 614] on button "Complete!" at bounding box center [953, 617] width 79 height 32
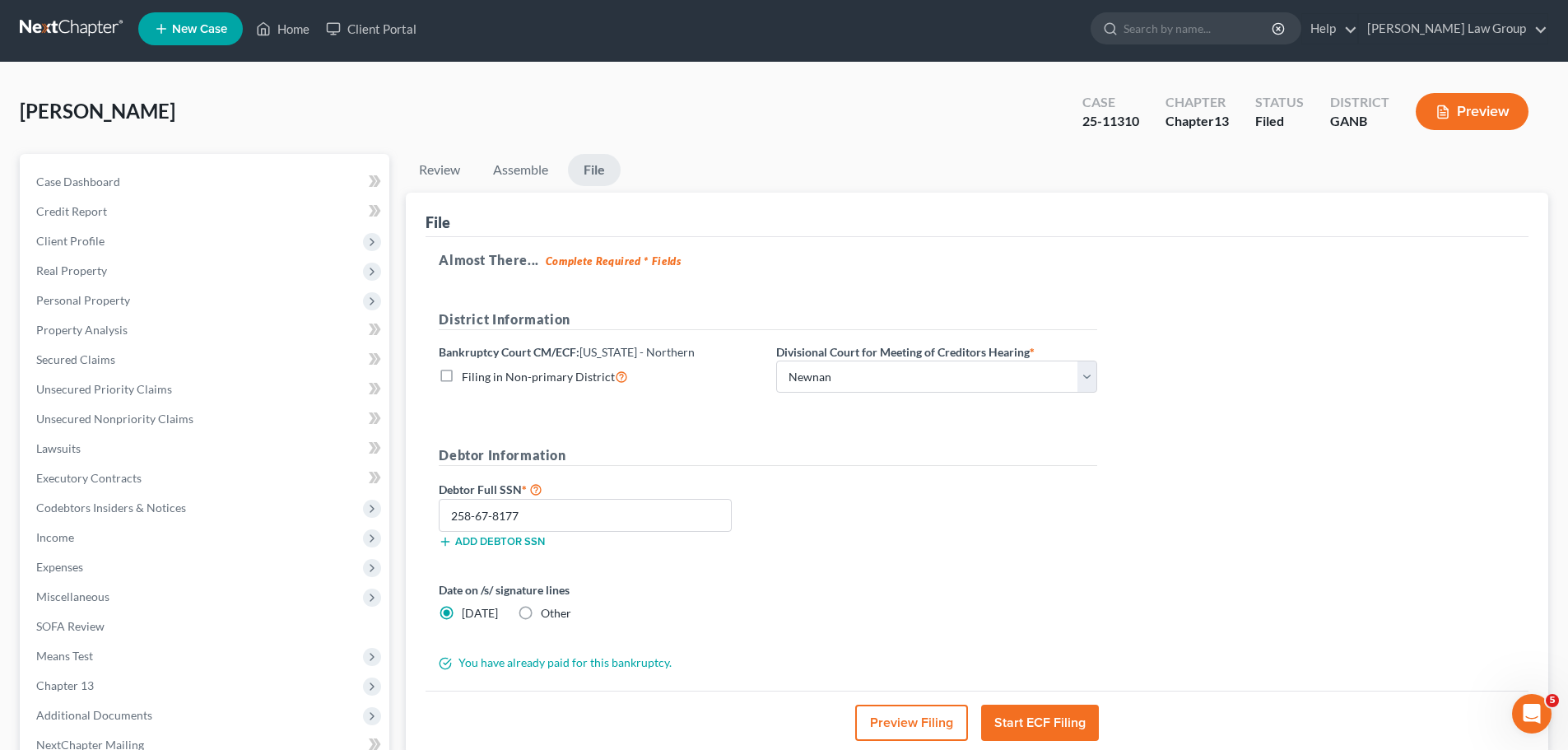
scroll to position [0, 0]
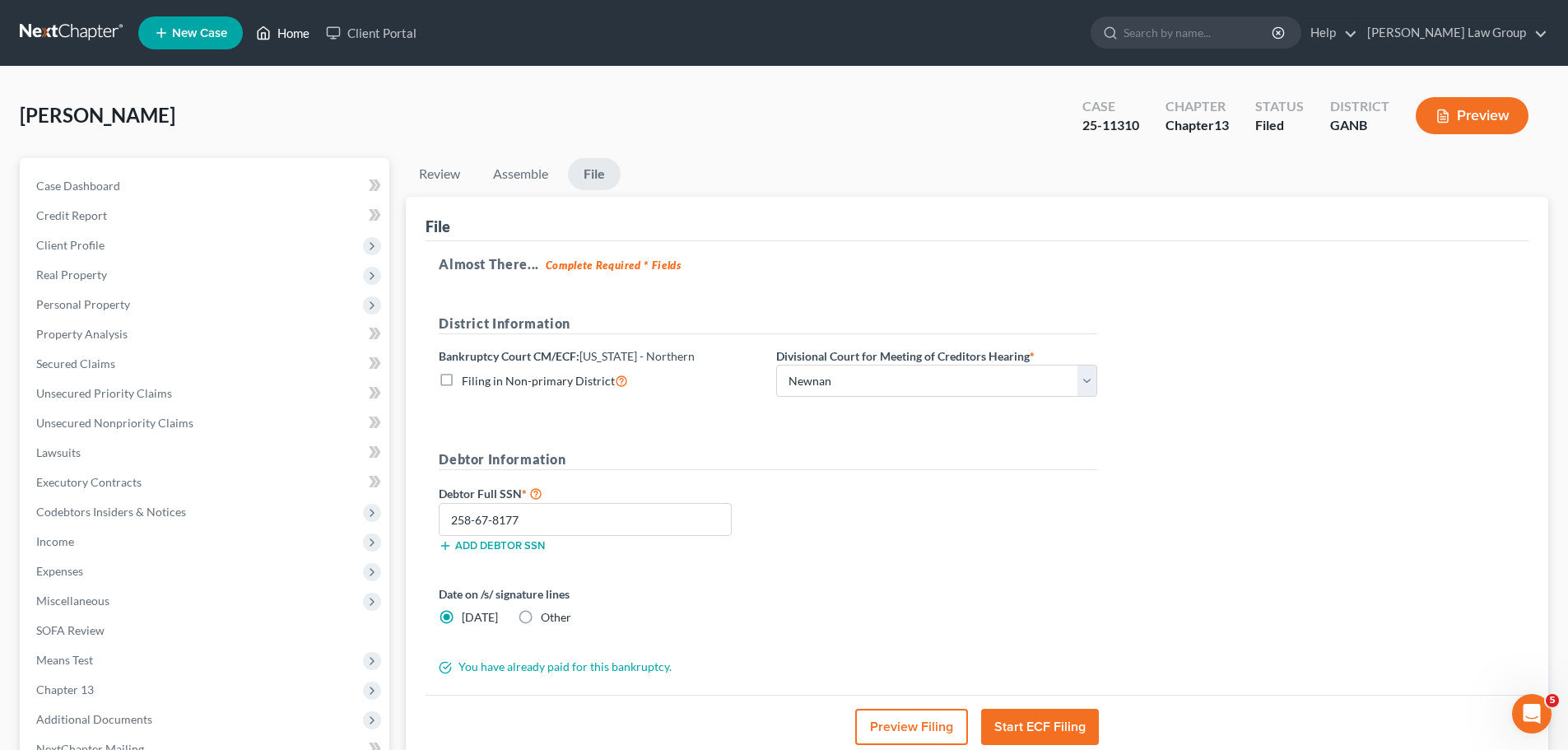
click at [289, 39] on link "Home" at bounding box center [282, 32] width 70 height 30
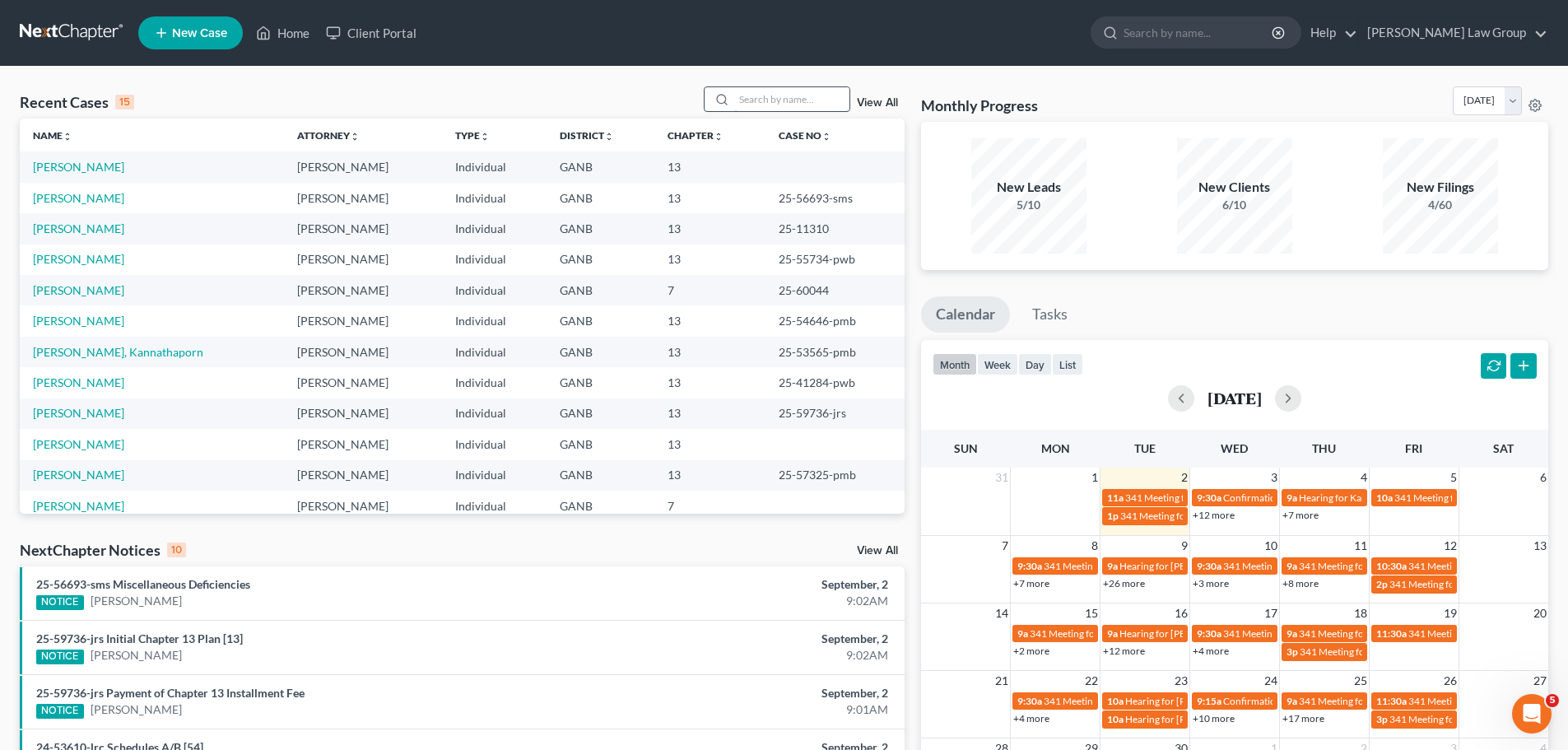
click at [830, 95] on input "search" at bounding box center [792, 98] width 116 height 24
type input "iaco"
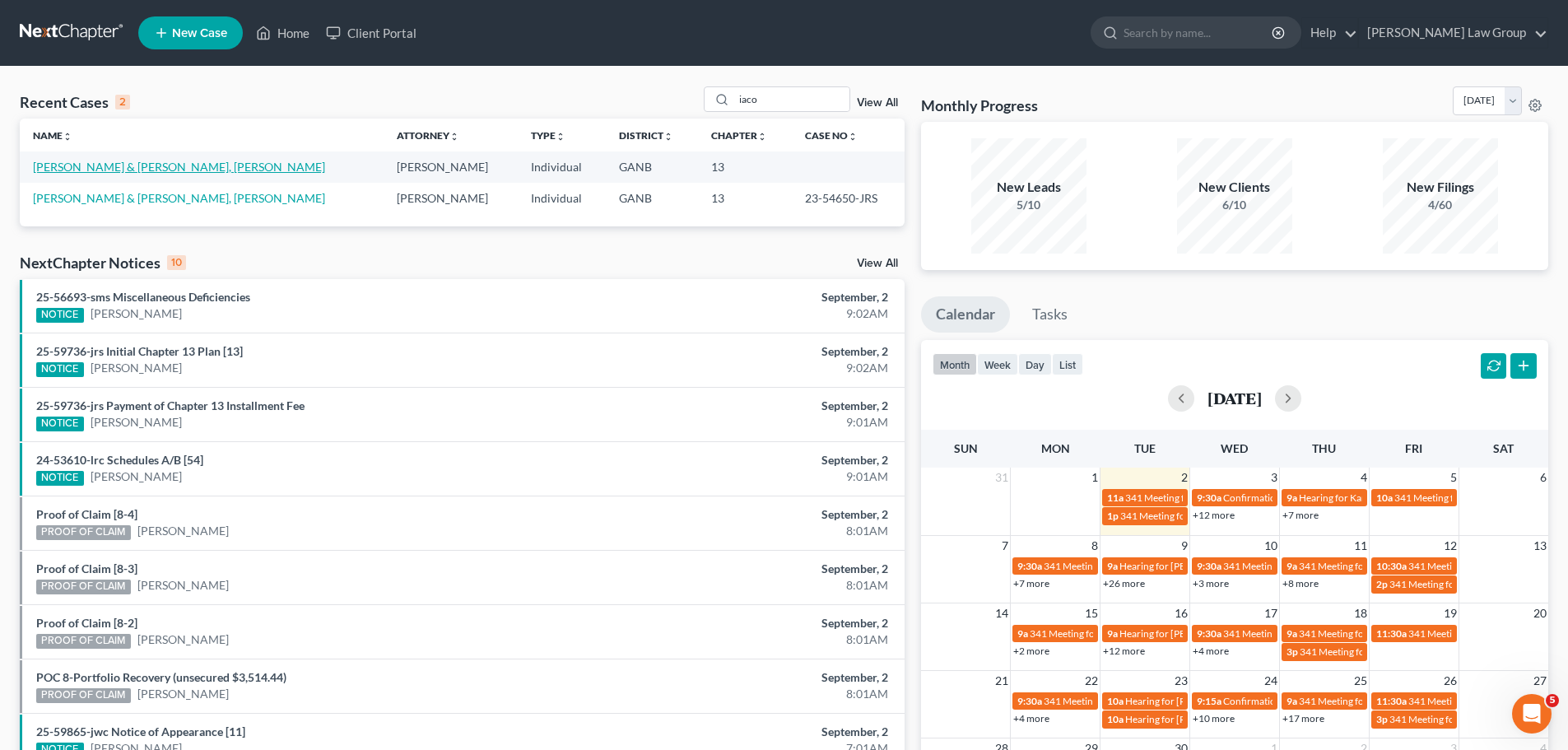
click at [136, 163] on link "Iacopelli, Kimberly & Lacopelli, Michael" at bounding box center [179, 166] width 292 height 14
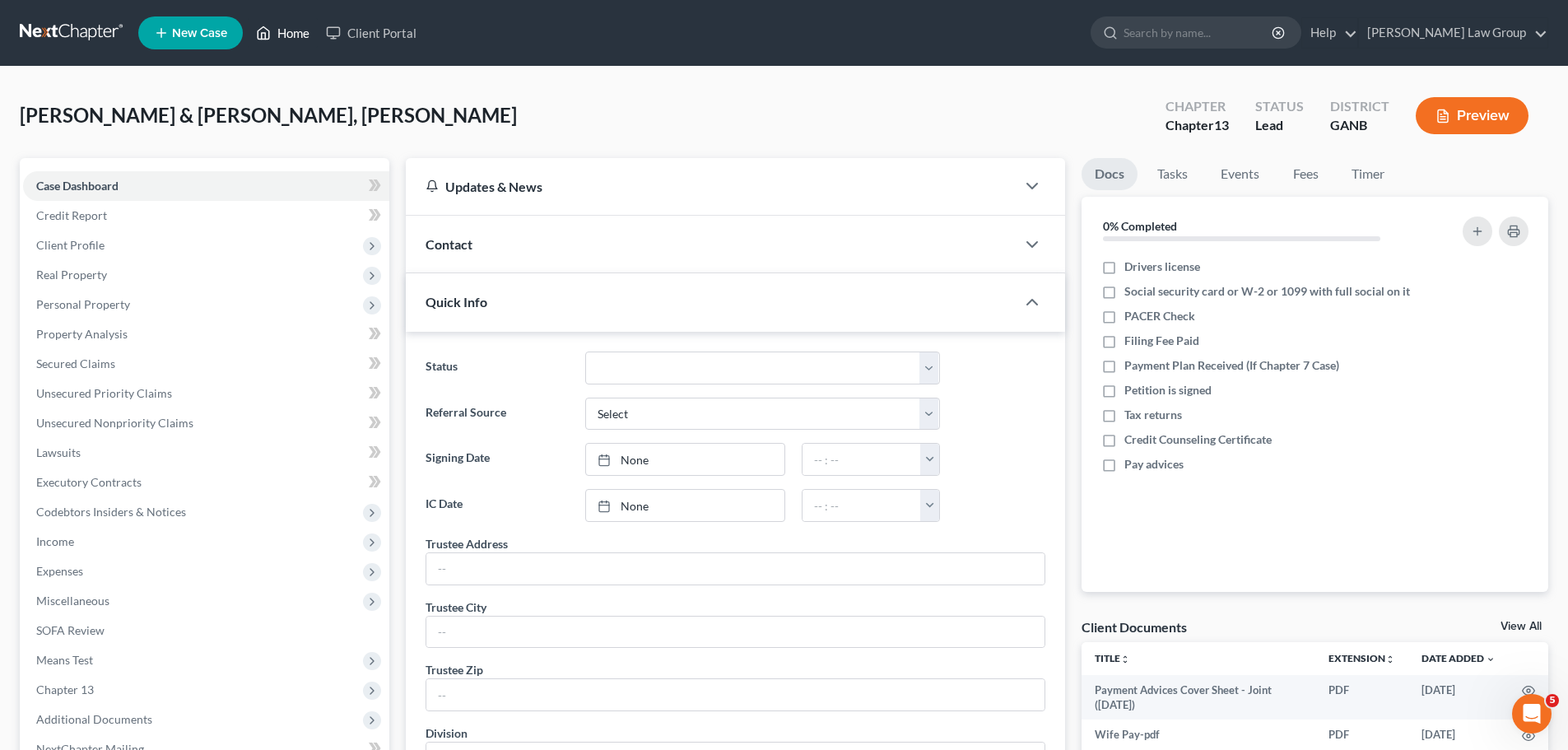
click at [274, 32] on link "Home" at bounding box center [282, 32] width 70 height 30
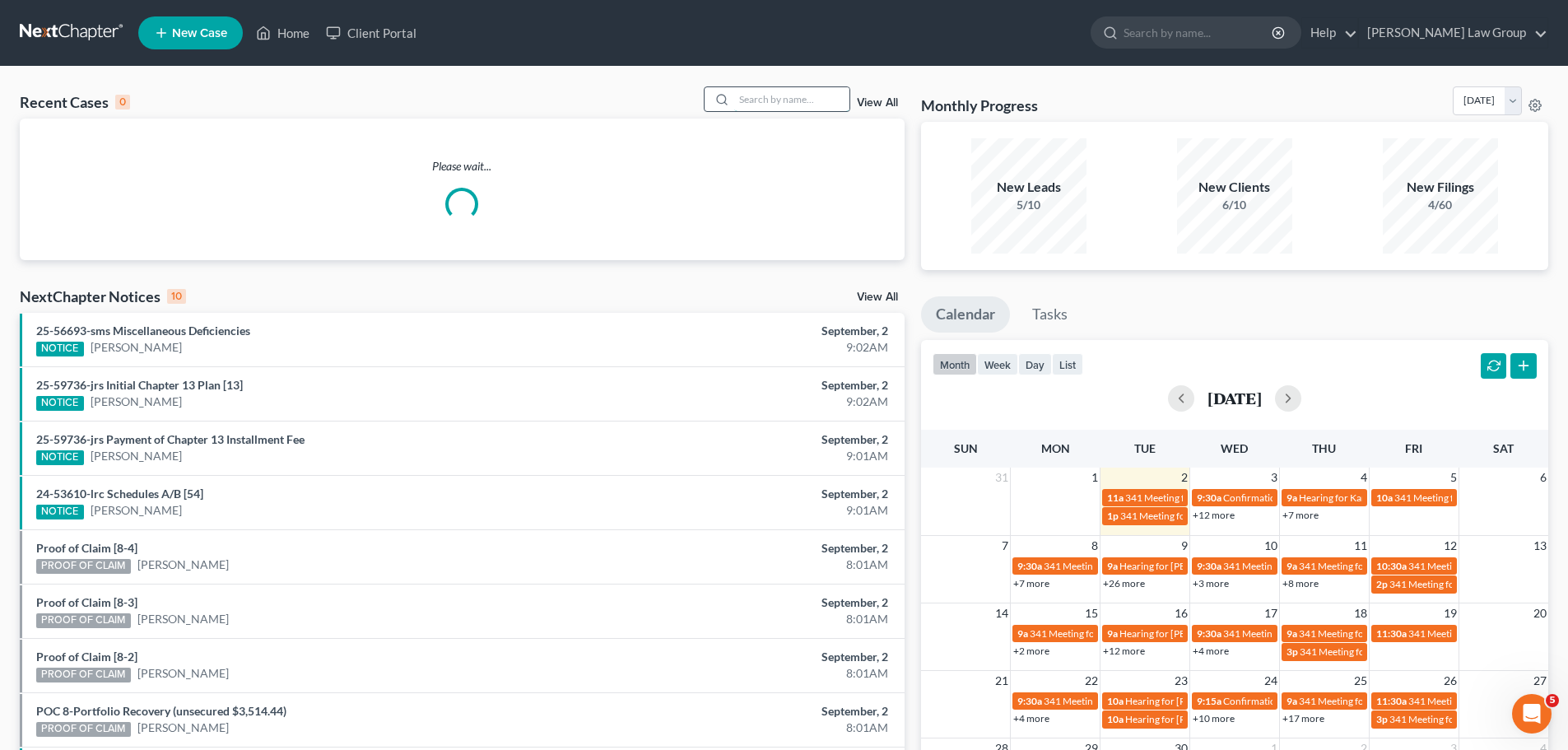
click at [847, 100] on input "search" at bounding box center [792, 98] width 116 height 24
click at [875, 98] on link "View All" at bounding box center [877, 103] width 41 height 11
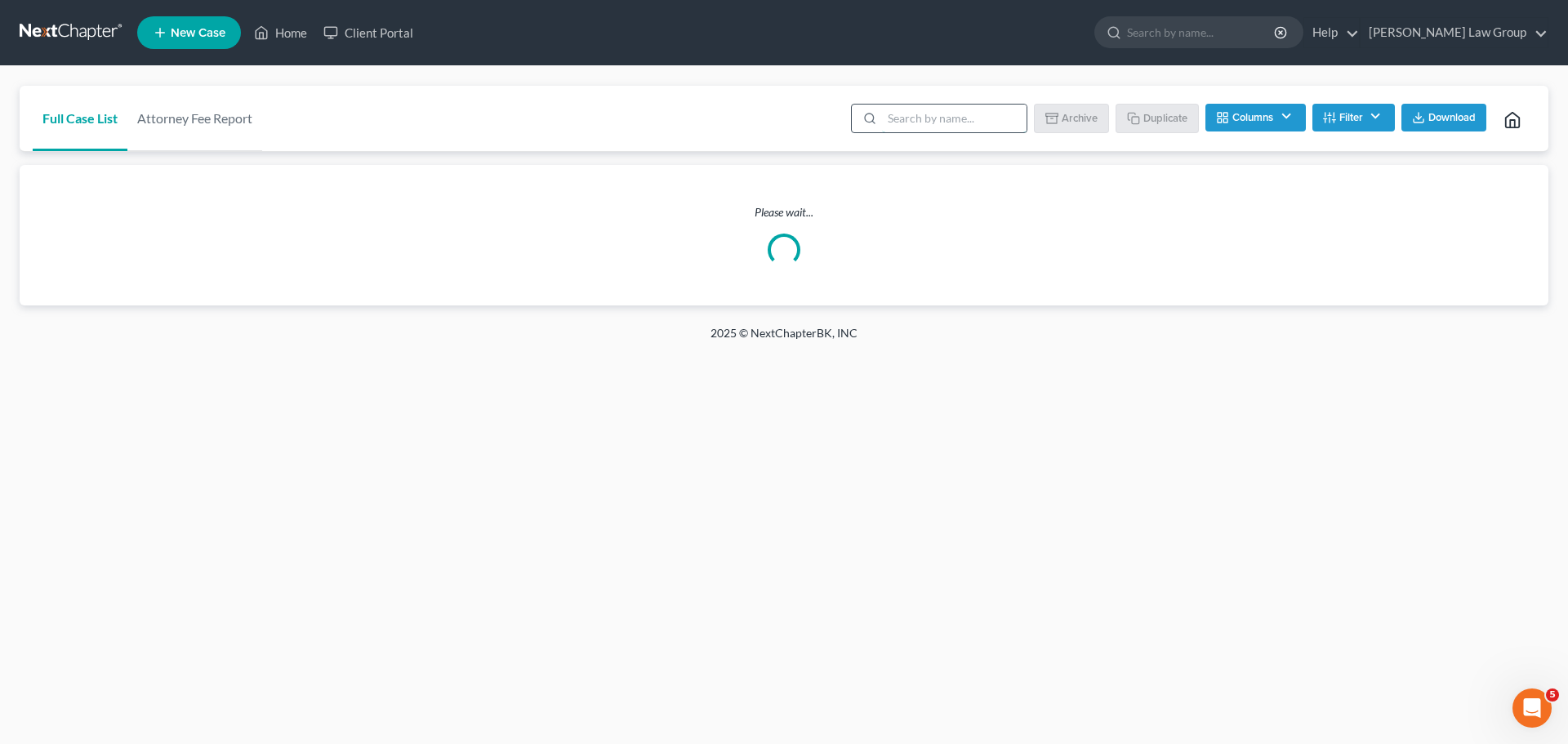
click at [904, 104] on input "search" at bounding box center [954, 118] width 145 height 27
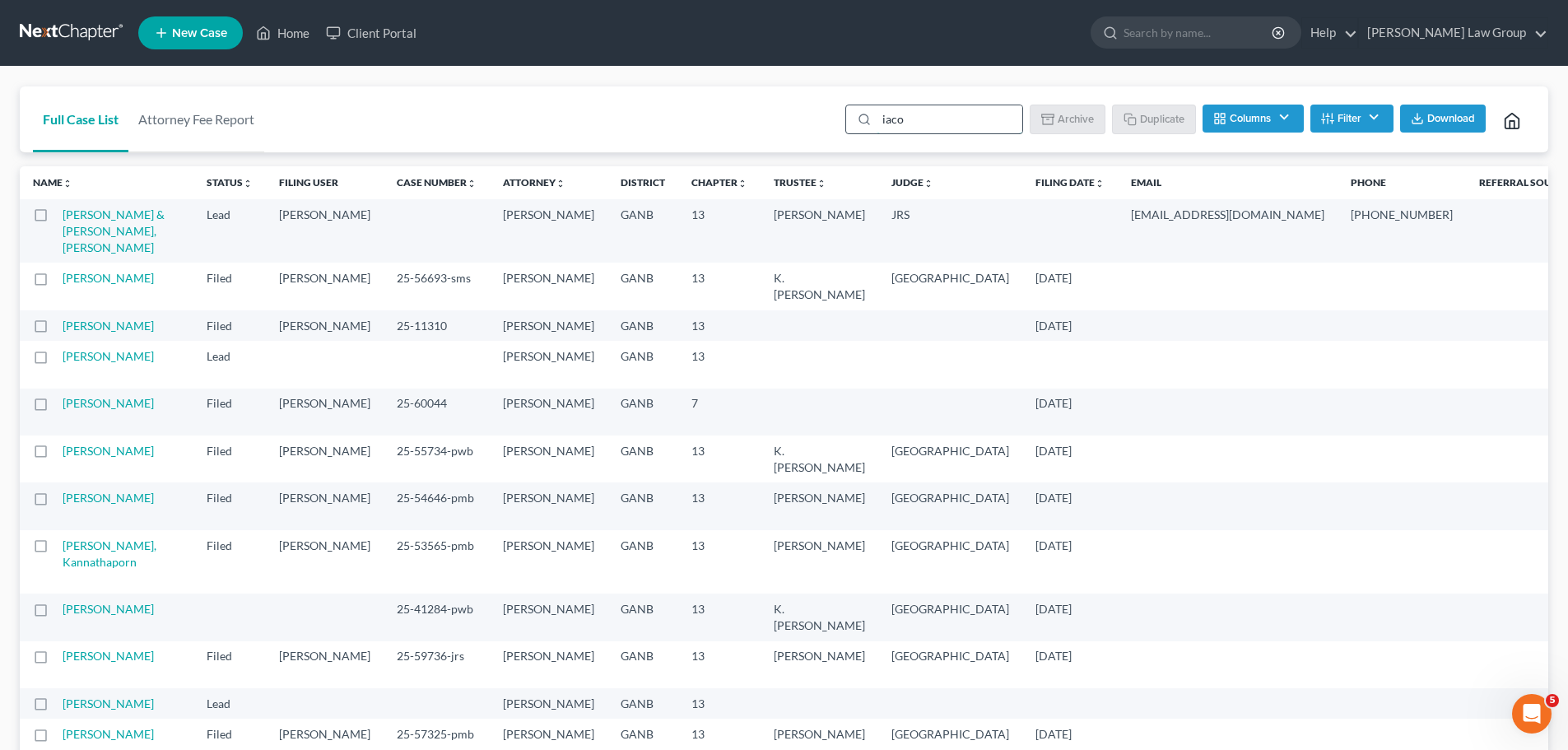
type input "iaco"
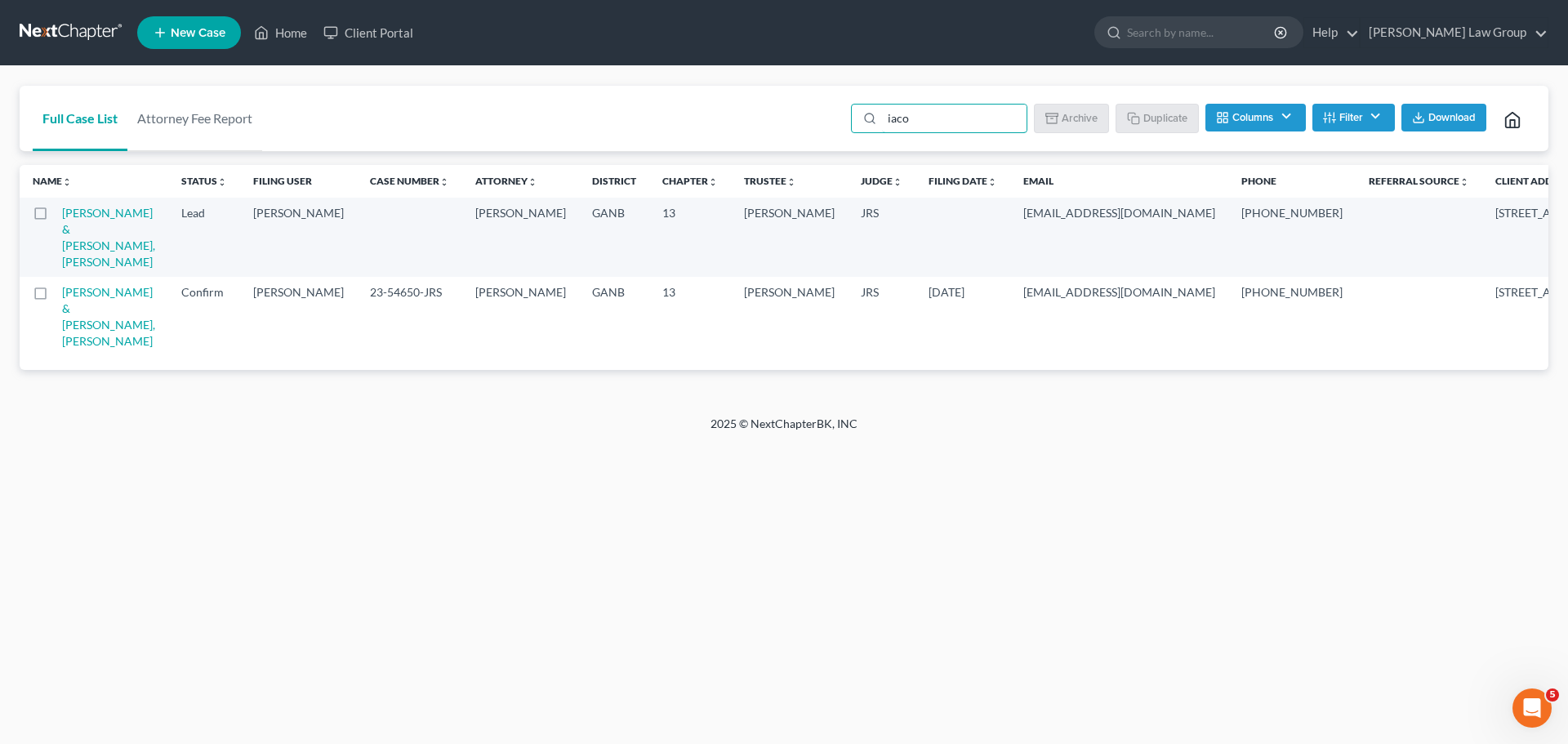
click at [56, 297] on label at bounding box center [56, 297] width 0 height 0
click at [62, 295] on input "checkbox" at bounding box center [66, 289] width 10 height 10
click at [1070, 118] on button "Archive" at bounding box center [1073, 117] width 74 height 27
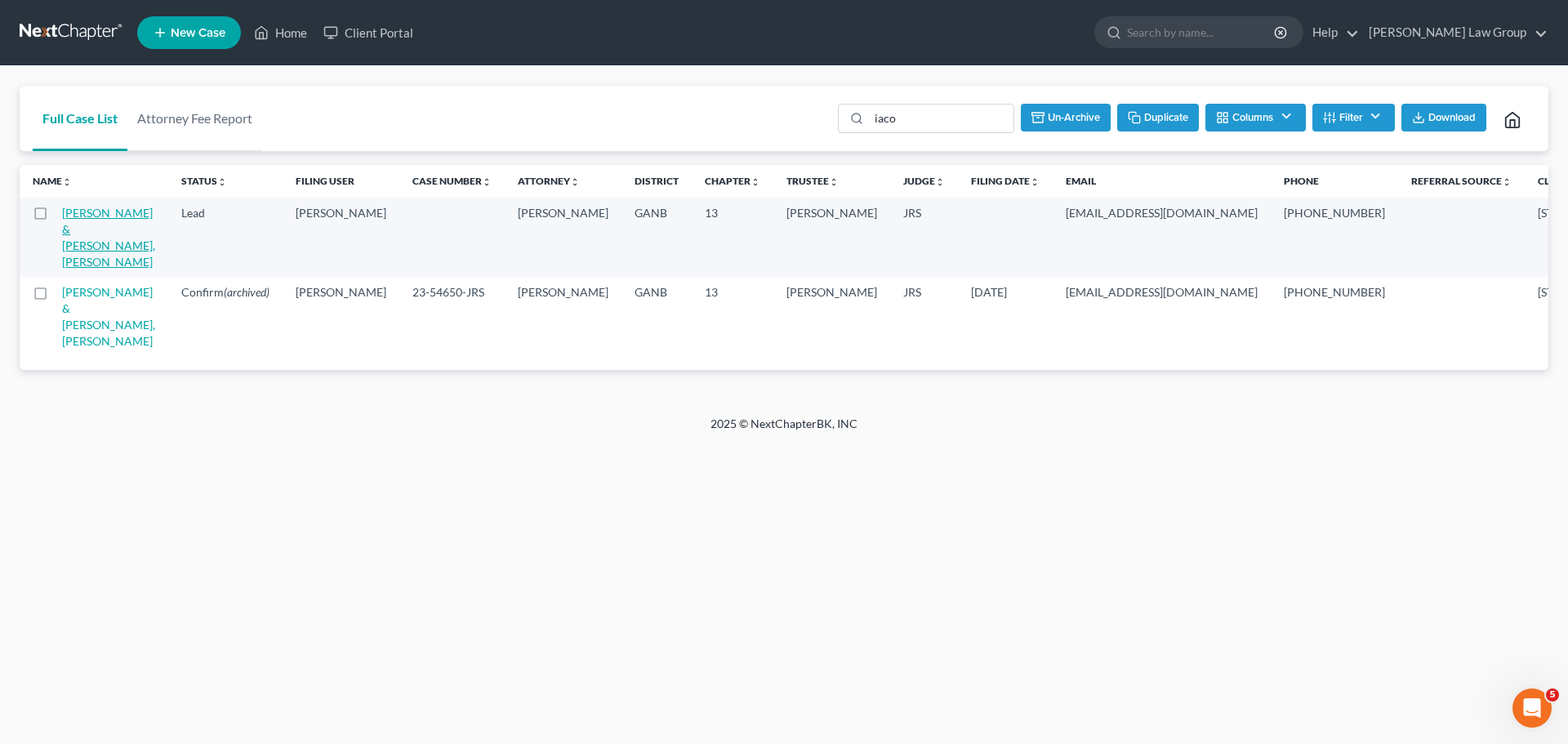
checkbox input "false"
click at [74, 222] on link "Iacopelli, Kimberly & Lacopelli, Michael" at bounding box center [108, 237] width 93 height 63
select select "5"
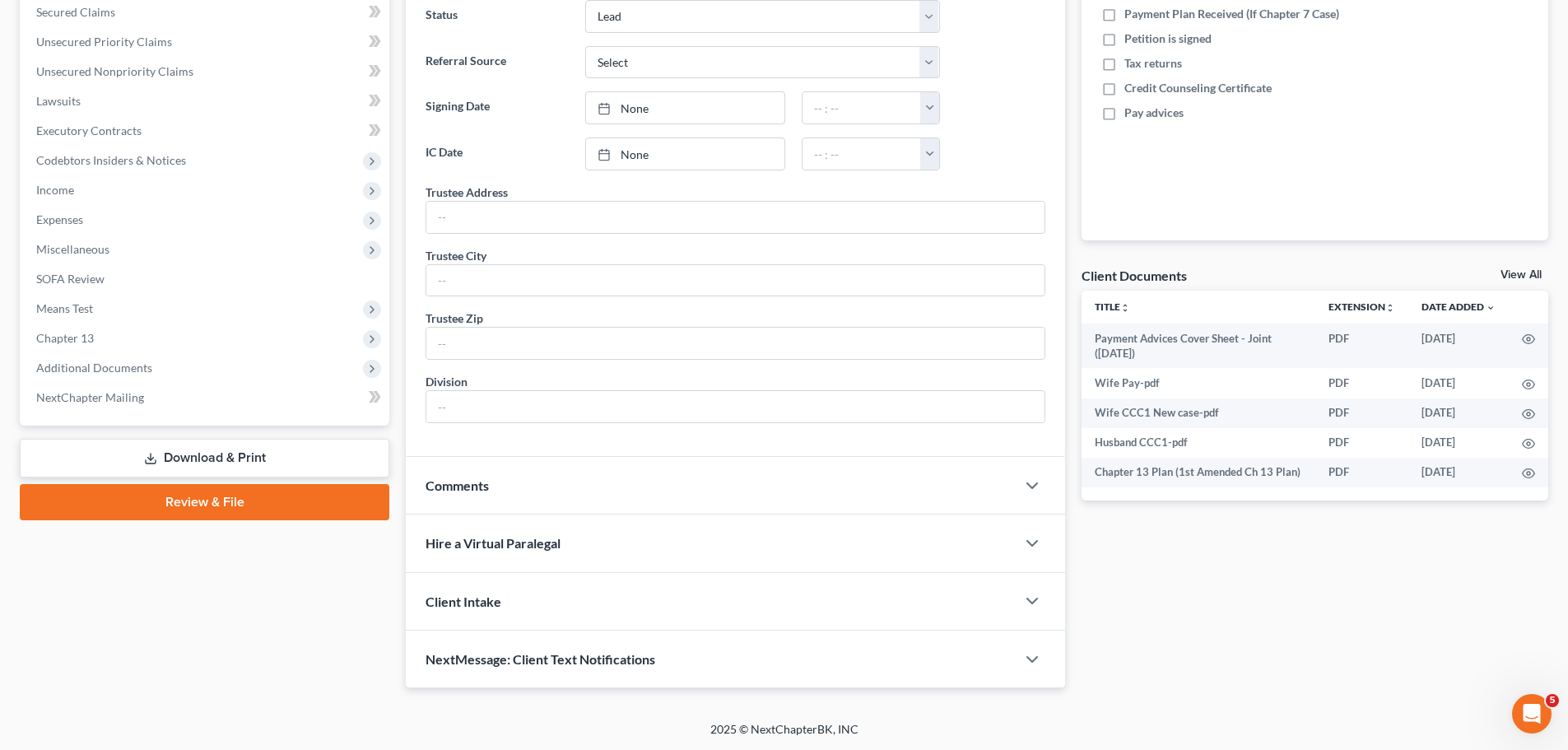
scroll to position [353, 0]
click at [161, 365] on span "Additional Documents" at bounding box center [205, 367] width 366 height 30
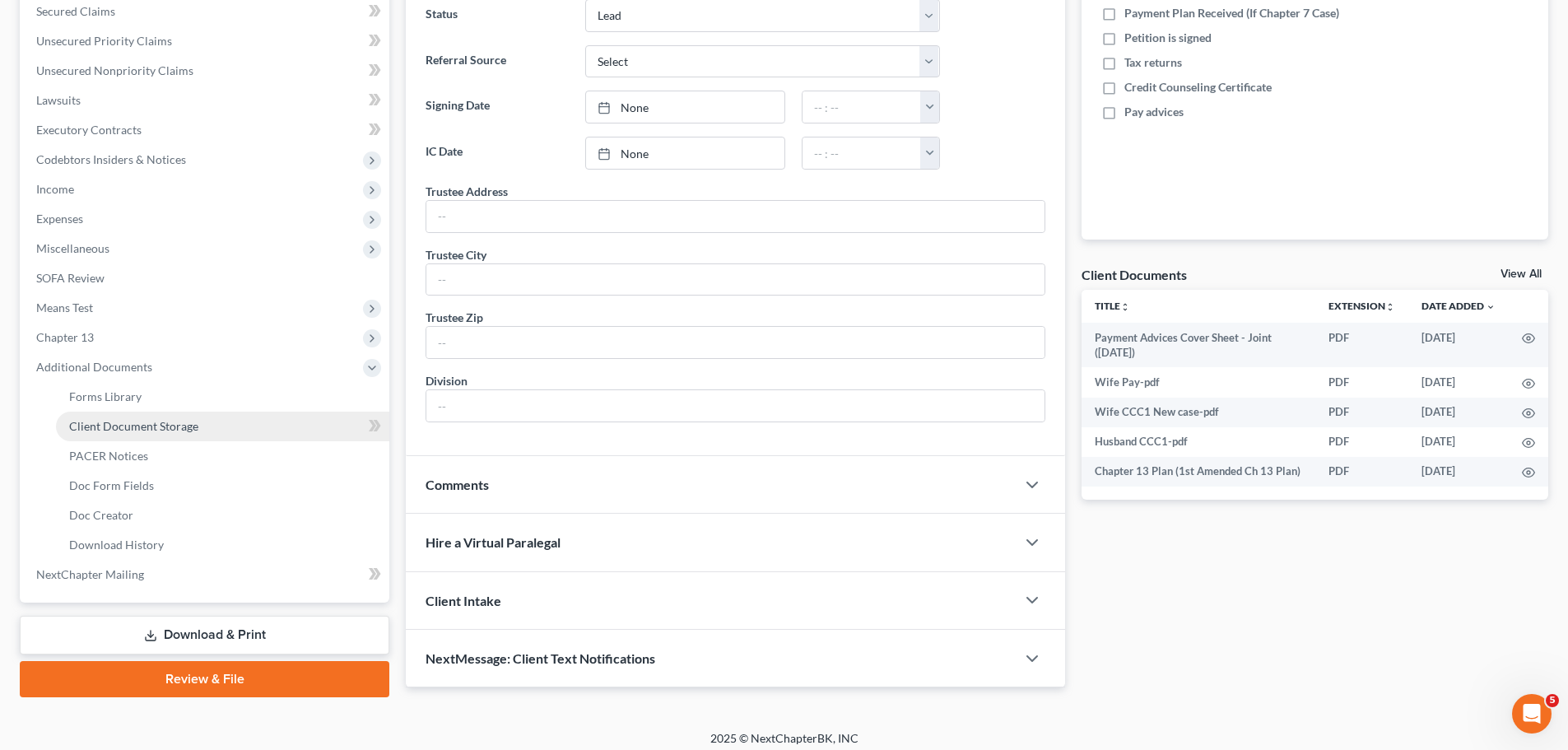
click at [169, 422] on span "Client Document Storage" at bounding box center [133, 426] width 129 height 14
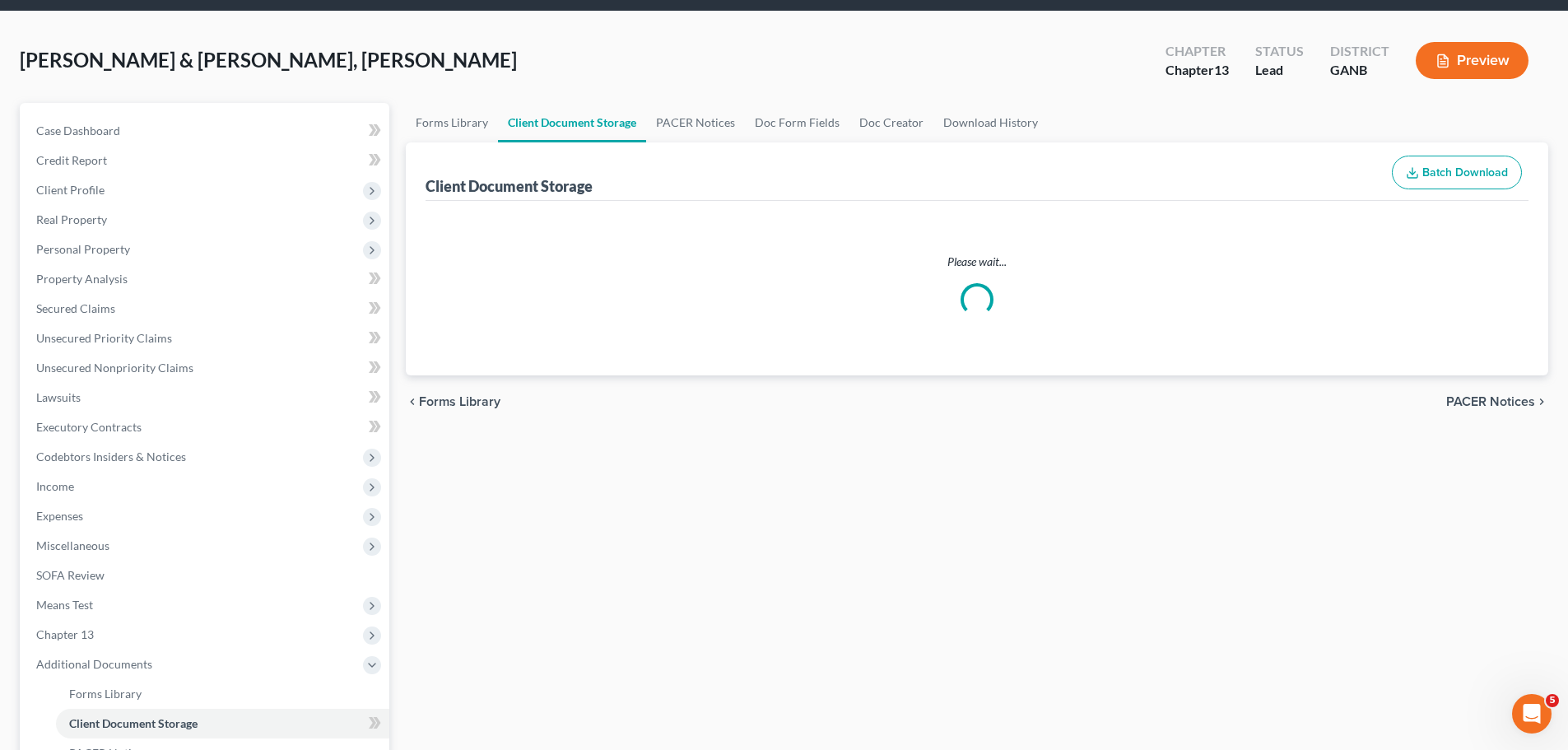
select select "0"
select select "5"
select select "35"
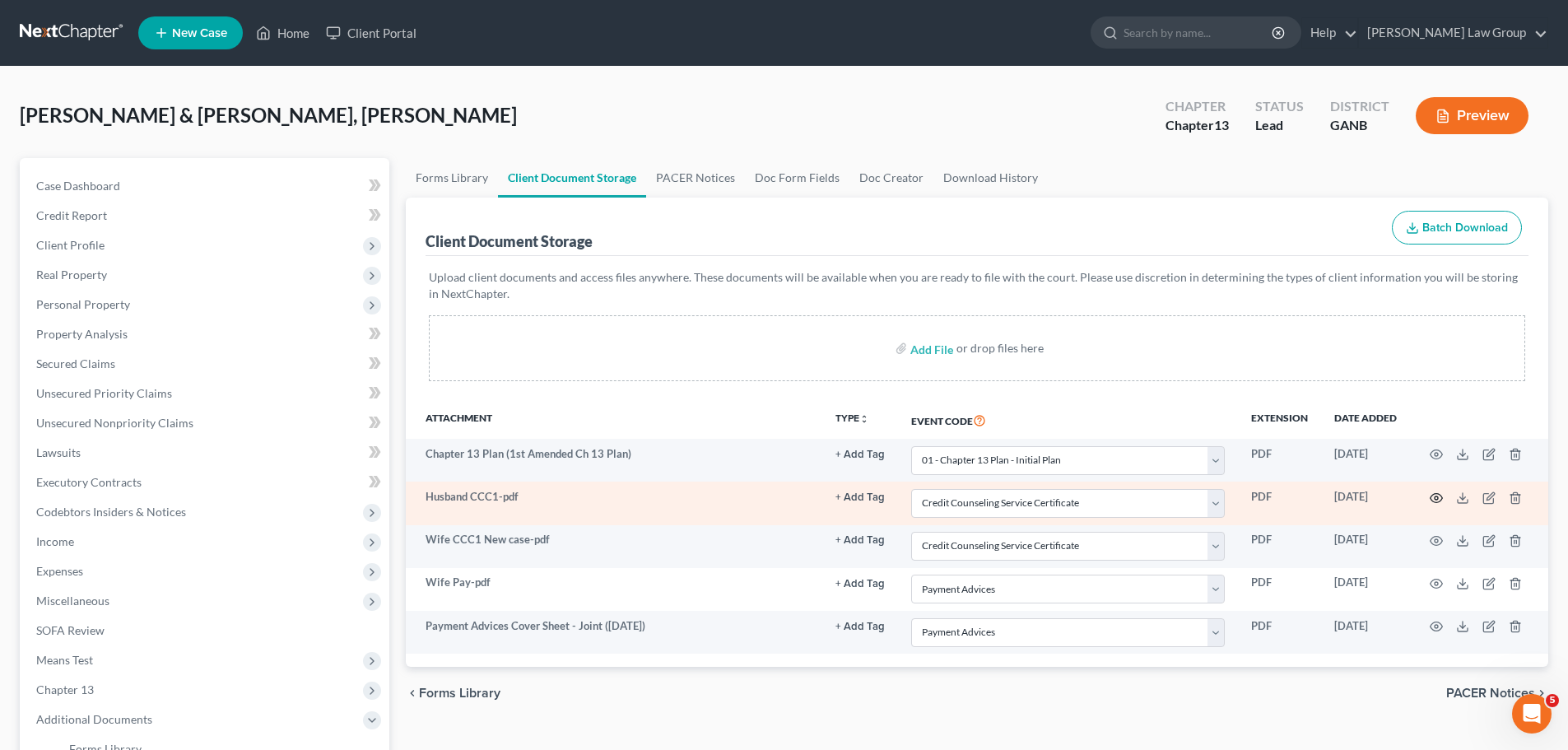
click at [1430, 498] on icon "button" at bounding box center [1436, 498] width 13 height 13
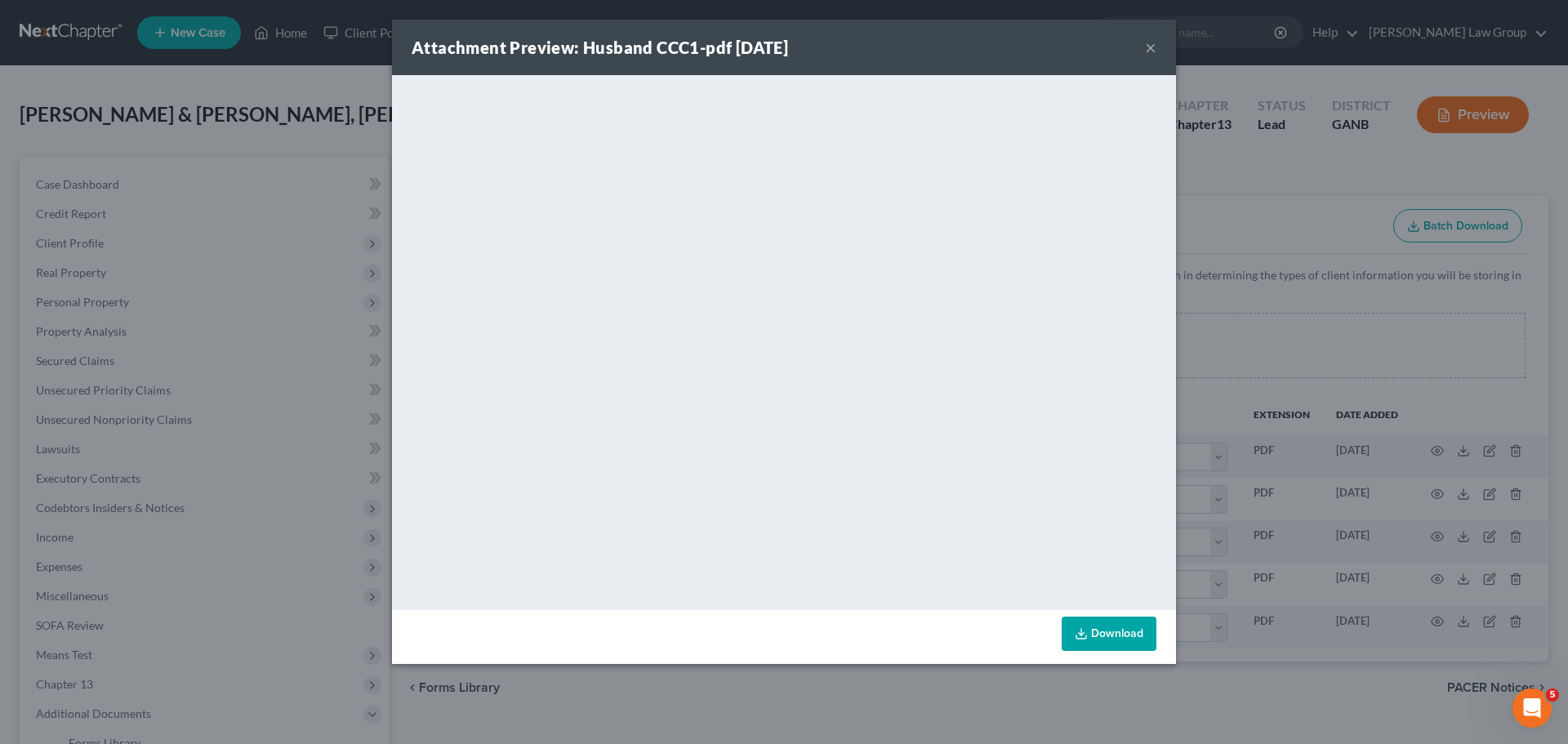
click at [1147, 45] on button "×" at bounding box center [1150, 47] width 11 height 20
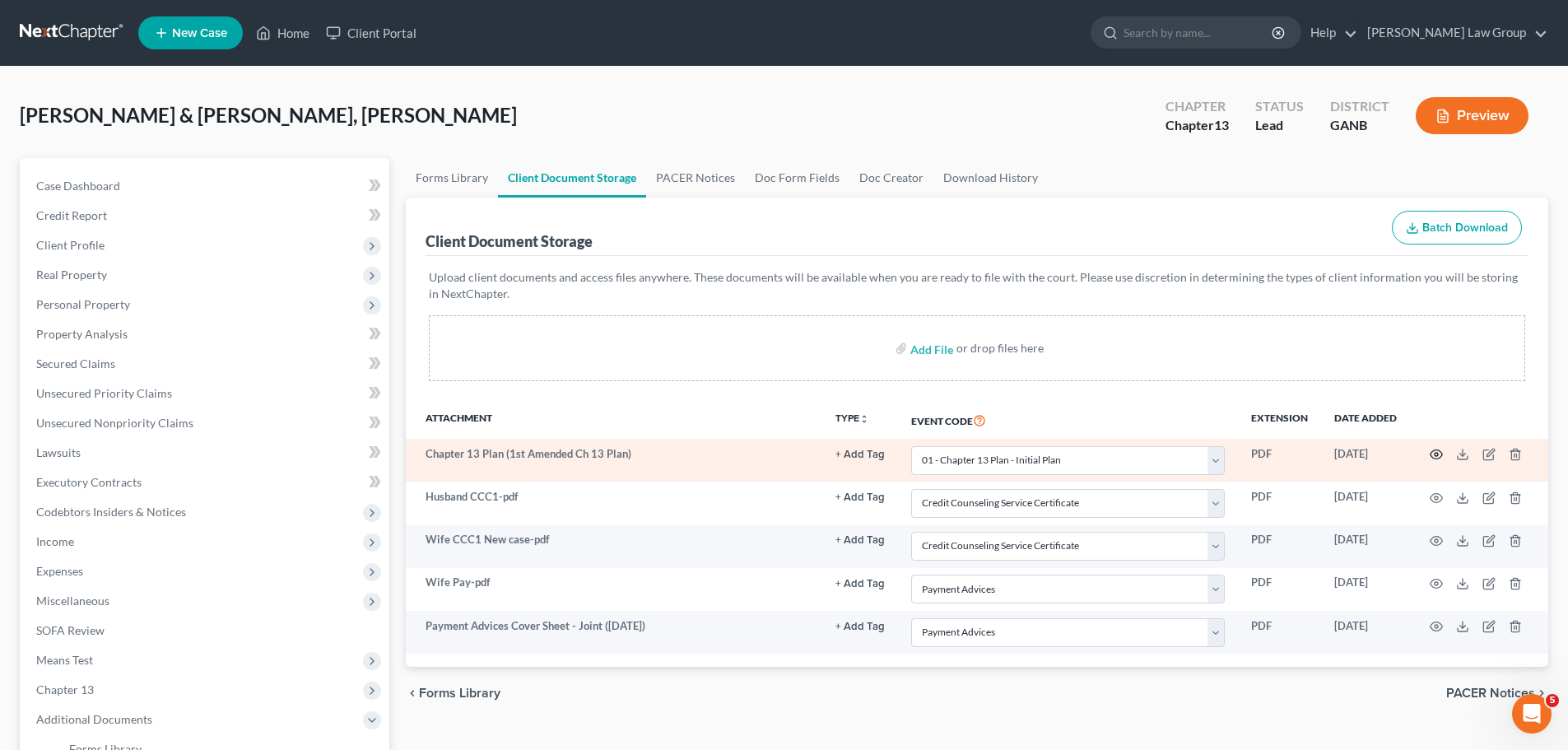
click at [1432, 456] on icon "button" at bounding box center [1436, 455] width 13 height 13
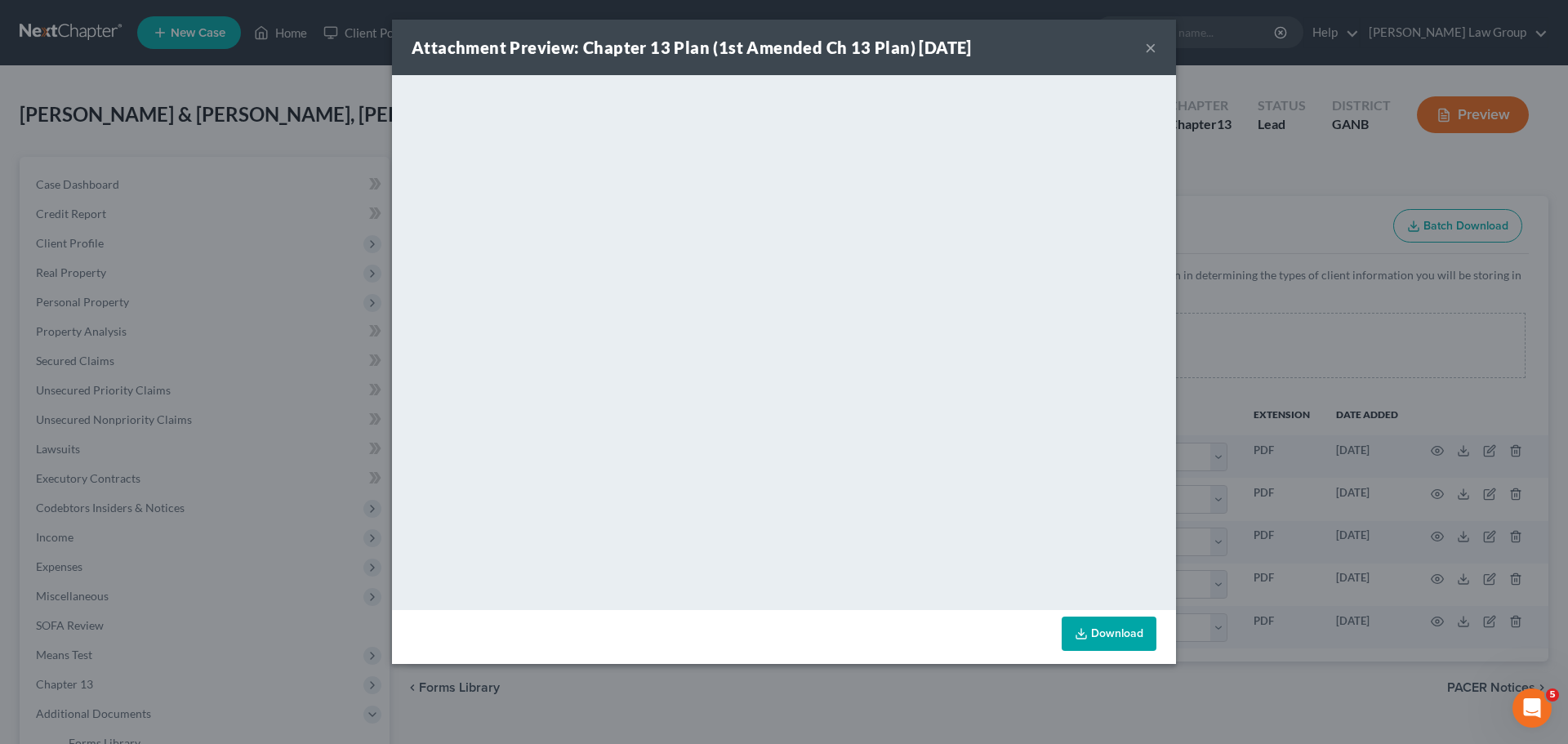
click at [1148, 45] on button "×" at bounding box center [1150, 47] width 11 height 20
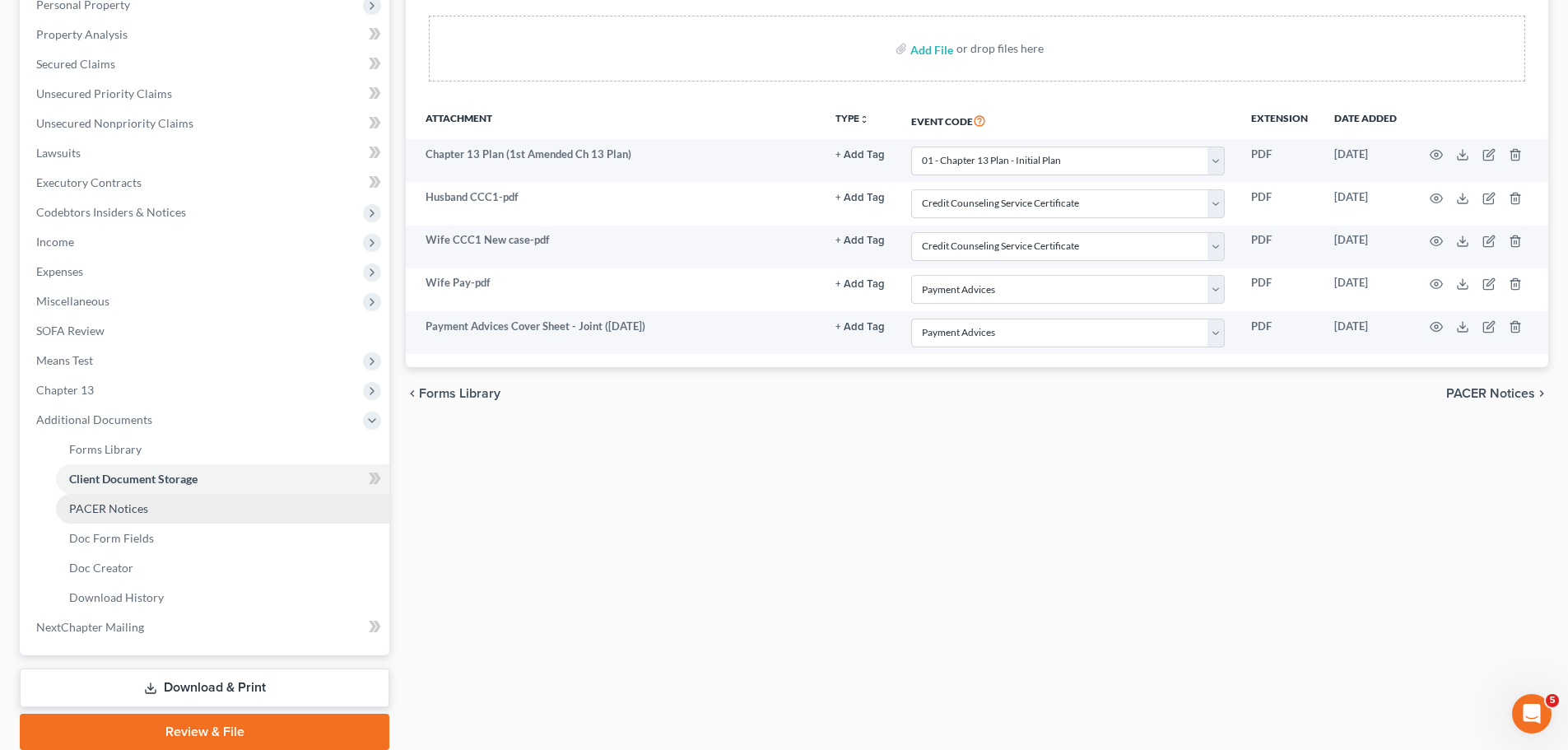
scroll to position [362, 0]
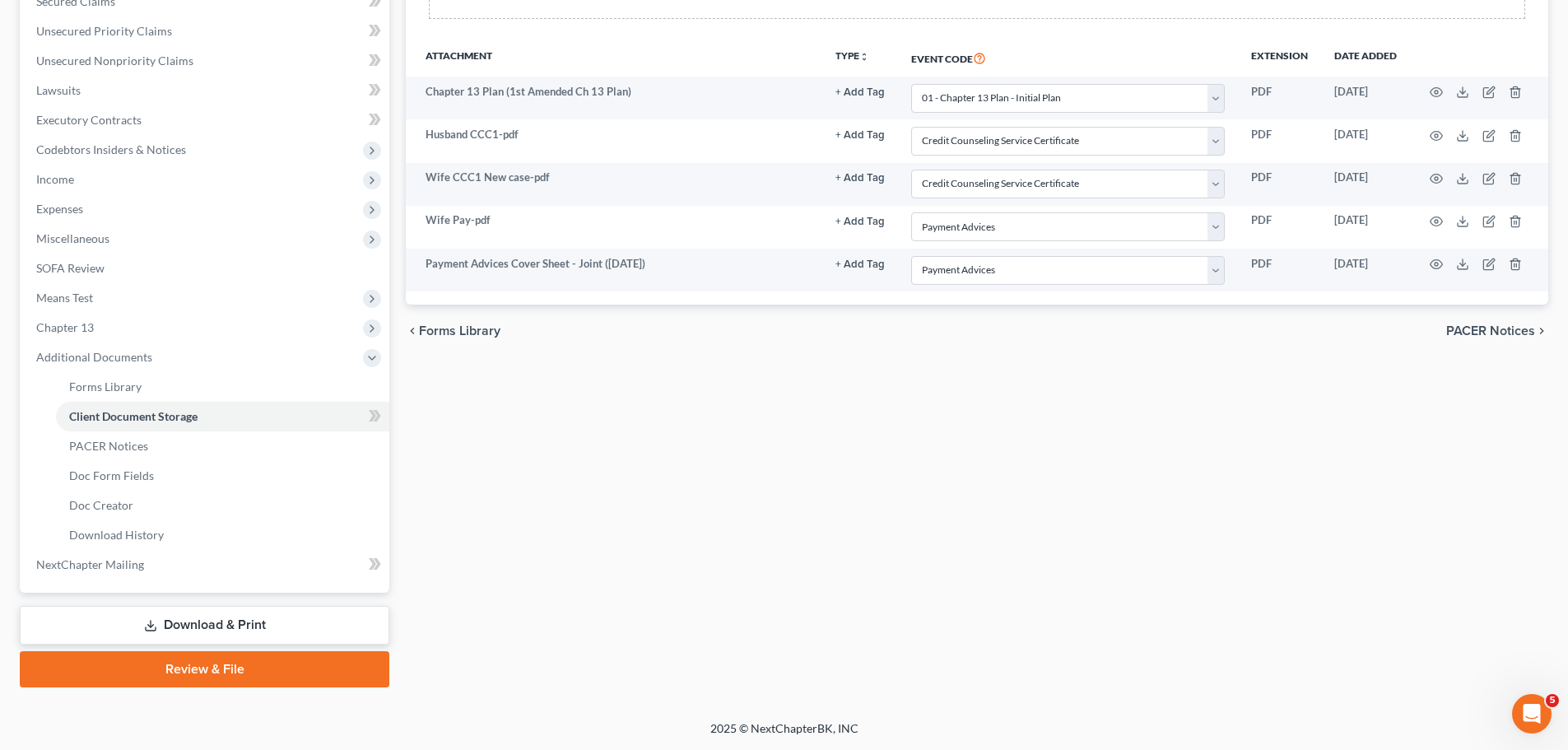
click at [241, 657] on link "Review & File" at bounding box center [204, 670] width 370 height 36
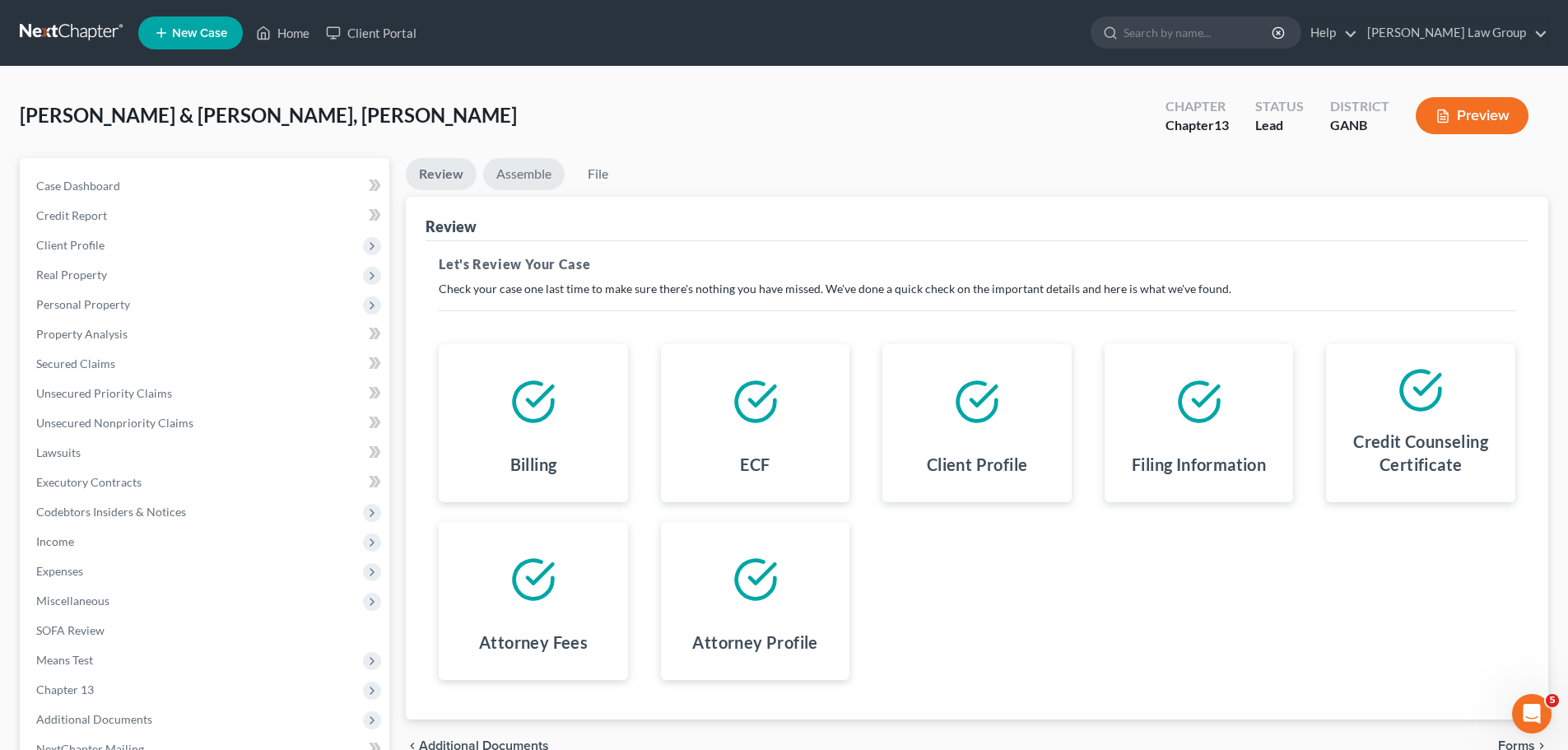
click at [535, 187] on link "Assemble" at bounding box center [523, 174] width 81 height 32
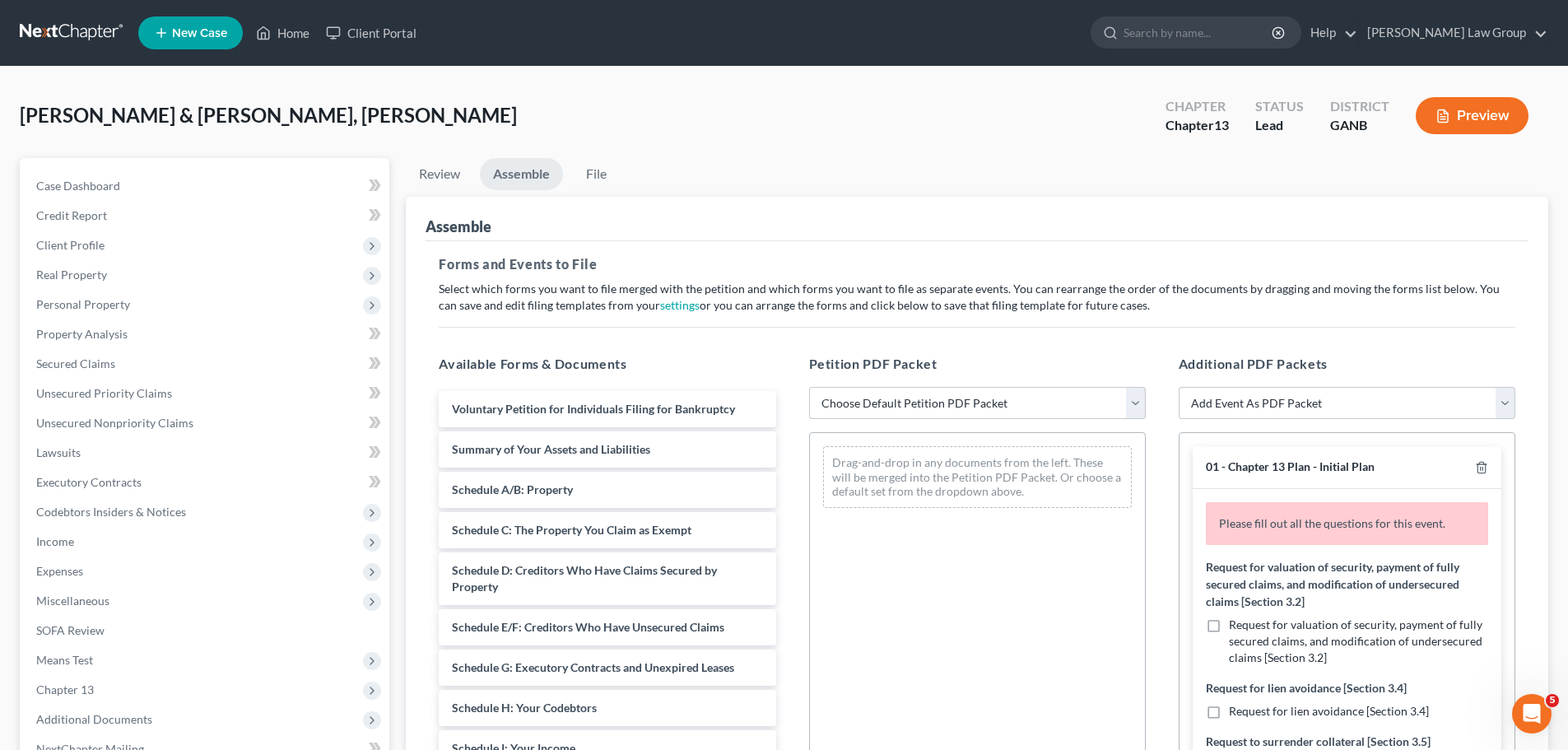
click at [943, 402] on select "Choose Default Petition PDF Packet Complete Bankruptcy Petition (all forms and …" at bounding box center [977, 403] width 336 height 32
select select "0"
click at [809, 387] on select "Choose Default Petition PDF Packet Complete Bankruptcy Petition (all forms and …" at bounding box center [977, 403] width 336 height 32
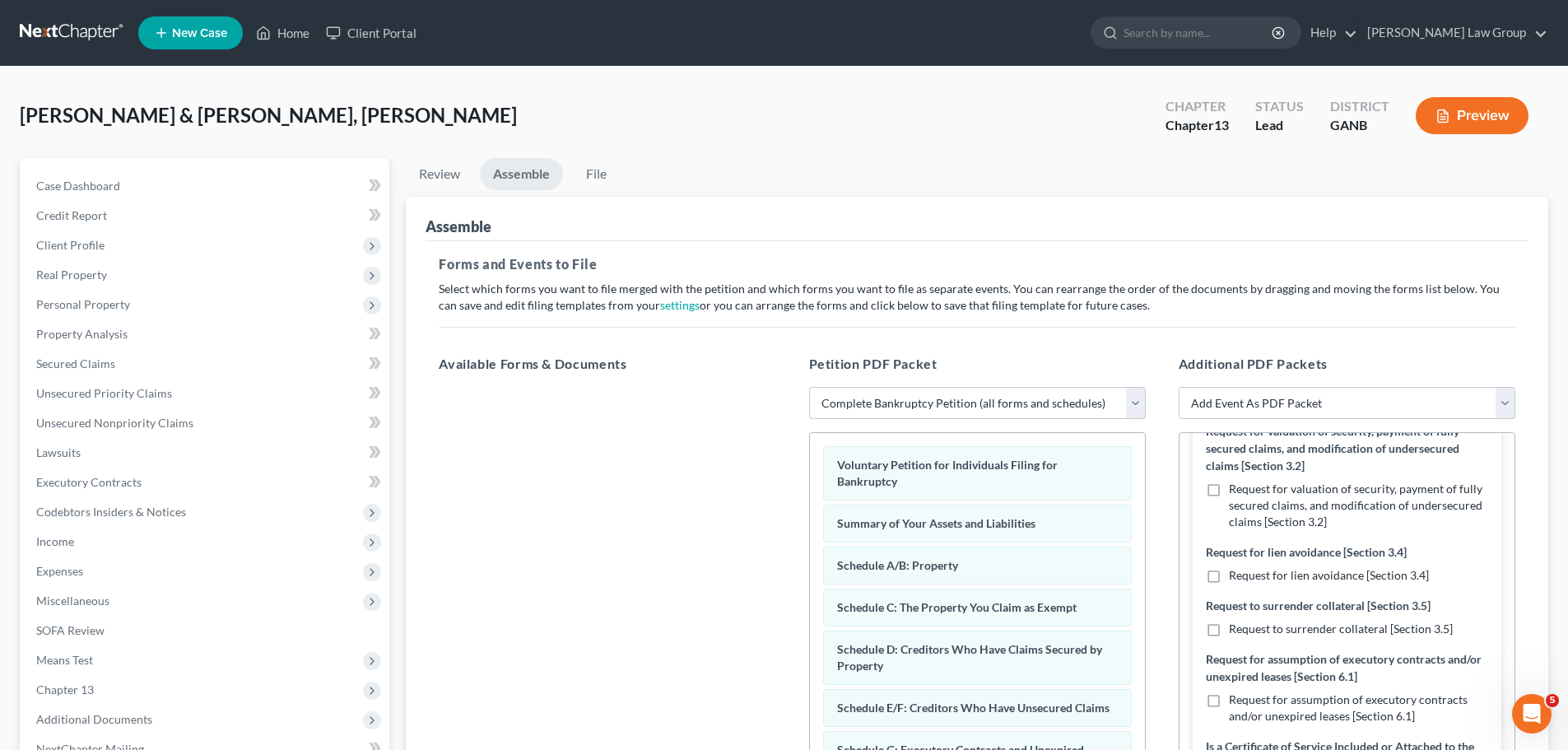
scroll to position [164, 0]
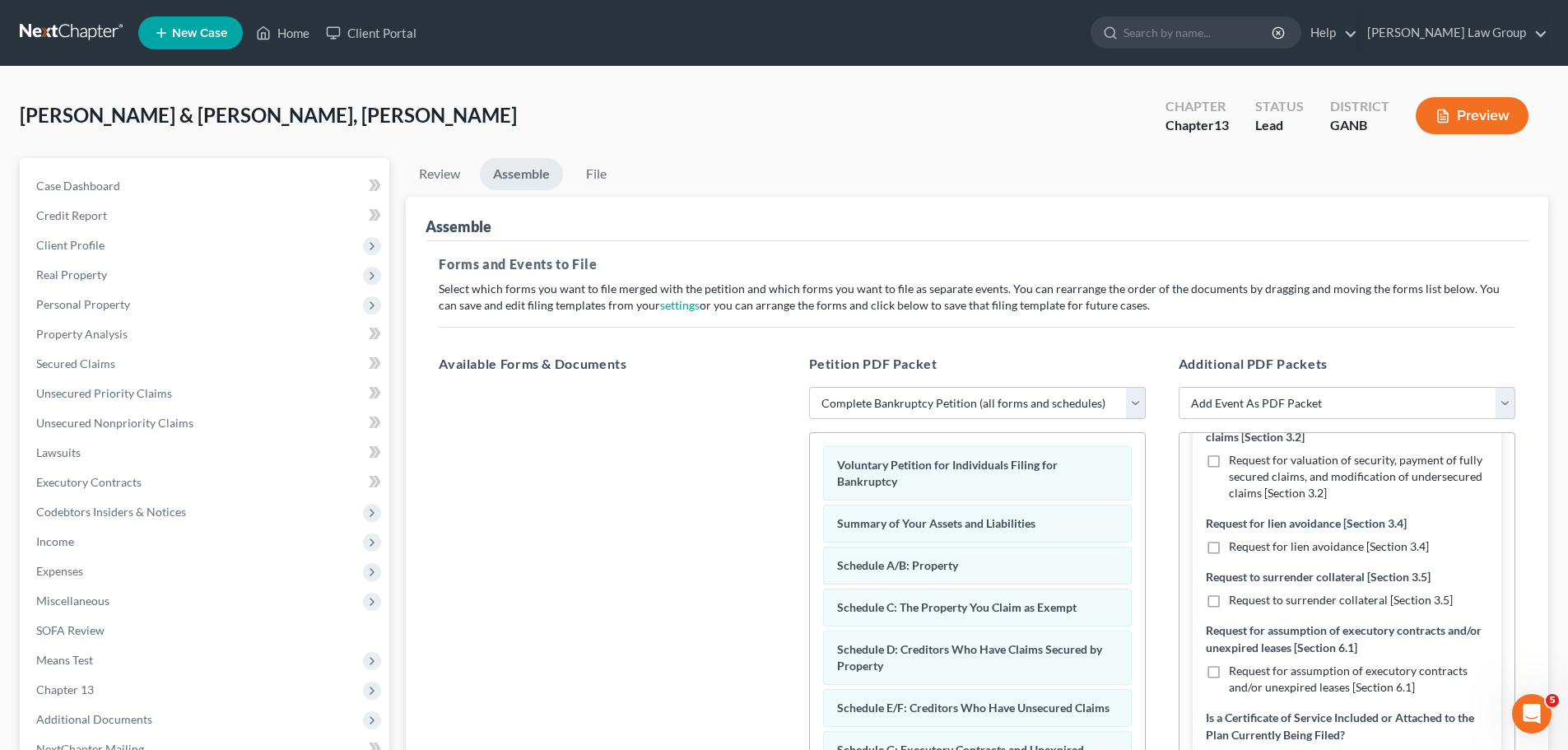
click at [1229, 546] on label "Request for lien avoidance [Section 3.4]" at bounding box center [1328, 546] width 200 height 16
click at [1235, 546] on input "Request for lien avoidance [Section 3.4]" at bounding box center [1240, 544] width 11 height 11
checkbox input "true"
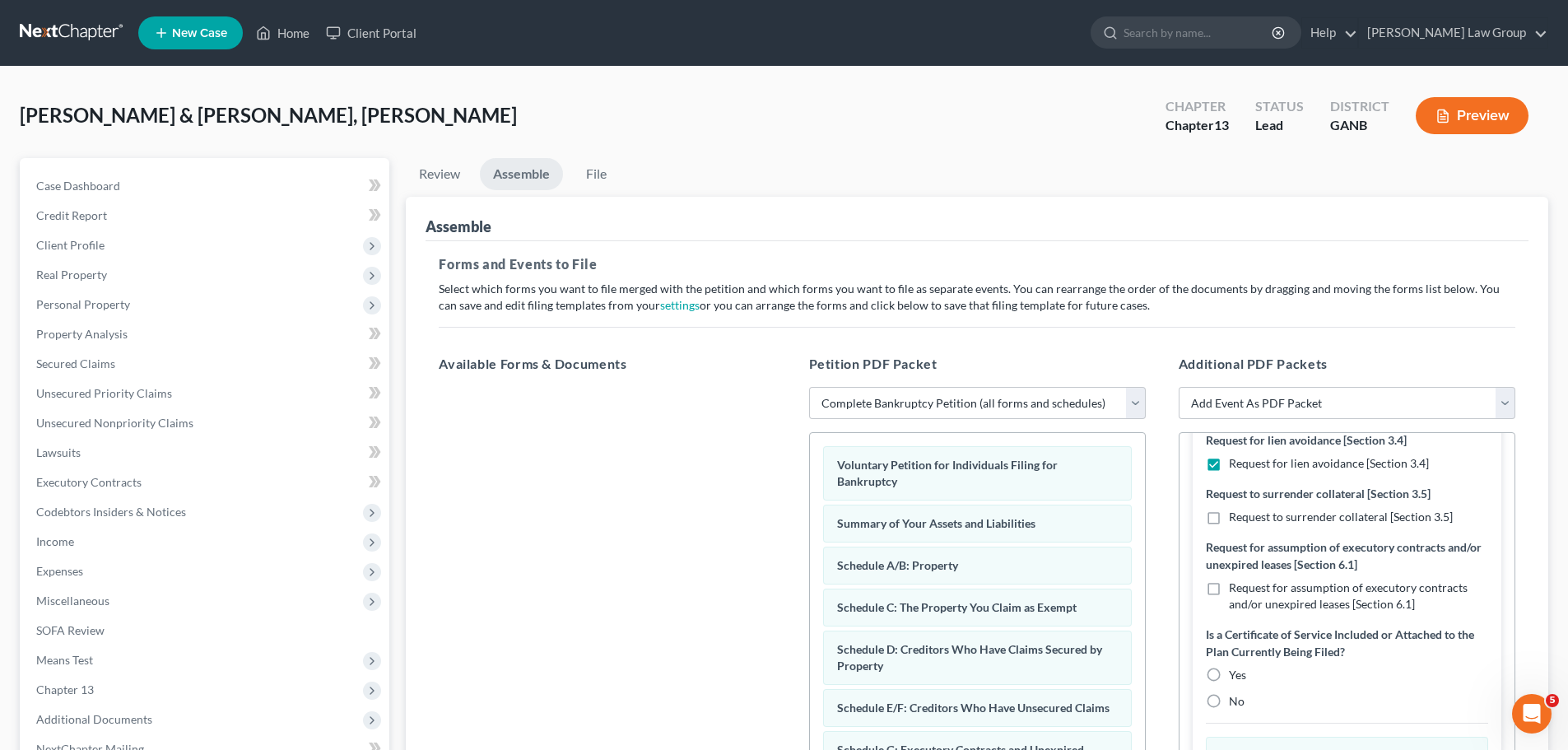
scroll to position [412, 0]
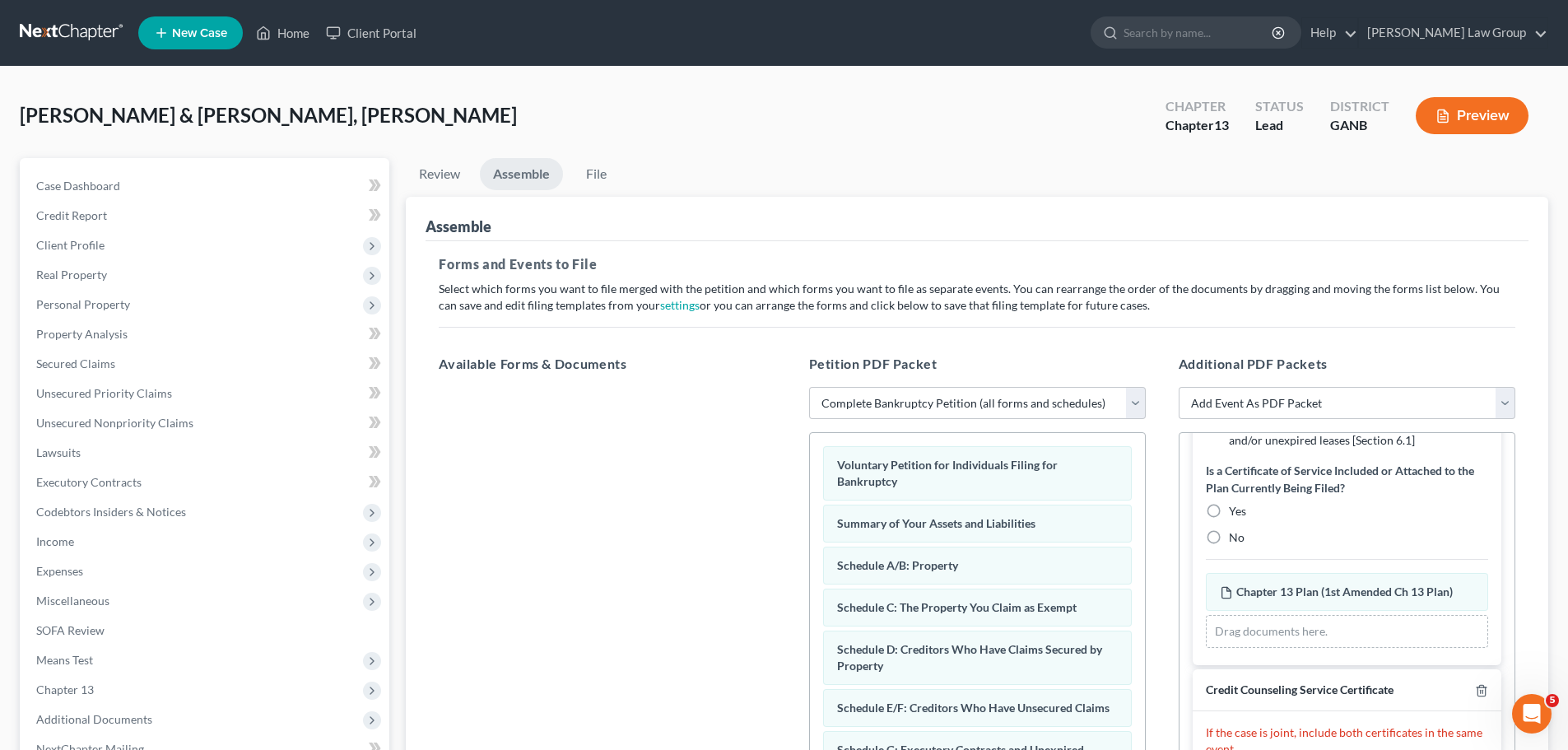
click at [1229, 529] on label "No" at bounding box center [1237, 537] width 15 height 16
click at [1235, 529] on input "No" at bounding box center [1240, 534] width 11 height 11
radio input "true"
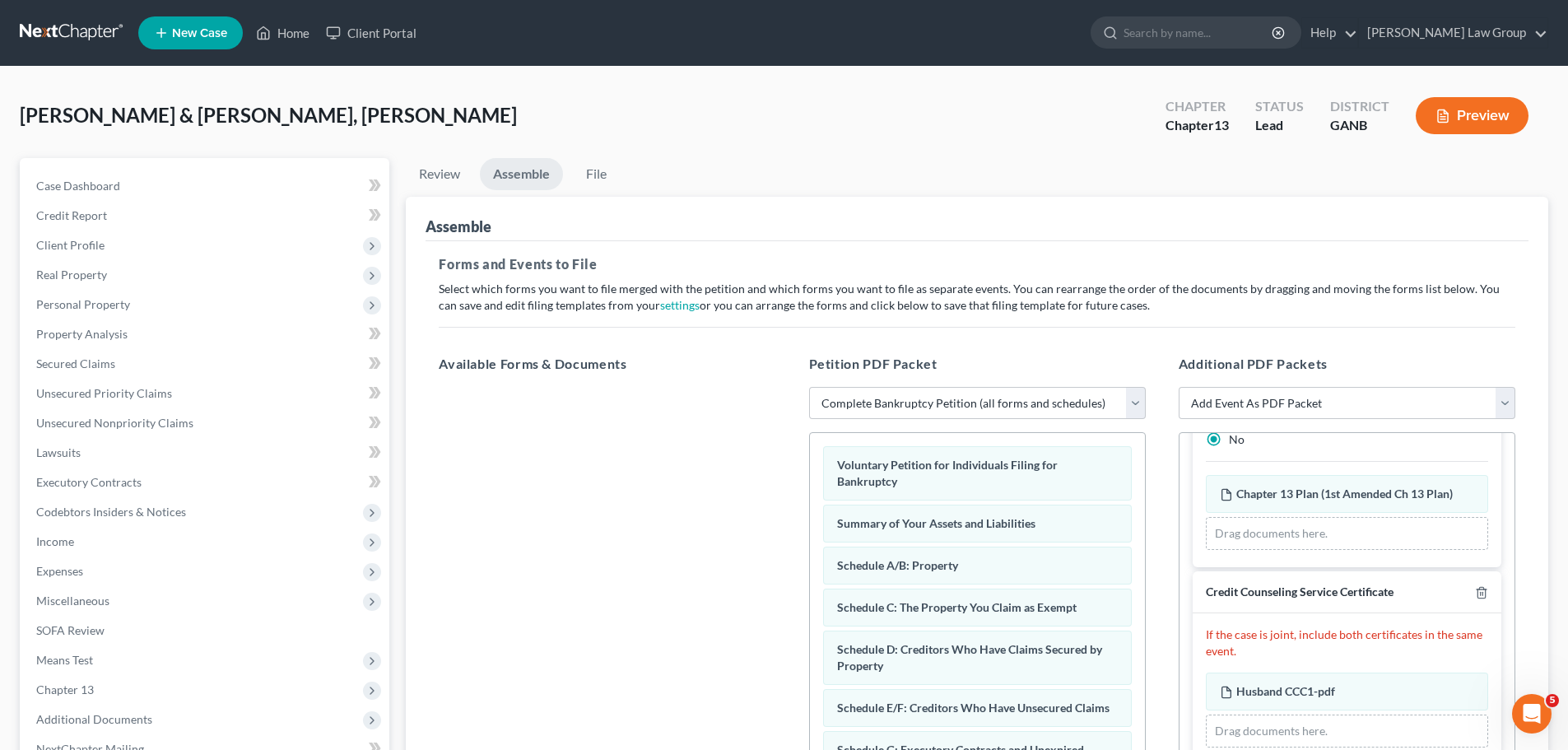
scroll to position [685, 0]
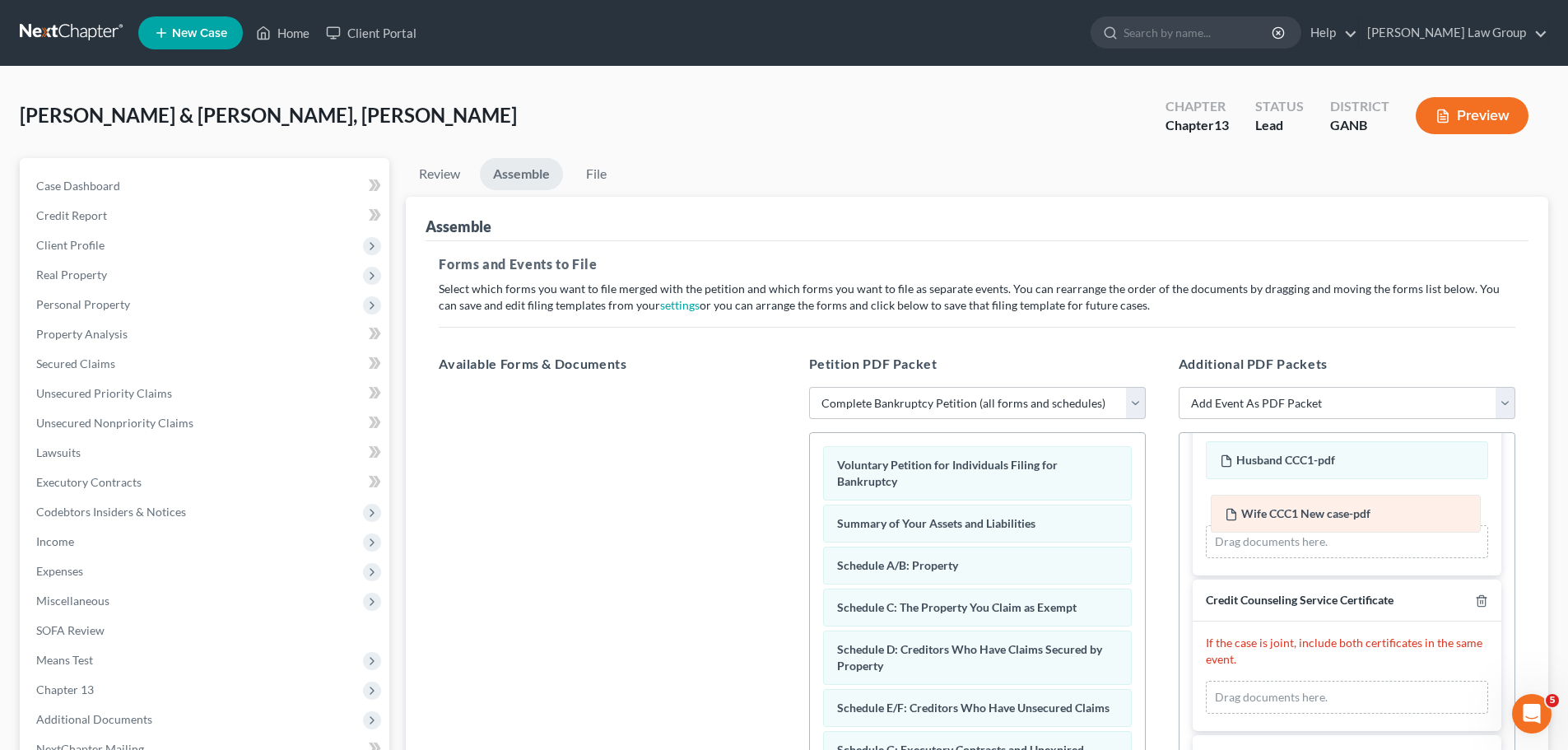
drag, startPoint x: 1284, startPoint y: 660, endPoint x: 1289, endPoint y: 516, distance: 144.1
click at [1289, 681] on div "Wife CCC1 New case-pdf Amended Wife CCC1 New case-pdf Wife CCC1 New case-pdf Am…" at bounding box center [1346, 697] width 283 height 32
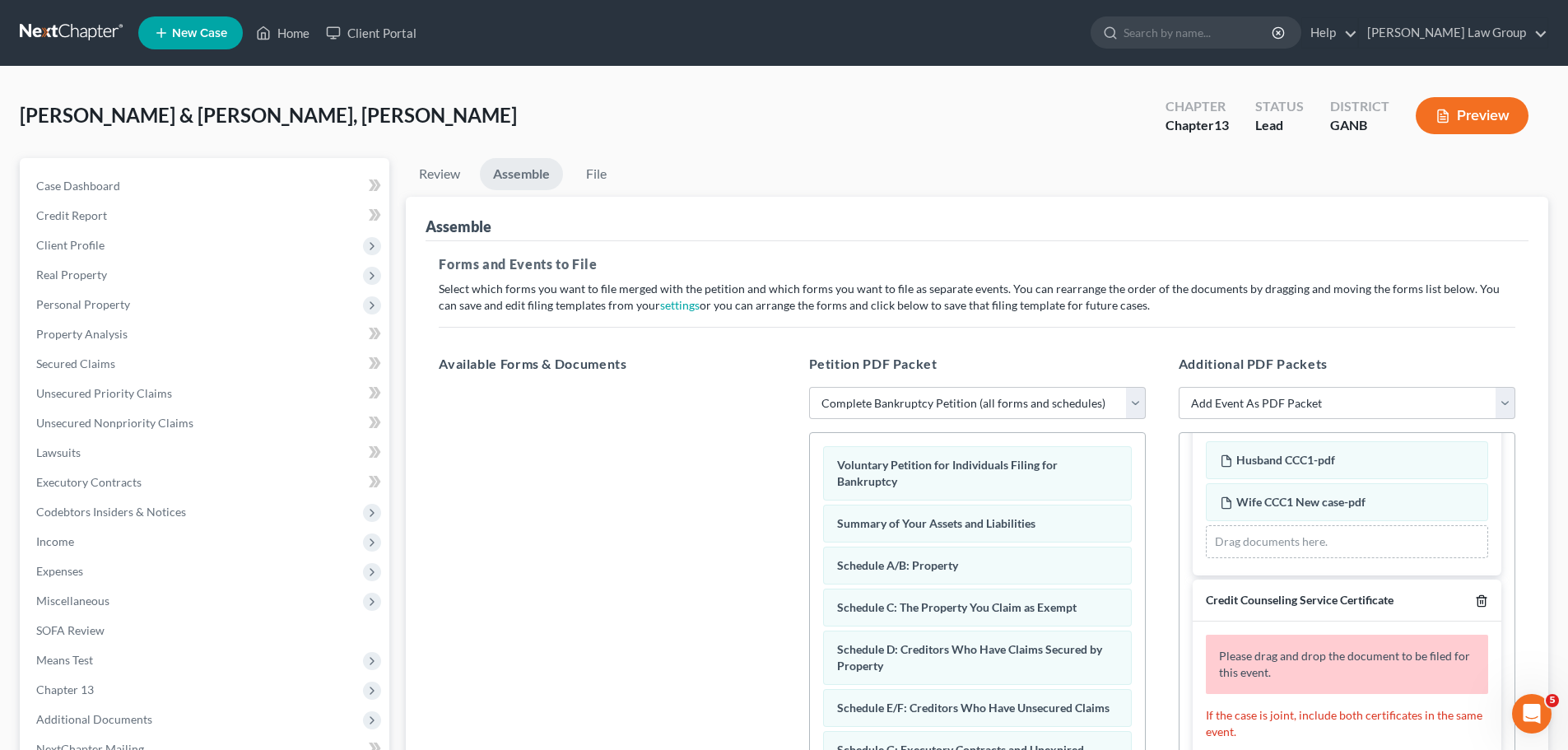
click at [1474, 594] on icon "button" at bounding box center [1481, 601] width 13 height 13
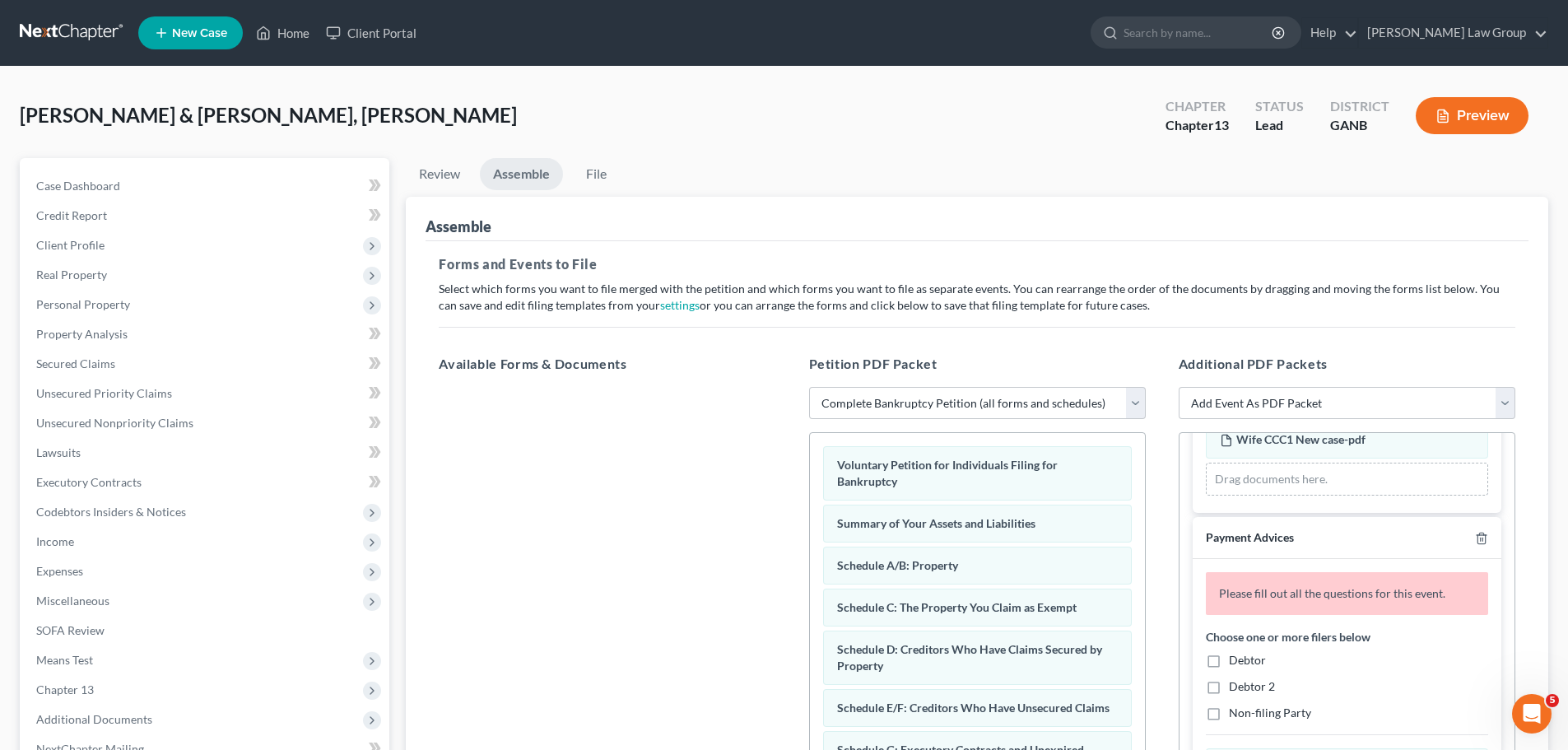
scroll to position [849, 0]
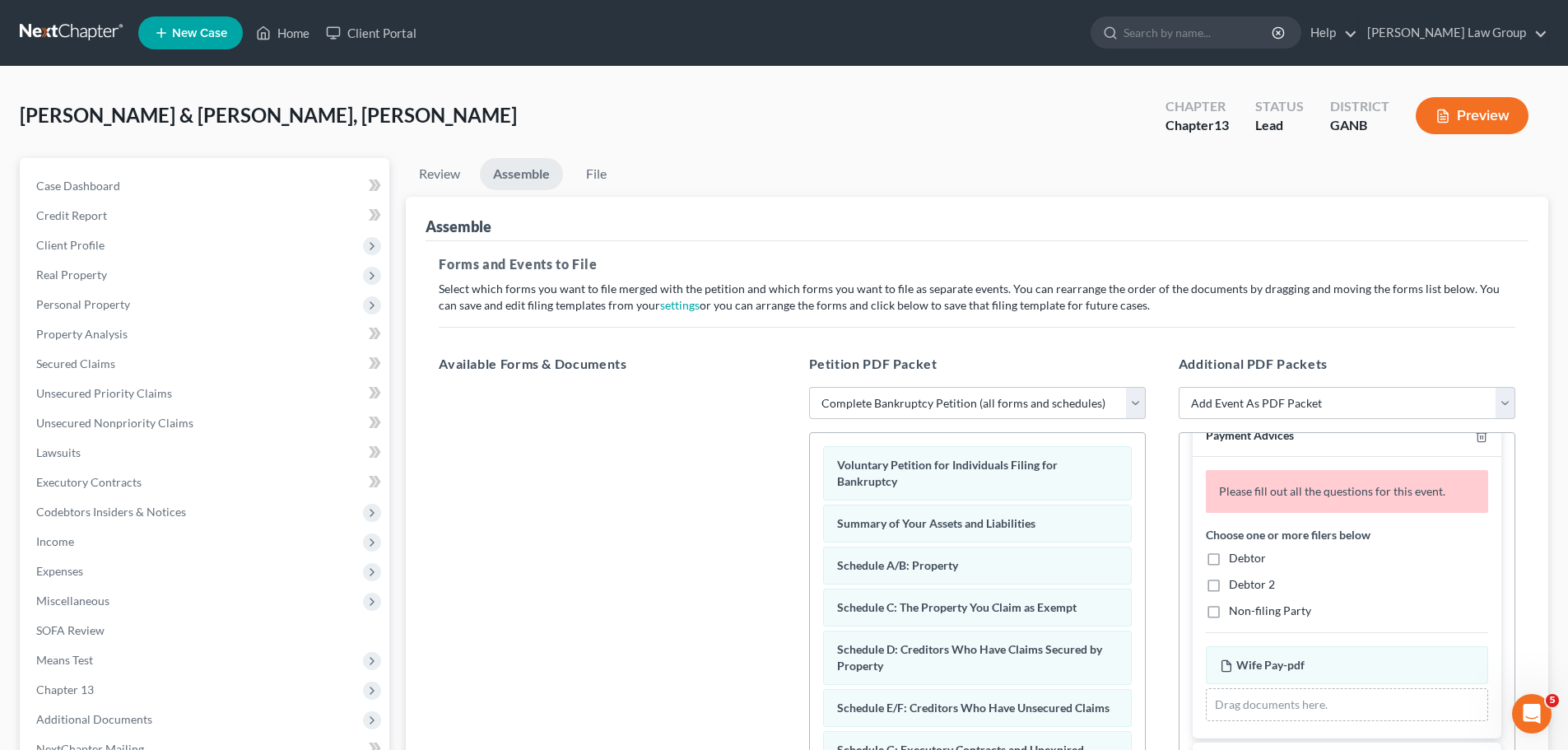
click at [1229, 558] on label "Debtor" at bounding box center [1247, 558] width 37 height 16
click at [1235, 558] on input "Debtor" at bounding box center [1240, 555] width 11 height 11
checkbox input "true"
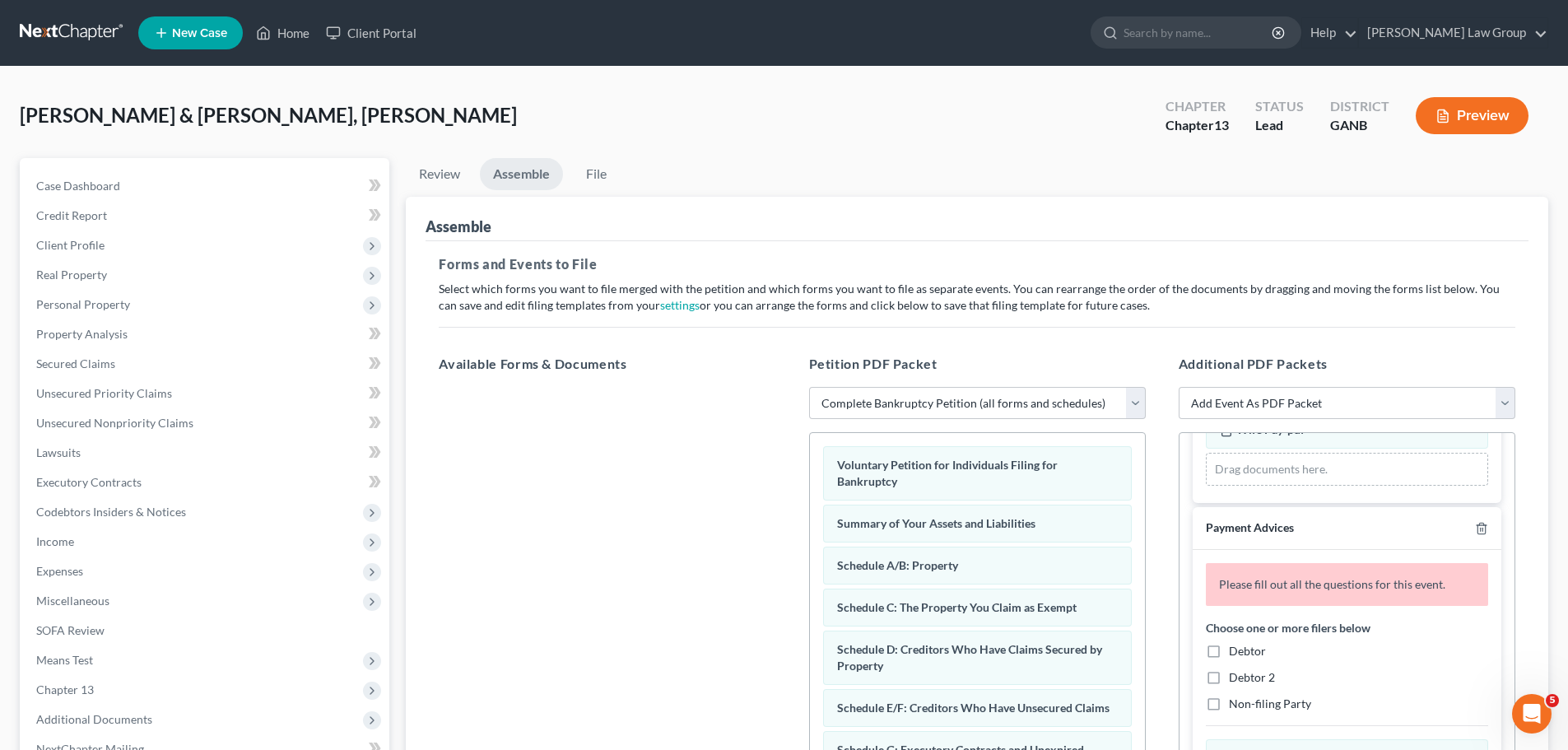
scroll to position [1097, 0]
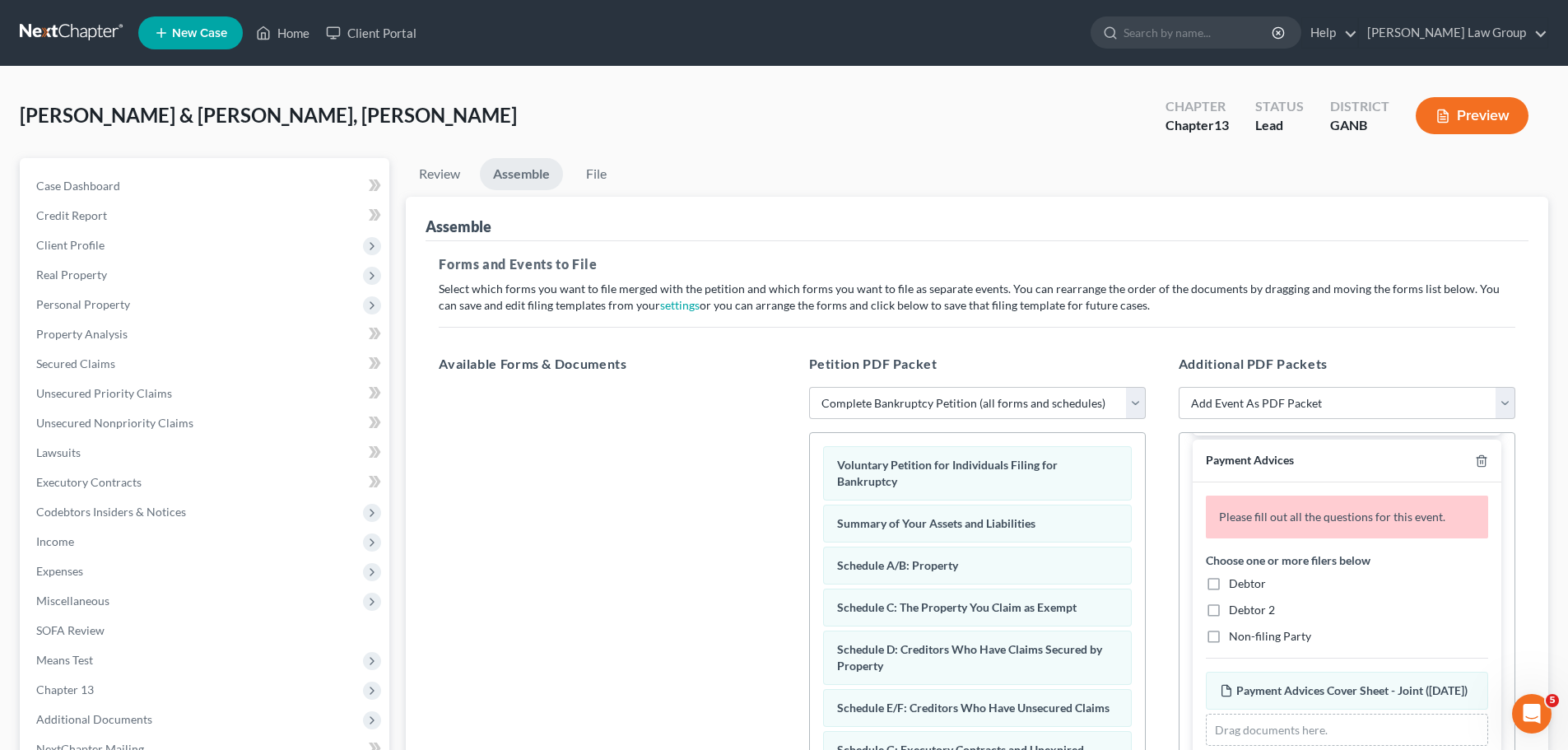
click at [1229, 608] on label "Debtor 2" at bounding box center [1252, 610] width 46 height 16
click at [1235, 608] on input "Debtor 2" at bounding box center [1240, 607] width 11 height 11
checkbox input "true"
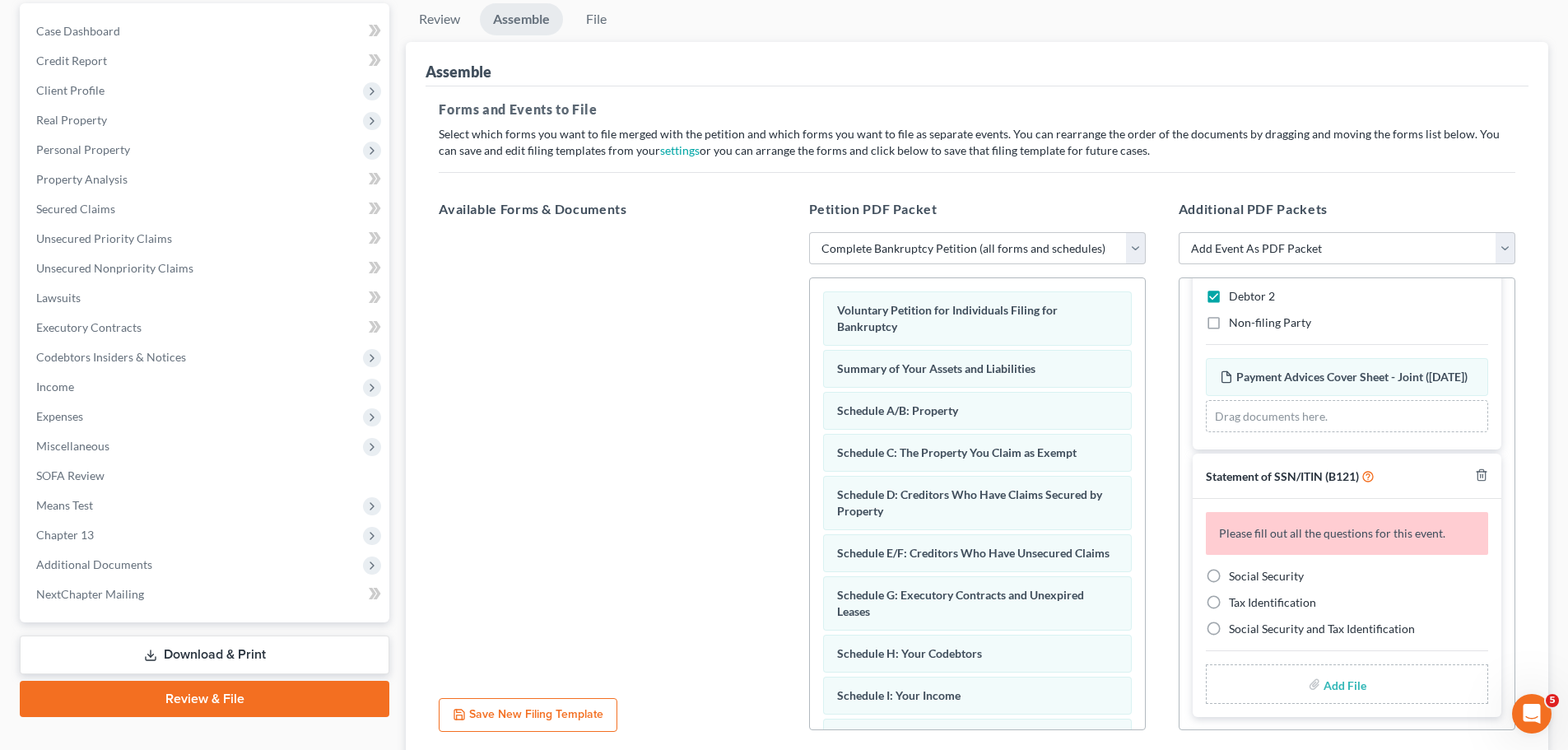
scroll to position [164, 0]
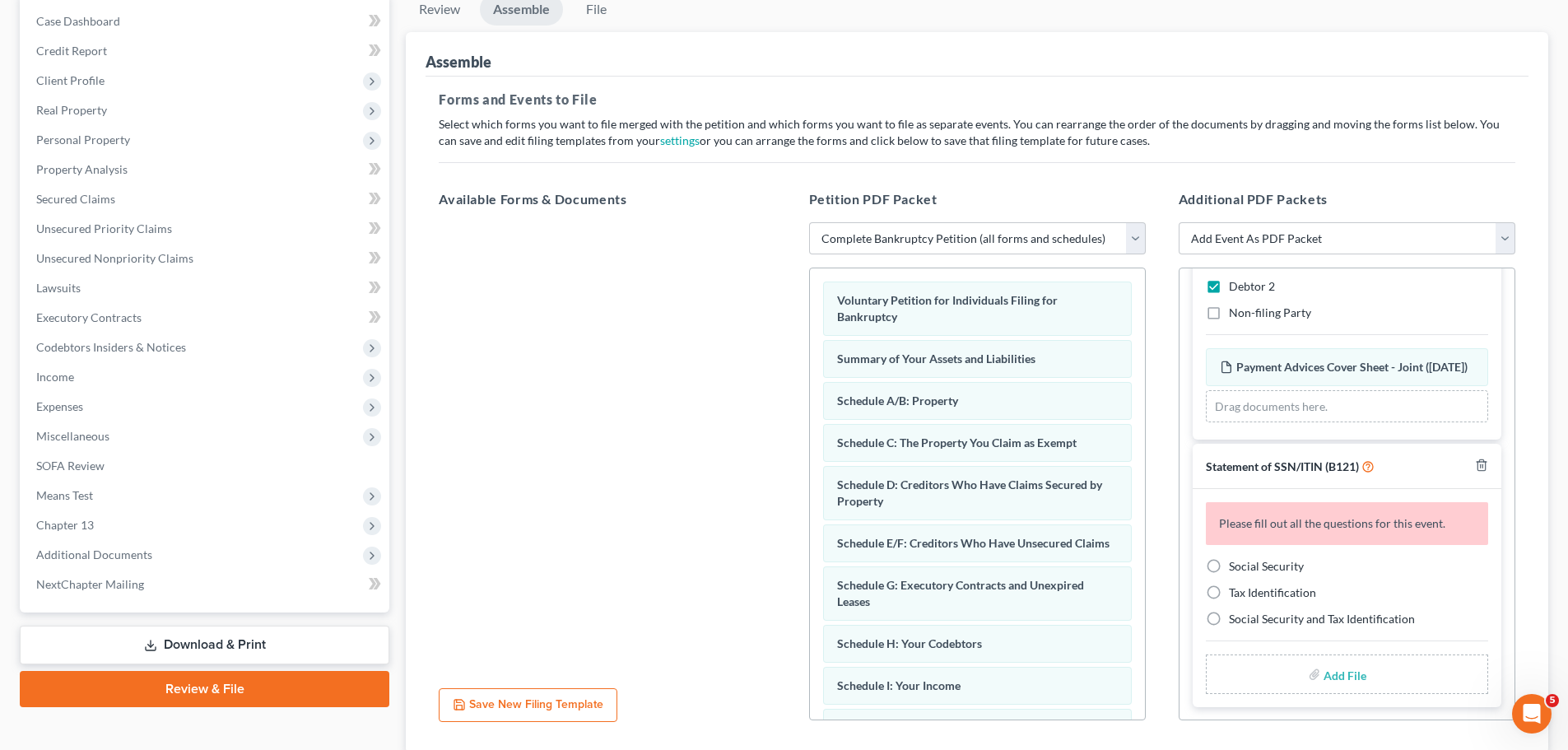
click at [1229, 558] on label "Social Security" at bounding box center [1266, 566] width 74 height 16
click at [1235, 558] on input "Social Security" at bounding box center [1240, 563] width 11 height 11
radio input "true"
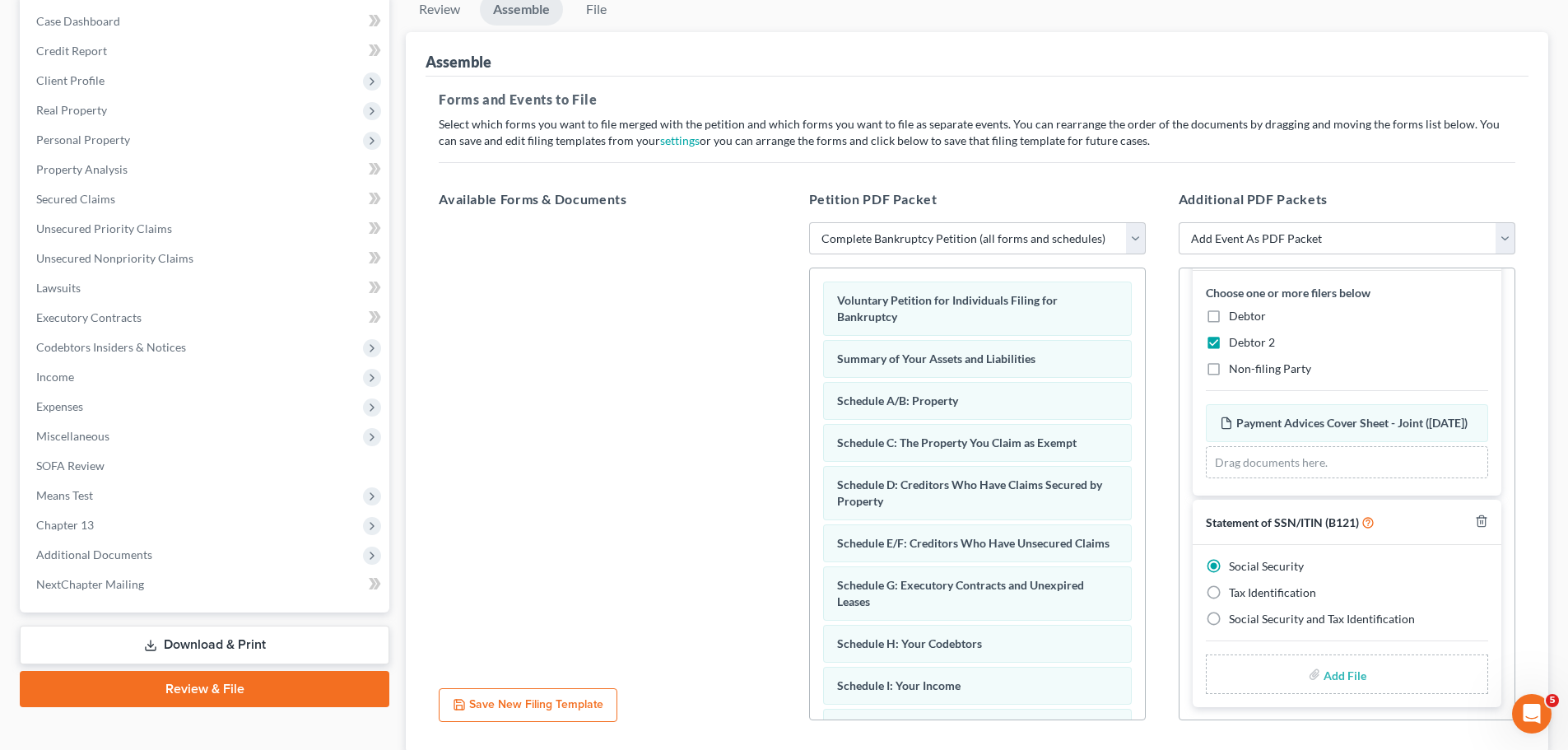
click at [1333, 677] on input "file" at bounding box center [1343, 674] width 39 height 30
type input "C:\fakepath\SSN to file in case IACOPELLI.pdf"
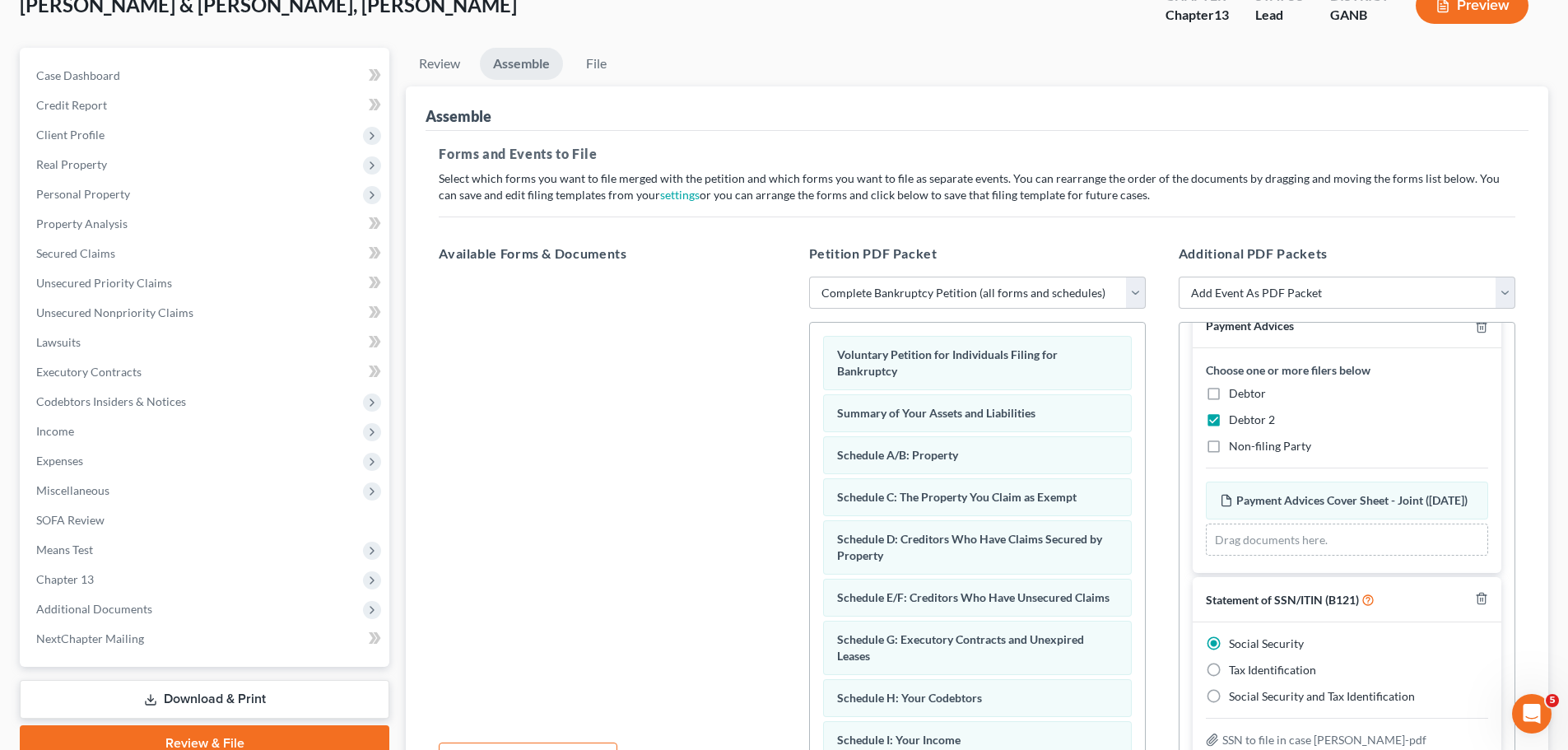
scroll to position [0, 0]
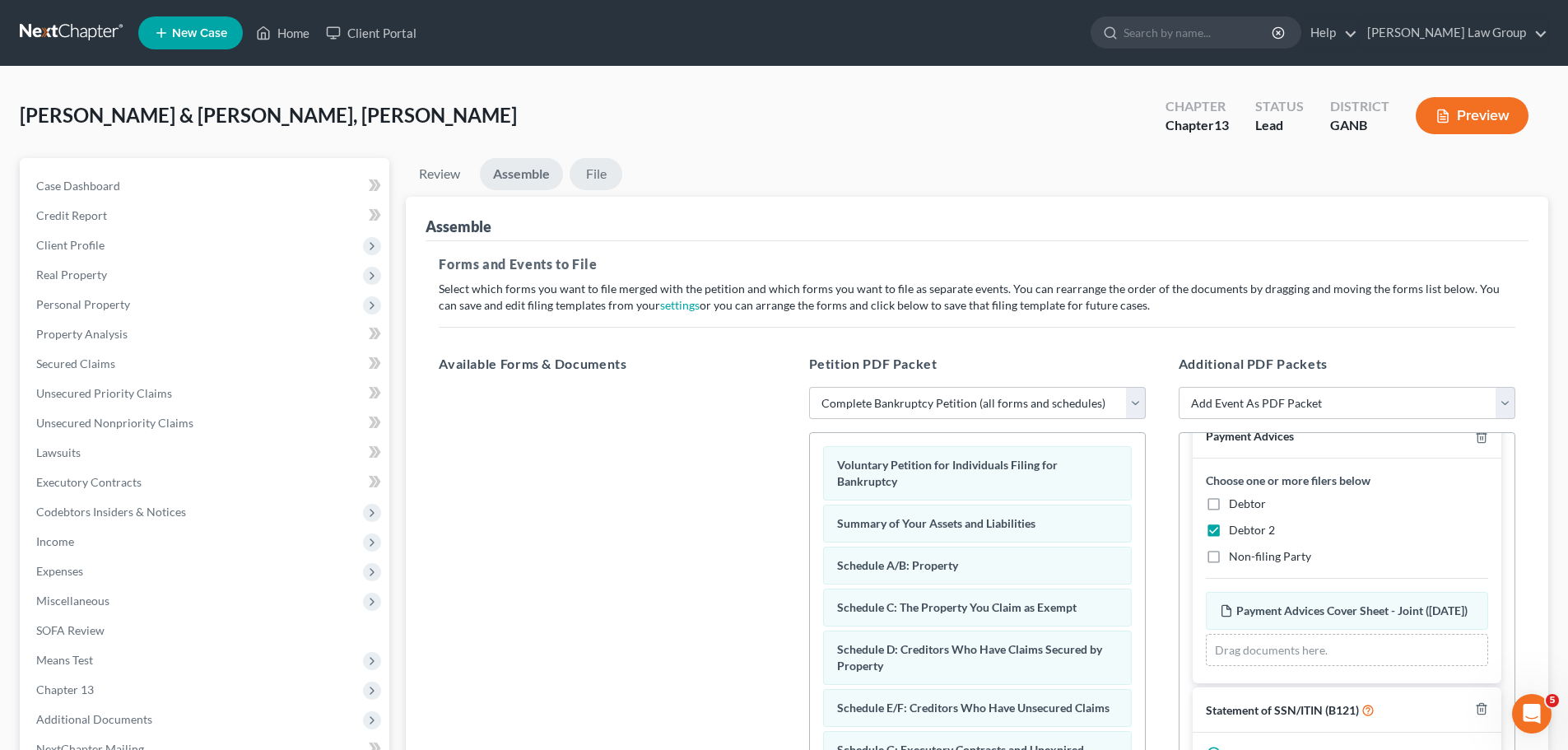
click at [604, 178] on link "File" at bounding box center [595, 174] width 53 height 32
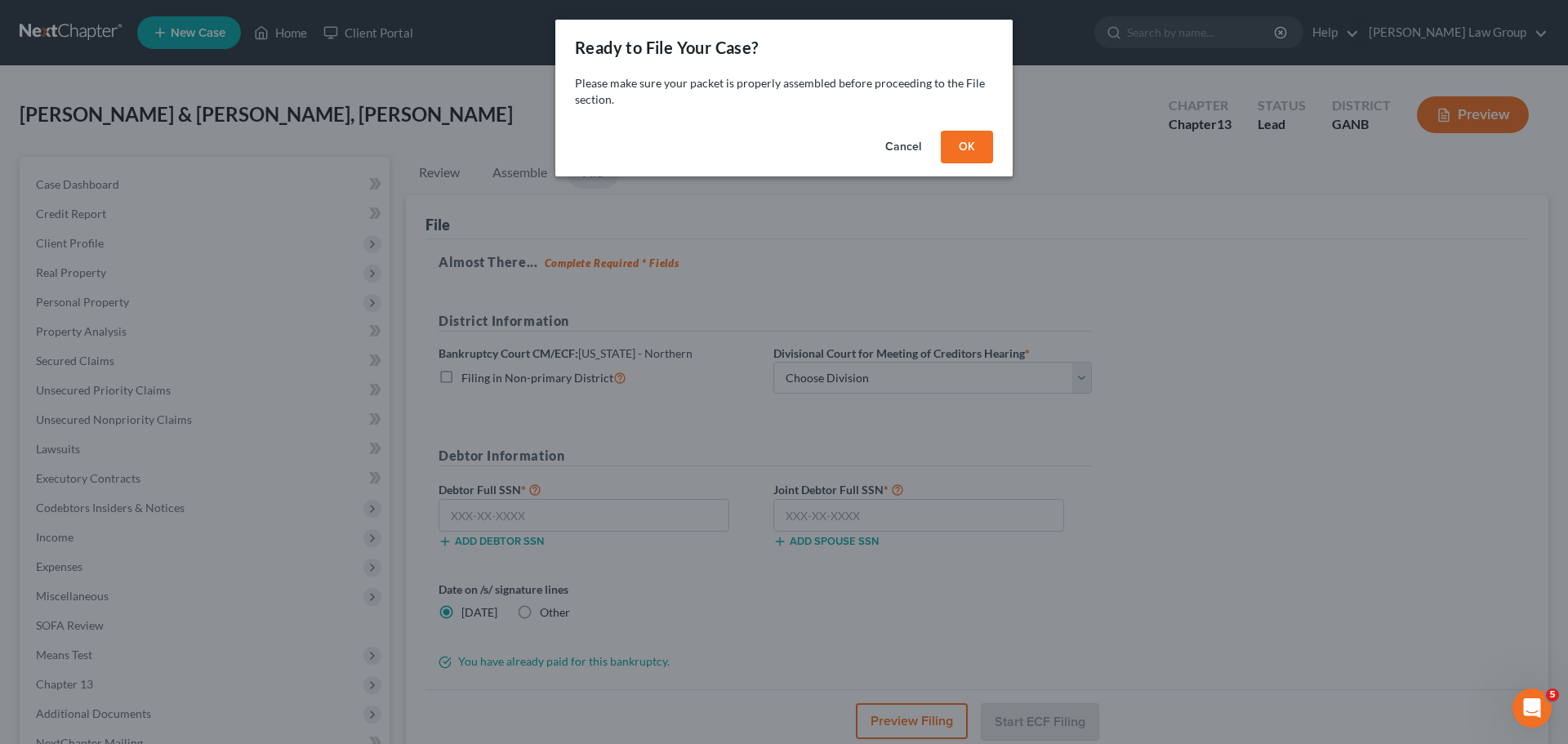
click at [949, 154] on button "OK" at bounding box center [966, 147] width 52 height 32
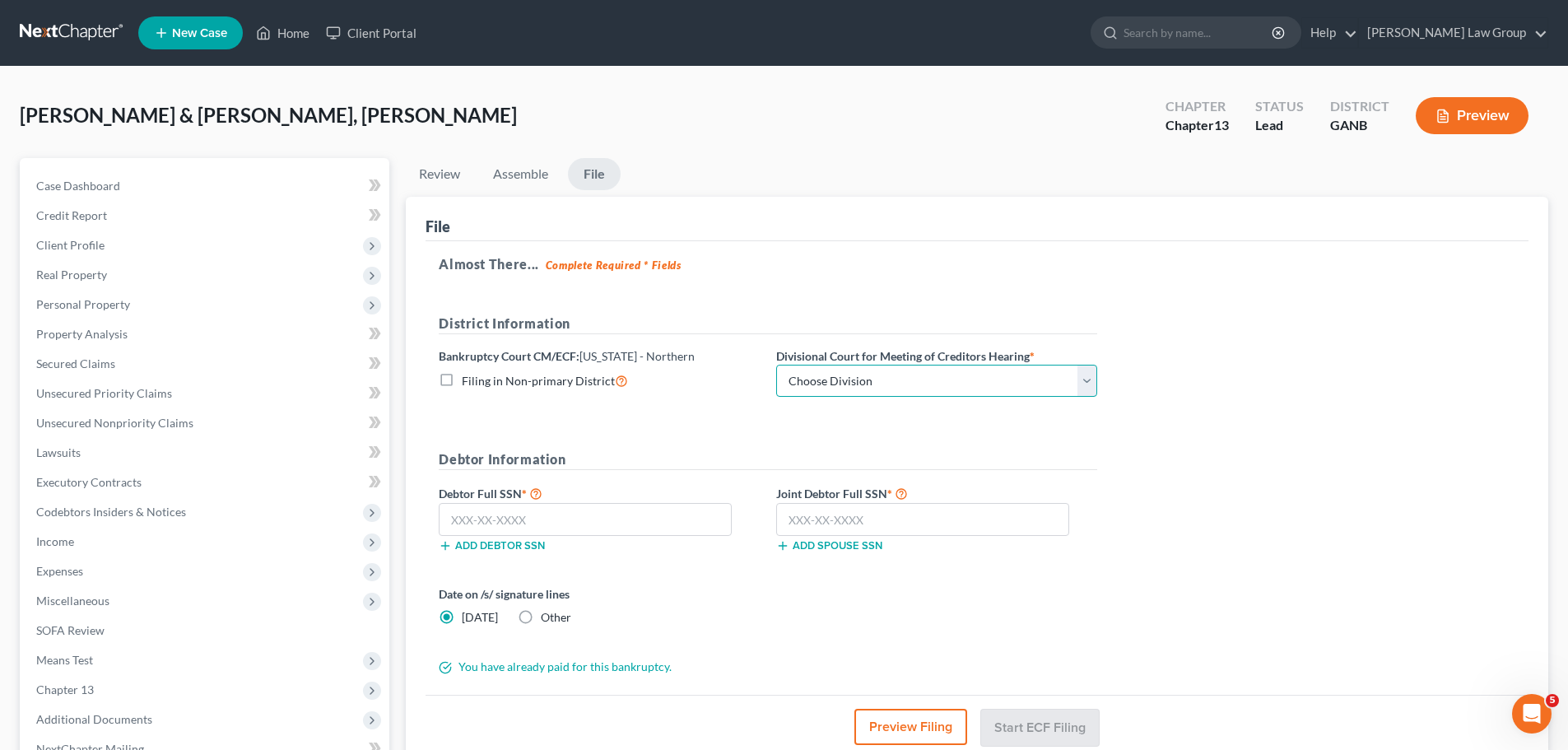
click at [821, 380] on select "Choose Division Atlanta Gainesville Newnan Rome" at bounding box center [937, 381] width 321 height 32
select select "0"
click at [776, 365] on select "Choose Division Atlanta Gainesville Newnan Rome" at bounding box center [937, 381] width 321 height 32
drag, startPoint x: 641, startPoint y: 525, endPoint x: 630, endPoint y: 521, distance: 11.7
click at [640, 526] on input "text" at bounding box center [584, 520] width 293 height 32
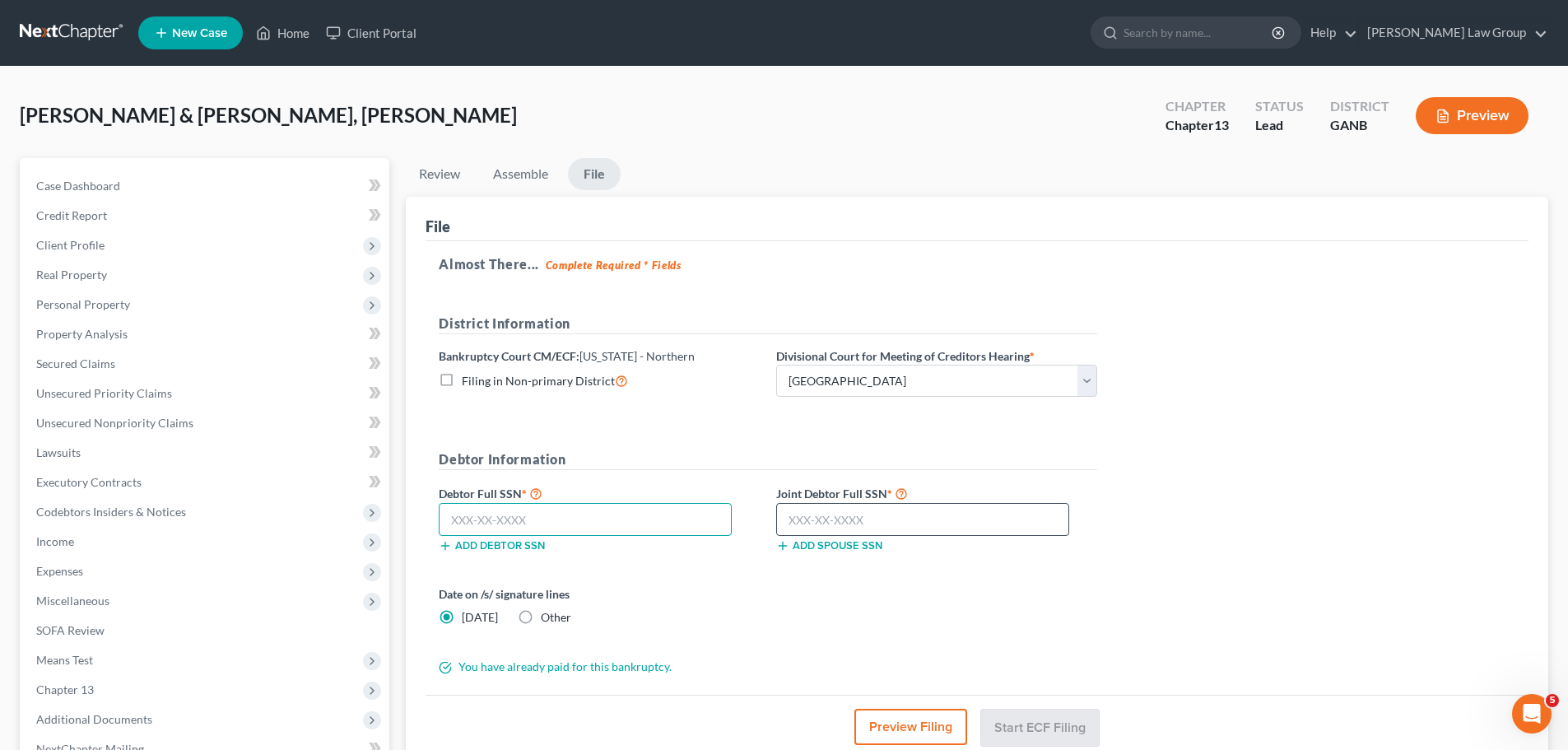
paste input "257-75-1151"
type input "257-75-1151"
click at [871, 522] on input "text" at bounding box center [922, 520] width 293 height 32
paste input "260-79-6786"
type input "260-79-6786"
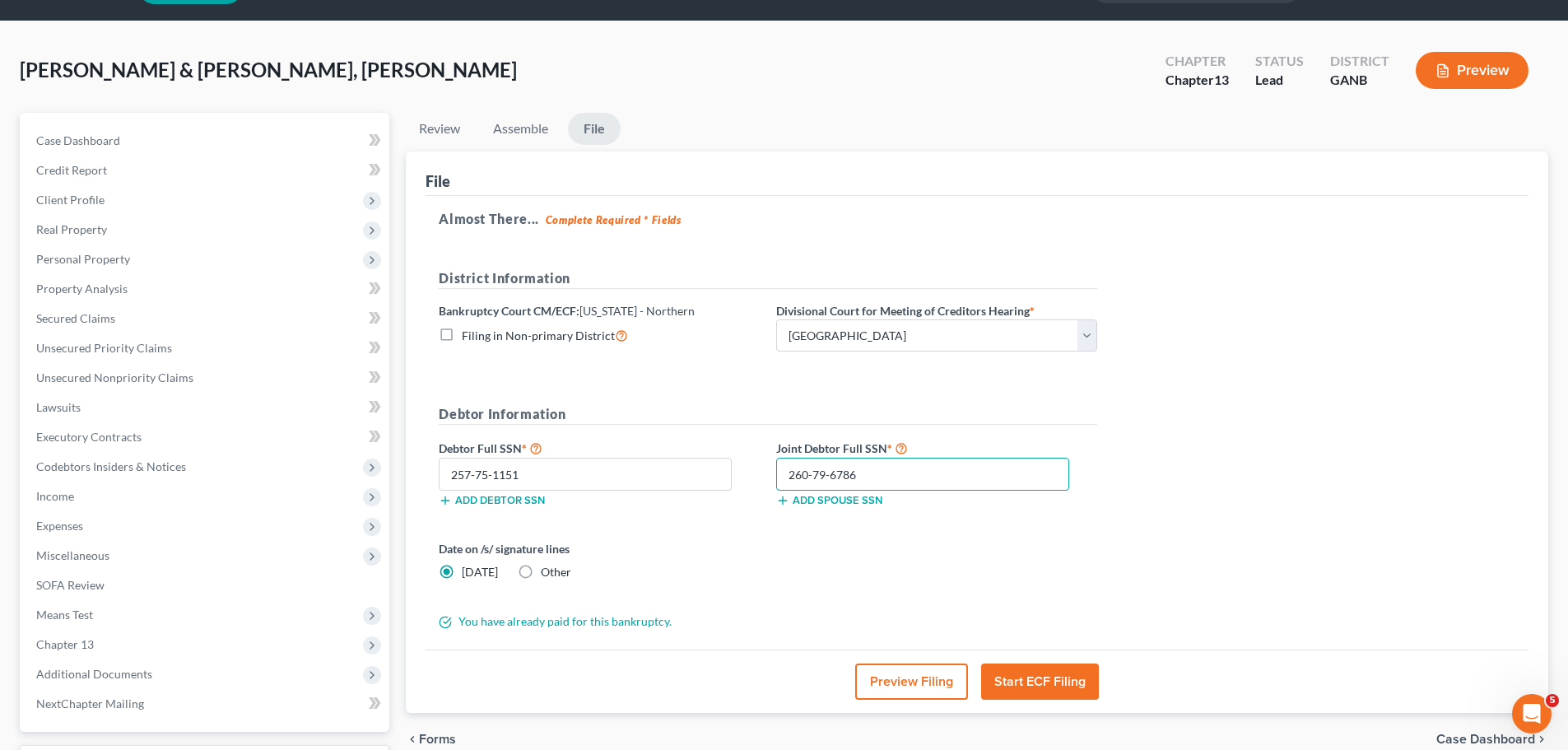
scroll to position [82, 0]
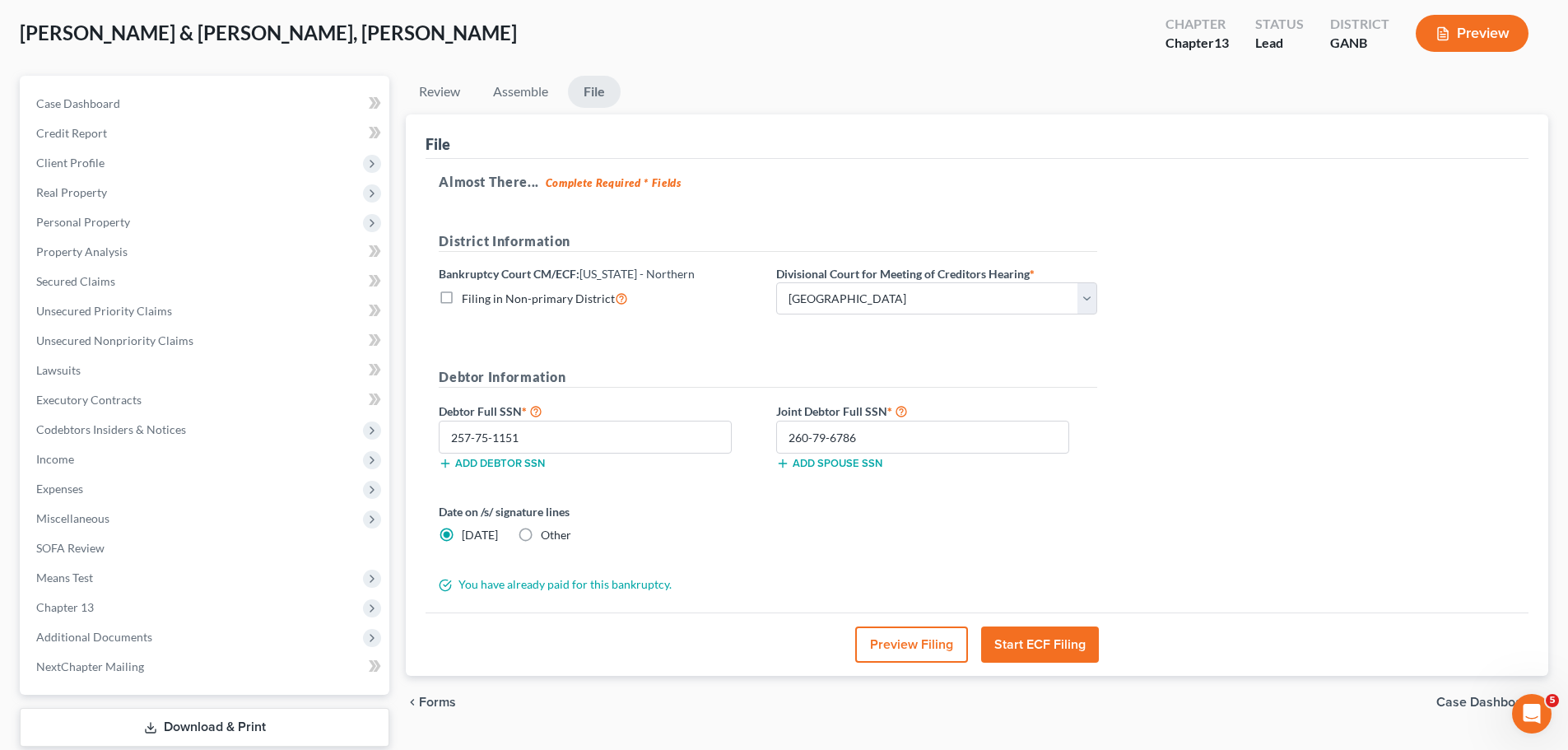
click at [1045, 643] on button "Start ECF Filing" at bounding box center [1039, 645] width 117 height 36
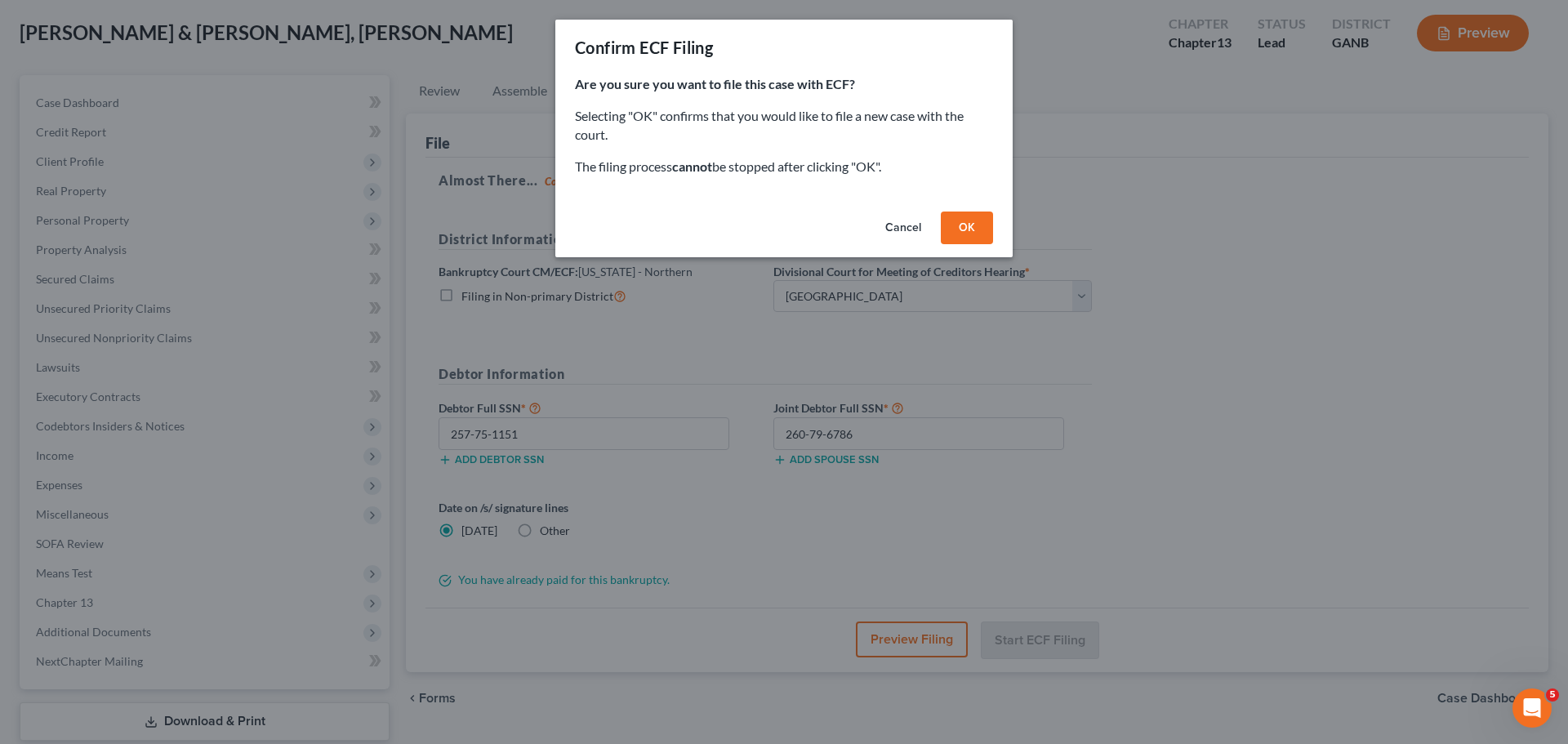
click at [955, 226] on button "OK" at bounding box center [966, 227] width 52 height 32
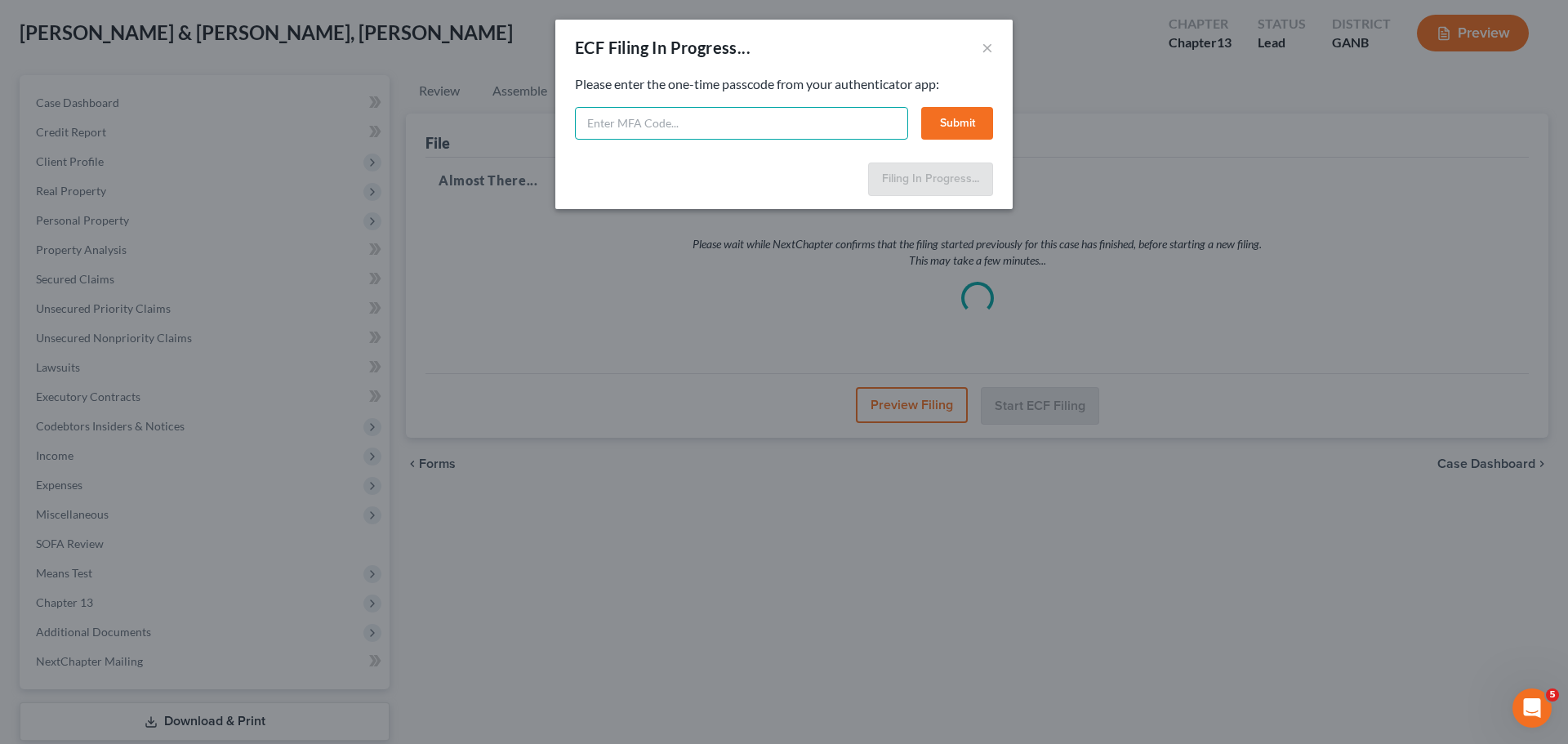
click at [623, 121] on input "text" at bounding box center [742, 123] width 333 height 32
type input "595766"
click at [977, 121] on button "Submit" at bounding box center [957, 123] width 72 height 32
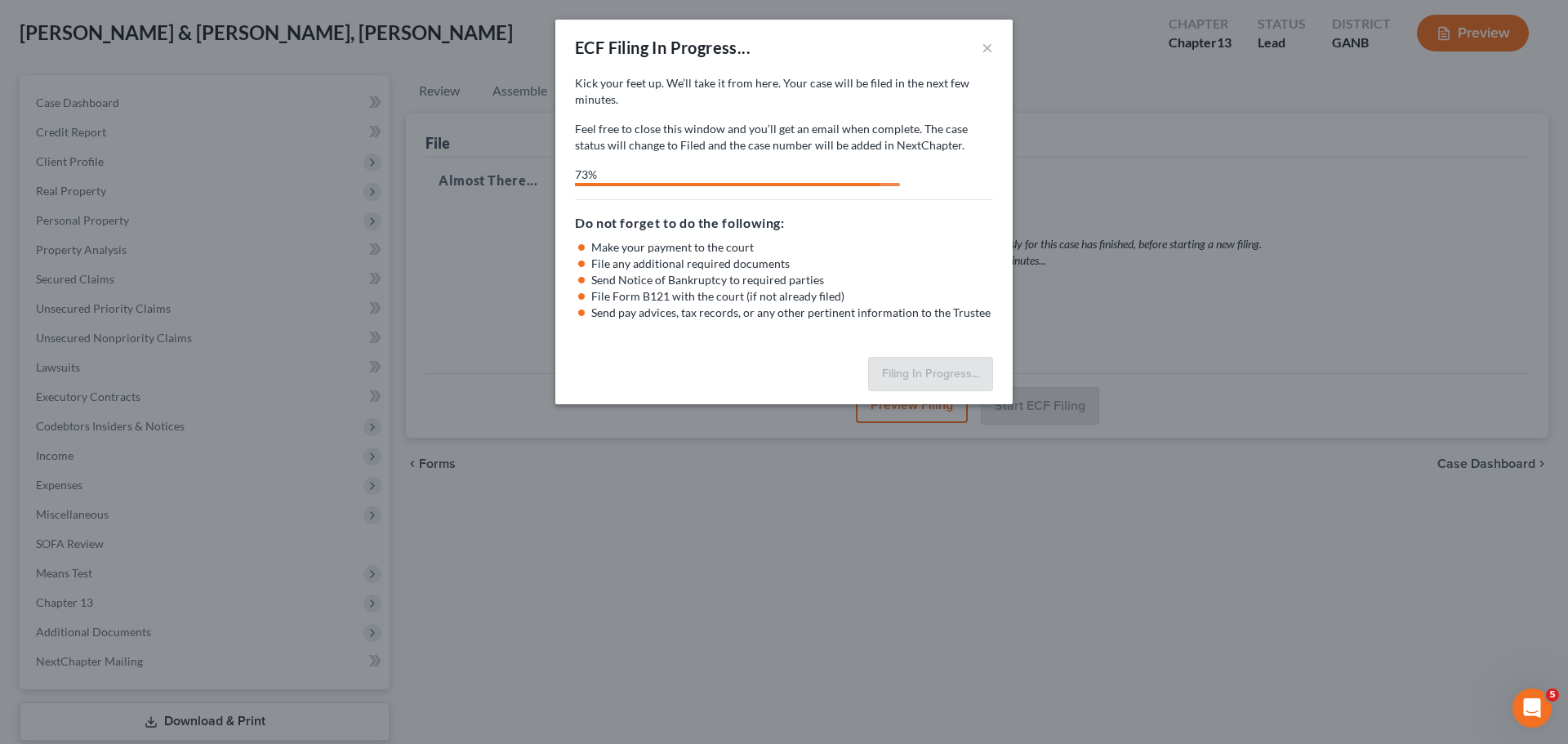
select select "0"
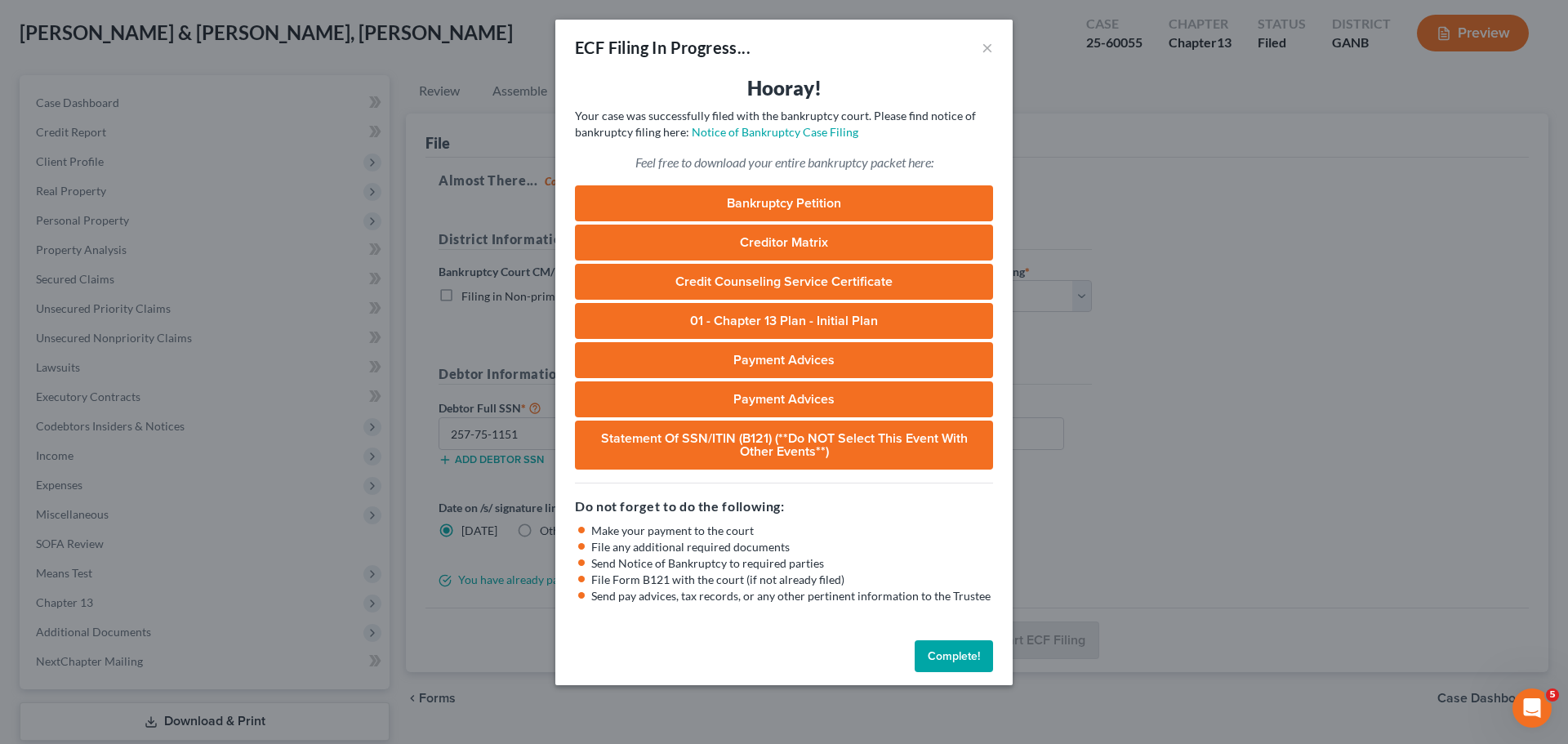
click at [946, 653] on button "Complete!" at bounding box center [953, 657] width 79 height 32
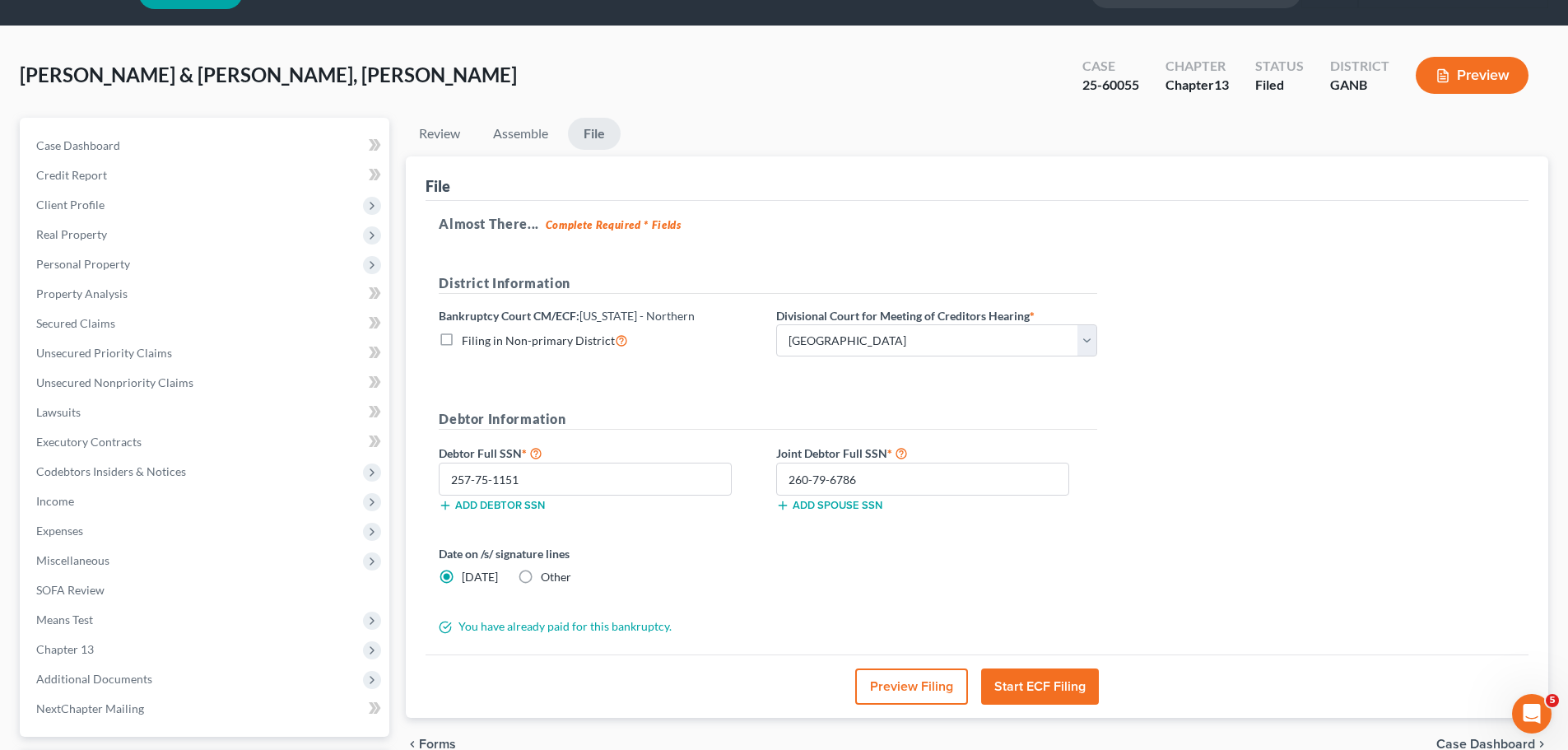
scroll to position [0, 0]
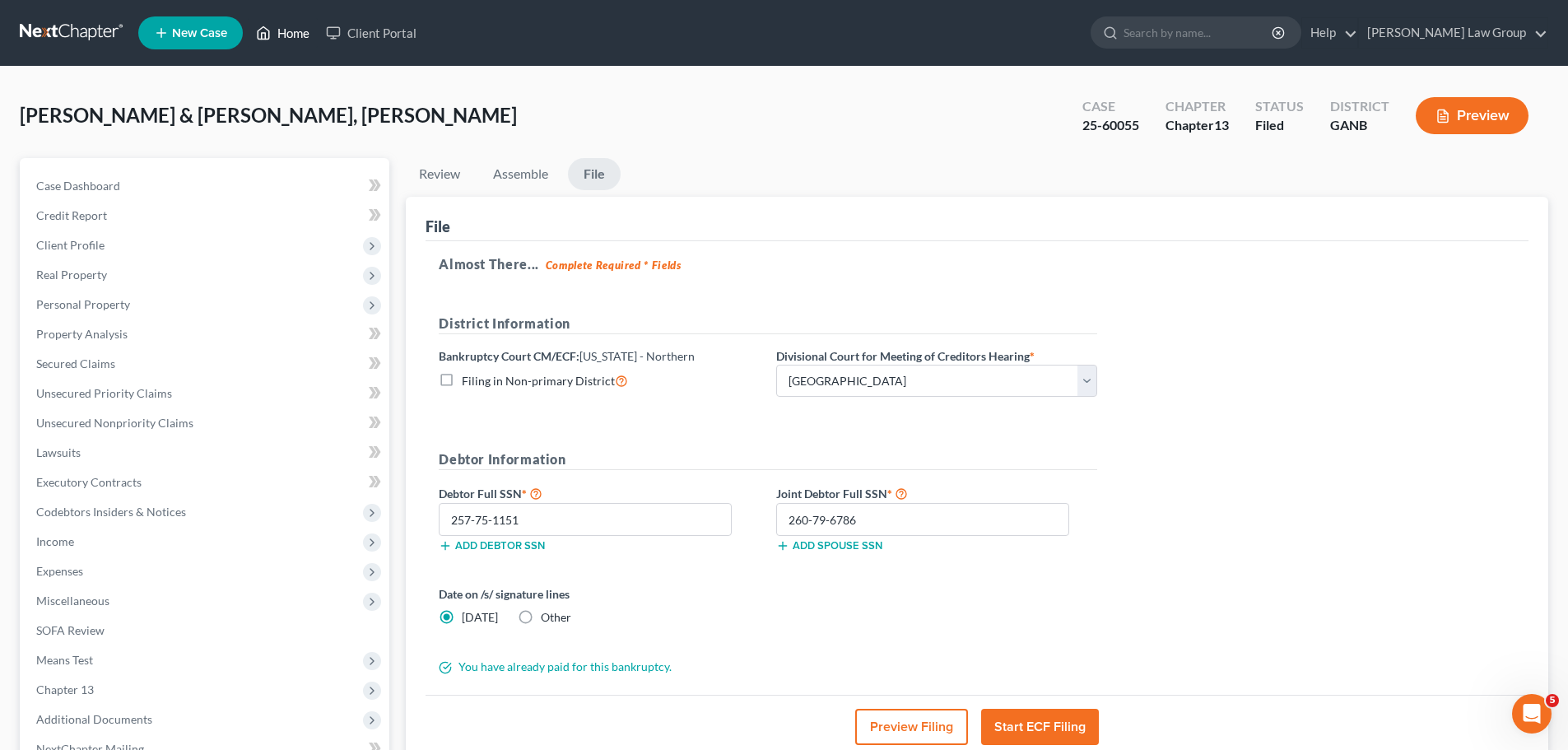
click at [288, 29] on link "Home" at bounding box center [282, 32] width 70 height 30
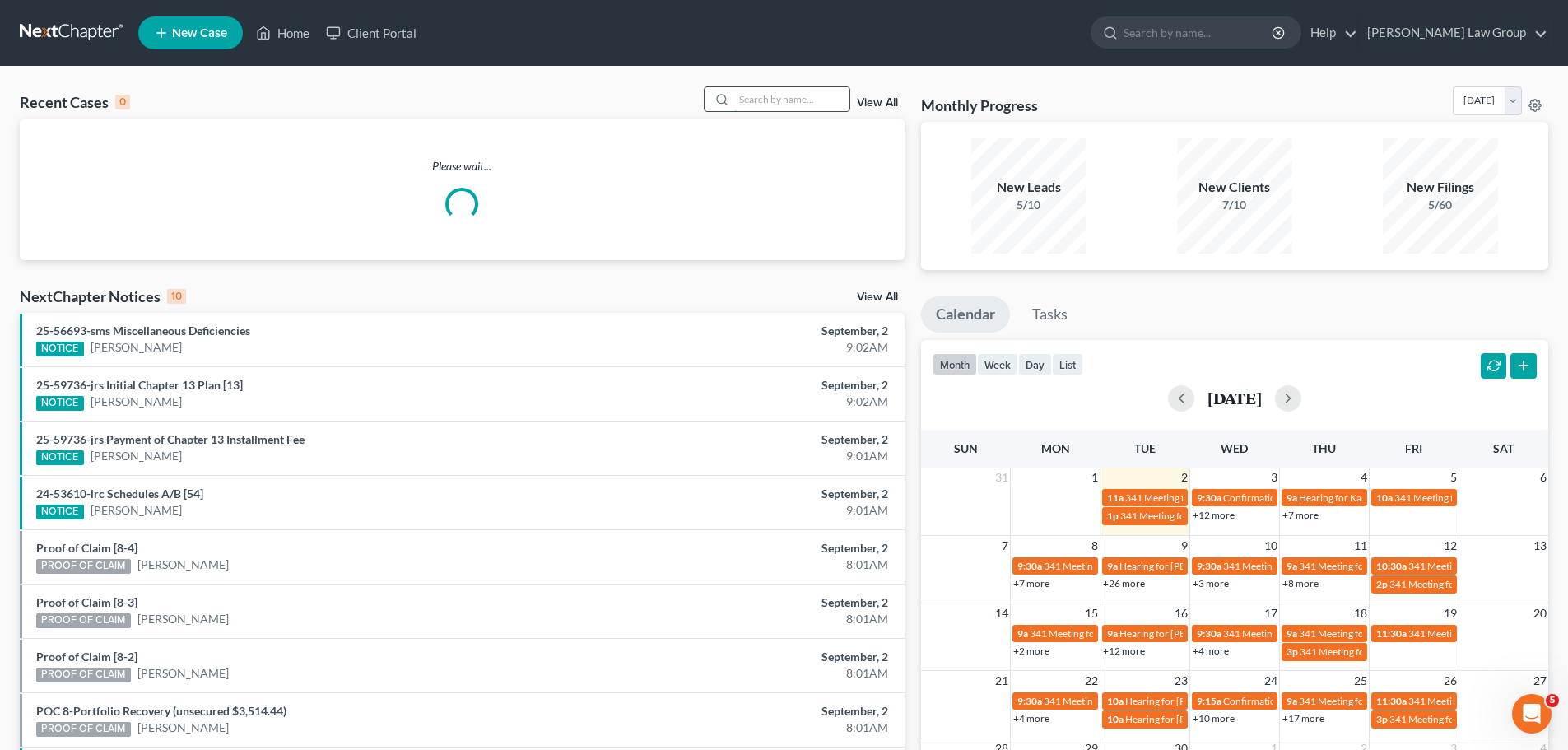
click at [753, 96] on input "search" at bounding box center [792, 98] width 116 height 24
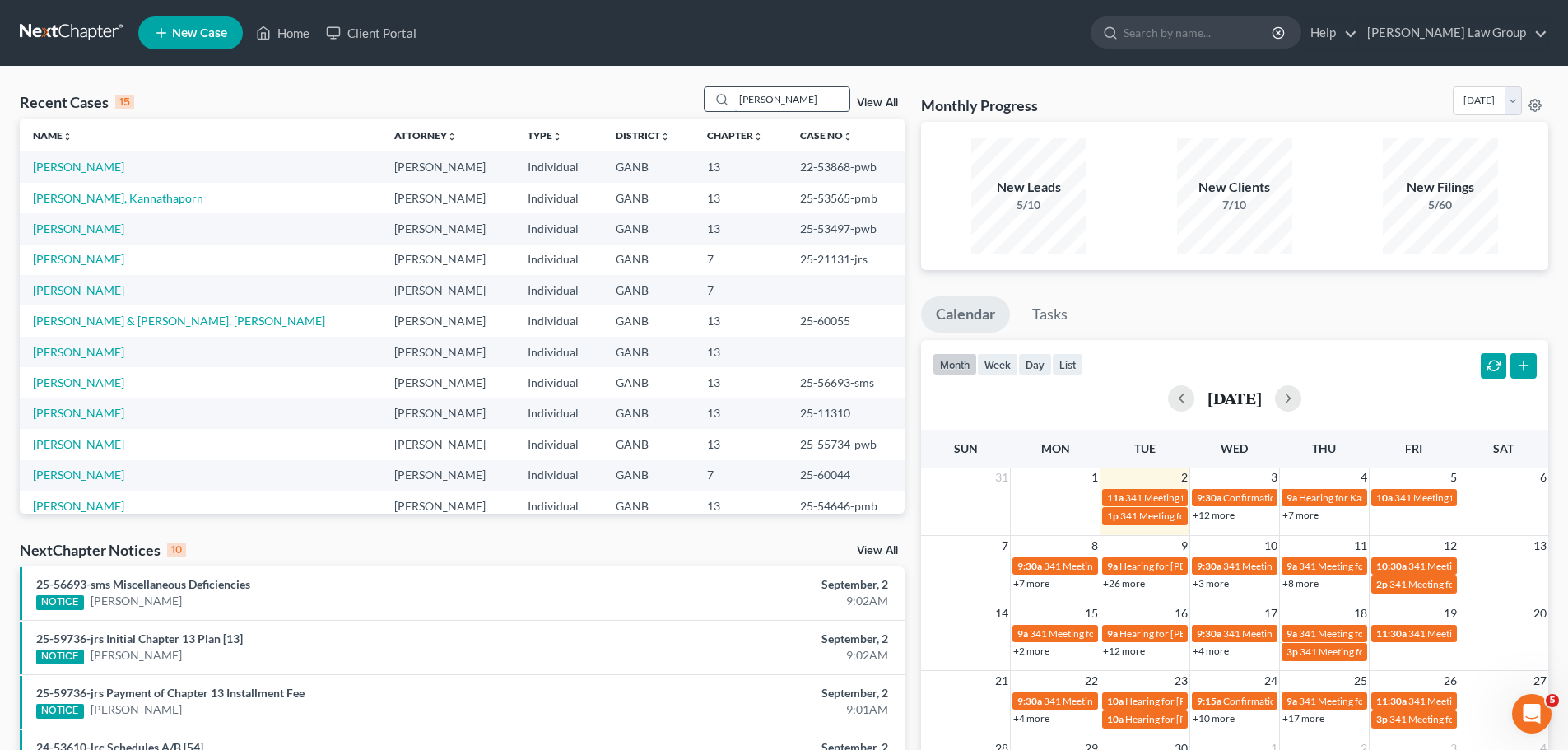
type input "headen"
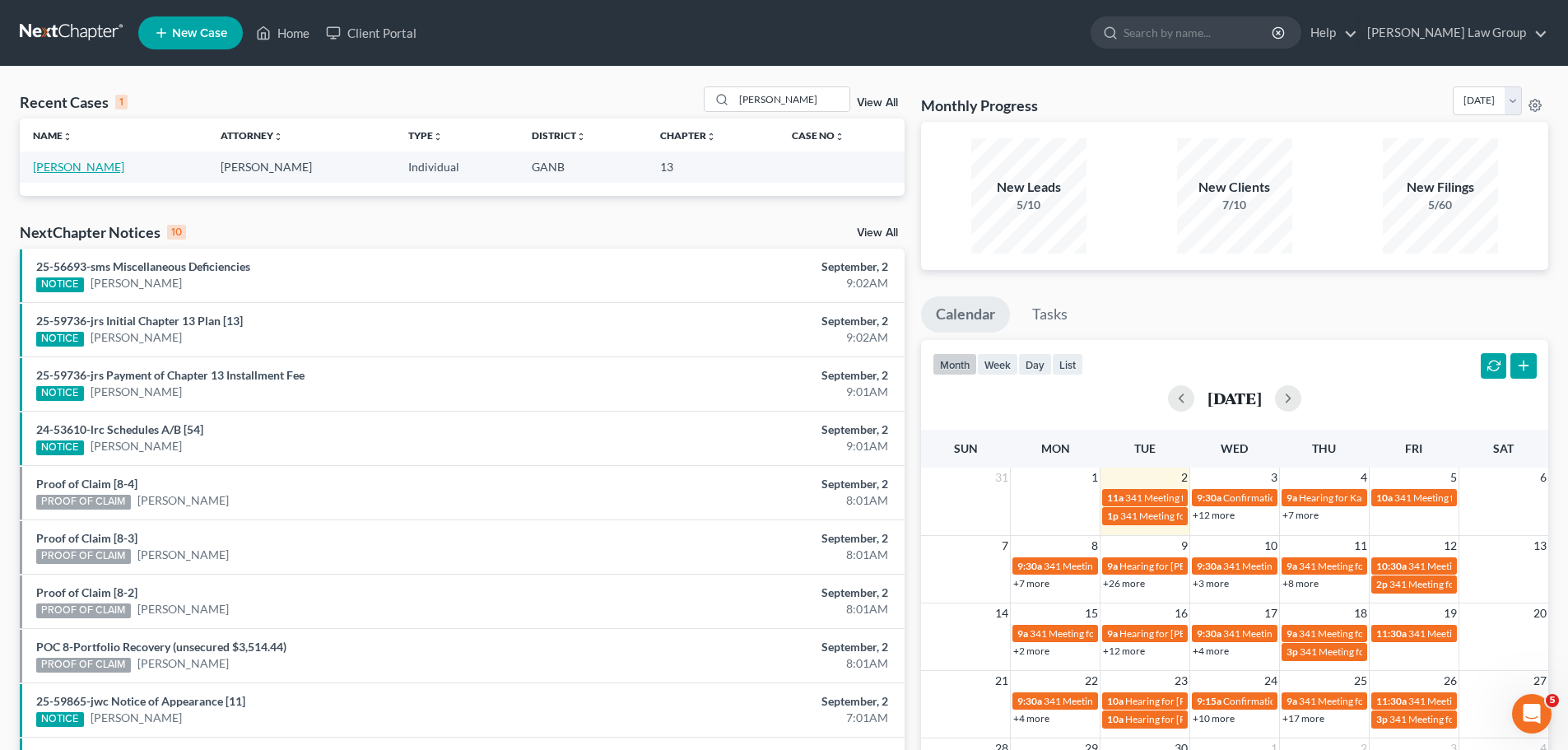
click at [75, 170] on link "Headen, William" at bounding box center [78, 166] width 92 height 14
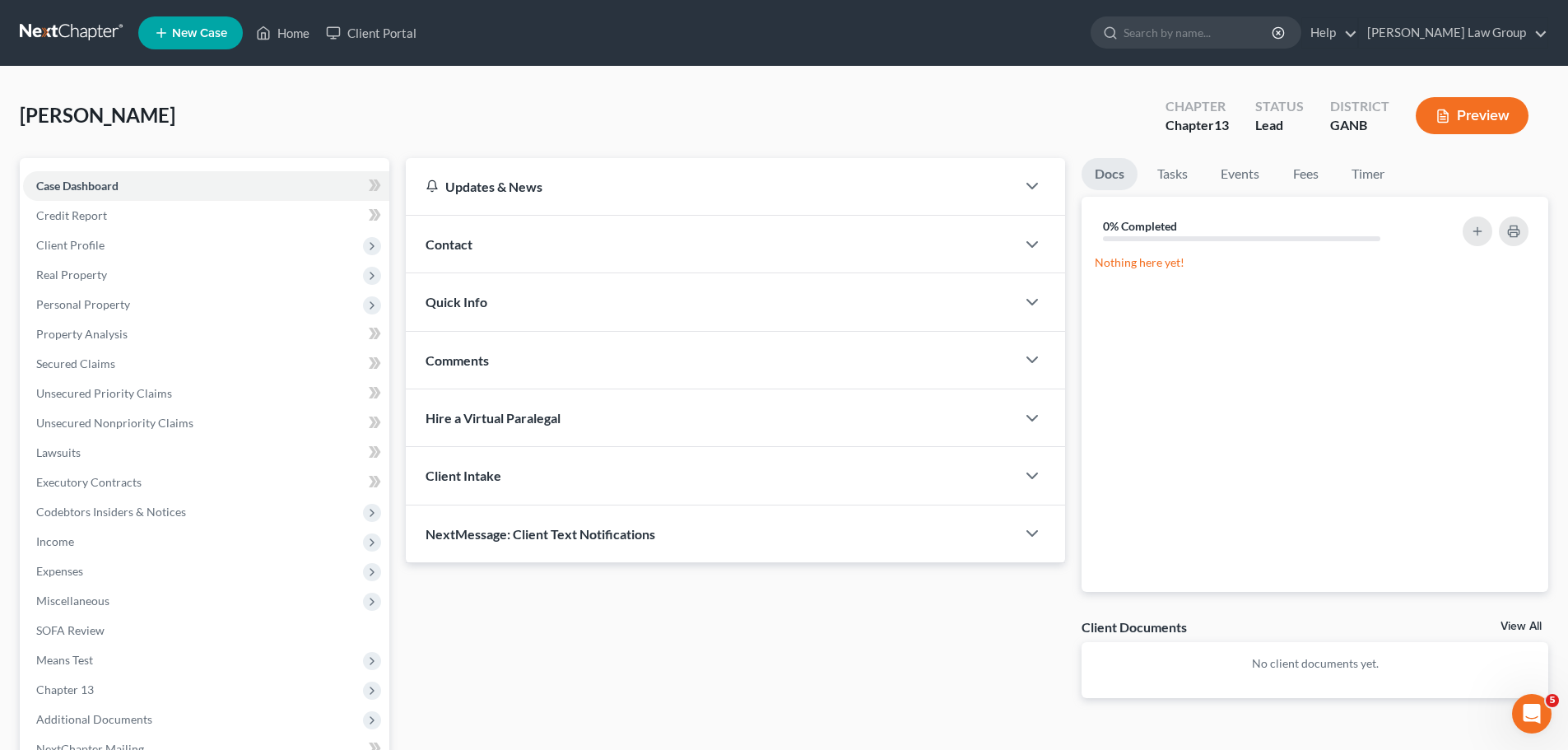
click at [194, 32] on span "New Case" at bounding box center [200, 32] width 55 height 12
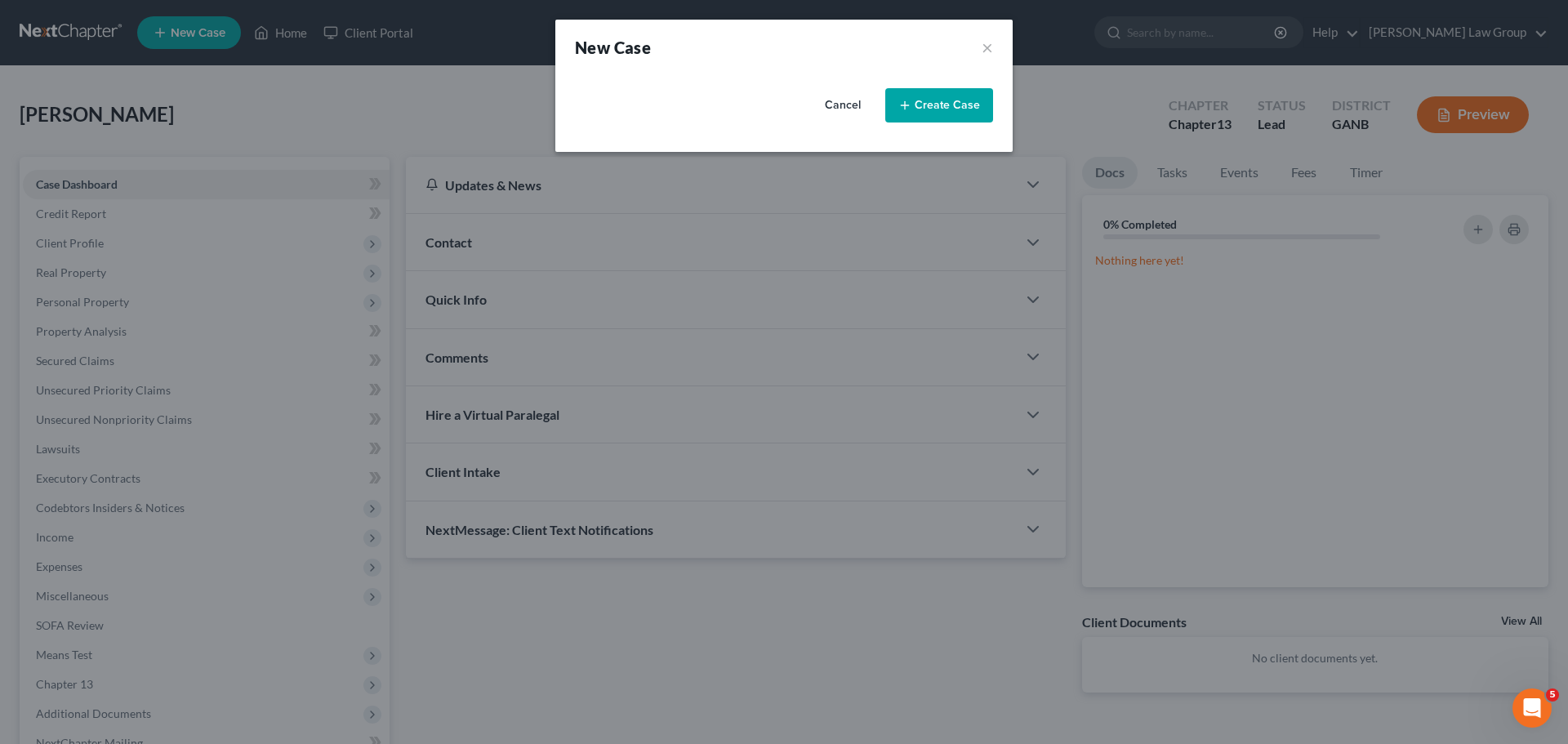
select select "19"
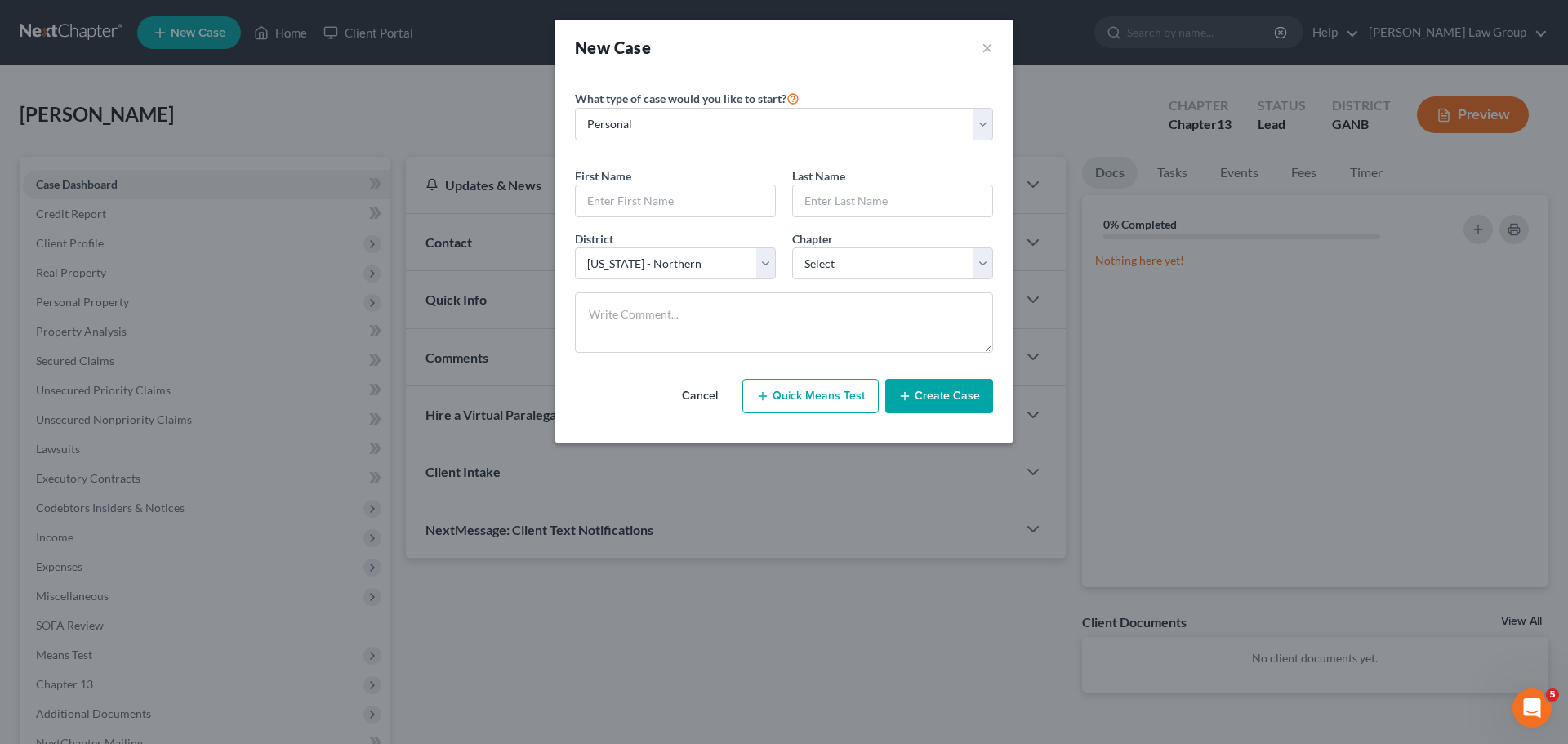
click at [811, 396] on button "Quick Means Test" at bounding box center [810, 396] width 136 height 34
select select "10"
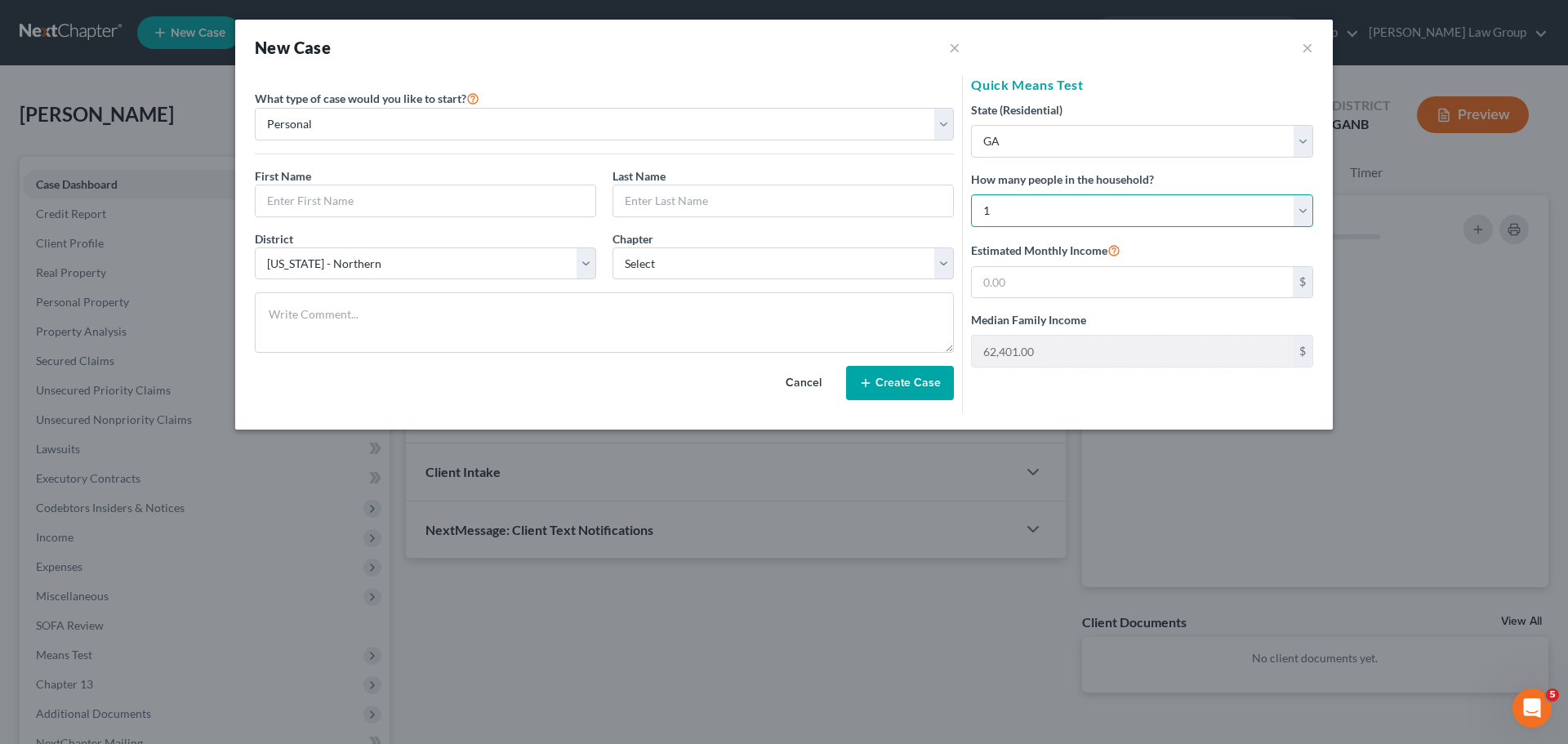
drag, startPoint x: 1017, startPoint y: 207, endPoint x: 1016, endPoint y: 216, distance: 9.1
click at [1017, 207] on select "Select 1 2 3 4 5 6 7 8 9 10 11 12 13 14 15 16 17 18 19 20" at bounding box center [1142, 210] width 342 height 32
select select "1"
click at [971, 194] on select "Select 1 2 3 4 5 6 7 8 9 10 11 12 13 14 15 16 17 18 19 20" at bounding box center [1142, 210] width 342 height 32
type input "81,309.00"
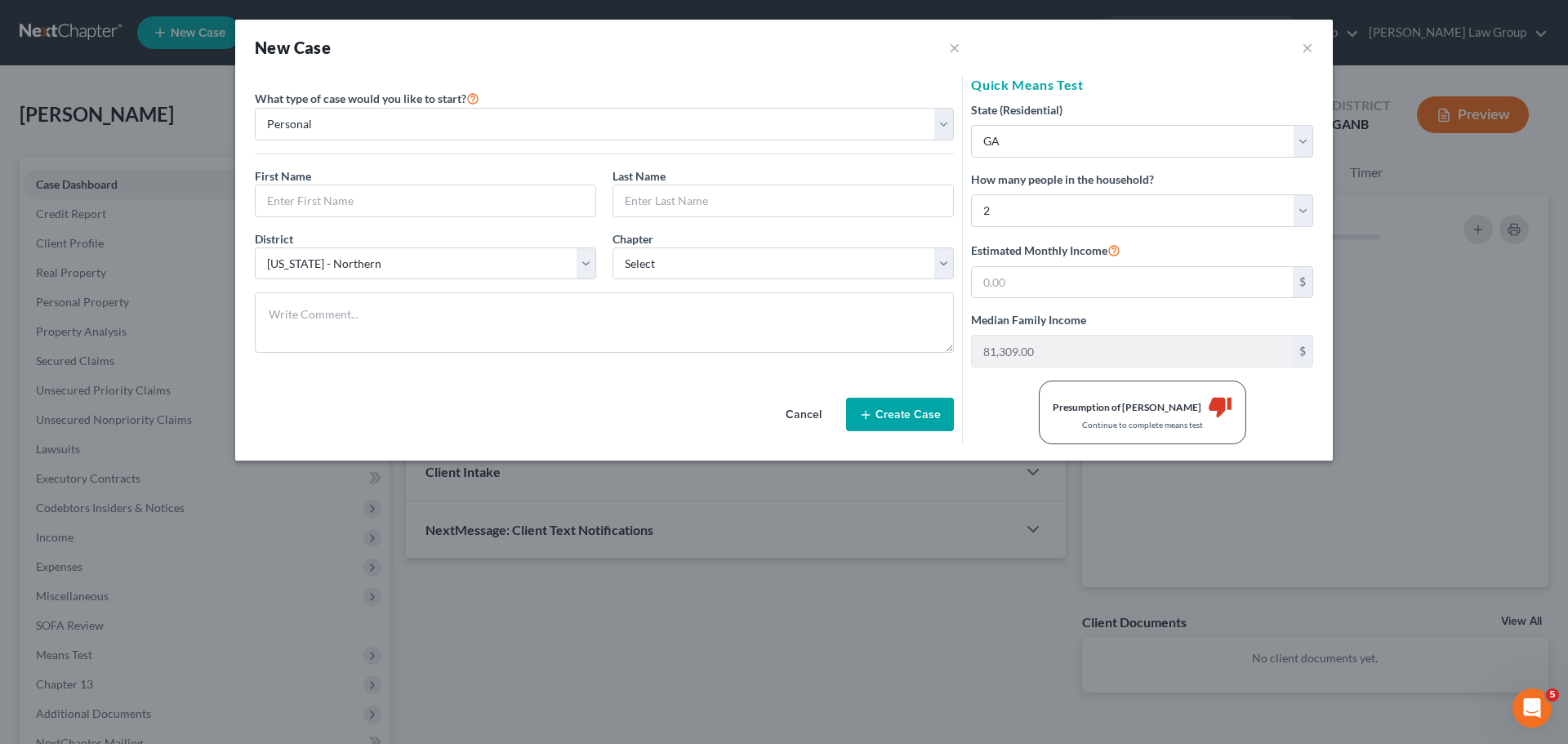
click at [1313, 39] on div "New Case × ×" at bounding box center [784, 47] width 1097 height 56
drag, startPoint x: 1300, startPoint y: 51, endPoint x: 1308, endPoint y: 52, distance: 8.1
click at [1300, 51] on div "New Case × ×" at bounding box center [784, 47] width 1097 height 56
click at [1309, 52] on button "×" at bounding box center [1307, 47] width 11 height 20
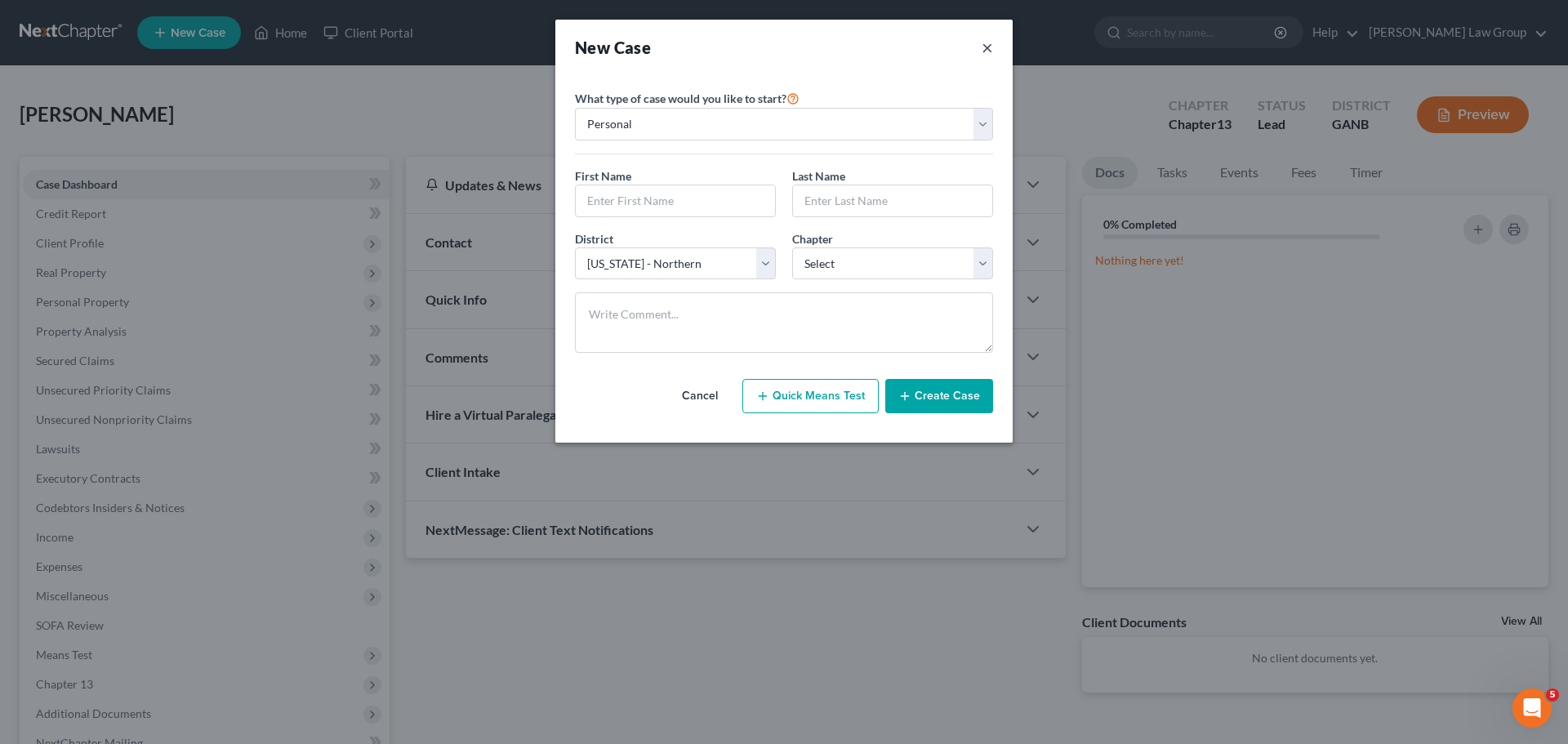
click at [982, 50] on button "×" at bounding box center [987, 47] width 11 height 23
